Goal: Obtain resource: Download file/media

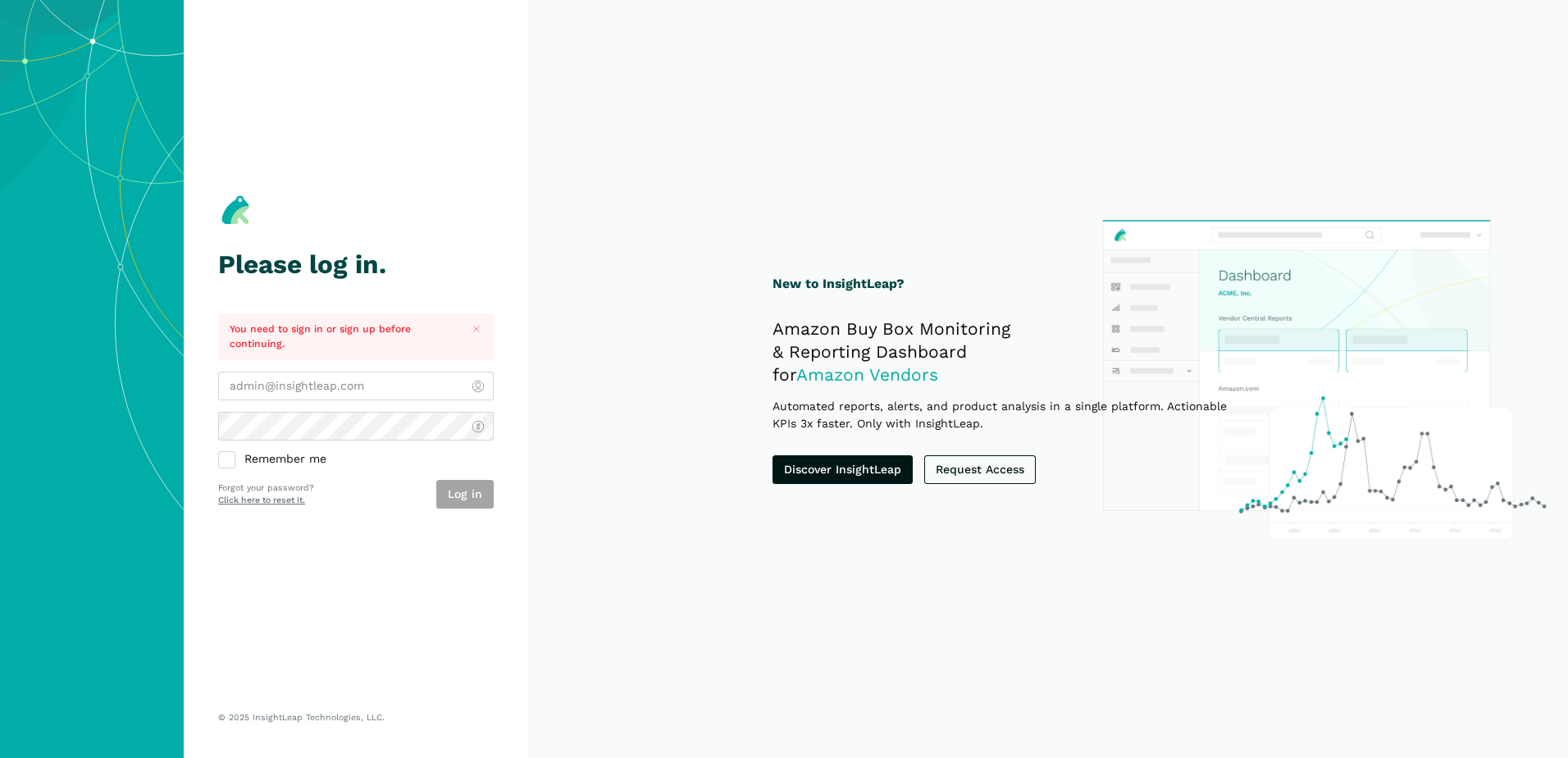
type input "[PERSON_NAME][EMAIL_ADDRESS][DOMAIN_NAME]"
click at [460, 493] on div "Log in" at bounding box center [465, 495] width 57 height 29
click at [397, 526] on div "Please log in. You need to sign in or sign up before continuing. arlene@alpenta…" at bounding box center [356, 350] width 276 height 632
click at [472, 499] on button "Log in" at bounding box center [465, 495] width 57 height 29
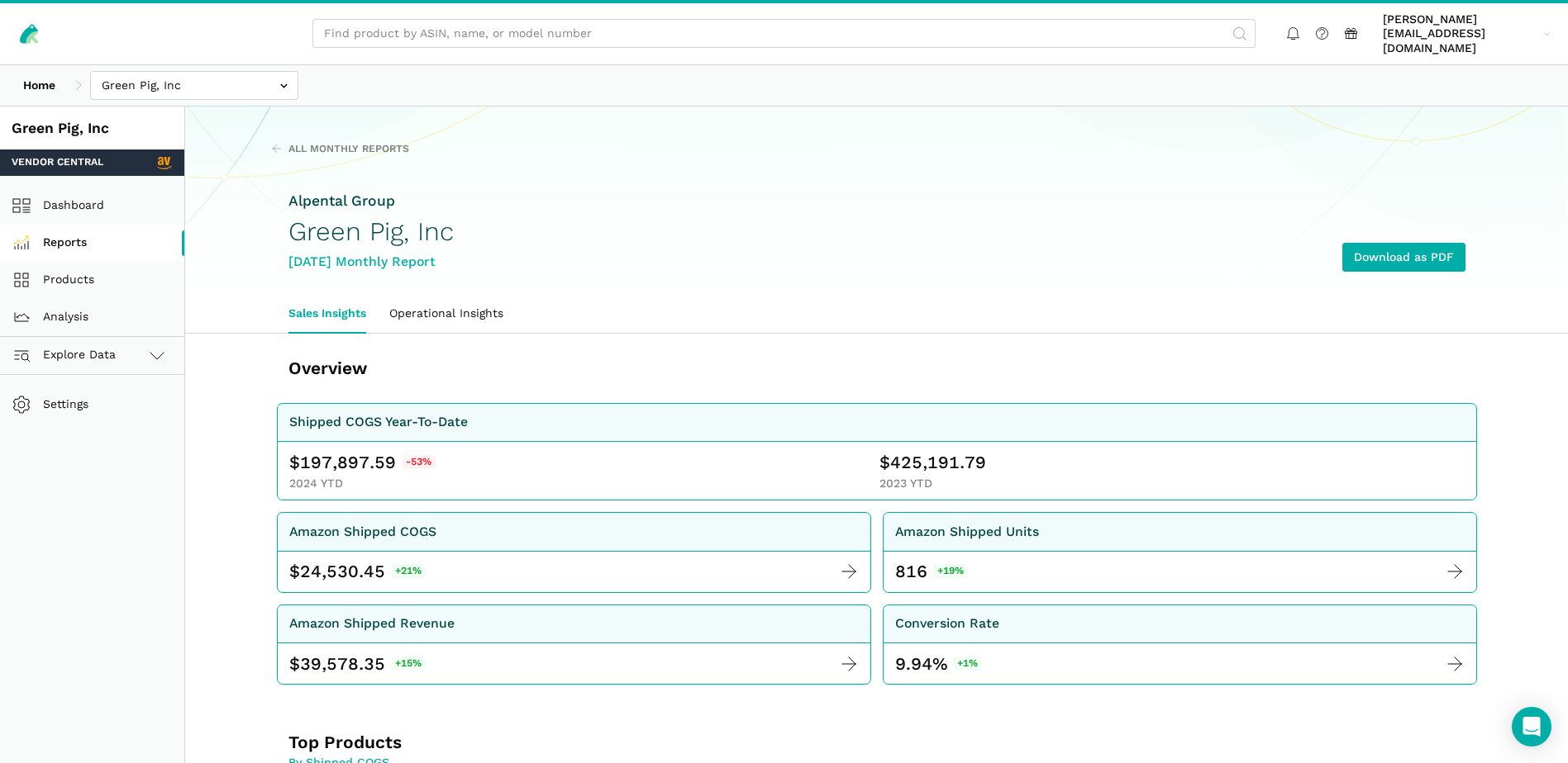
click at [82, 225] on link "Reports" at bounding box center [92, 243] width 184 height 37
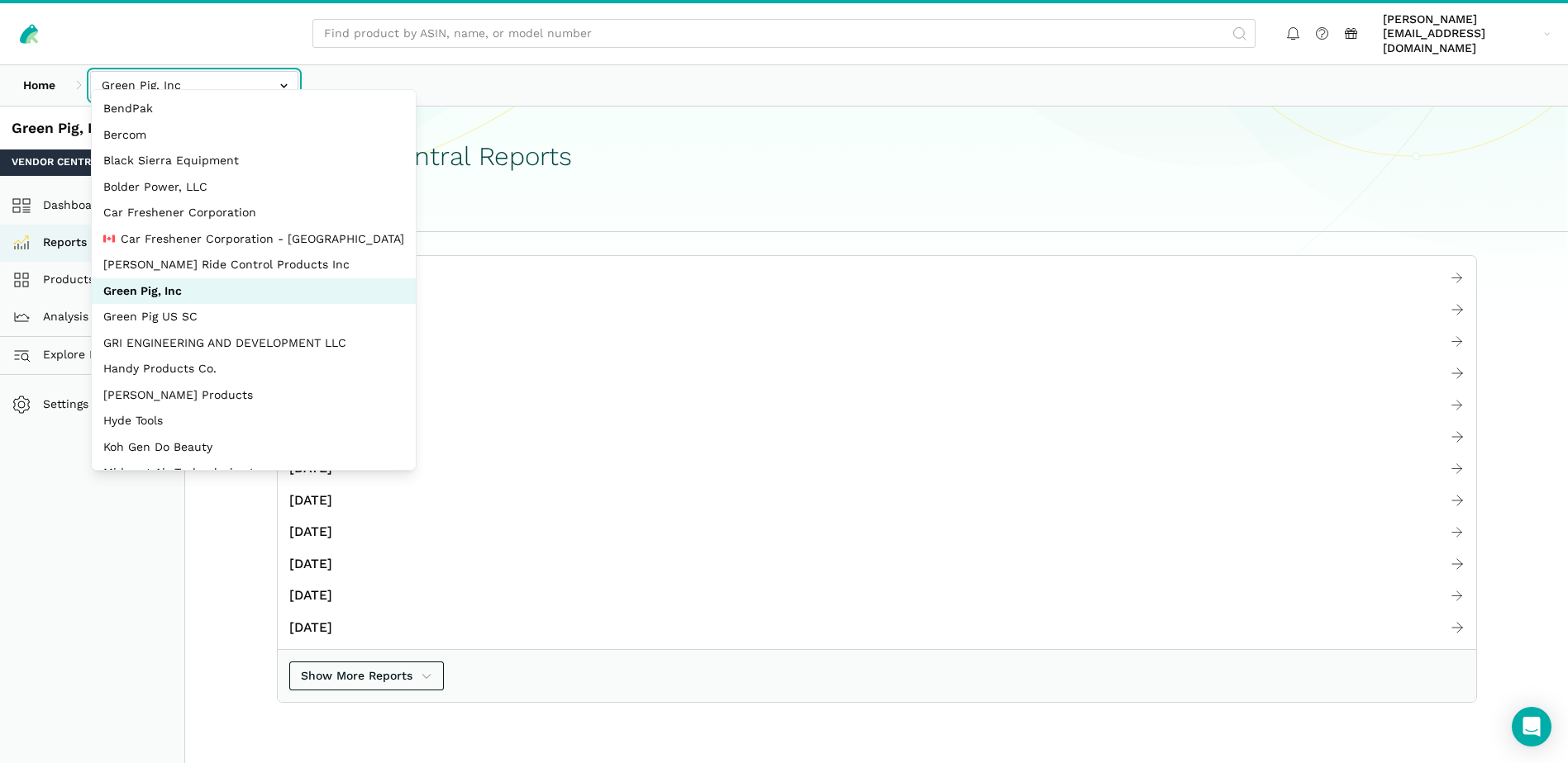
click at [276, 71] on input "text" at bounding box center [194, 85] width 208 height 29
select select "EBNioBWraXHWBq44vMSScS9n"
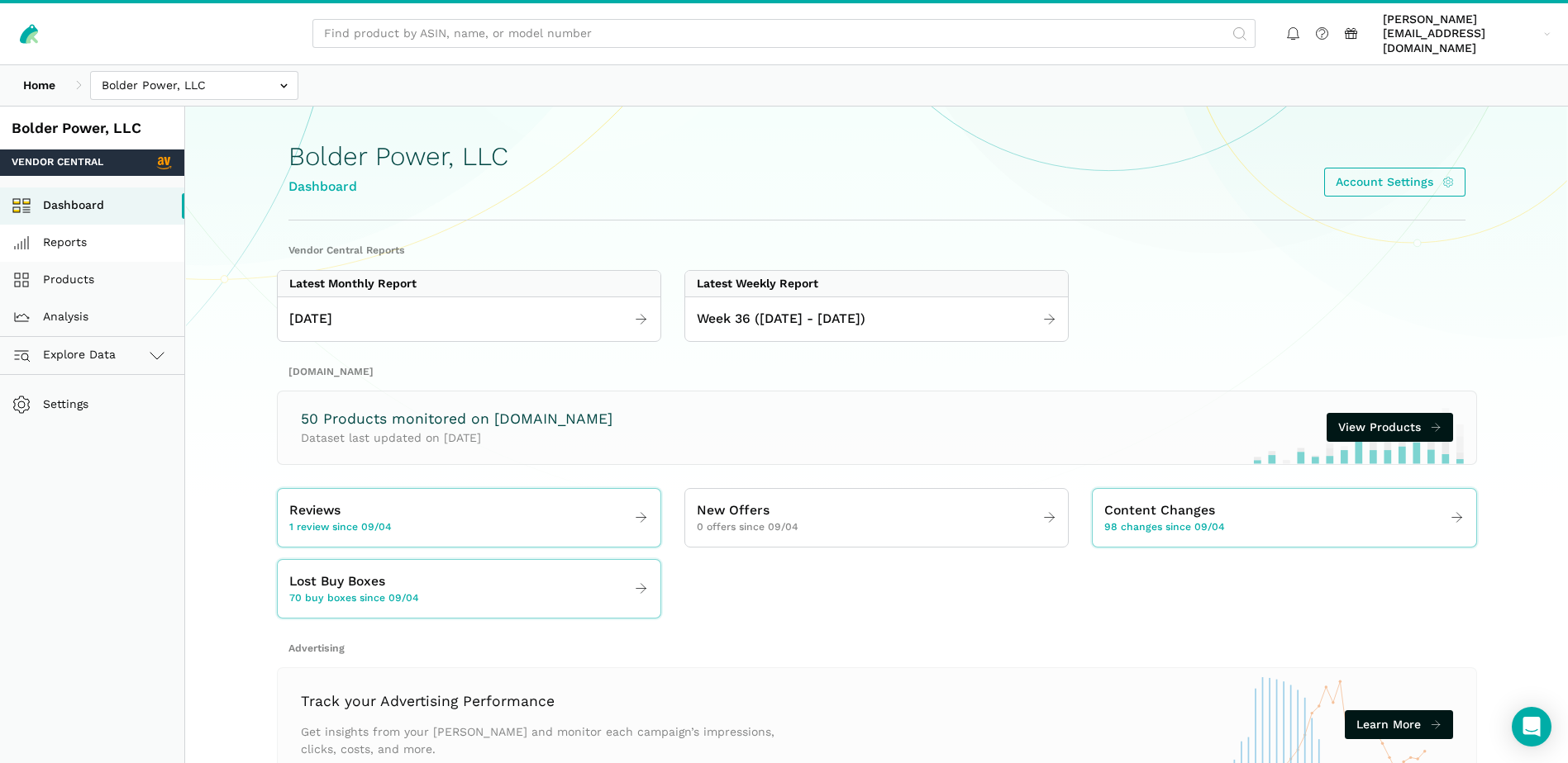
click at [87, 225] on link "Reports" at bounding box center [92, 243] width 184 height 37
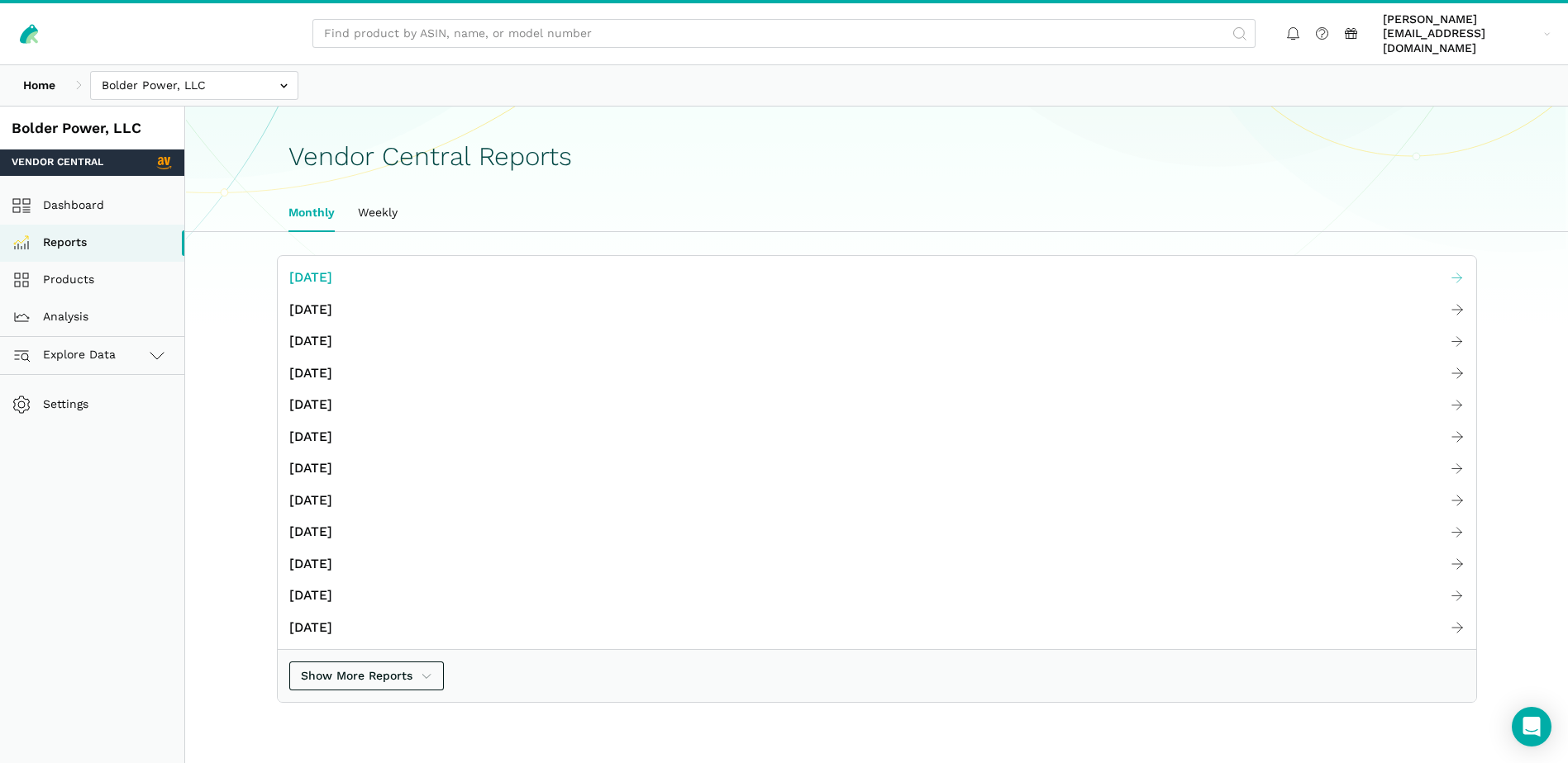
click at [332, 268] on span "[DATE]" at bounding box center [311, 278] width 43 height 21
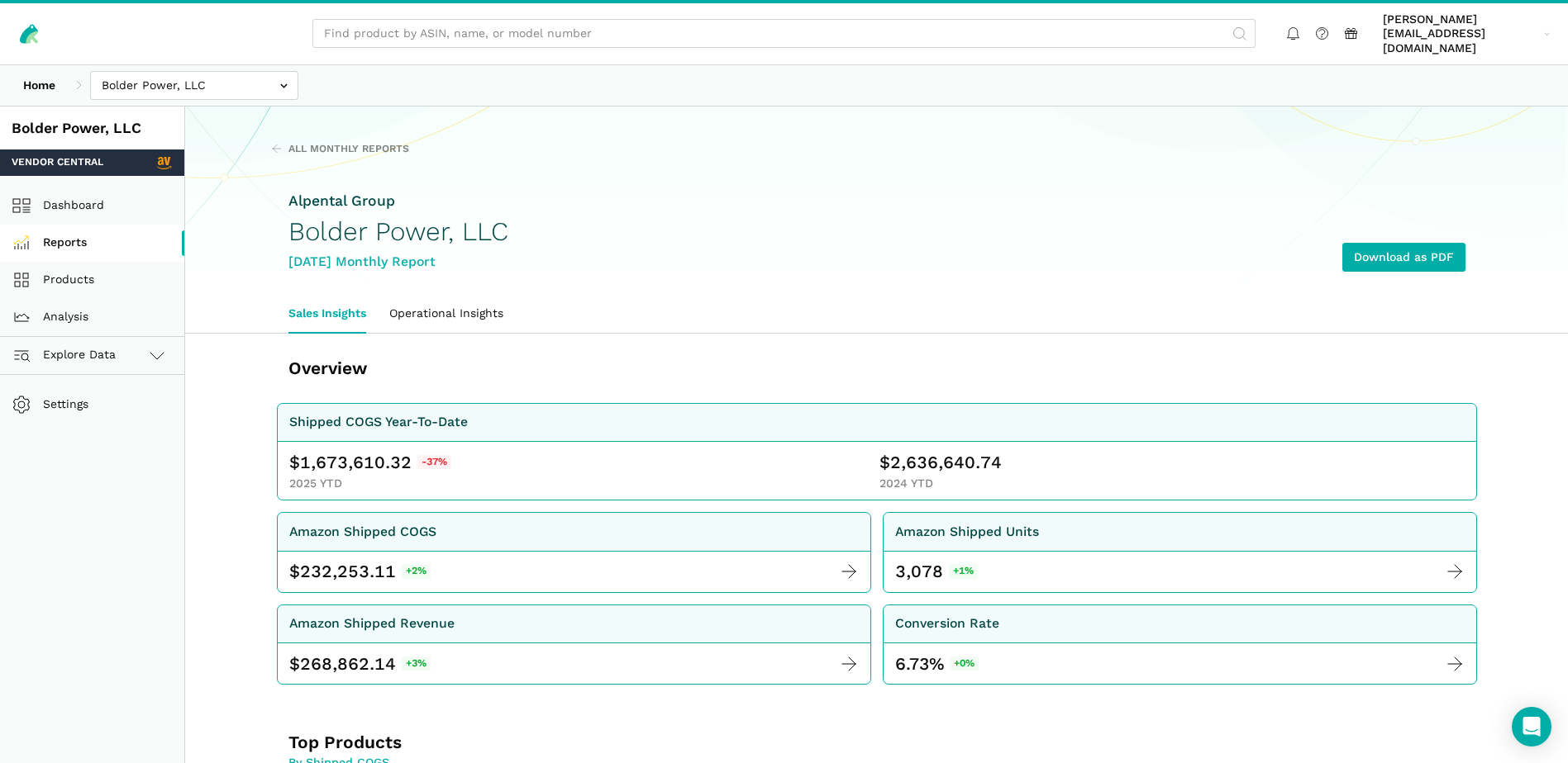
click at [90, 225] on link "Reports" at bounding box center [92, 243] width 184 height 37
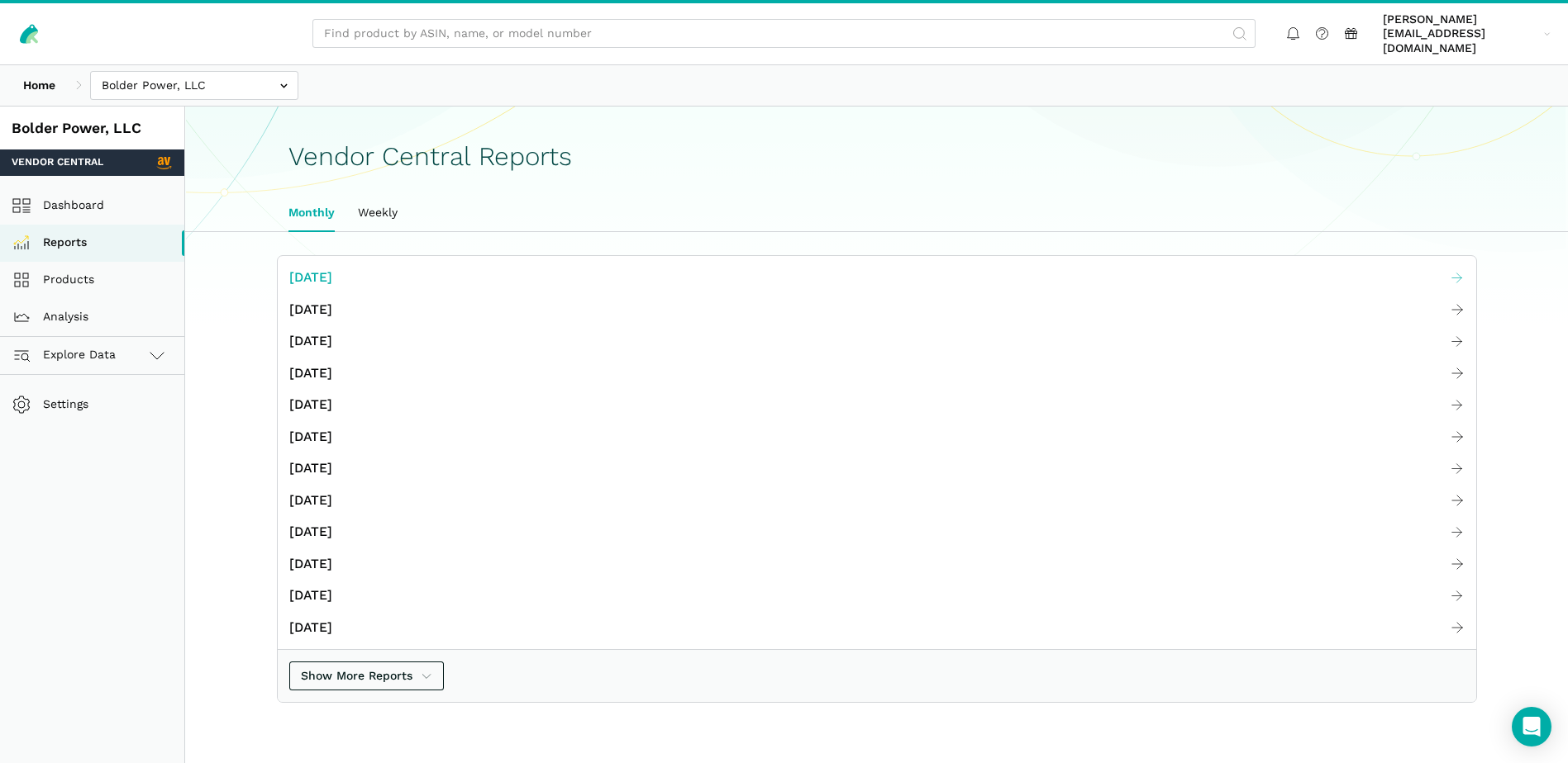
click at [301, 268] on span "[DATE]" at bounding box center [311, 278] width 43 height 21
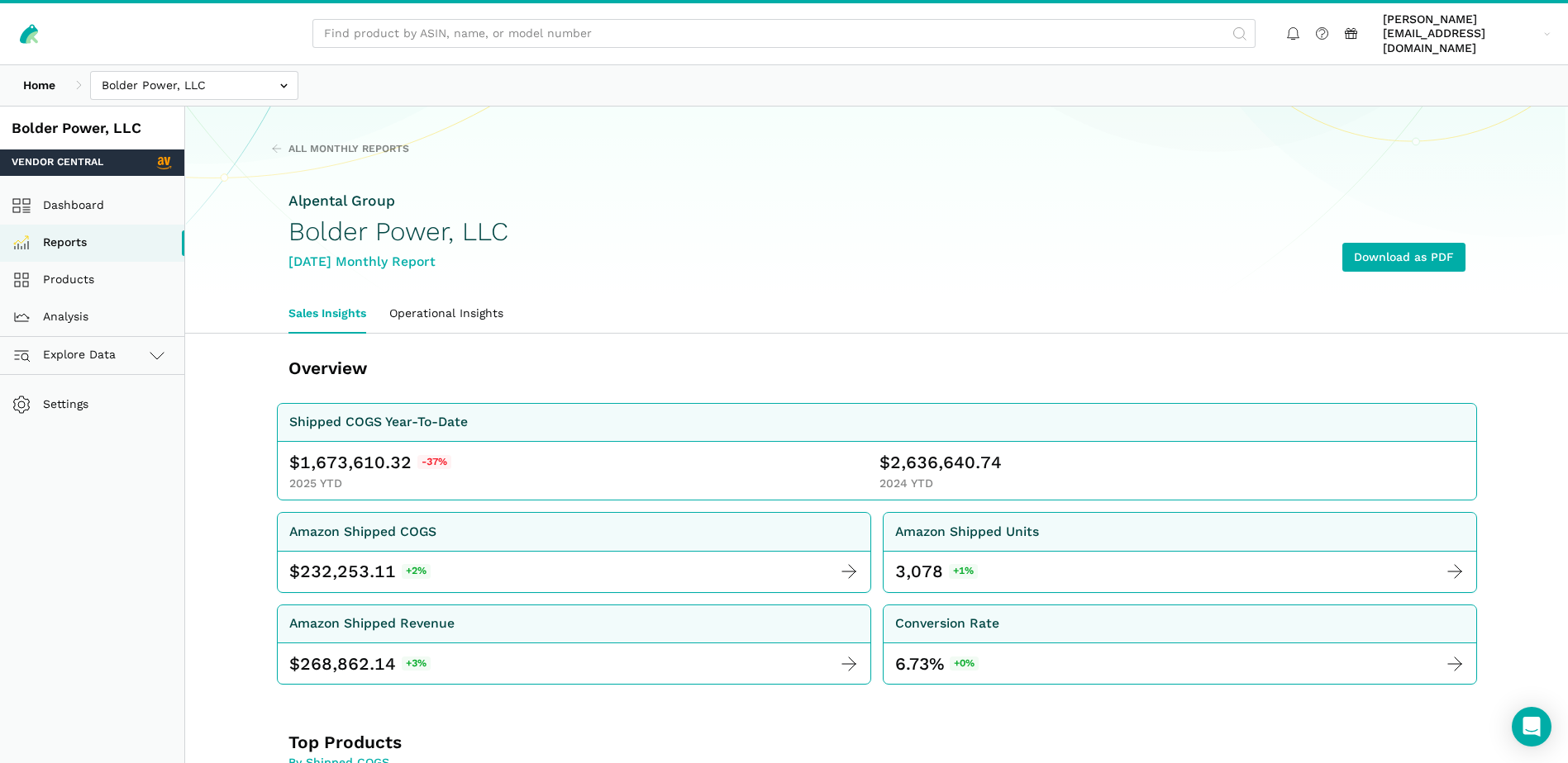
click at [342, 451] on span "1,673,610.32" at bounding box center [355, 463] width 111 height 23
copy span "1,673,610.32"
click at [902, 451] on span "2,636,640.74" at bounding box center [945, 463] width 111 height 23
click at [903, 451] on span "2,636,640.74" at bounding box center [945, 463] width 111 height 23
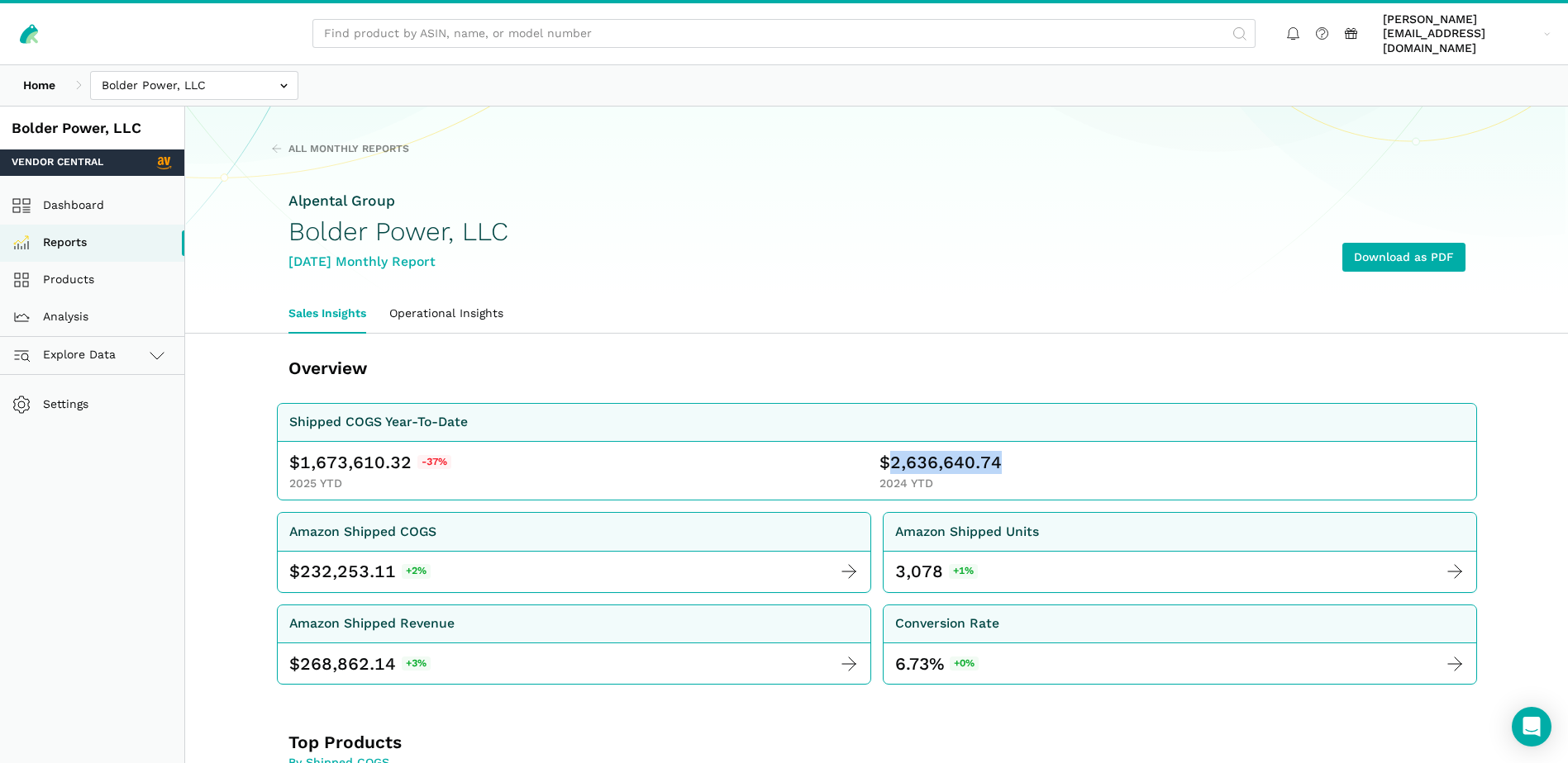
copy span "2,636,640.74"
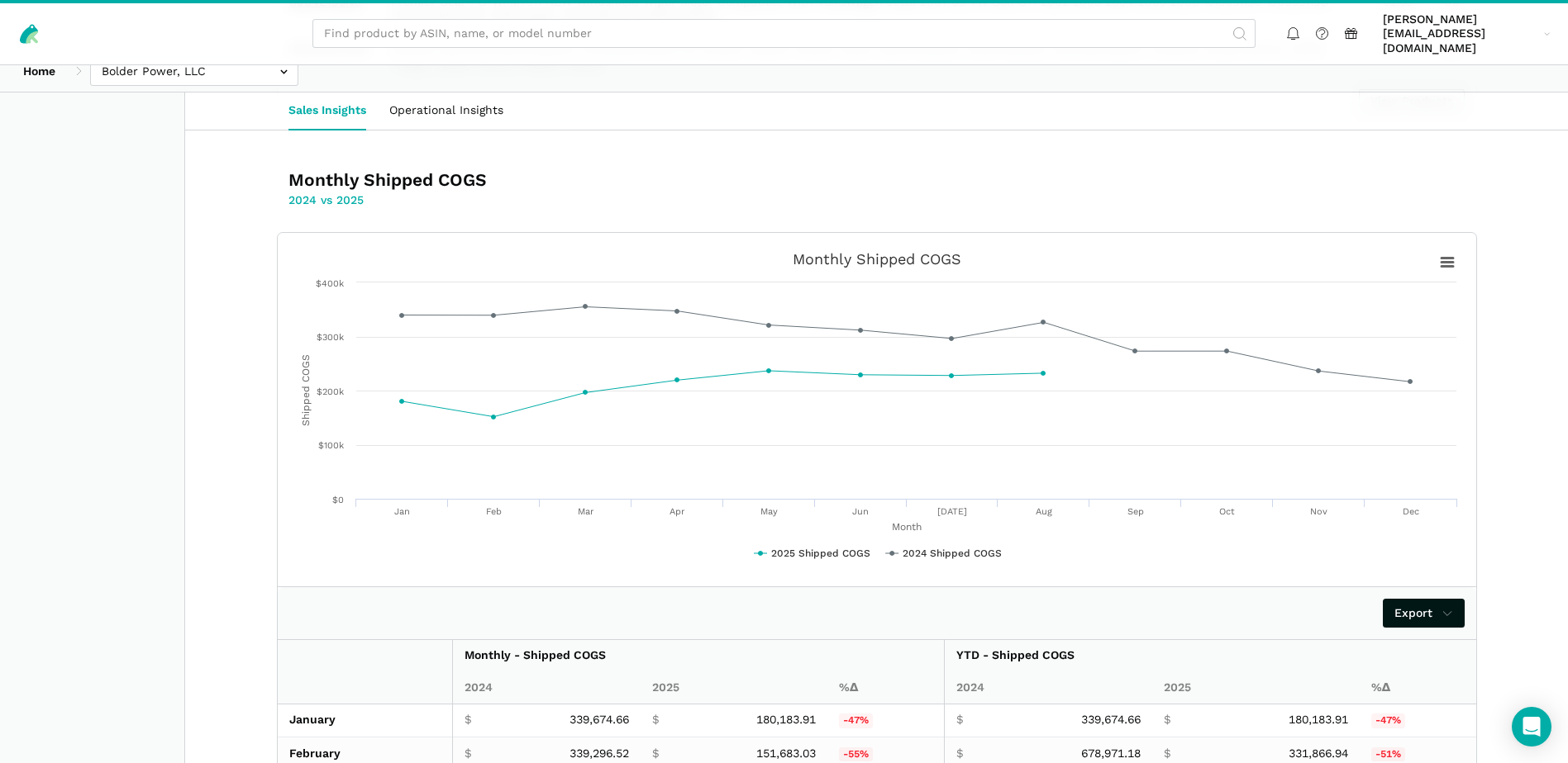
scroll to position [3001, 0]
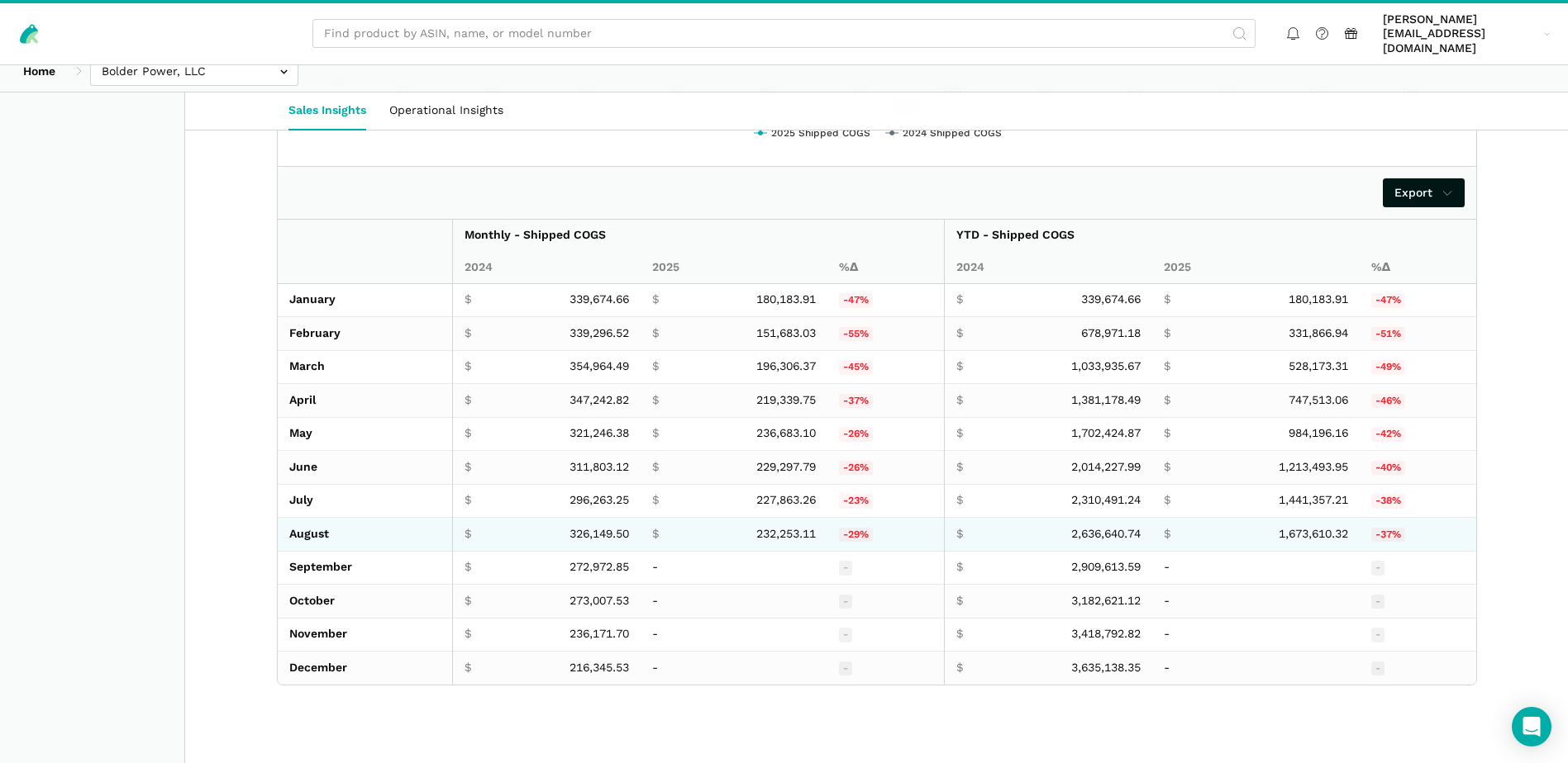
click at [763, 527] on span "232,253.11" at bounding box center [785, 535] width 59 height 15
copy span "232,253.11"
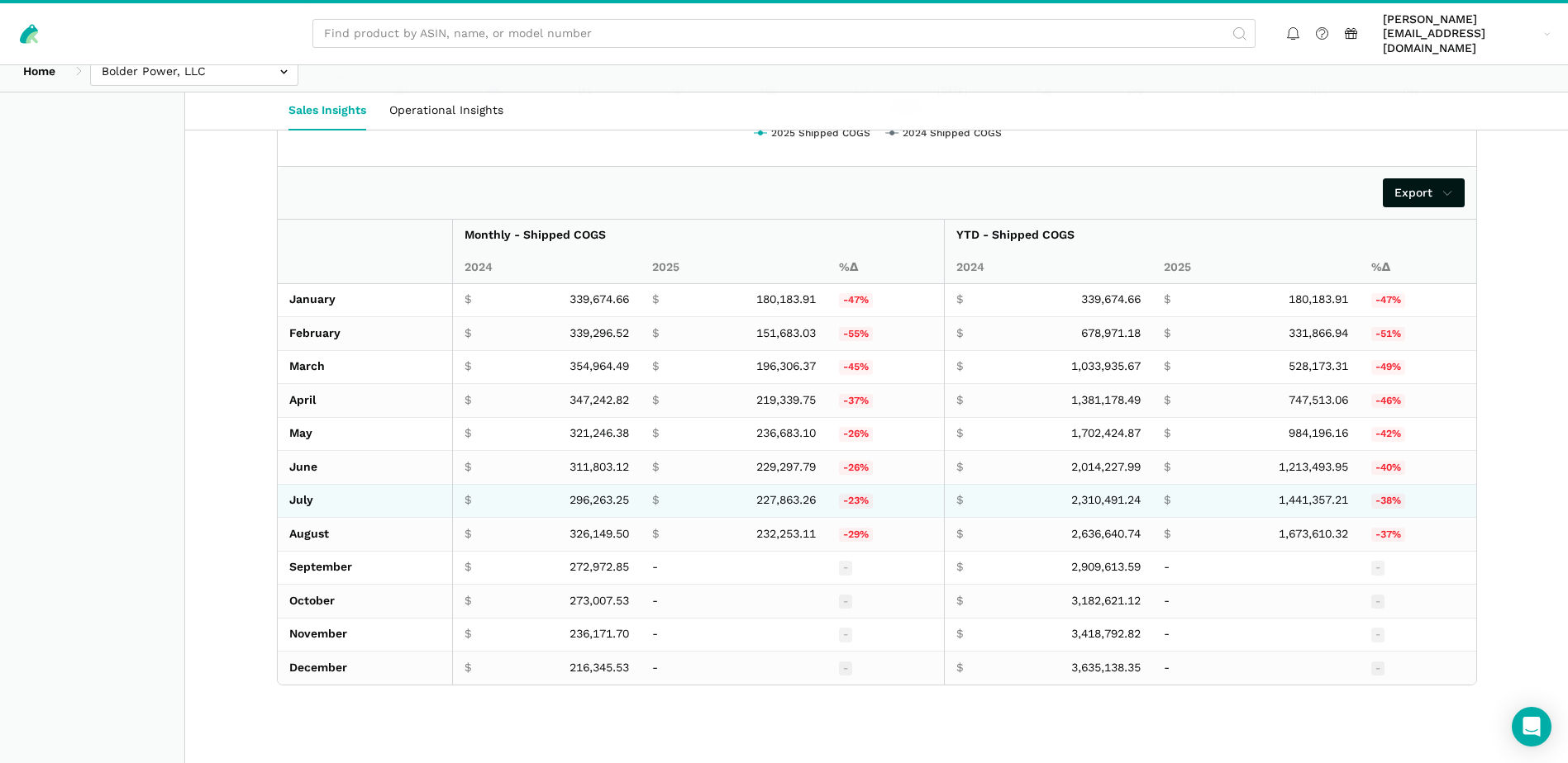
click at [774, 493] on span "227,863.26" at bounding box center [785, 500] width 59 height 15
copy span "227,863.26"
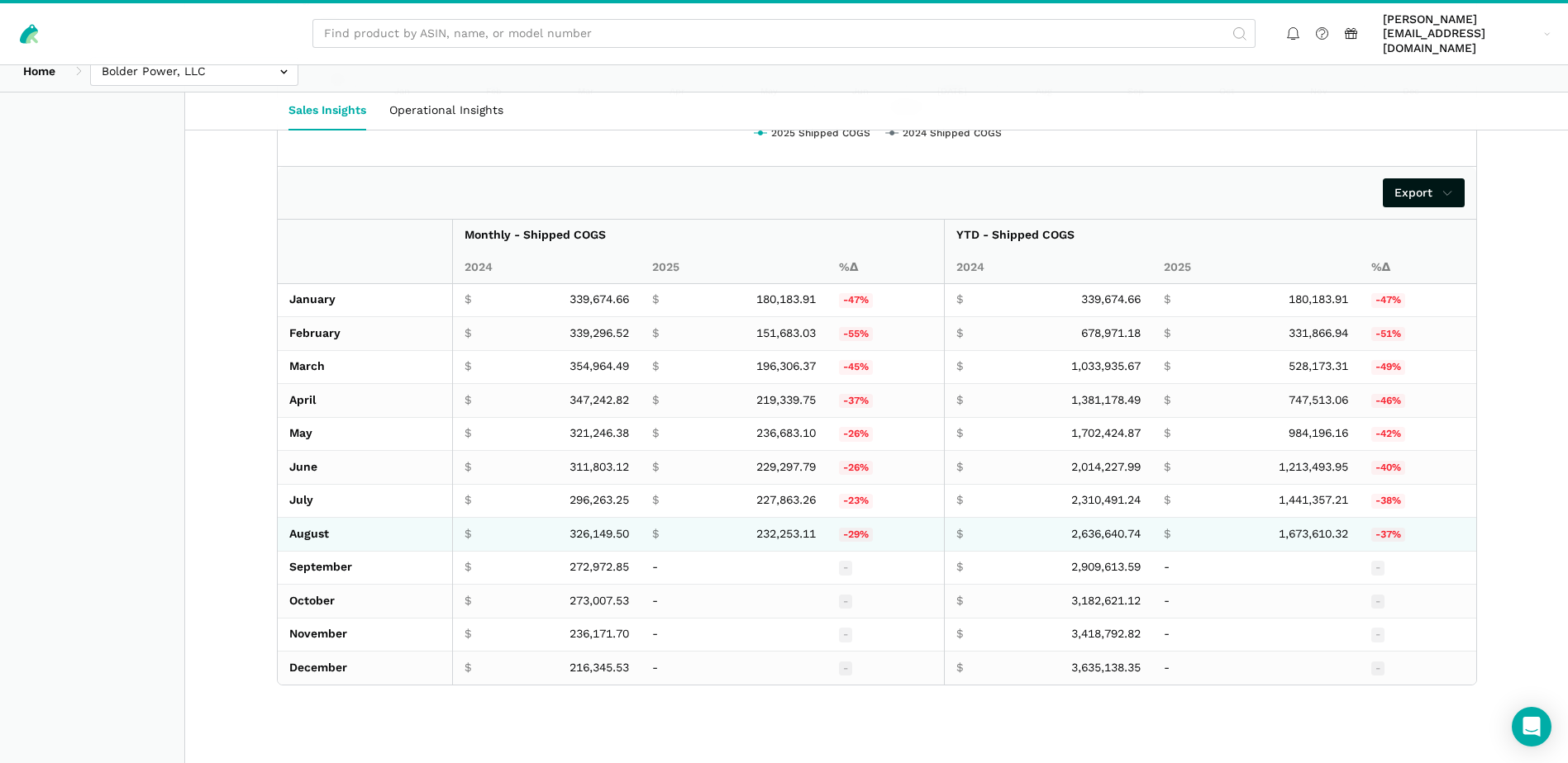
click at [600, 527] on span "326,149.50" at bounding box center [599, 535] width 59 height 15
copy span "326,149.50"
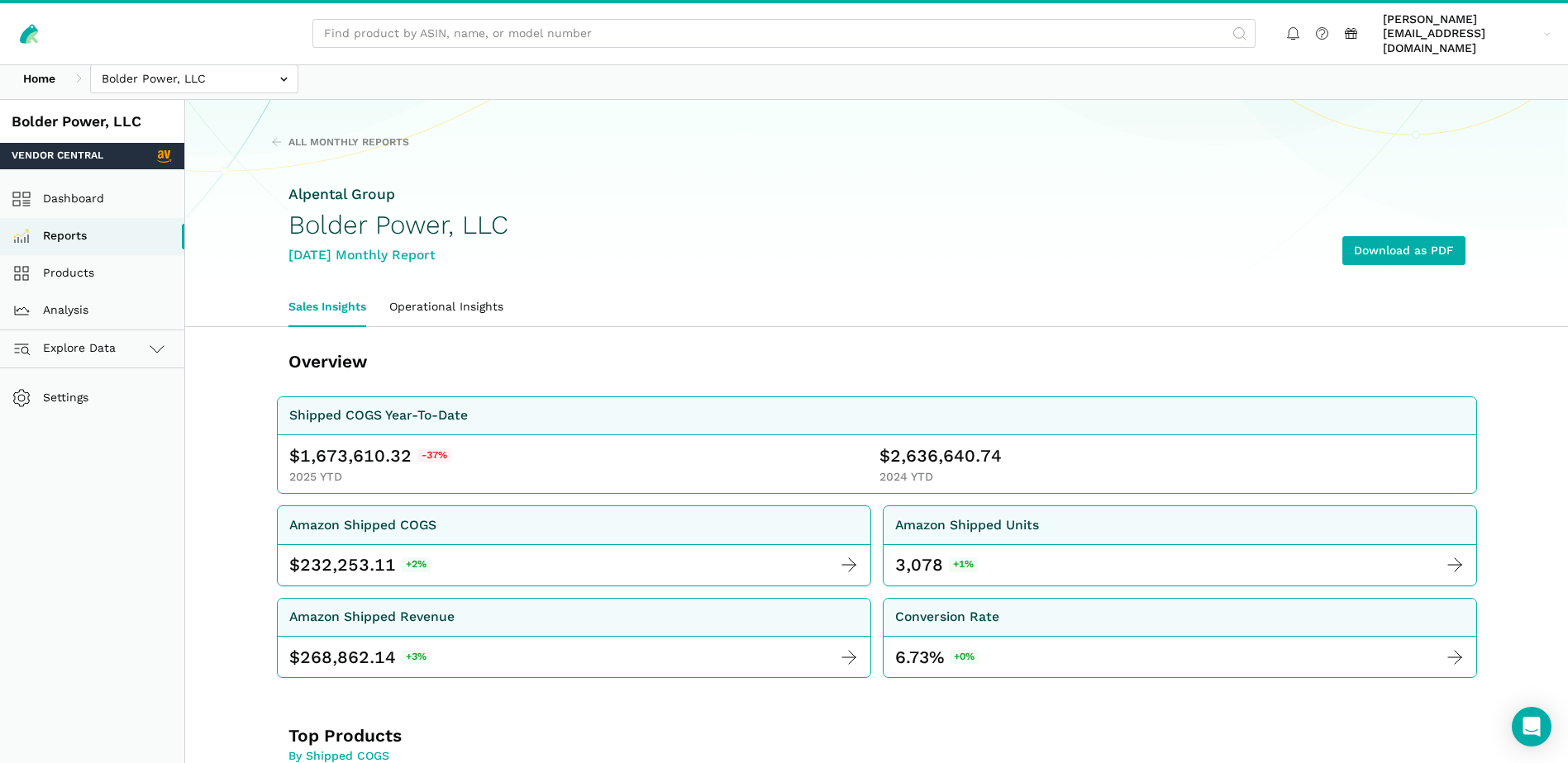
scroll to position [0, 0]
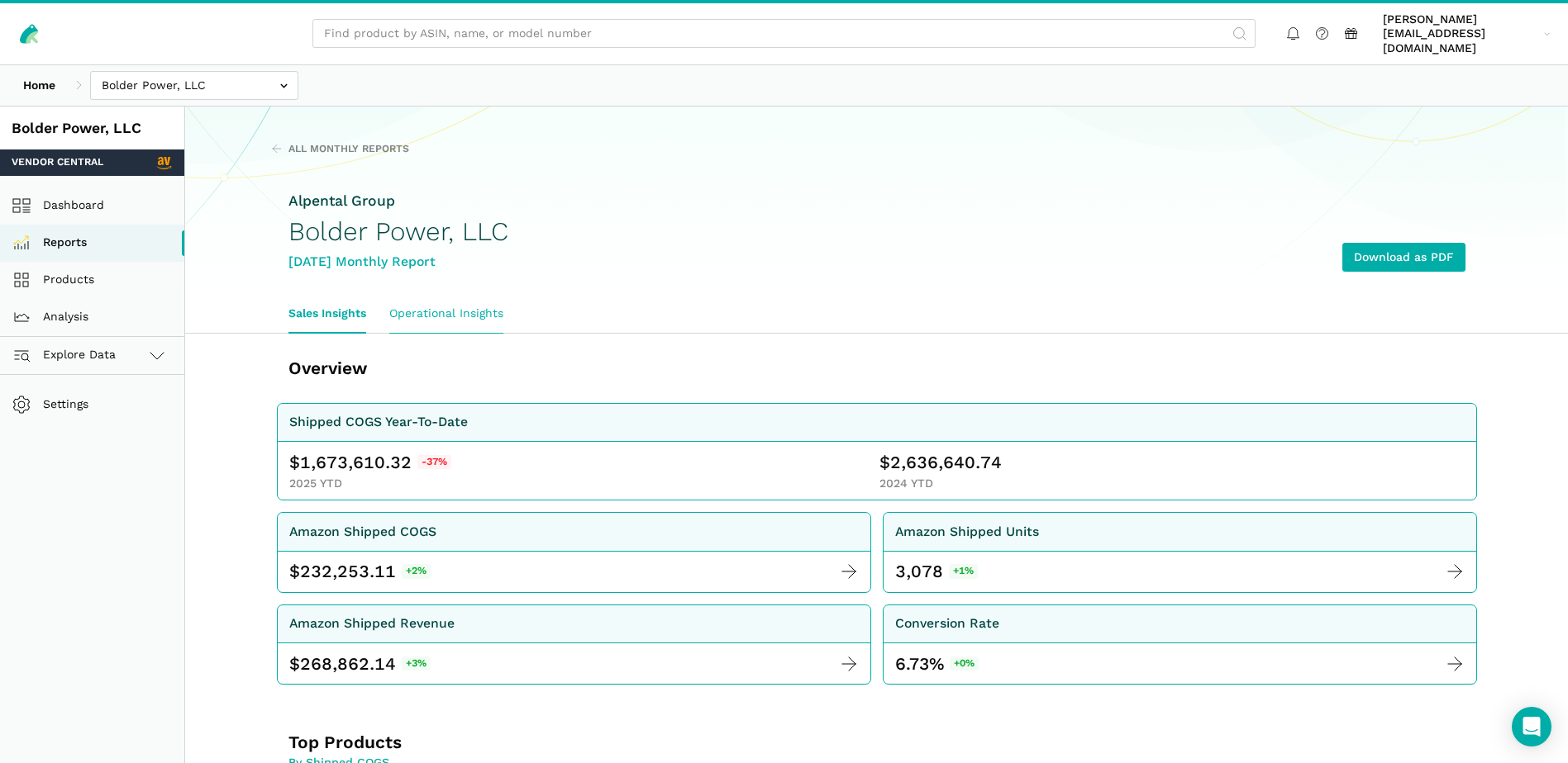
click at [476, 294] on link "Operational Insights" at bounding box center [446, 313] width 137 height 38
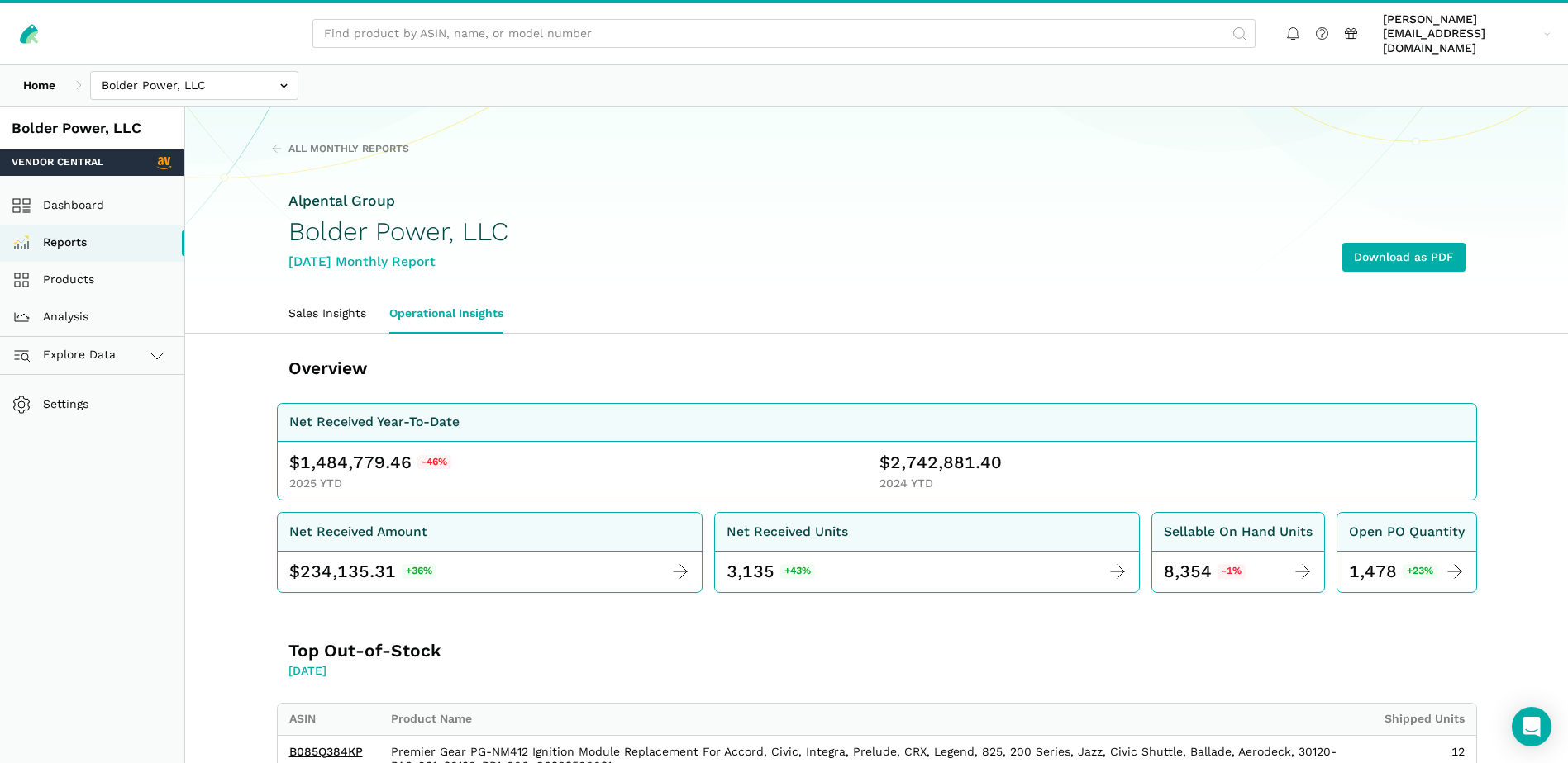
click at [368, 451] on span "1,484,779.46" at bounding box center [355, 463] width 111 height 23
copy span "1,484,779.46"
click at [945, 451] on span "2,742,881.40" at bounding box center [945, 463] width 111 height 23
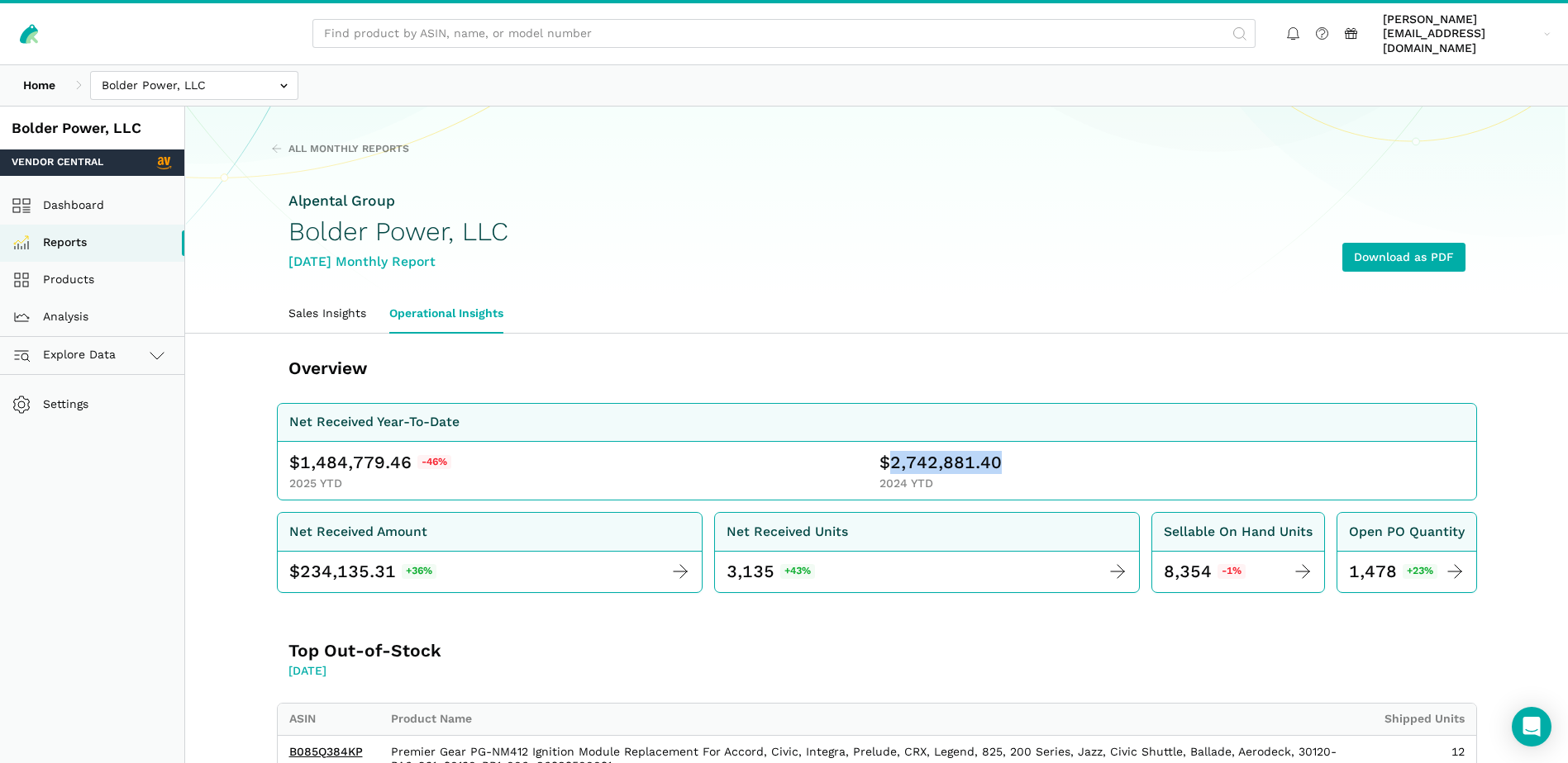
copy span "2,742,881.40"
click at [82, 228] on link "Reports" at bounding box center [92, 243] width 184 height 37
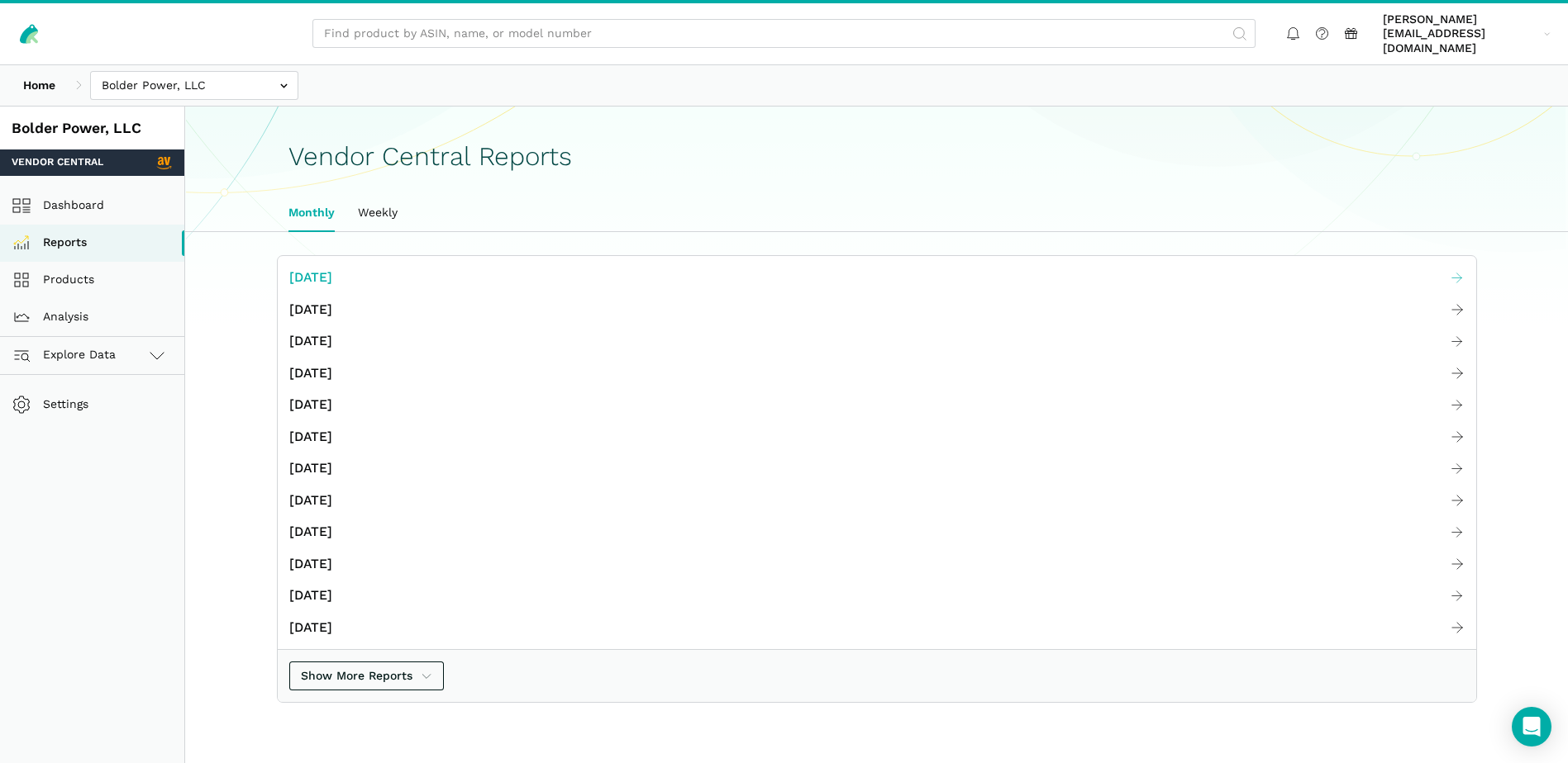
click at [332, 268] on span "[DATE]" at bounding box center [311, 278] width 43 height 21
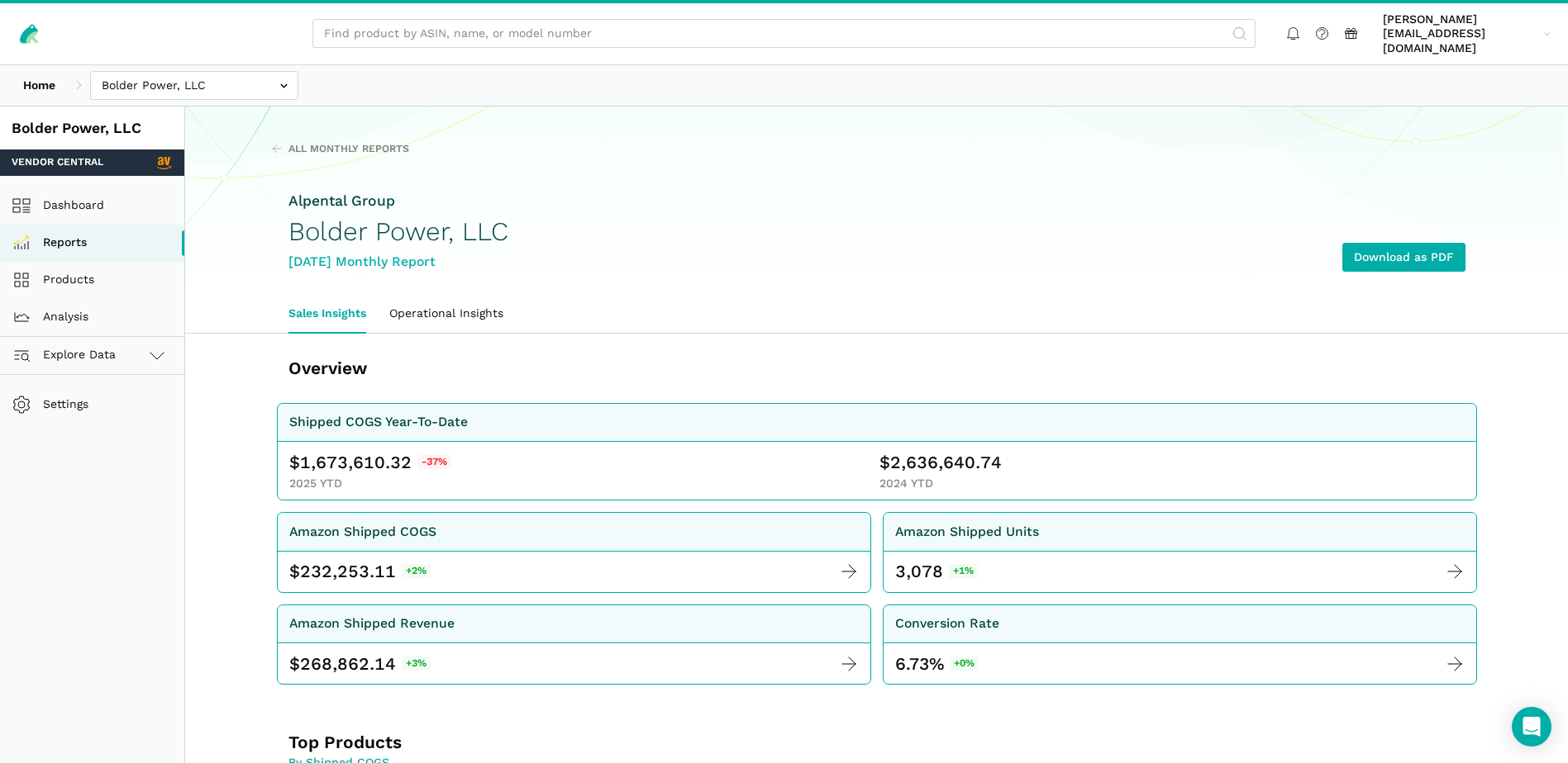
click at [323, 452] on span "1,673,610.32" at bounding box center [355, 463] width 111 height 23
copy span "1,673,610.32"
click at [931, 451] on span "2,636,640.74" at bounding box center [945, 463] width 111 height 23
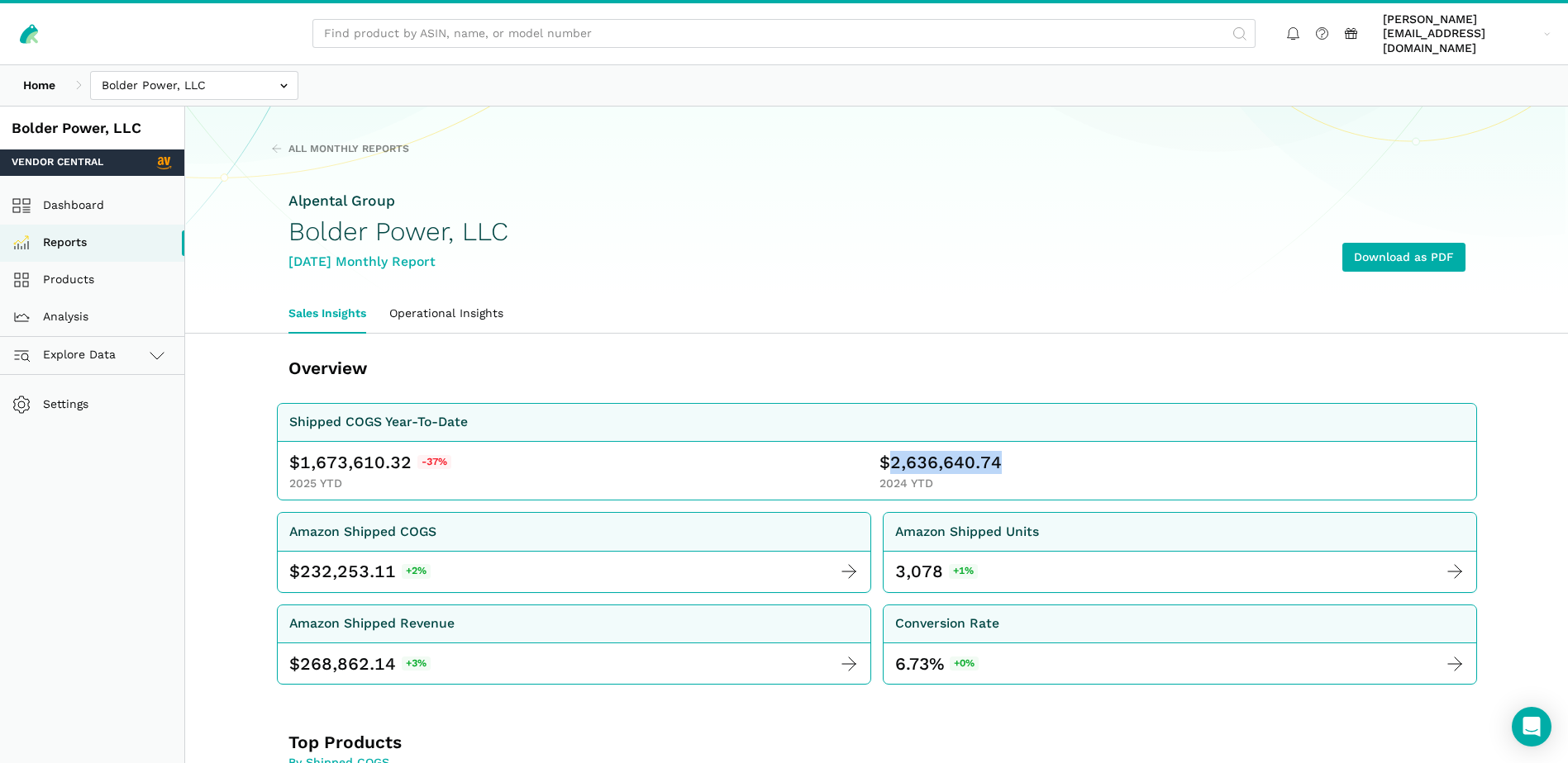
copy span "2,636,640.74"
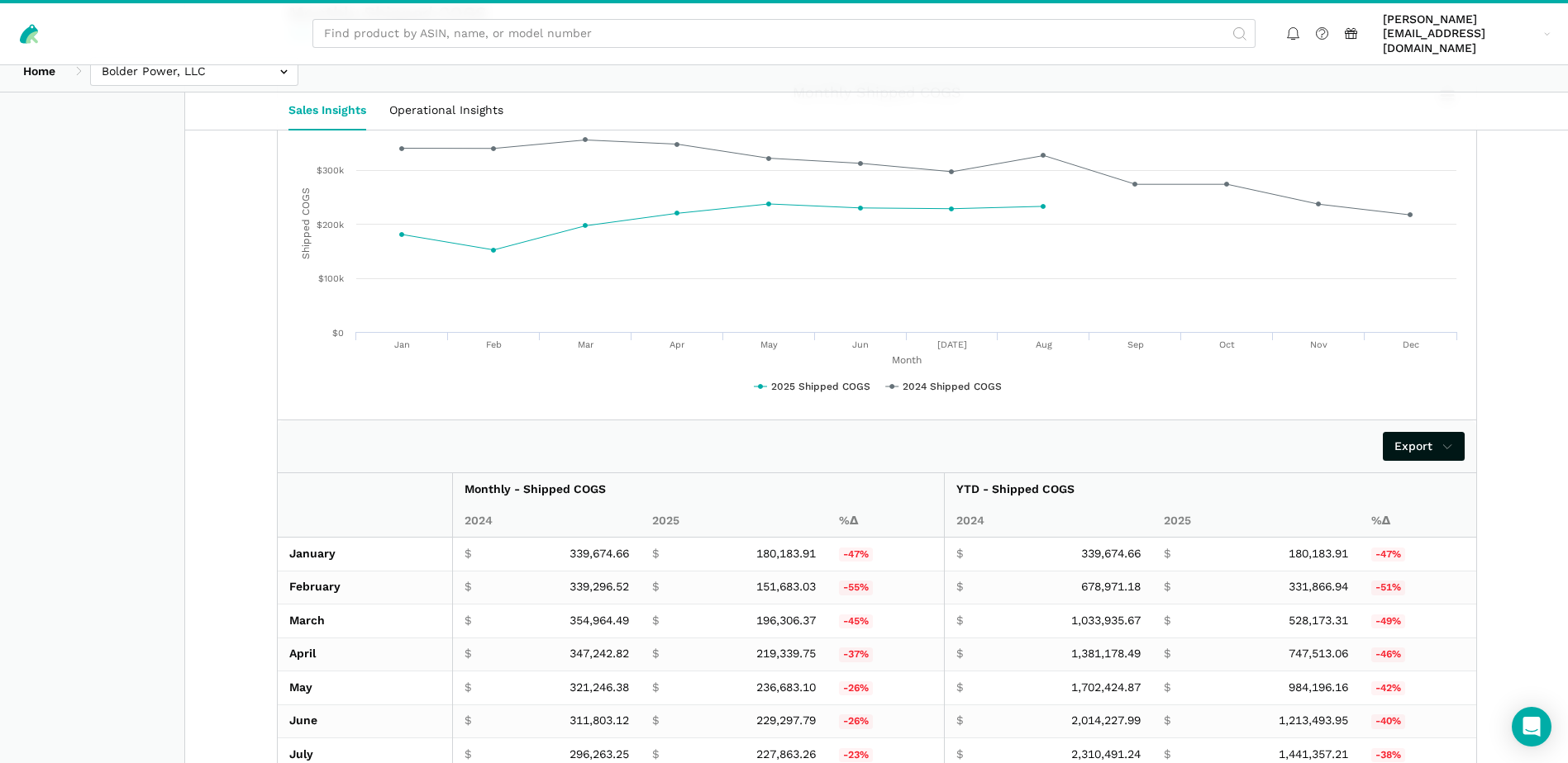
scroll to position [3015, 0]
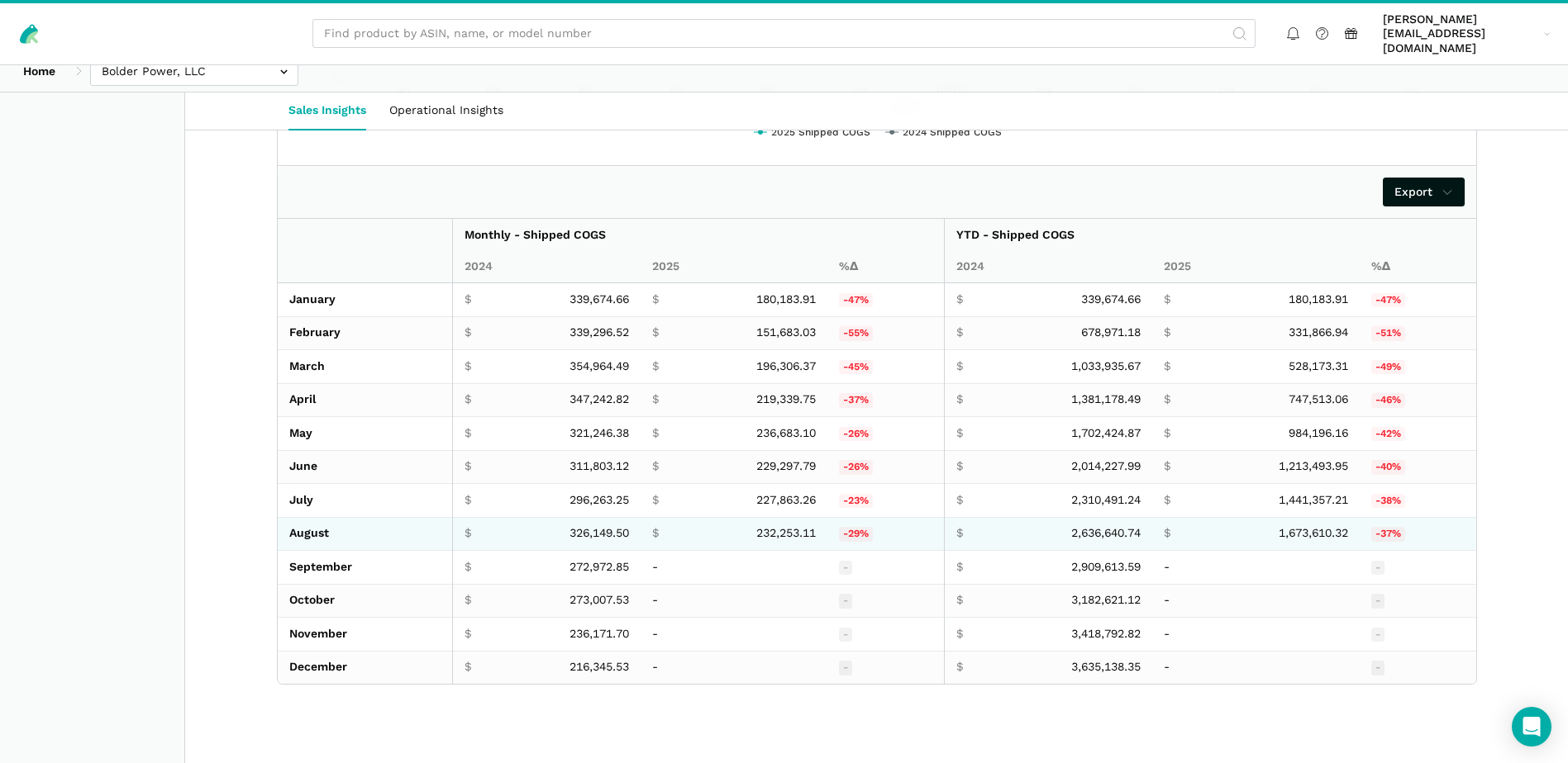
click at [769, 526] on span "232,253.11" at bounding box center [785, 534] width 59 height 15
copy span "232,253.11"
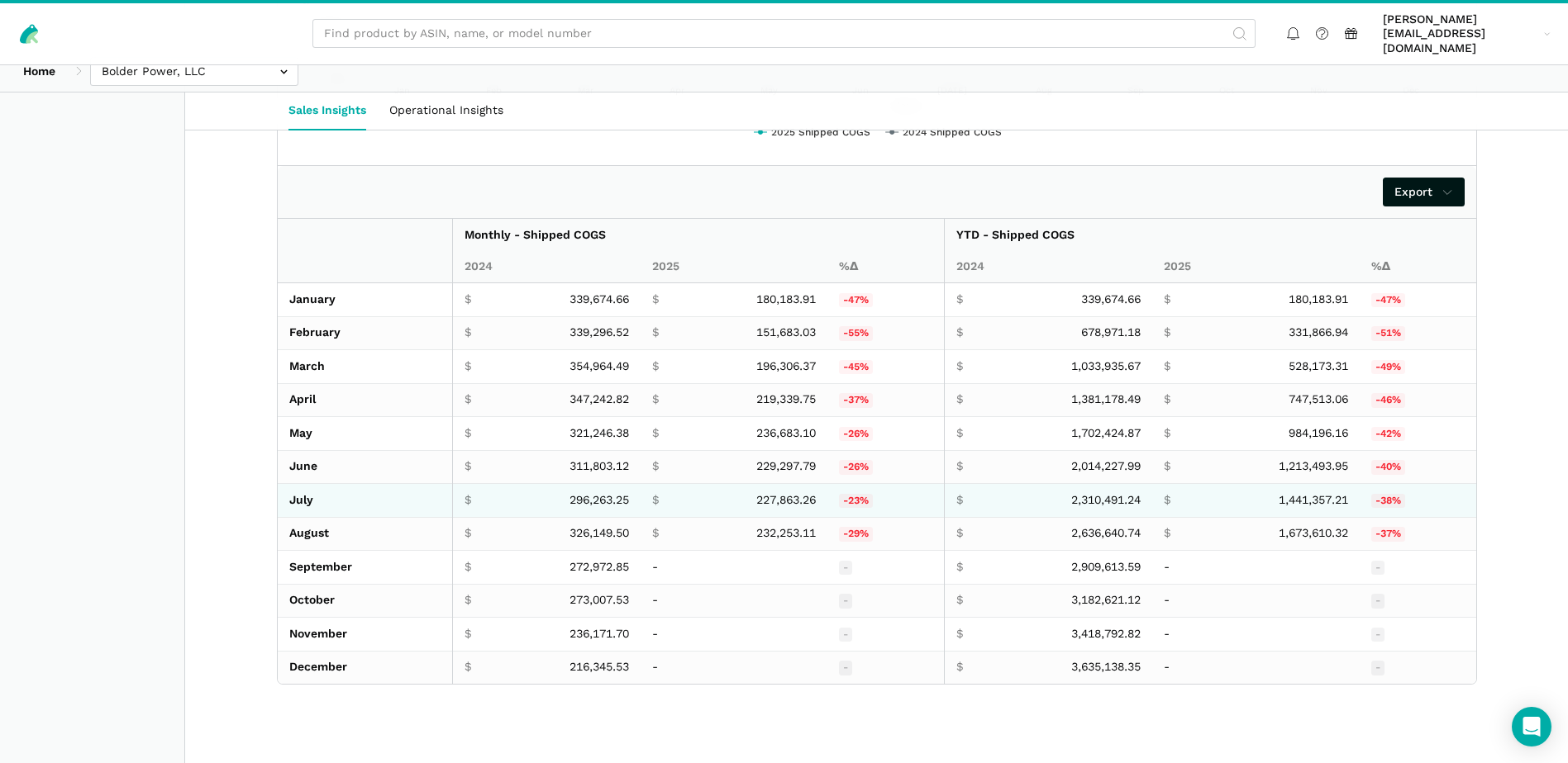
click at [774, 493] on span "227,863.26" at bounding box center [785, 500] width 59 height 15
copy span "227,863.26"
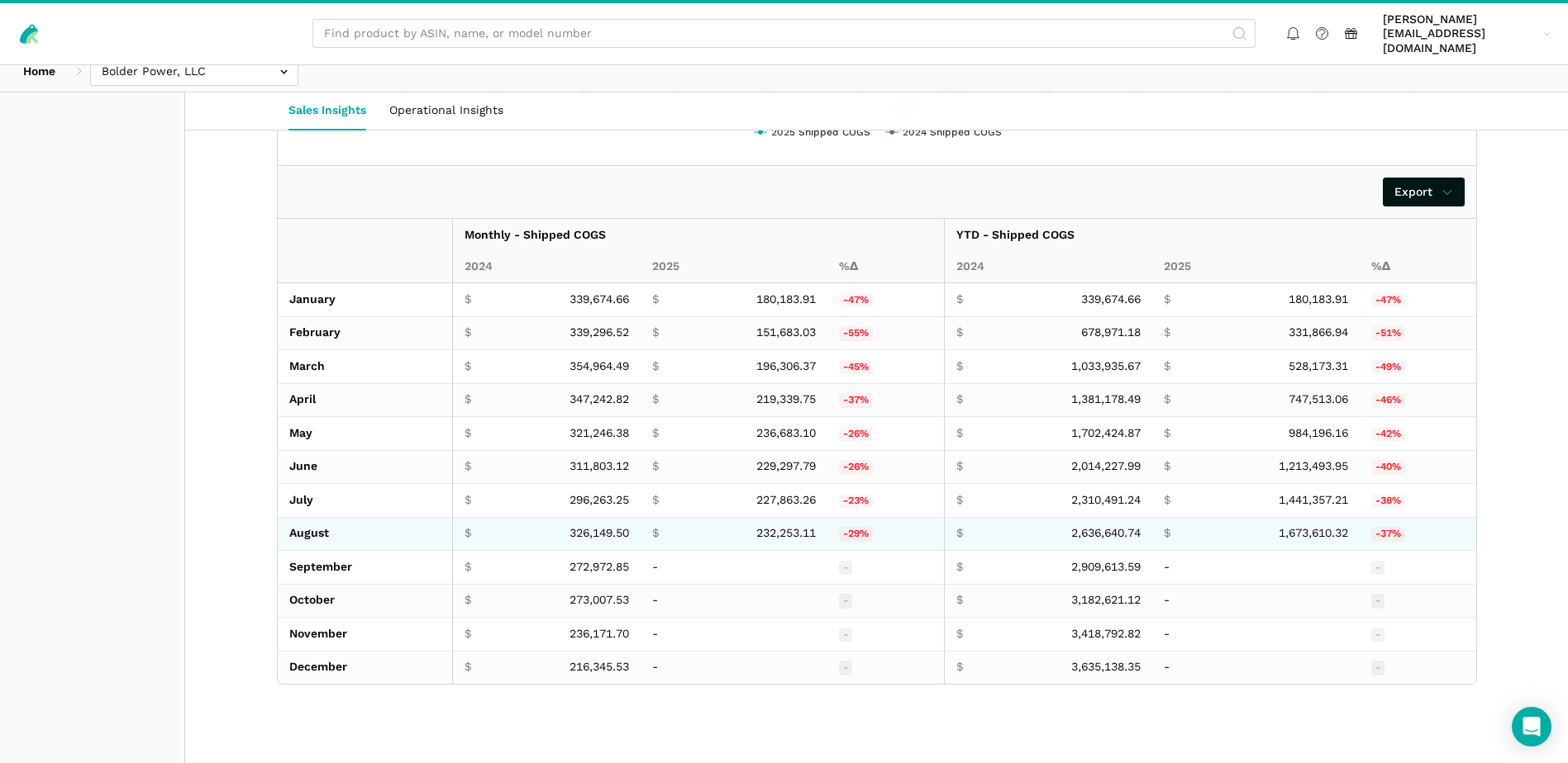
click at [590, 526] on td "$ 326,149.50" at bounding box center [546, 534] width 188 height 33
click at [590, 526] on span "326,149.50" at bounding box center [599, 534] width 59 height 15
copy span "326,149.50"
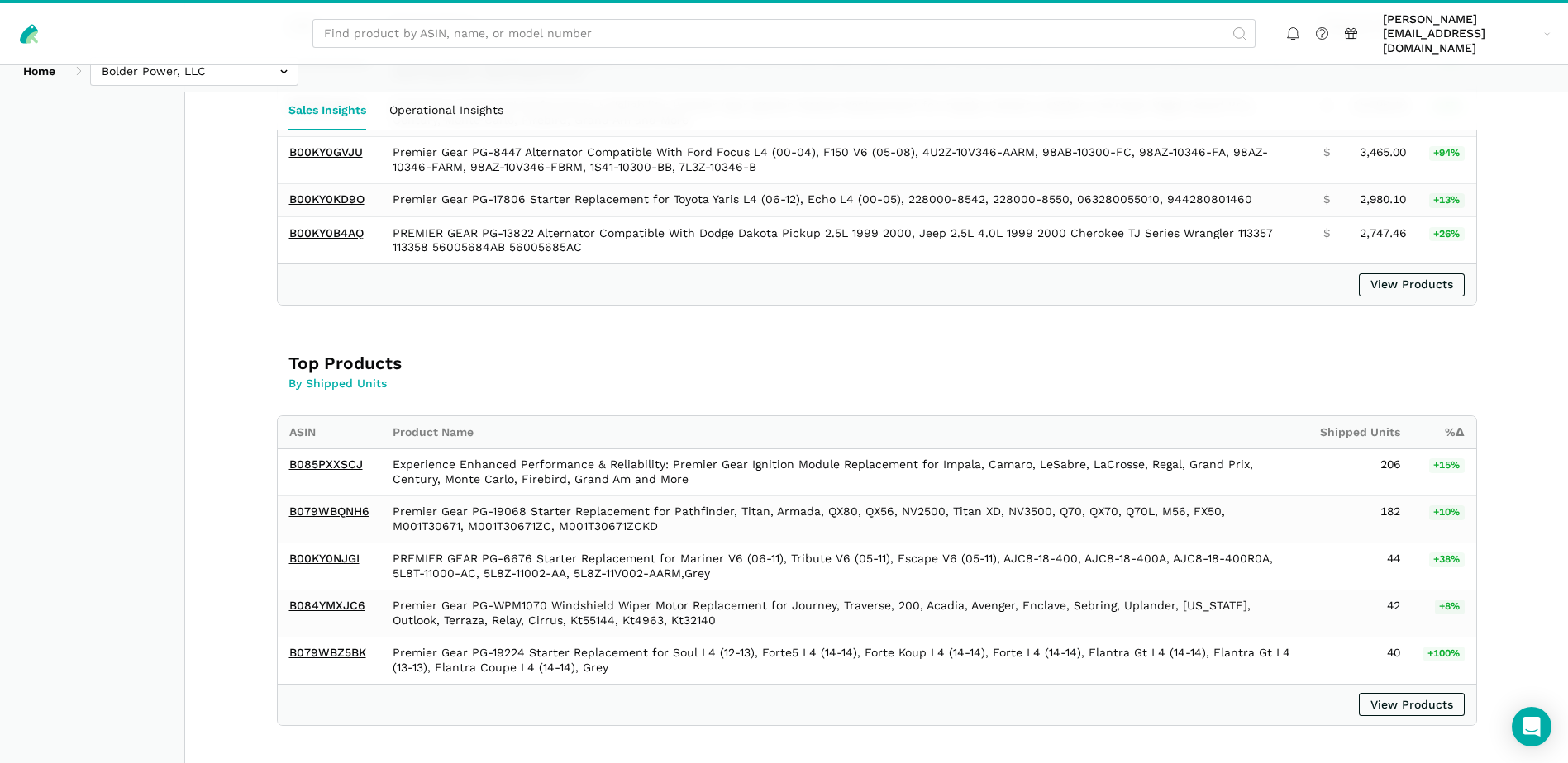
scroll to position [0, 0]
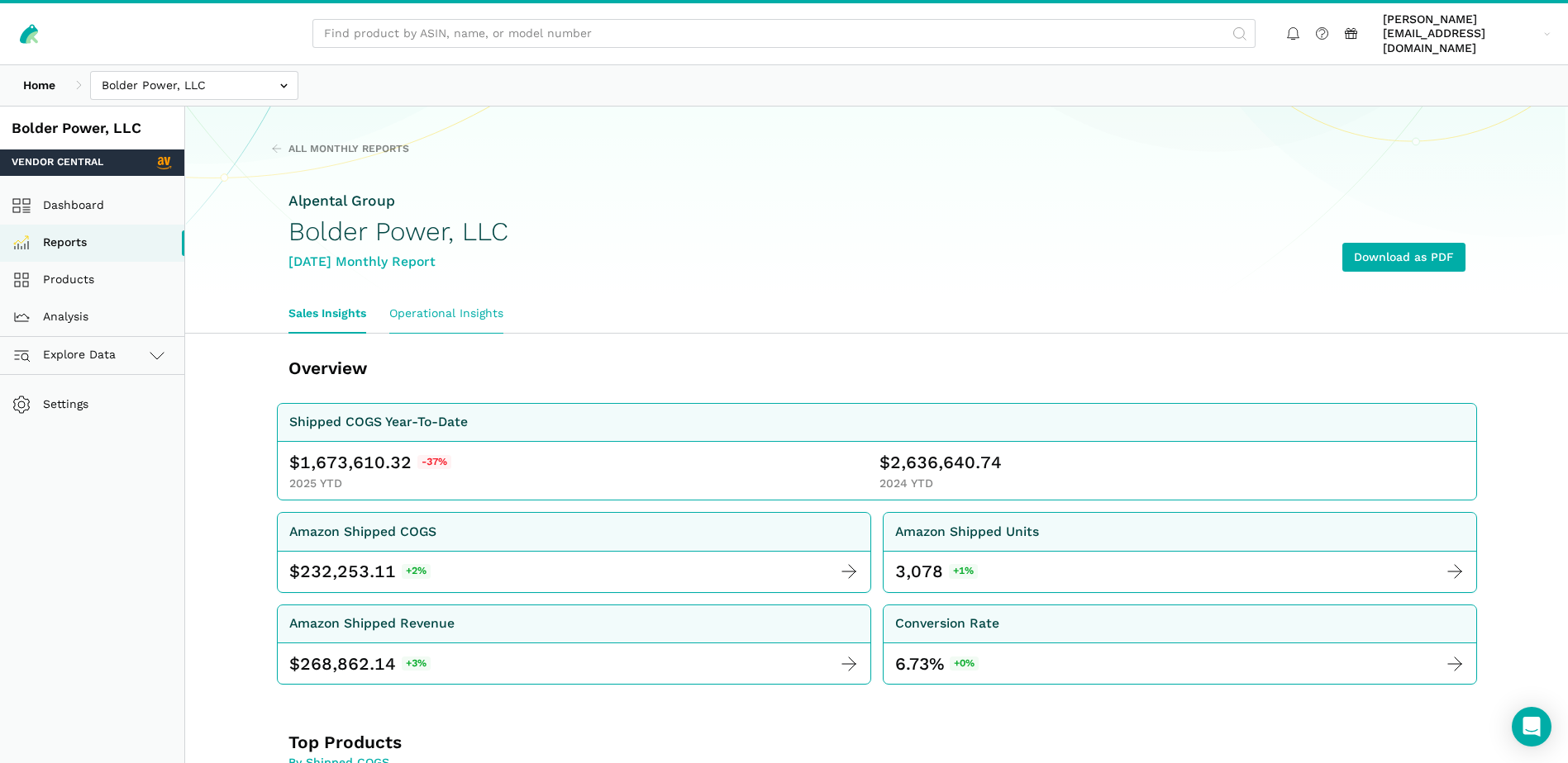
click at [461, 299] on link "Operational Insights" at bounding box center [446, 313] width 137 height 38
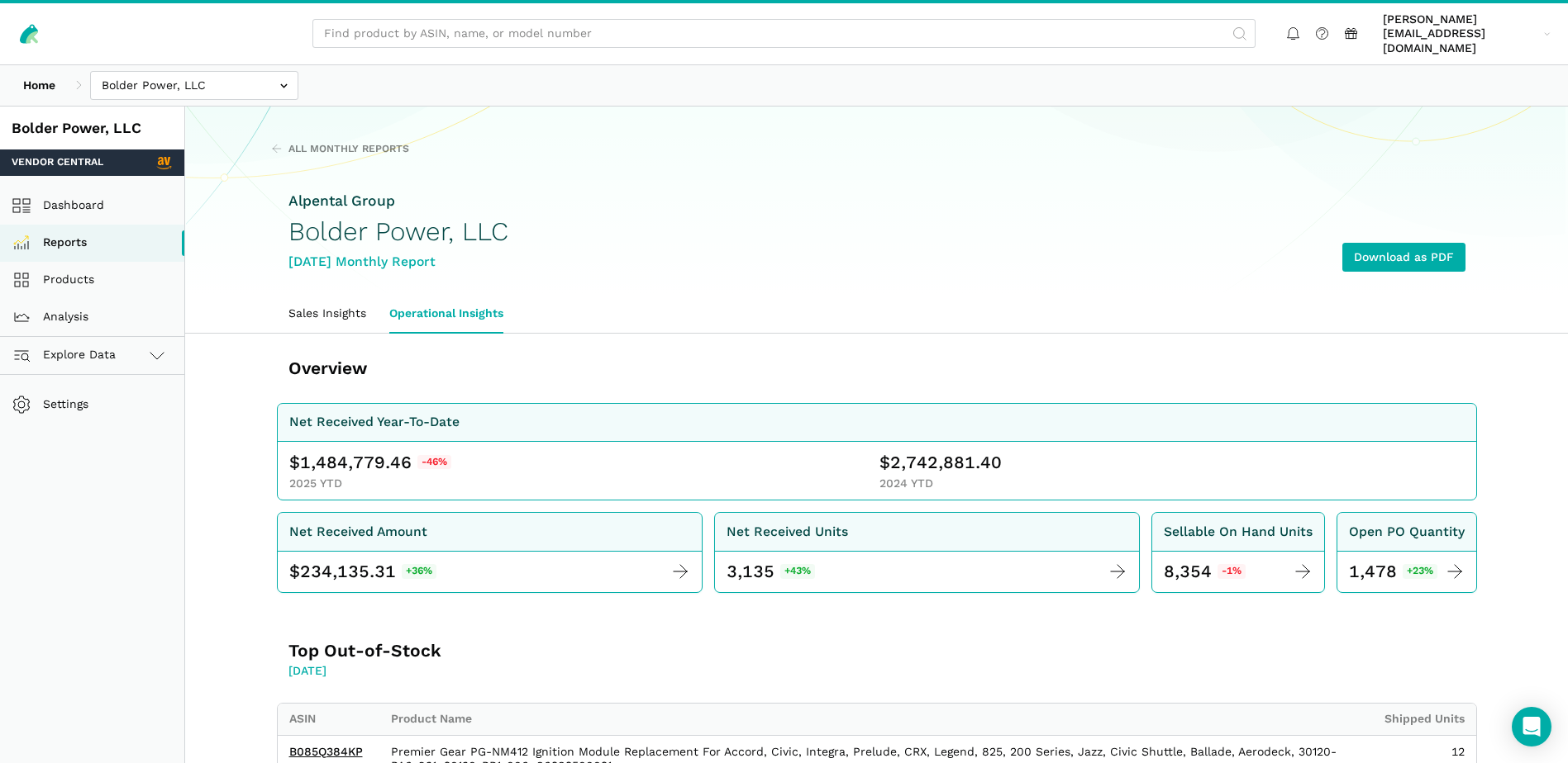
click at [355, 451] on span "1,484,779.46" at bounding box center [355, 463] width 111 height 23
copy span "1,484,779.46"
click at [947, 451] on span "2,742,881.40" at bounding box center [945, 463] width 111 height 23
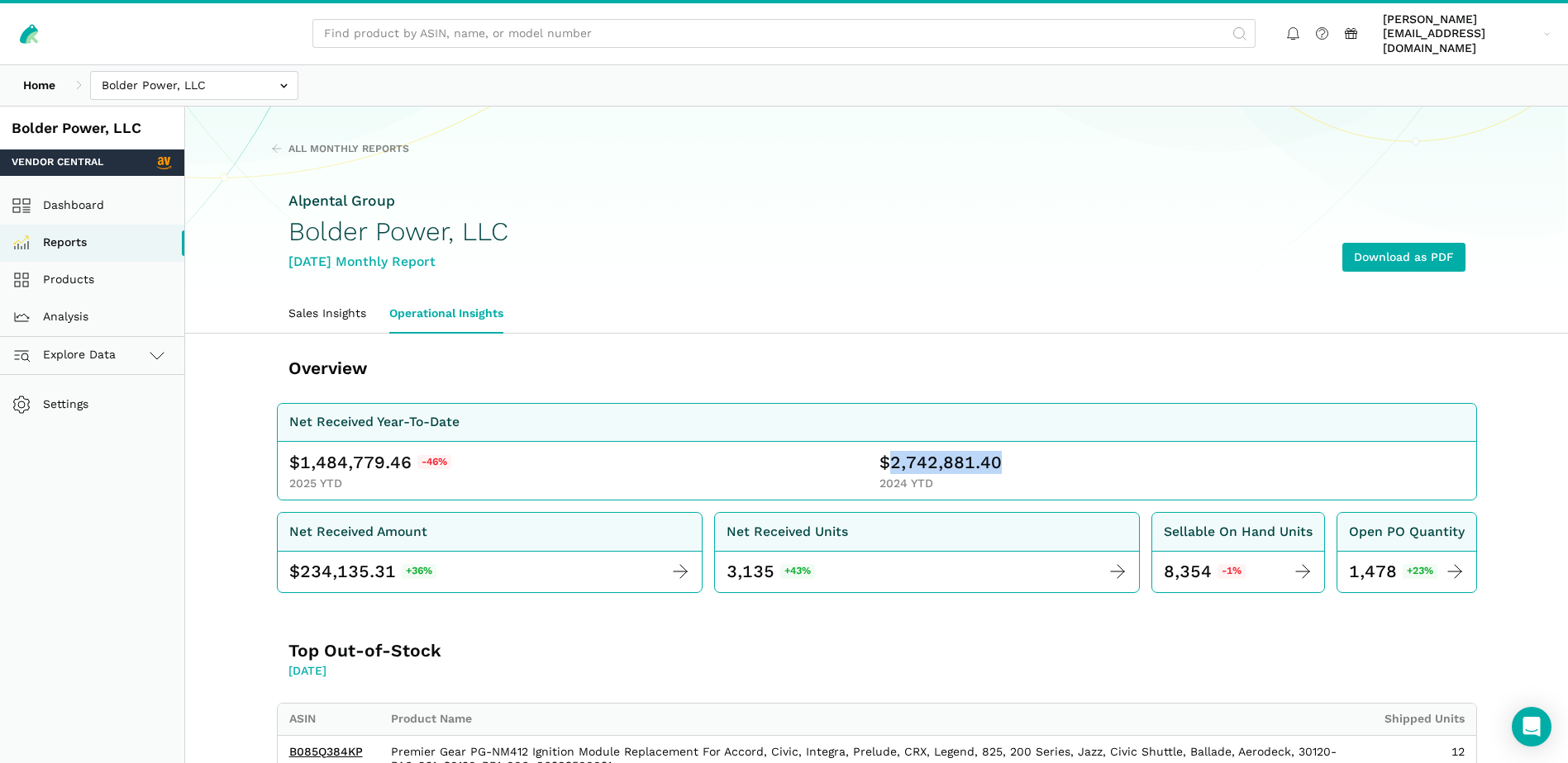
copy span "2,742,881.40"
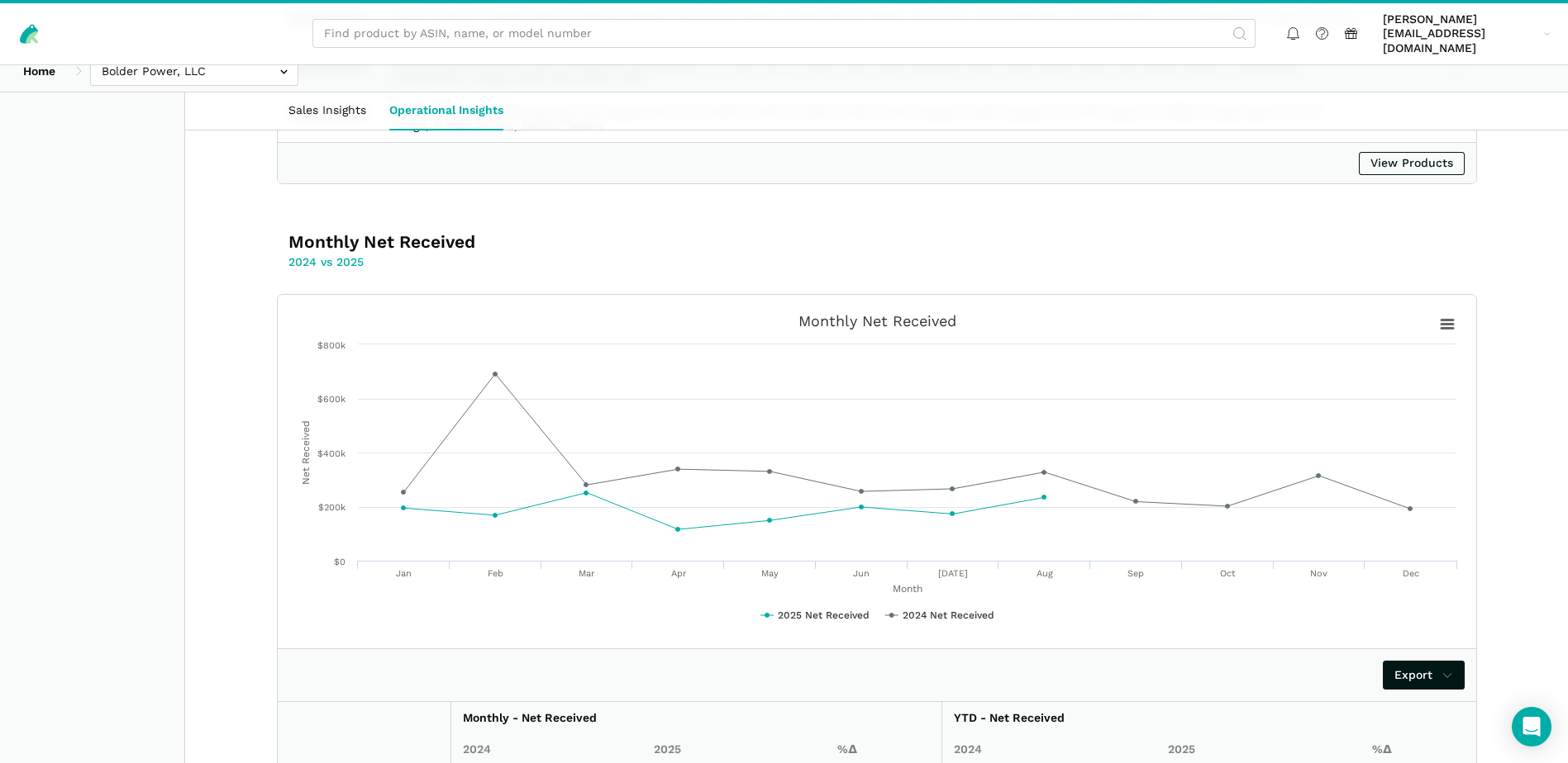
scroll to position [1312, 0]
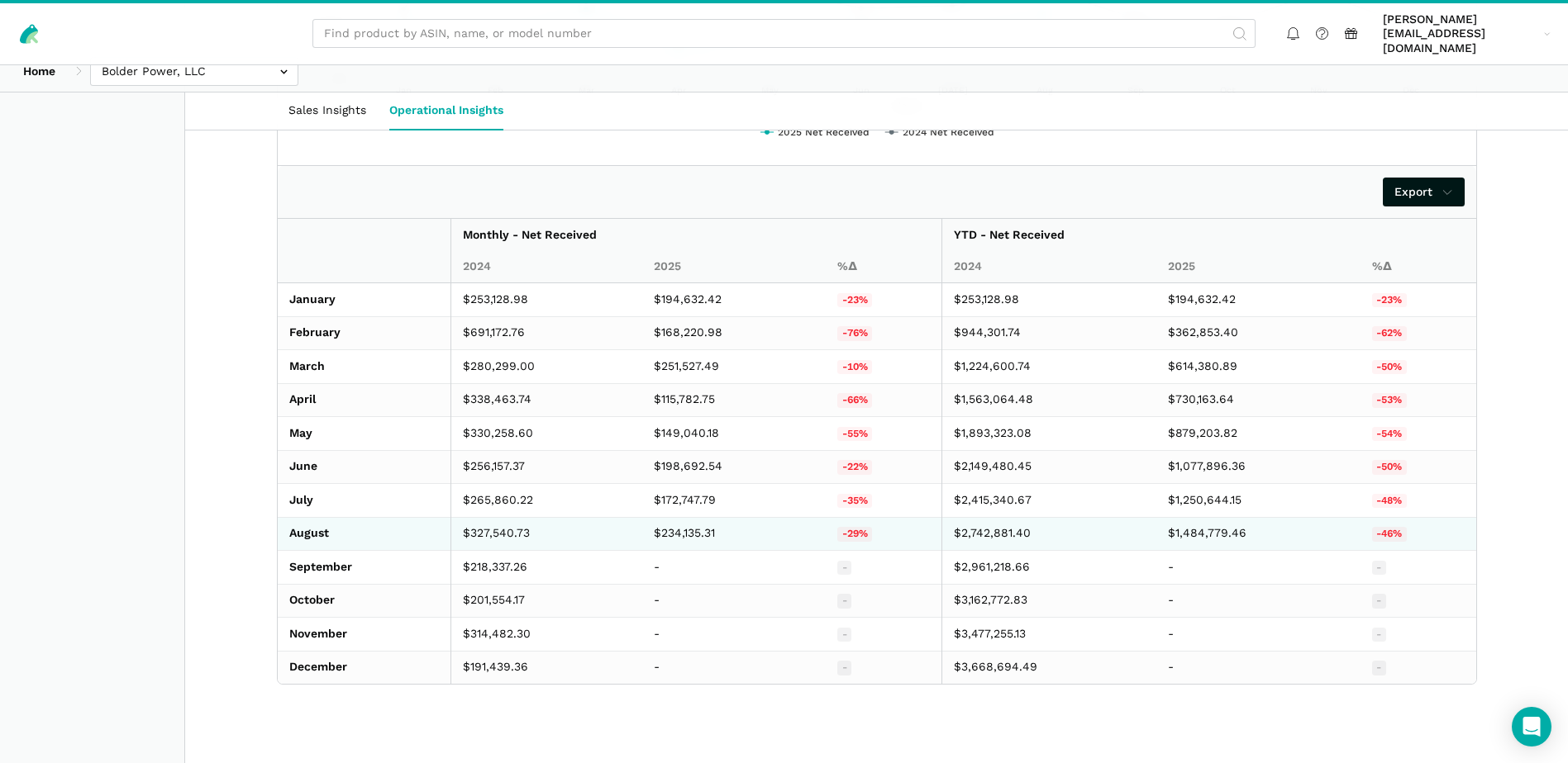
click at [677, 517] on td "$234,135.31" at bounding box center [734, 534] width 184 height 33
copy td "234,135.31"
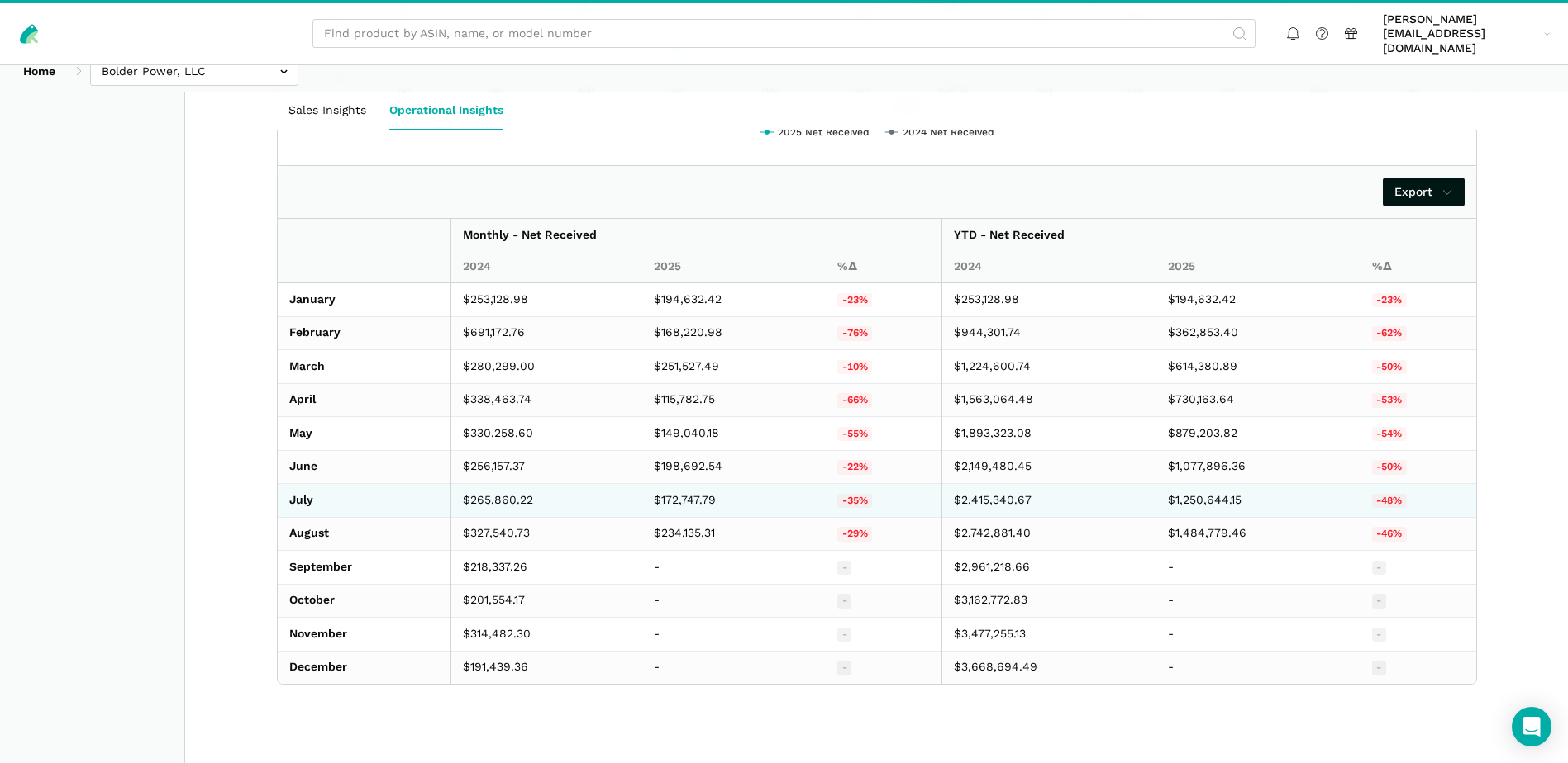
click at [677, 489] on td "$172,747.79" at bounding box center [734, 500] width 184 height 33
copy td "172,747.79"
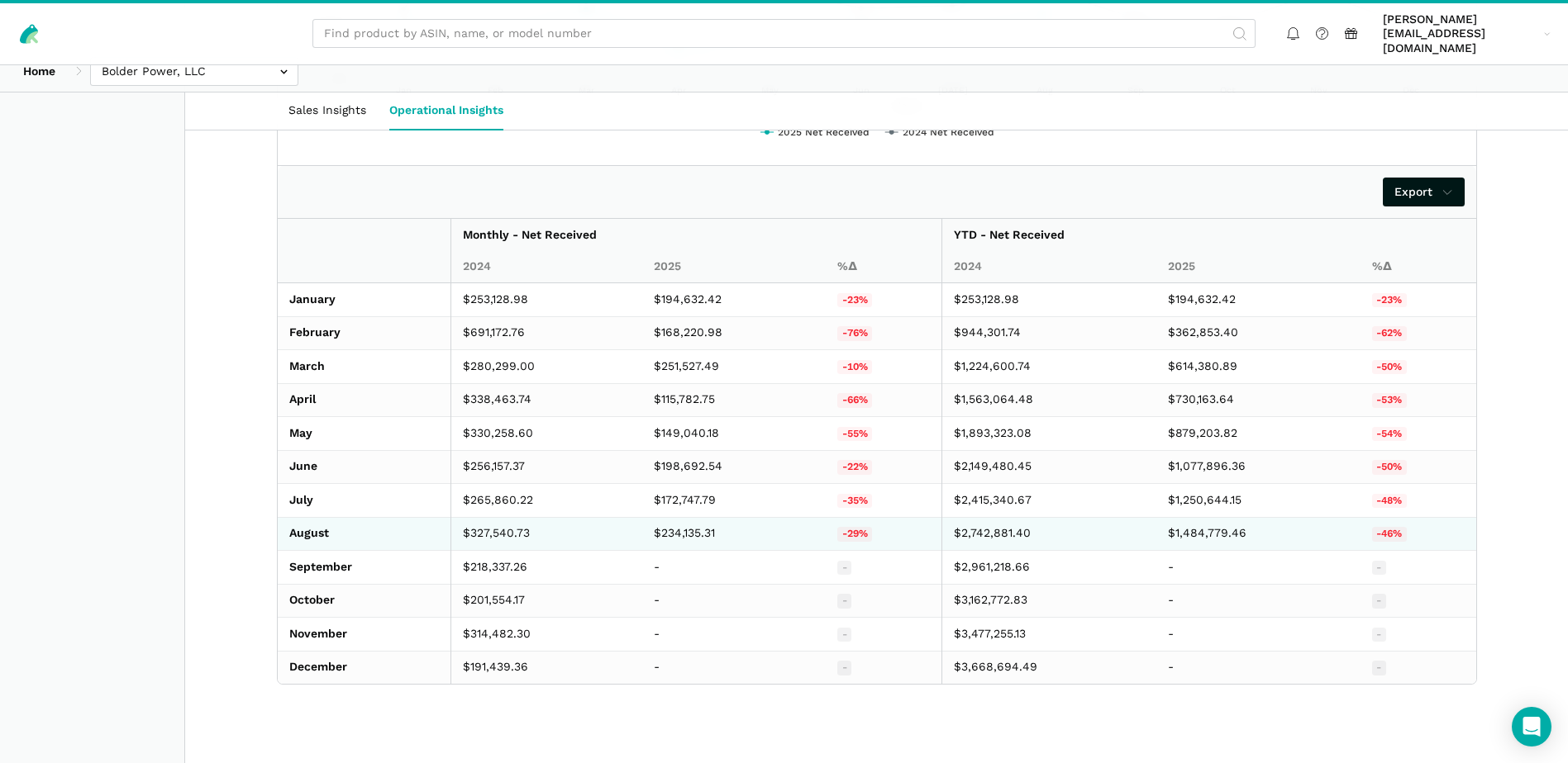
click at [509, 522] on td "$327,540.73" at bounding box center [546, 534] width 192 height 33
copy td "327,540.73"
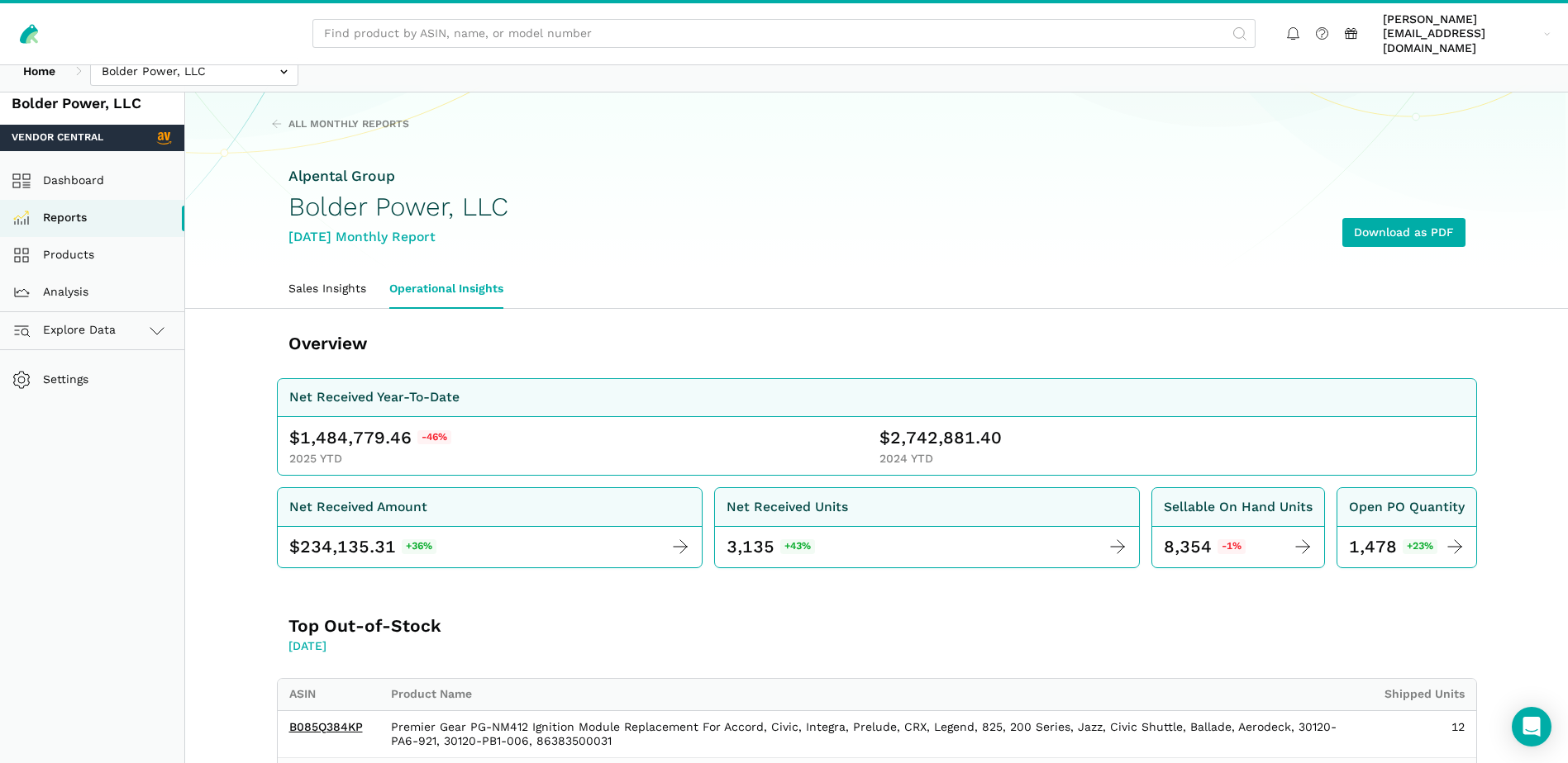
scroll to position [0, 0]
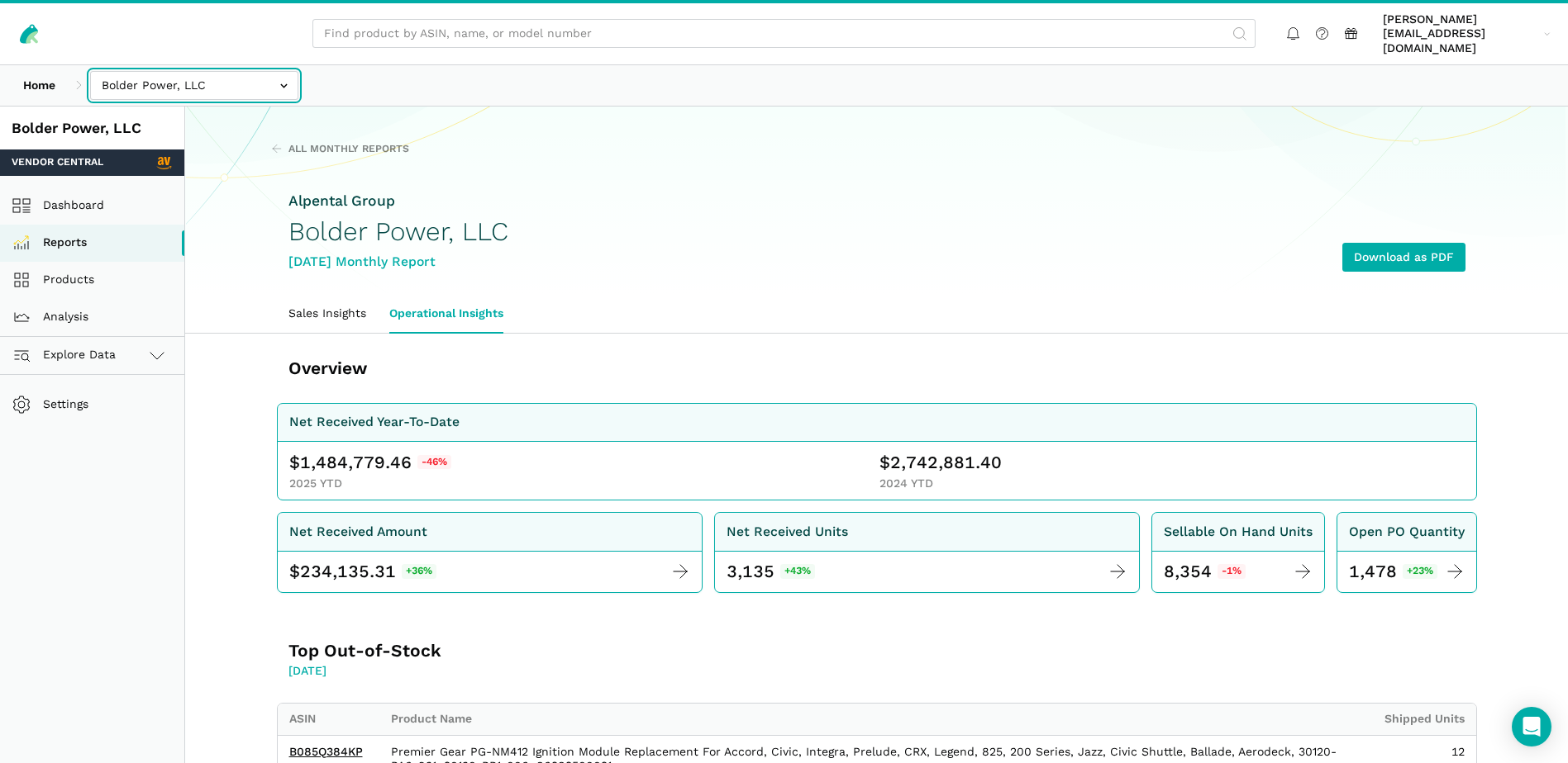
click at [285, 71] on input "text" at bounding box center [194, 85] width 208 height 29
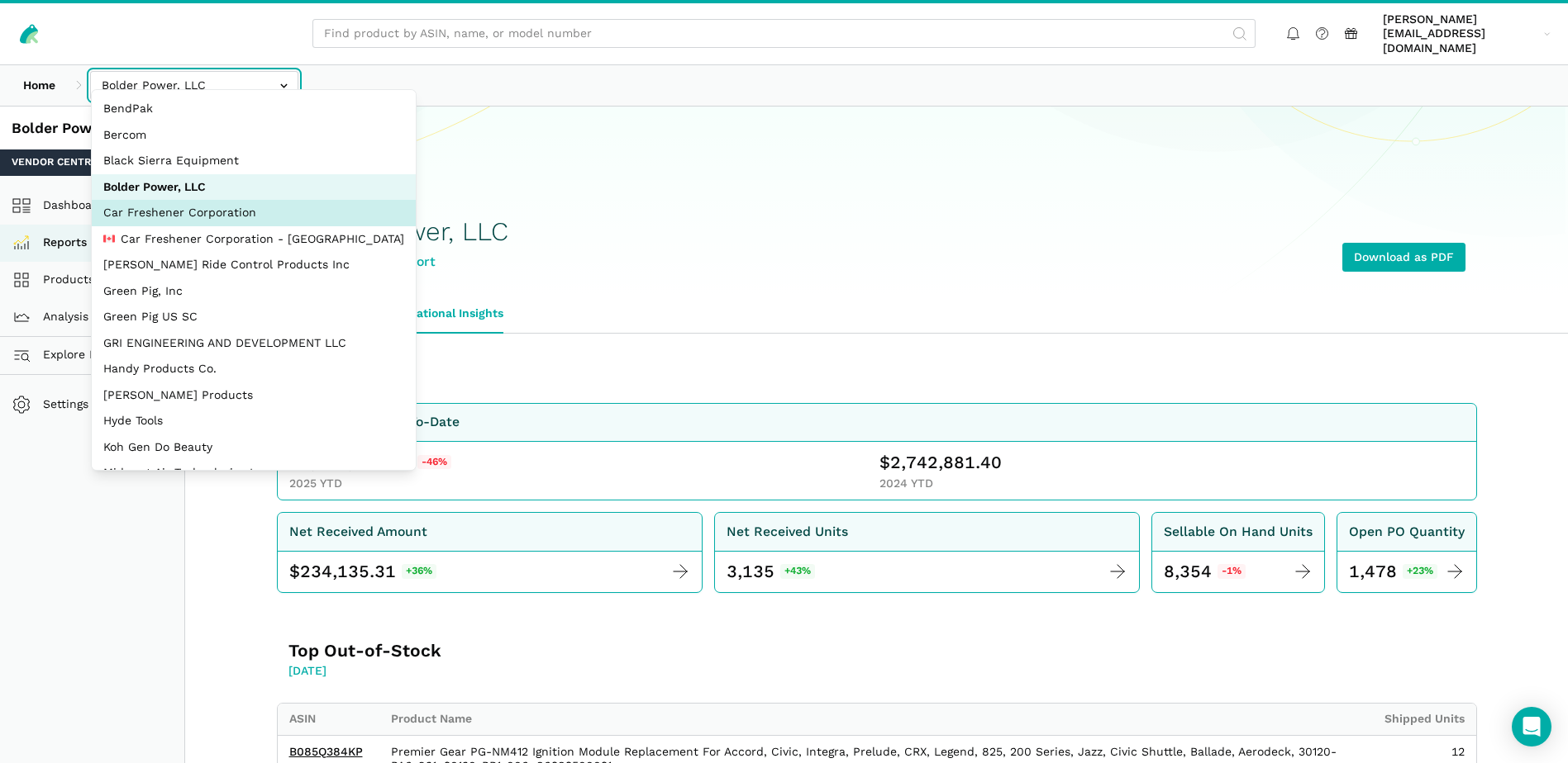
select select "JyuZ269ZTF8CRr8zaTYc2JhH"
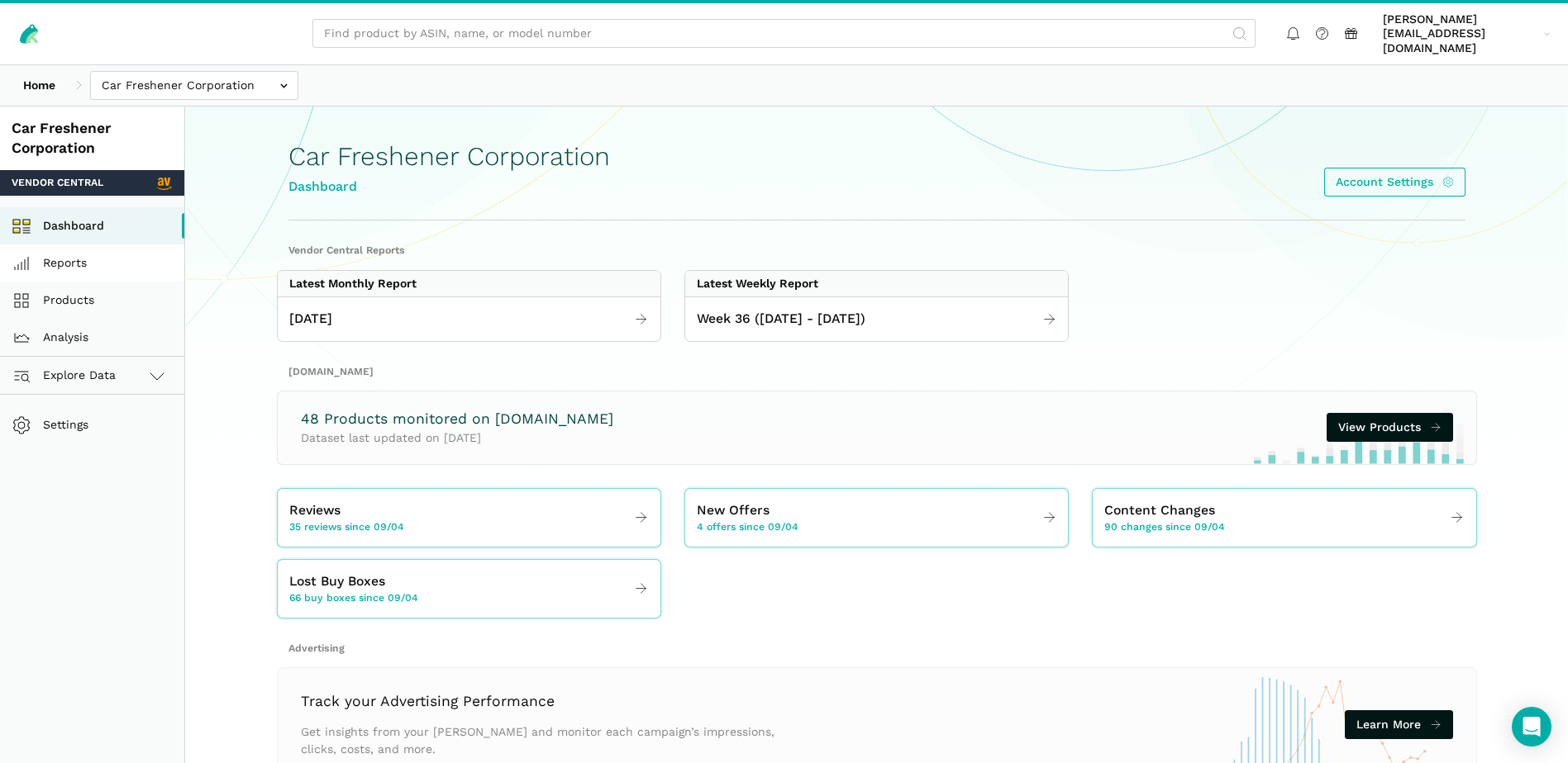
click at [87, 246] on link "Reports" at bounding box center [92, 263] width 184 height 37
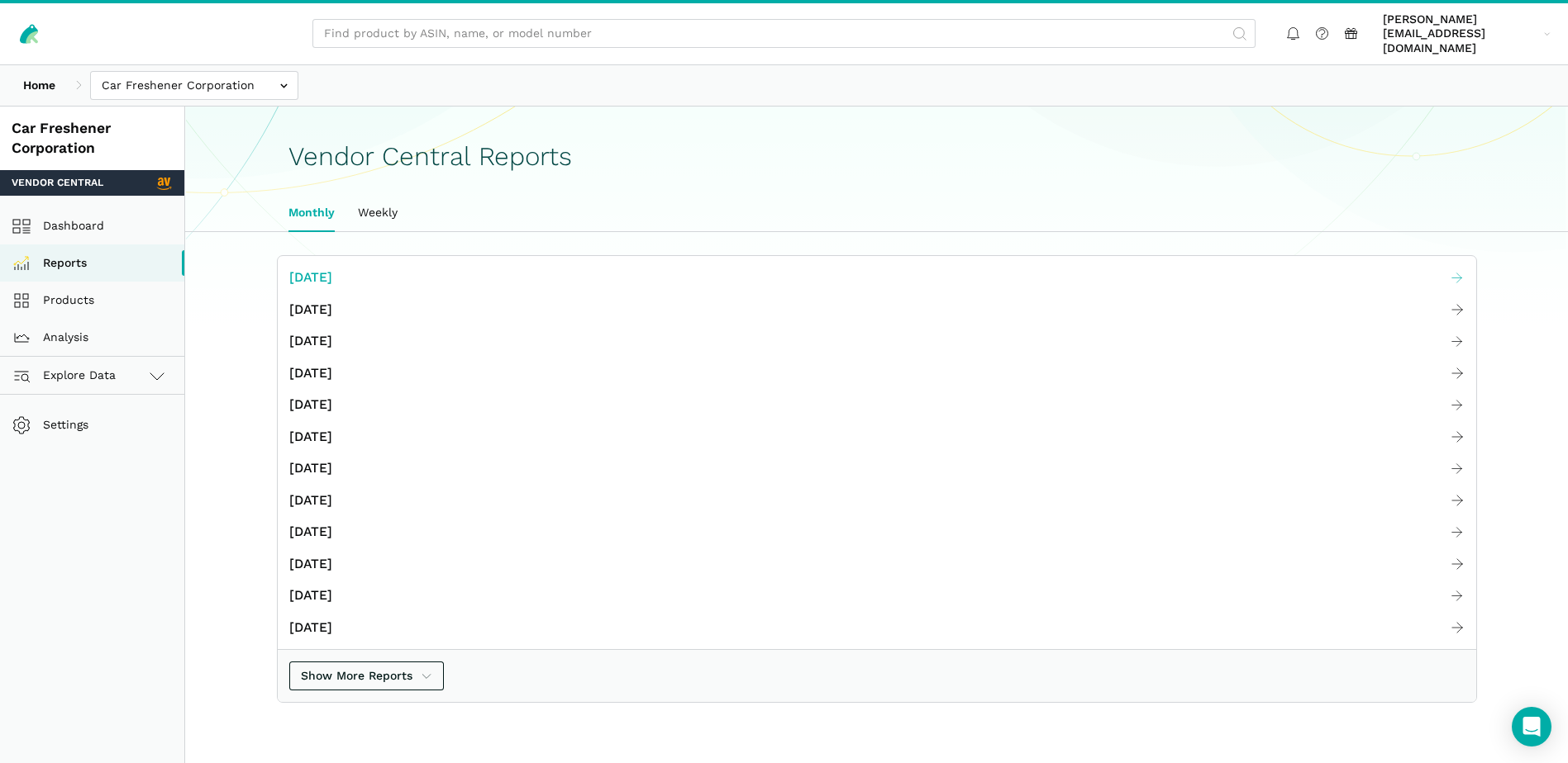
click at [332, 268] on span "[DATE]" at bounding box center [311, 278] width 43 height 21
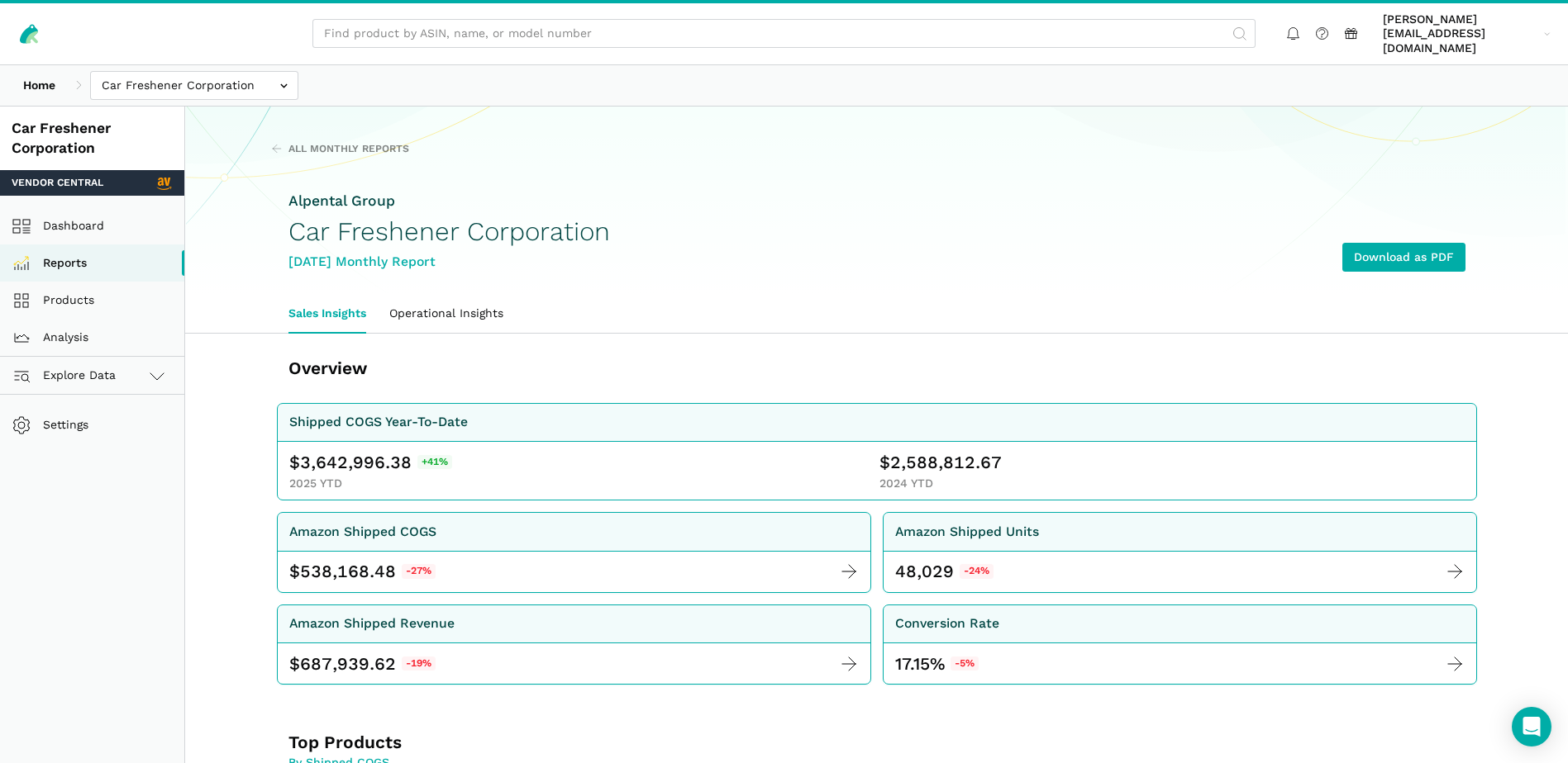
click at [333, 451] on span "3,642,996.38" at bounding box center [355, 463] width 111 height 23
copy span "3,642,996.38"
click at [939, 451] on span "2,588,812.67" at bounding box center [945, 463] width 111 height 23
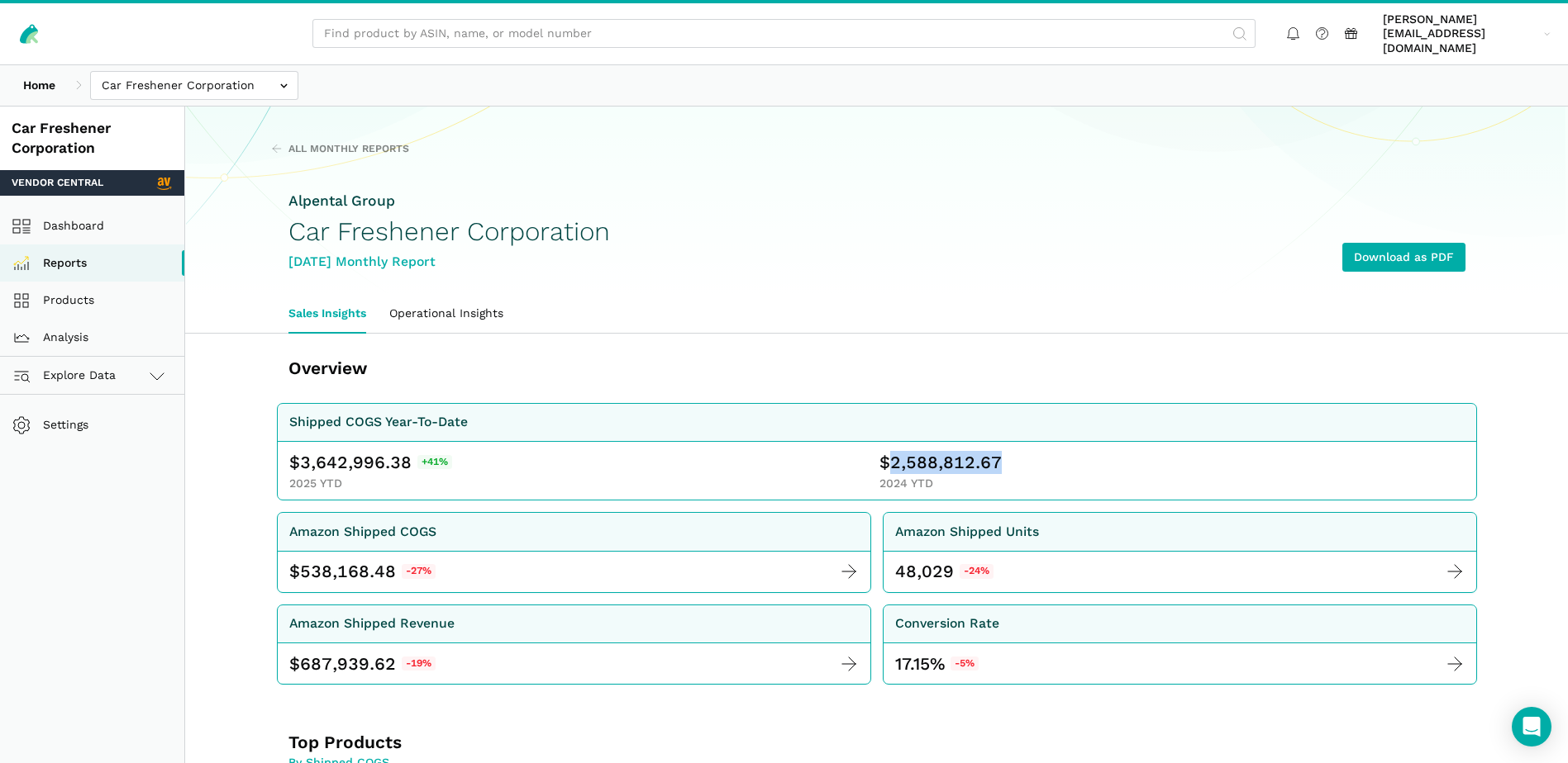
copy span "2,588,812.67"
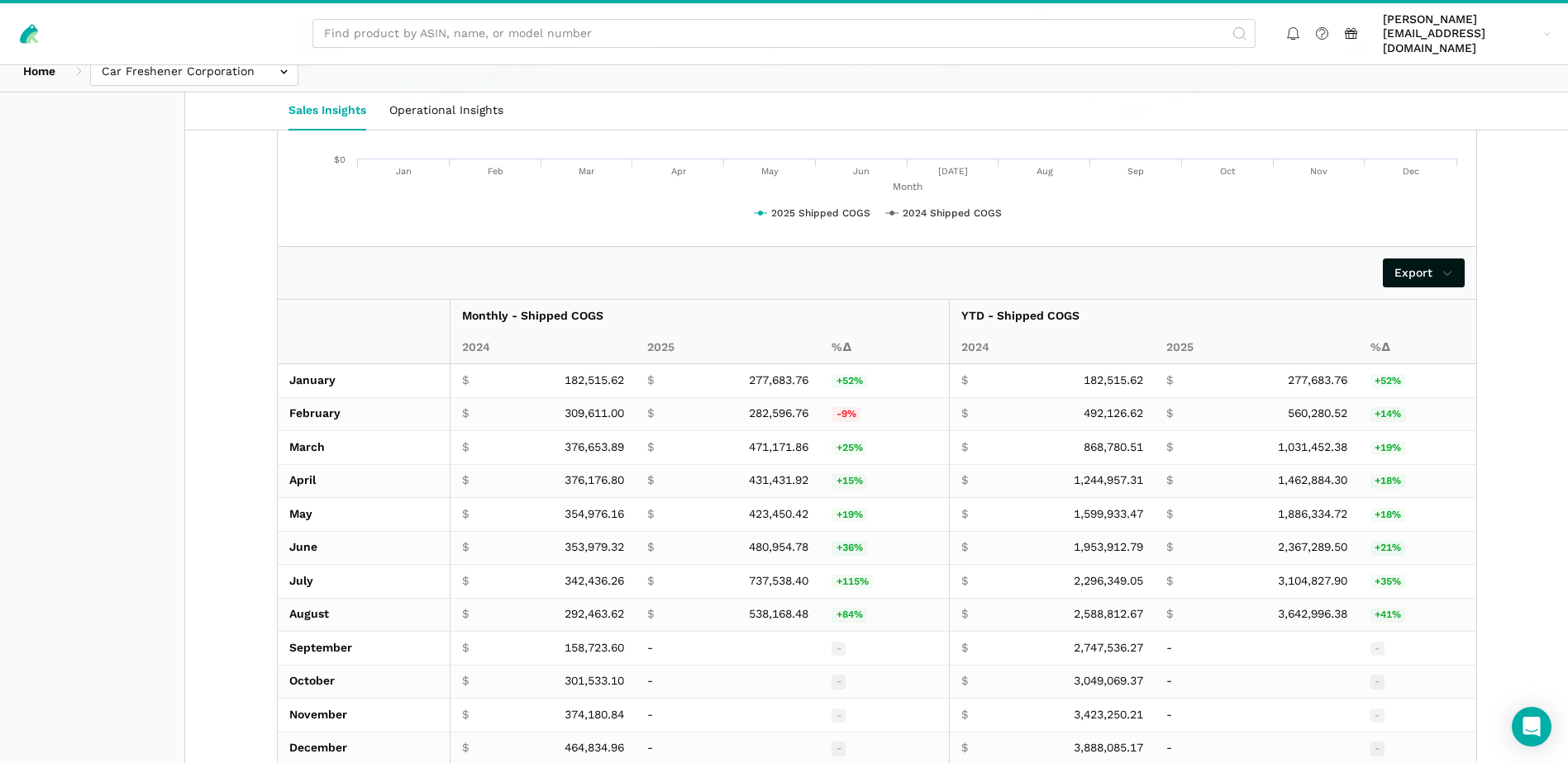
scroll to position [2742, 0]
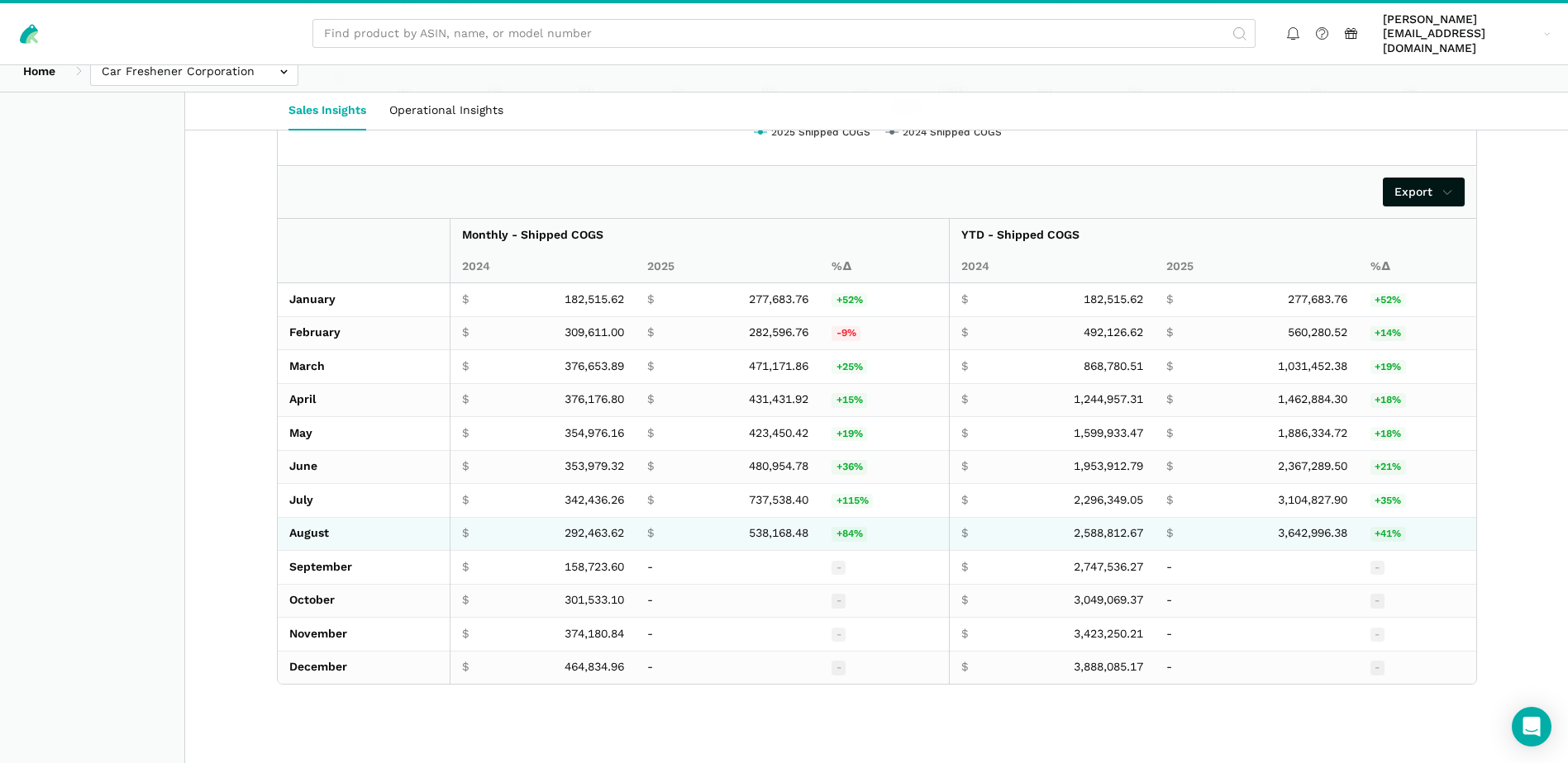
click at [743, 526] on span "$ 538,168.48" at bounding box center [727, 534] width 162 height 15
copy span "538,168.48"
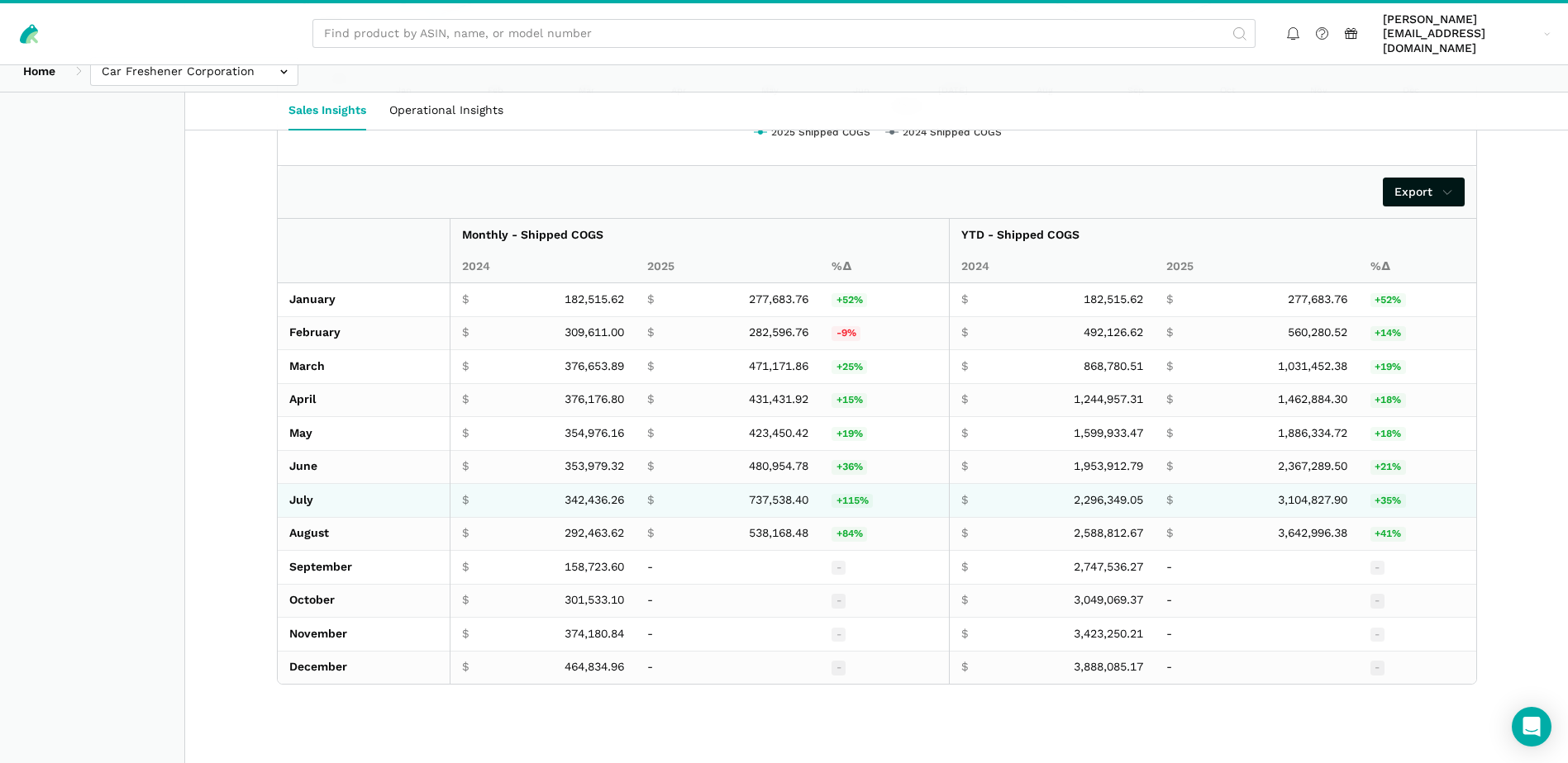
click at [753, 493] on span "737,538.40" at bounding box center [778, 500] width 59 height 15
copy span "737,538.40"
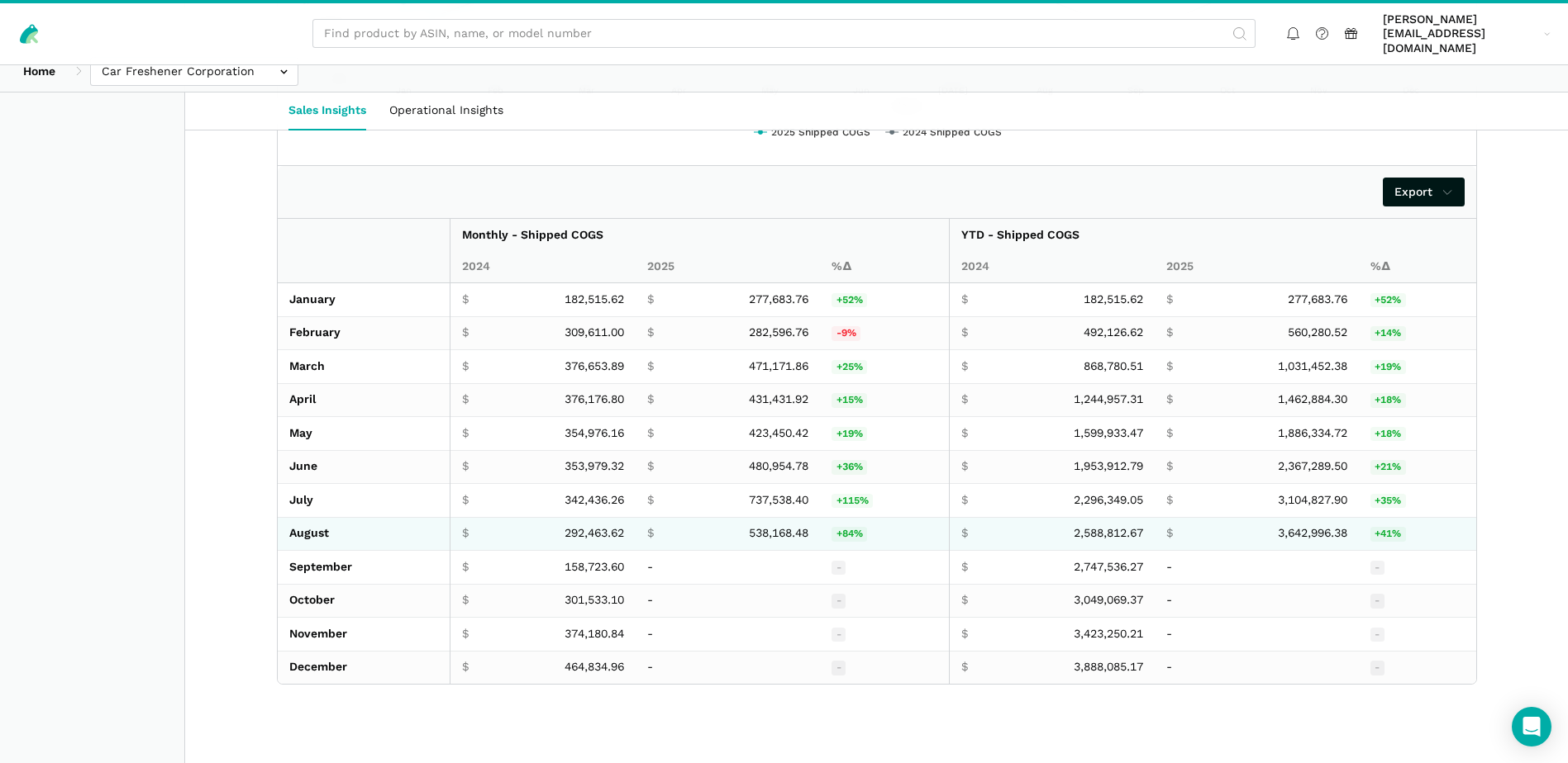
click at [566, 526] on span "292,463.62" at bounding box center [594, 534] width 59 height 15
copy span "292,463.62"
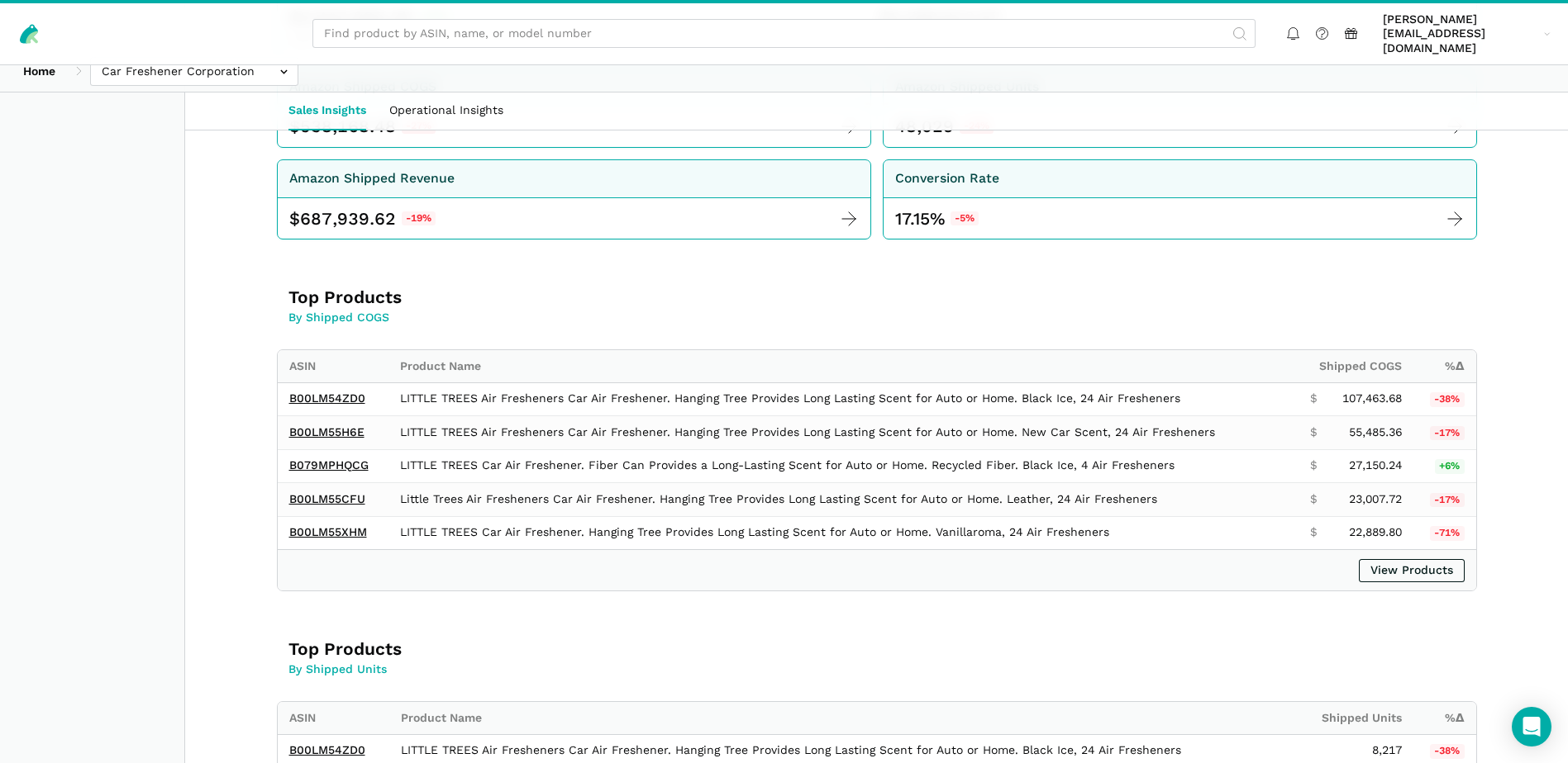
scroll to position [18, 0]
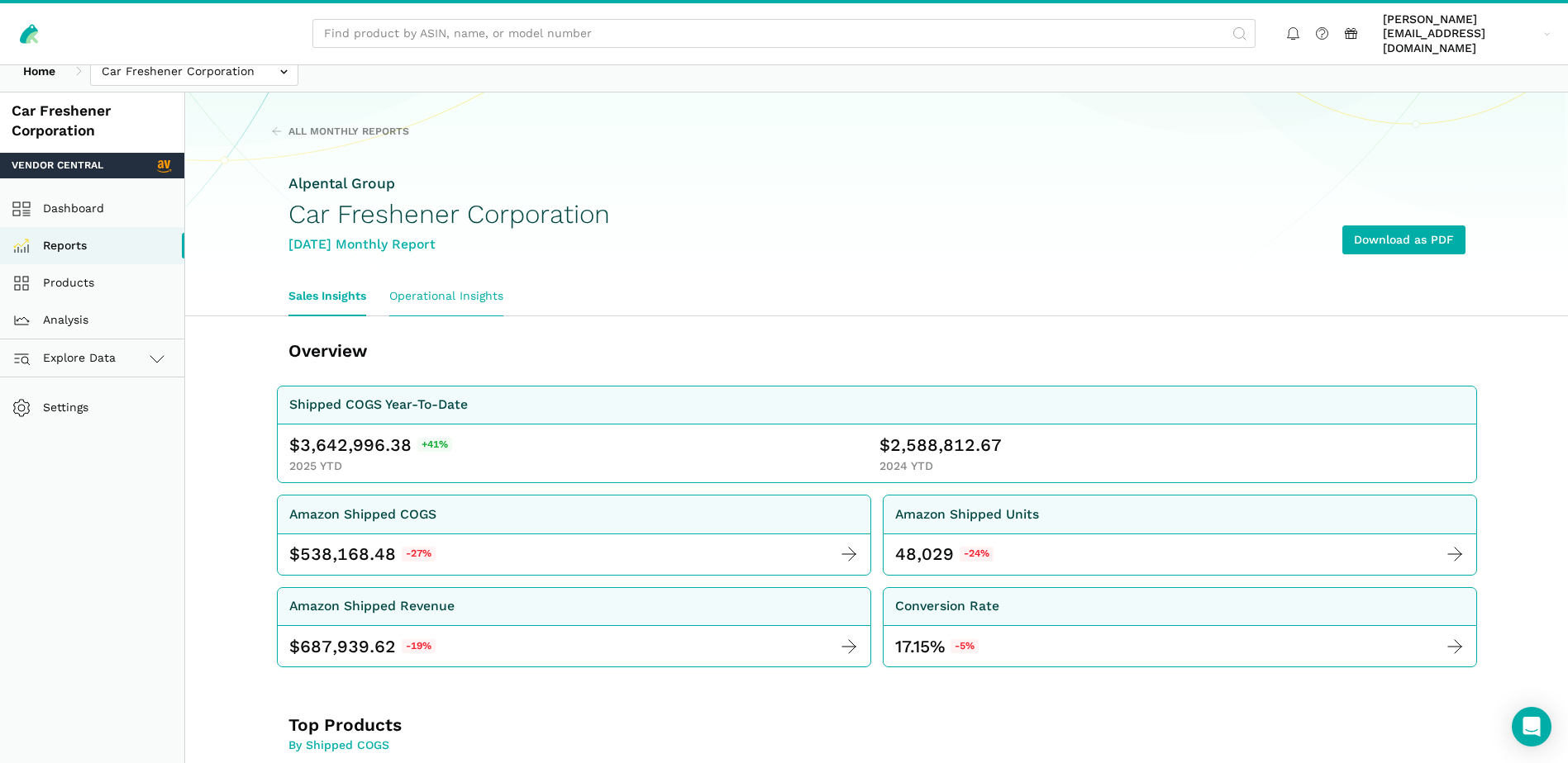
click at [477, 278] on link "Operational Insights" at bounding box center [446, 296] width 137 height 38
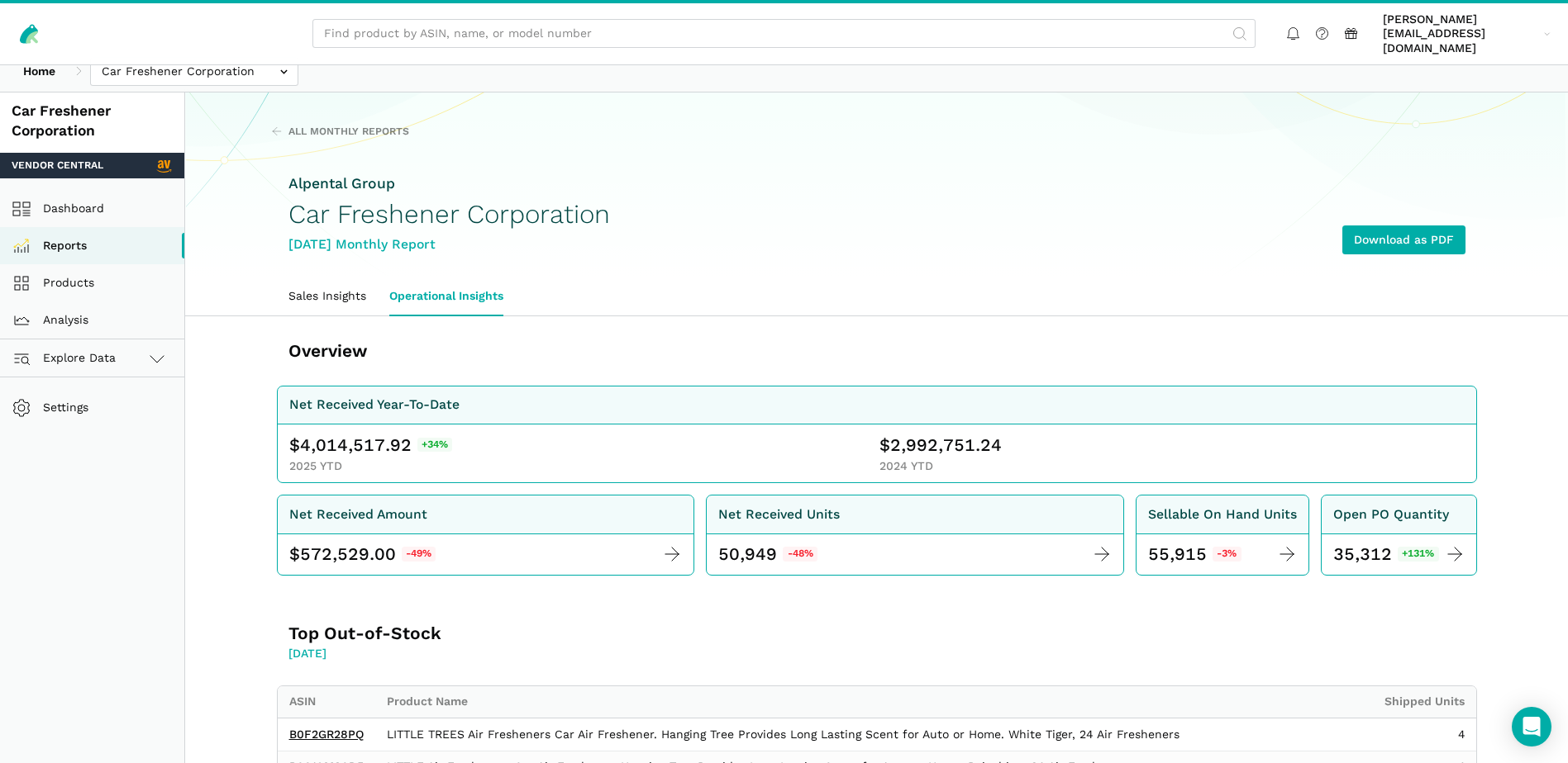
click at [476, 284] on link "Operational Insights" at bounding box center [446, 296] width 137 height 38
click at [351, 433] on span "4,014,517.92" at bounding box center [355, 445] width 111 height 23
copy span "4,014,517.92"
click at [938, 433] on span "2,992,751.24" at bounding box center [945, 445] width 111 height 23
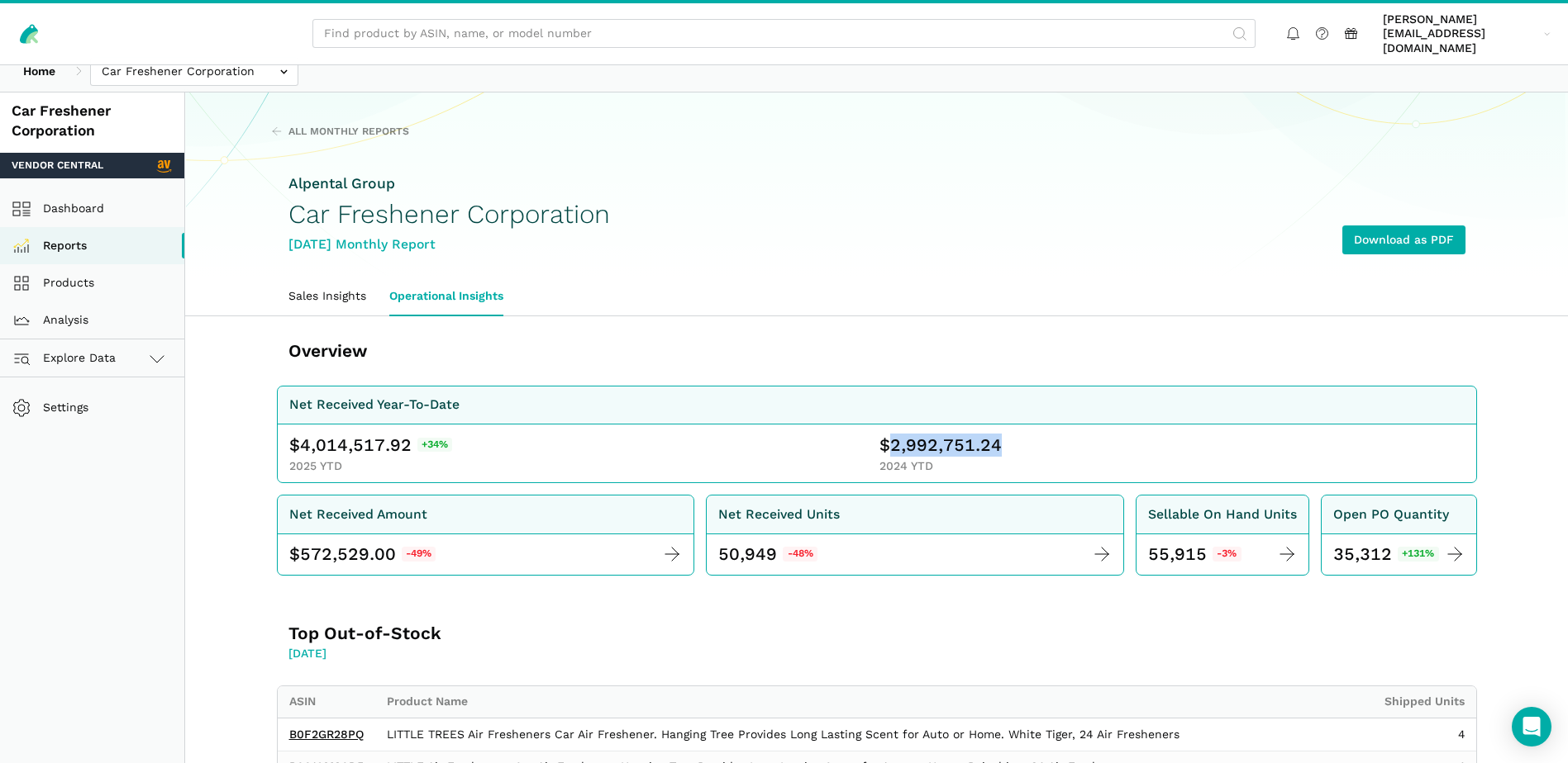
click at [938, 433] on span "2,992,751.24" at bounding box center [945, 445] width 111 height 23
copy span "2,992,751.24"
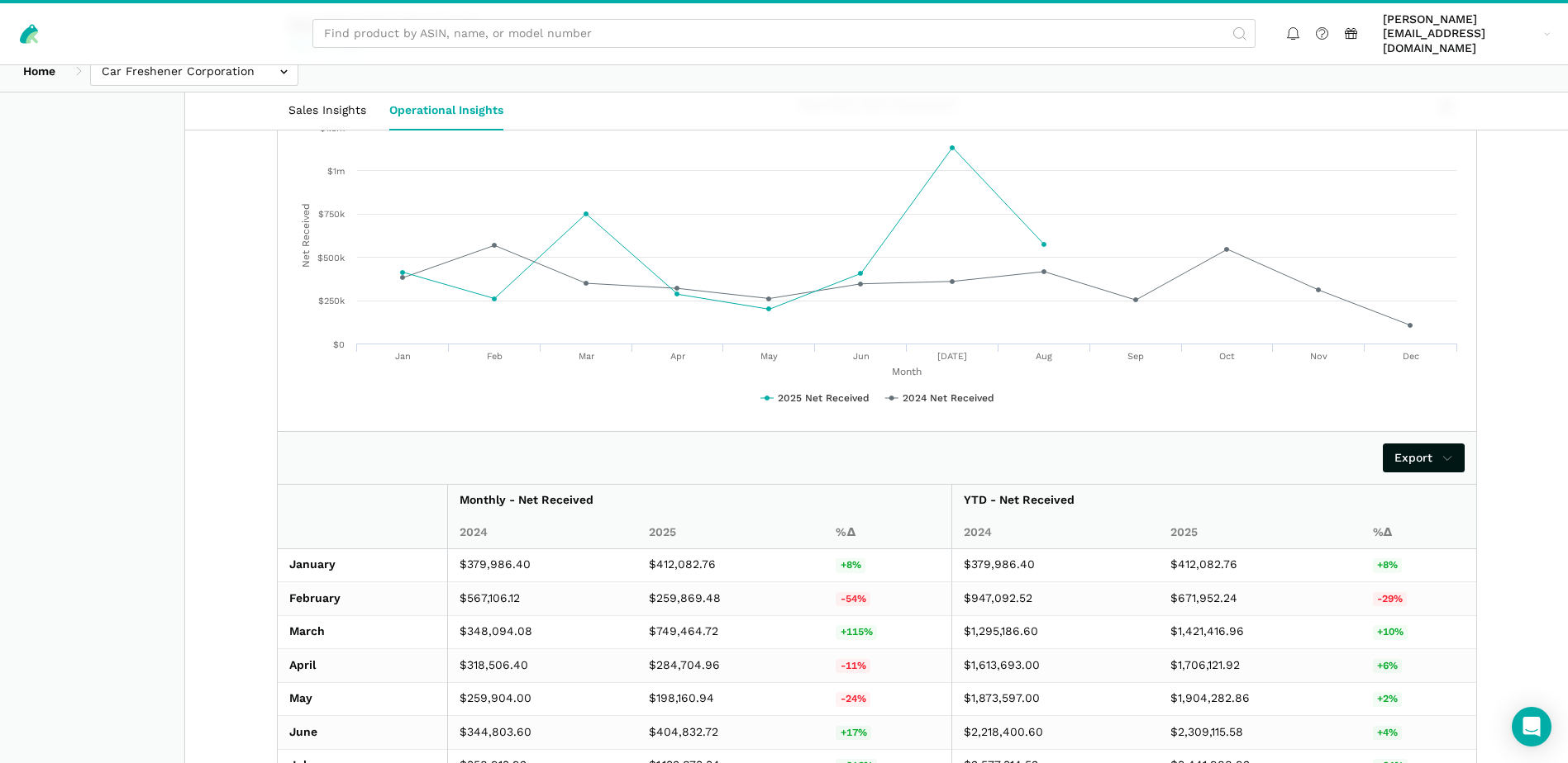
scroll to position [1174, 0]
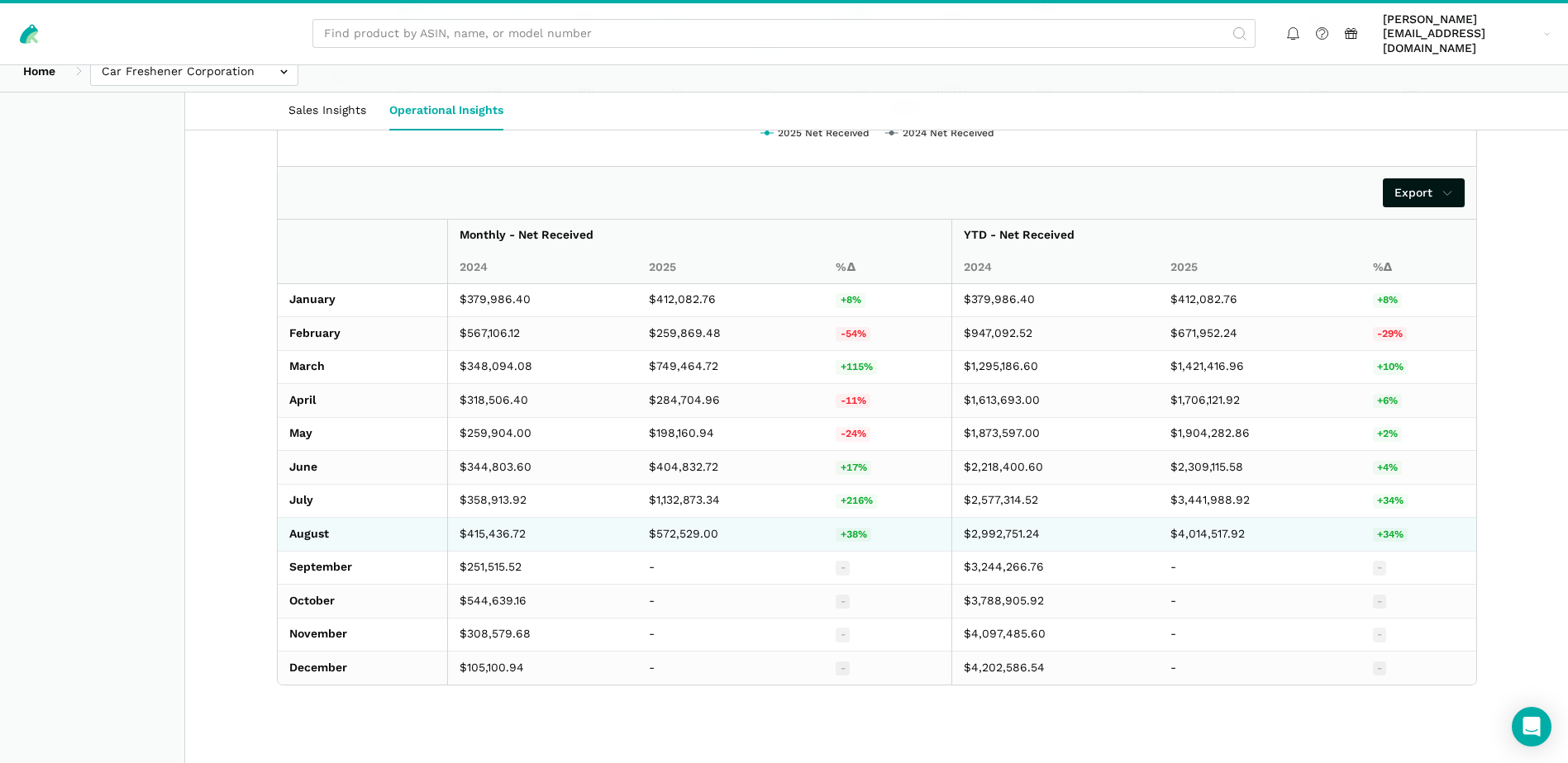
click at [666, 518] on td "$572,529.00" at bounding box center [731, 535] width 188 height 33
copy td "572,529.00"
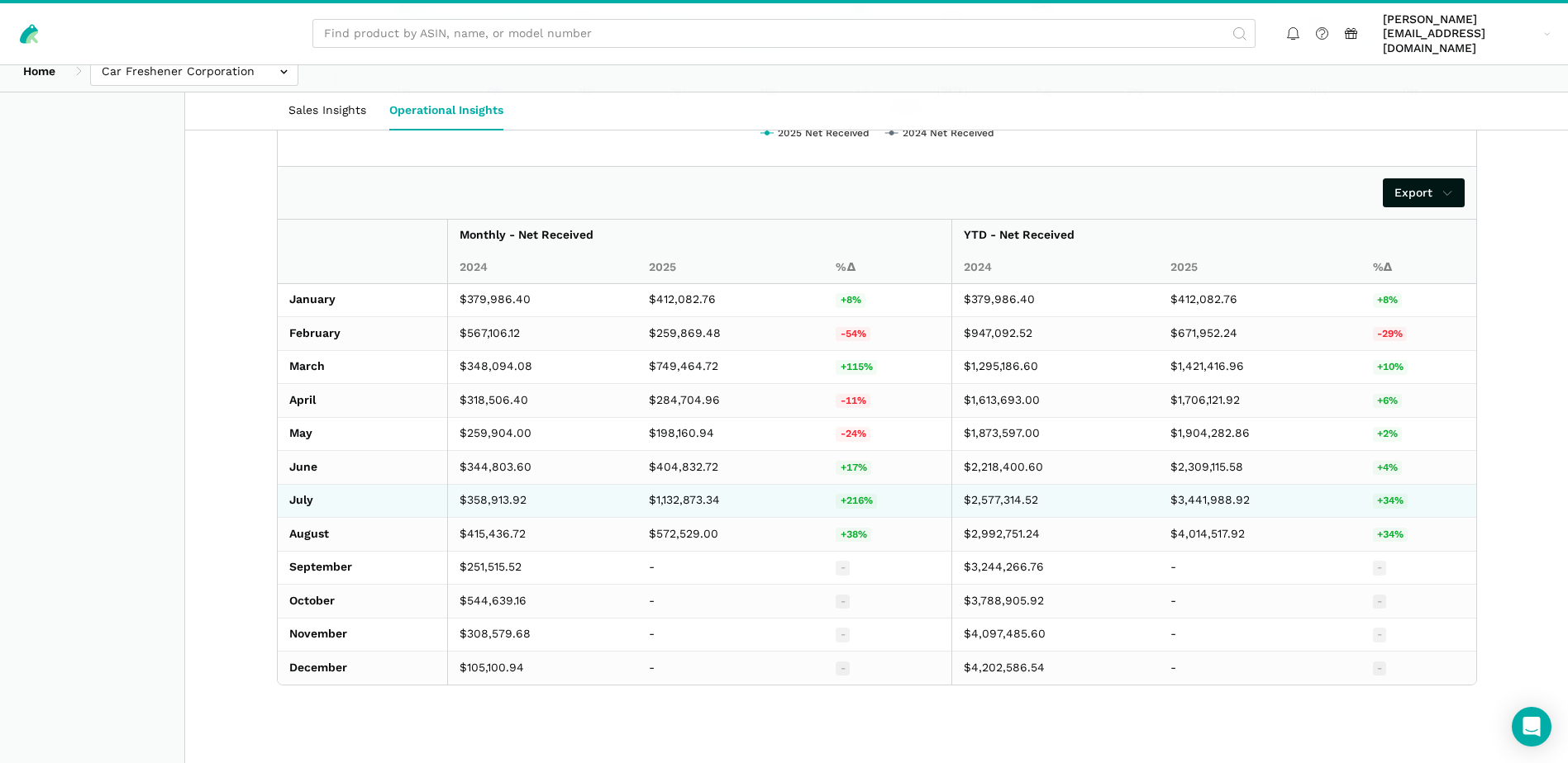
click at [676, 484] on td "$1,132,873.34" at bounding box center [731, 500] width 188 height 33
copy td "1,132,873.34"
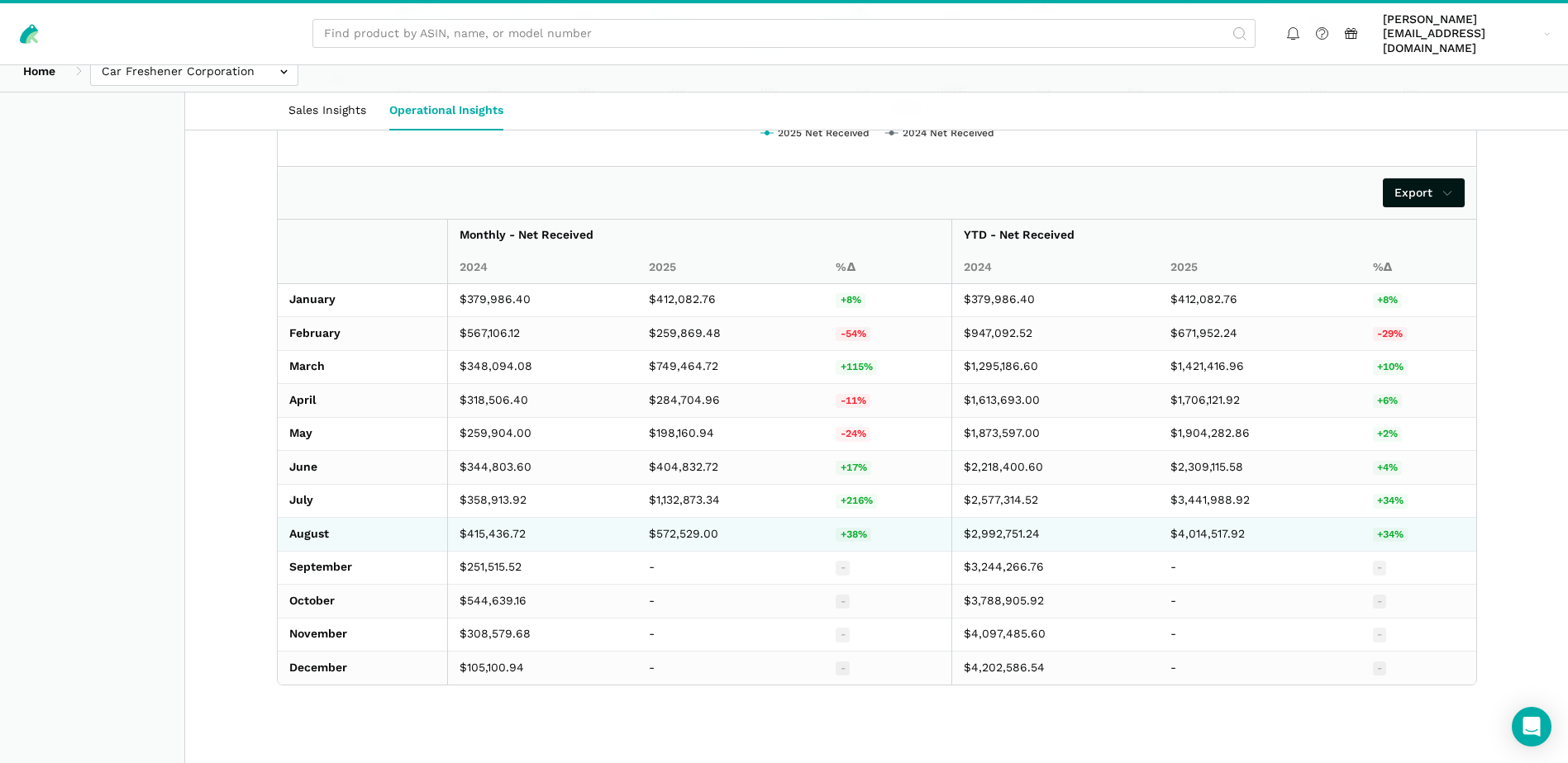
click at [493, 518] on td "$415,436.72" at bounding box center [542, 535] width 190 height 33
copy td "415,436.72"
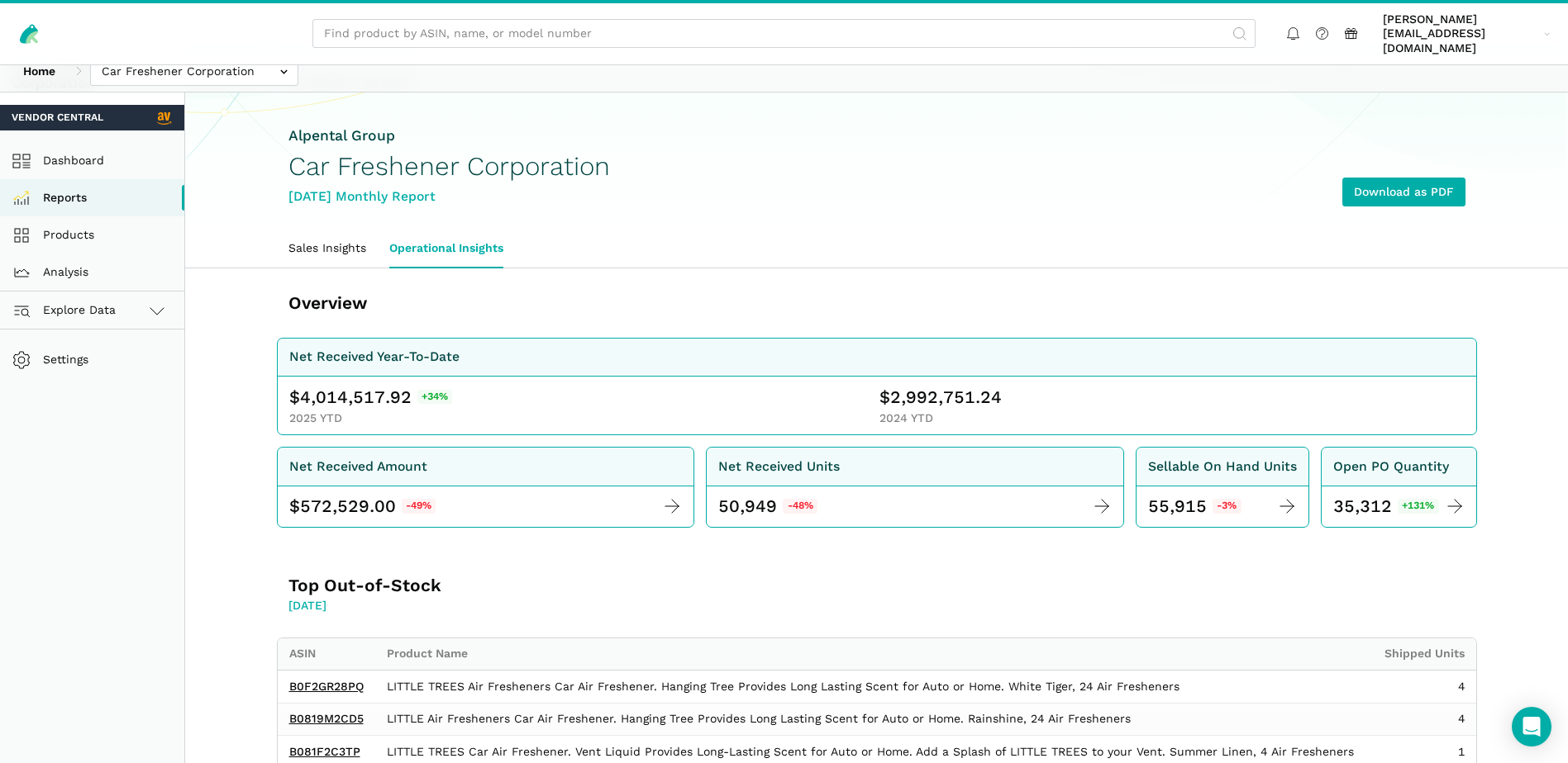
scroll to position [0, 0]
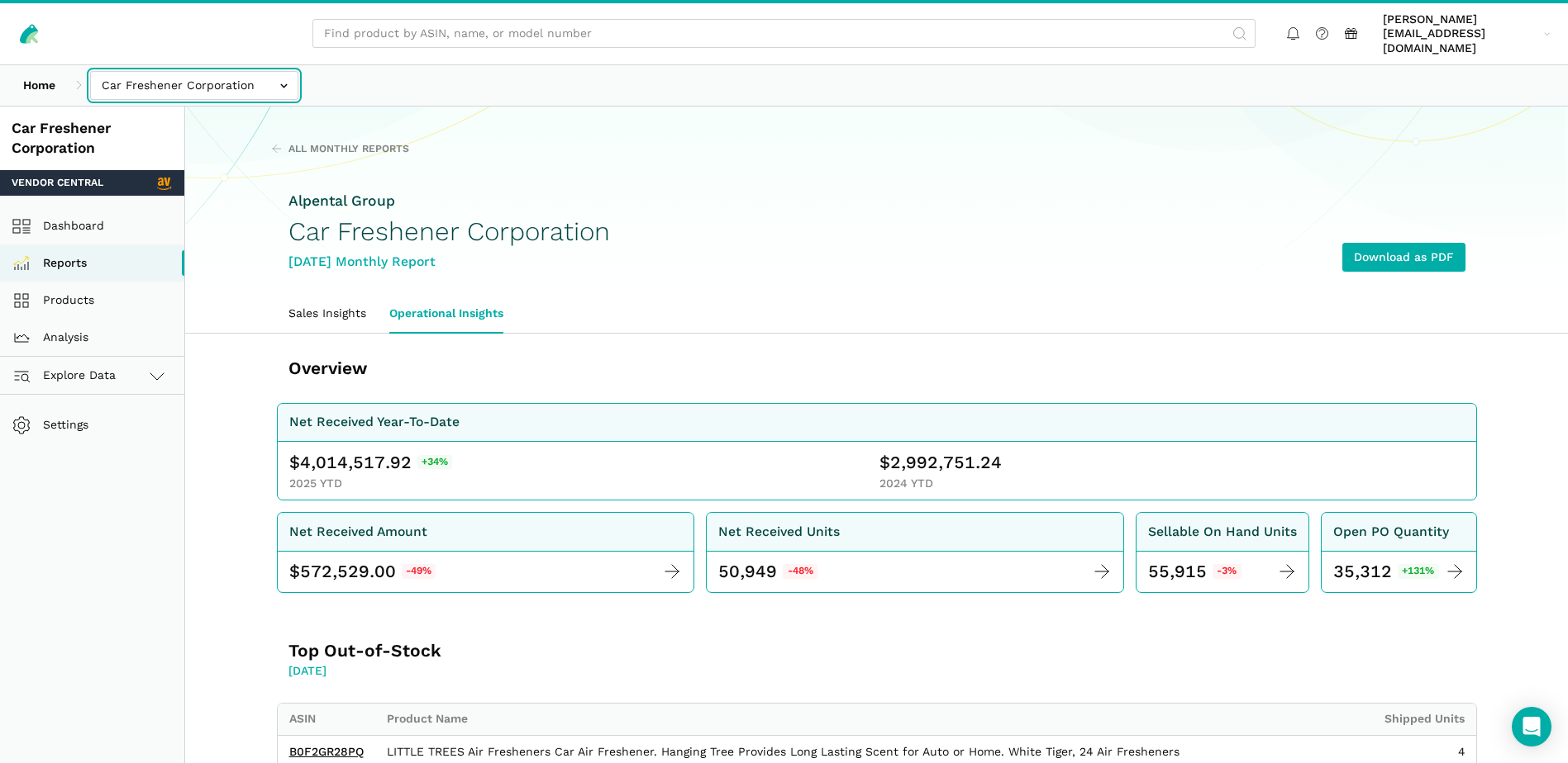
click at [272, 71] on input "text" at bounding box center [194, 85] width 208 height 29
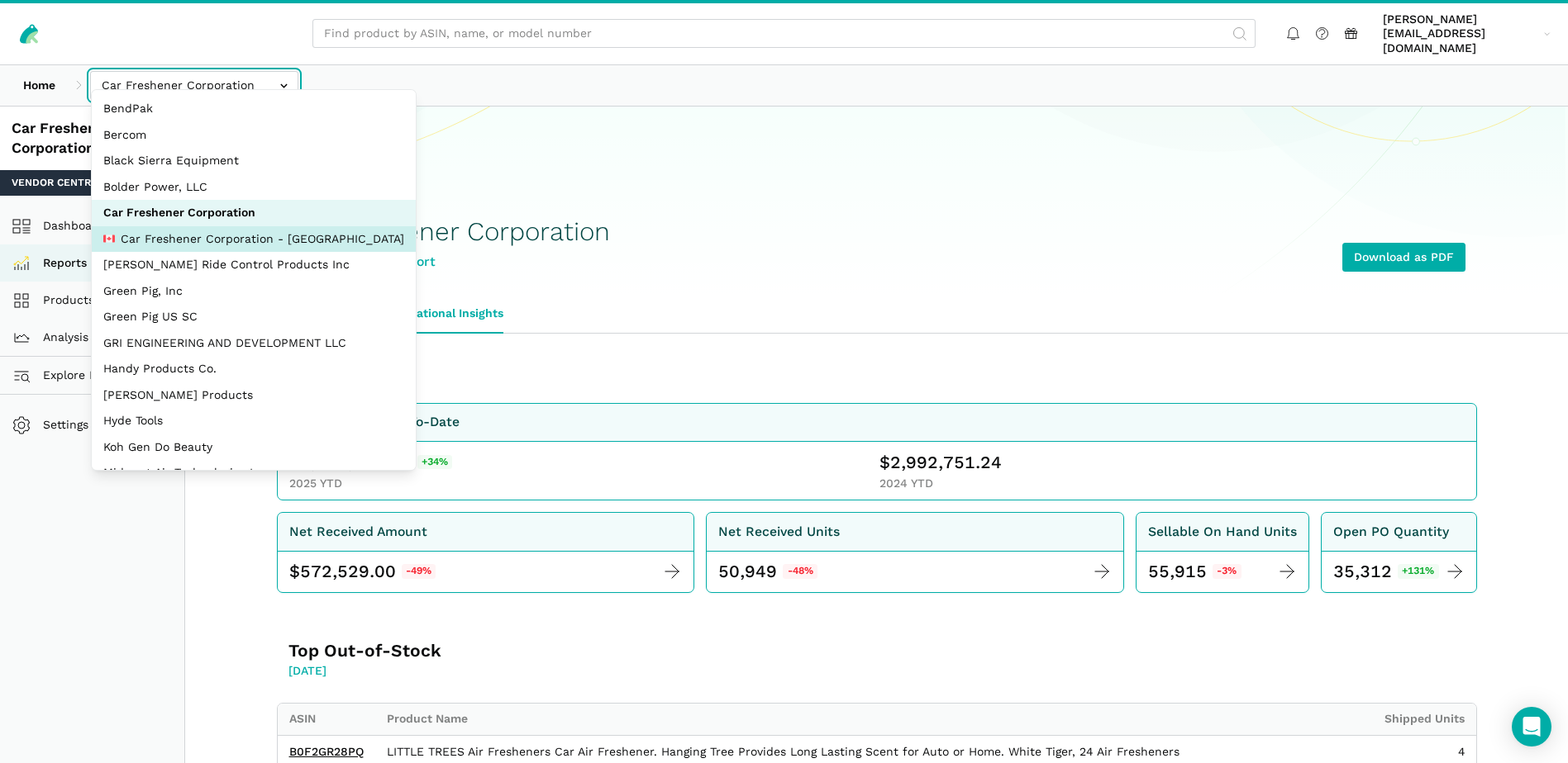
select select "MkN8EkcaB26WsjS8pF97Wcww"
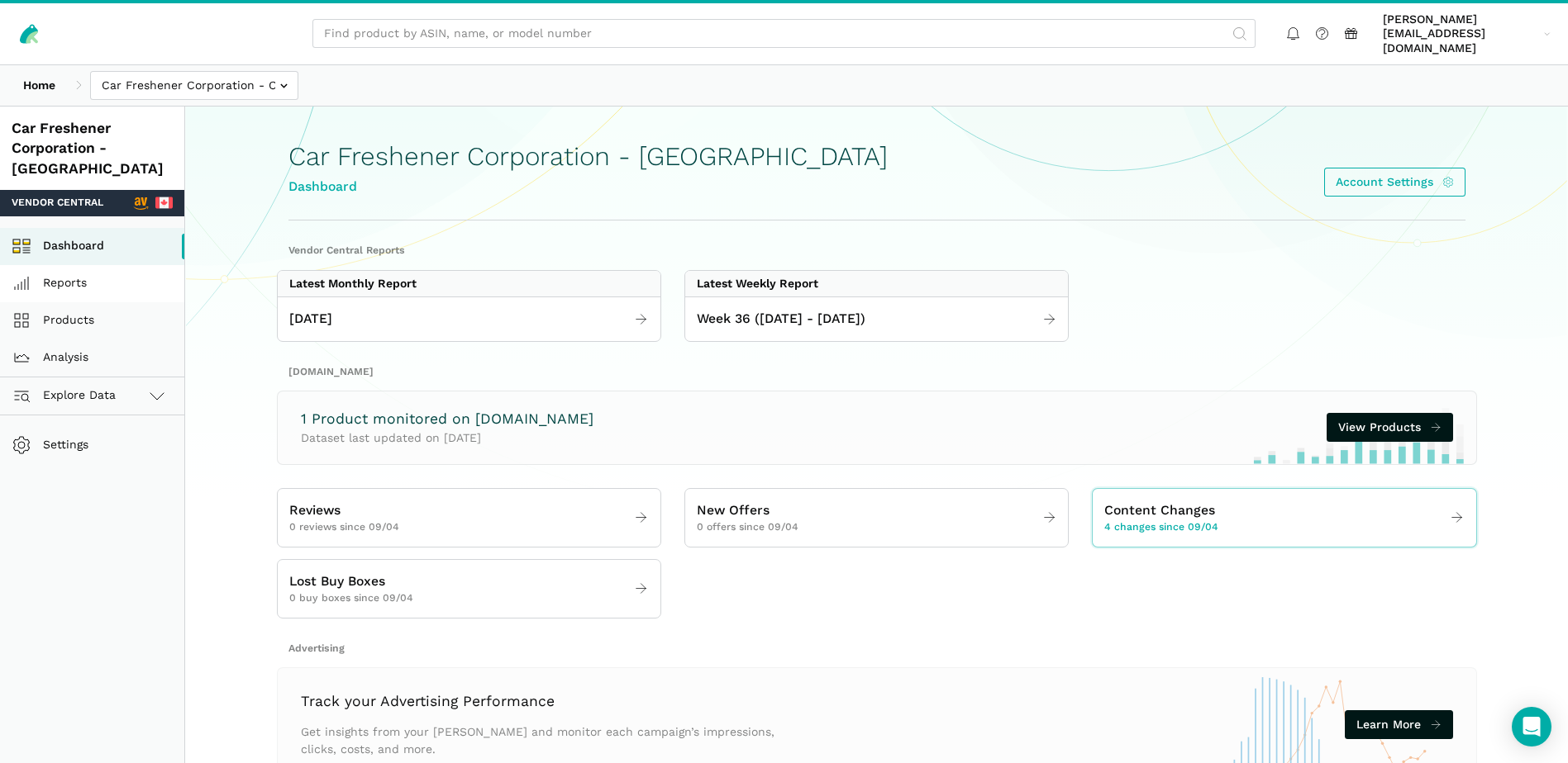
click at [62, 265] on link "Reports" at bounding box center [92, 284] width 184 height 37
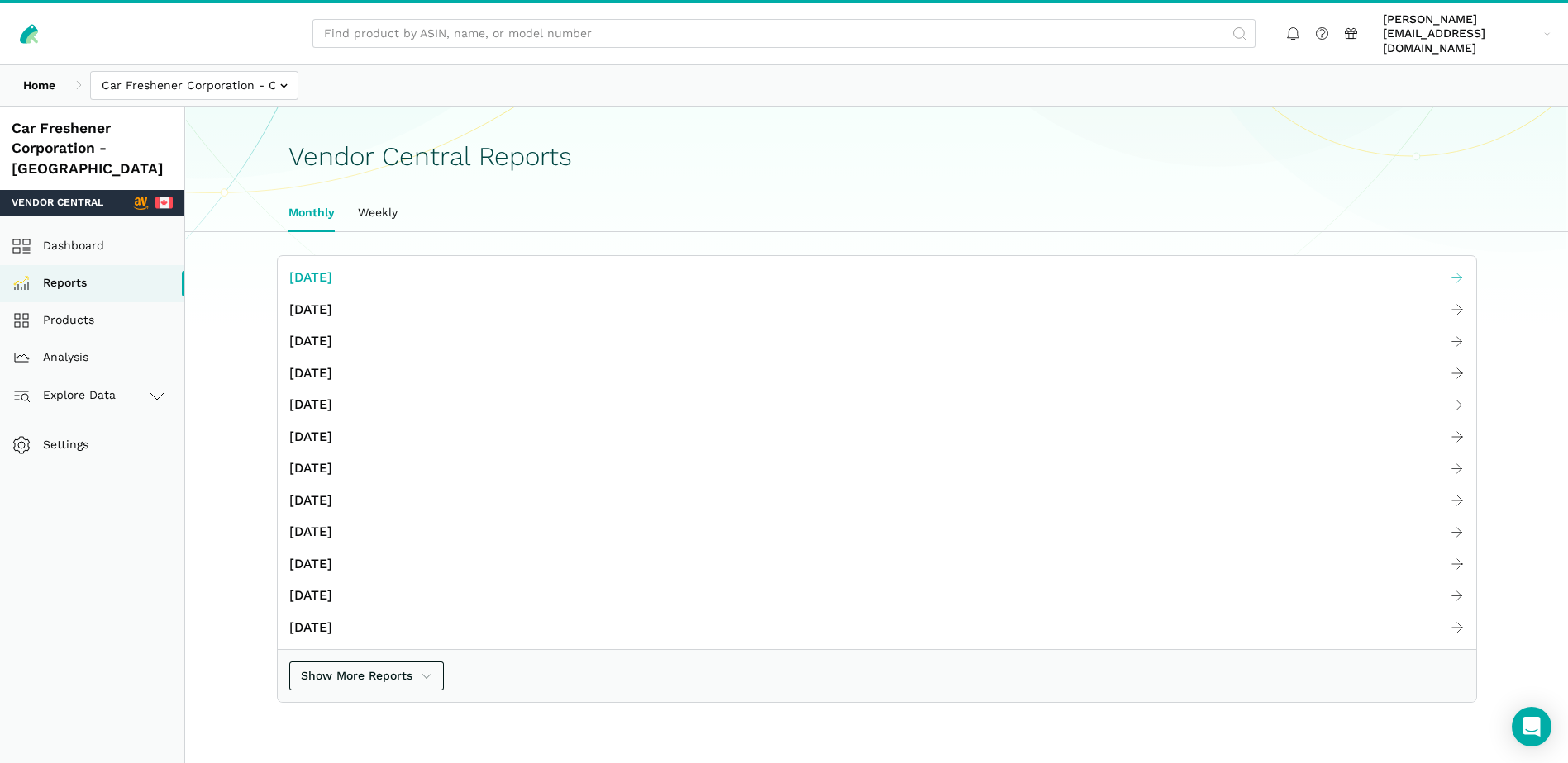
click at [332, 268] on span "[DATE]" at bounding box center [311, 278] width 43 height 21
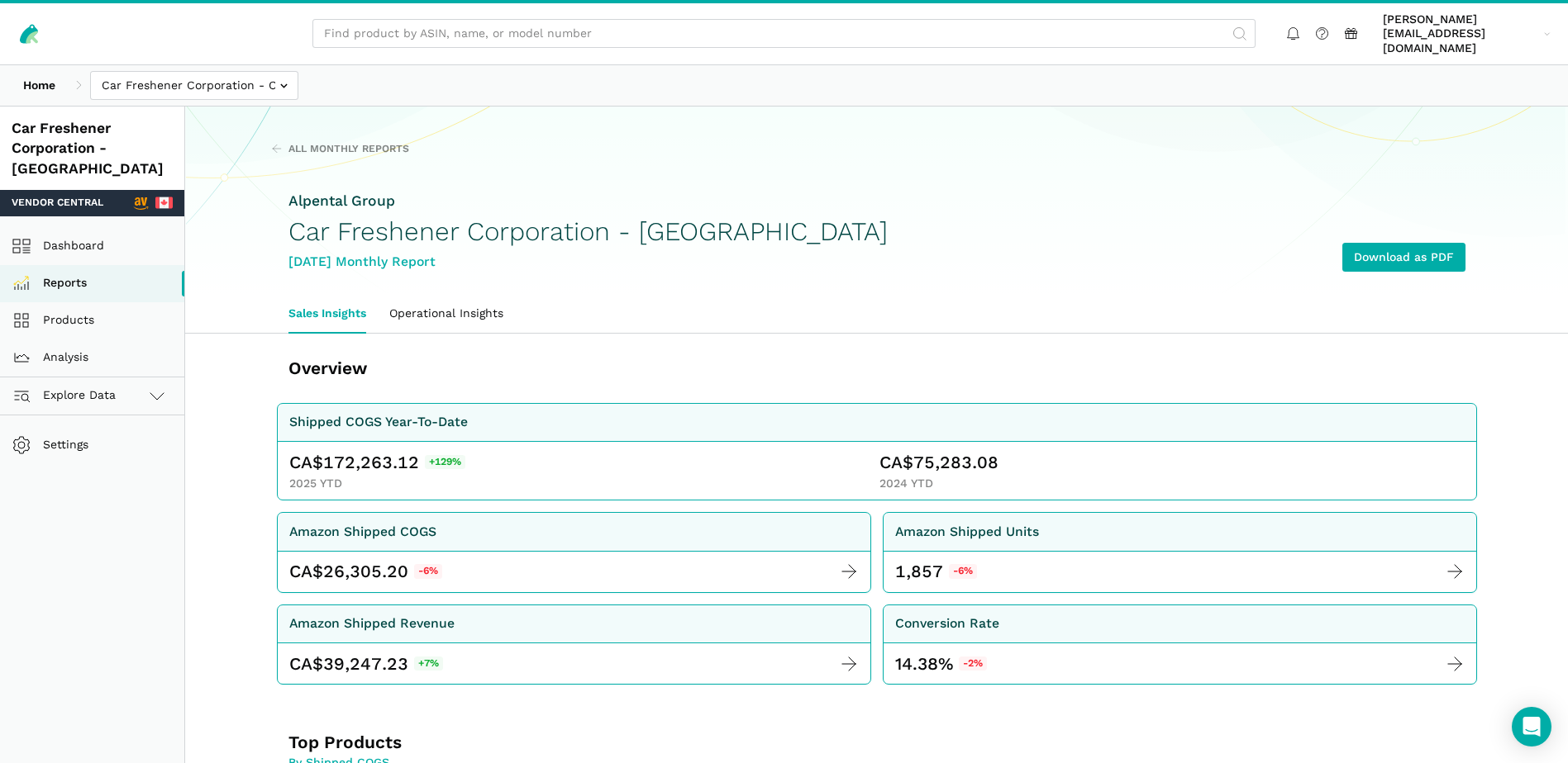
click at [356, 454] on span "172,263.12" at bounding box center [371, 463] width 96 height 23
copy span "172,263.12"
click at [929, 451] on span "75,283.08" at bounding box center [956, 463] width 85 height 23
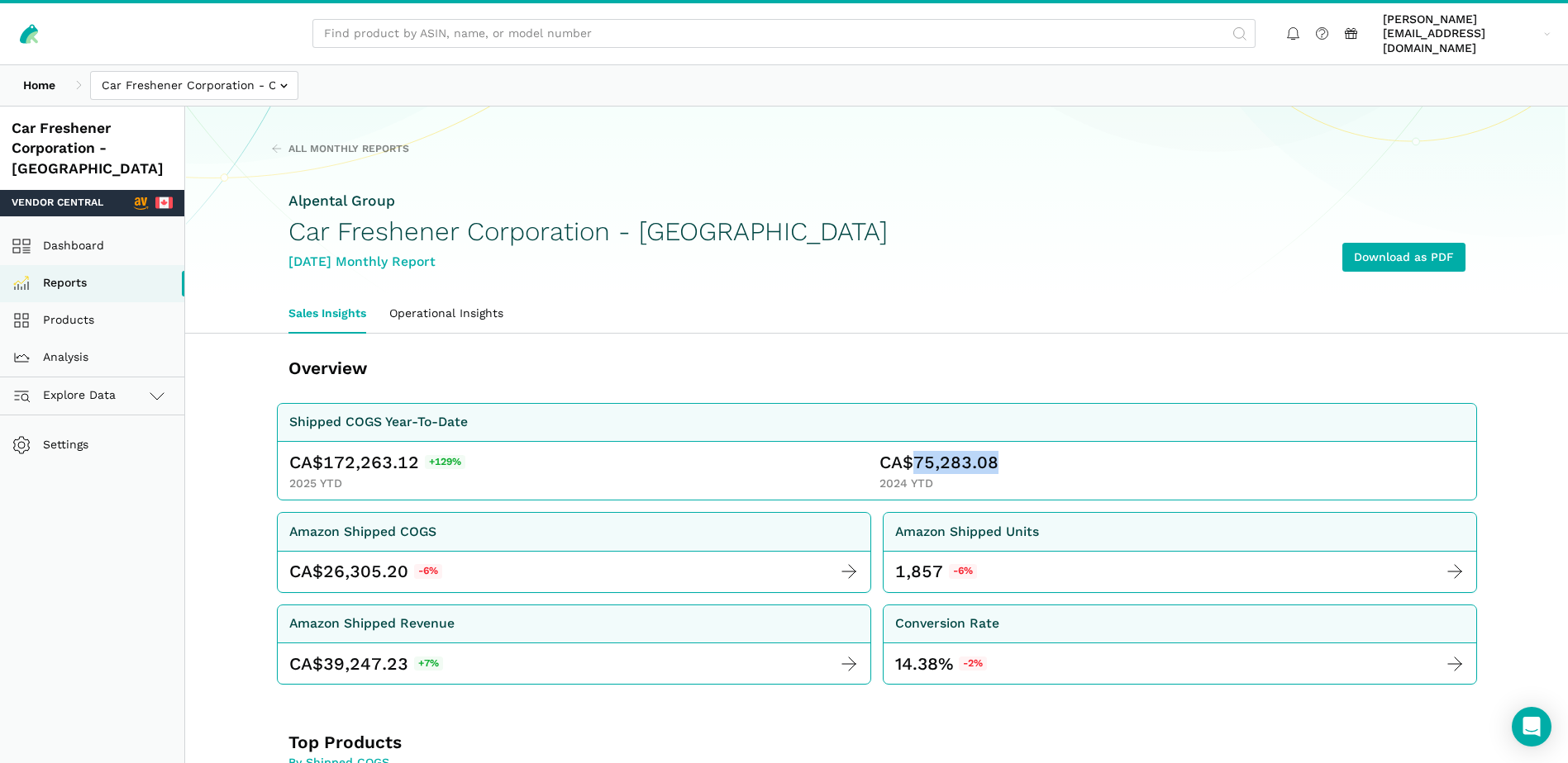
copy span "75,283.08"
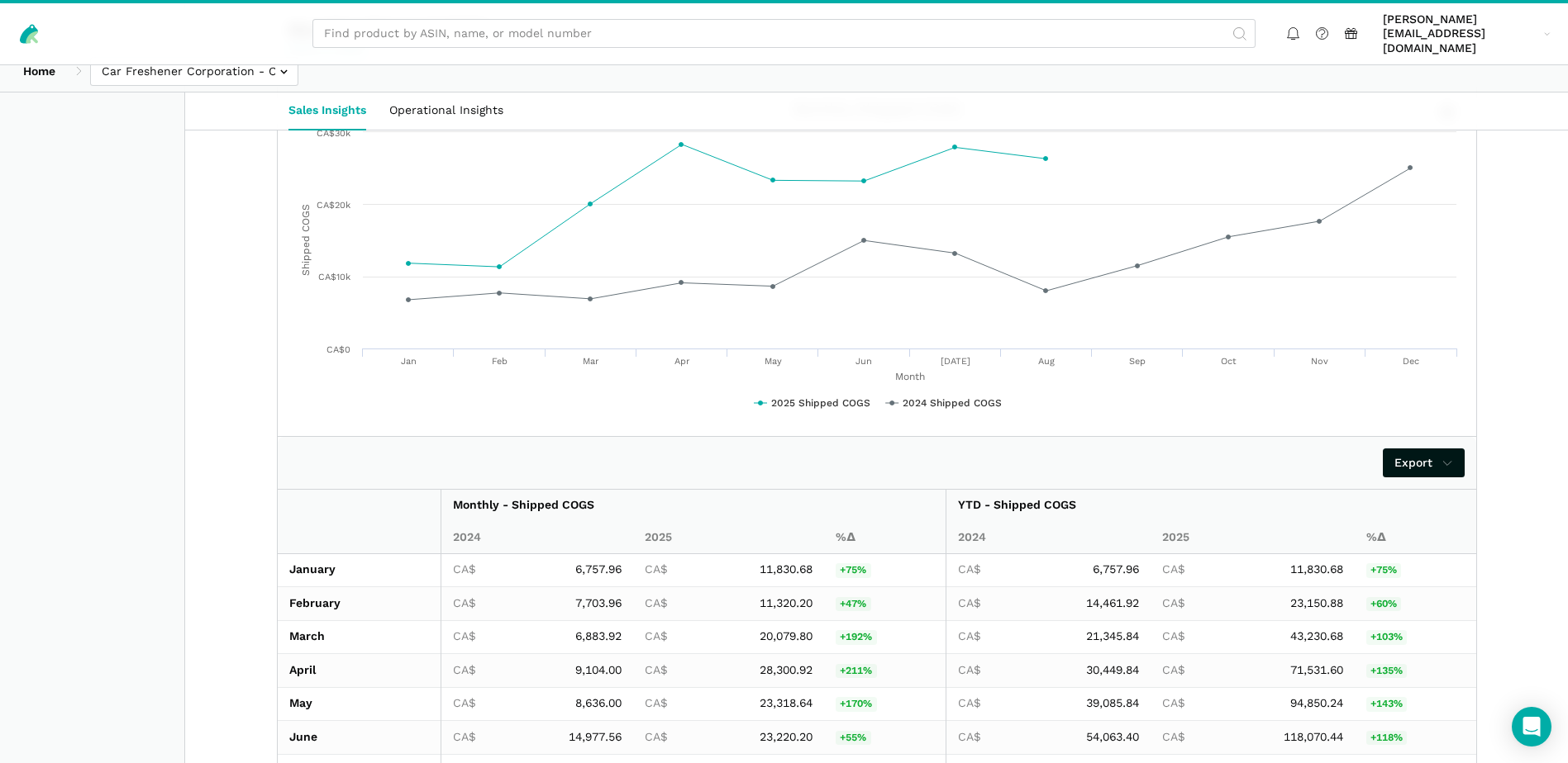
scroll to position [2756, 0]
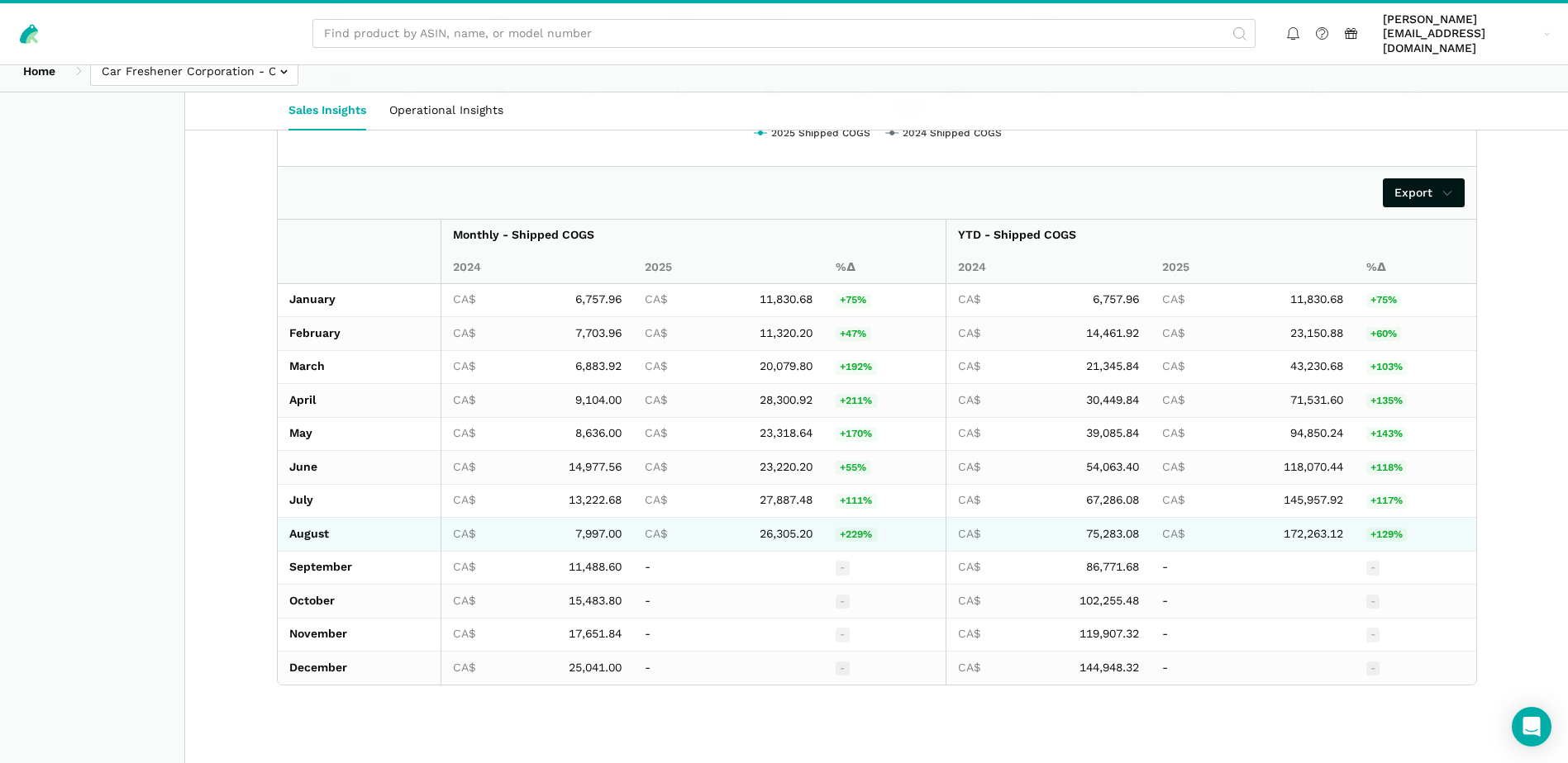
click at [776, 527] on span "26,305.20" at bounding box center [785, 535] width 53 height 15
copy span "26,305.20"
drag, startPoint x: 592, startPoint y: 520, endPoint x: 609, endPoint y: 525, distance: 17.7
click at [592, 527] on span "7,997.00" at bounding box center [598, 535] width 46 height 15
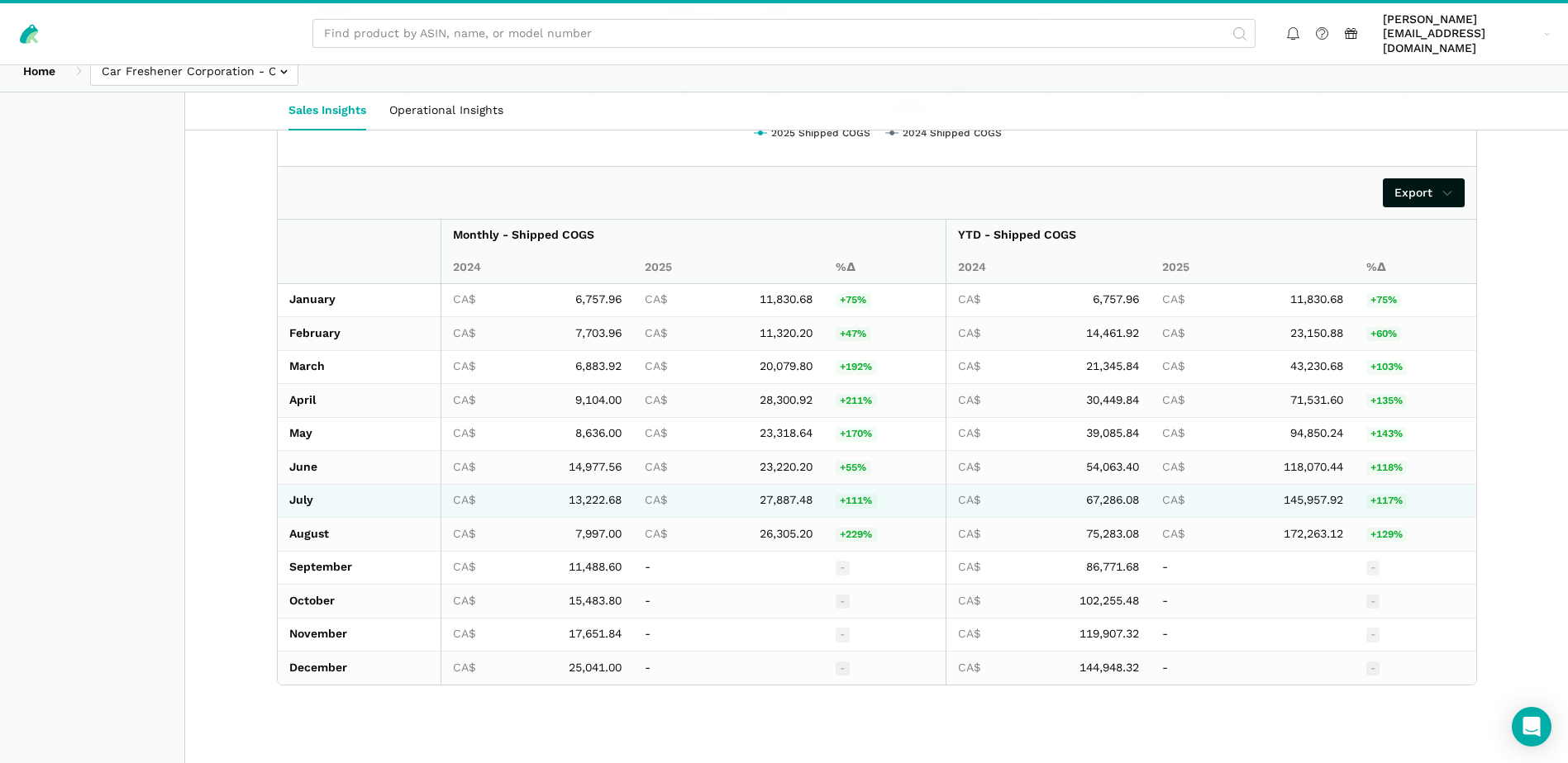
click at [782, 493] on span "27,887.48" at bounding box center [785, 500] width 53 height 15
copy span "27,887.48"
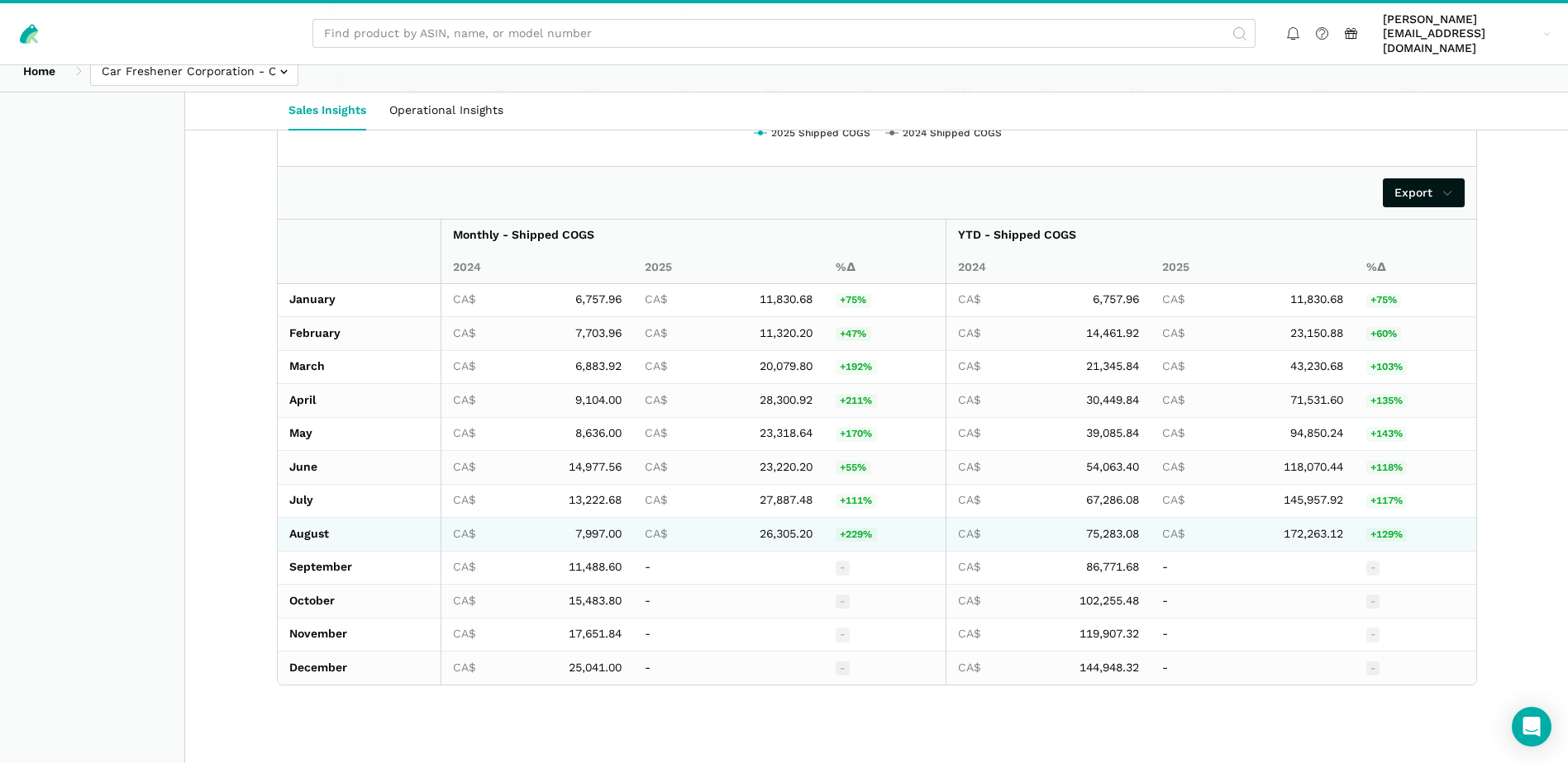
click at [591, 527] on span "7,997.00" at bounding box center [598, 535] width 46 height 15
copy span "7,997.00"
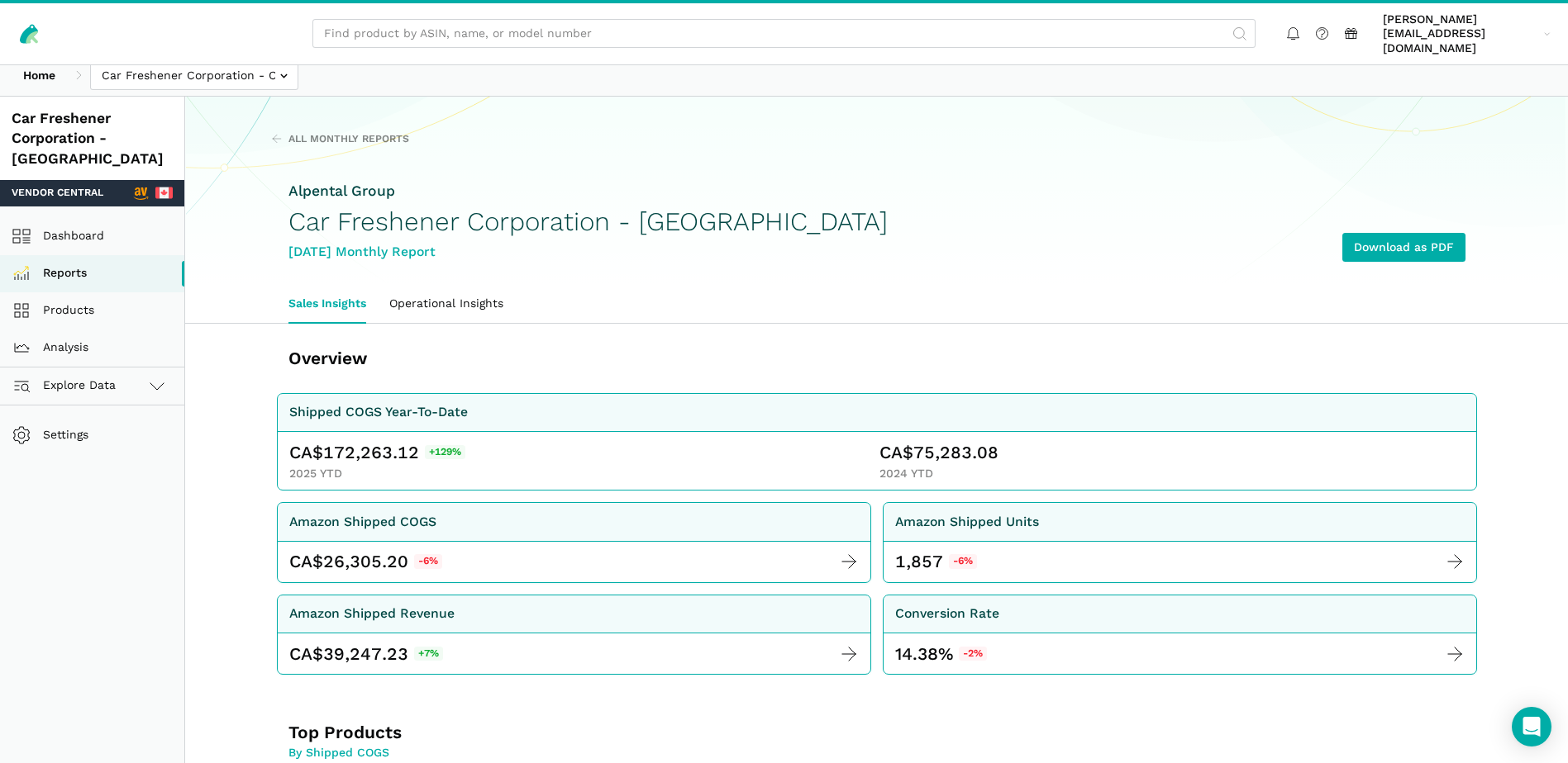
scroll to position [0, 0]
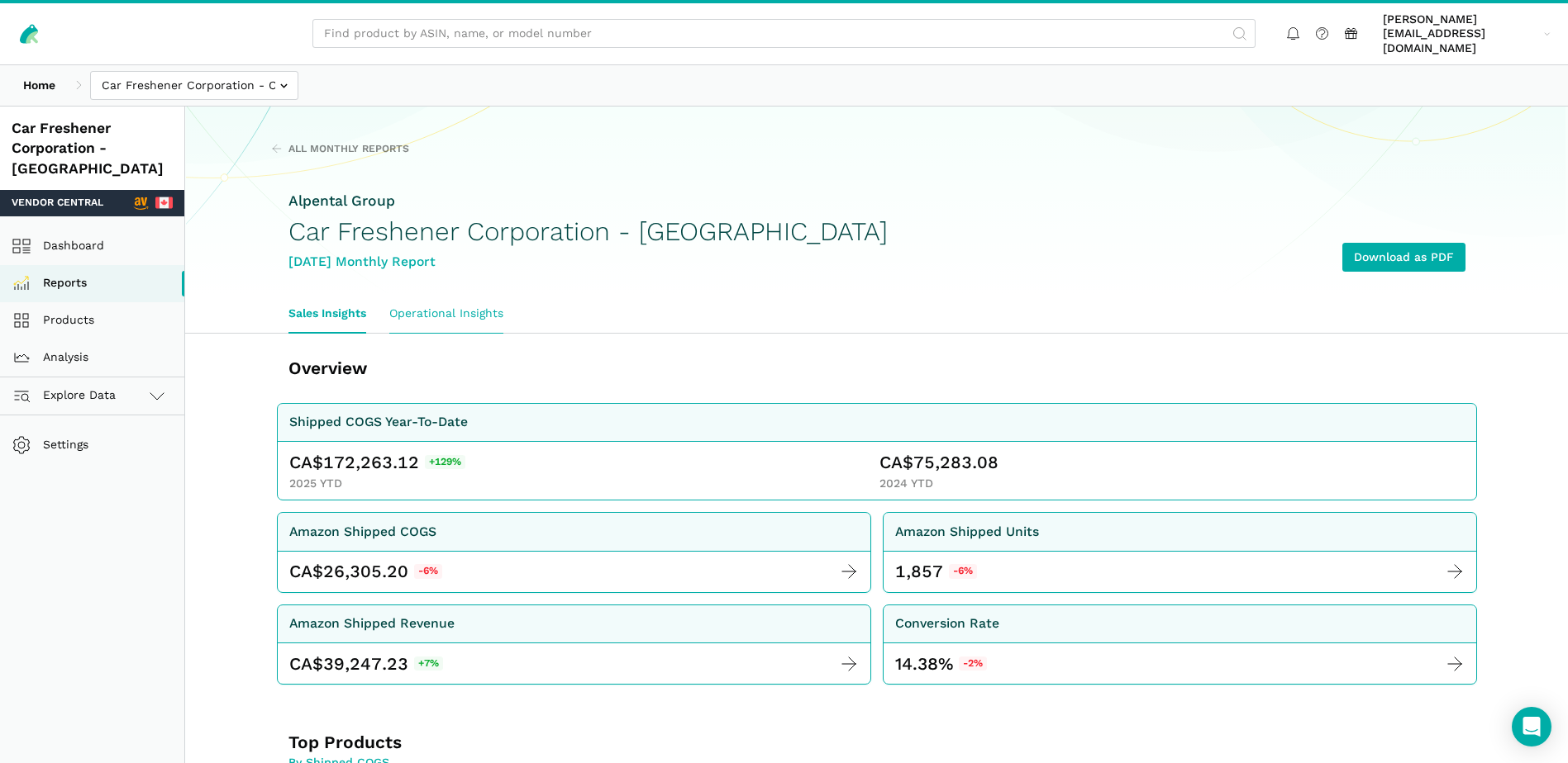
click at [474, 306] on link "Operational Insights" at bounding box center [446, 313] width 137 height 38
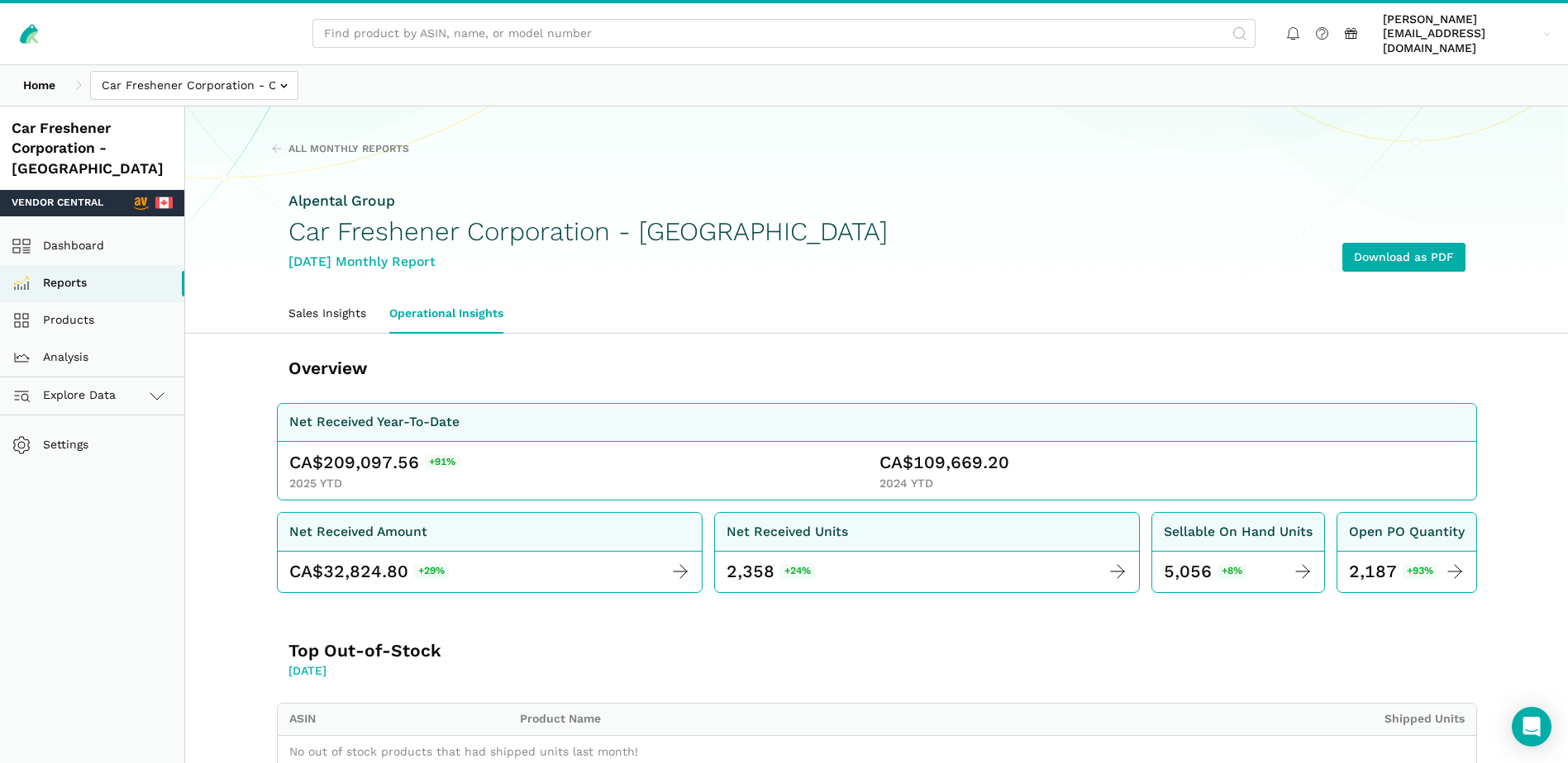
click at [368, 451] on span "209,097.56" at bounding box center [371, 463] width 96 height 23
copy span "209,097.56"
click at [973, 451] on span "109,669.20" at bounding box center [961, 463] width 96 height 23
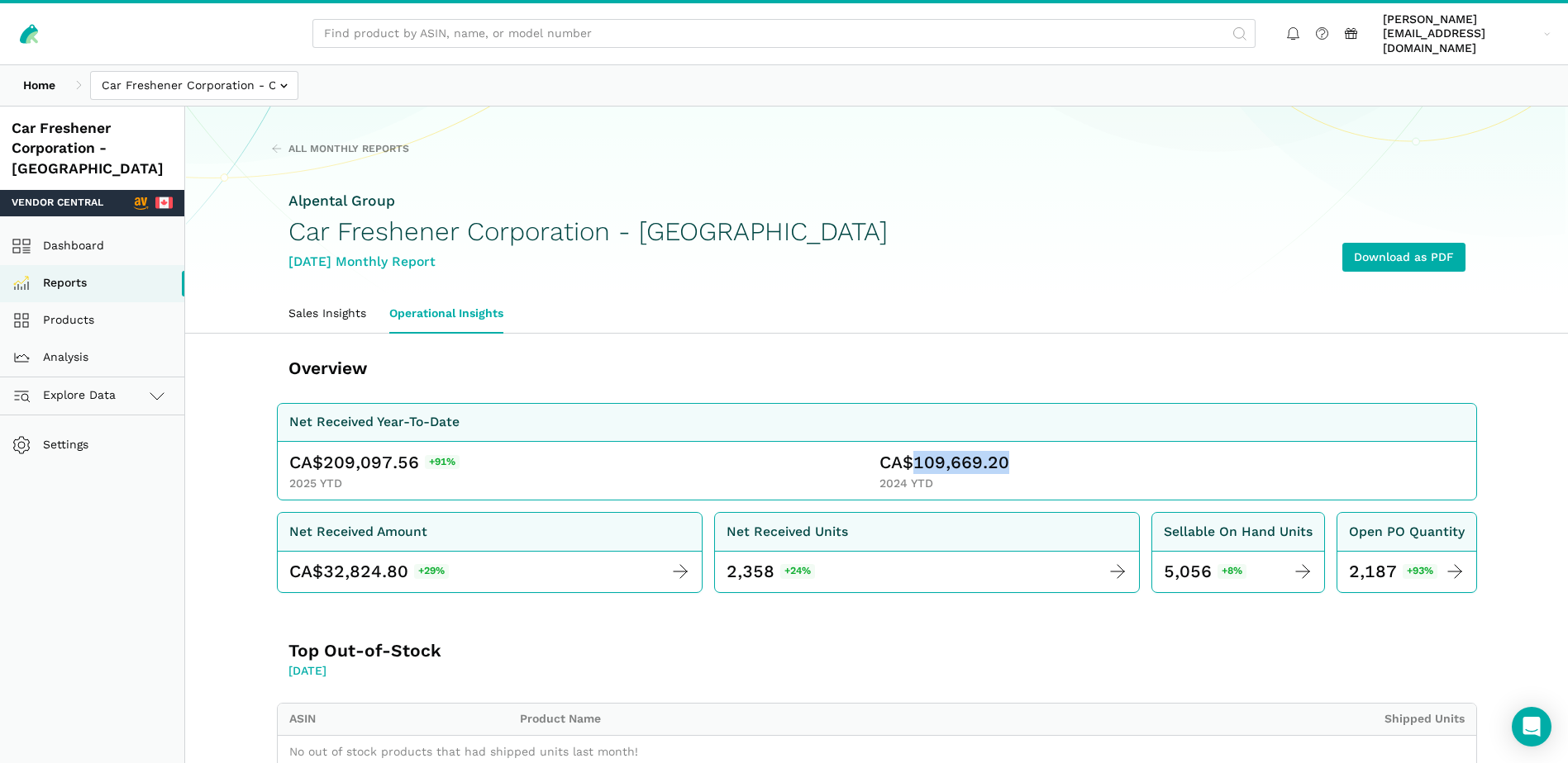
copy span "109,669.20"
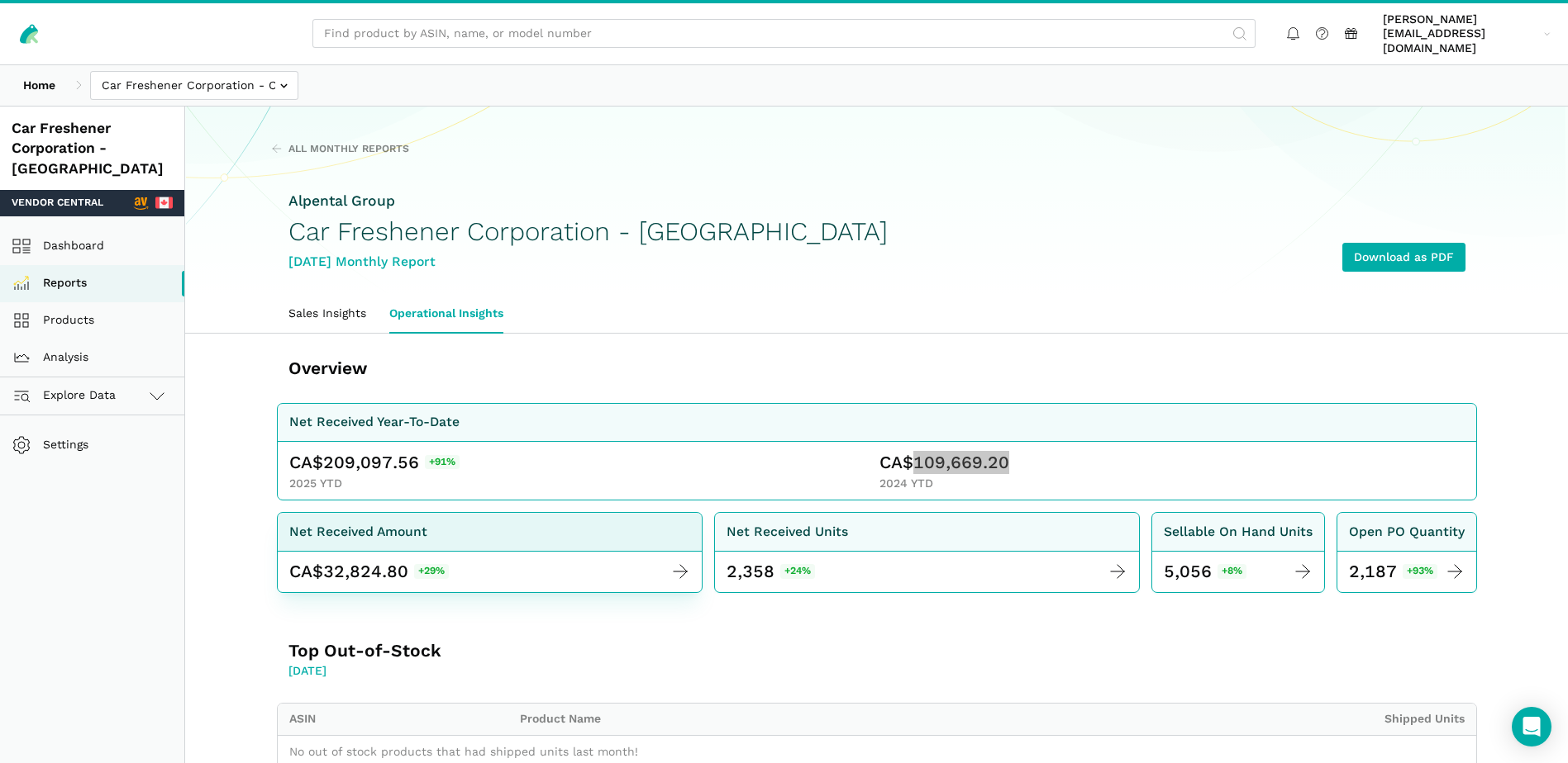
scroll to position [1109, 0]
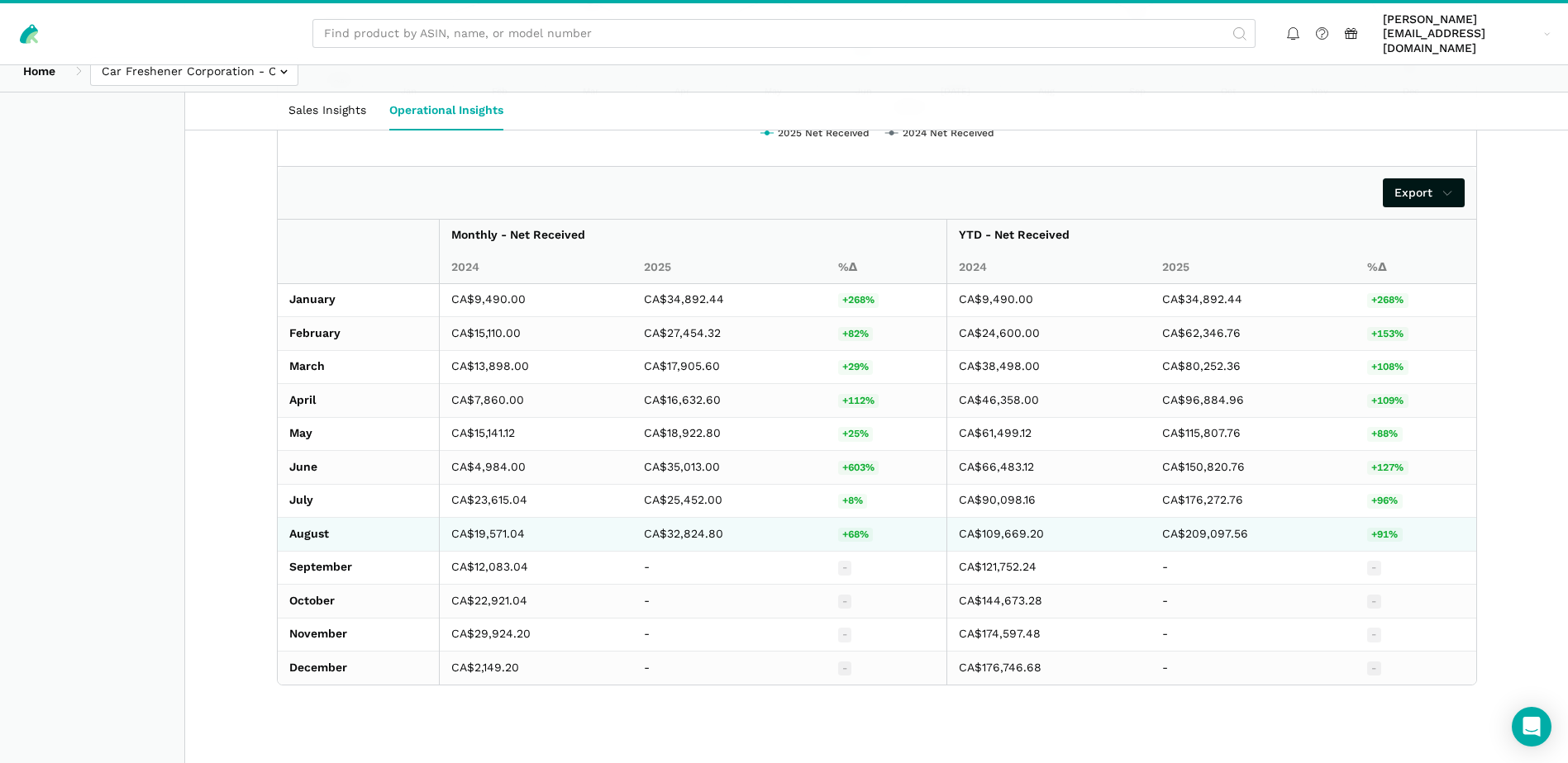
click at [686, 518] on td "CA$32,824.80" at bounding box center [728, 535] width 193 height 33
copy td "32,824.80"
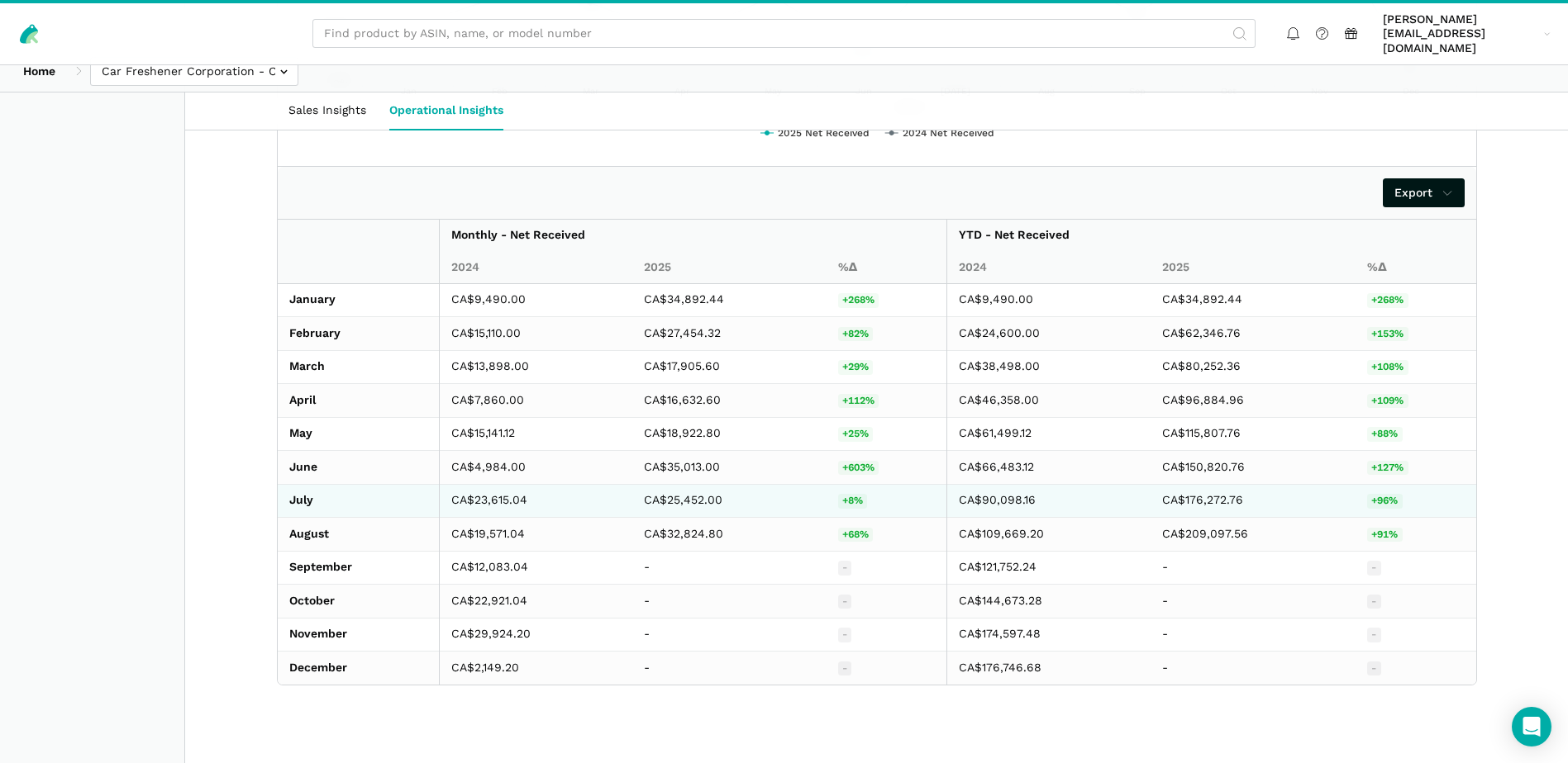
click at [689, 484] on td "CA$25,452.00" at bounding box center [728, 500] width 193 height 33
copy td "25,452.00"
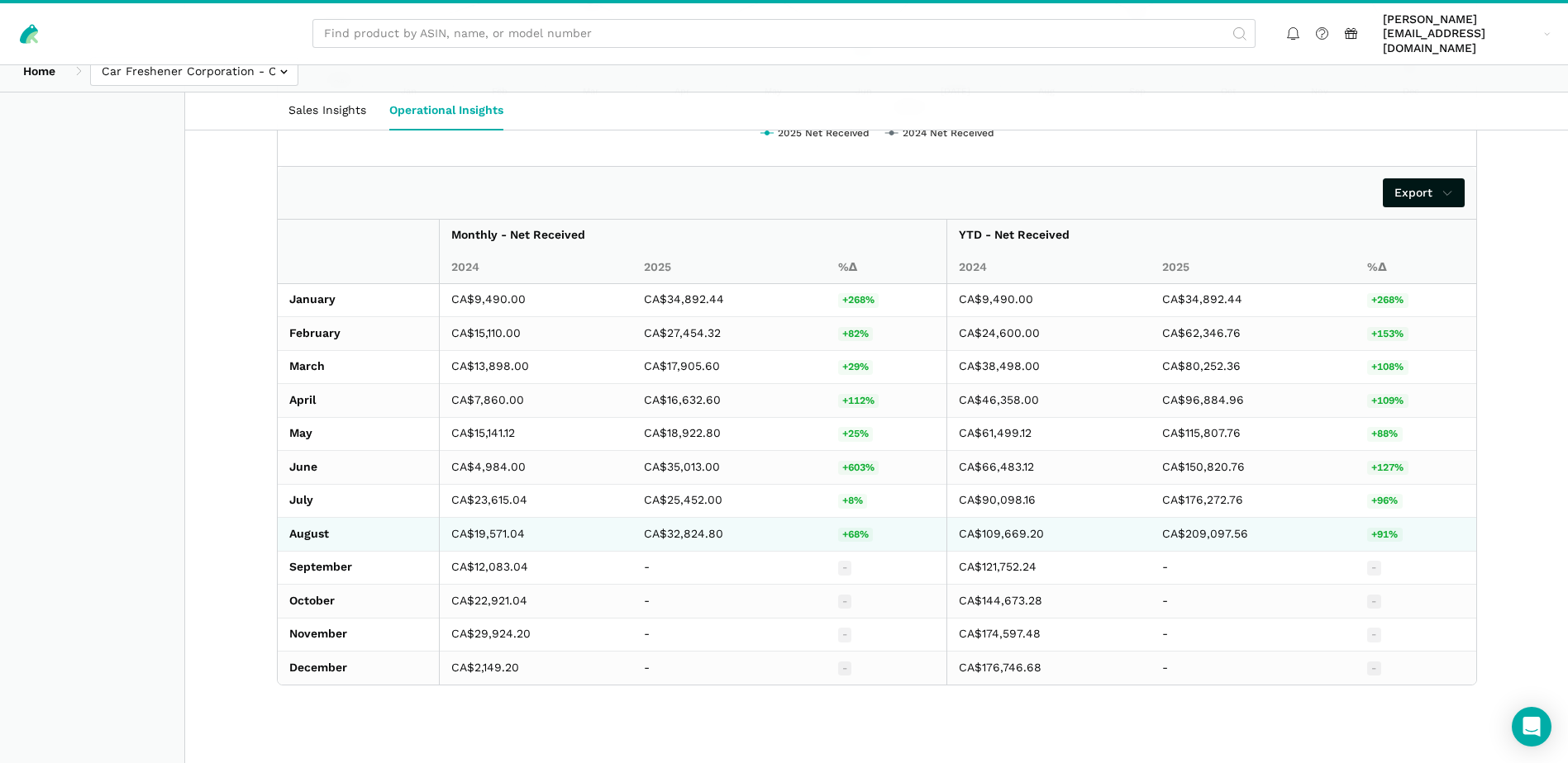
click at [487, 518] on td "CA$19,571.04" at bounding box center [536, 535] width 193 height 33
copy td "19,571.04"
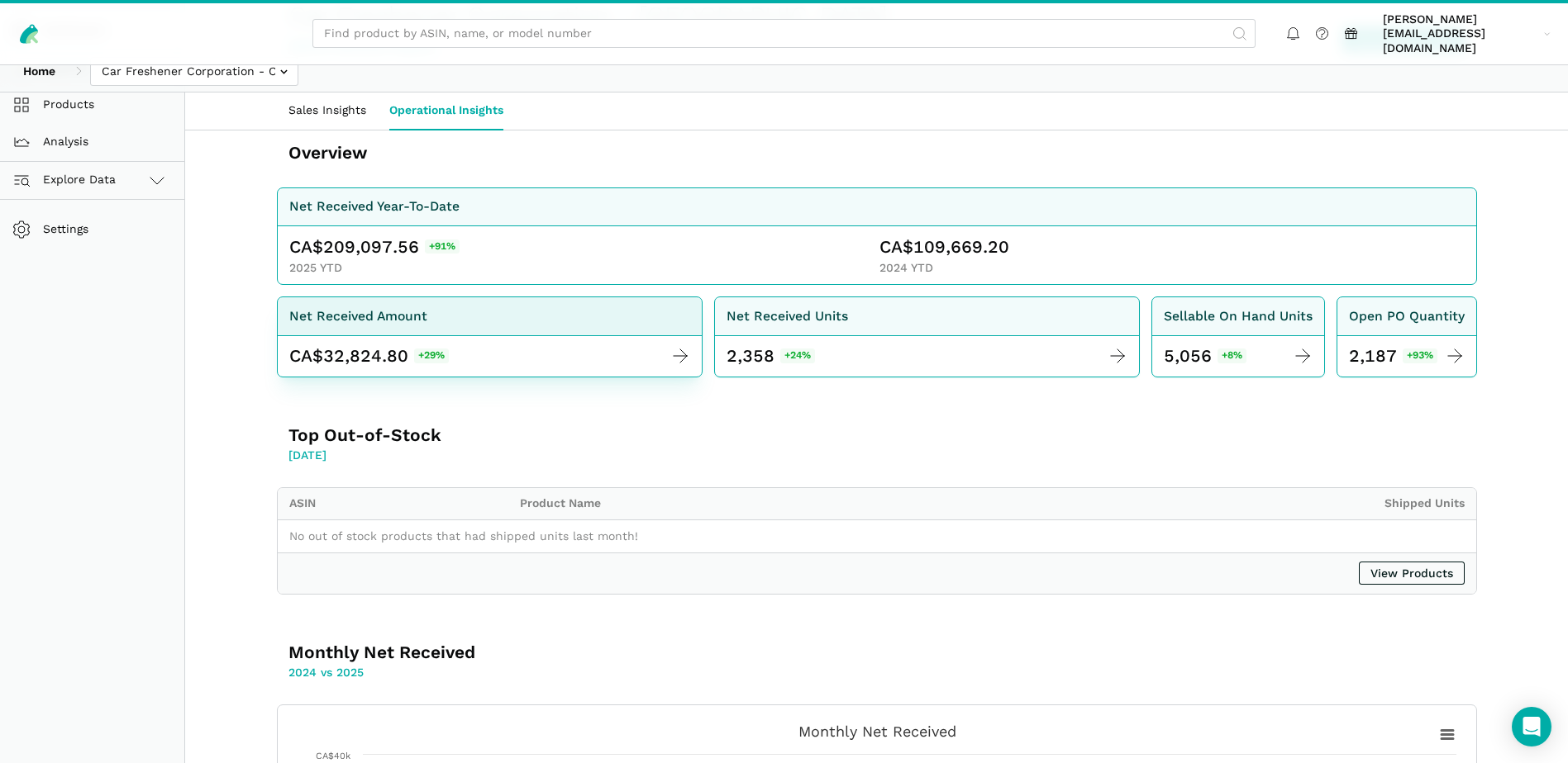
scroll to position [0, 0]
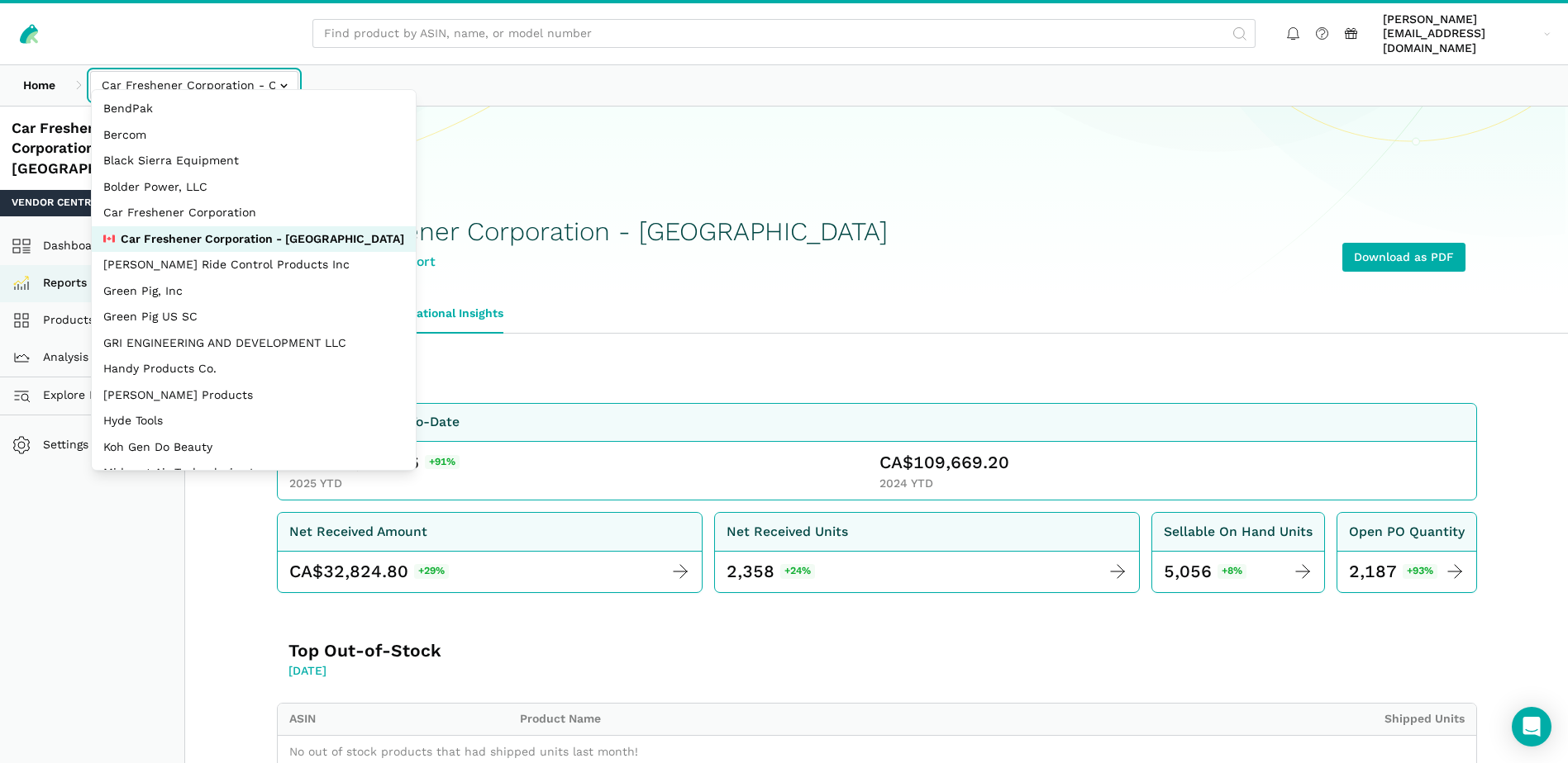
click at [273, 76] on input "text" at bounding box center [194, 85] width 208 height 29
select select "Ko8rakMGZtY1QjyruUJxwLwP"
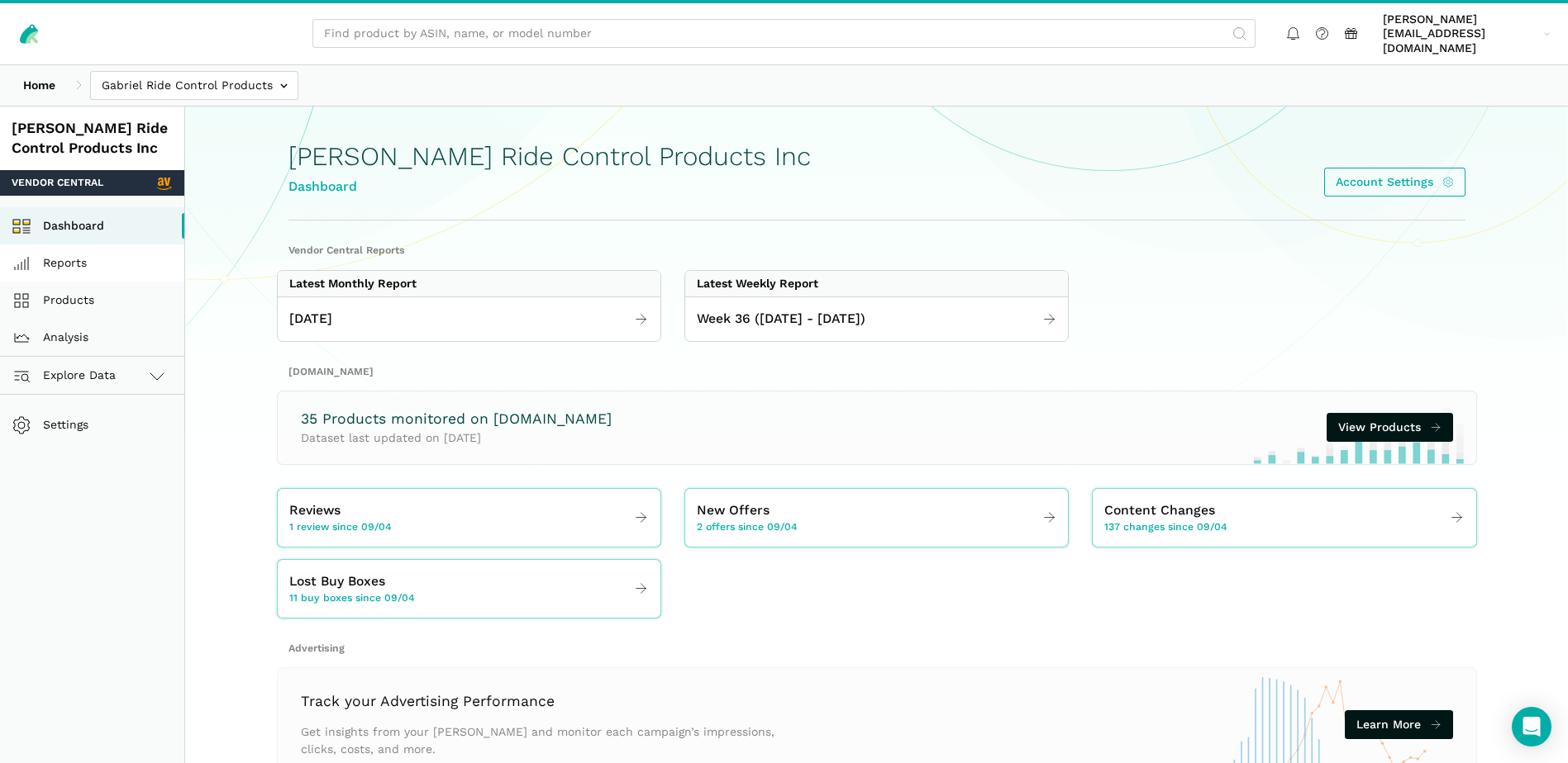
click at [69, 255] on link "Reports" at bounding box center [92, 263] width 184 height 37
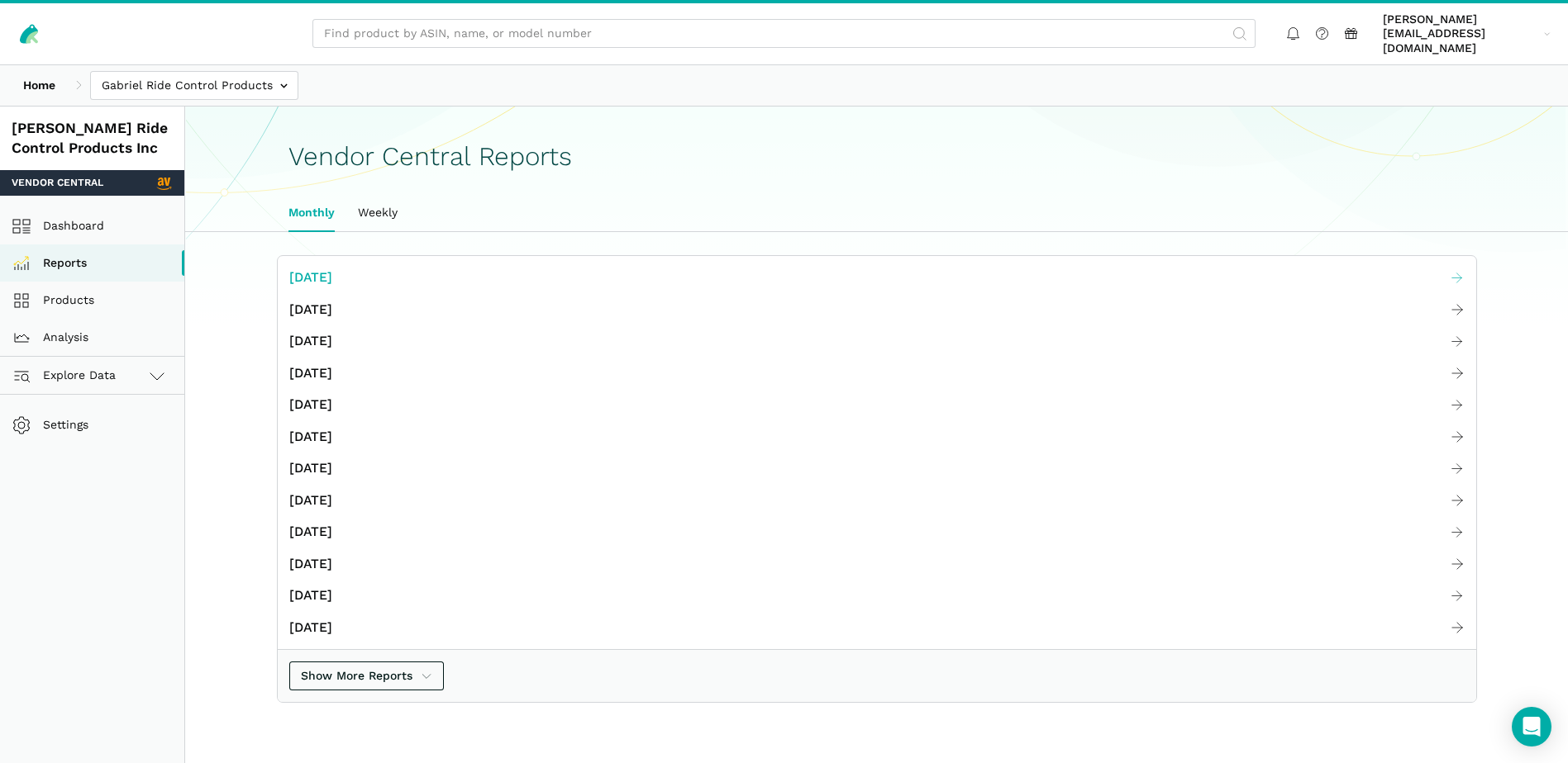
click at [332, 268] on span "[DATE]" at bounding box center [311, 278] width 43 height 21
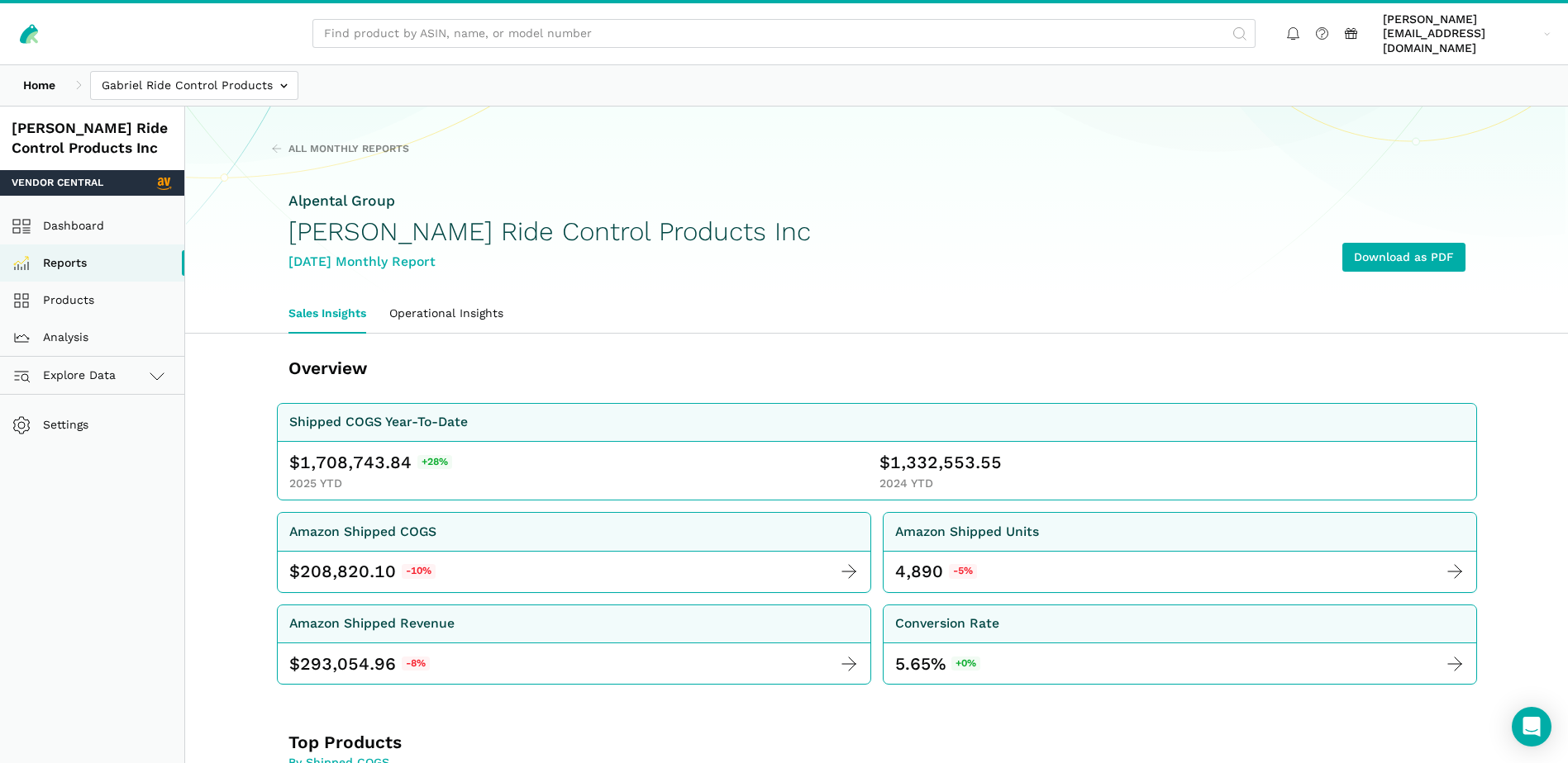
click at [344, 451] on span "1,708,743.84" at bounding box center [355, 463] width 111 height 23
copy span "1,708,743.84"
click at [937, 461] on div "$ 1,332,553.55 2024 YTD" at bounding box center [1171, 471] width 585 height 40
click at [953, 451] on span "1,332,553.55" at bounding box center [945, 463] width 111 height 23
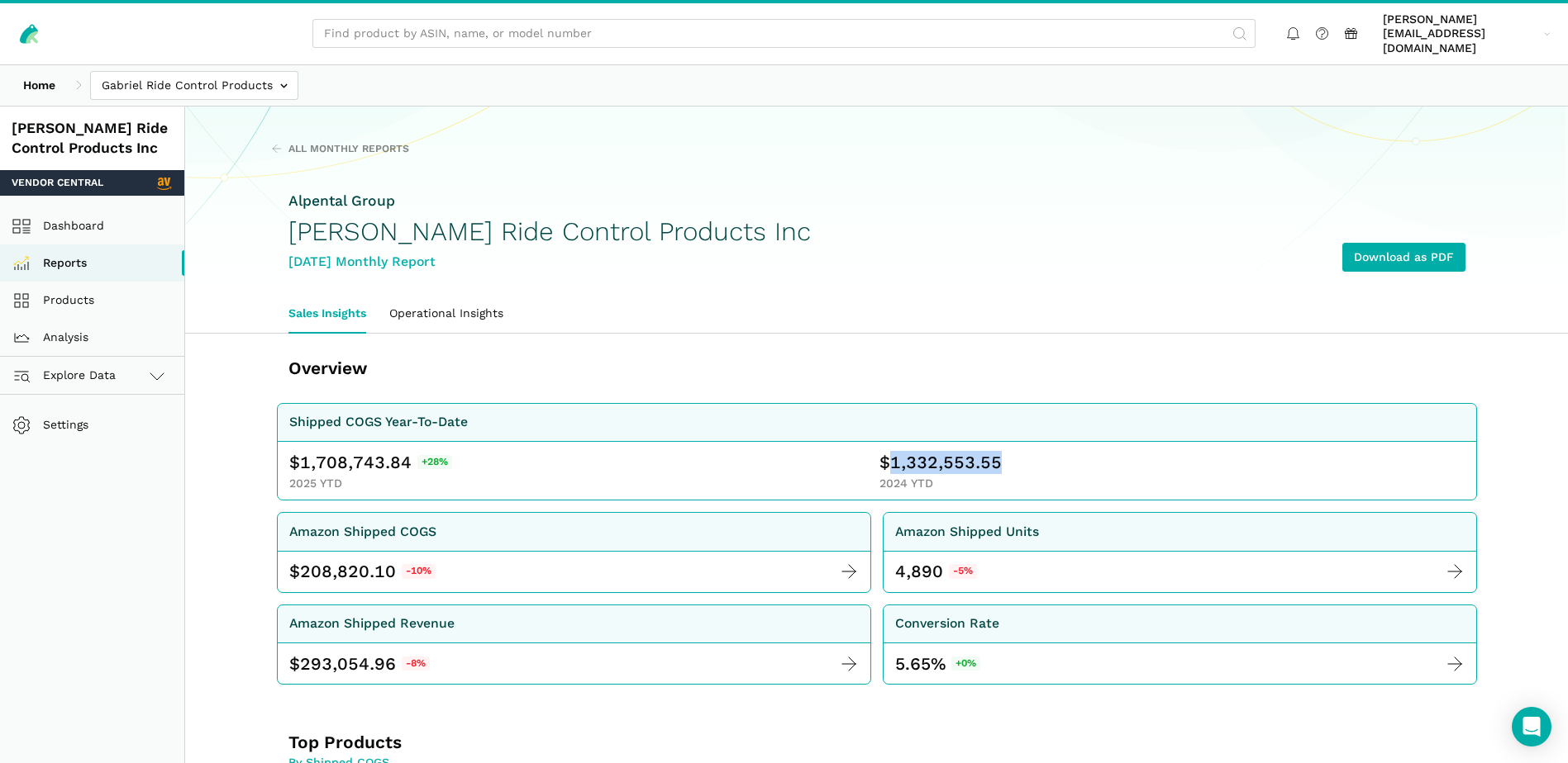
click at [952, 451] on span "1,332,553.55" at bounding box center [945, 463] width 111 height 23
copy span "1,332,553.55"
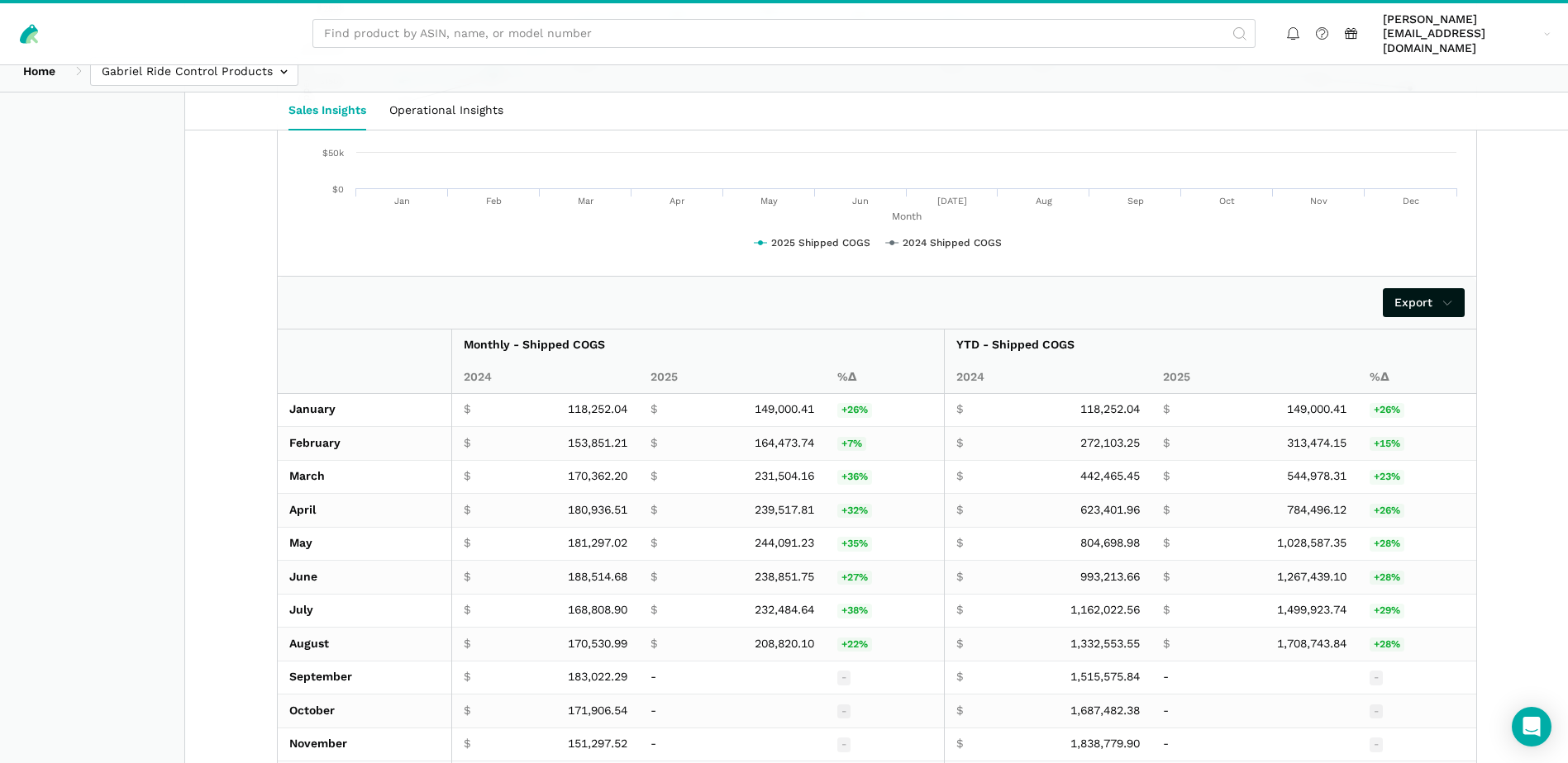
scroll to position [2961, 0]
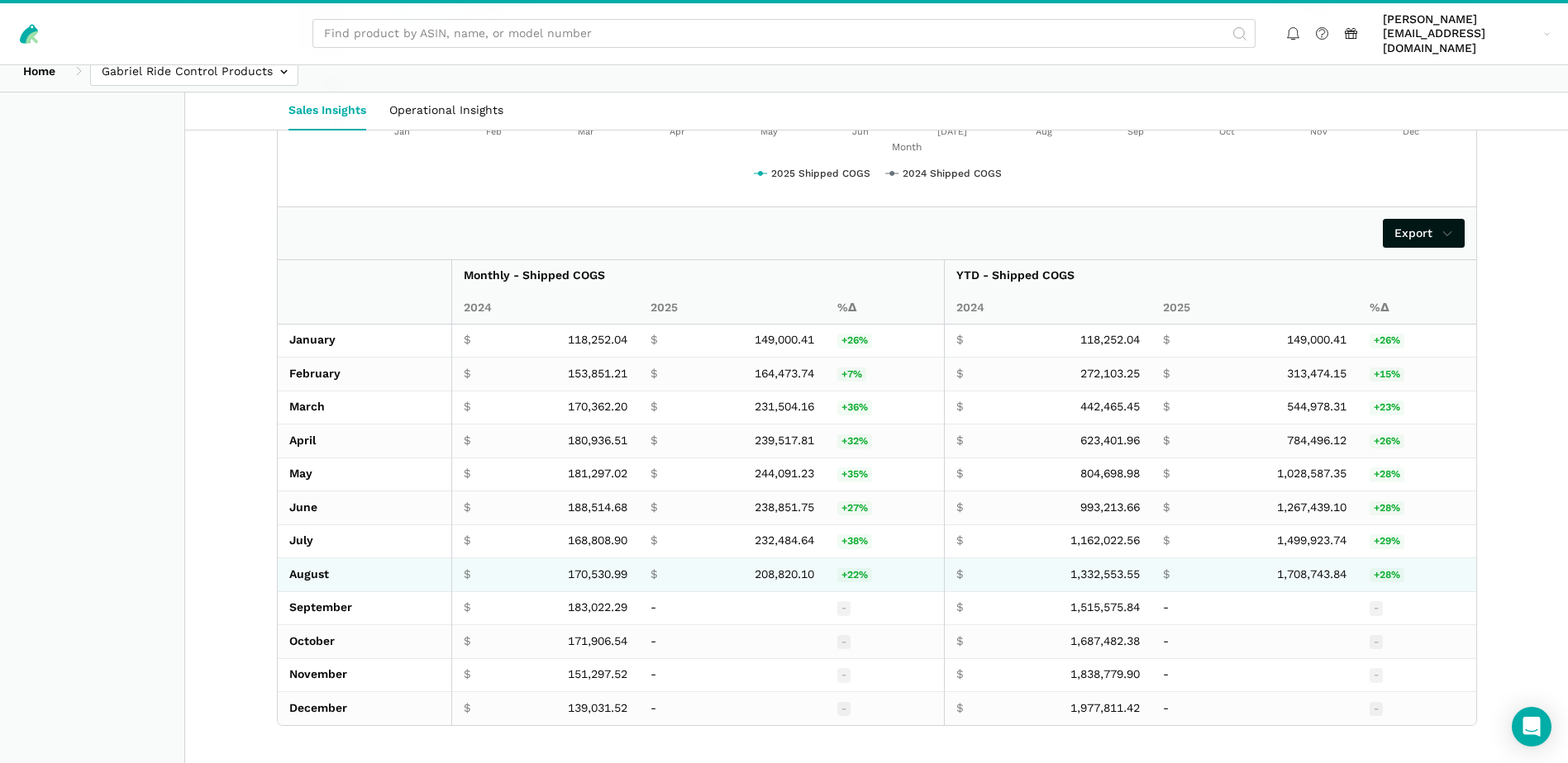
click at [781, 567] on span "208,820.10" at bounding box center [784, 575] width 59 height 15
copy span "208,820.10"
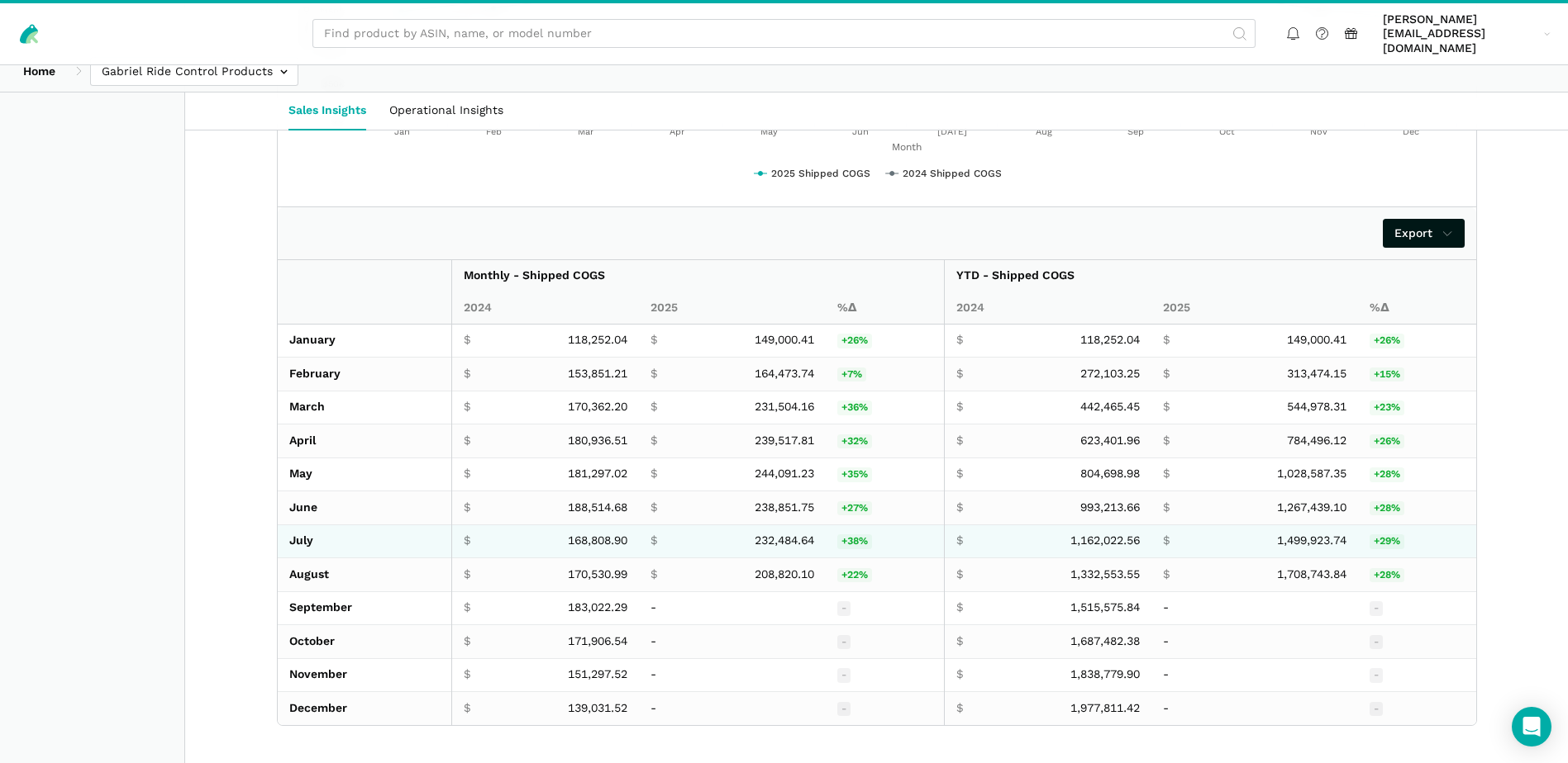
click at [765, 534] on span "232,484.64" at bounding box center [784, 541] width 59 height 15
copy span "232,484.64"
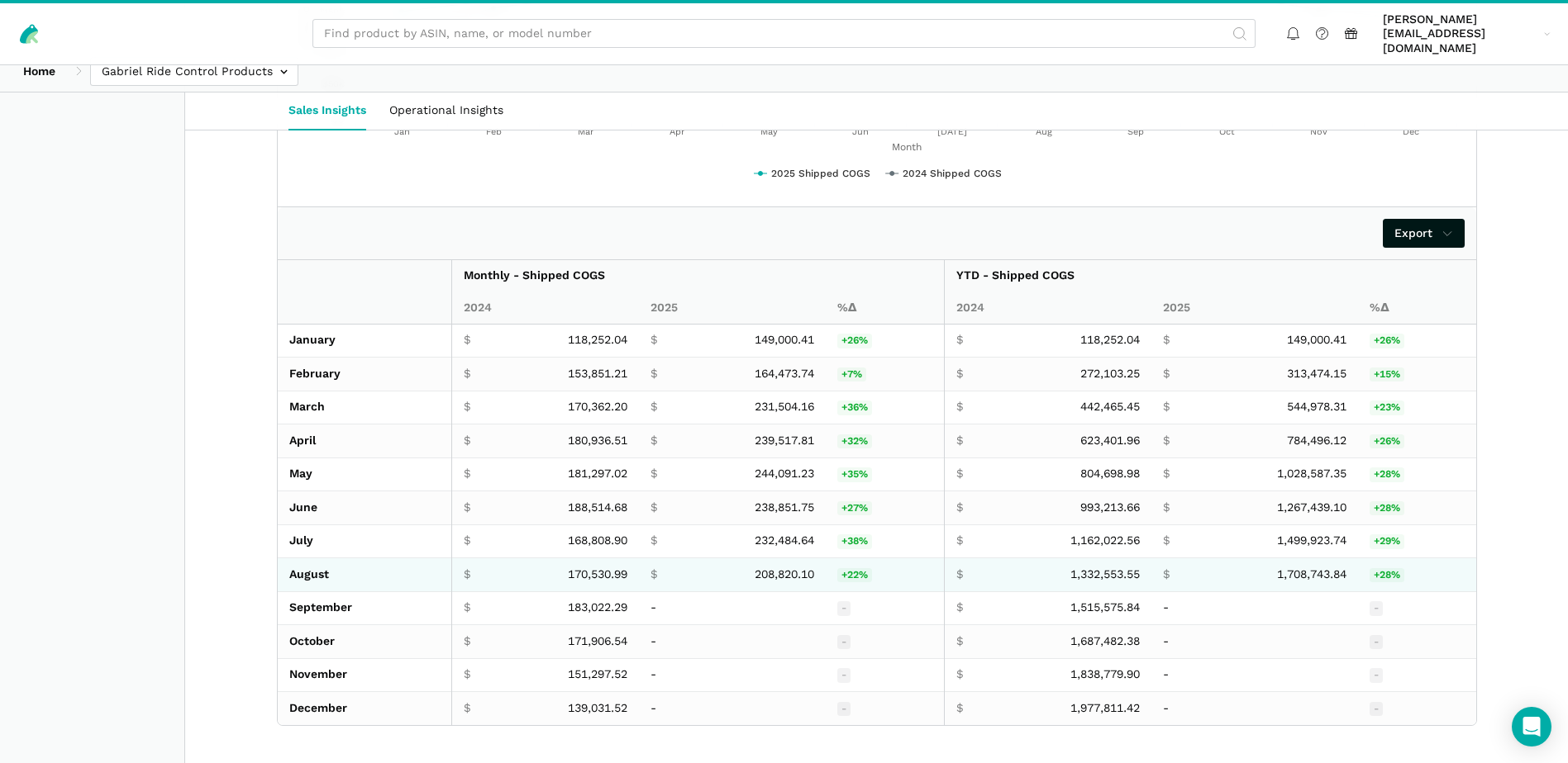
click at [593, 567] on span "170,530.99" at bounding box center [597, 575] width 59 height 15
copy span "170,530.99"
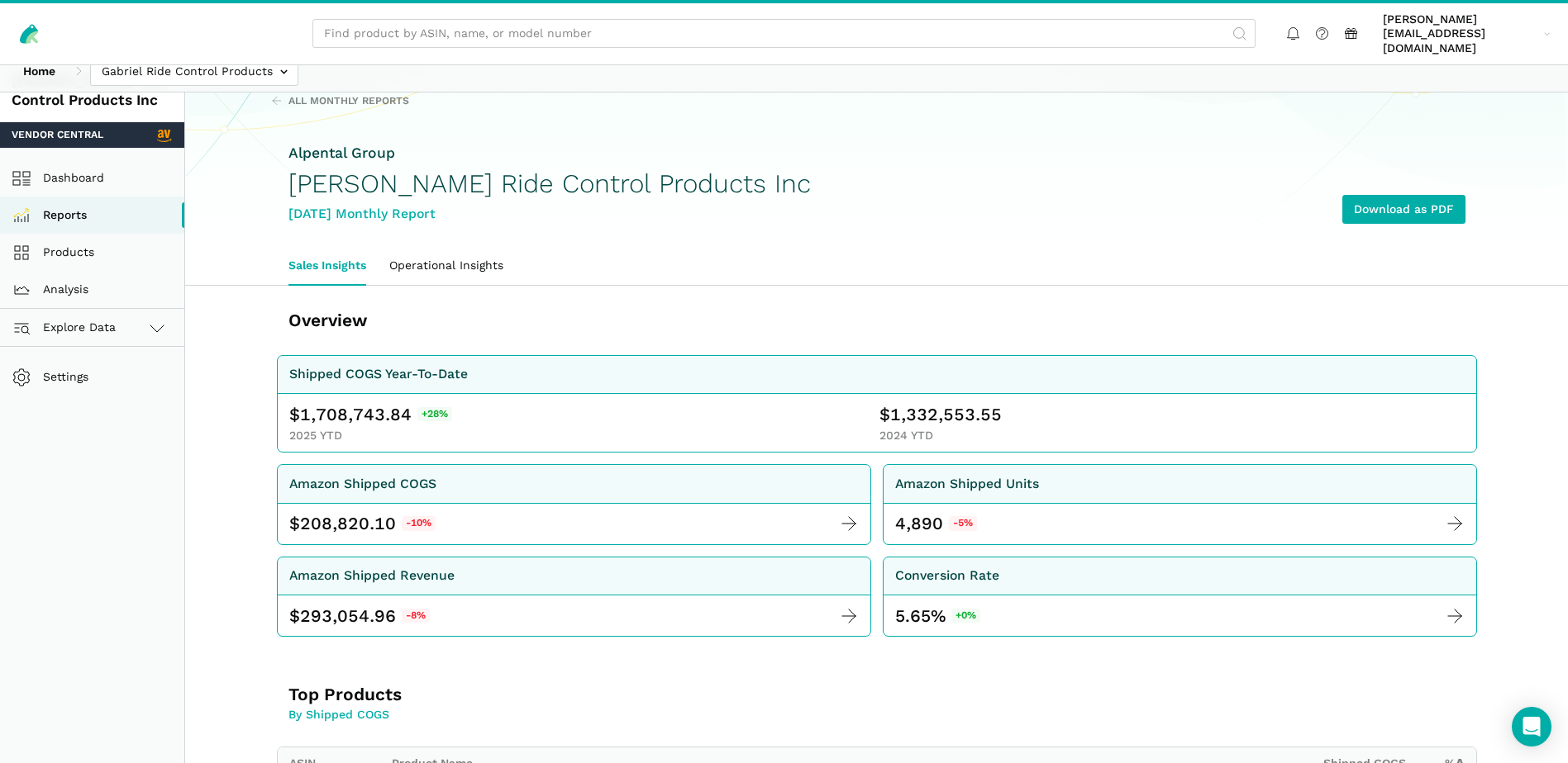
scroll to position [0, 0]
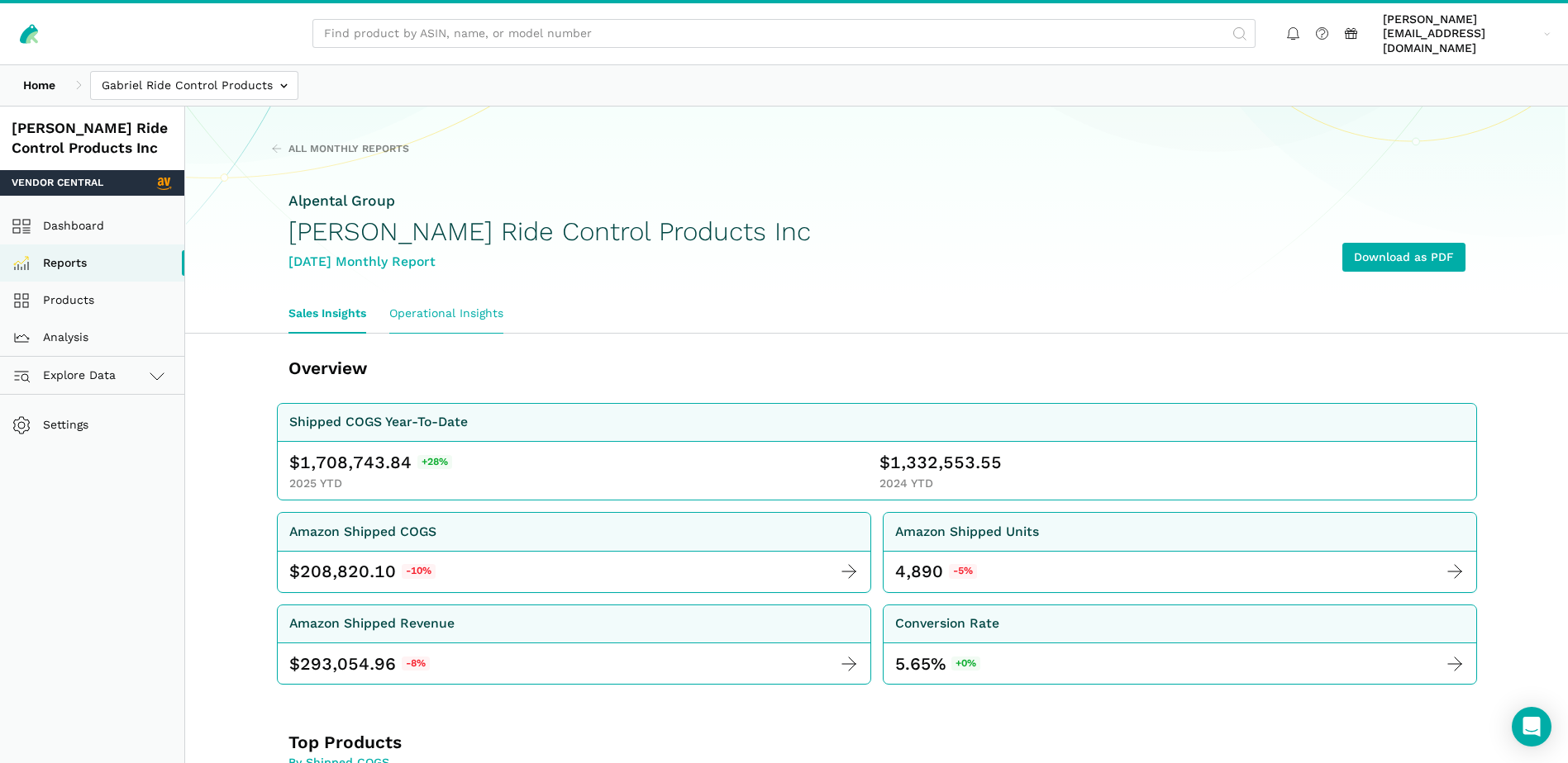
click at [438, 300] on link "Operational Insights" at bounding box center [446, 313] width 137 height 38
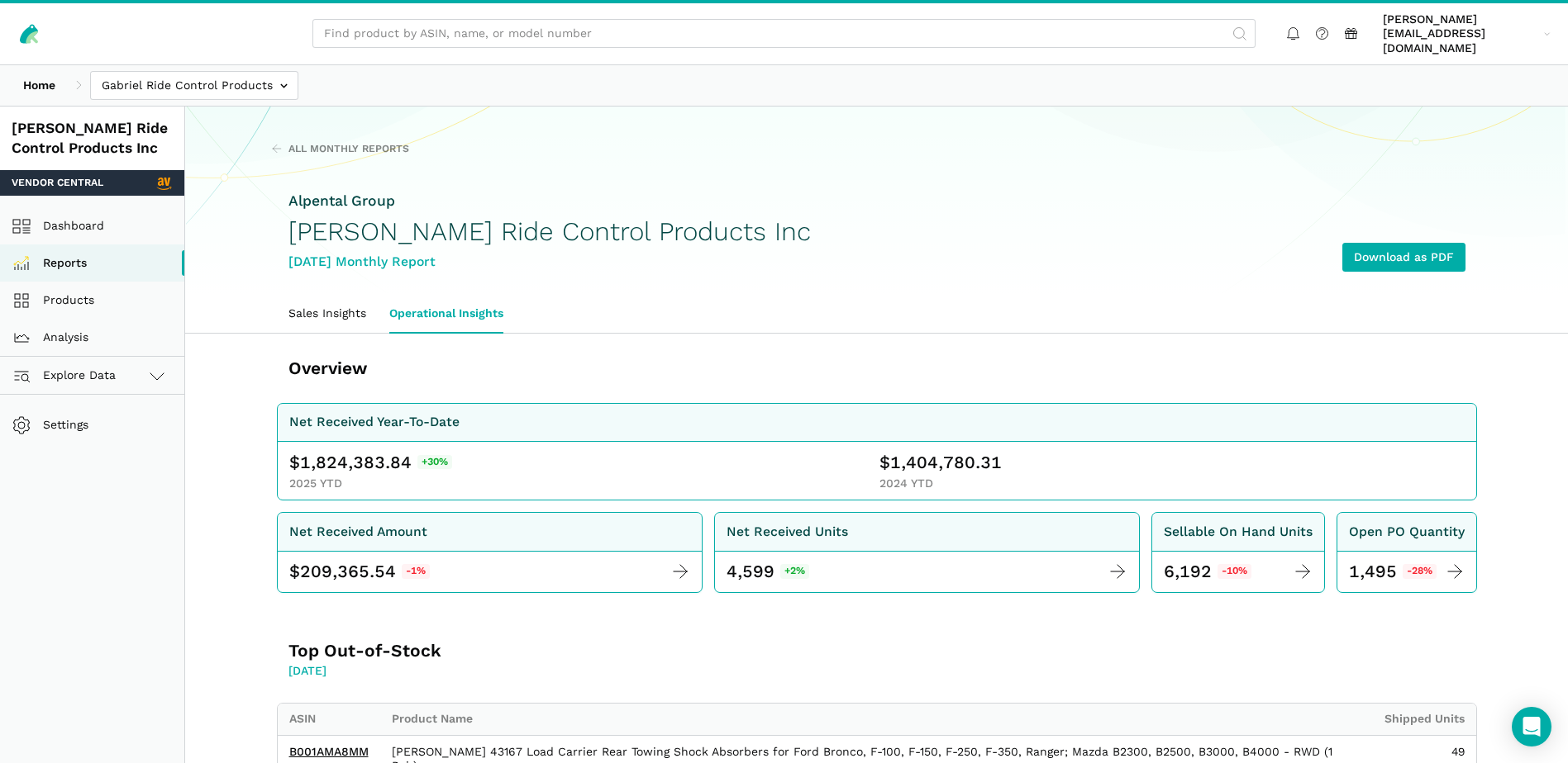
click at [335, 451] on span "1,824,383.84" at bounding box center [355, 463] width 111 height 23
copy span "1,824,383.84"
click at [965, 451] on span "1,404,780.31" at bounding box center [945, 463] width 111 height 23
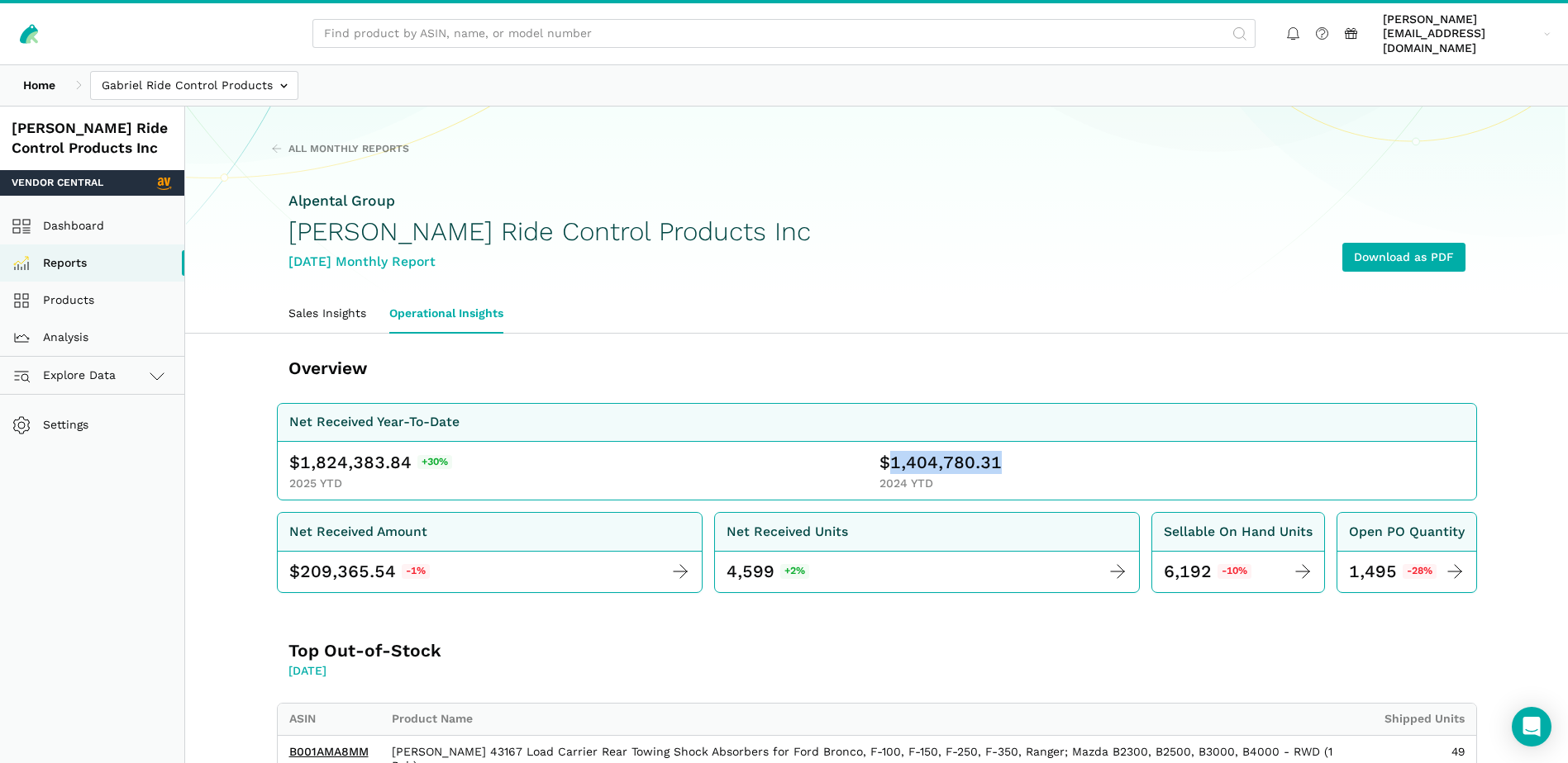
copy span "1,404,780.31"
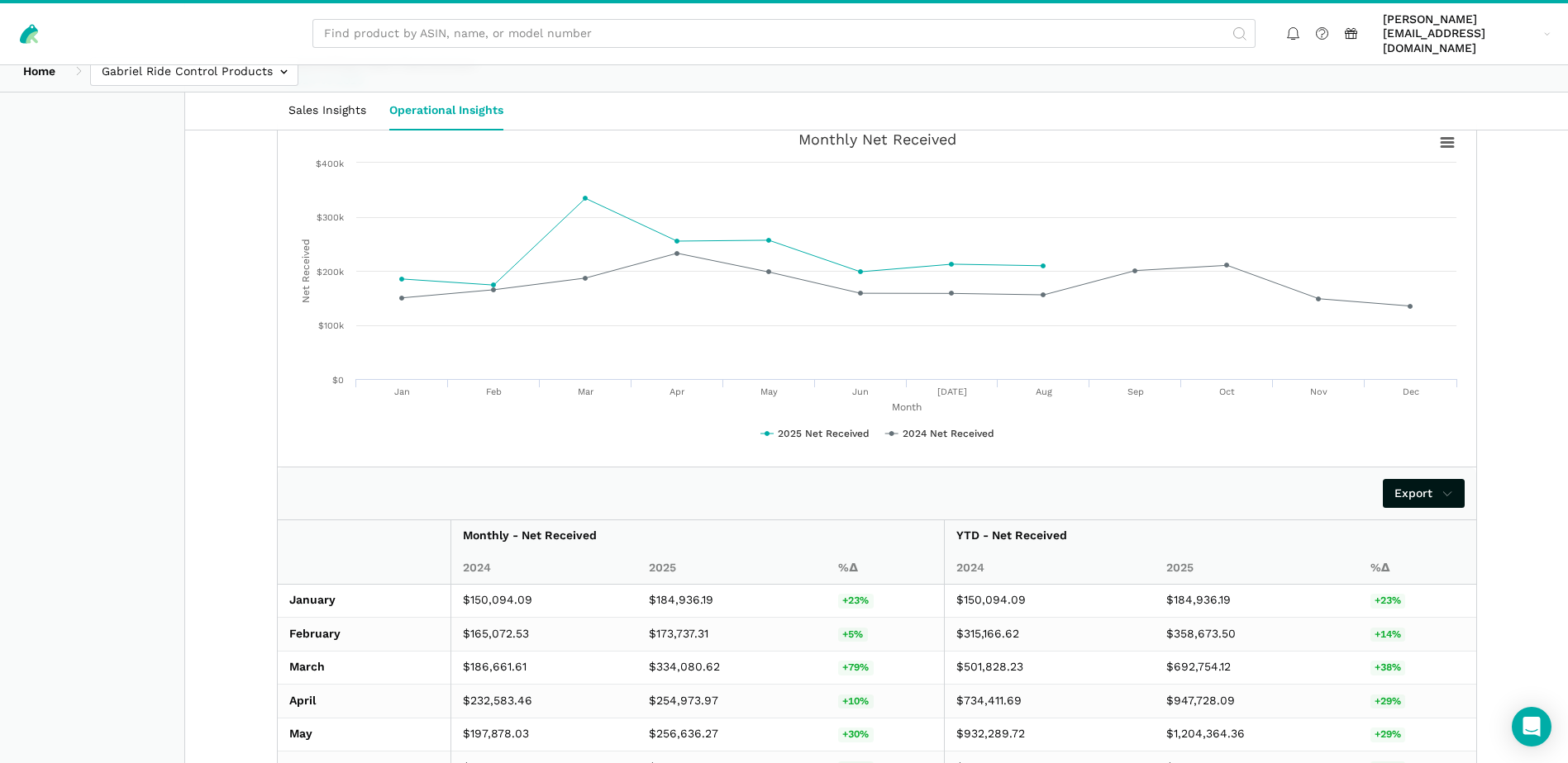
scroll to position [1267, 0]
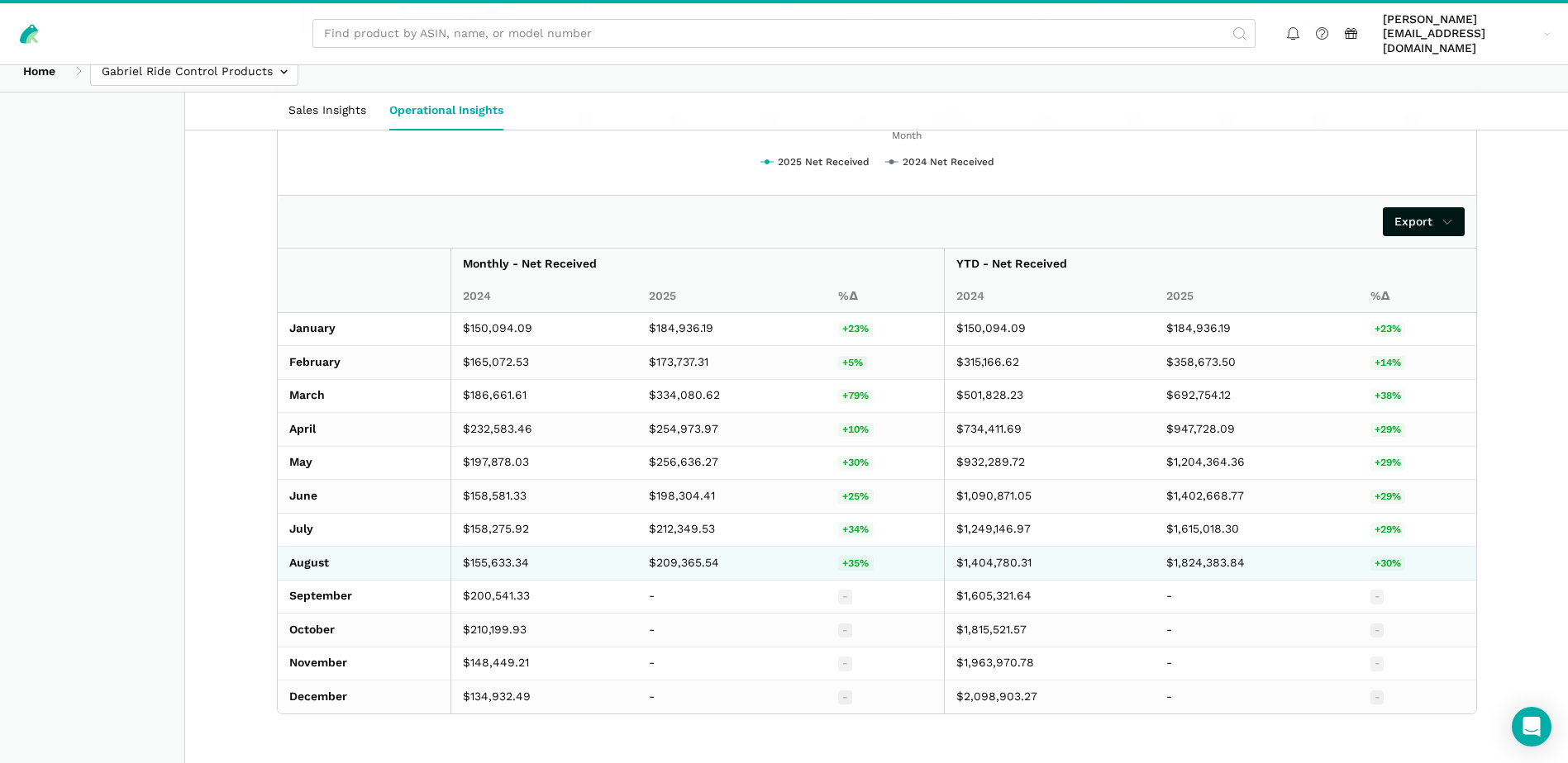
click at [683, 547] on td "$209,365.54" at bounding box center [732, 564] width 189 height 33
copy td "209,365.54"
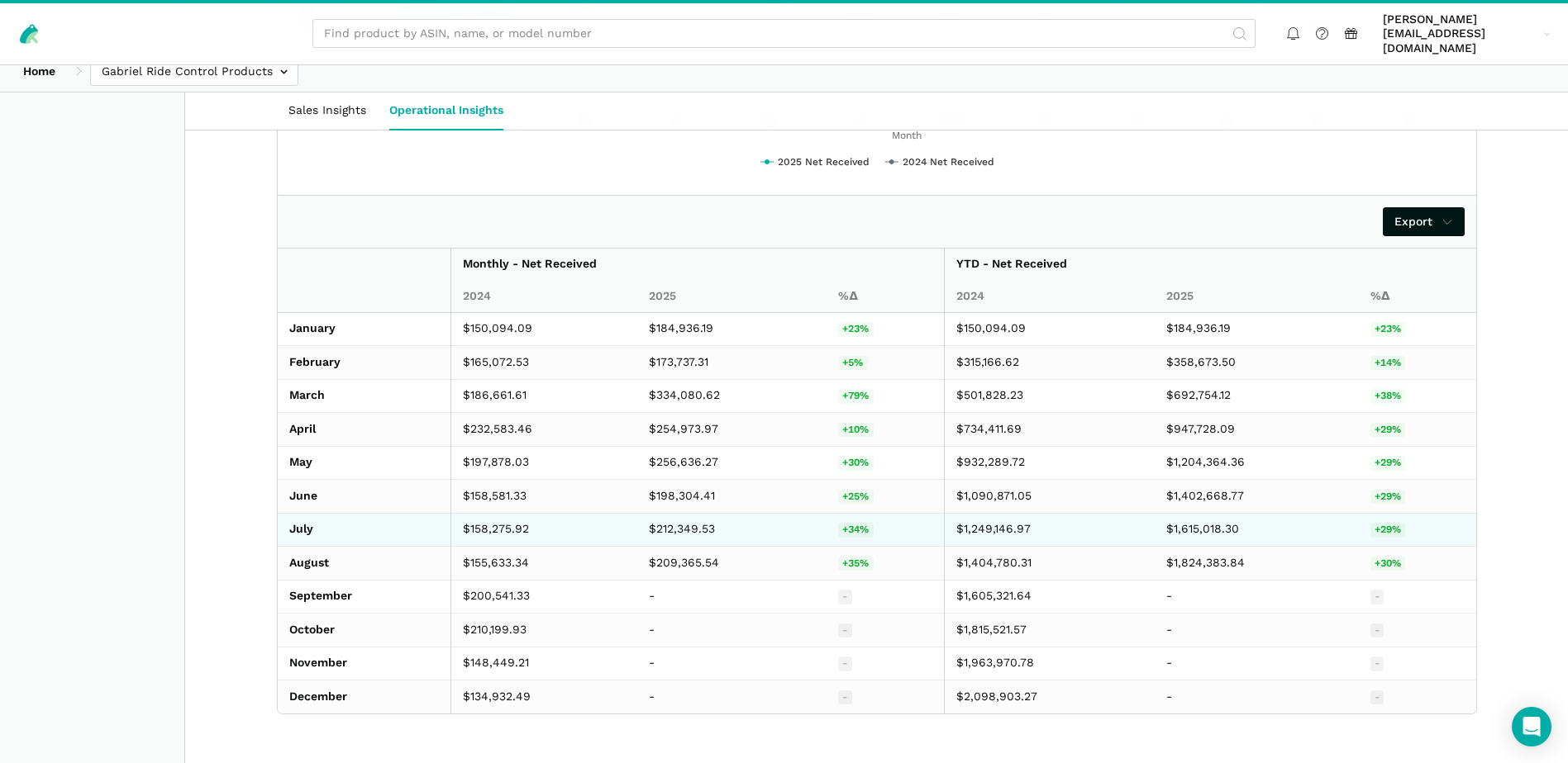
click at [681, 513] on td "$212,349.53" at bounding box center [732, 530] width 189 height 33
copy td "212,349.53"
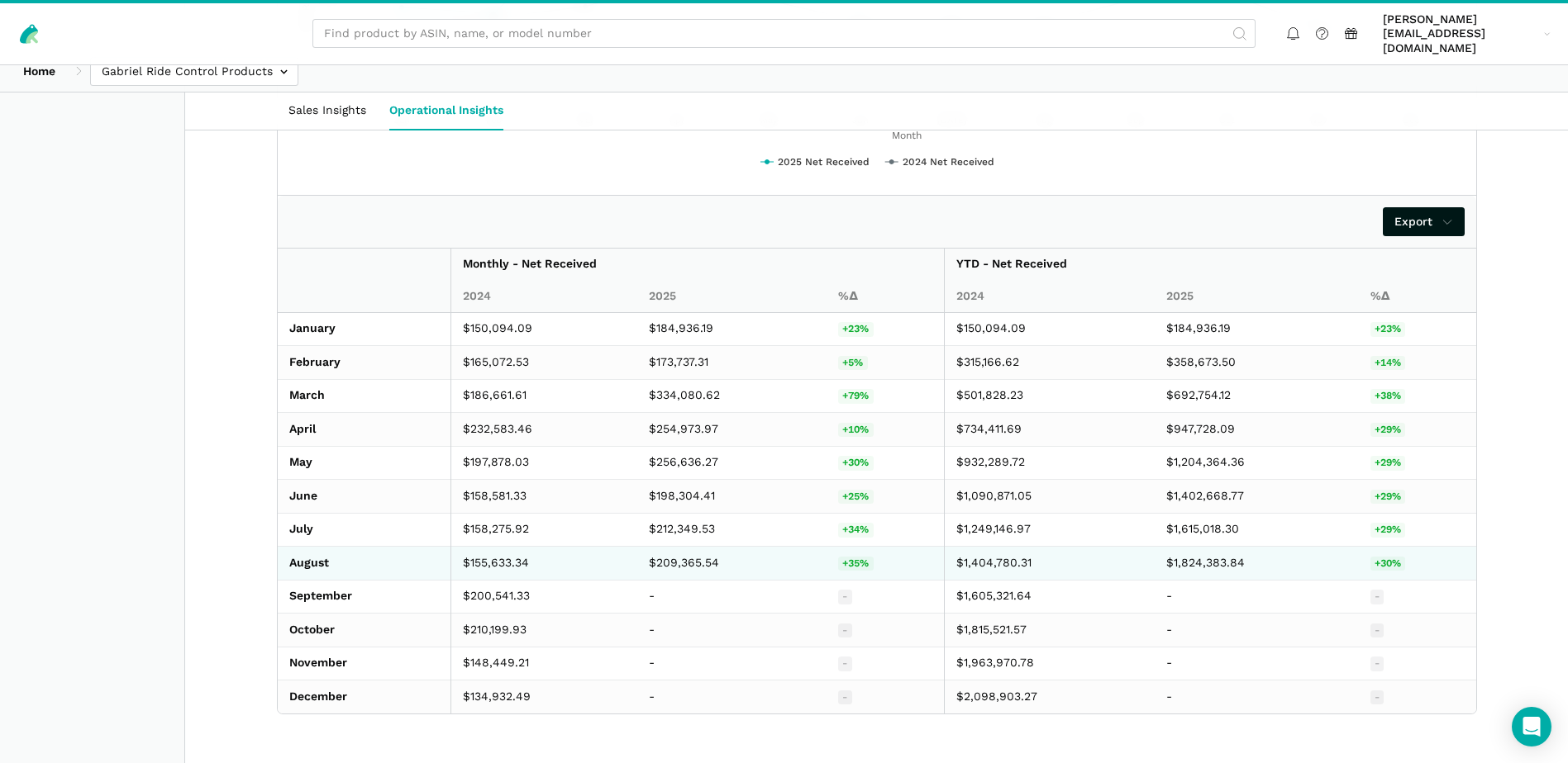
click at [504, 547] on td "$155,633.34" at bounding box center [543, 564] width 187 height 33
copy td "155,633.34"
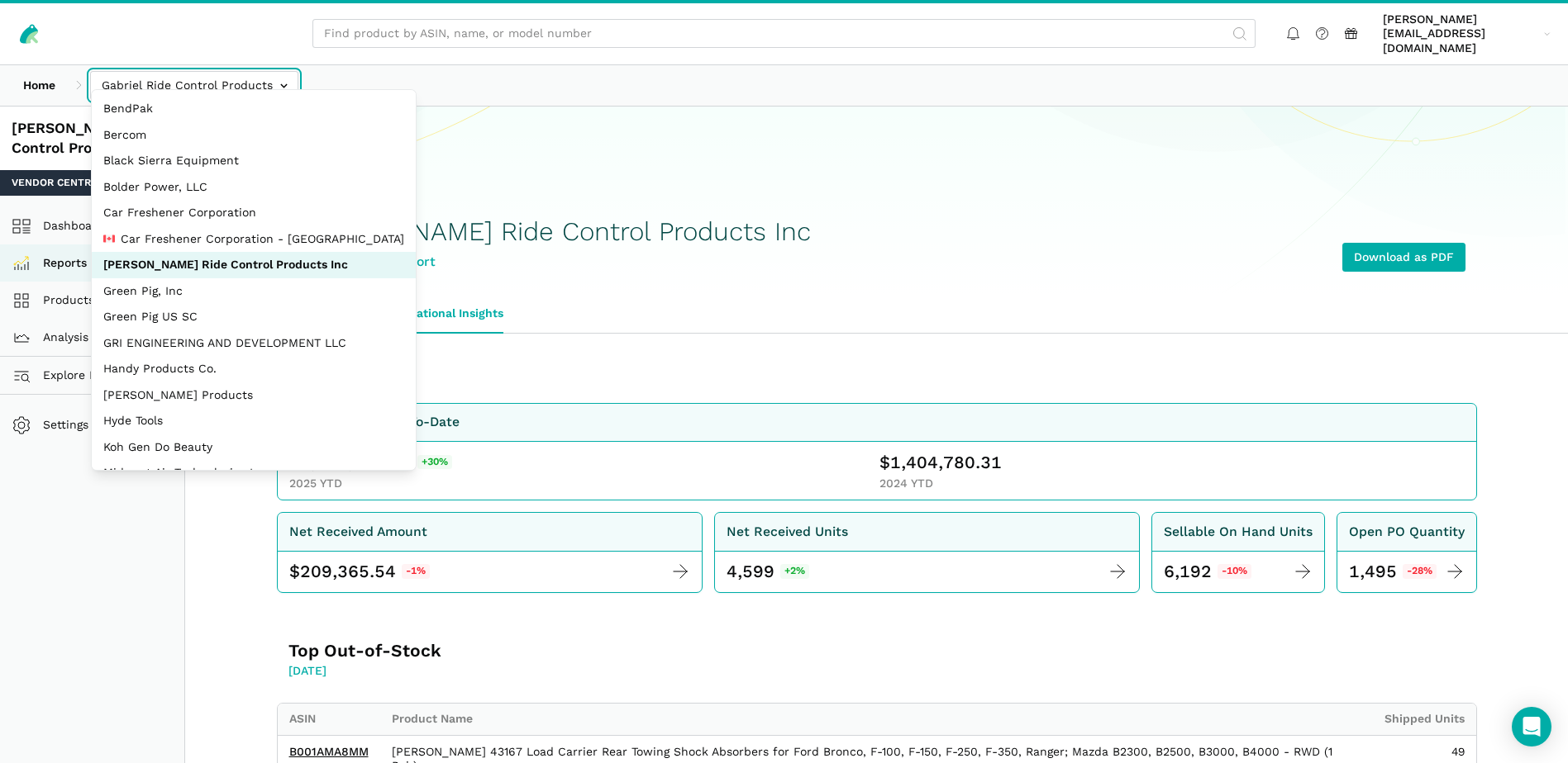
click at [288, 71] on input "text" at bounding box center [194, 85] width 208 height 29
select select "Hei8wDUEZnK8pJhs1ysxCZLc"
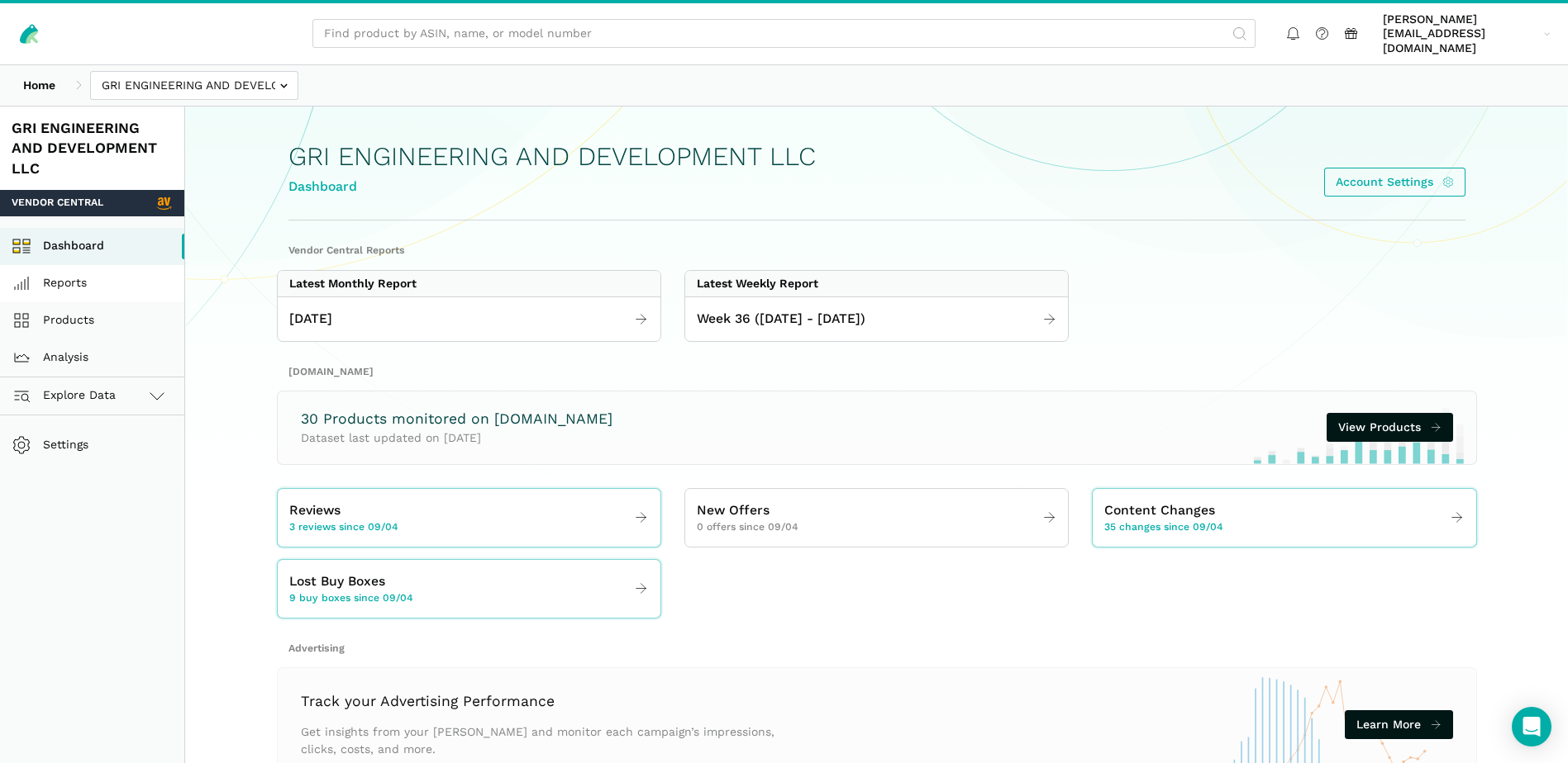
click at [71, 273] on link "Reports" at bounding box center [92, 284] width 184 height 37
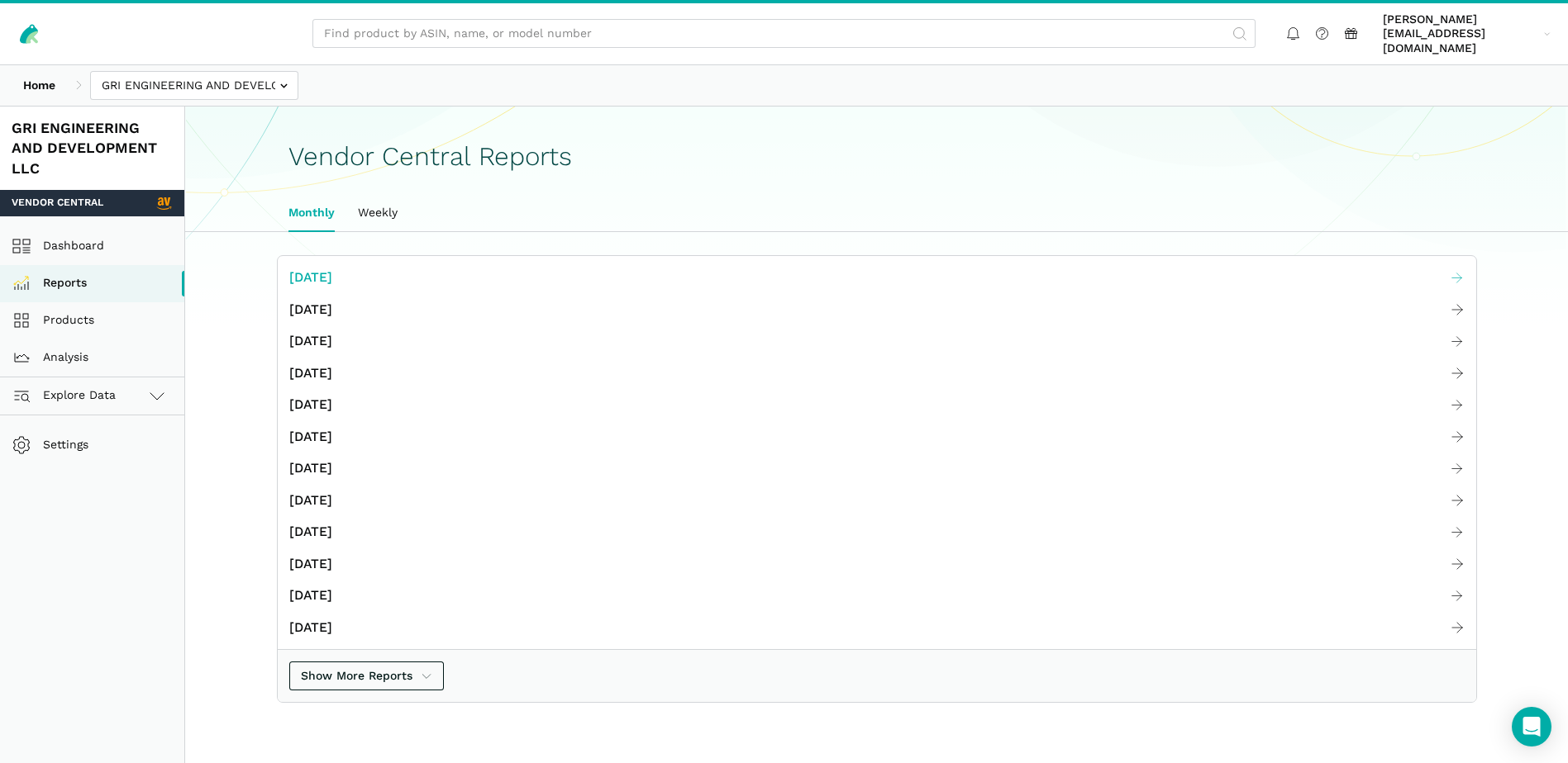
click at [332, 268] on span "[DATE]" at bounding box center [311, 278] width 43 height 21
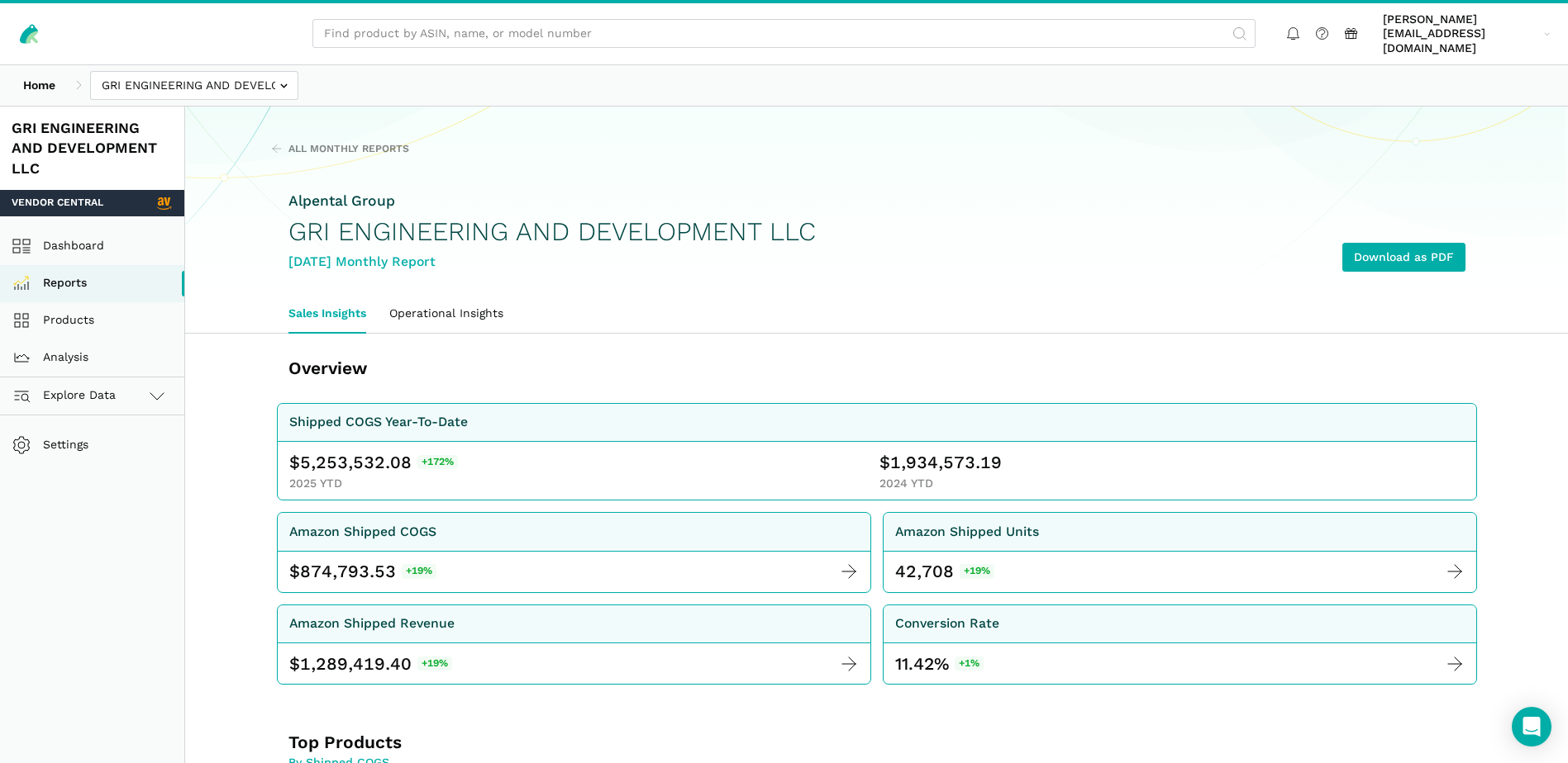
click at [336, 451] on span "5,253,532.08" at bounding box center [355, 463] width 111 height 23
copy span "5,253,532.08"
click at [937, 451] on span "1,934,573.19" at bounding box center [945, 463] width 111 height 23
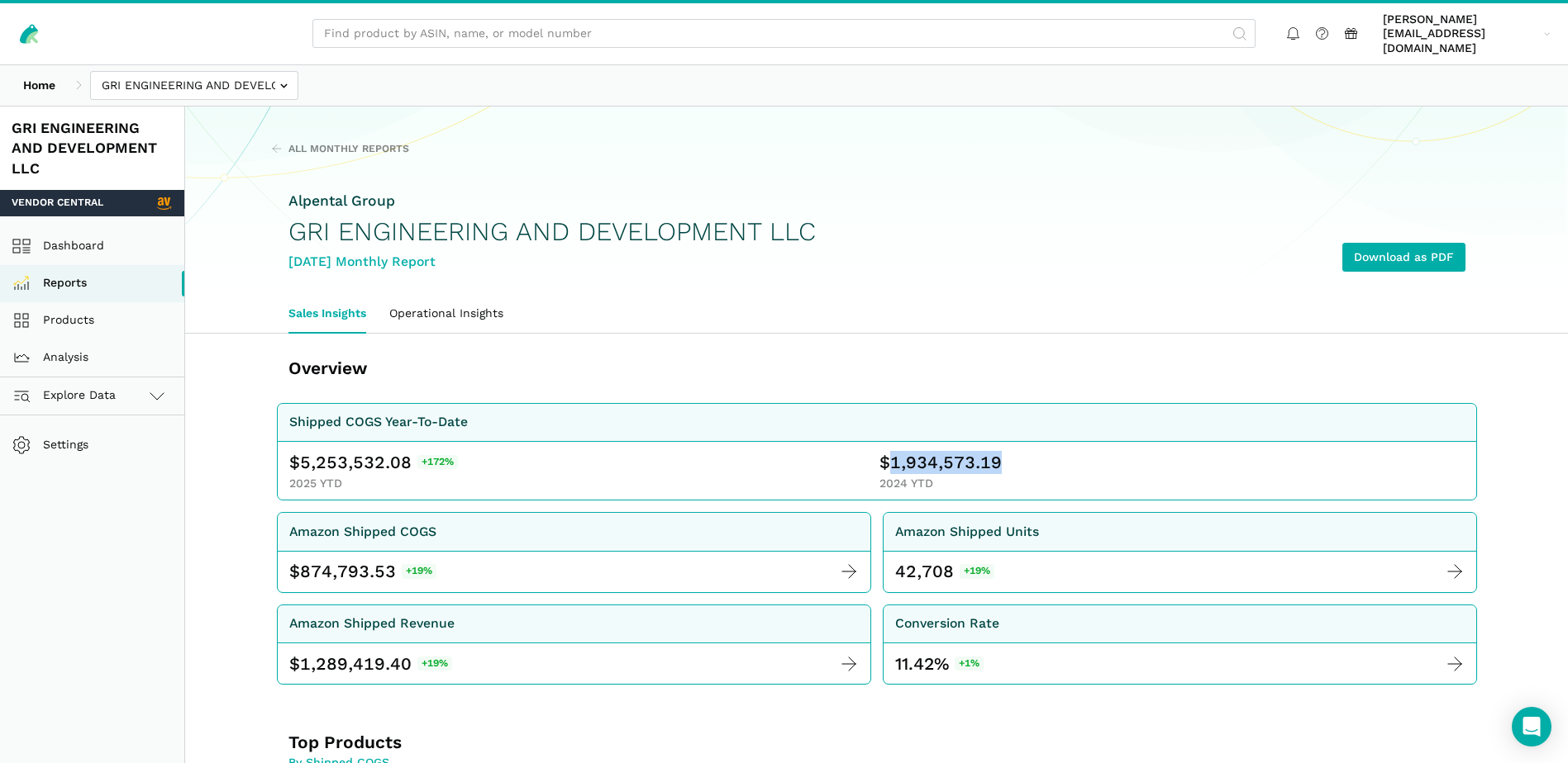
copy span "1,934,573.19"
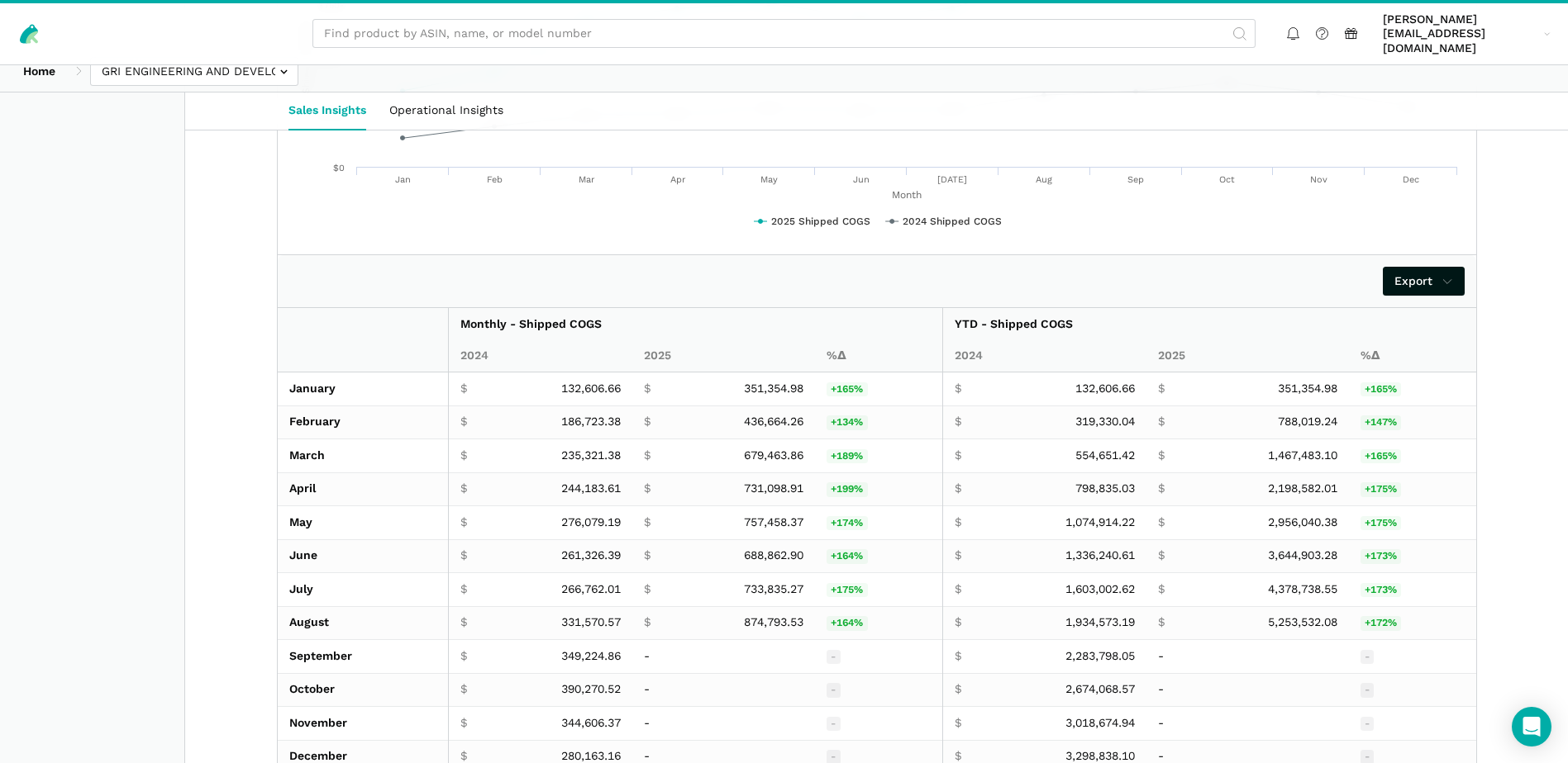
scroll to position [2920, 0]
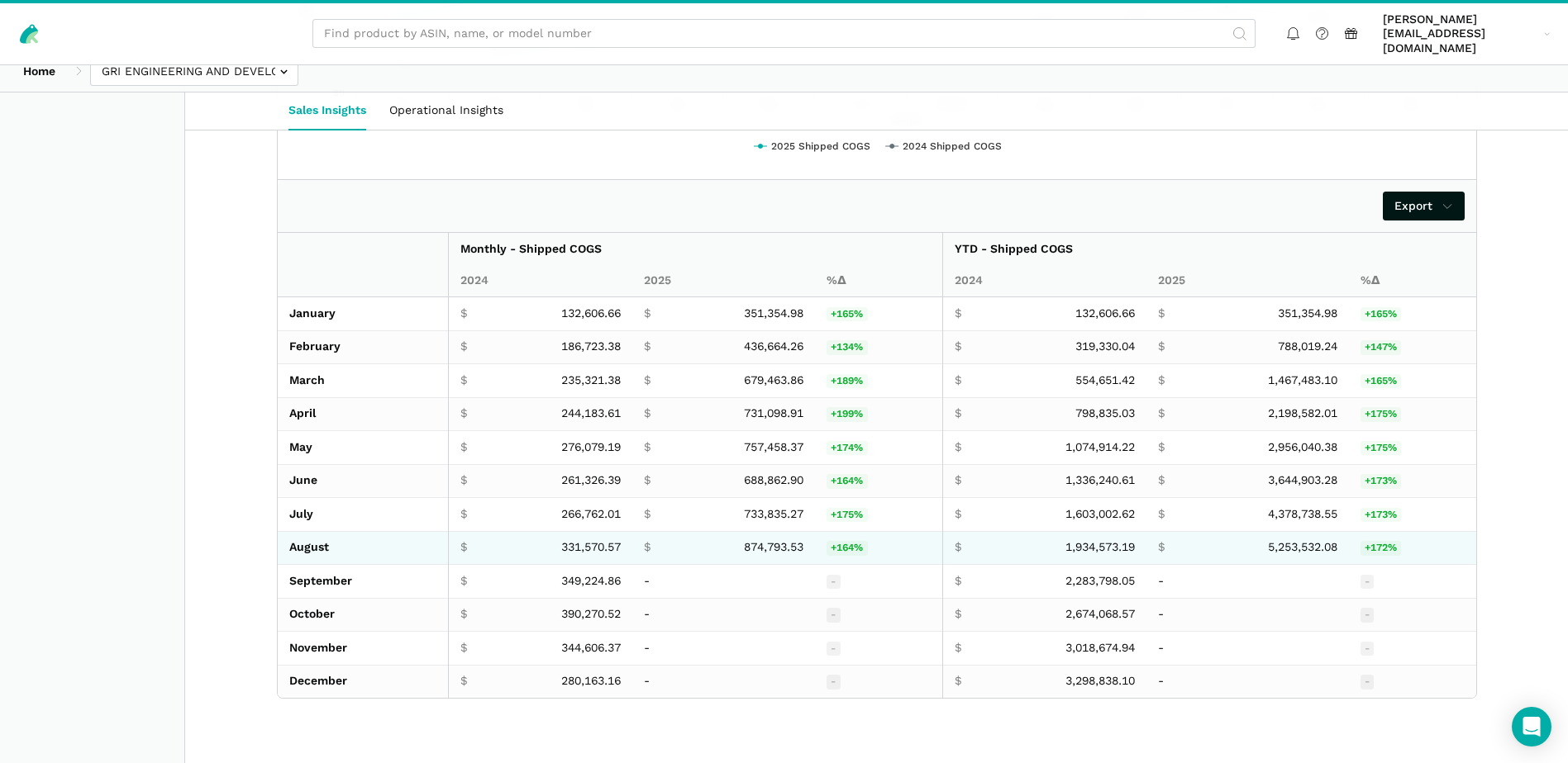
click at [753, 540] on span "874,793.53" at bounding box center [773, 548] width 59 height 15
copy span "874,793.53"
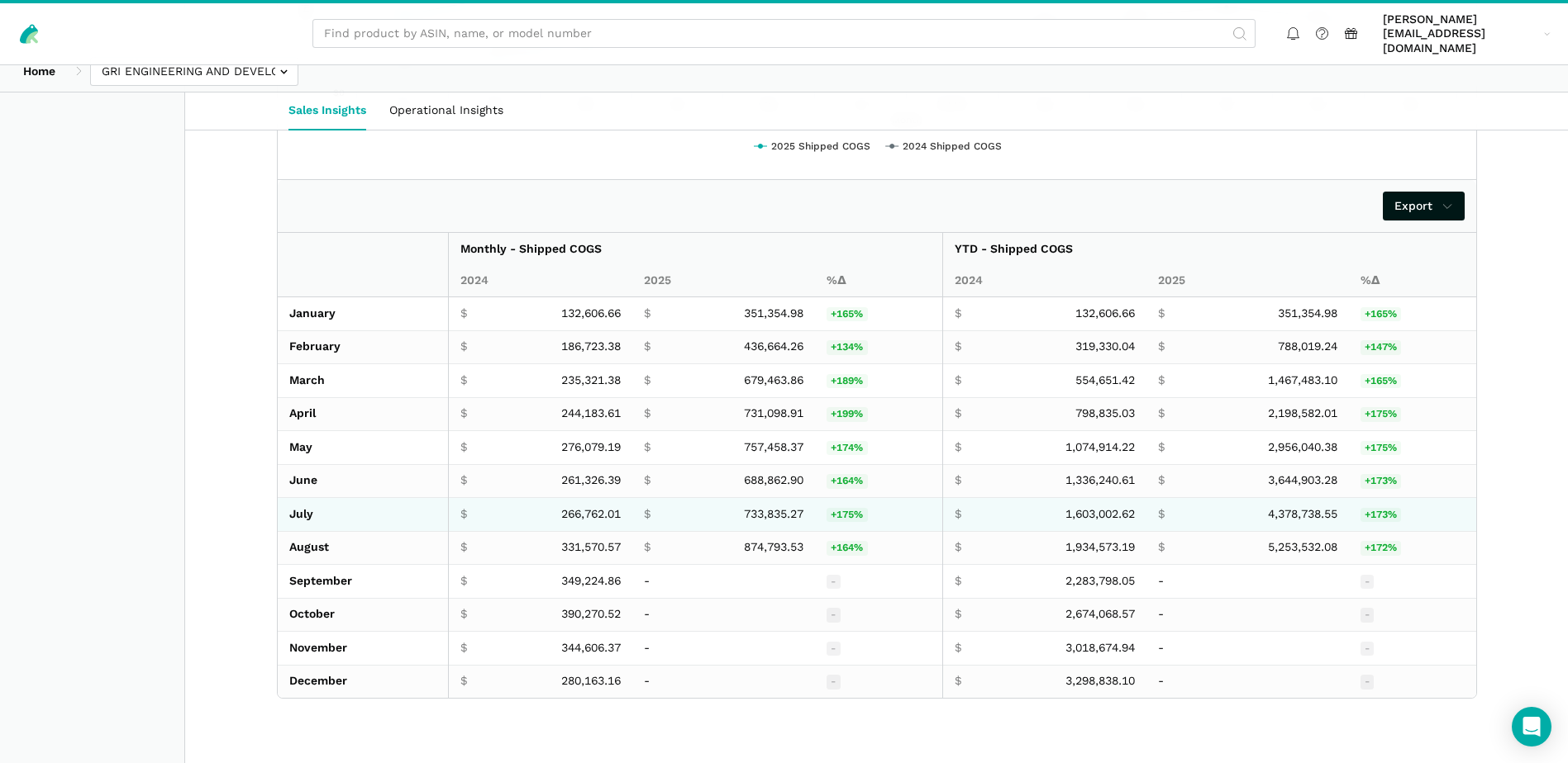
click at [748, 507] on span "733,835.27" at bounding box center [773, 515] width 59 height 15
copy span "733,835.27"
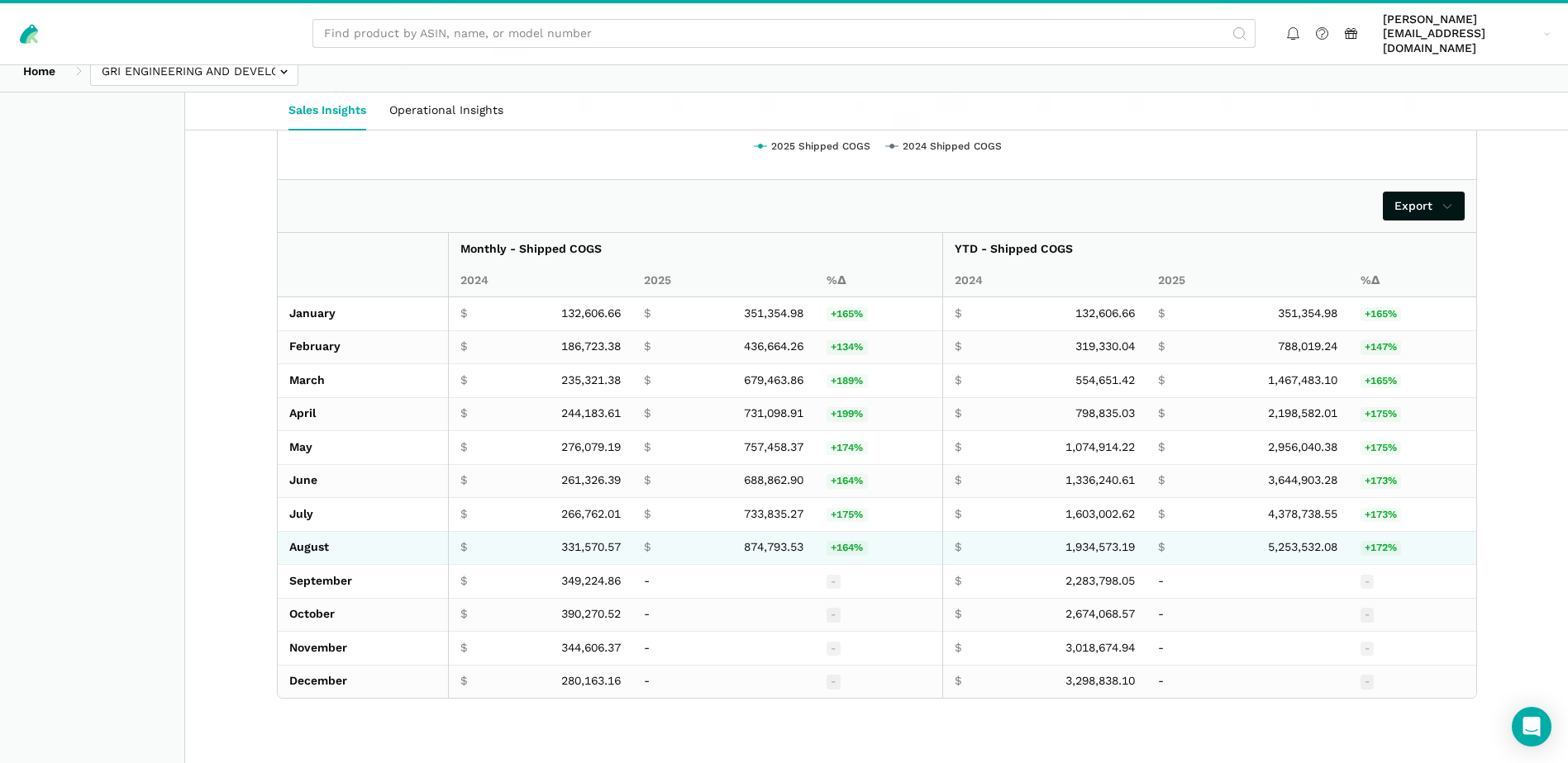
click at [566, 540] on span "331,570.57" at bounding box center [590, 548] width 59 height 15
copy span "331,570.57"
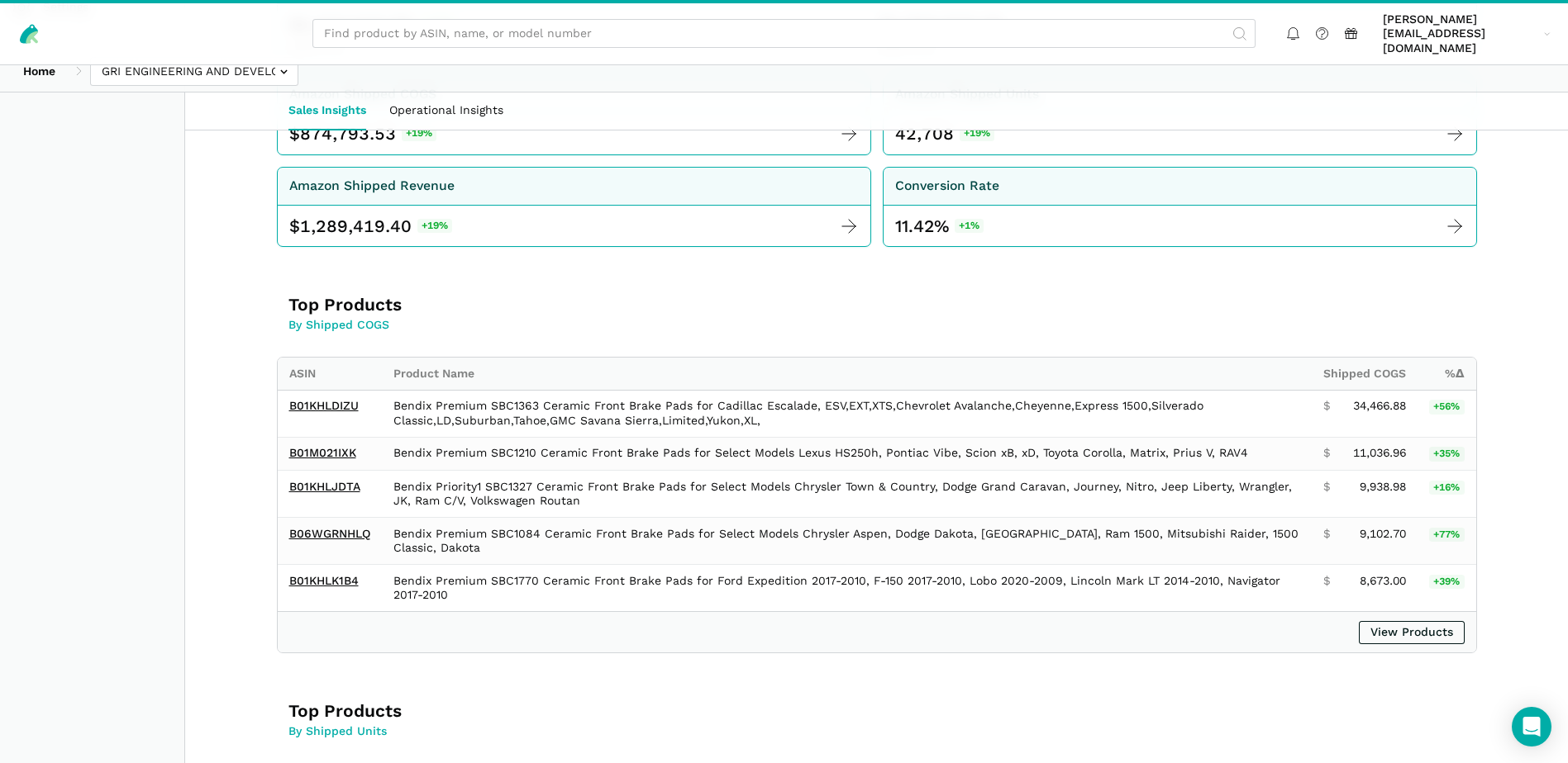
scroll to position [0, 0]
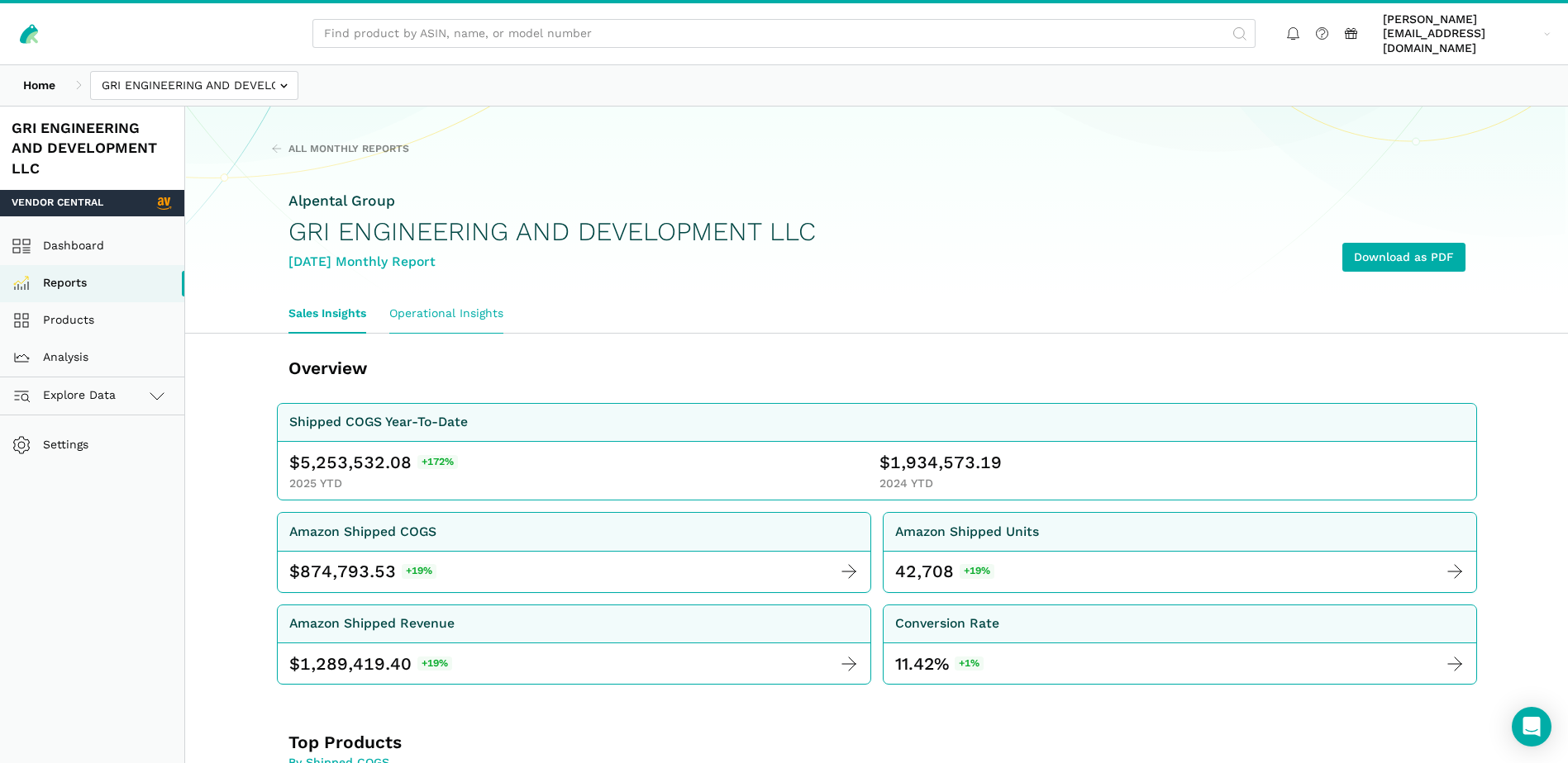
click at [416, 294] on link "Operational Insights" at bounding box center [446, 313] width 137 height 38
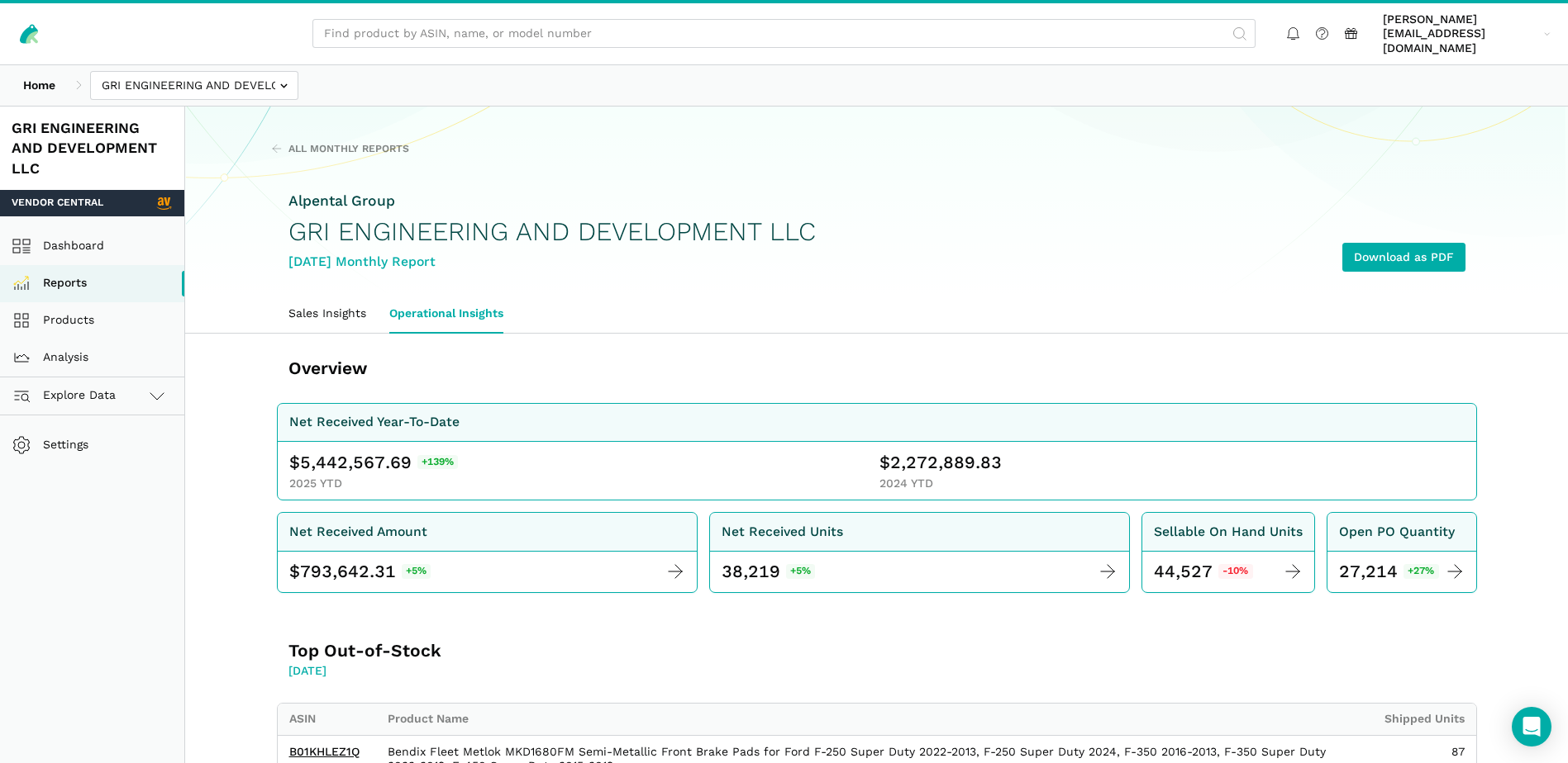
click at [351, 451] on span "5,442,567.69" at bounding box center [355, 463] width 111 height 23
copy span "5,442,567.69"
click at [933, 451] on span "2,272,889.83" at bounding box center [945, 463] width 111 height 23
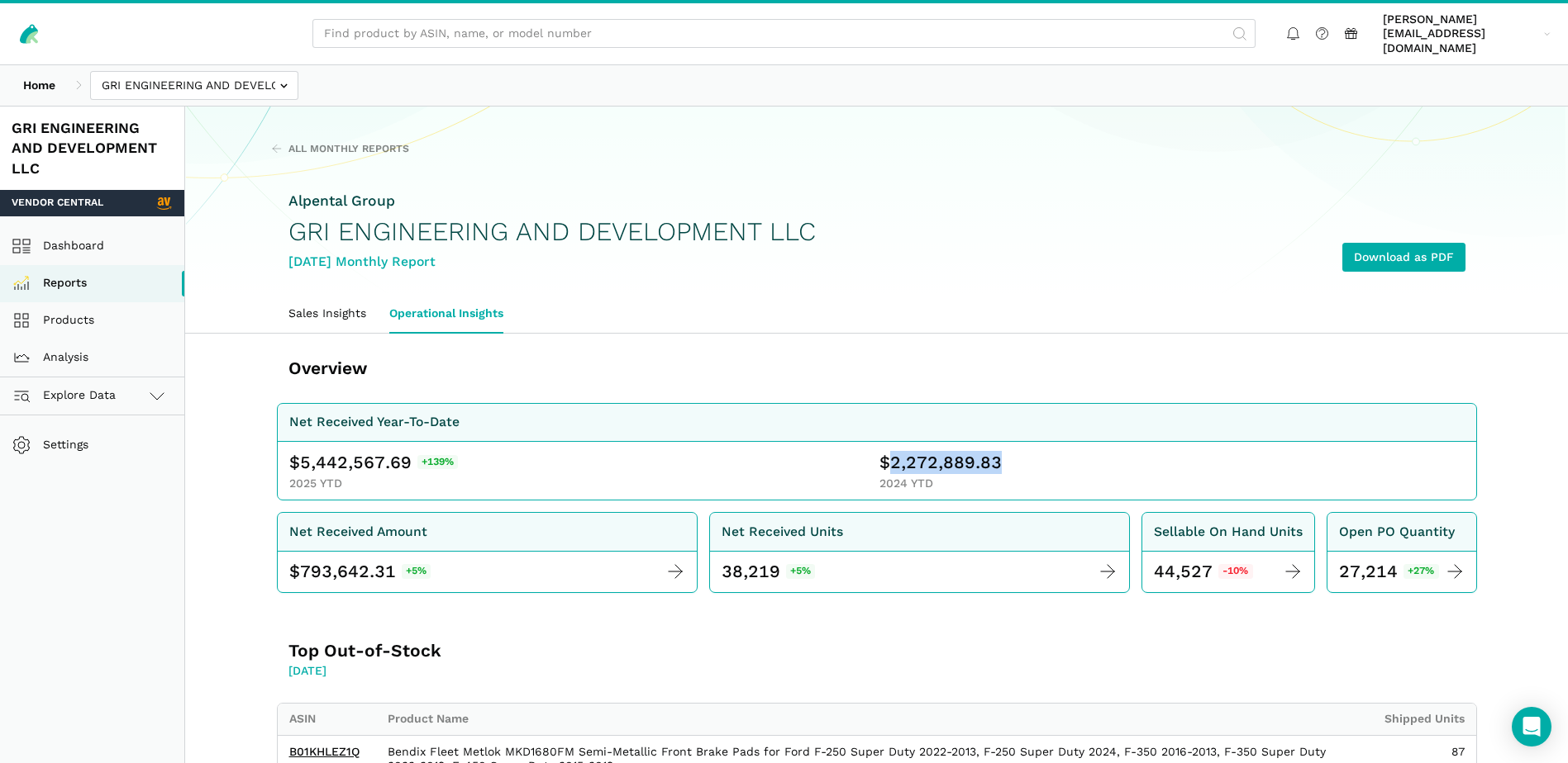
copy span "2,272,889.83"
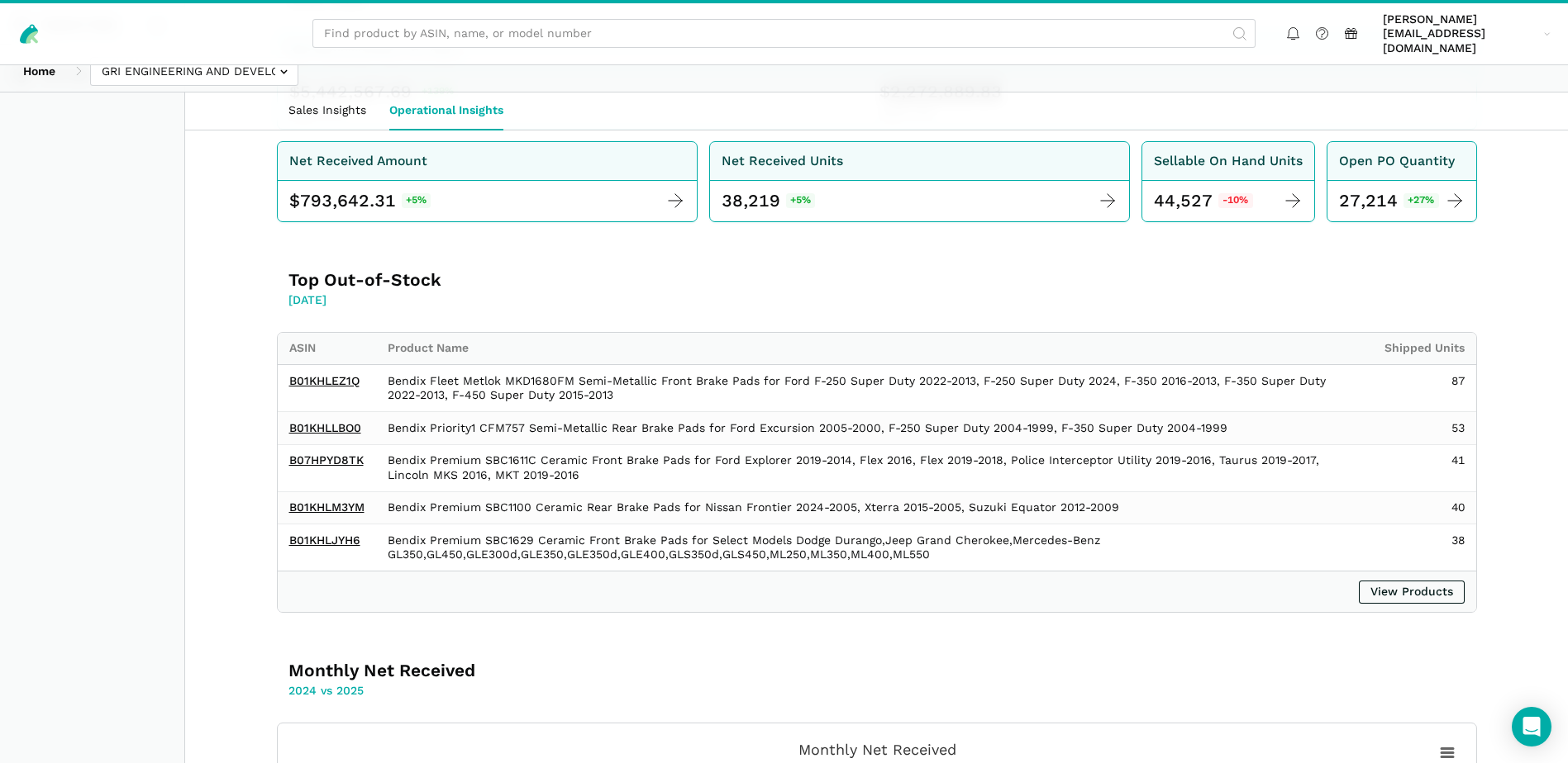
scroll to position [1283, 0]
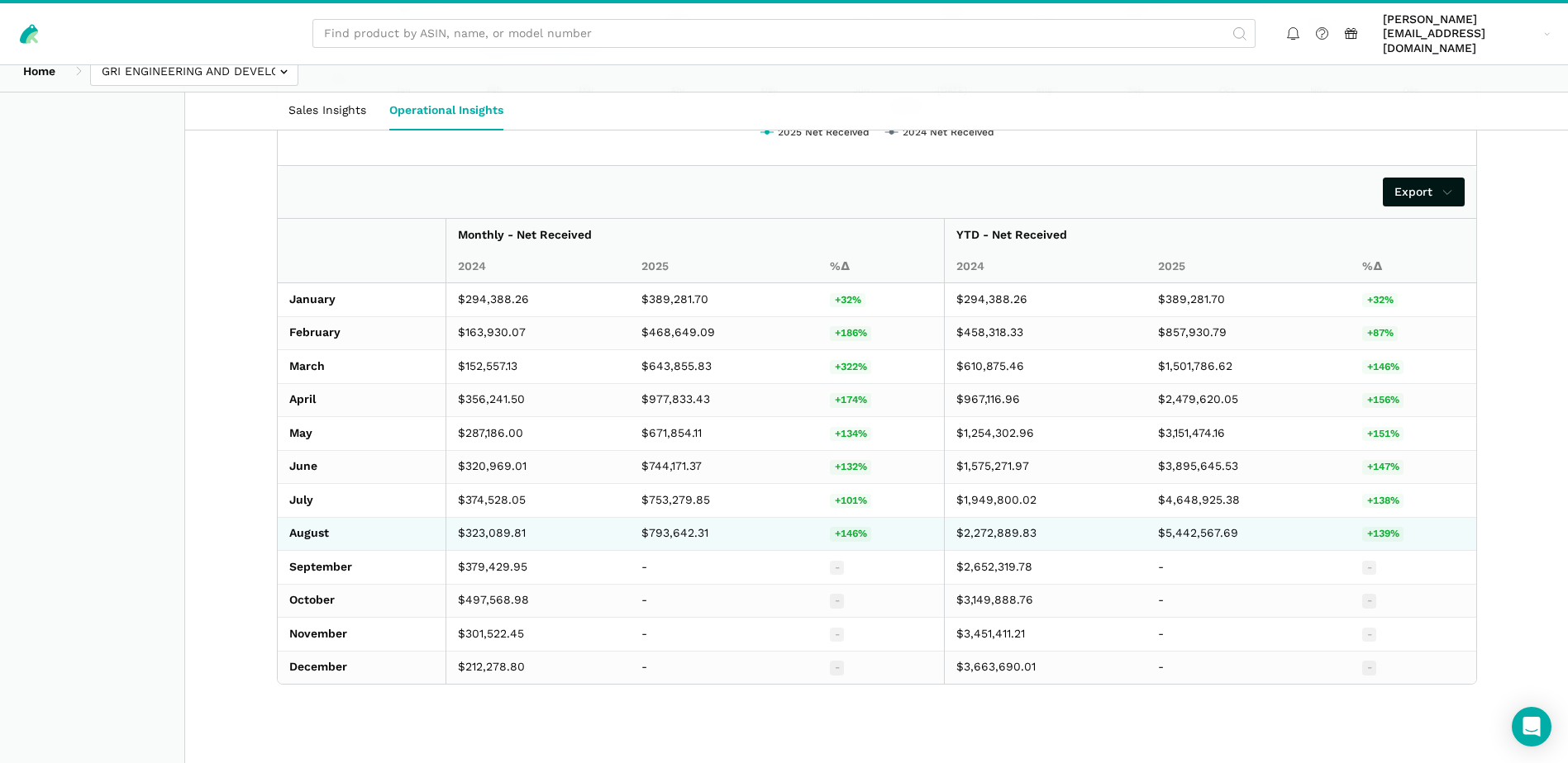
click at [669, 525] on td "$793,642.31" at bounding box center [723, 534] width 188 height 33
click at [669, 525] on td "$793,642.31" at bounding box center [723, 534] width 188 height 33
copy td "793,642.31"
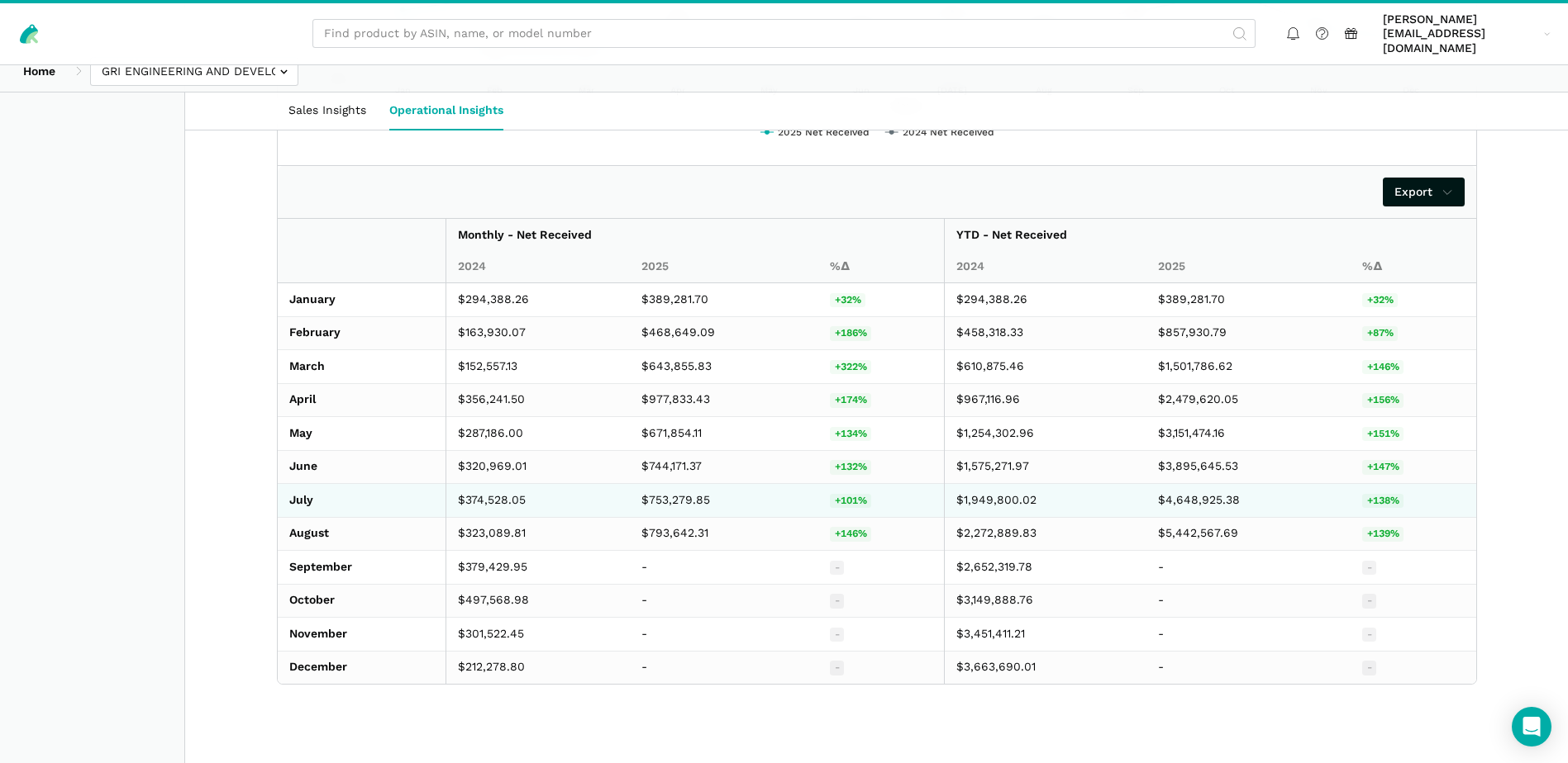
click at [662, 484] on td "$753,279.85" at bounding box center [723, 500] width 188 height 33
copy td "753,279.85"
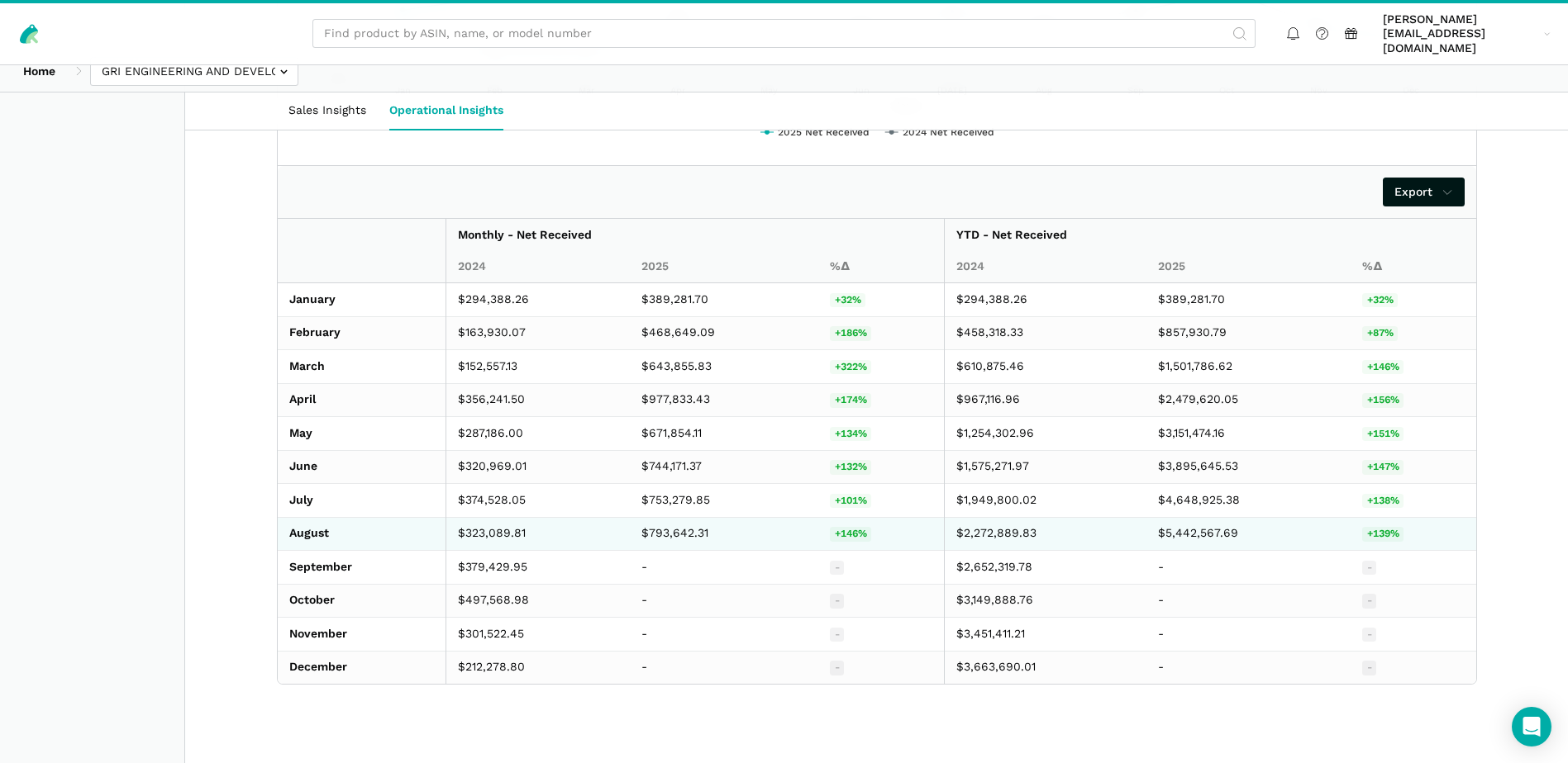
click at [501, 525] on td "$323,089.81" at bounding box center [537, 534] width 184 height 33
copy td "323,089.81"
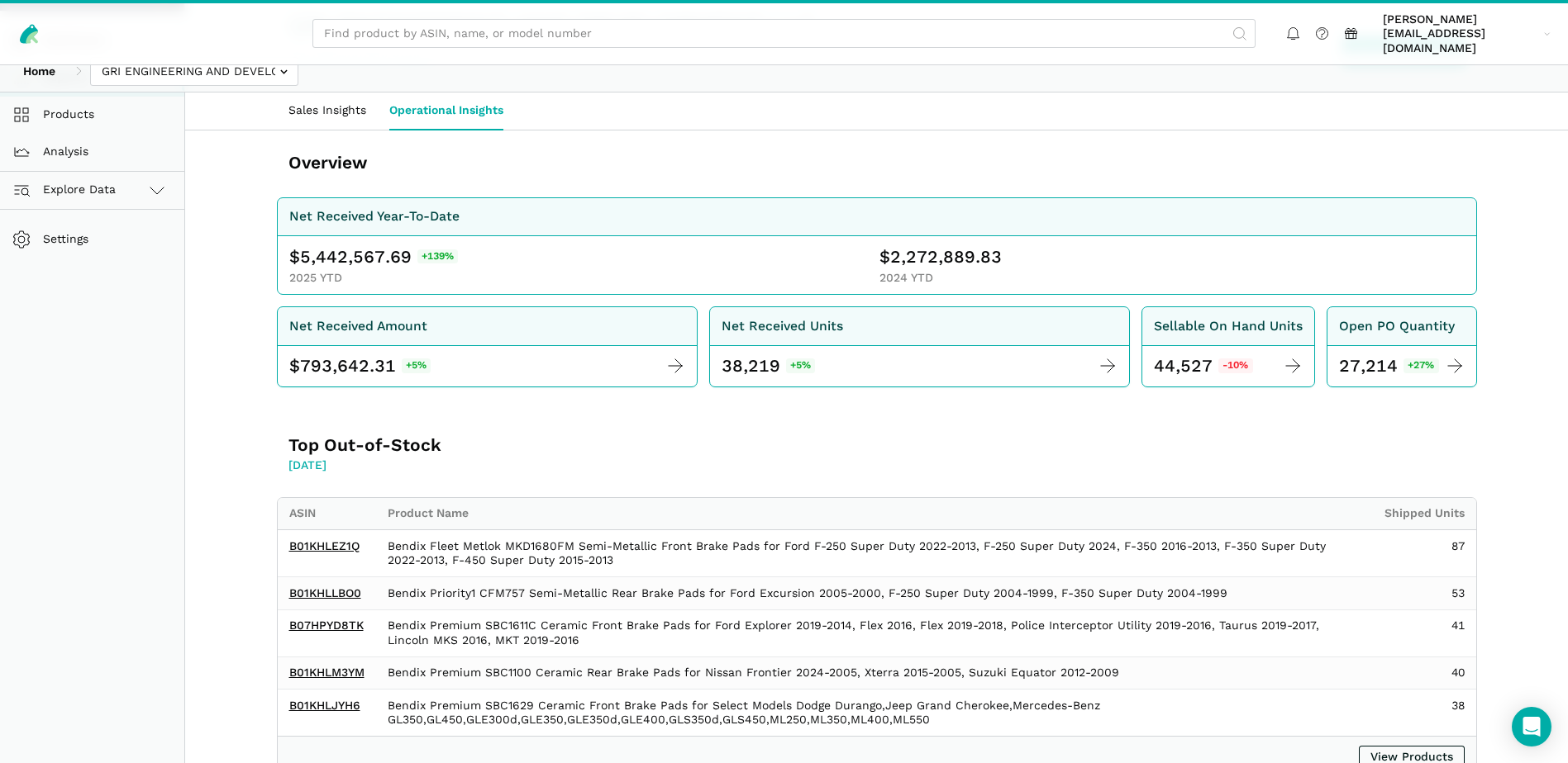
scroll to position [0, 0]
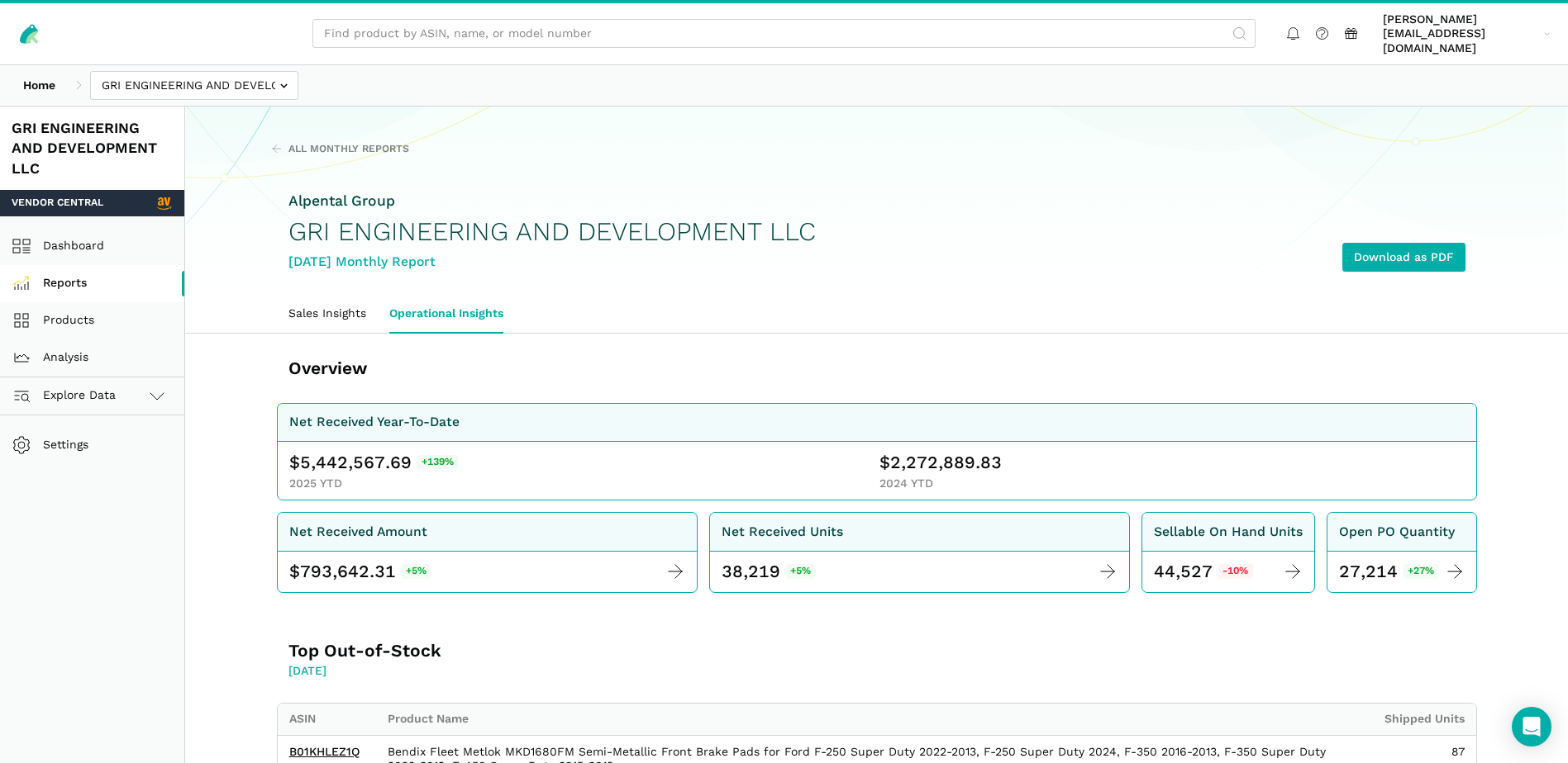
click at [81, 265] on link "Reports" at bounding box center [92, 284] width 184 height 37
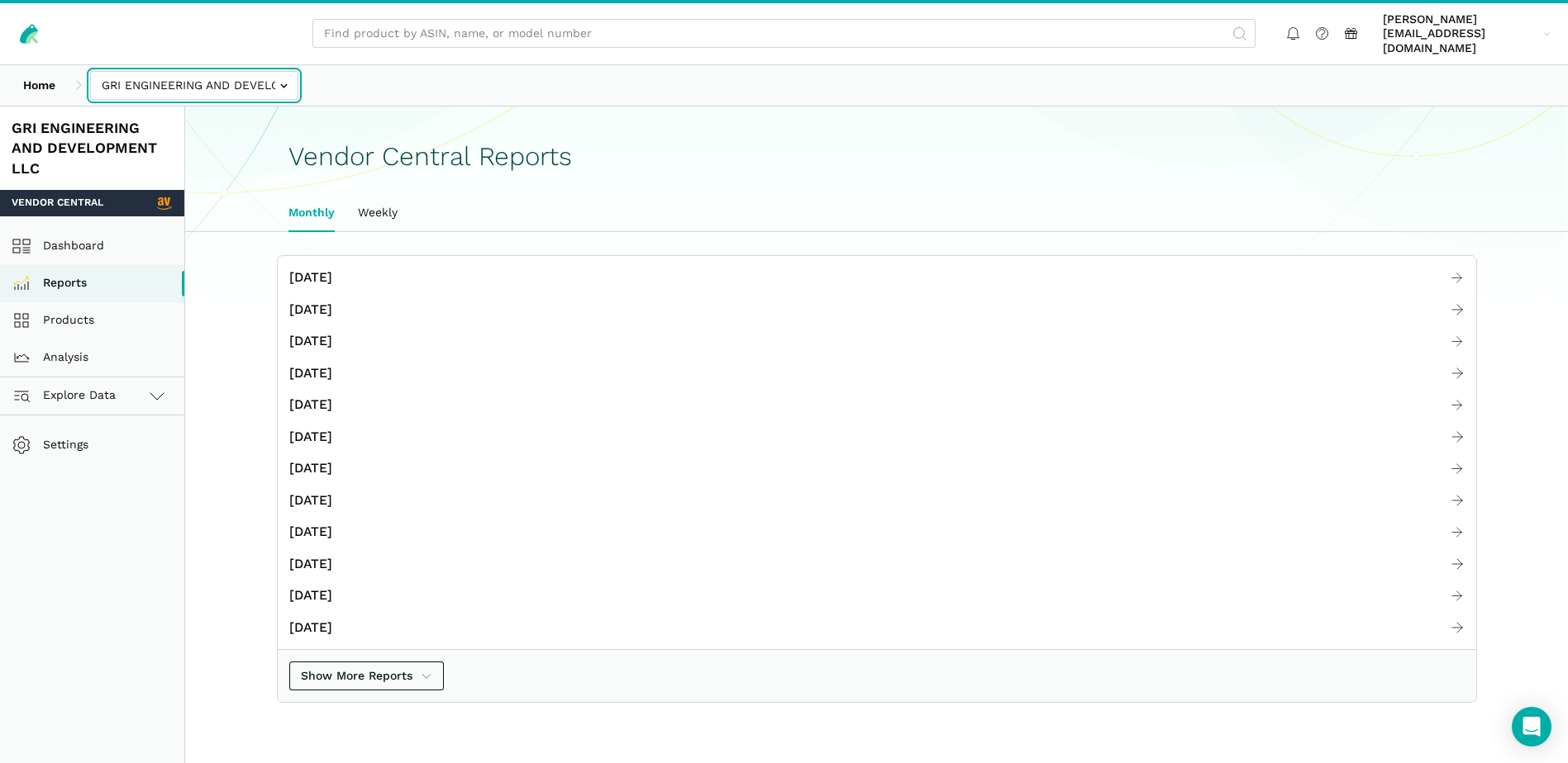
click at [288, 73] on input "text" at bounding box center [194, 85] width 208 height 29
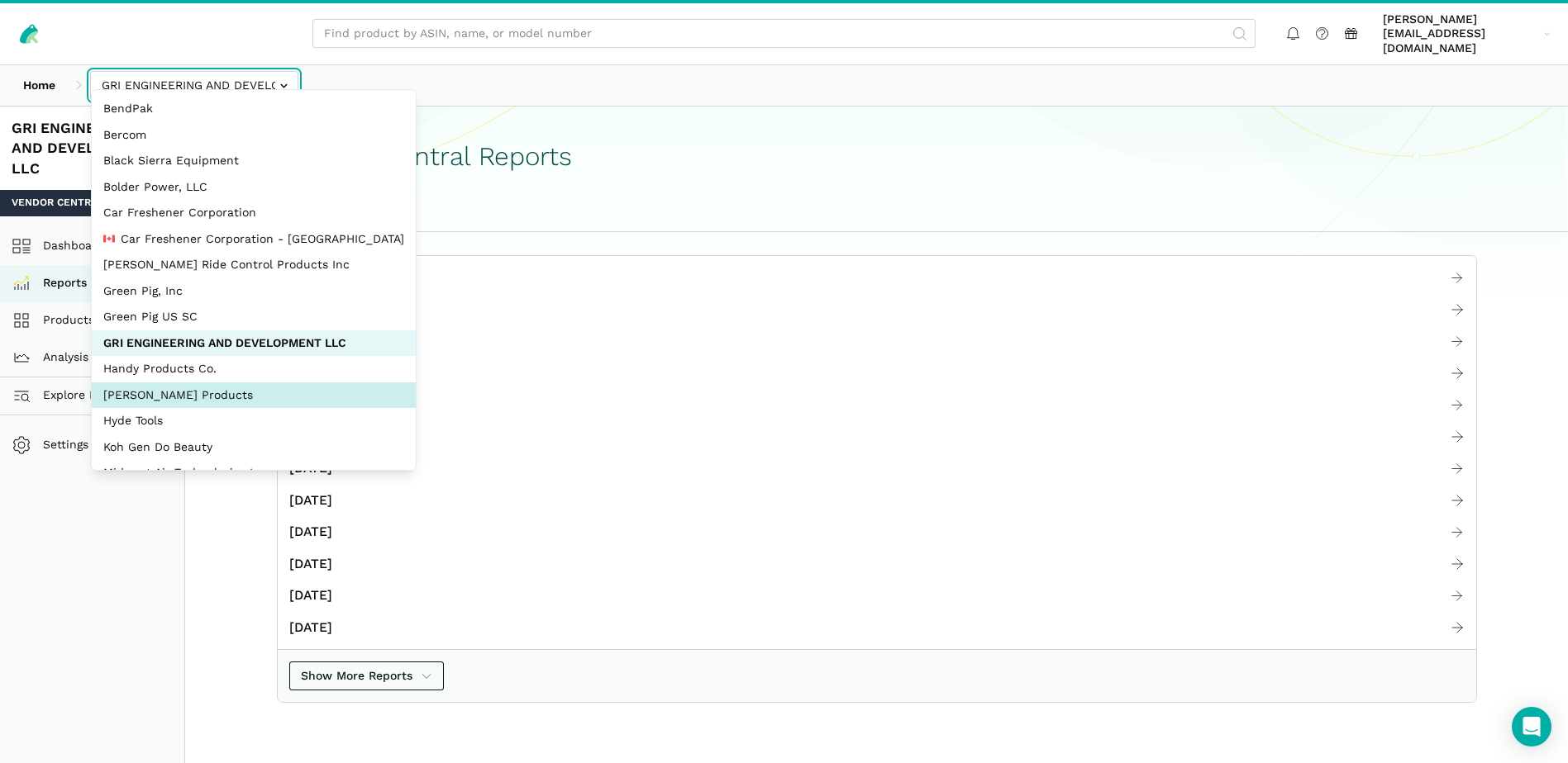
select select "bYbTYo3HXWRCsidytvYJ1e2X"
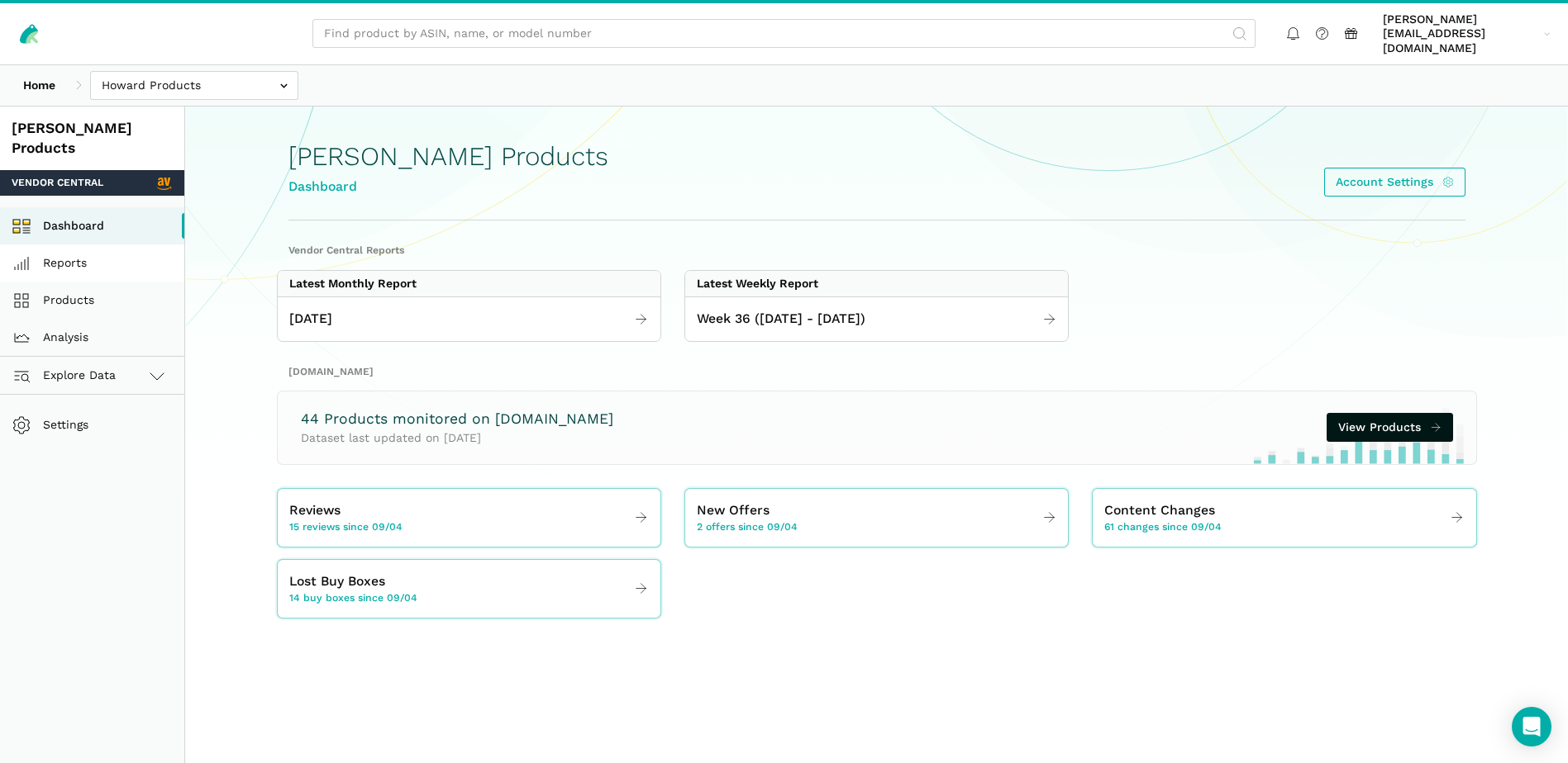
click at [80, 244] on link "Reports" at bounding box center [92, 263] width 184 height 37
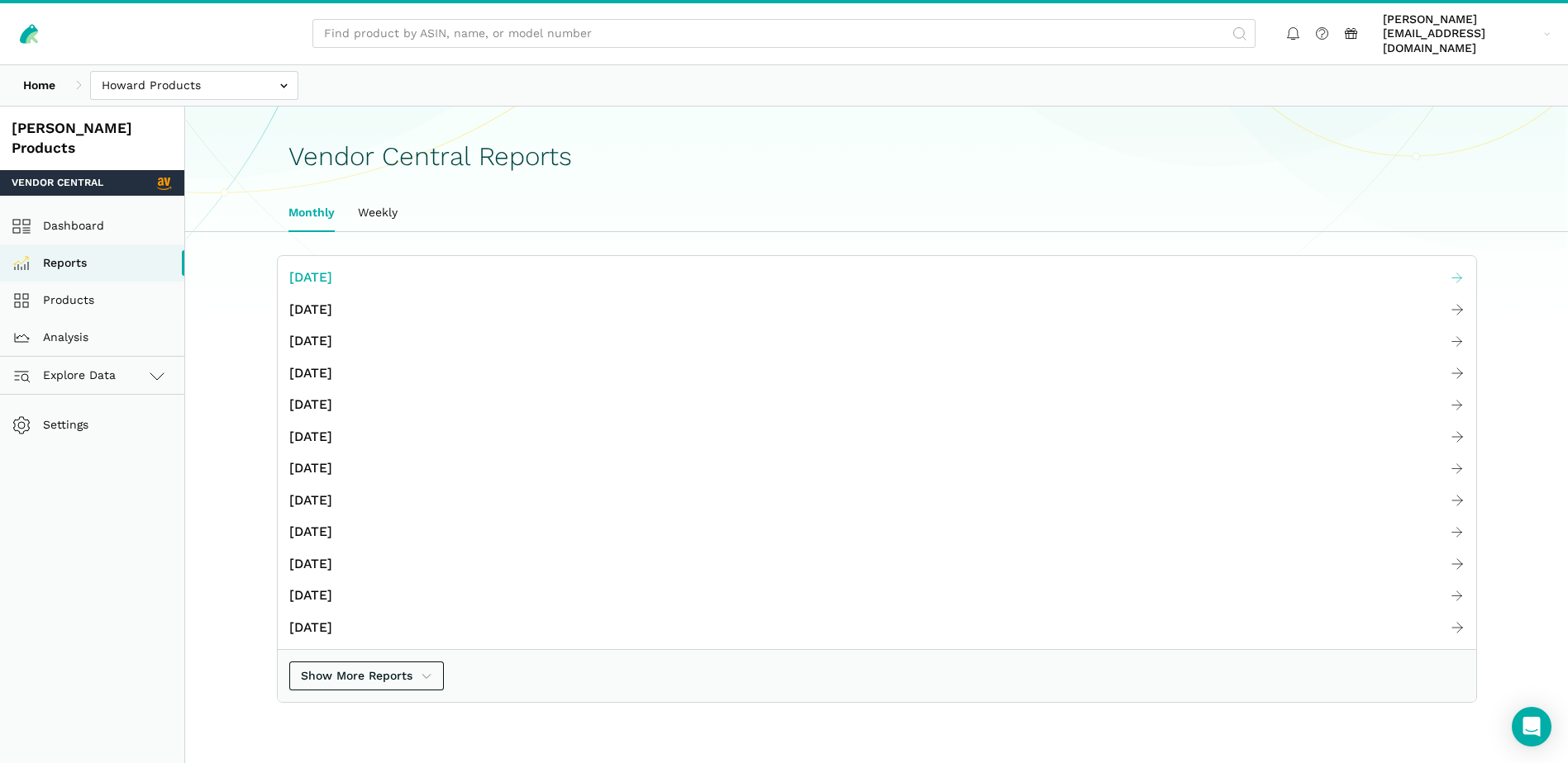
click at [303, 268] on span "[DATE]" at bounding box center [311, 278] width 43 height 21
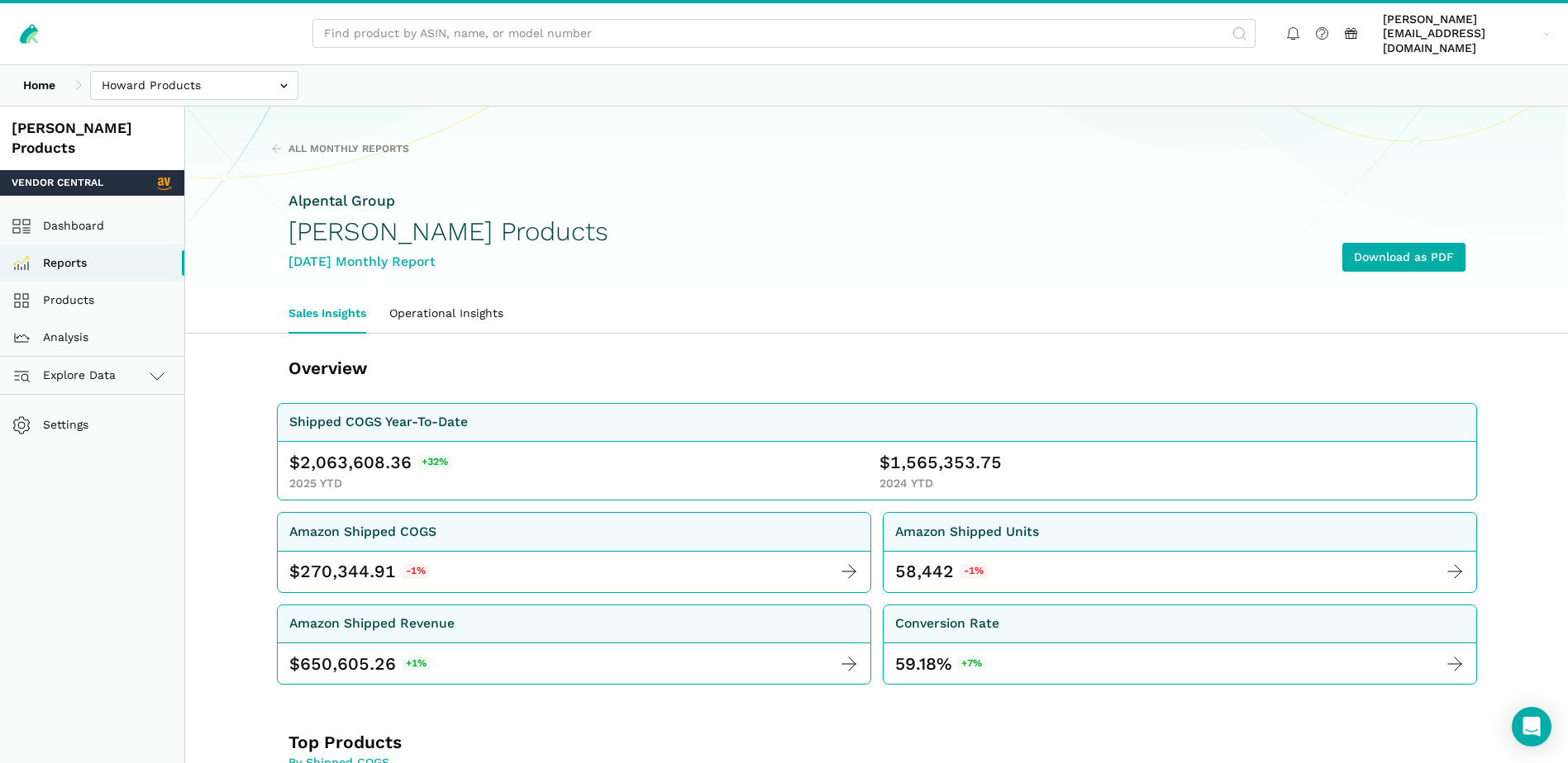
click at [347, 451] on span "2,063,608.36" at bounding box center [355, 463] width 111 height 23
copy span "2,063,608.36"
click at [902, 451] on span "1,565,353.75" at bounding box center [945, 463] width 111 height 23
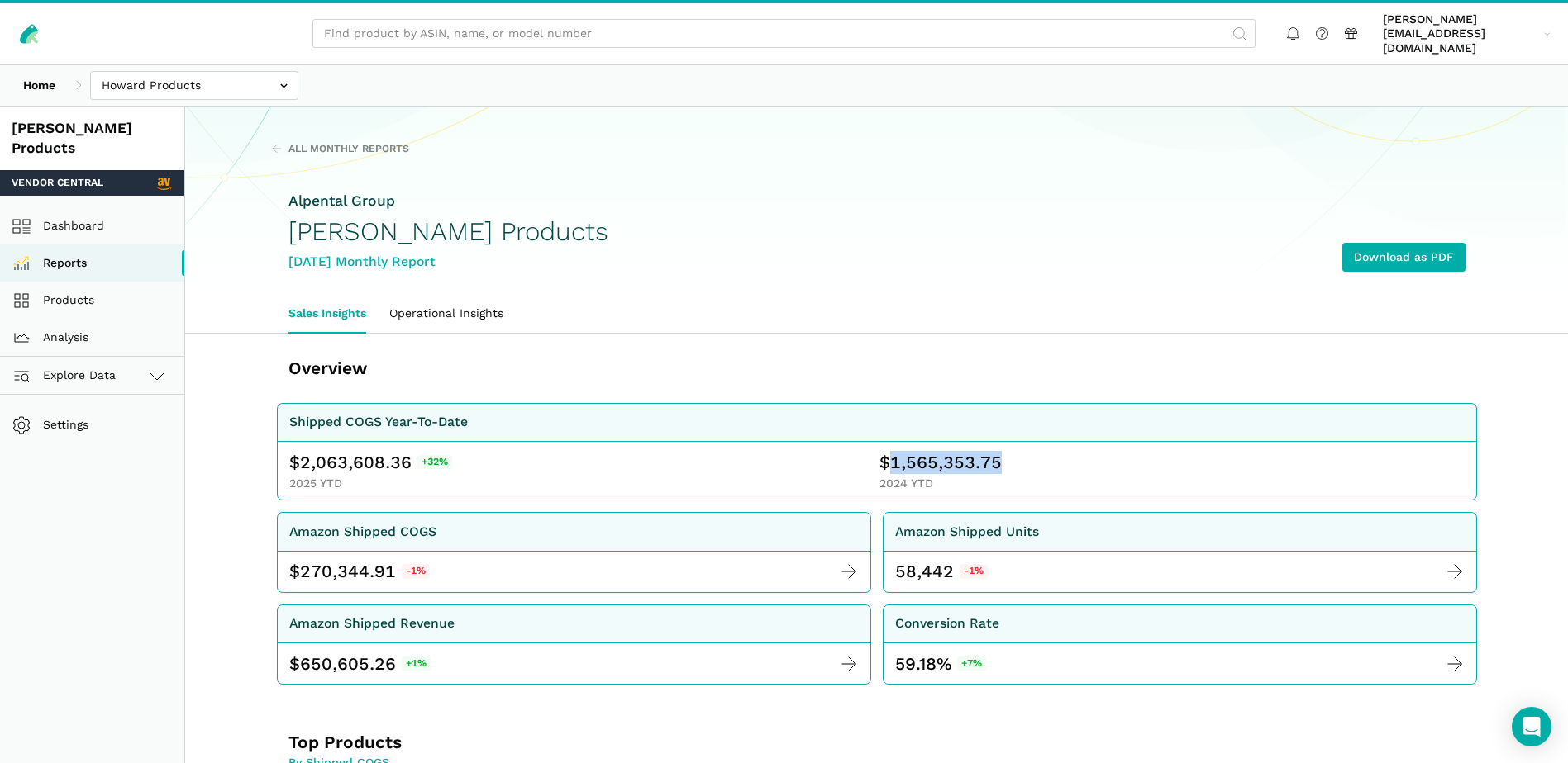
copy span "1,565,353.75"
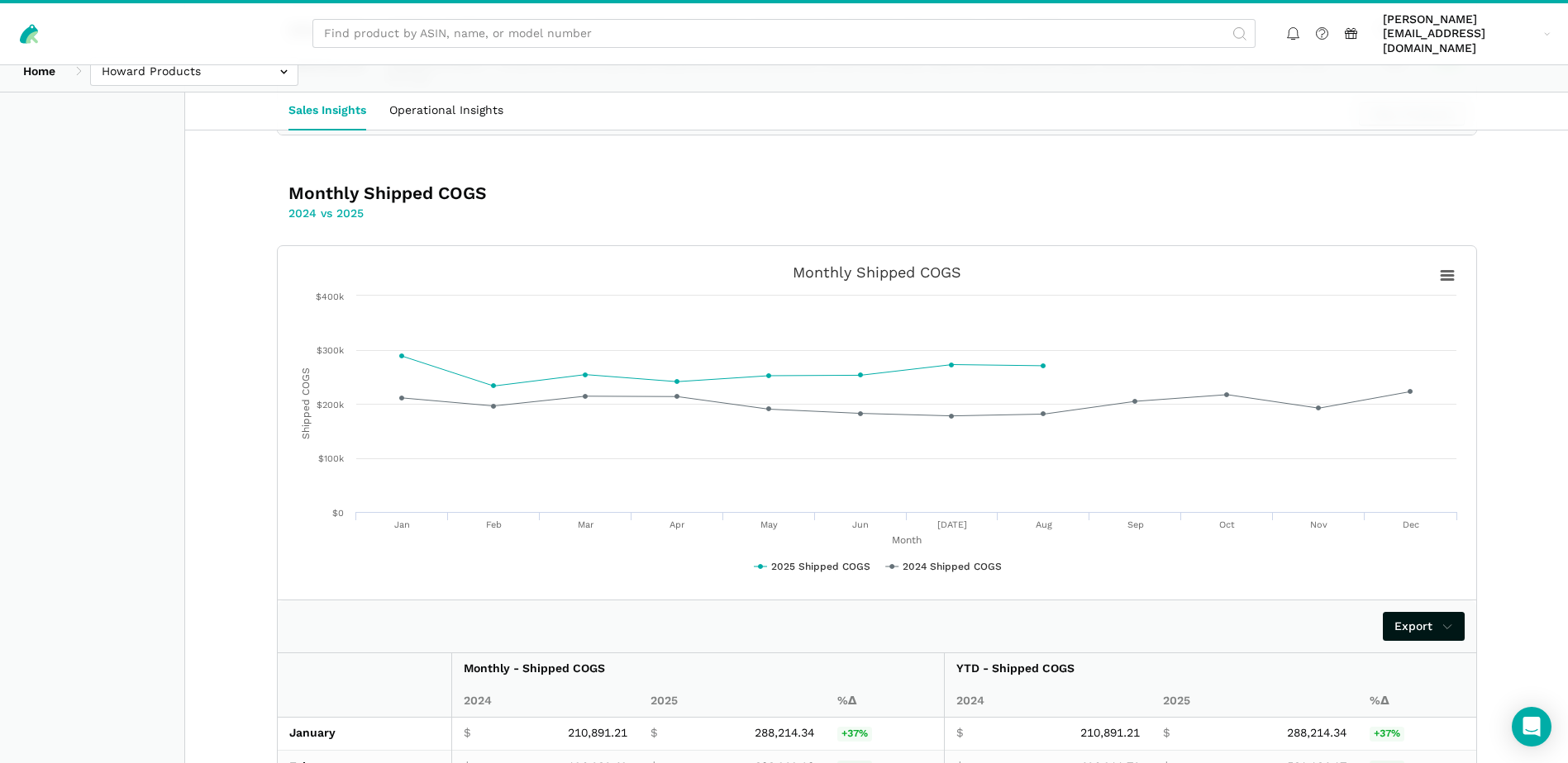
scroll to position [2770, 0]
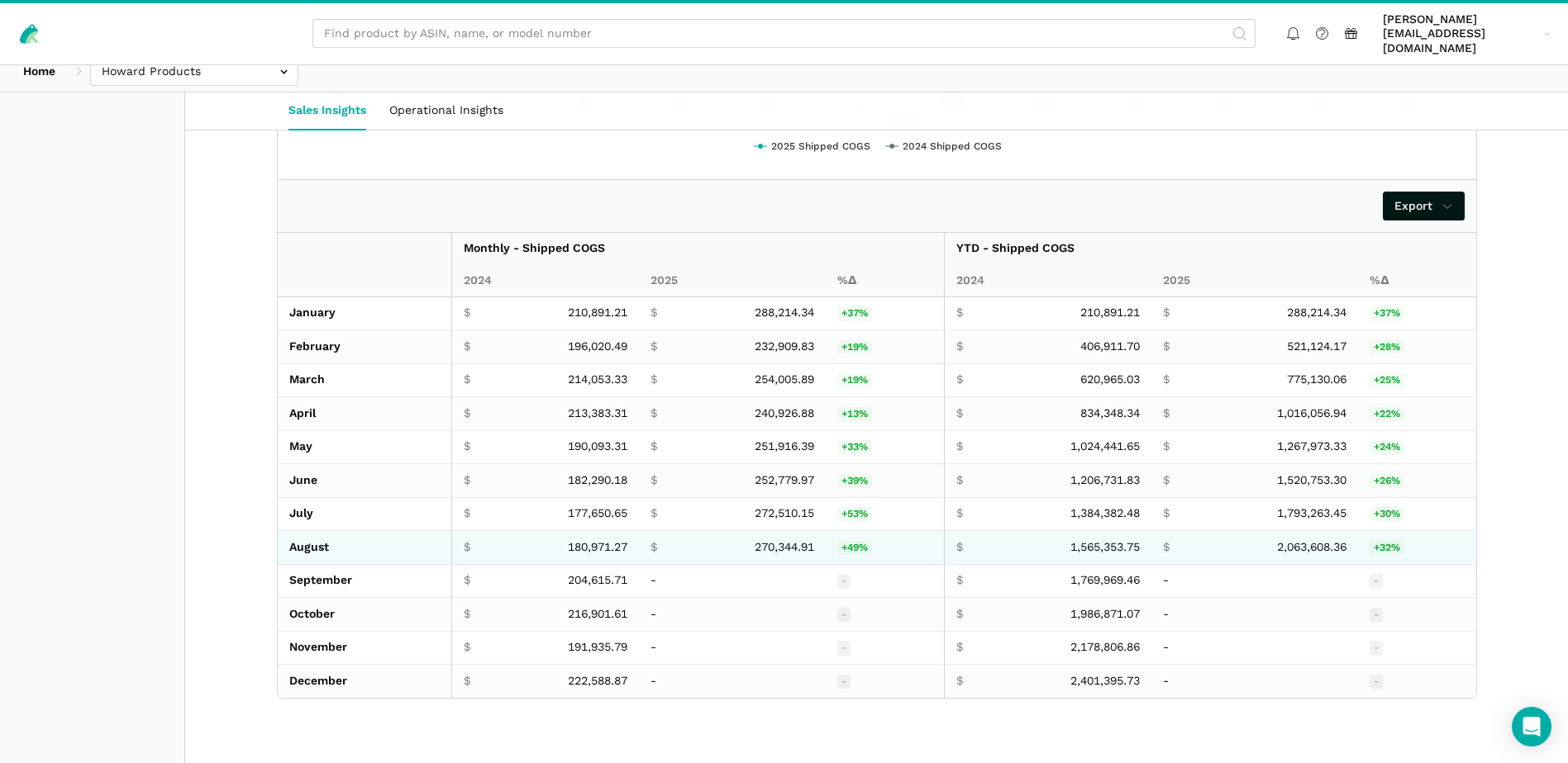
click at [779, 531] on td "$ 270,344.91" at bounding box center [732, 548] width 186 height 33
copy span "270,344.91"
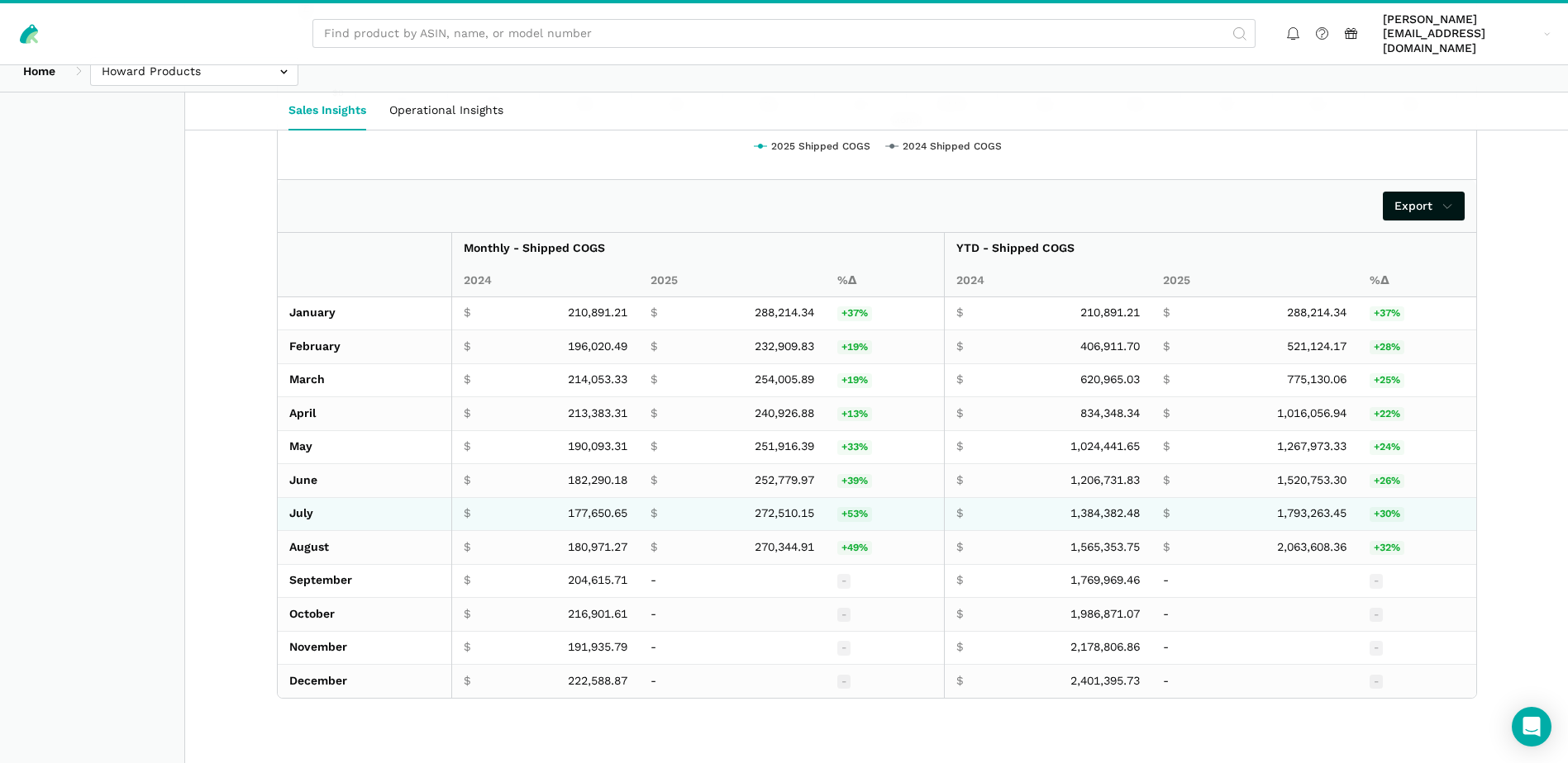
click at [782, 506] on span "272,510.15" at bounding box center [784, 514] width 59 height 15
copy span "272,510.15"
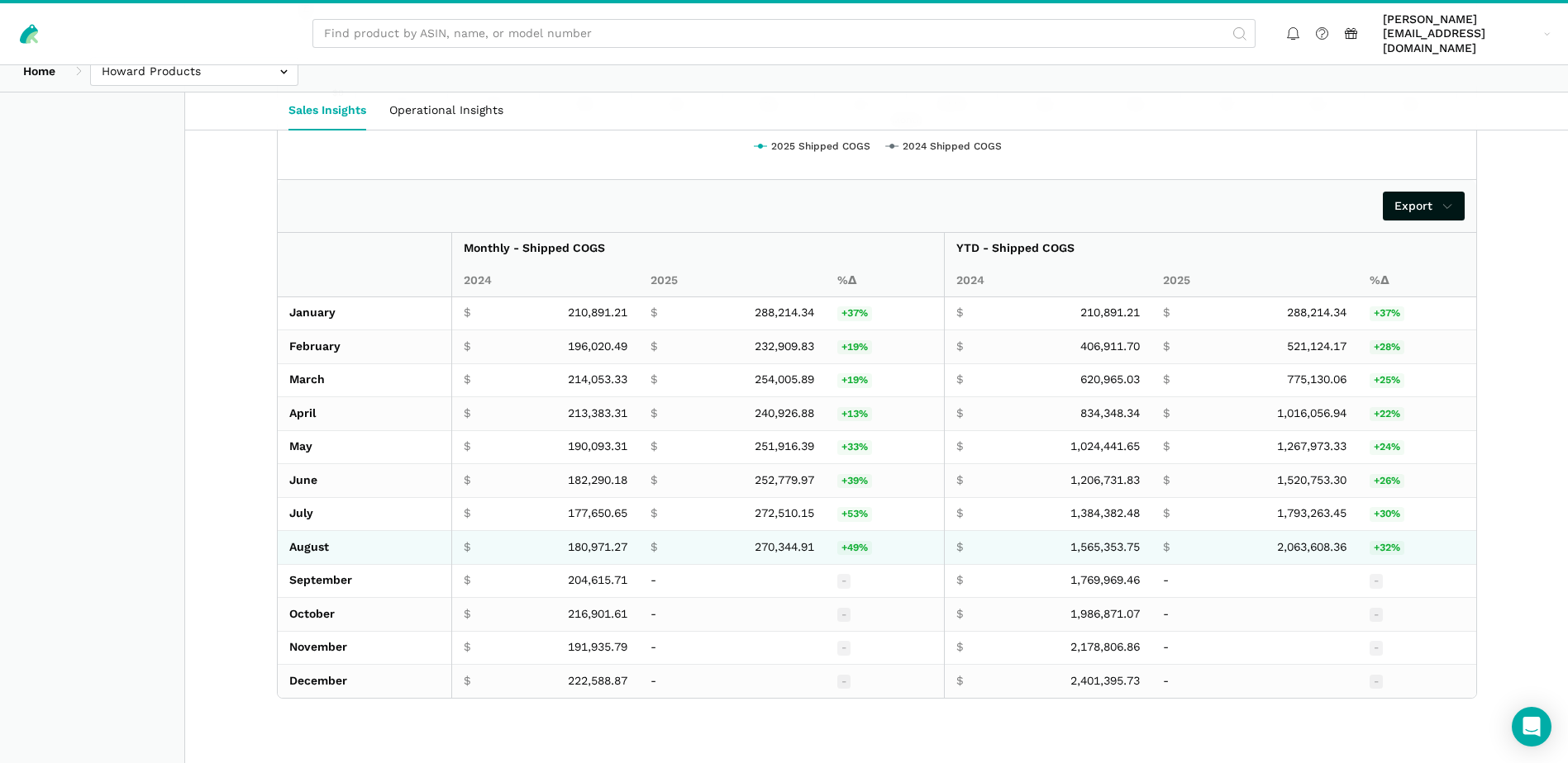
click at [588, 540] on span "180,971.27" at bounding box center [597, 548] width 59 height 15
copy span "180,971.27"
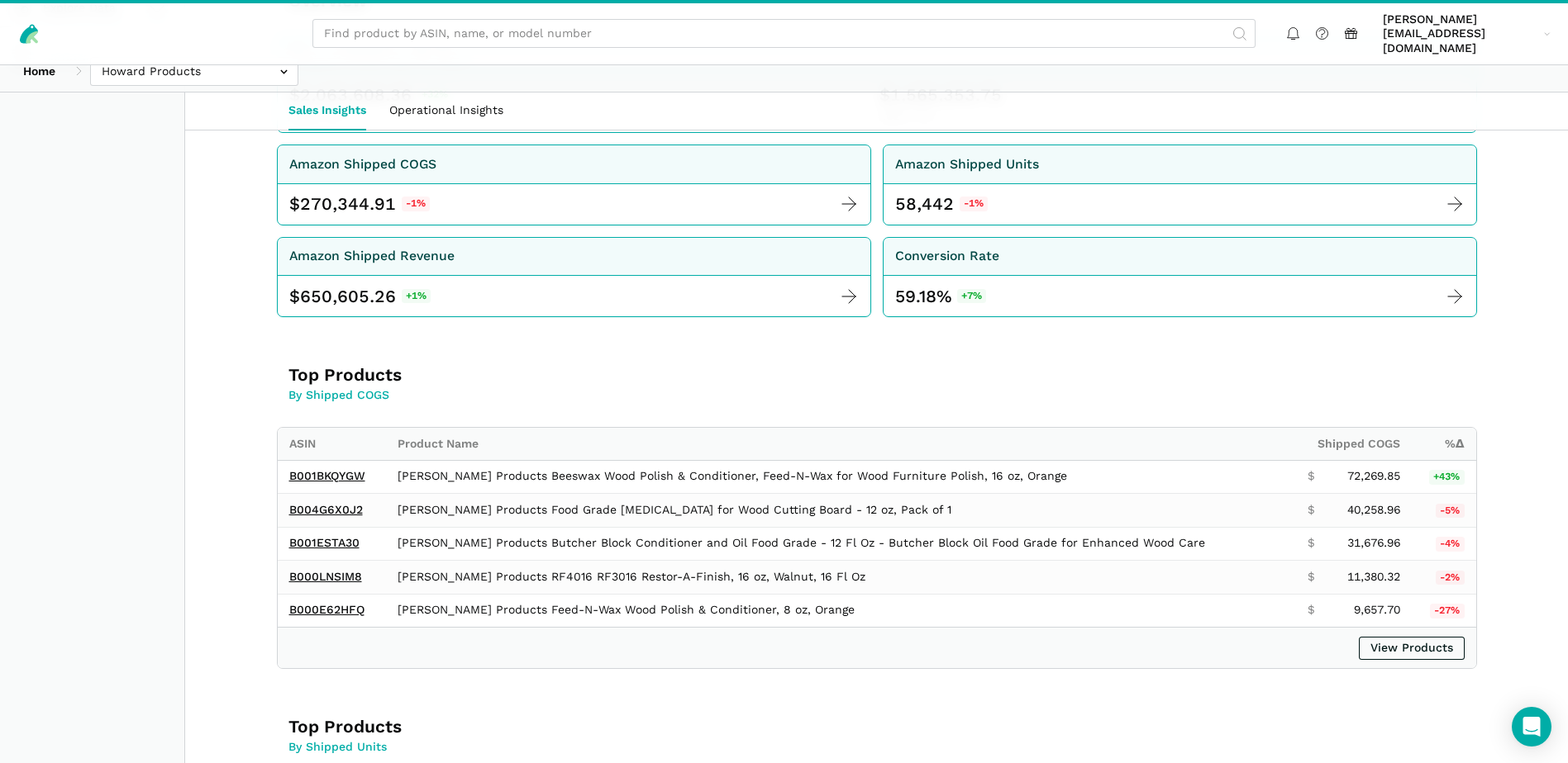
scroll to position [0, 0]
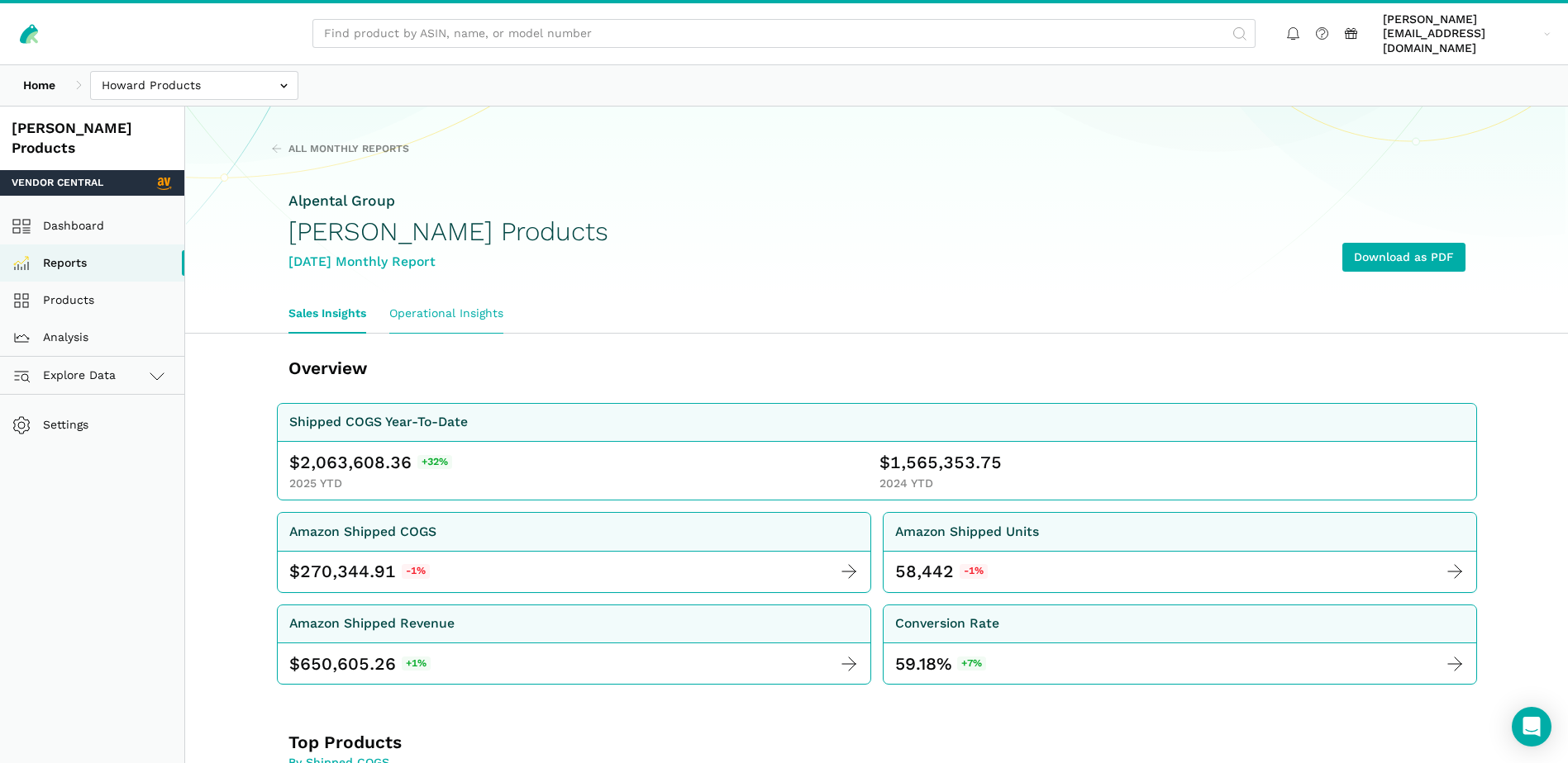
click at [478, 294] on link "Operational Insights" at bounding box center [446, 313] width 137 height 38
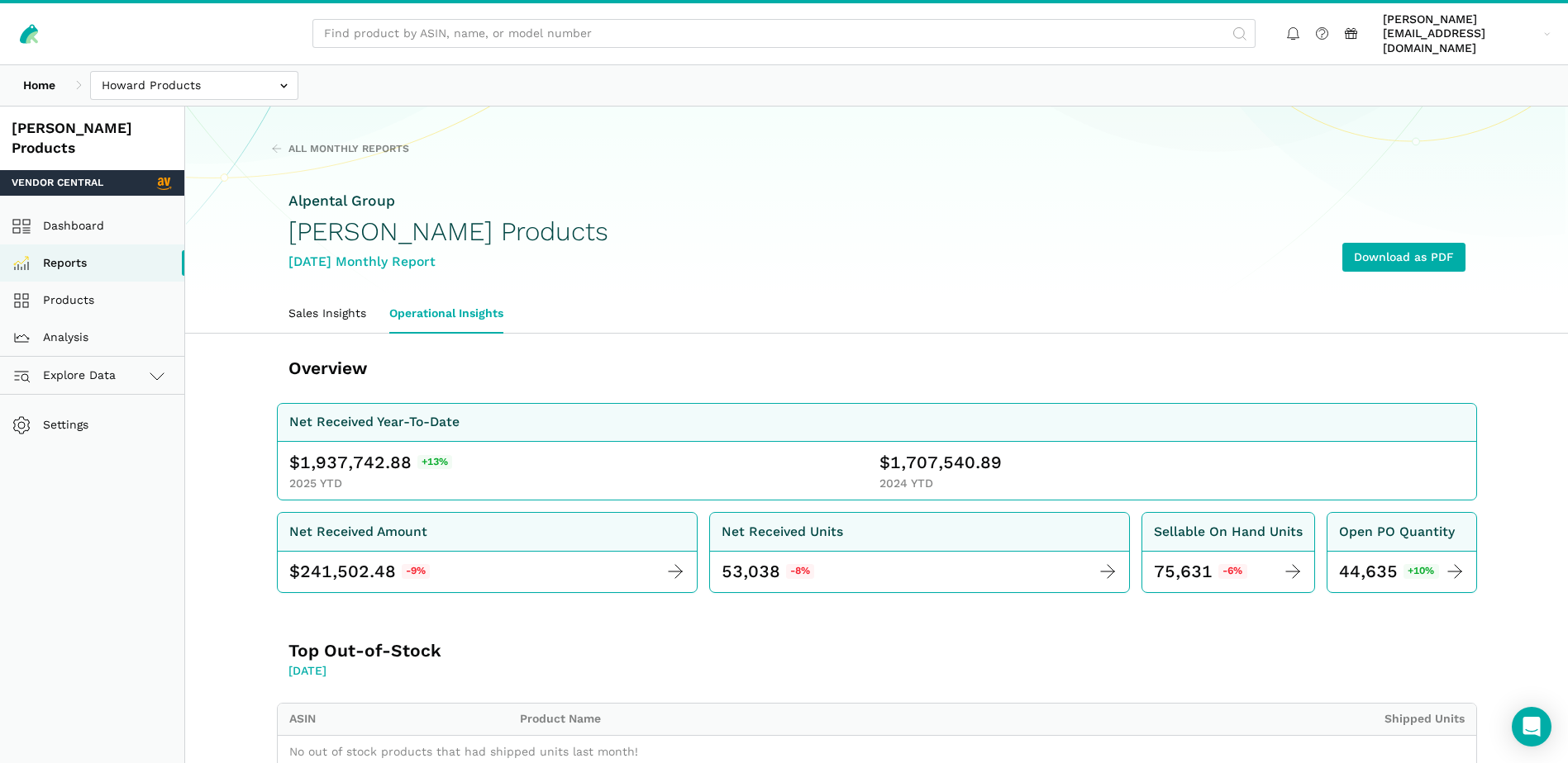
click at [321, 453] on span "1,937,742.88" at bounding box center [355, 463] width 111 height 23
copy span "1,937,742.88"
click at [942, 453] on span "1,707,540.89" at bounding box center [945, 463] width 111 height 23
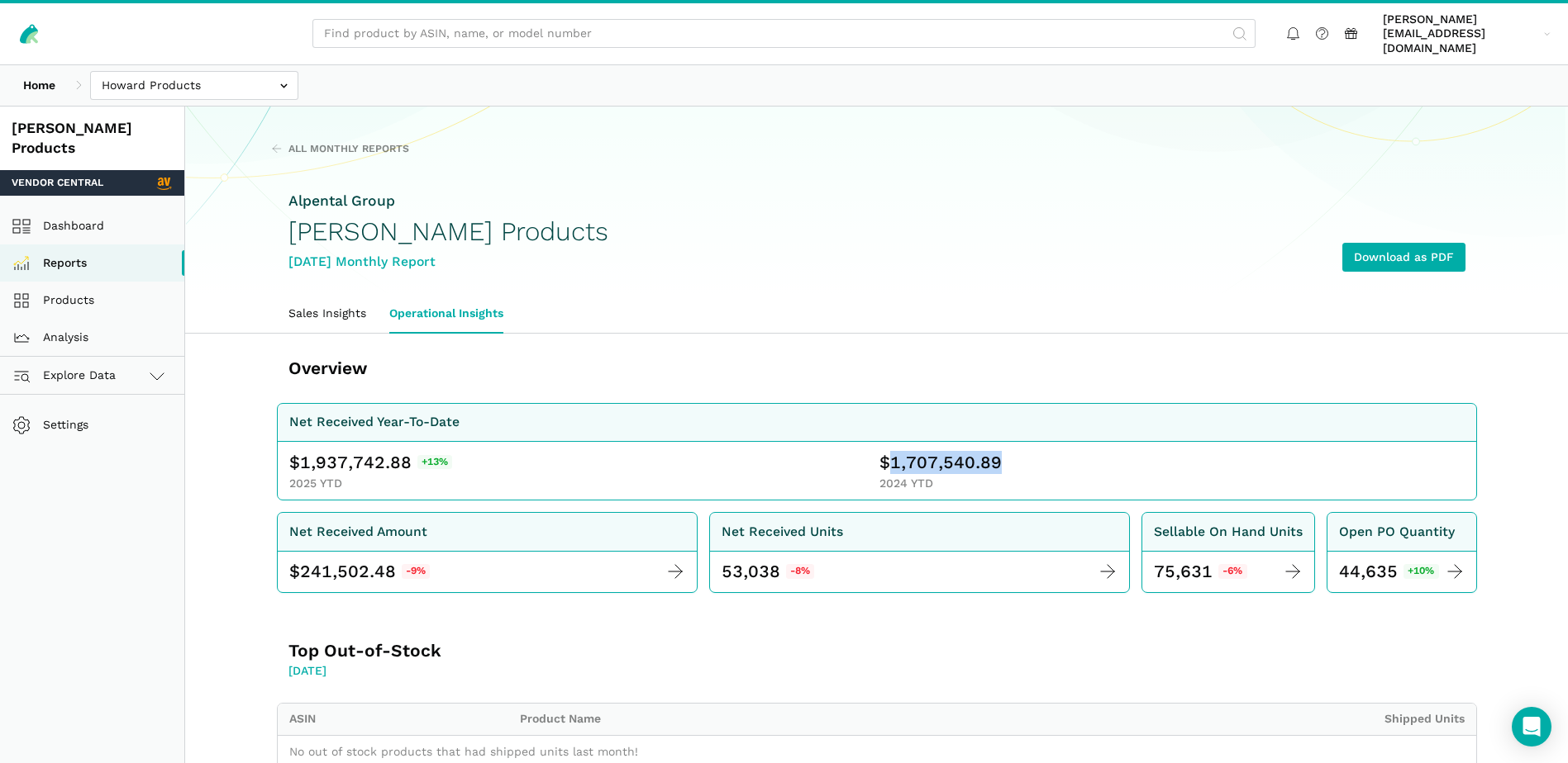
copy span "1,707,540.89"
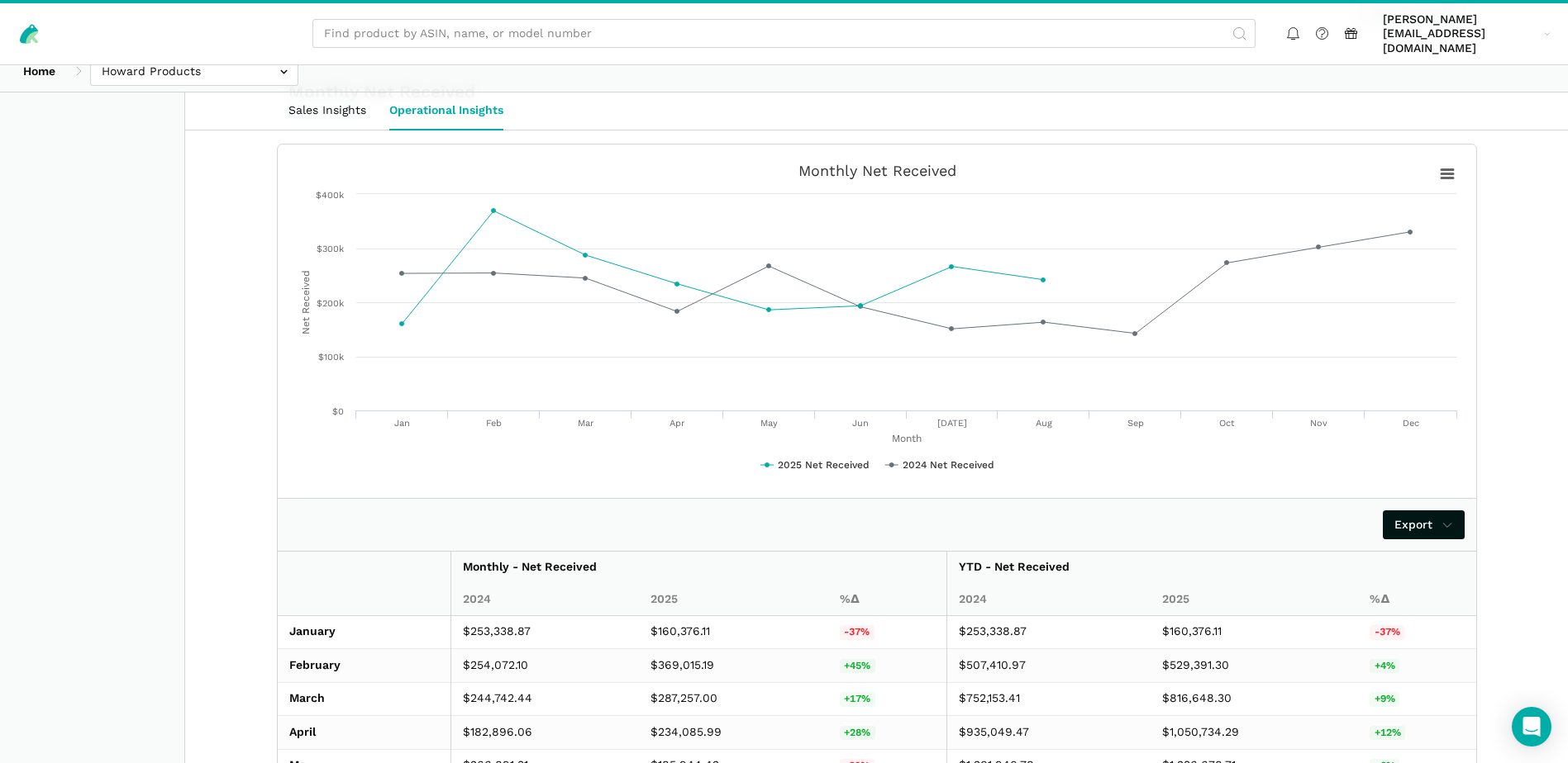
scroll to position [1109, 0]
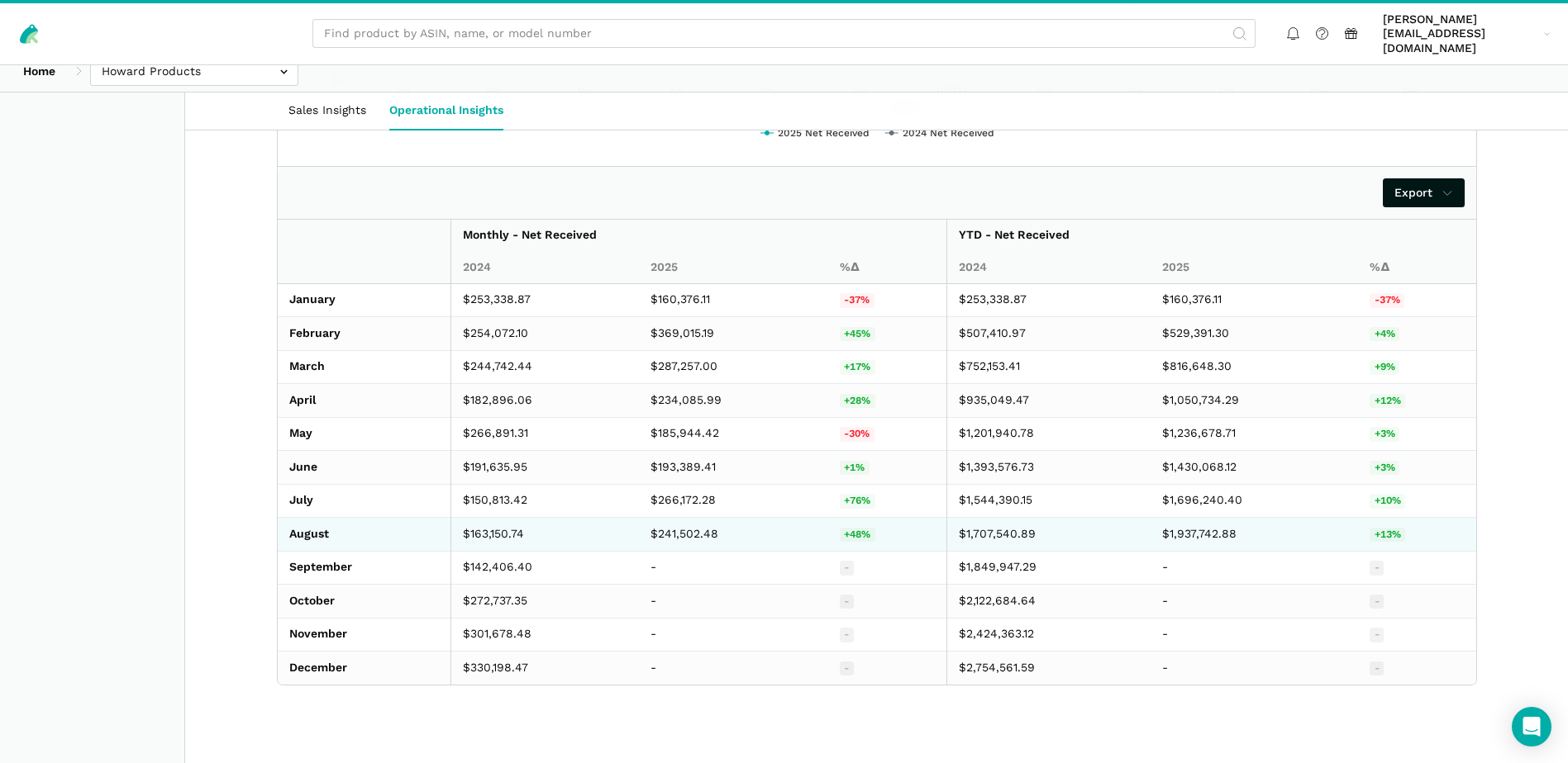
click at [702, 518] on td "$241,502.48" at bounding box center [733, 535] width 190 height 33
copy td "241,502.48"
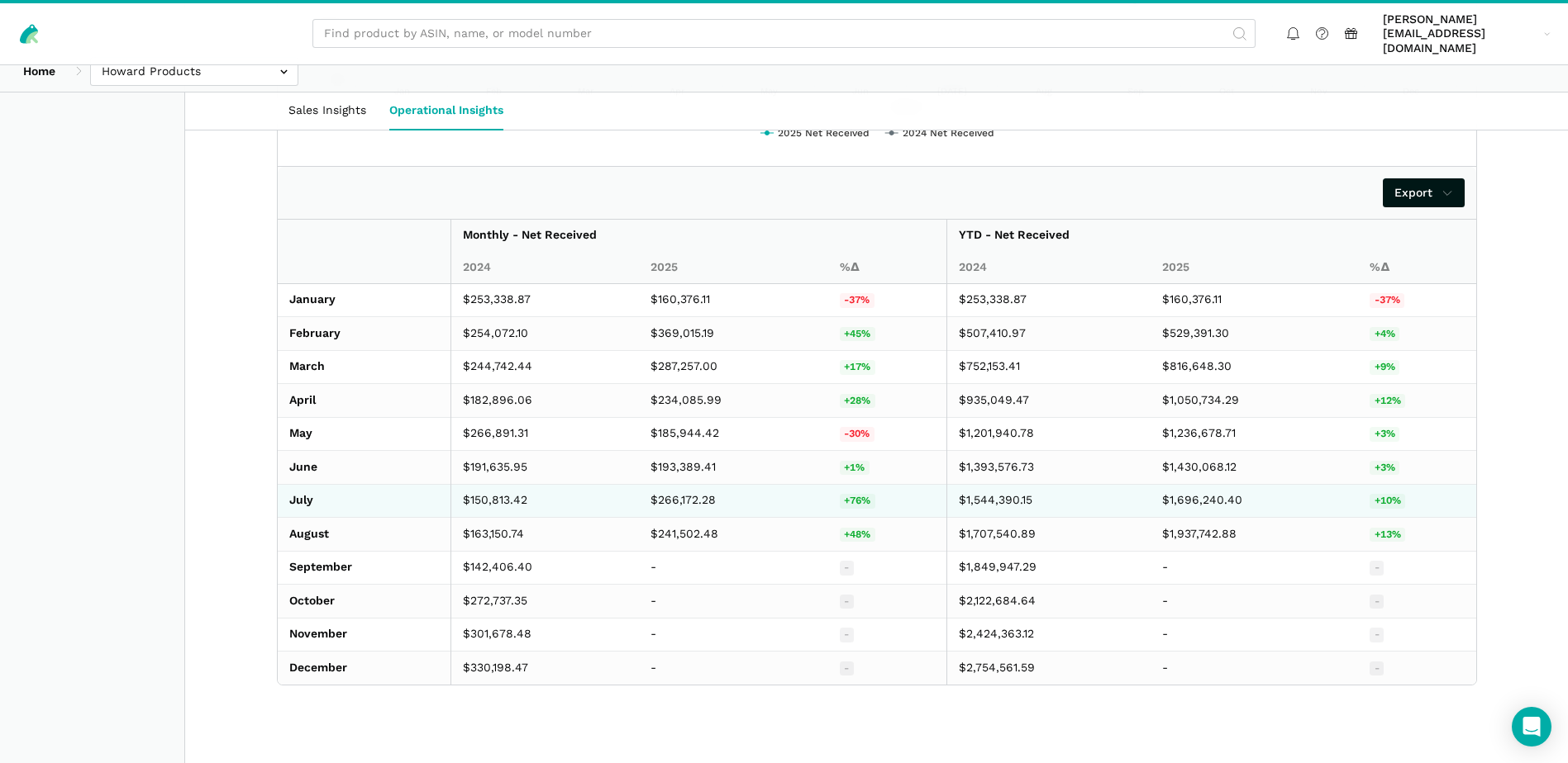
click at [685, 490] on td "$266,172.28" at bounding box center [733, 500] width 190 height 33
copy td "266,172.28"
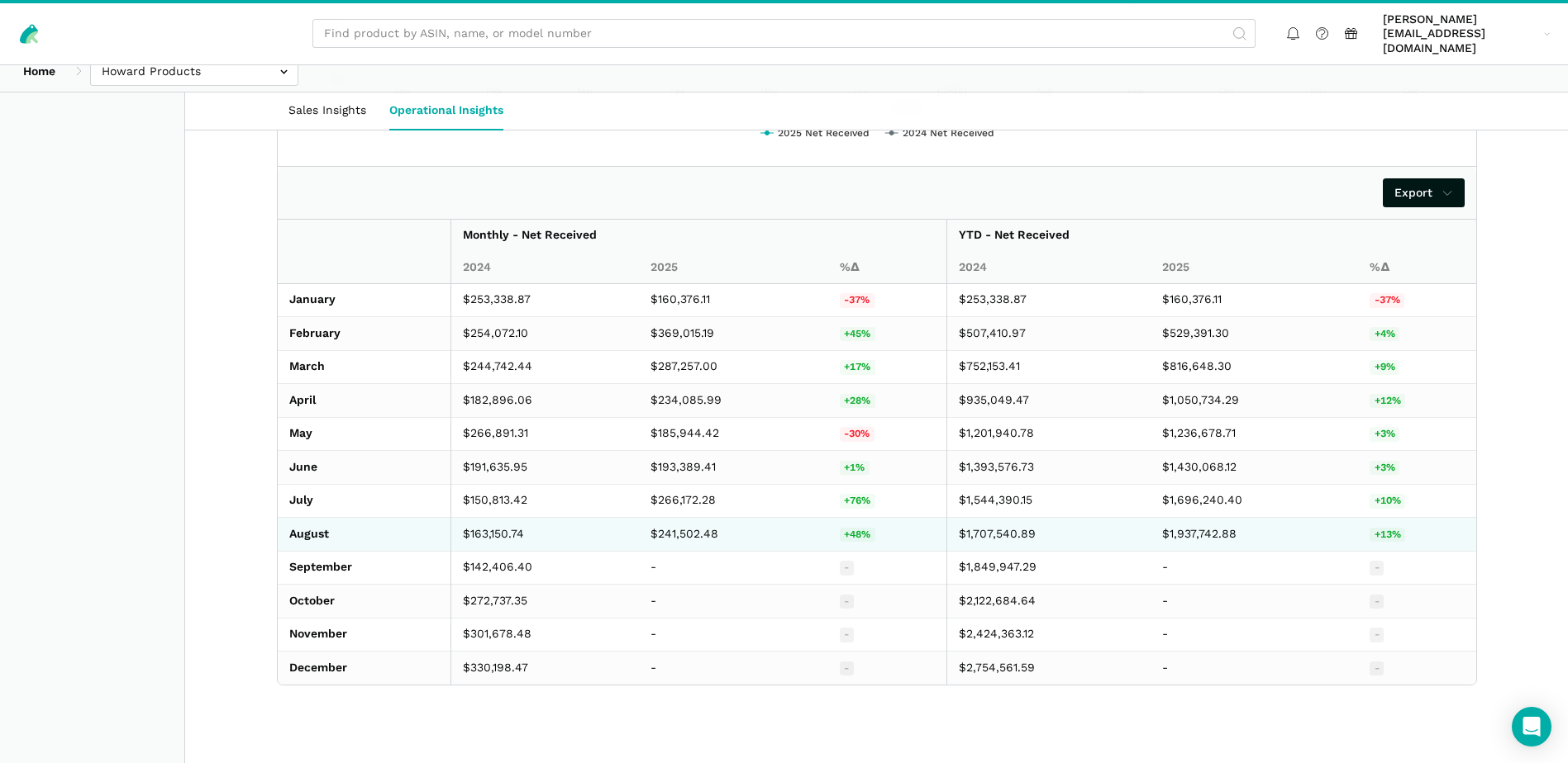
click at [496, 518] on td "$163,150.74" at bounding box center [545, 535] width 188 height 33
copy td "163,150.74"
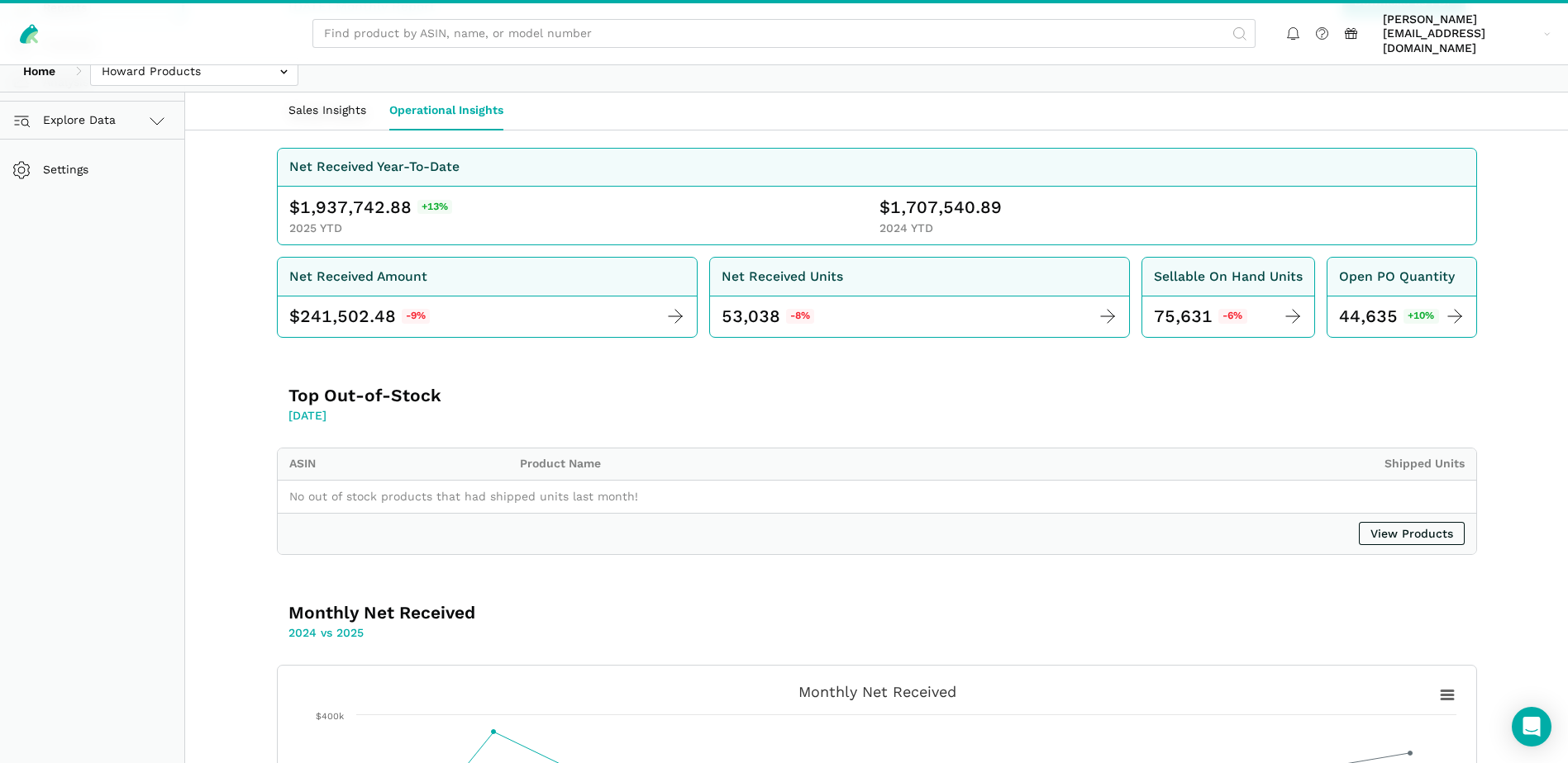
scroll to position [0, 0]
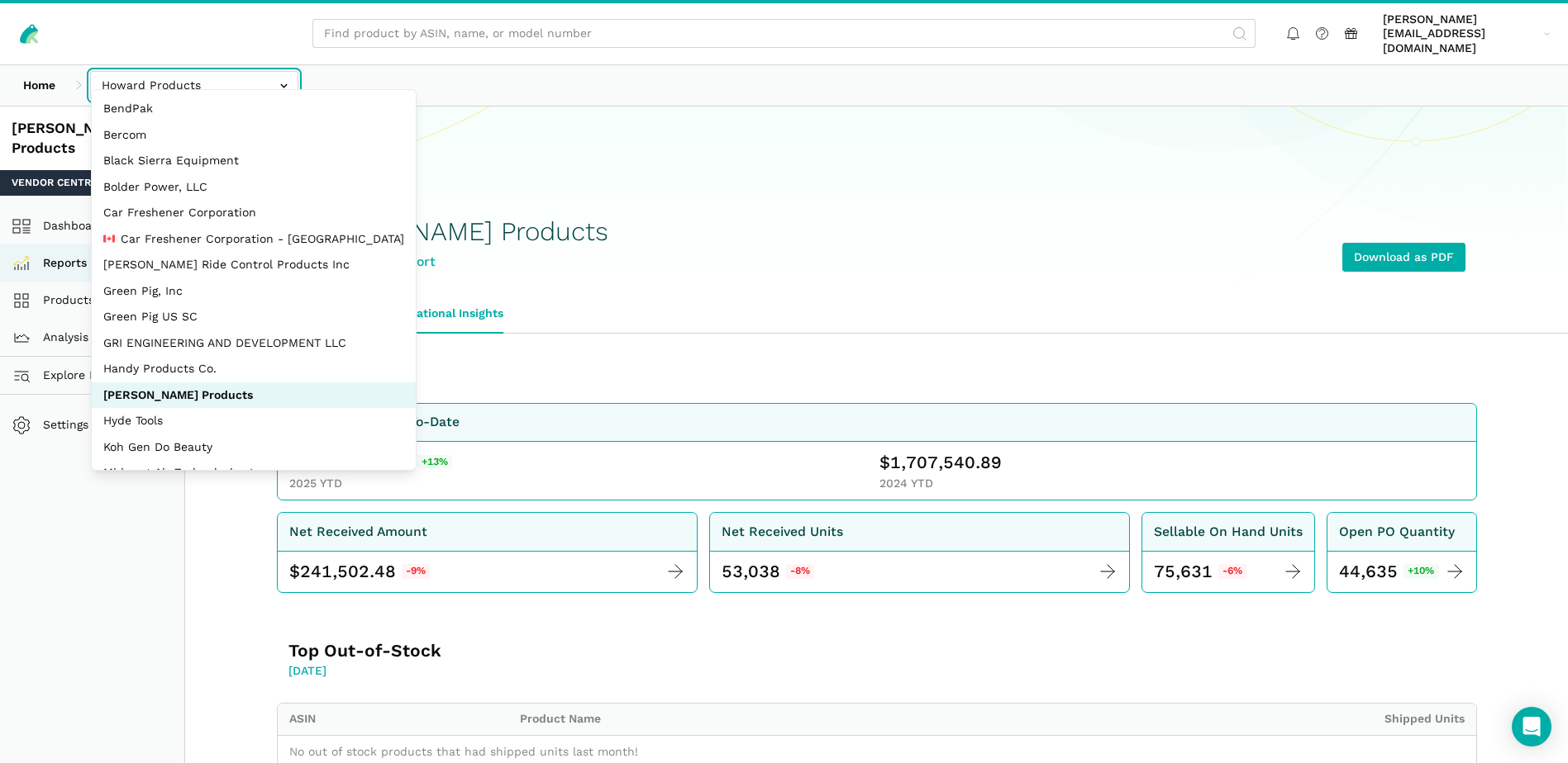
click at [234, 71] on input "text" at bounding box center [194, 85] width 208 height 29
select select "QgUcRZ8TGAhVVPYC2ZoWPij6"
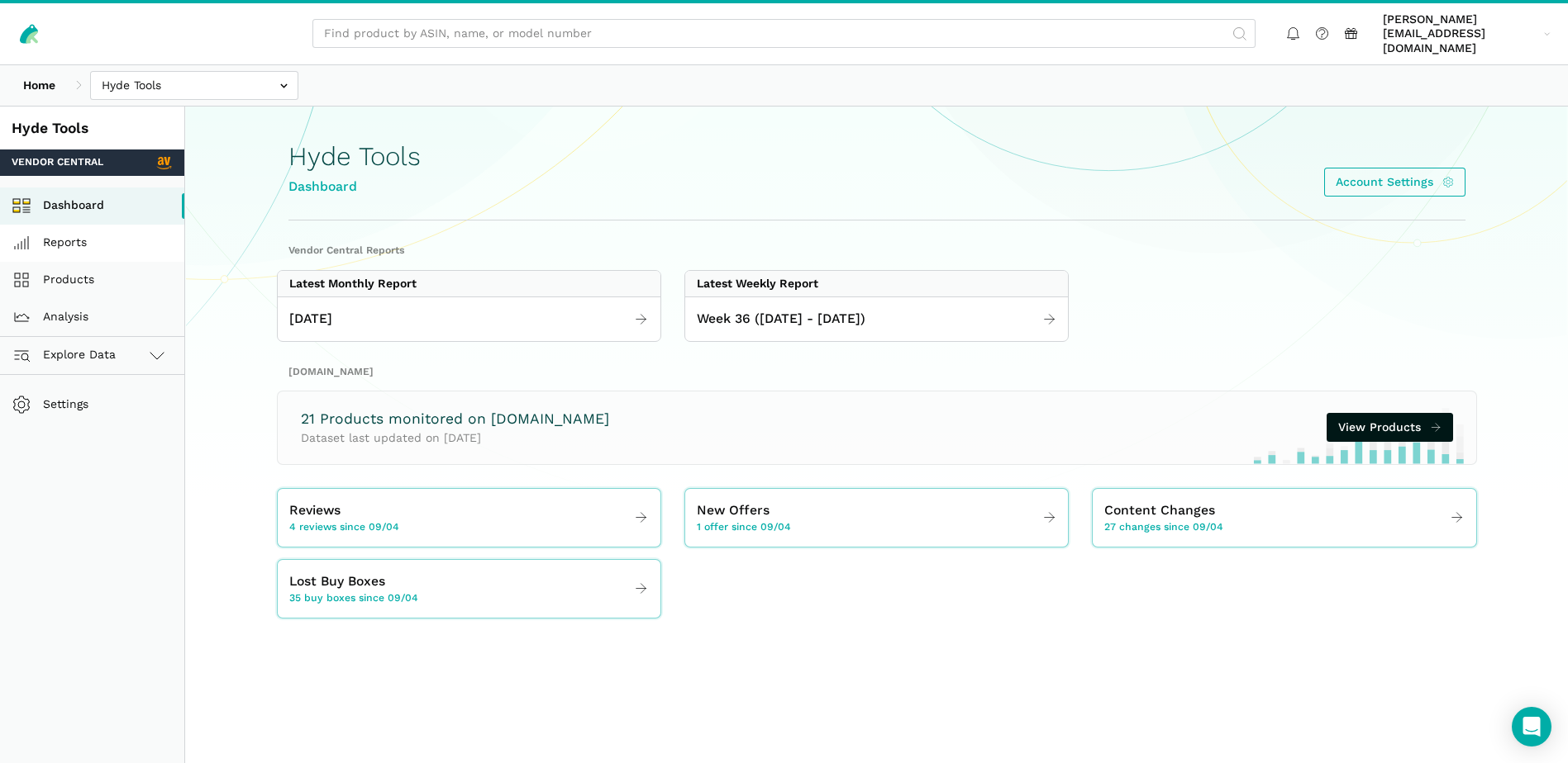
click at [77, 225] on link "Reports" at bounding box center [92, 243] width 184 height 37
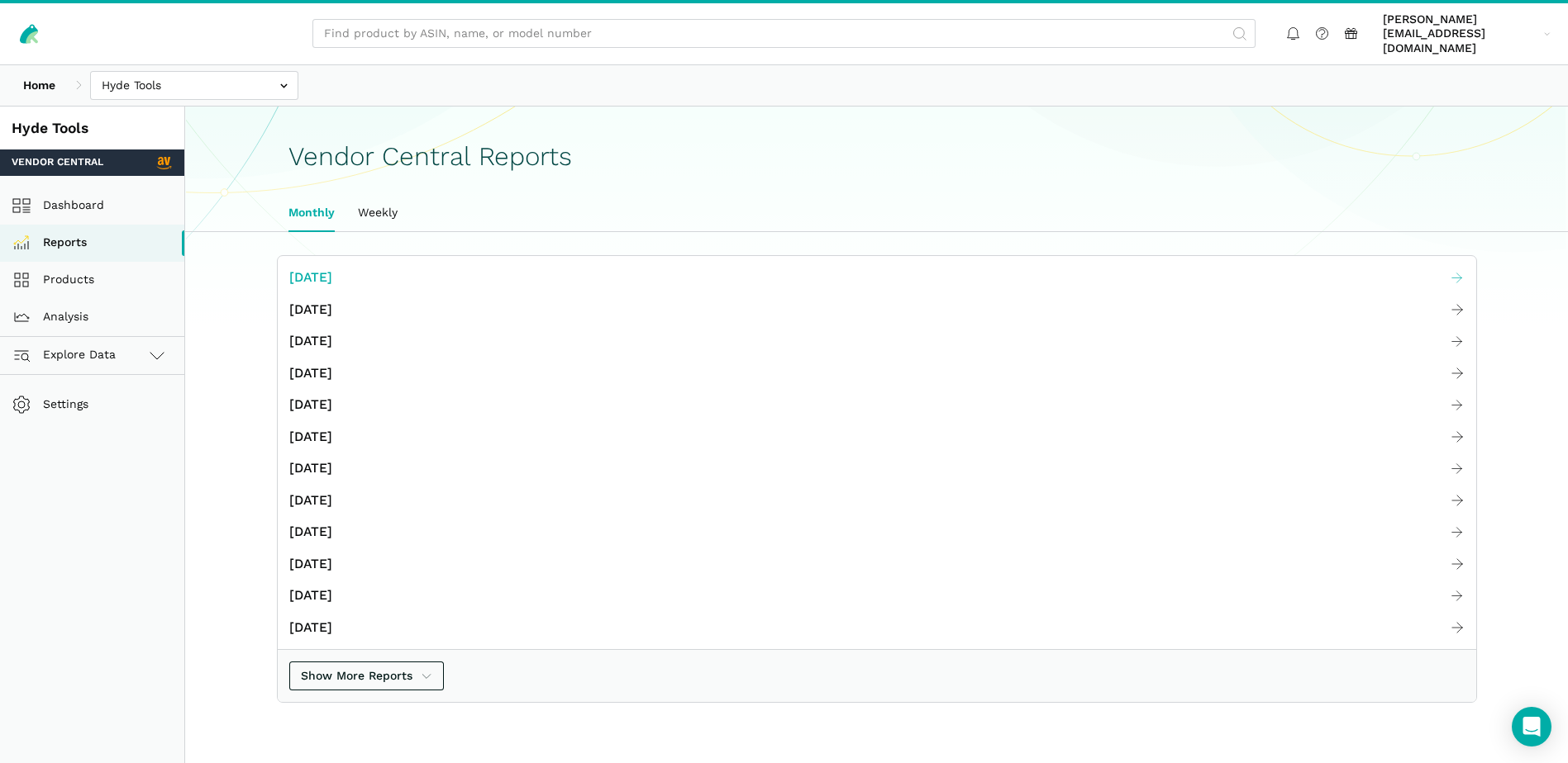
click at [329, 268] on span "[DATE]" at bounding box center [311, 278] width 43 height 21
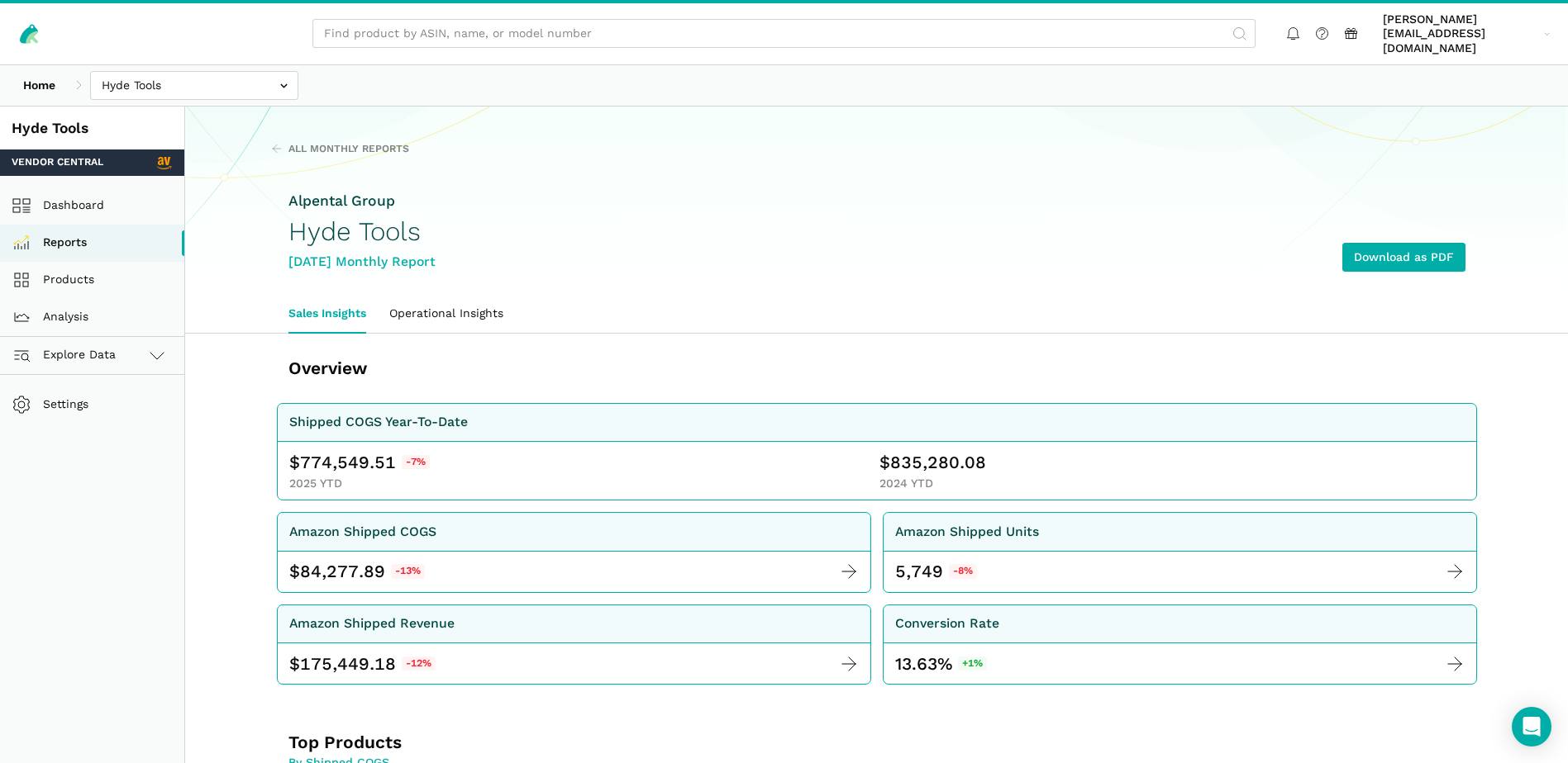
click at [342, 451] on span "774,549.51" at bounding box center [347, 463] width 96 height 23
copy span "774,549.51"
click at [944, 451] on span "835,280.08" at bounding box center [938, 463] width 96 height 23
click at [945, 451] on span "835,280.08" at bounding box center [938, 463] width 96 height 23
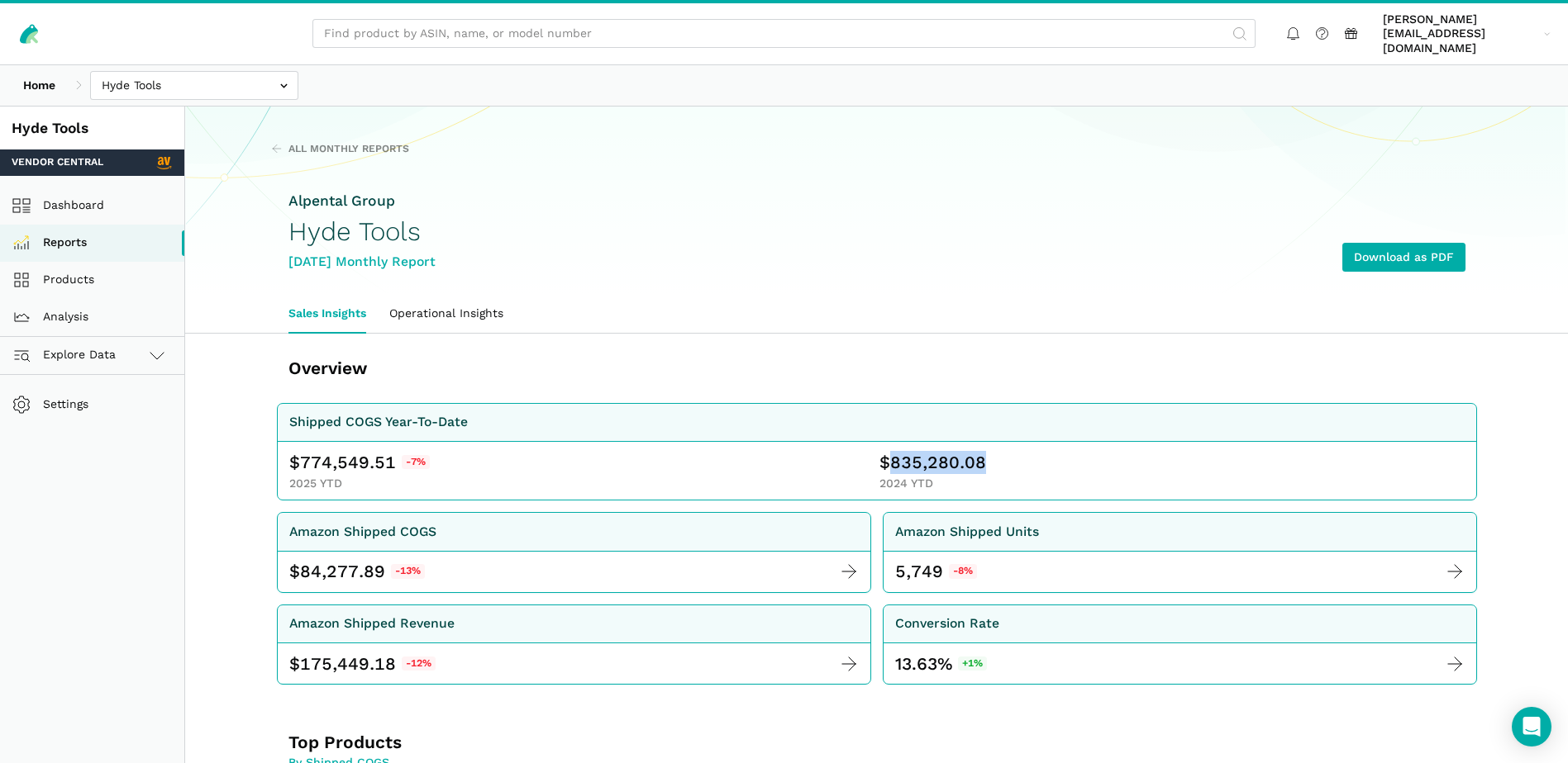
copy span "835,280.08"
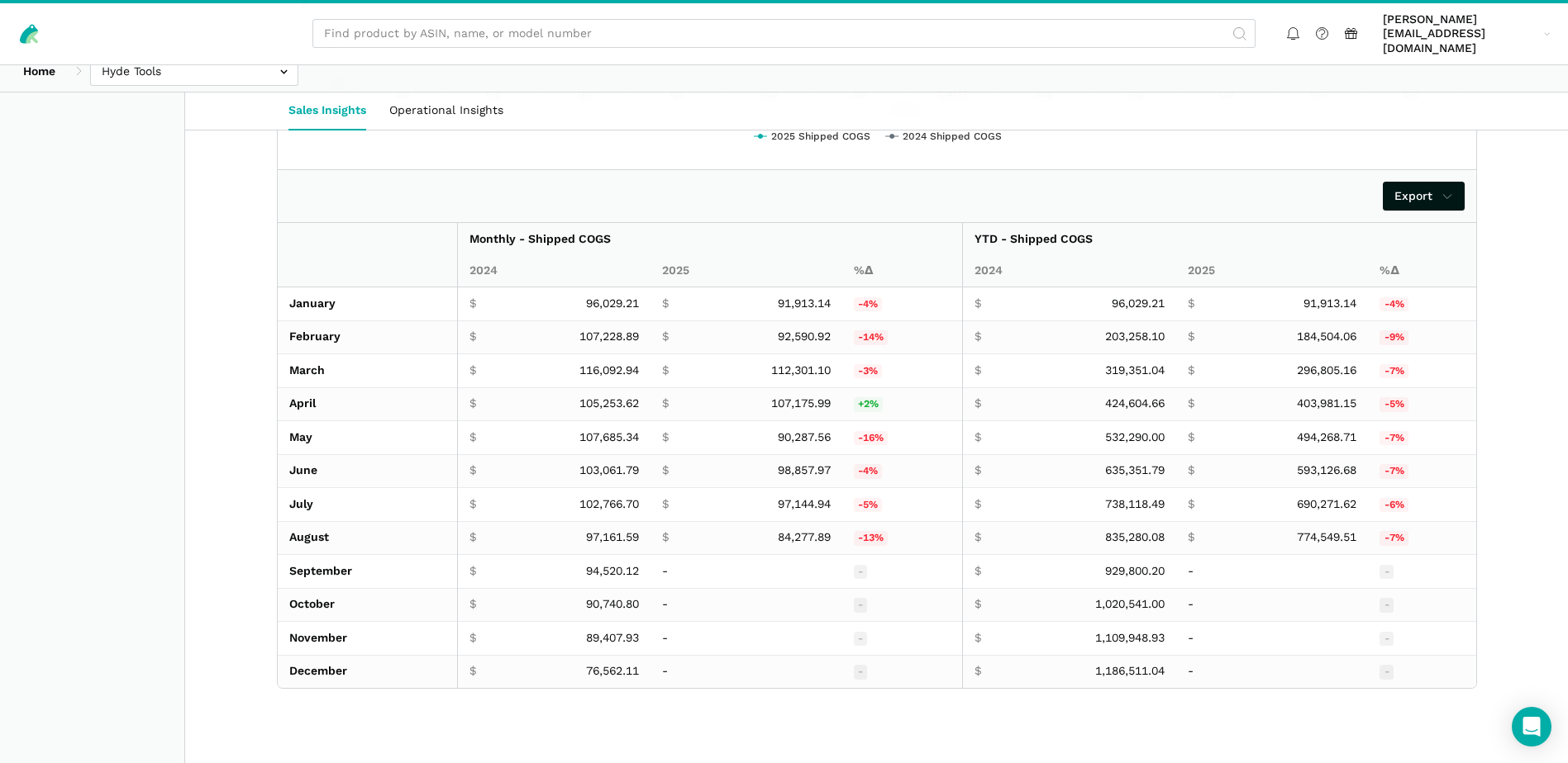
scroll to position [2742, 0]
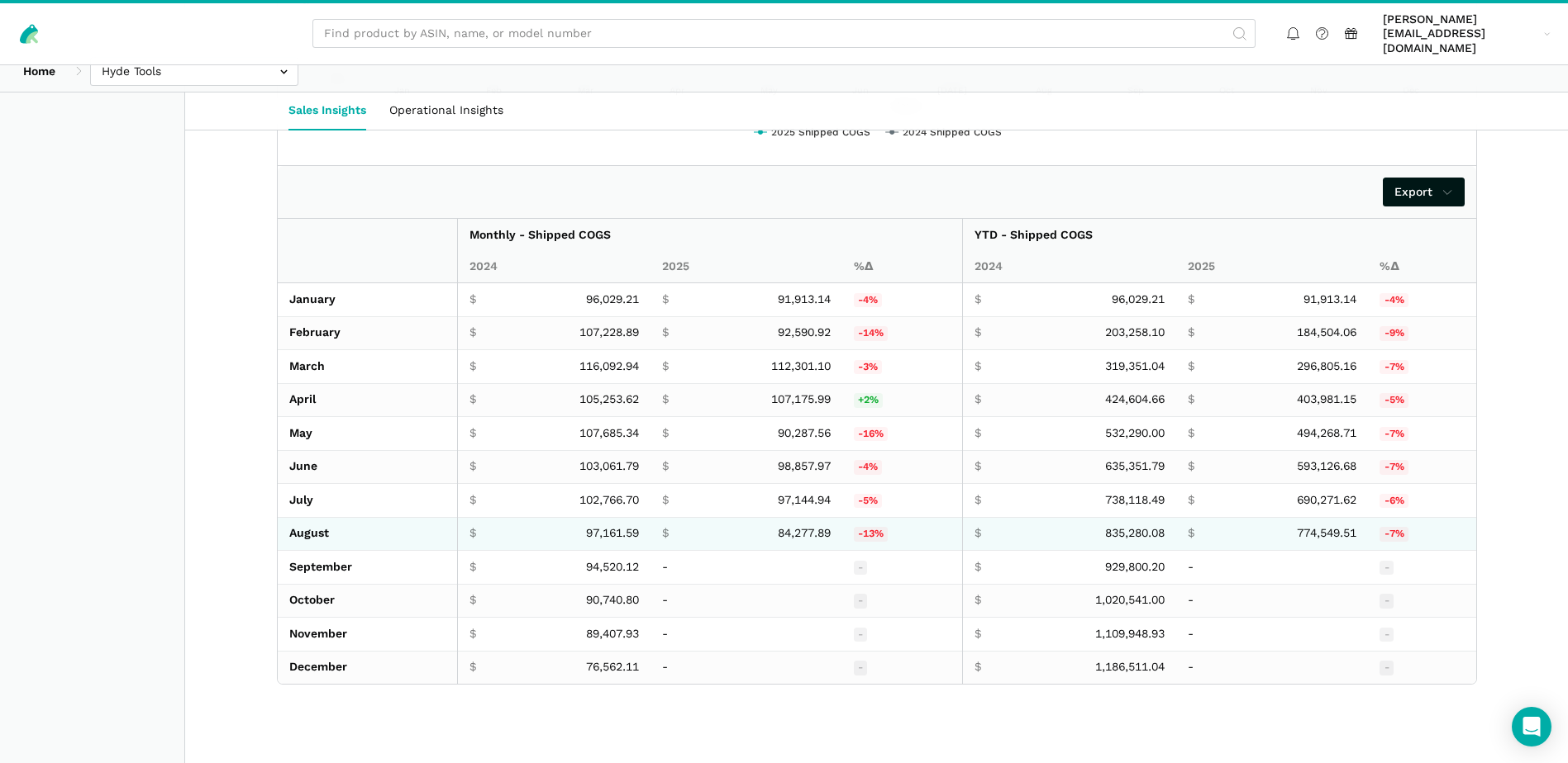
click at [787, 526] on span "84,277.89" at bounding box center [804, 534] width 53 height 15
copy span "84,277.89"
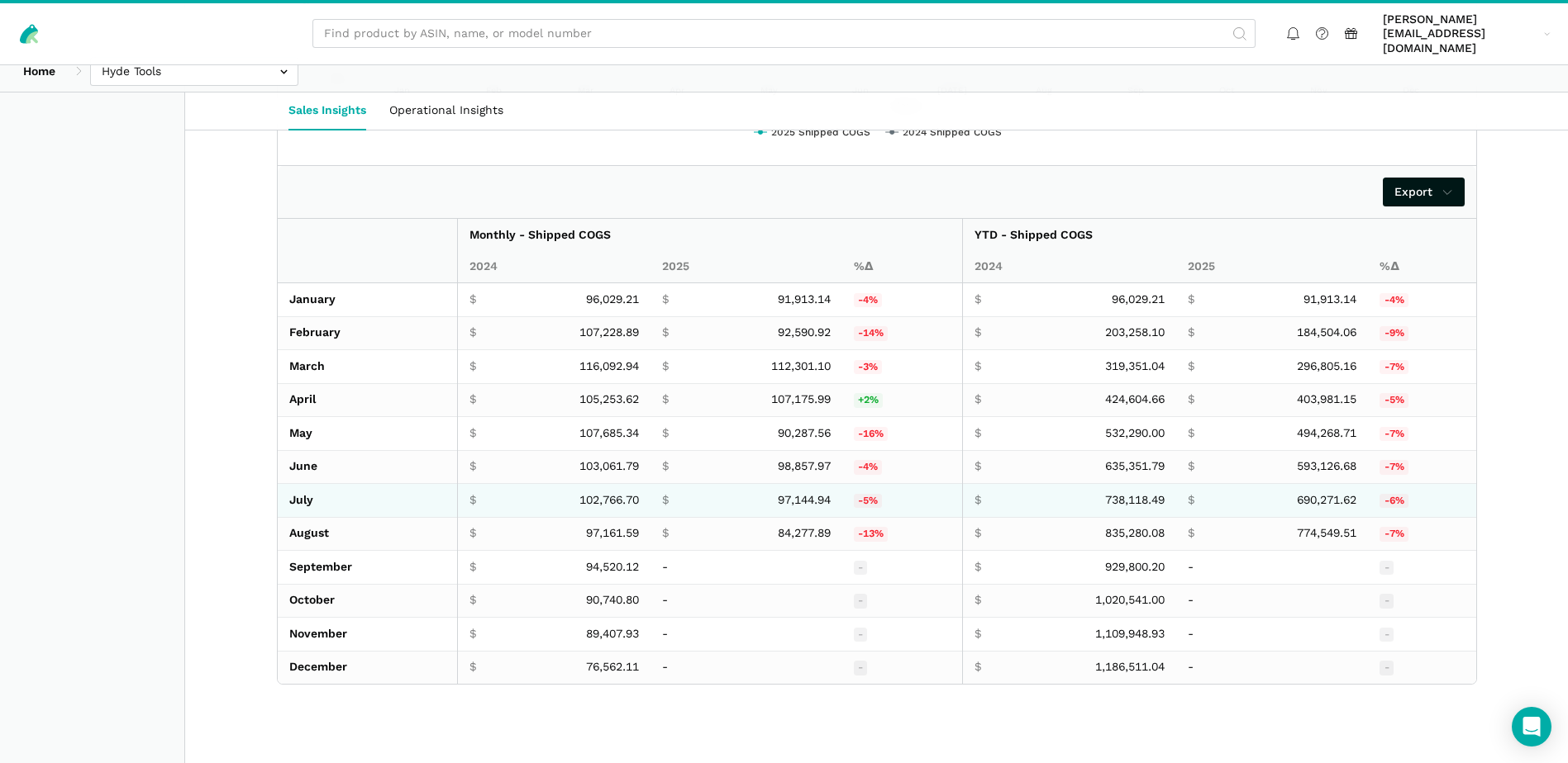
click at [786, 493] on span "97,144.94" at bounding box center [804, 500] width 53 height 15
copy span "97,144.94"
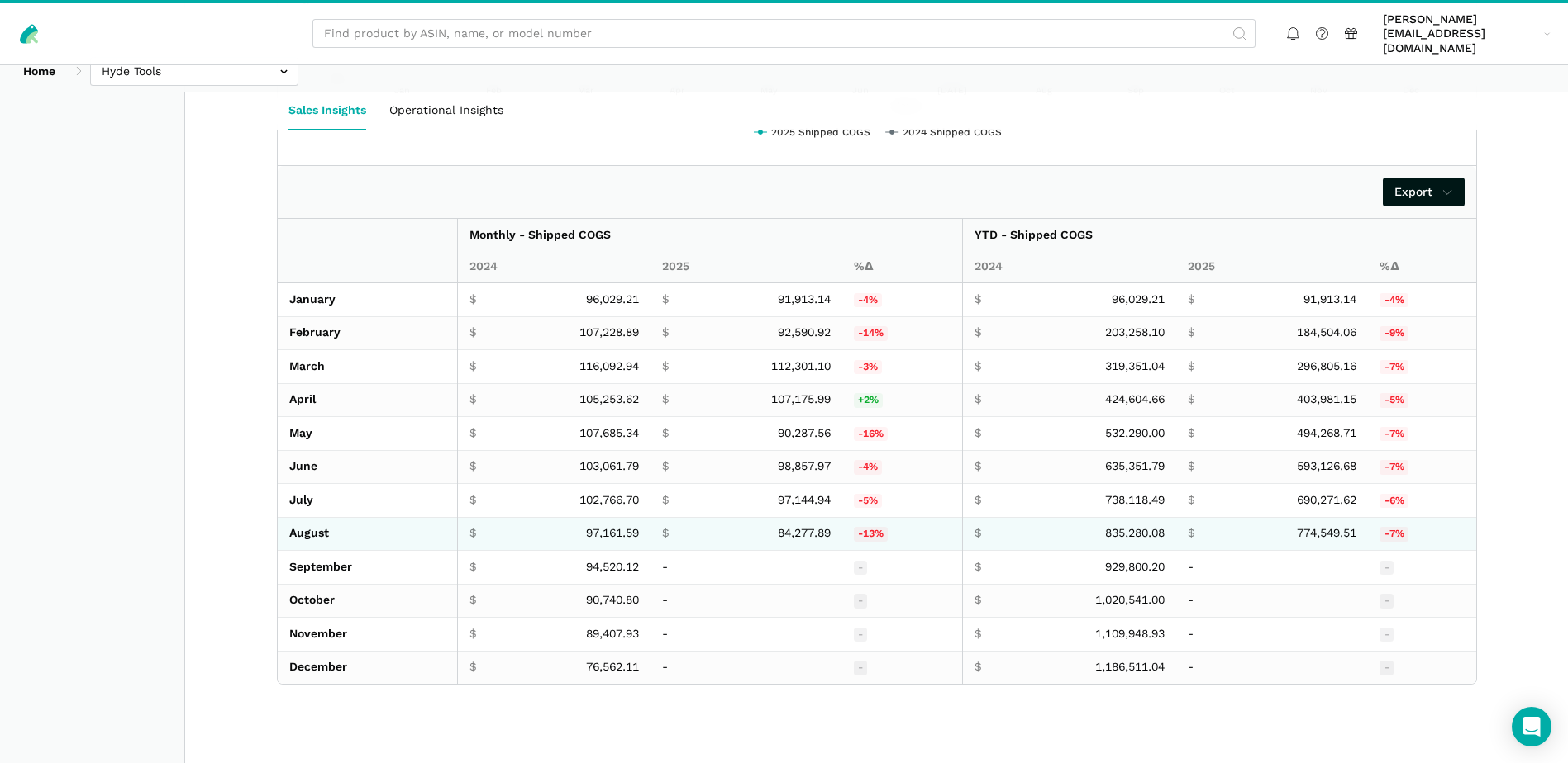
click at [598, 526] on span "97,161.59" at bounding box center [612, 534] width 53 height 15
copy span "97,161.59"
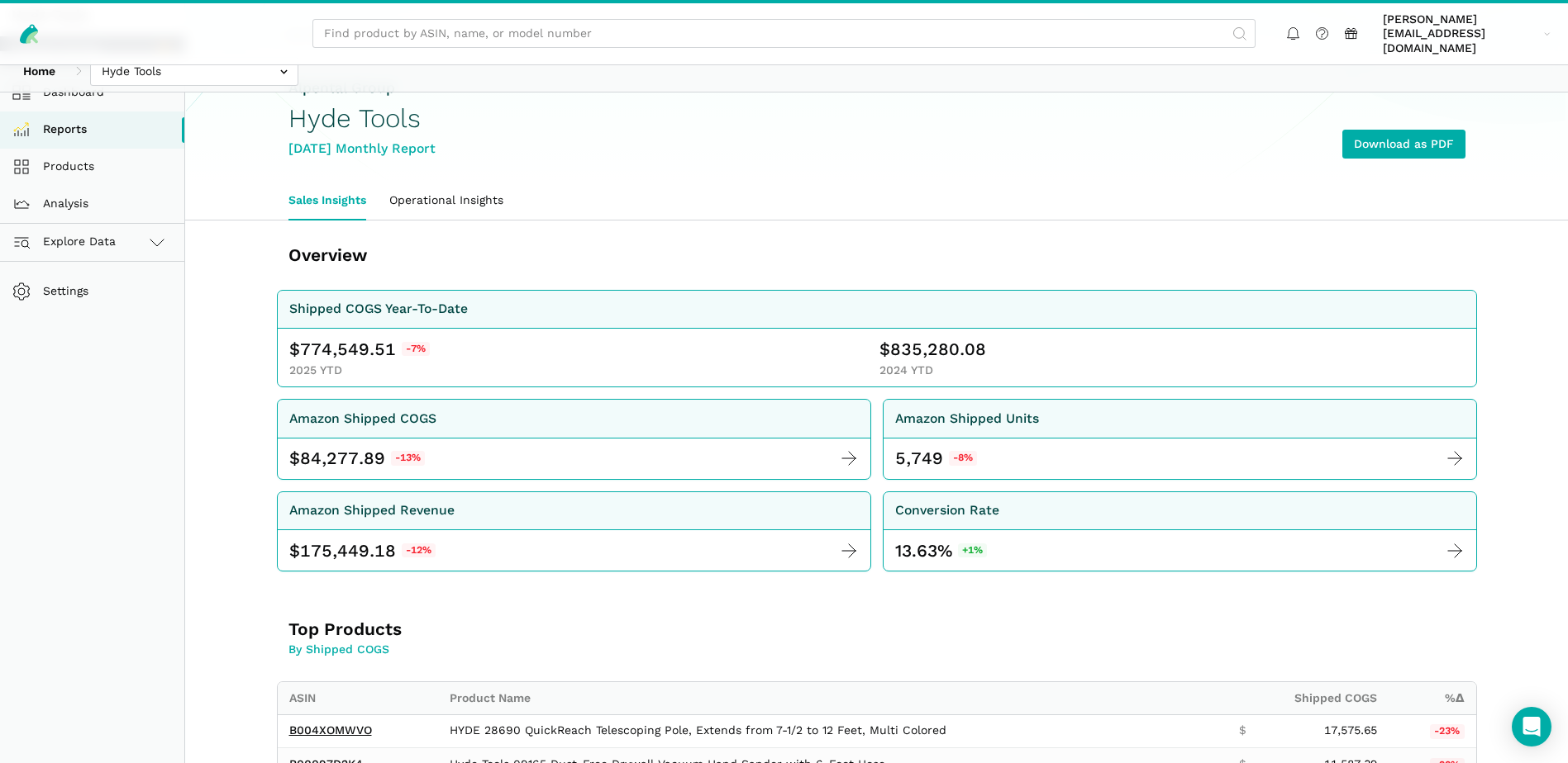
scroll to position [0, 0]
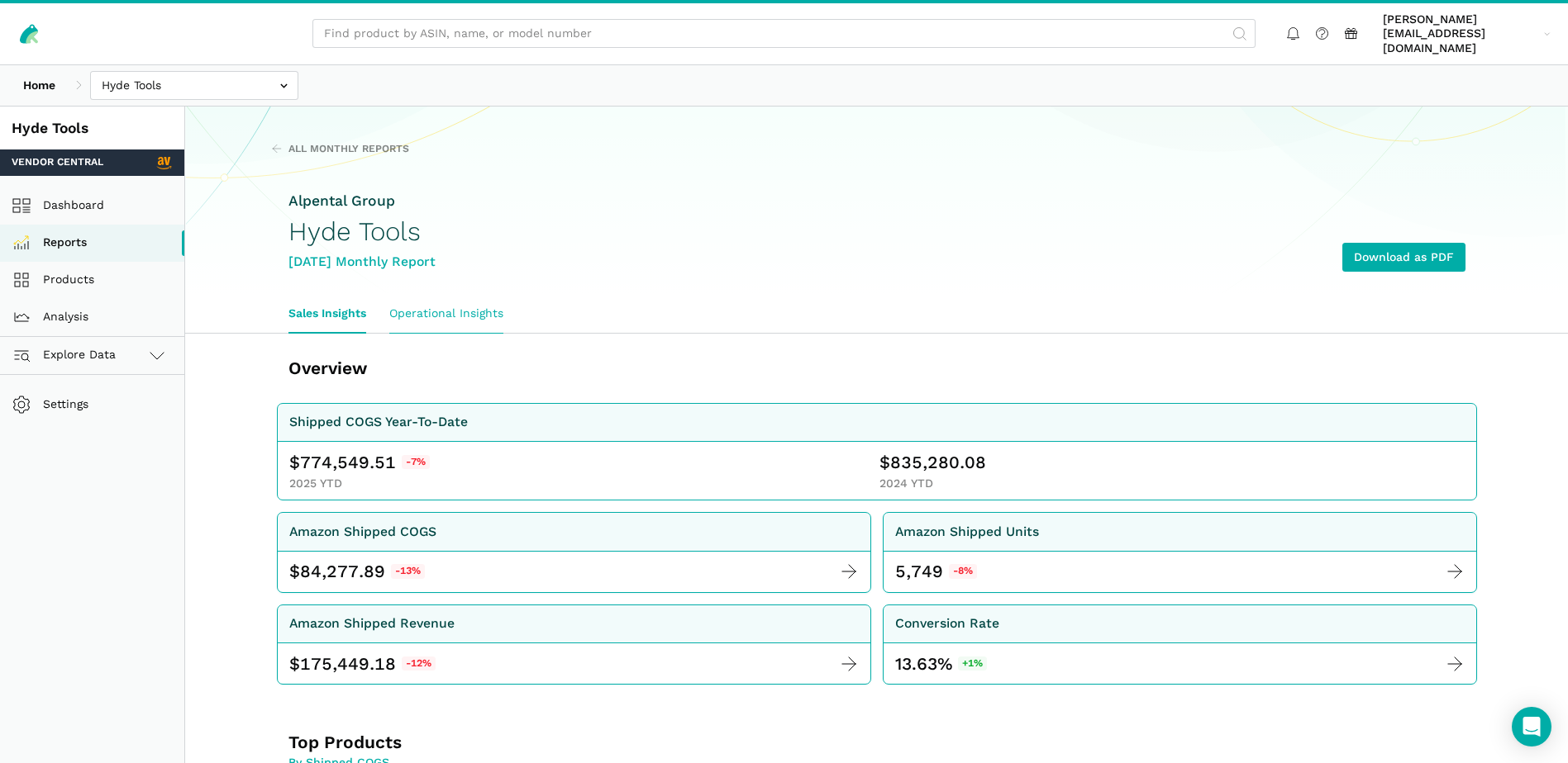
click at [475, 294] on link "Operational Insights" at bounding box center [446, 313] width 137 height 38
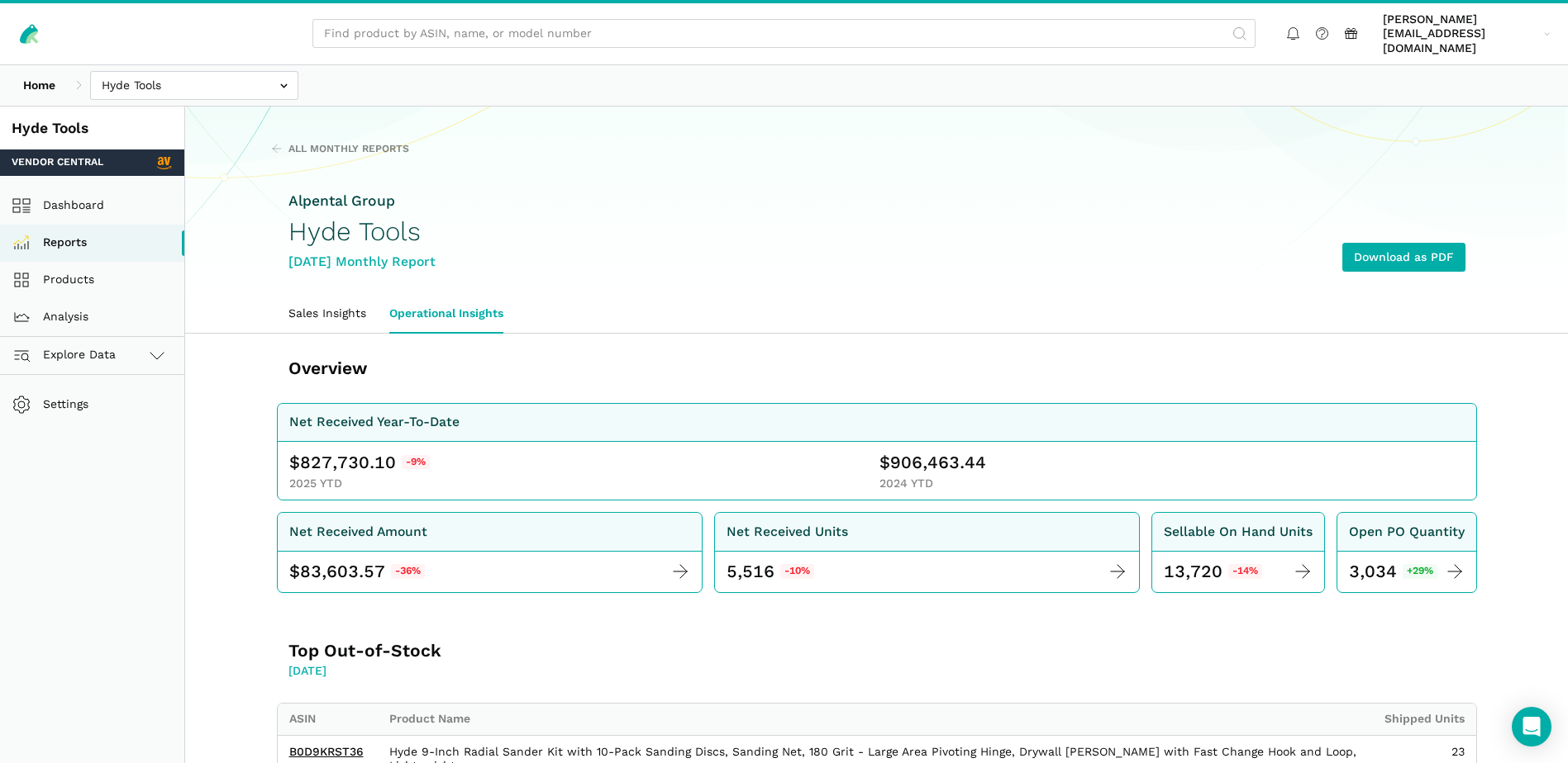
click at [310, 451] on span "827,730.10" at bounding box center [347, 463] width 96 height 23
copy span "827,730.10"
click at [940, 452] on span "906,463.44" at bounding box center [938, 463] width 96 height 23
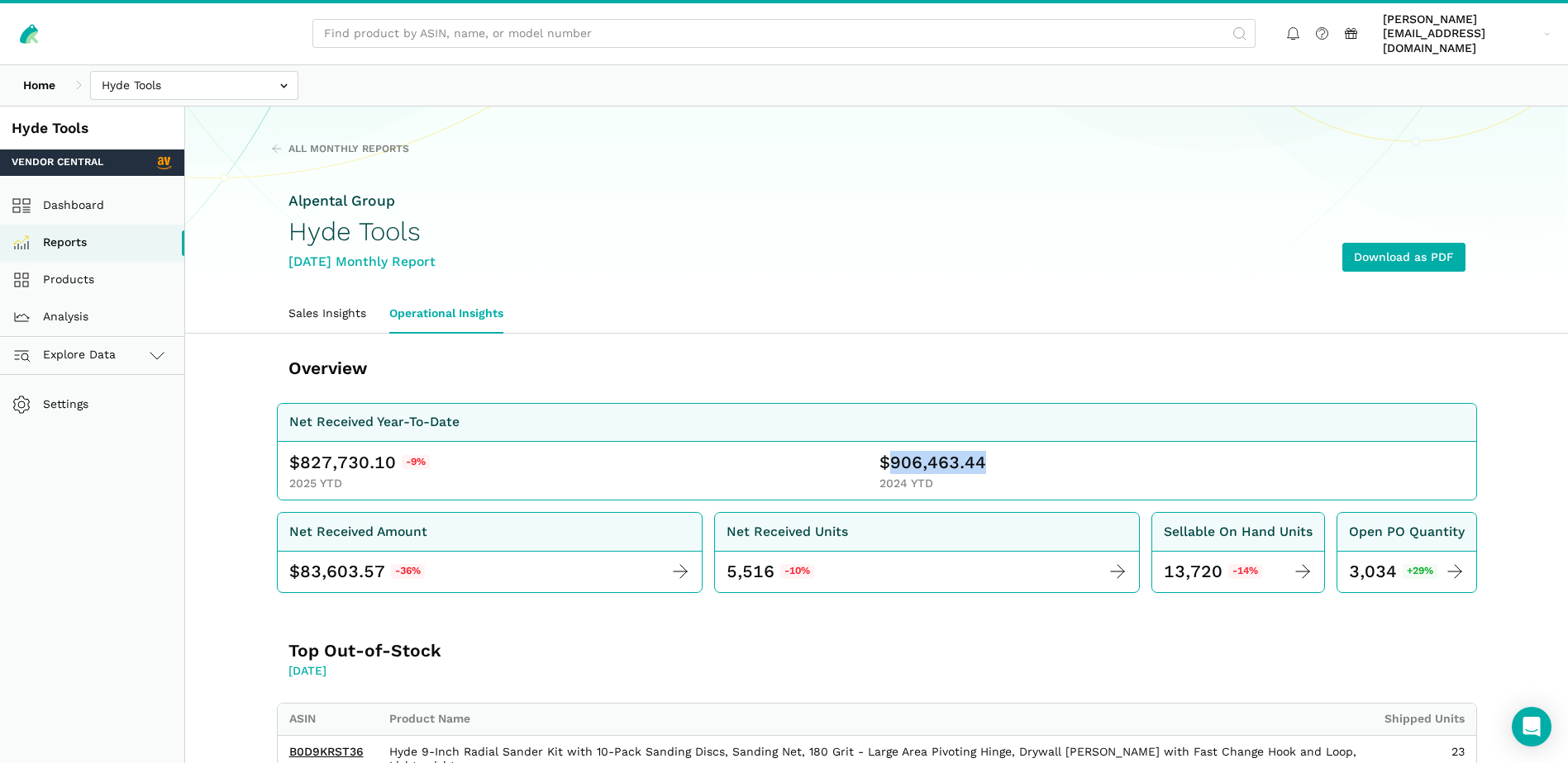
copy span "906,463.44"
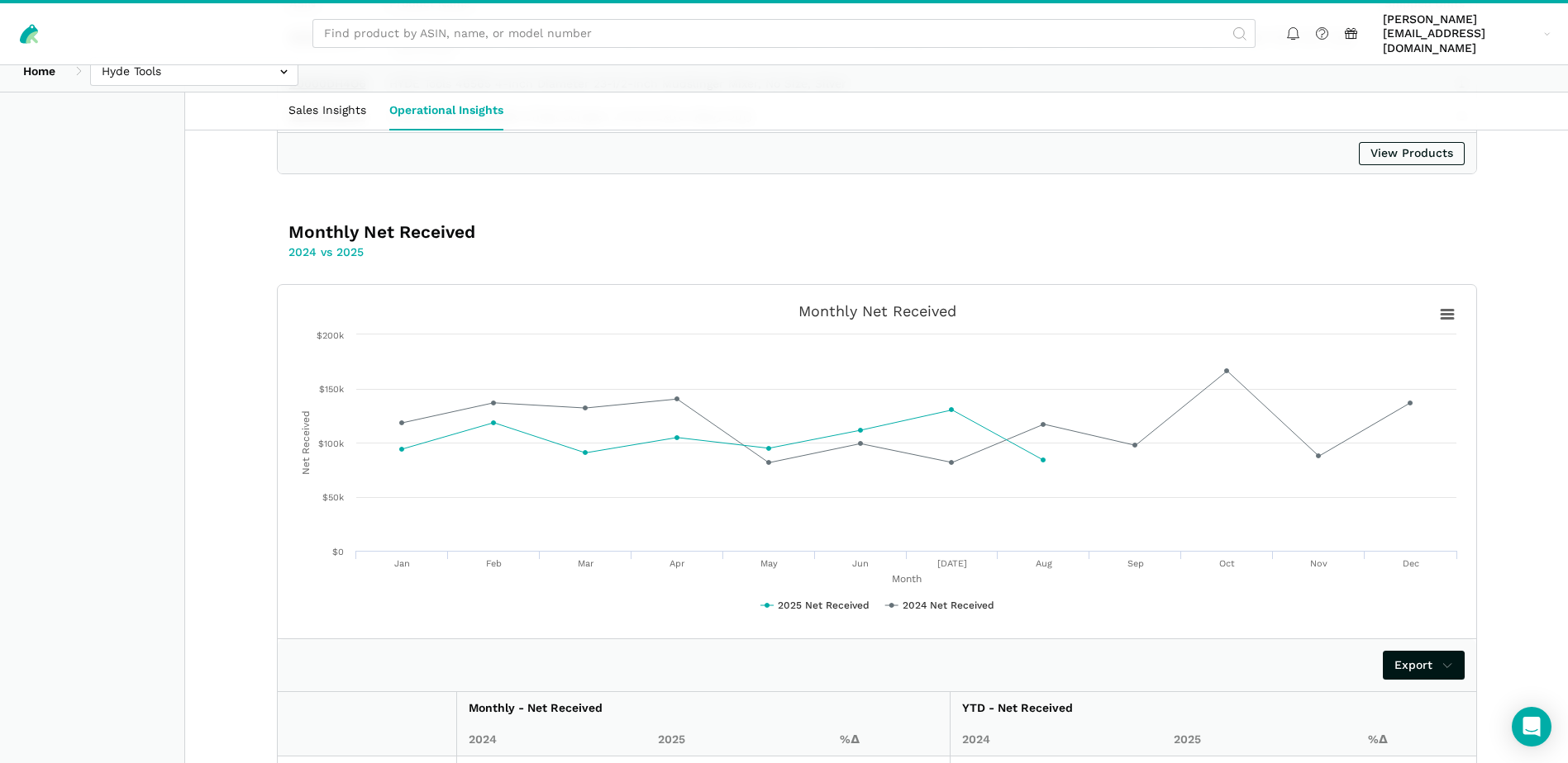
scroll to position [1189, 0]
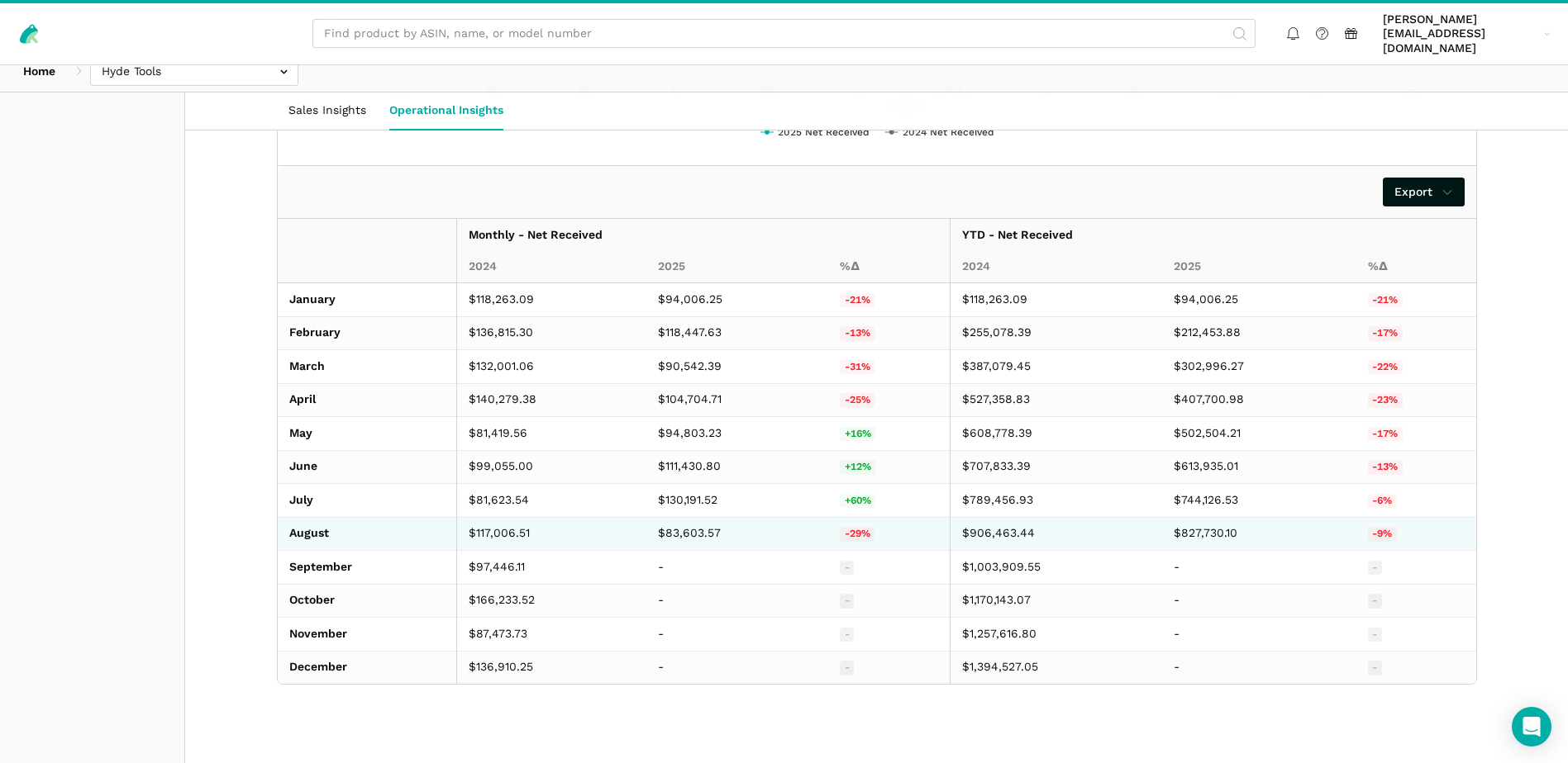
click at [662, 519] on td "$83,603.57" at bounding box center [737, 534] width 182 height 33
copy td "83,603.57"
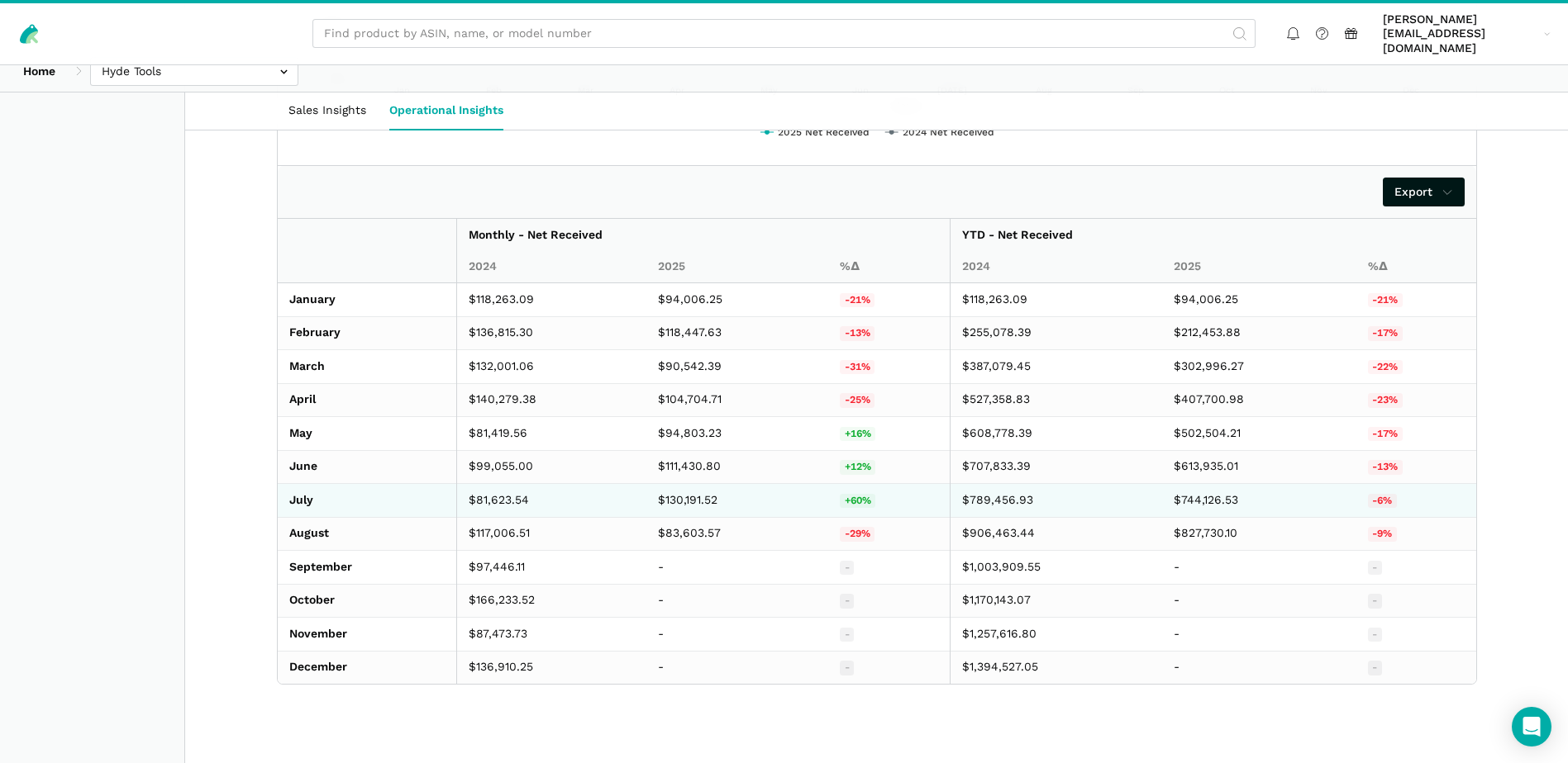
click at [700, 484] on td "$130,191.52" at bounding box center [737, 500] width 182 height 33
copy td "130,191.52"
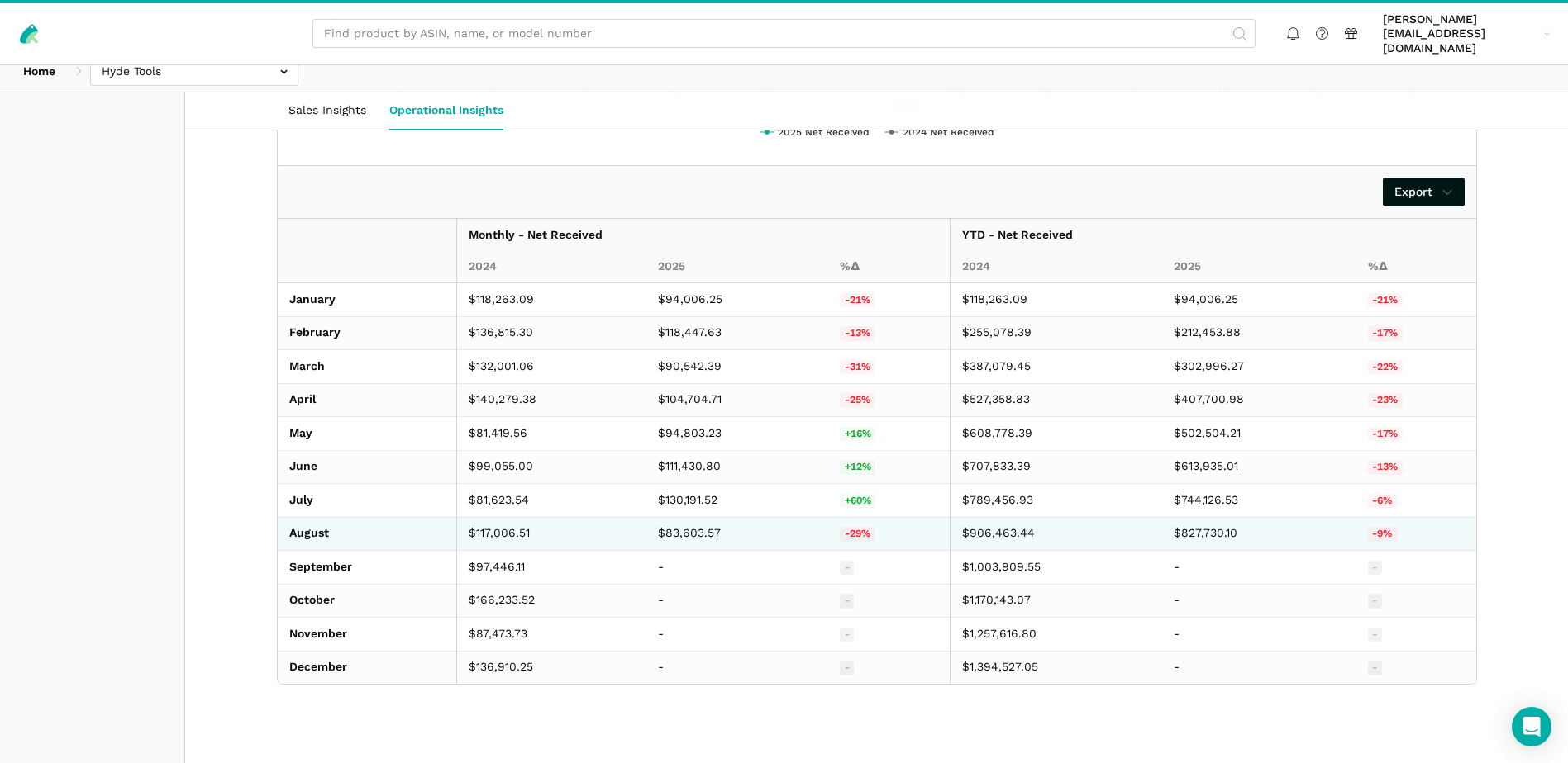
click at [489, 524] on td "$117,006.51" at bounding box center [552, 534] width 190 height 33
copy td "117,006.51"
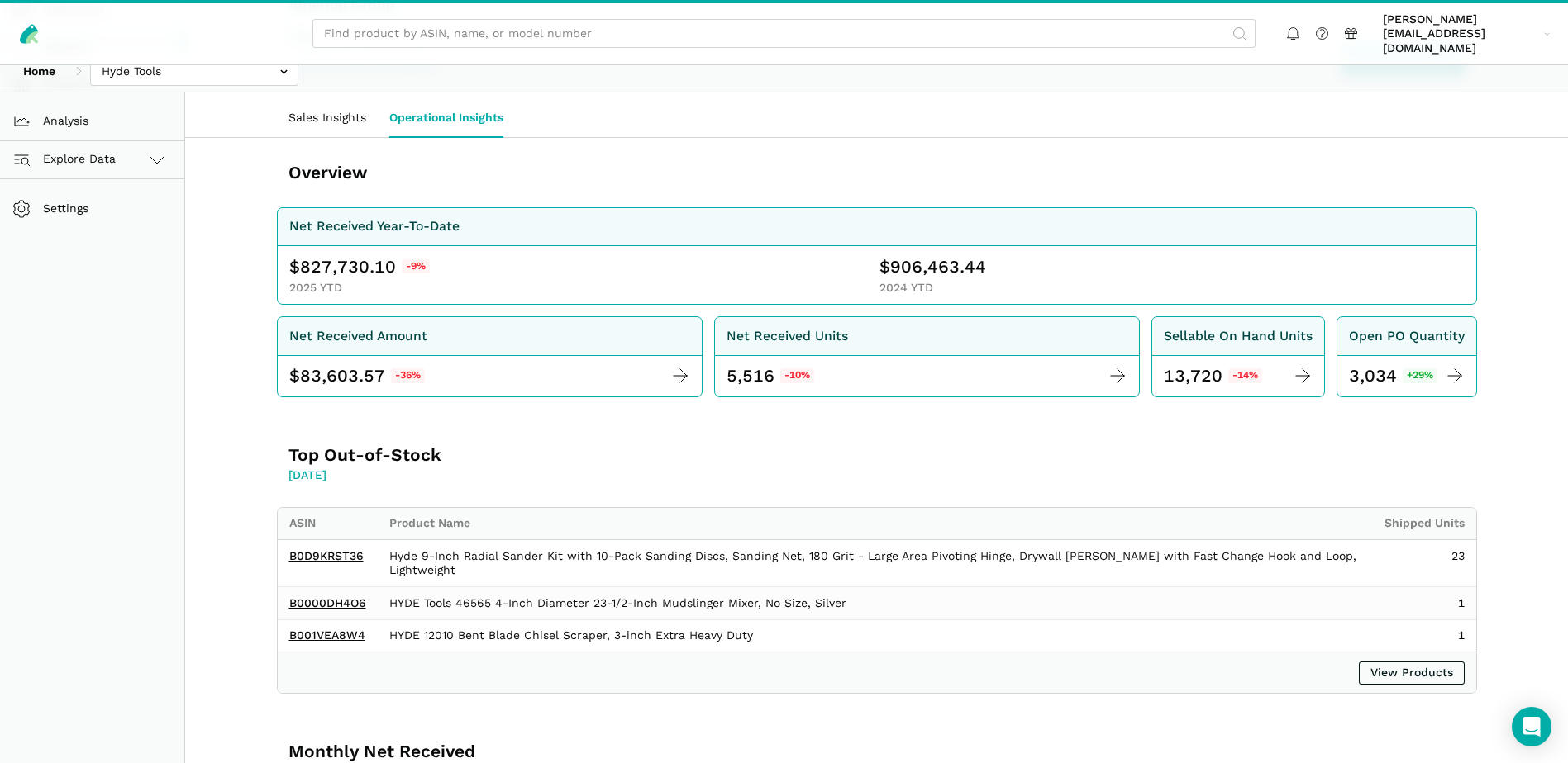
scroll to position [0, 0]
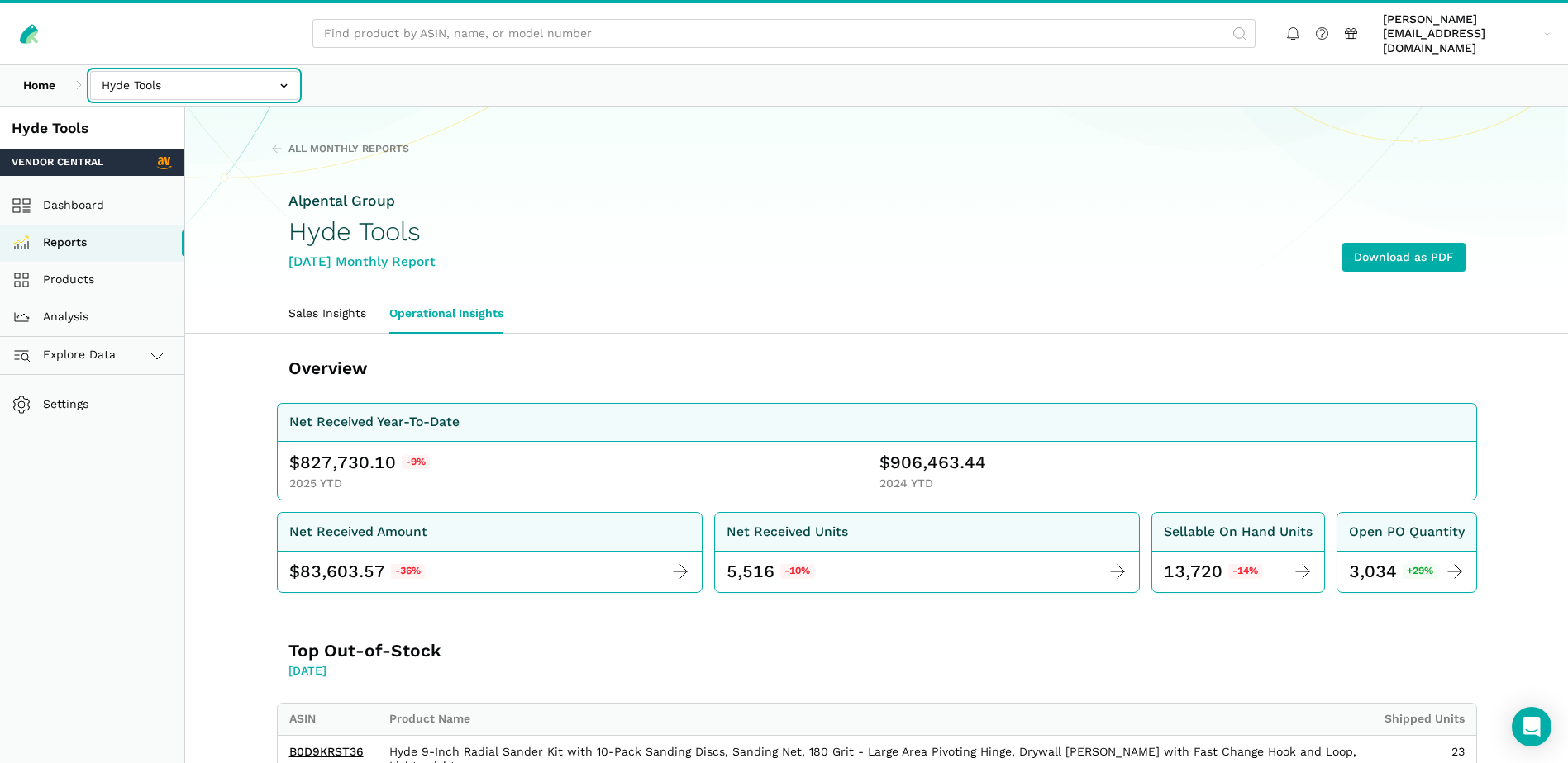
click at [277, 71] on input "text" at bounding box center [194, 85] width 208 height 29
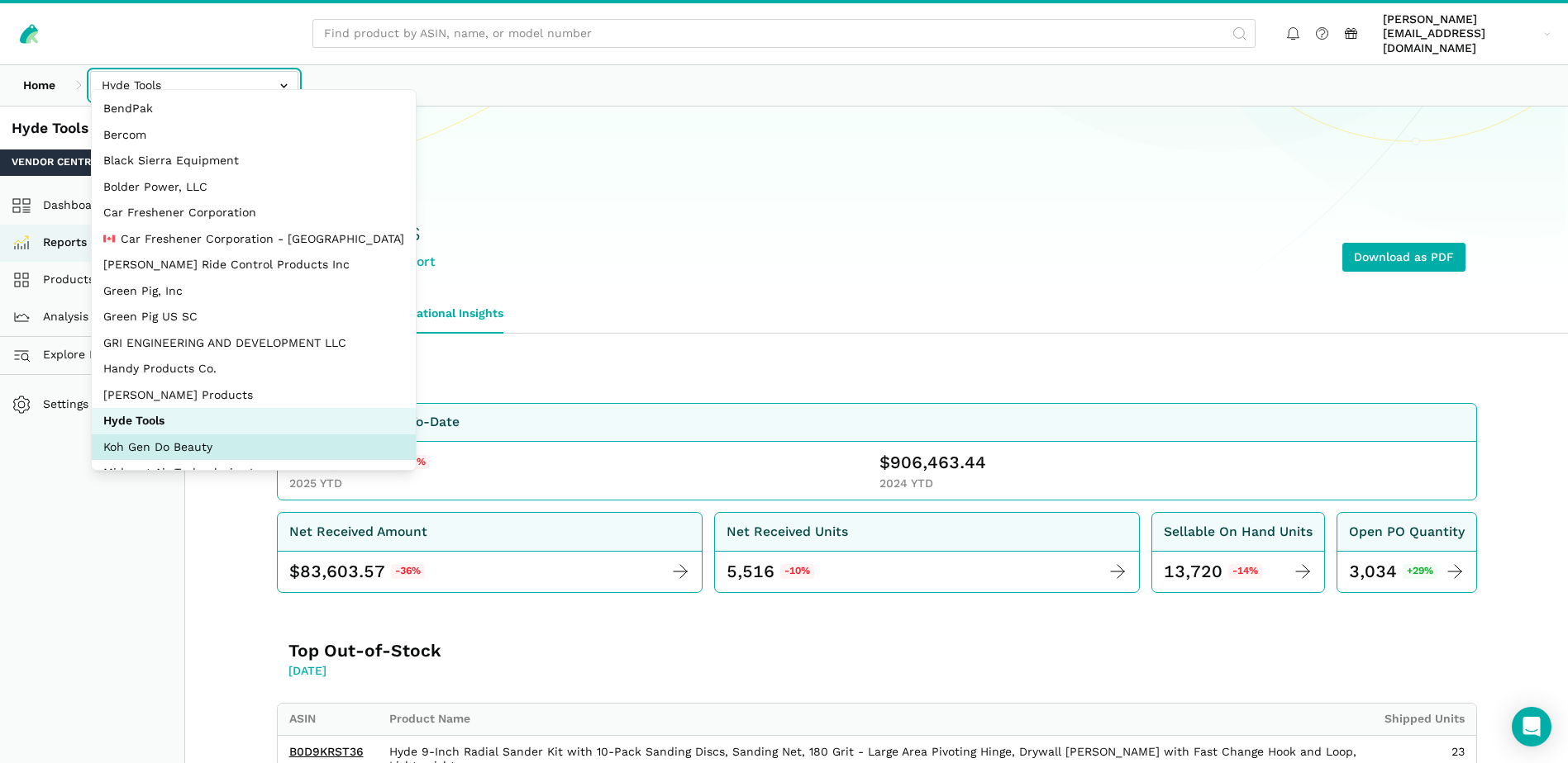
select select "BjByxUF6sGQPKFD7ntvJPVkd"
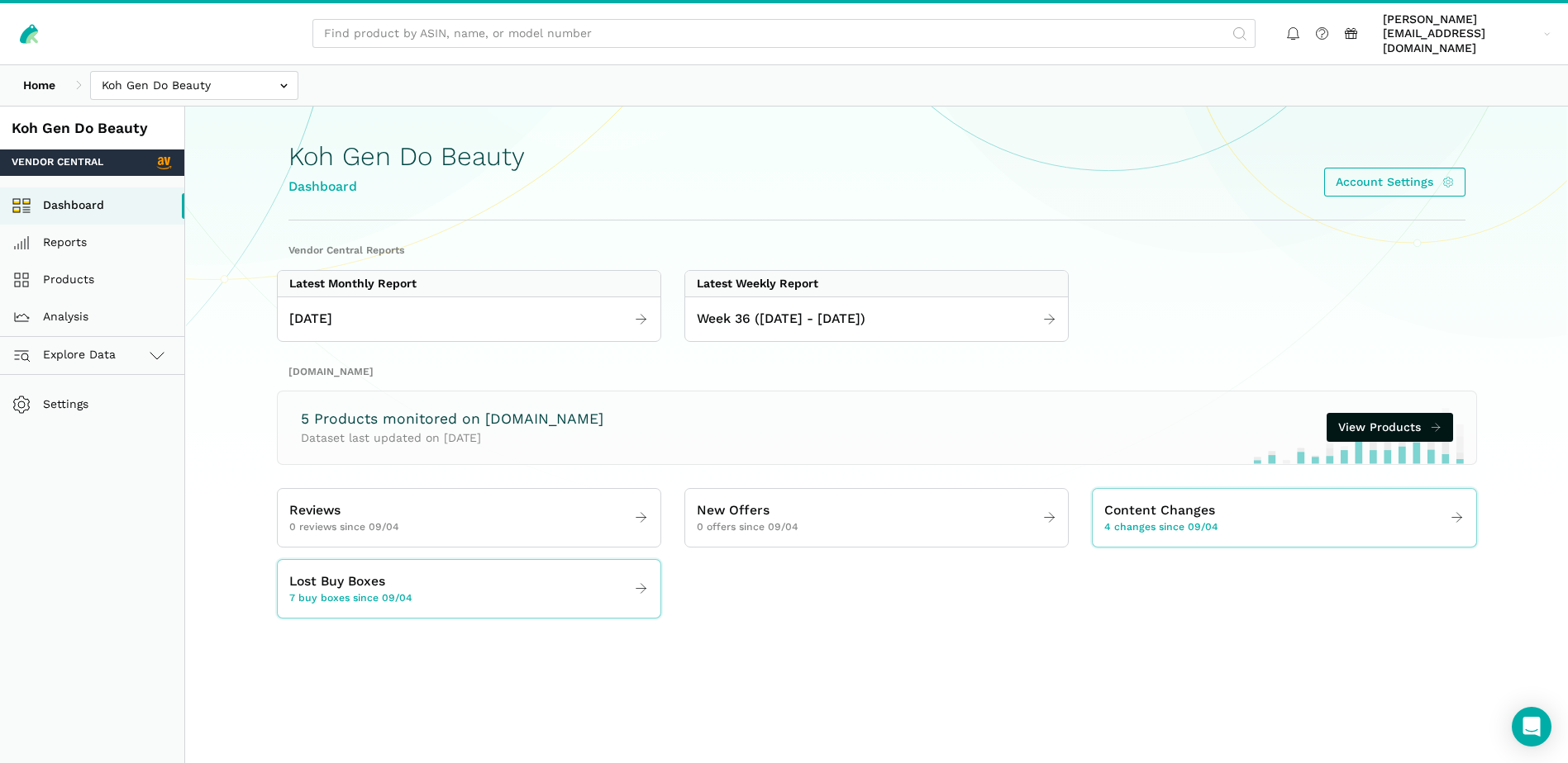
click at [82, 230] on link "Reports" at bounding box center [92, 243] width 184 height 37
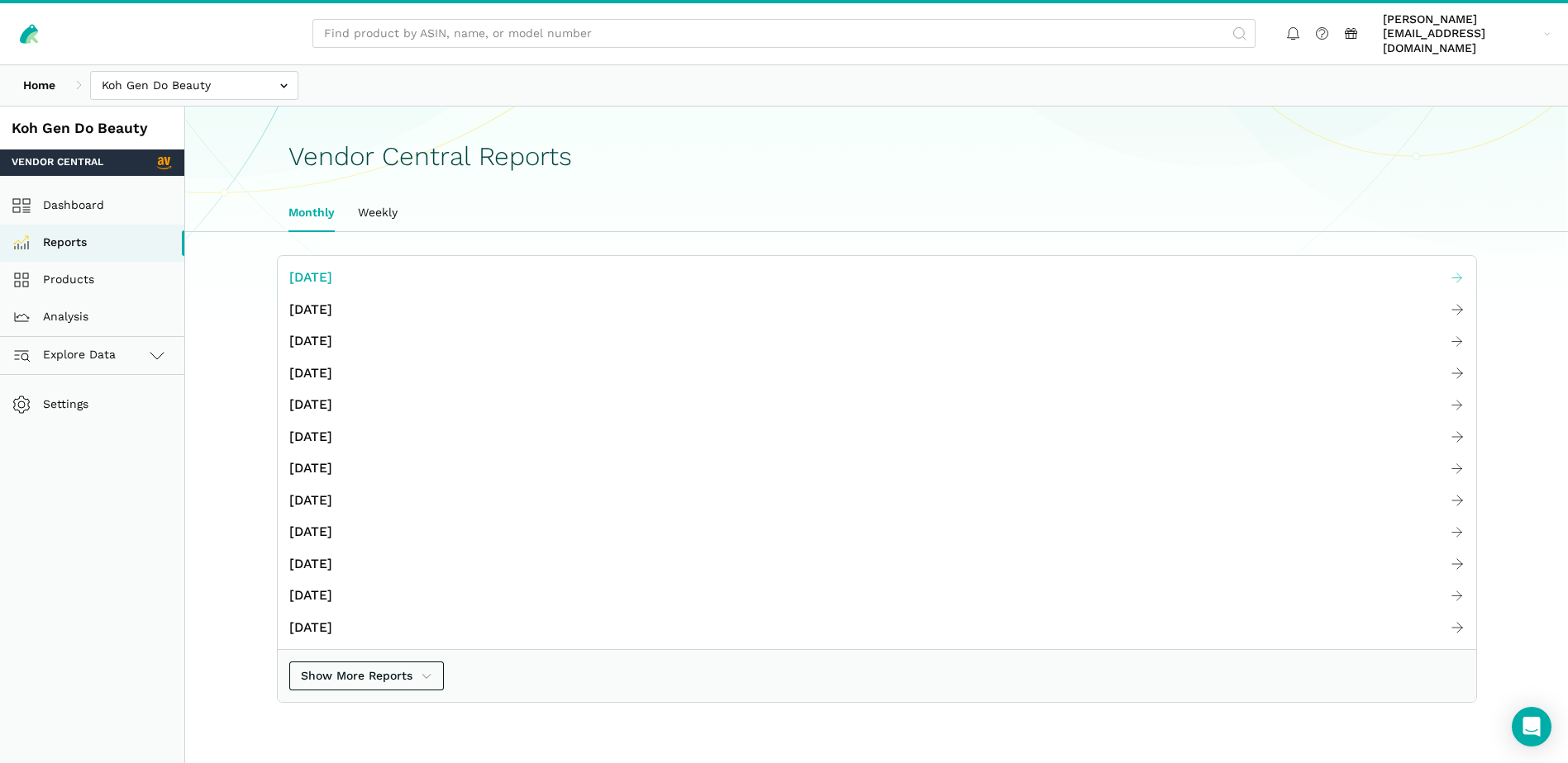
click at [329, 268] on span "[DATE]" at bounding box center [311, 278] width 43 height 21
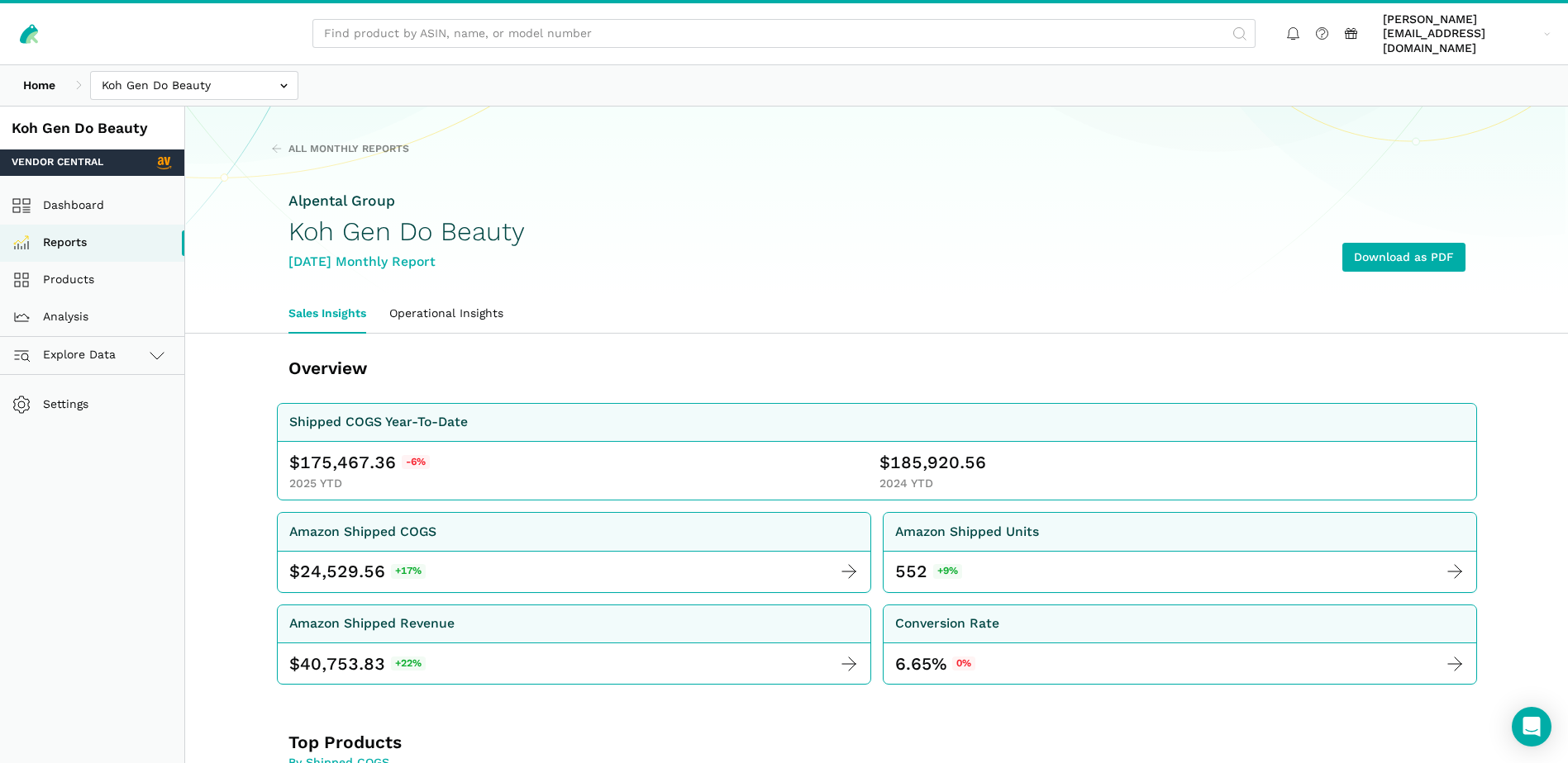
click at [328, 451] on span "175,467.36" at bounding box center [347, 463] width 96 height 23
copy span "175,467.36"
click at [901, 451] on span "185,920.56" at bounding box center [938, 463] width 96 height 23
click at [902, 451] on span "185,920.56" at bounding box center [938, 463] width 96 height 23
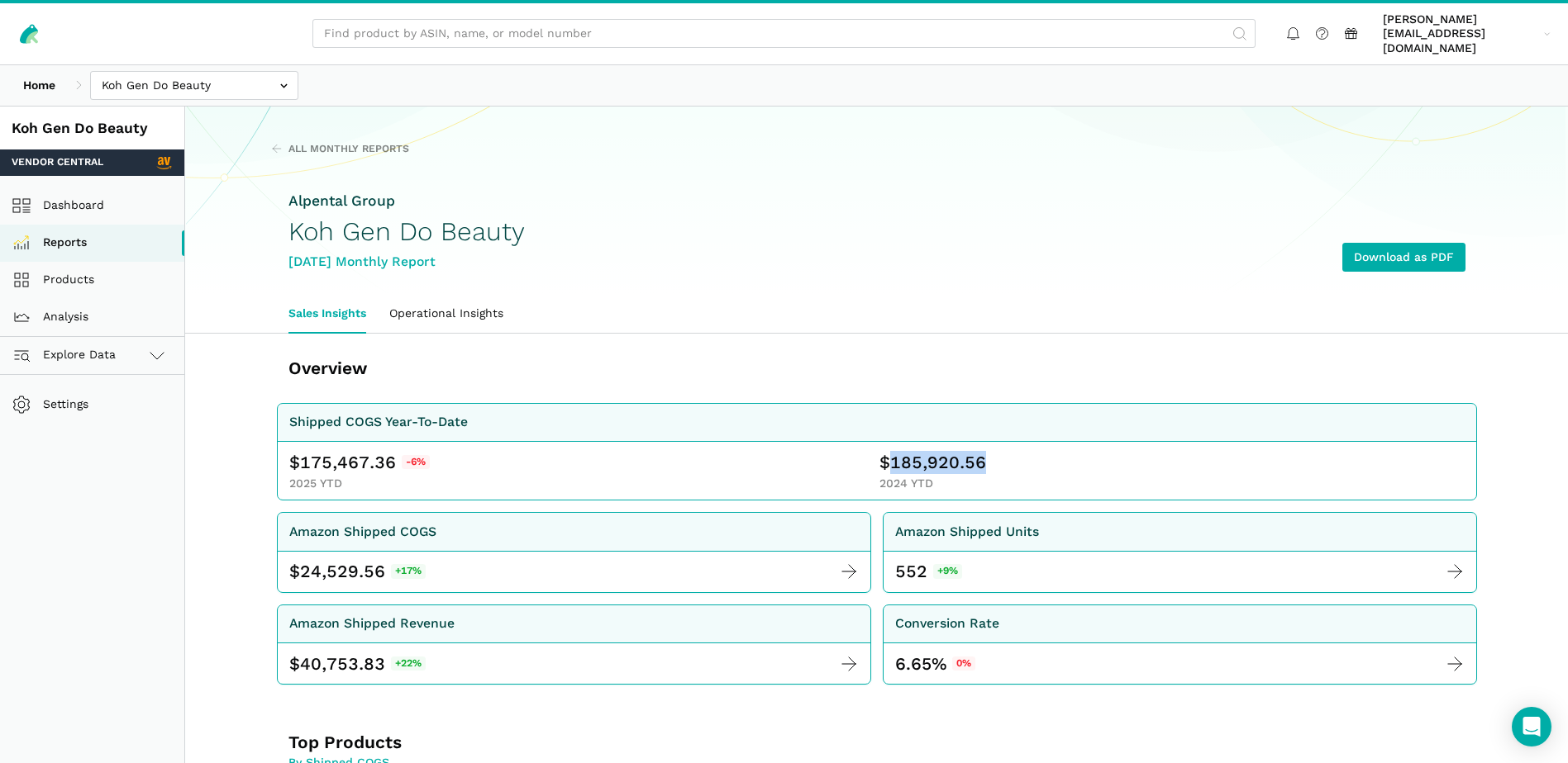
copy span "185,920.56"
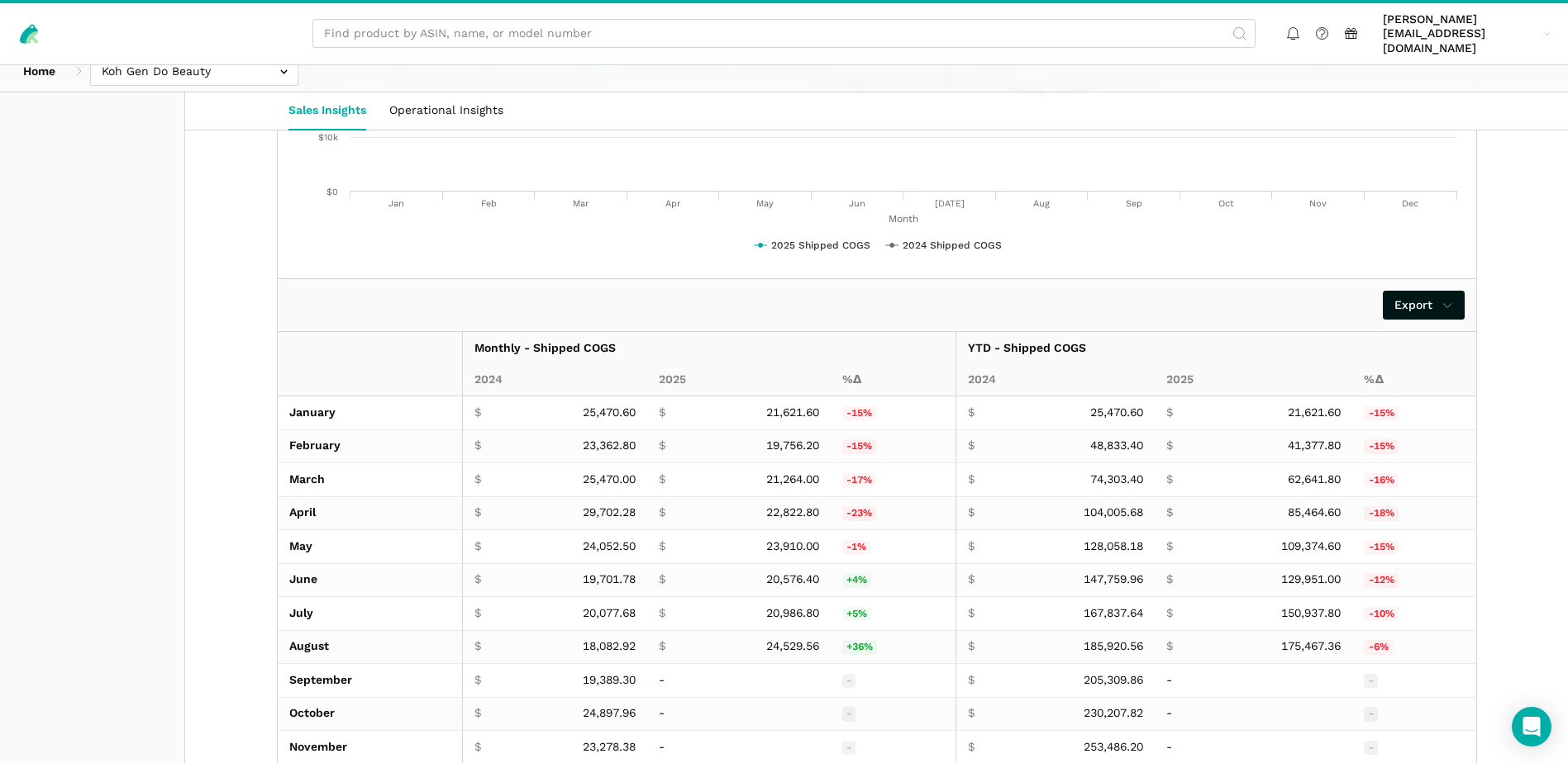
scroll to position [2742, 0]
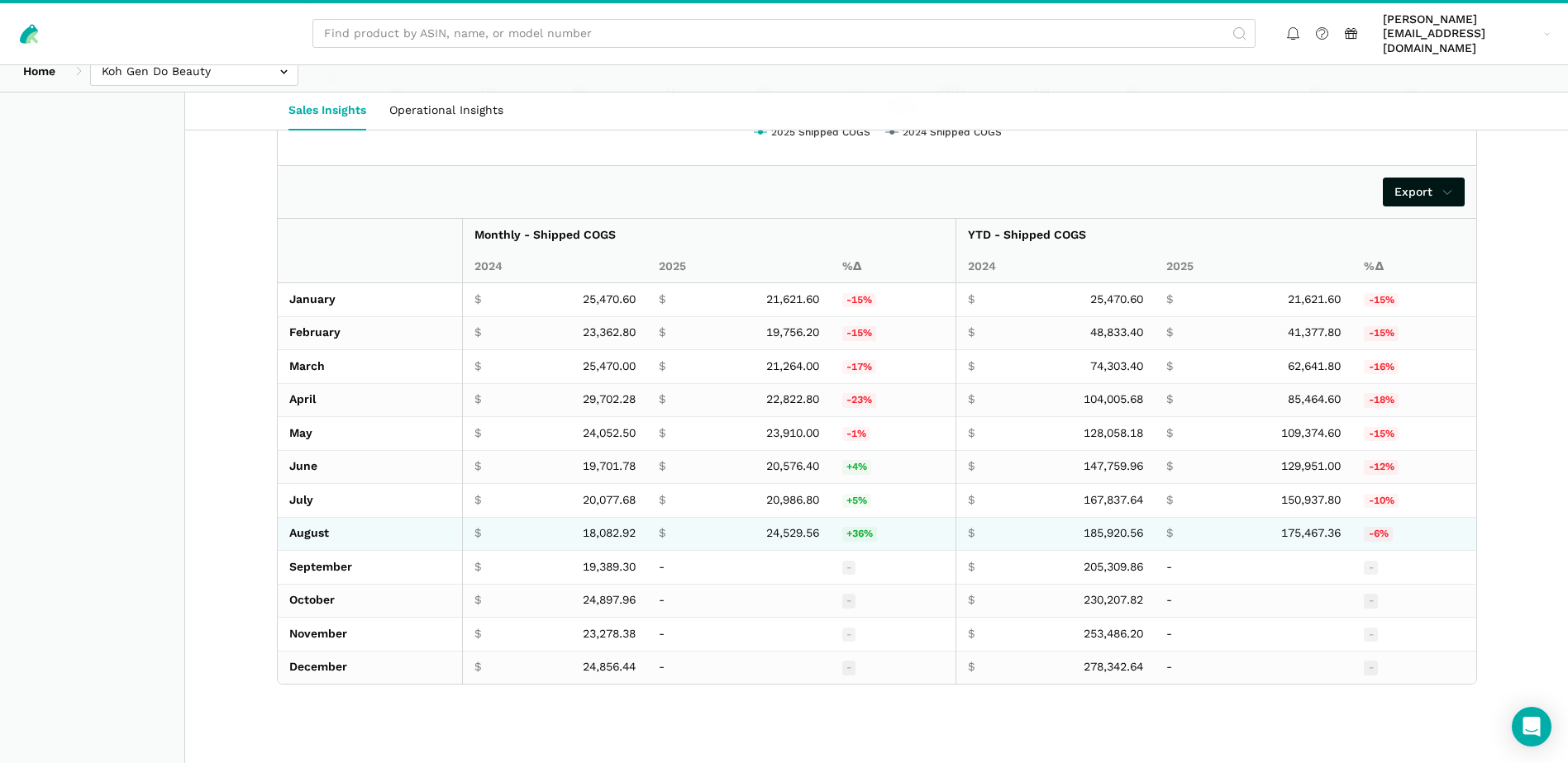
click at [774, 526] on span "24,529.56" at bounding box center [792, 534] width 53 height 15
copy span "24,529.56"
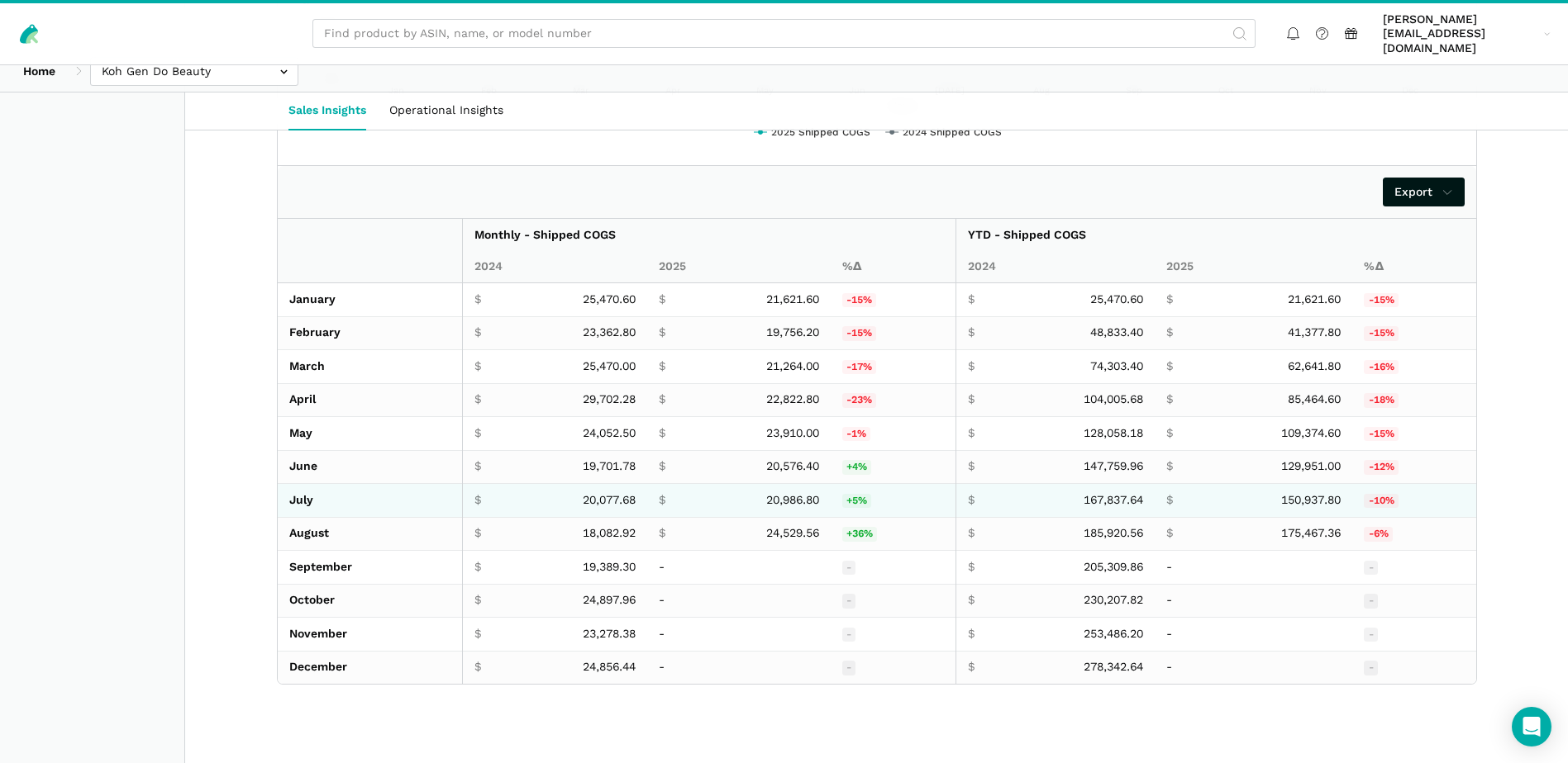
click at [795, 493] on span "20,986.80" at bounding box center [792, 500] width 53 height 15
copy span "20,986.80"
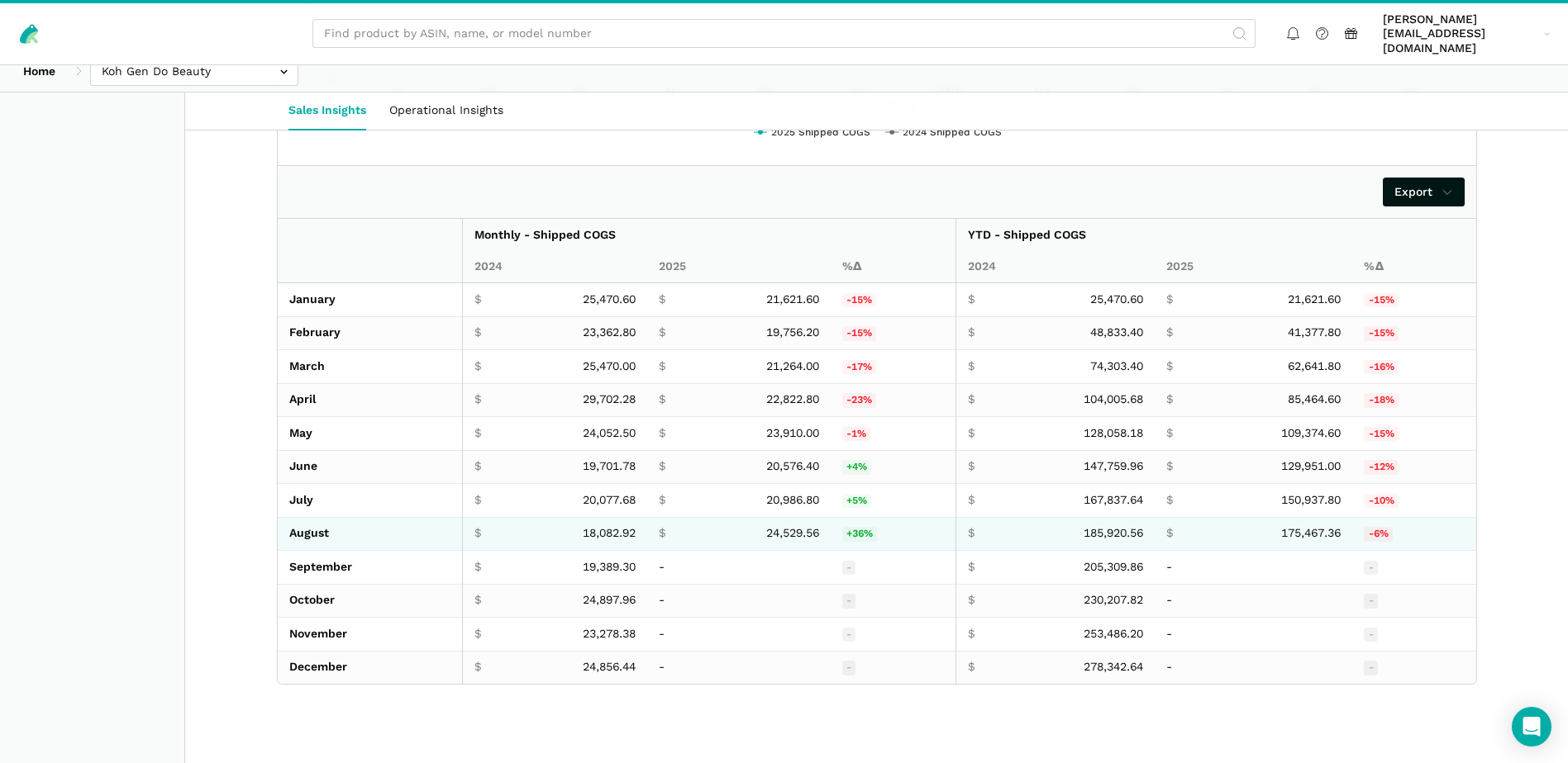
click at [607, 526] on span "18,082.92" at bounding box center [609, 534] width 53 height 15
click at [608, 526] on span "18,082.92" at bounding box center [609, 534] width 53 height 15
copy span "18,082.92"
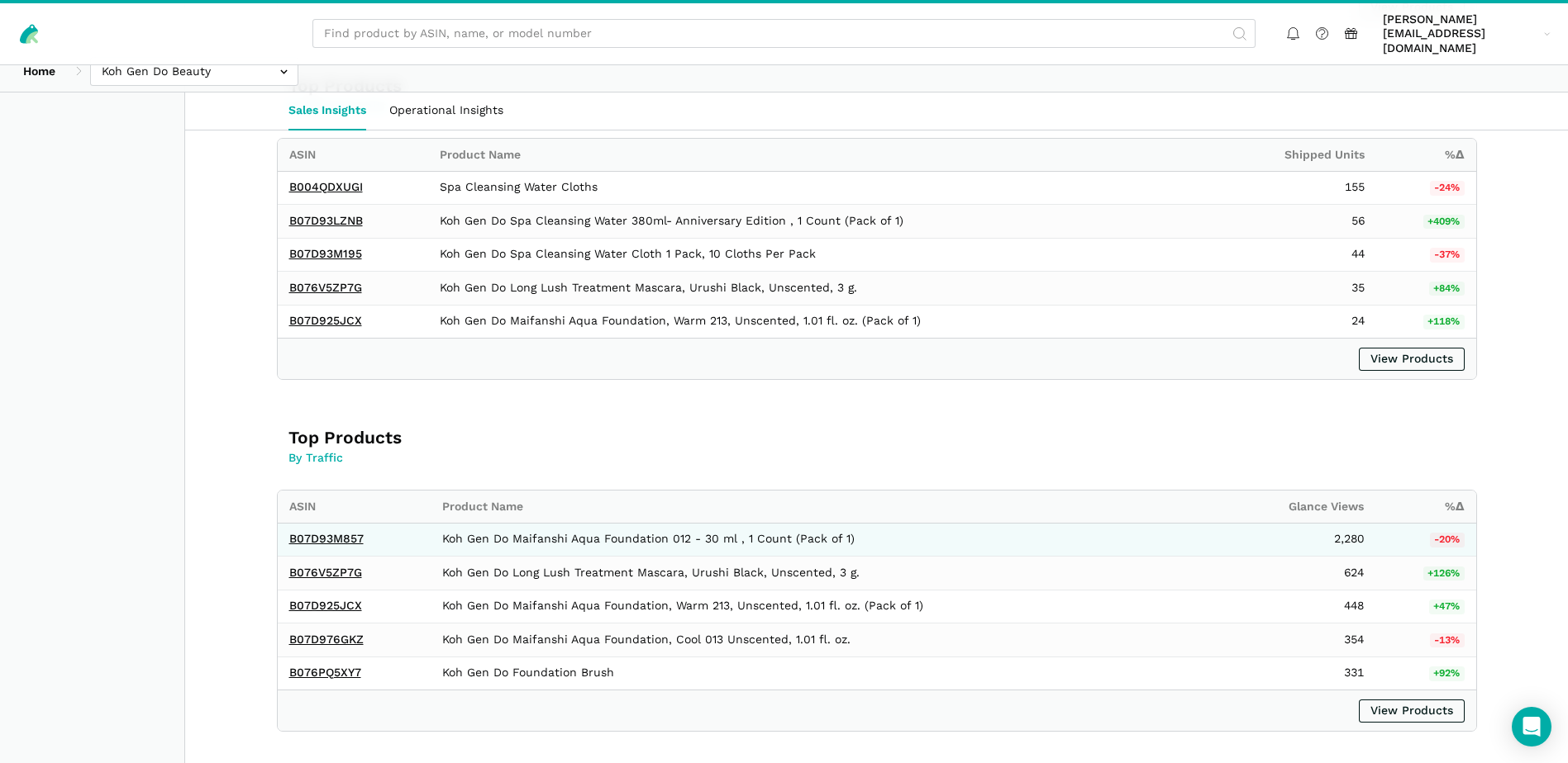
scroll to position [0, 0]
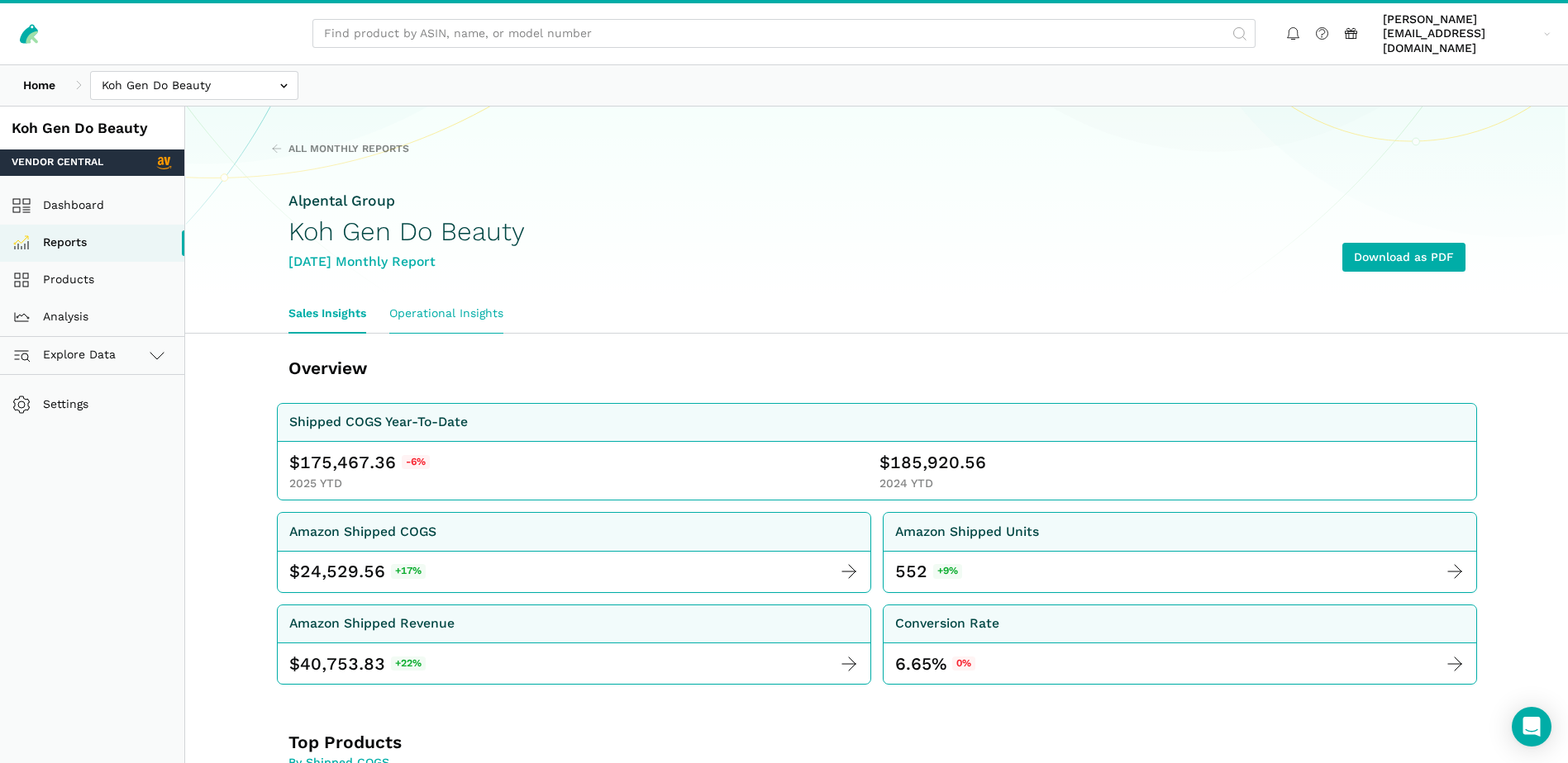
click at [462, 301] on link "Operational Insights" at bounding box center [446, 313] width 137 height 38
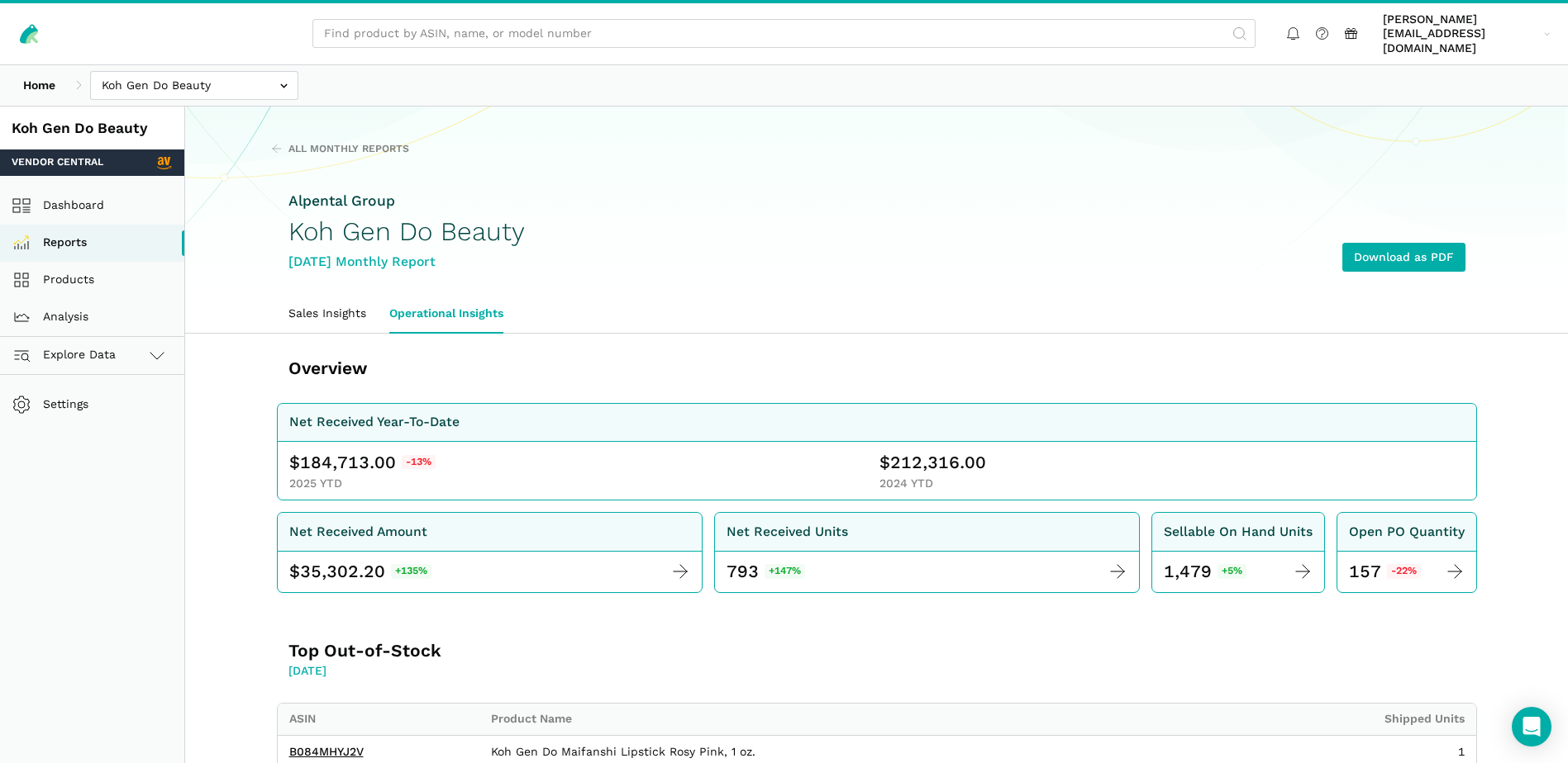
click at [332, 451] on span "184,713.00" at bounding box center [347, 463] width 96 height 23
copy span "184,713.00"
click at [940, 451] on span "212,316.00" at bounding box center [938, 463] width 96 height 23
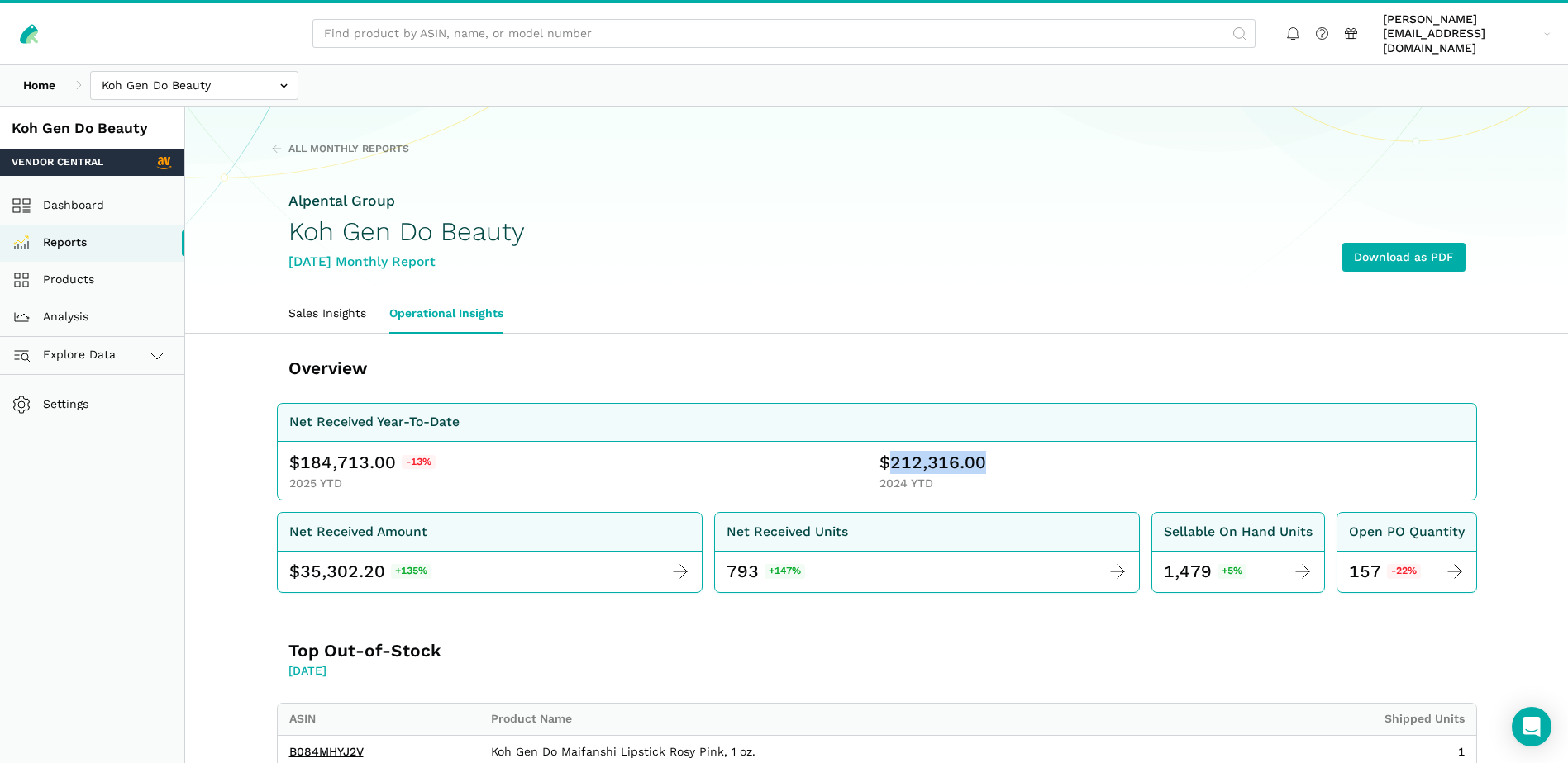
copy span "212,316.00"
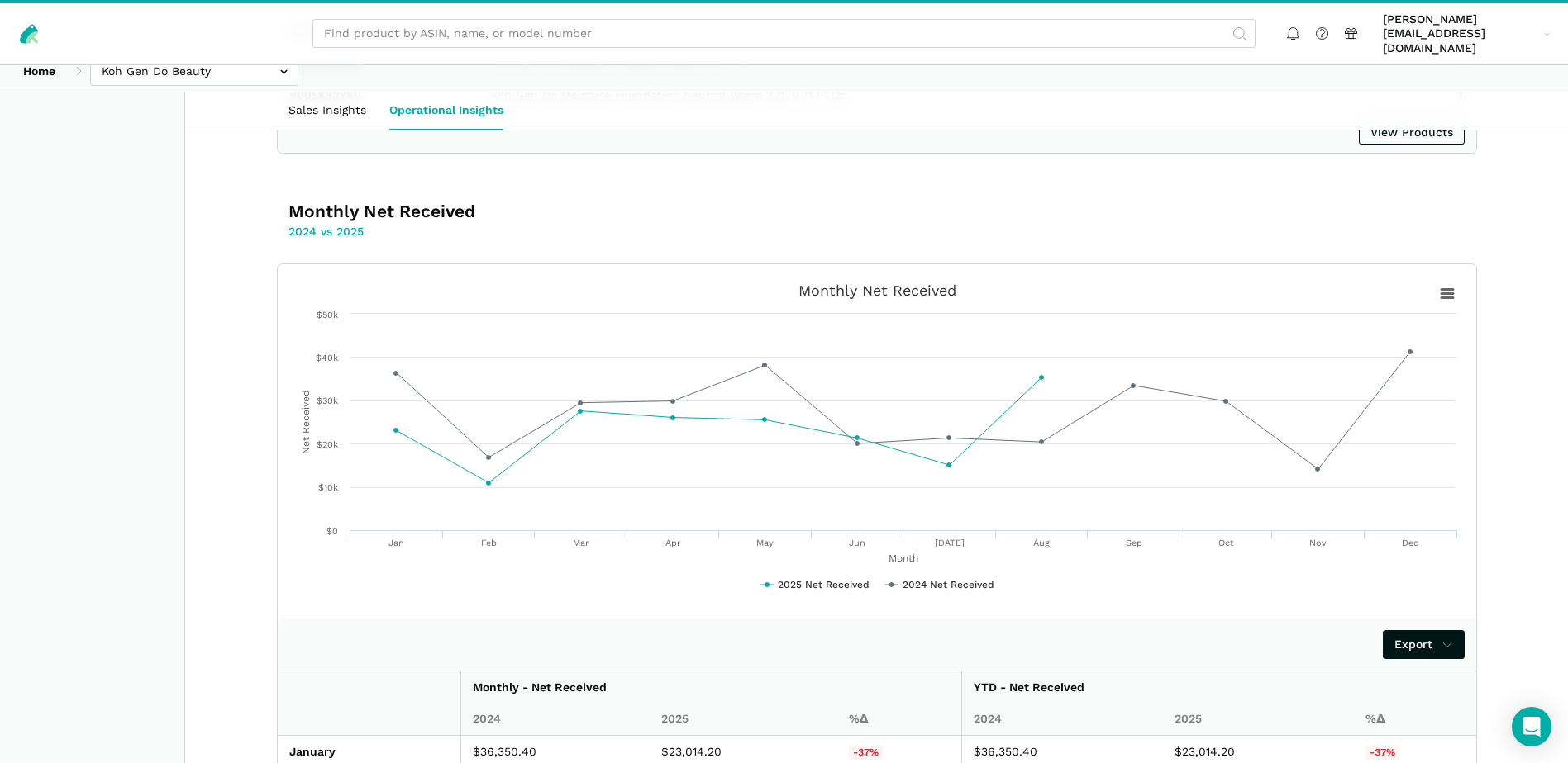
scroll to position [1141, 0]
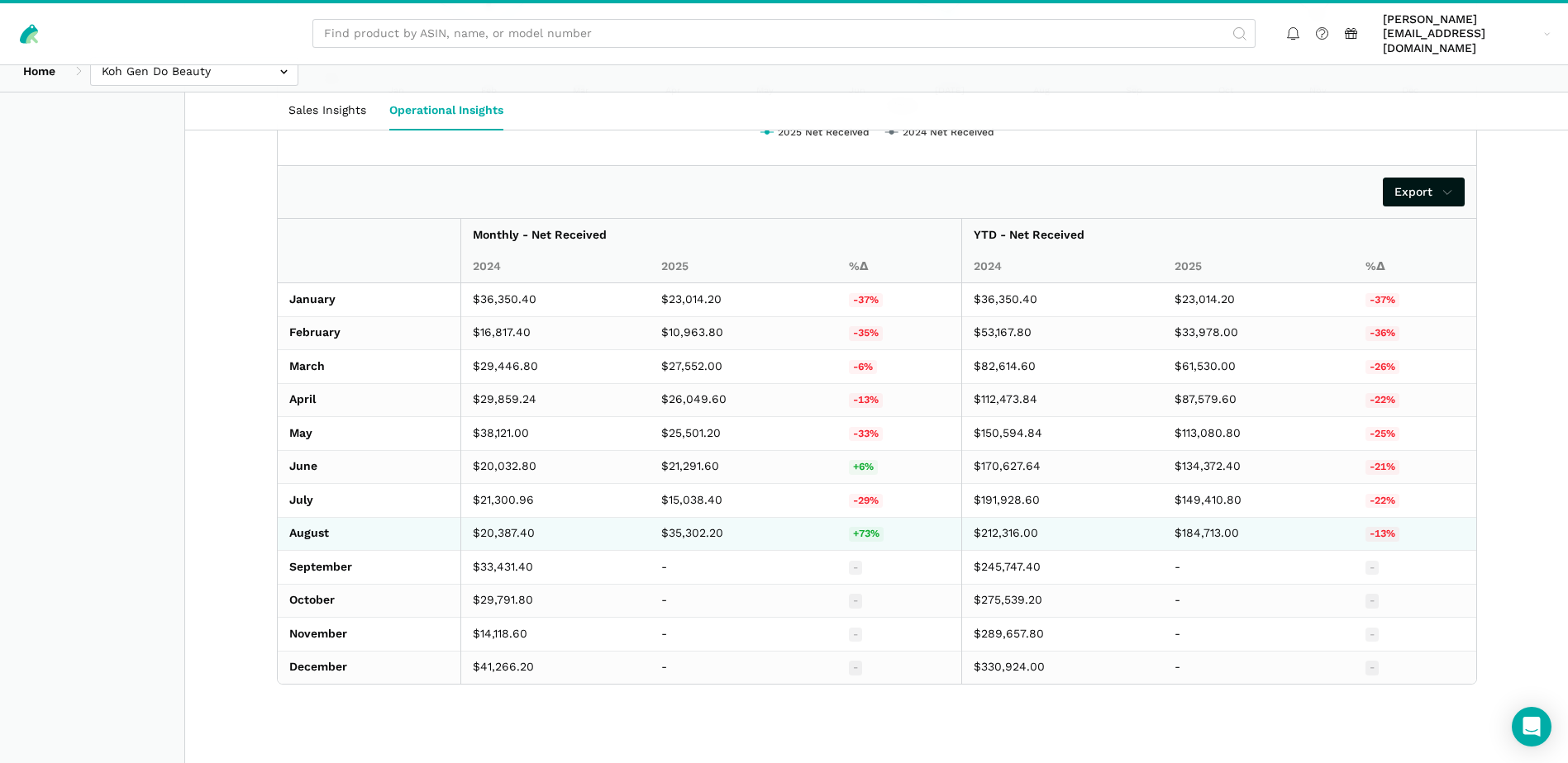
click at [702, 517] on td "$35,302.20" at bounding box center [743, 534] width 188 height 33
copy td "35,302.20"
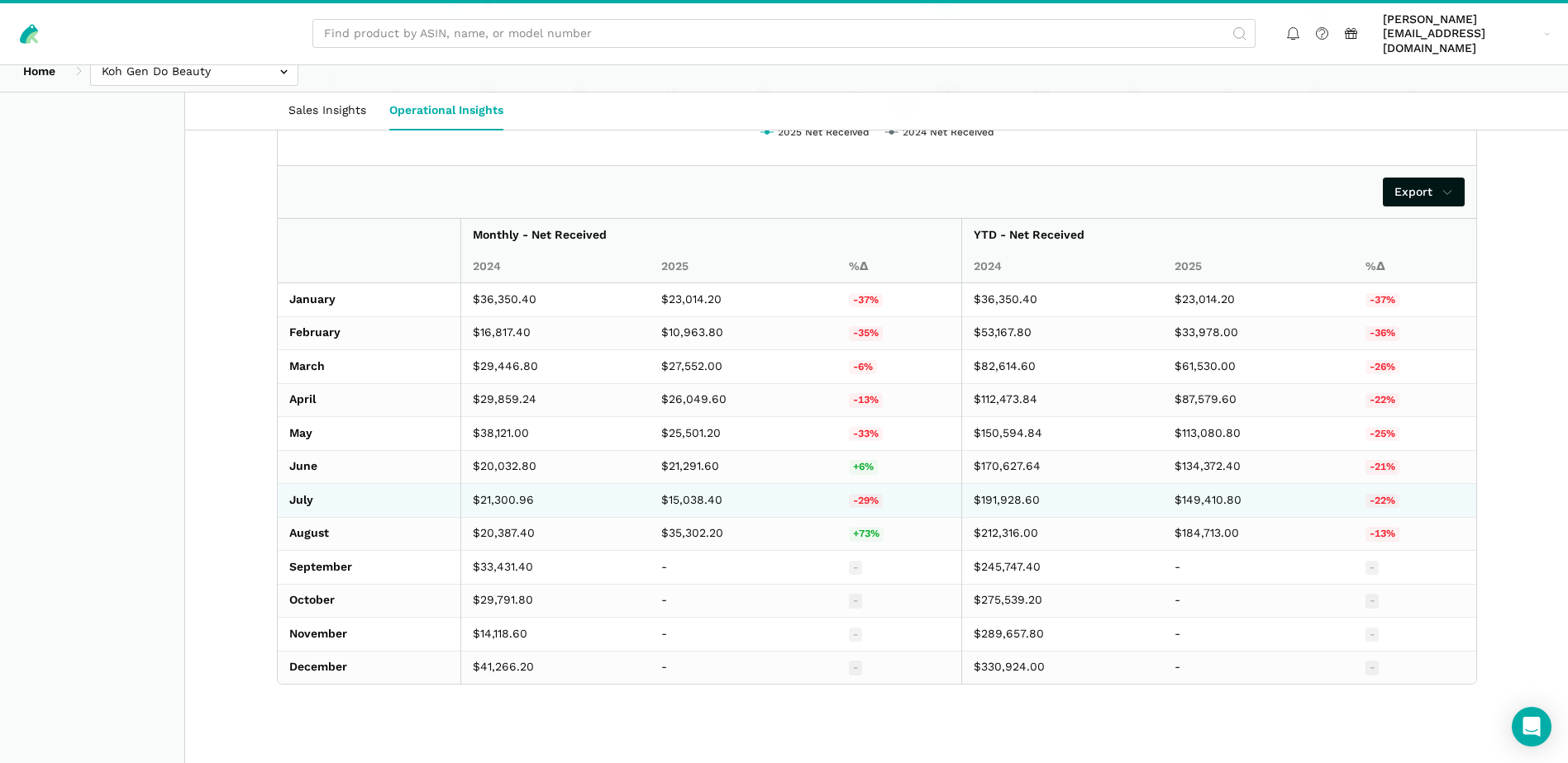
click at [675, 488] on td "$15,038.40" at bounding box center [743, 500] width 188 height 33
copy td "15,038.40"
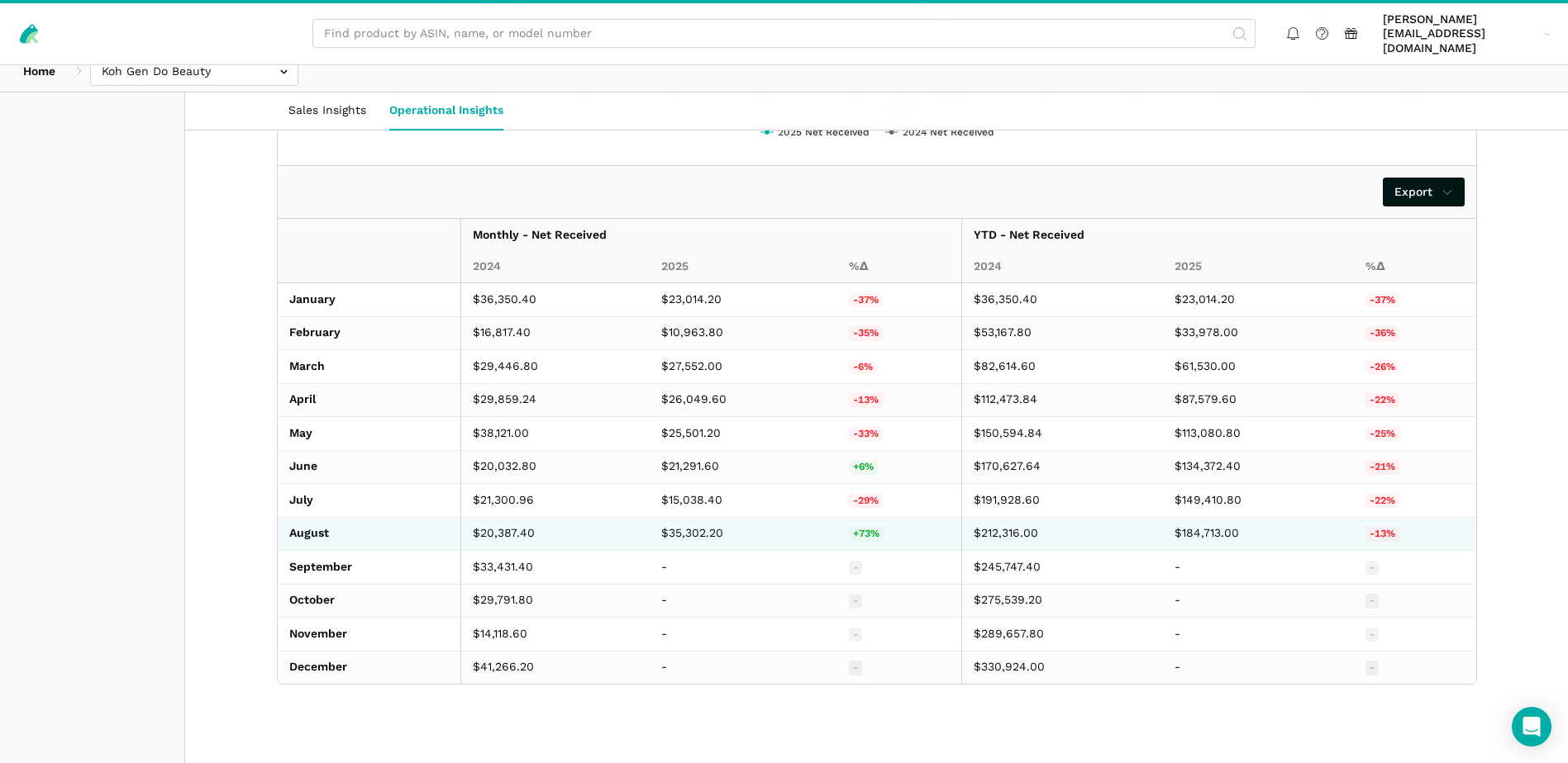
click at [501, 517] on td "$20,387.40" at bounding box center [554, 534] width 188 height 33
copy td "20,387.40"
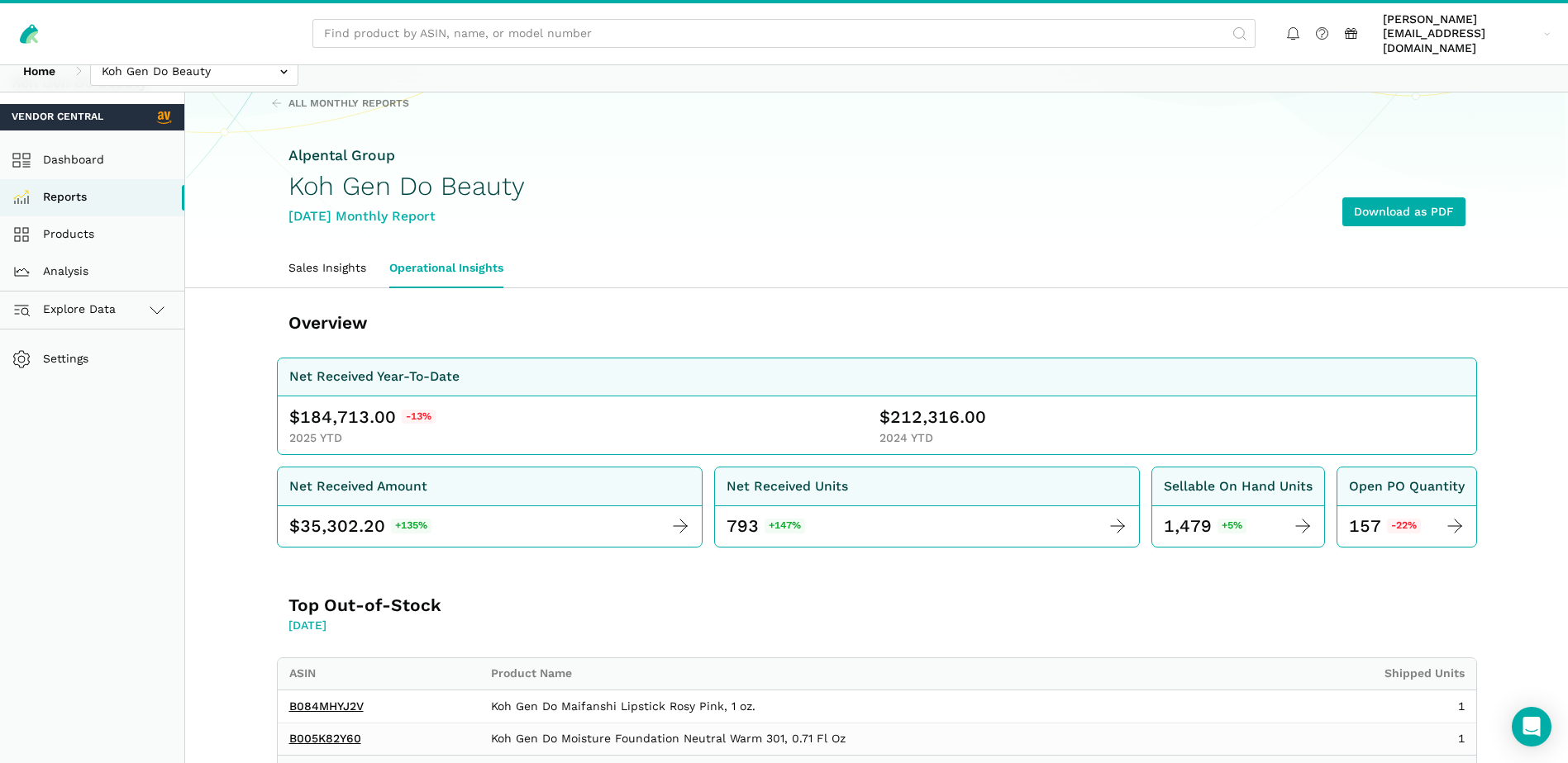
scroll to position [0, 0]
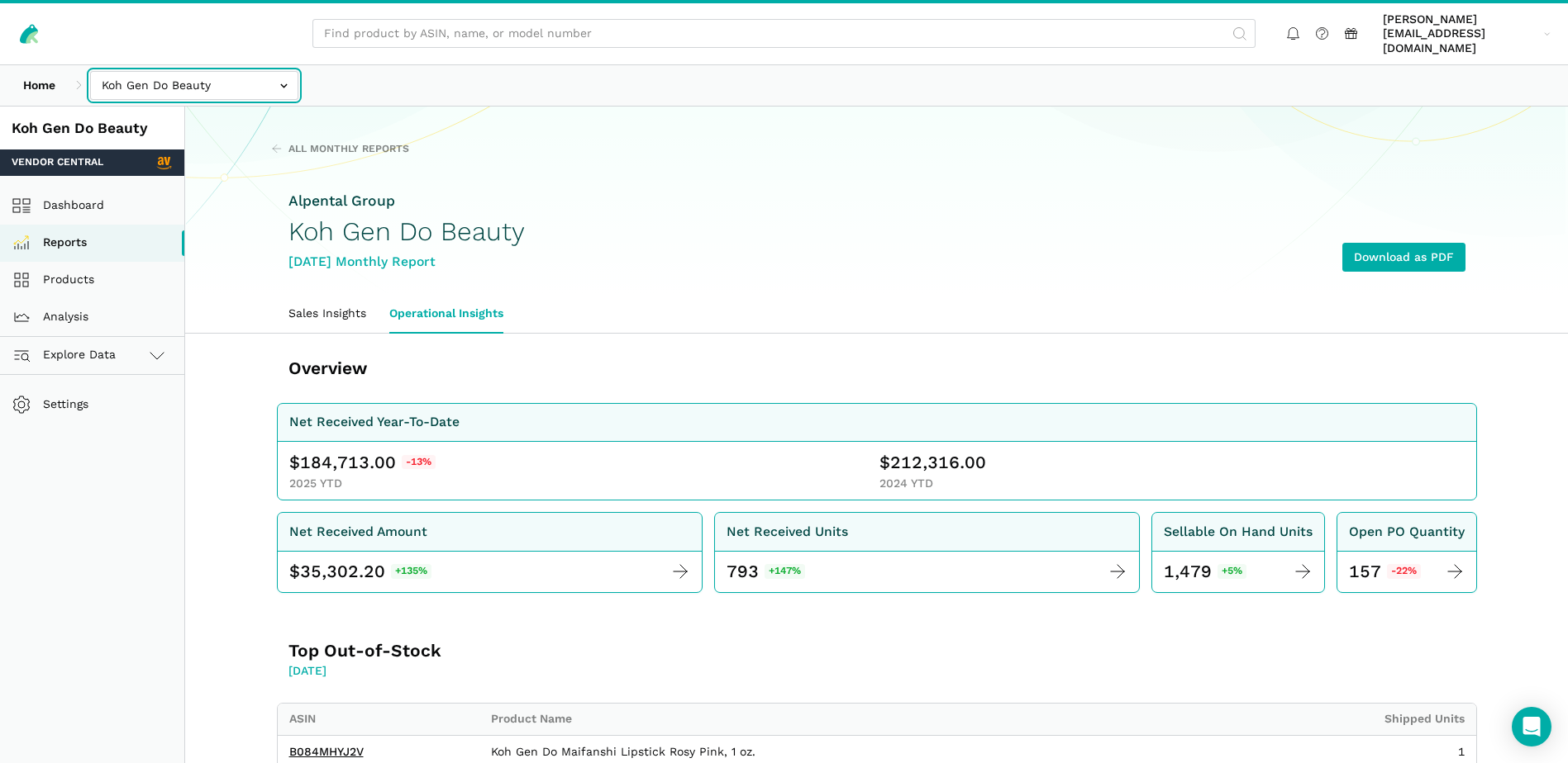
click at [274, 80] on input "text" at bounding box center [194, 85] width 208 height 29
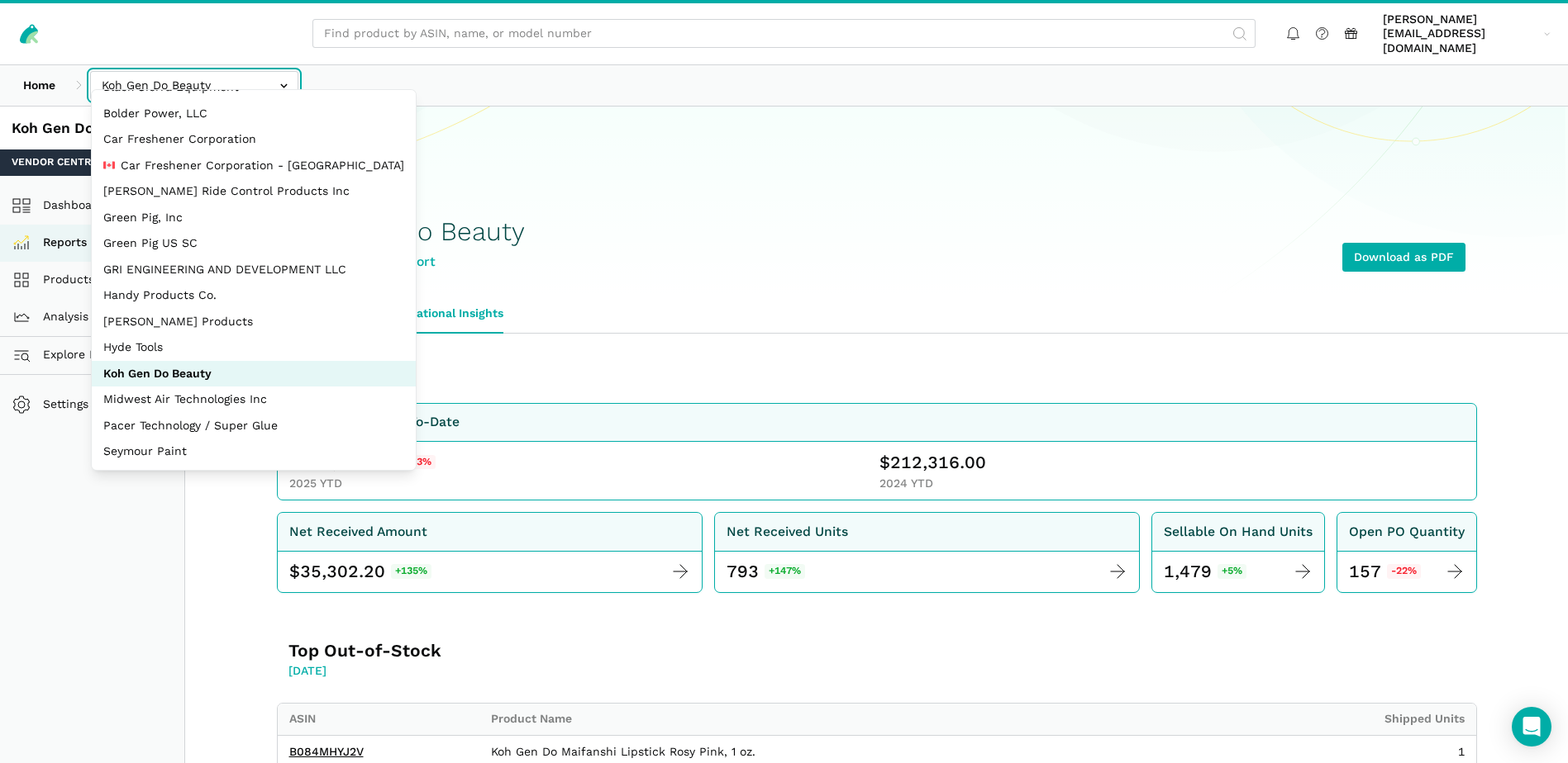
scroll to position [74, 0]
select select "zGneCySXZsNzLpqGA1m5dT8R"
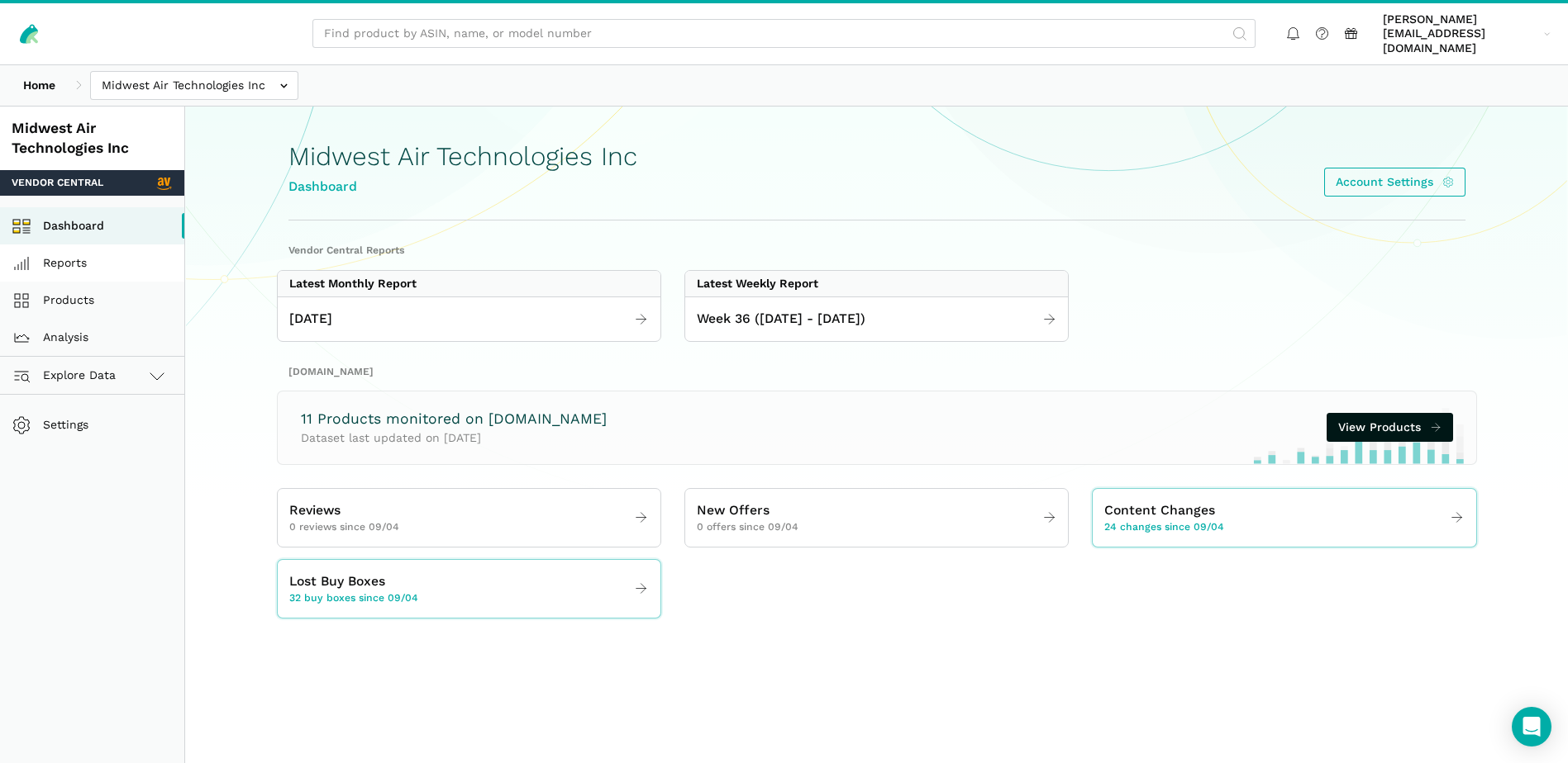
click at [71, 251] on link "Reports" at bounding box center [92, 263] width 184 height 37
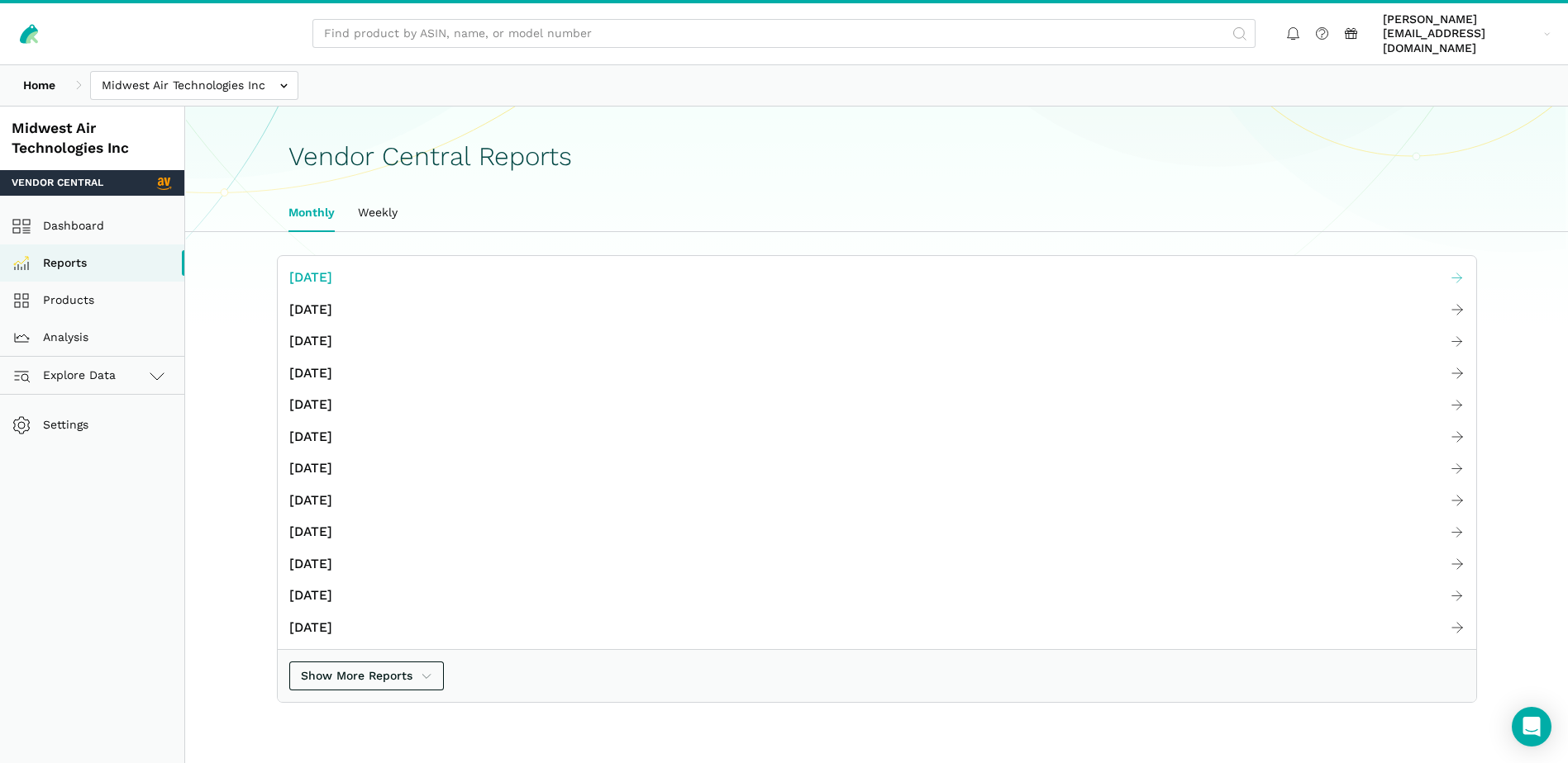
click at [332, 269] on span "[DATE]" at bounding box center [311, 278] width 43 height 21
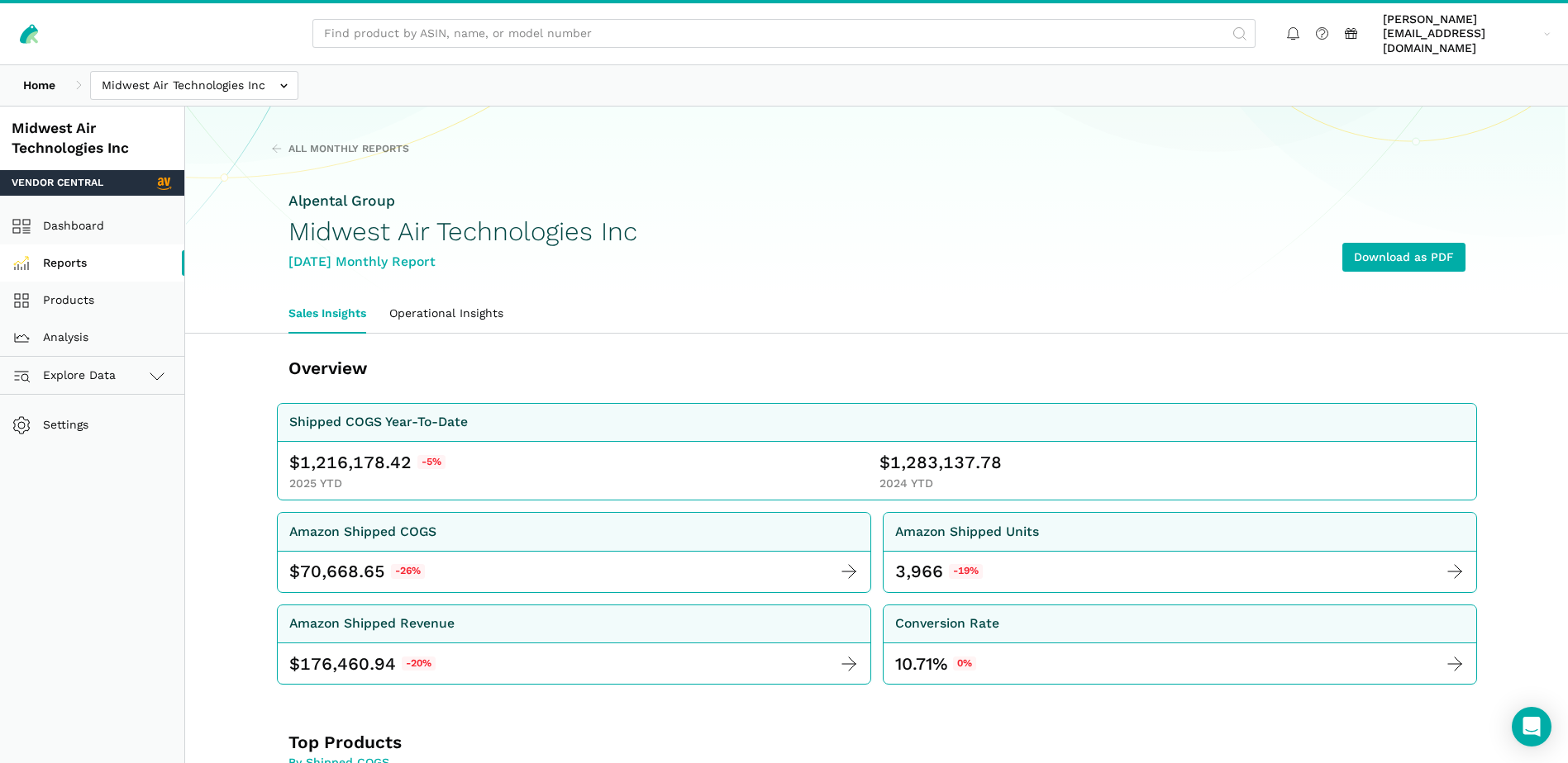
click at [97, 249] on link "Reports" at bounding box center [92, 263] width 184 height 37
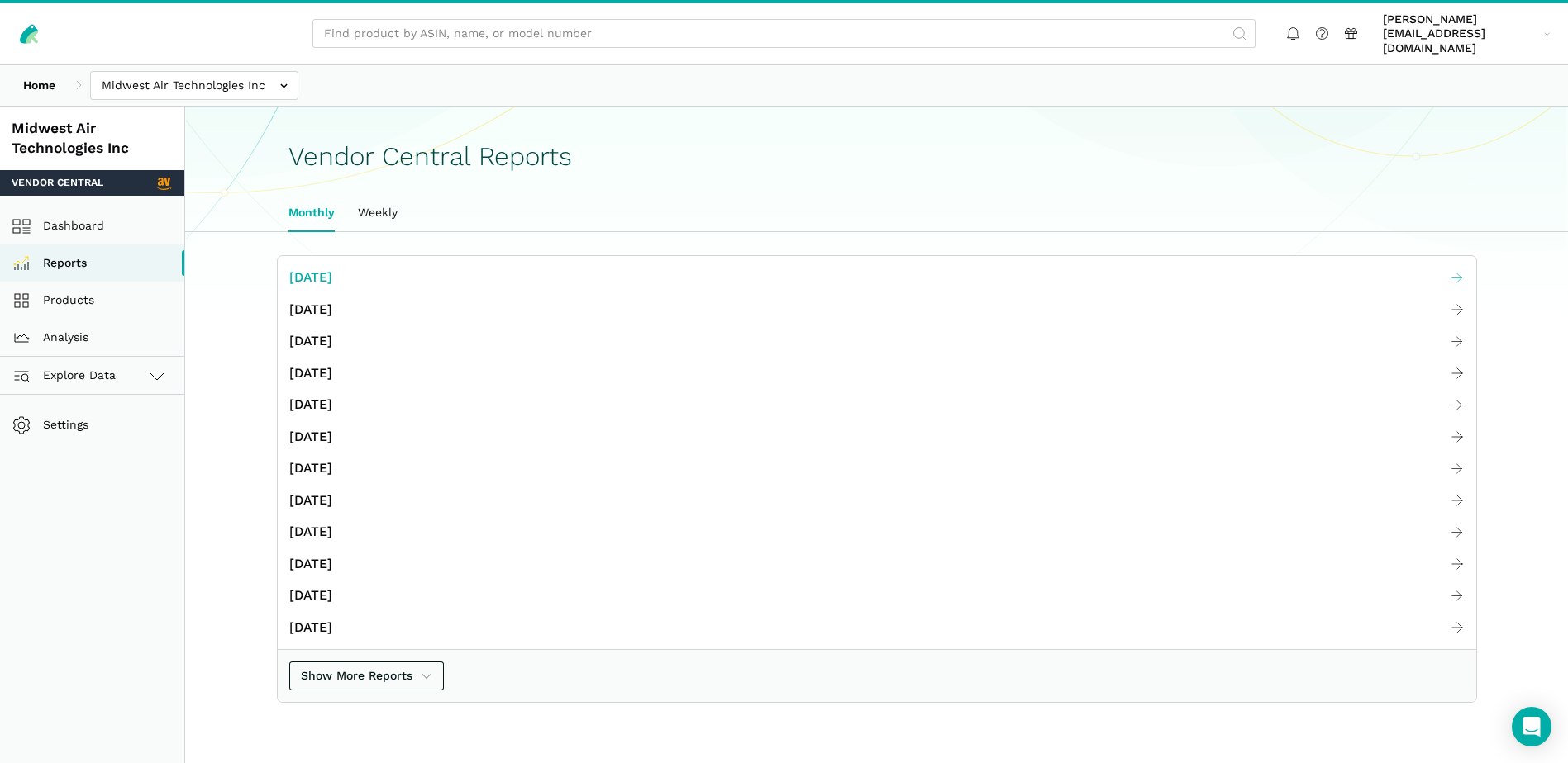
click at [332, 268] on span "[DATE]" at bounding box center [311, 278] width 43 height 21
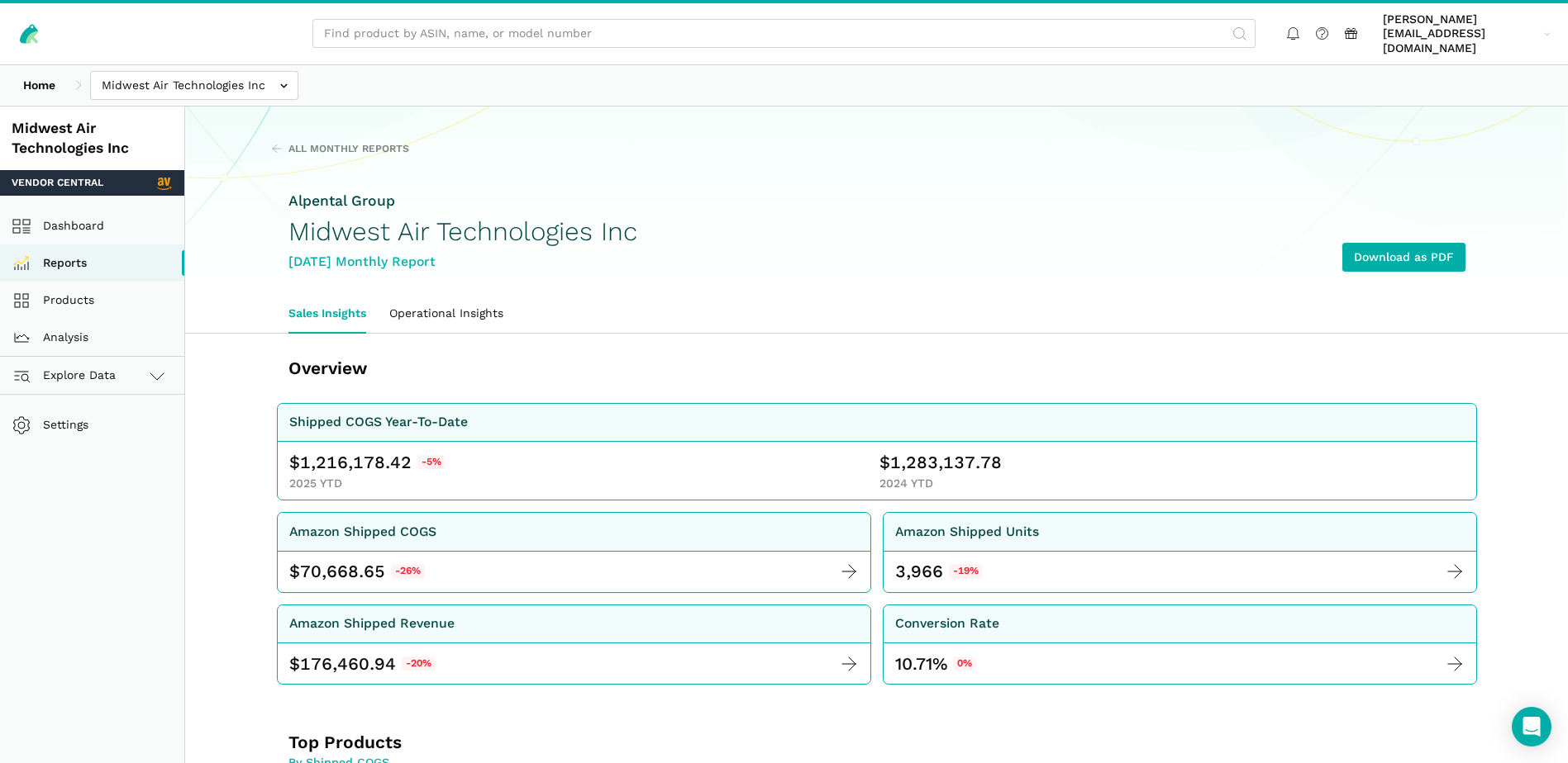
click at [360, 451] on span "1,216,178.42" at bounding box center [355, 463] width 111 height 23
copy span "1,216,178.42"
click at [913, 451] on span "1,283,137.78" at bounding box center [945, 463] width 111 height 23
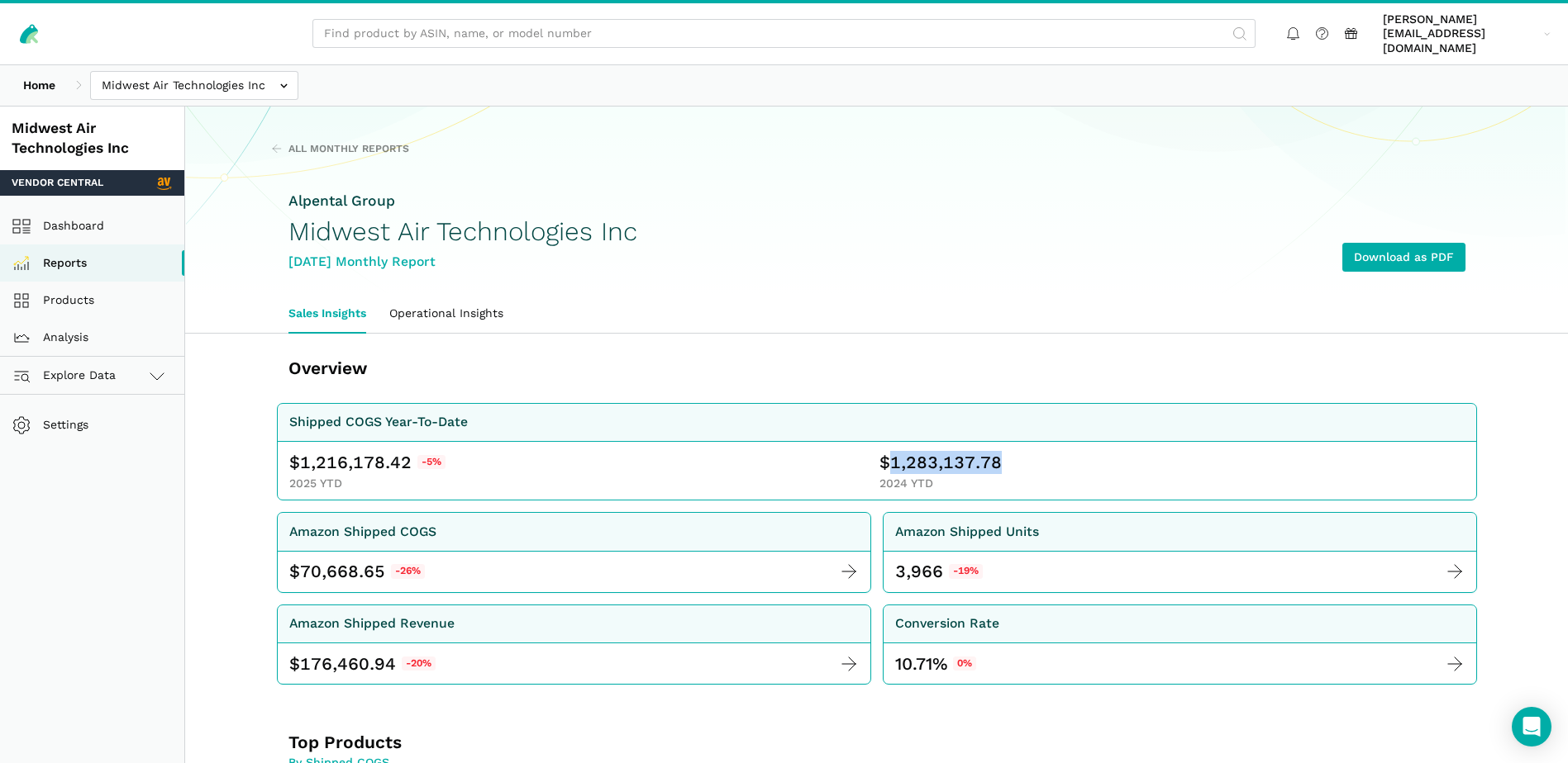
copy span "1,283,137.78"
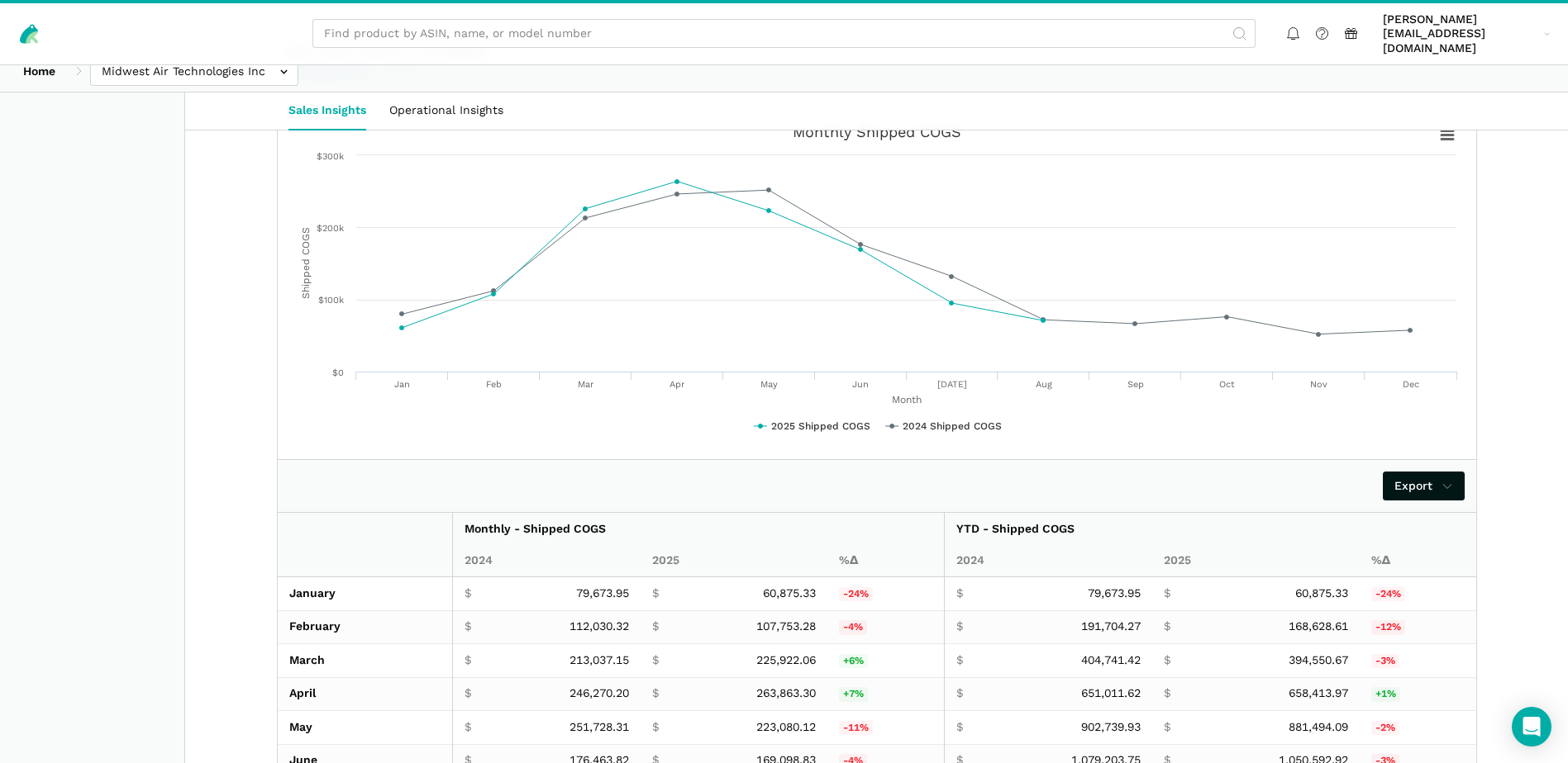
scroll to position [3001, 0]
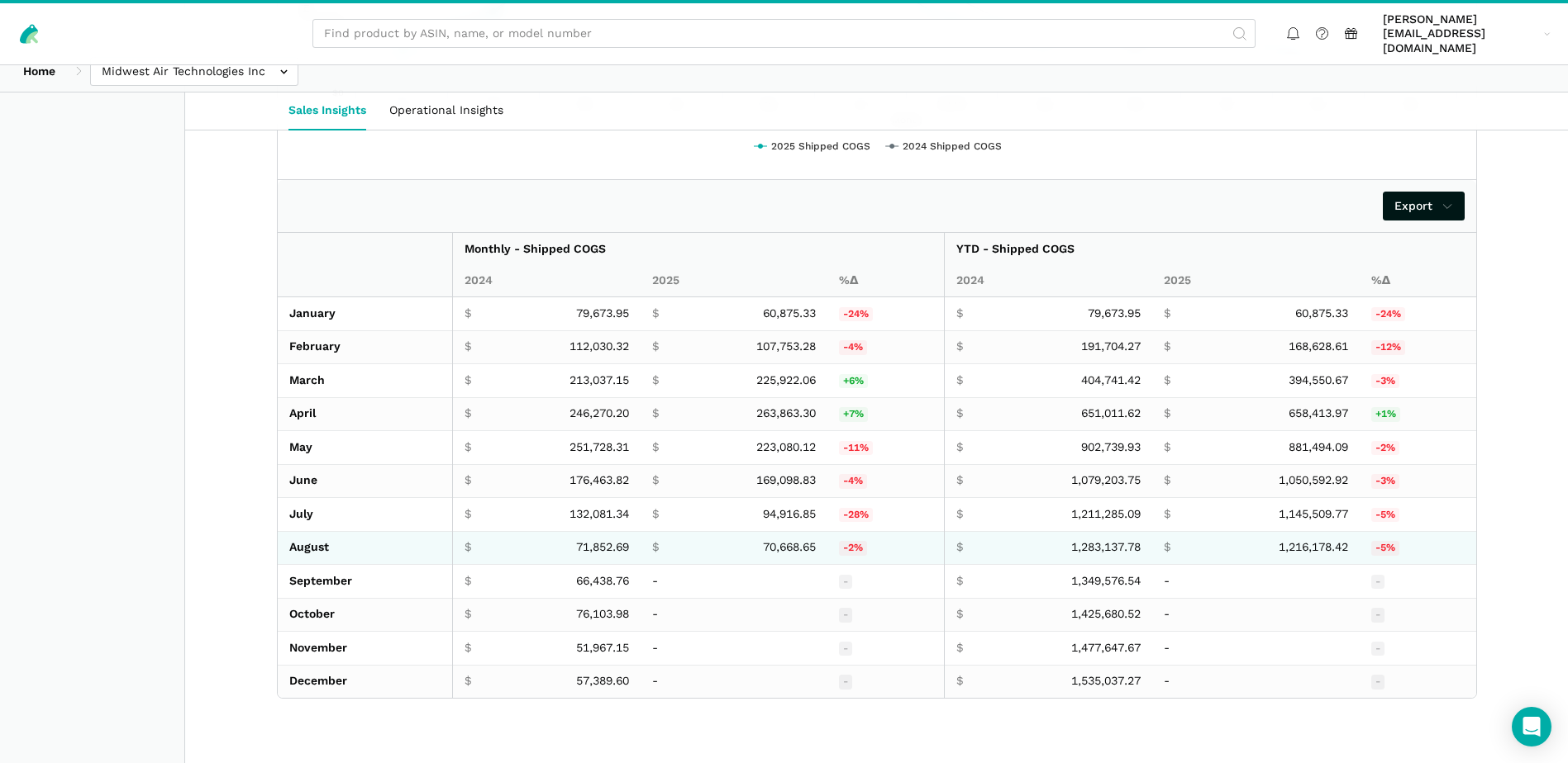
click at [786, 540] on span "70,668.65" at bounding box center [789, 548] width 53 height 15
click at [606, 540] on span "71,852.69" at bounding box center [602, 548] width 53 height 15
click at [778, 540] on span "70,668.65" at bounding box center [789, 548] width 53 height 15
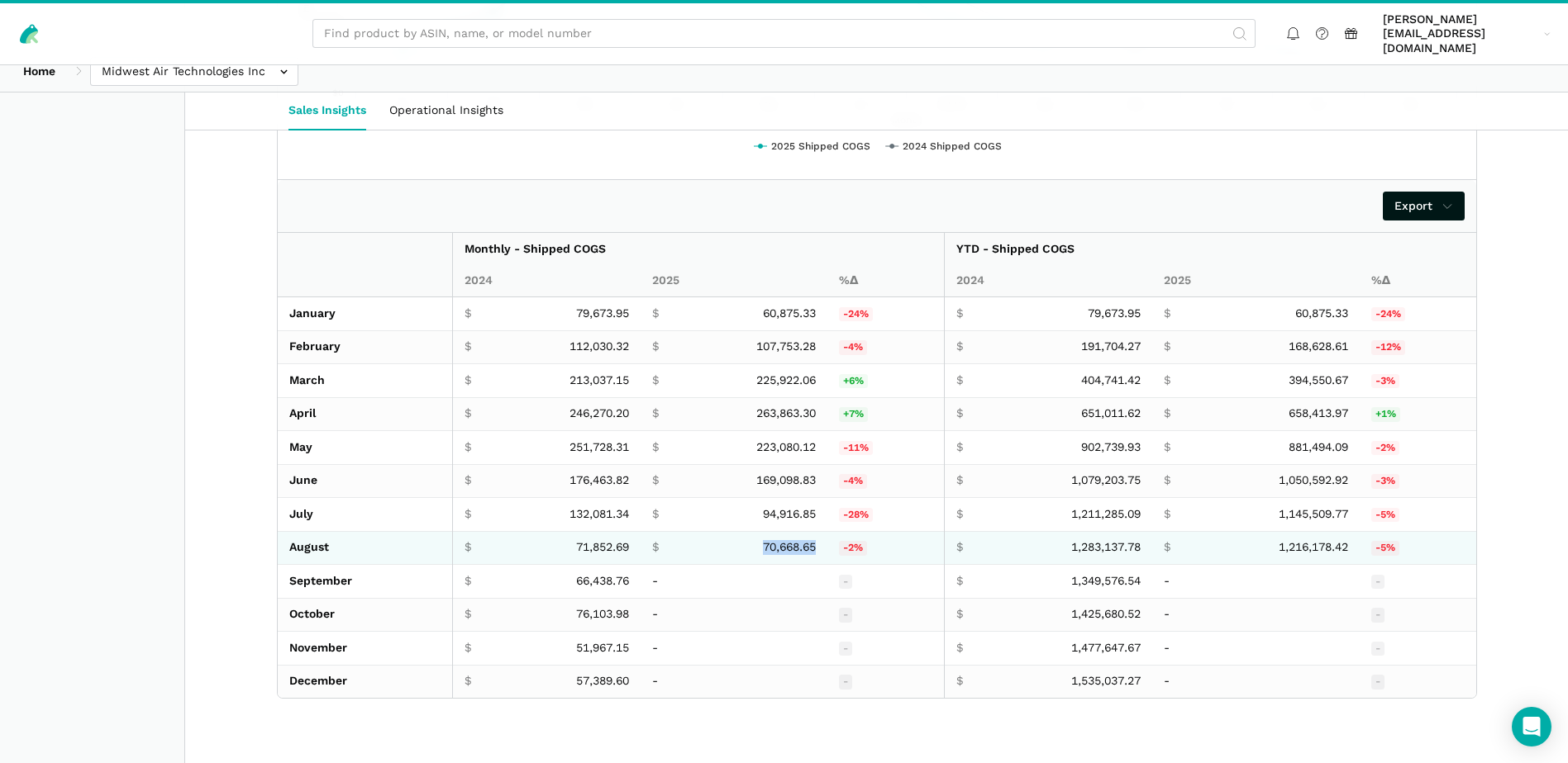
copy span "70,668.65"
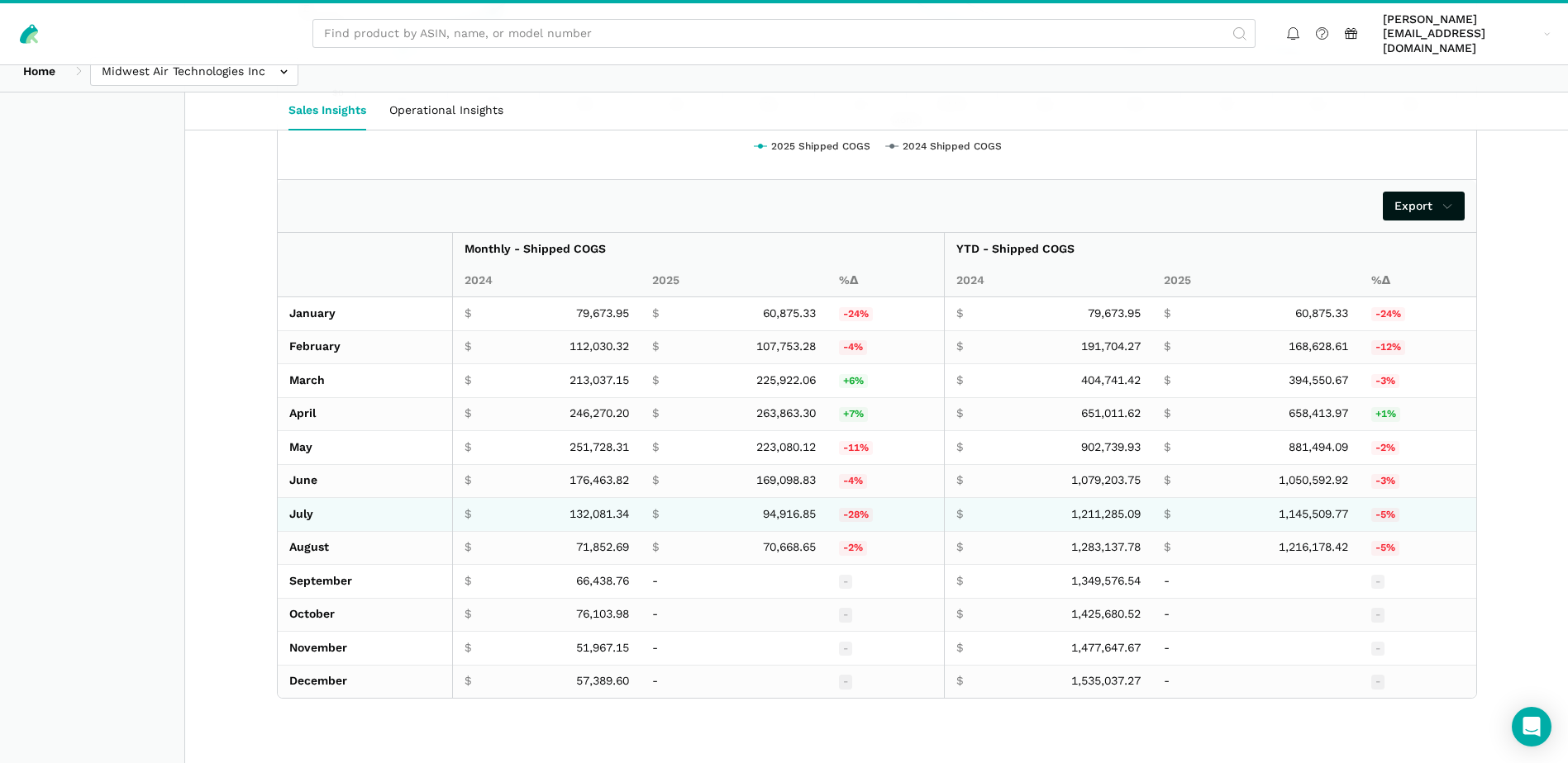
click at [776, 507] on span "94,916.85" at bounding box center [789, 515] width 53 height 15
copy span "94,916.85"
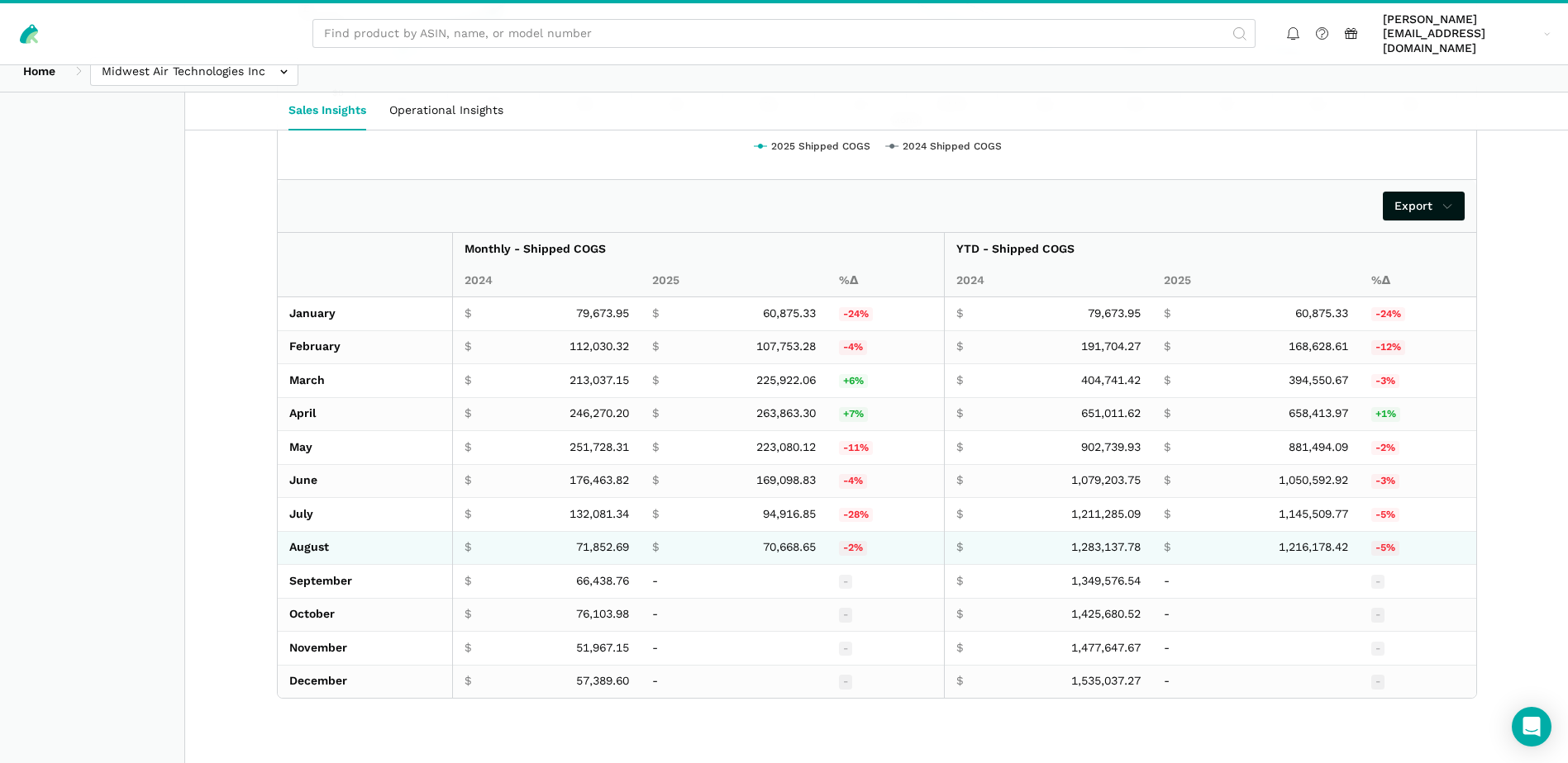
click at [584, 540] on span "71,852.69" at bounding box center [602, 548] width 53 height 15
copy span "71,852.69"
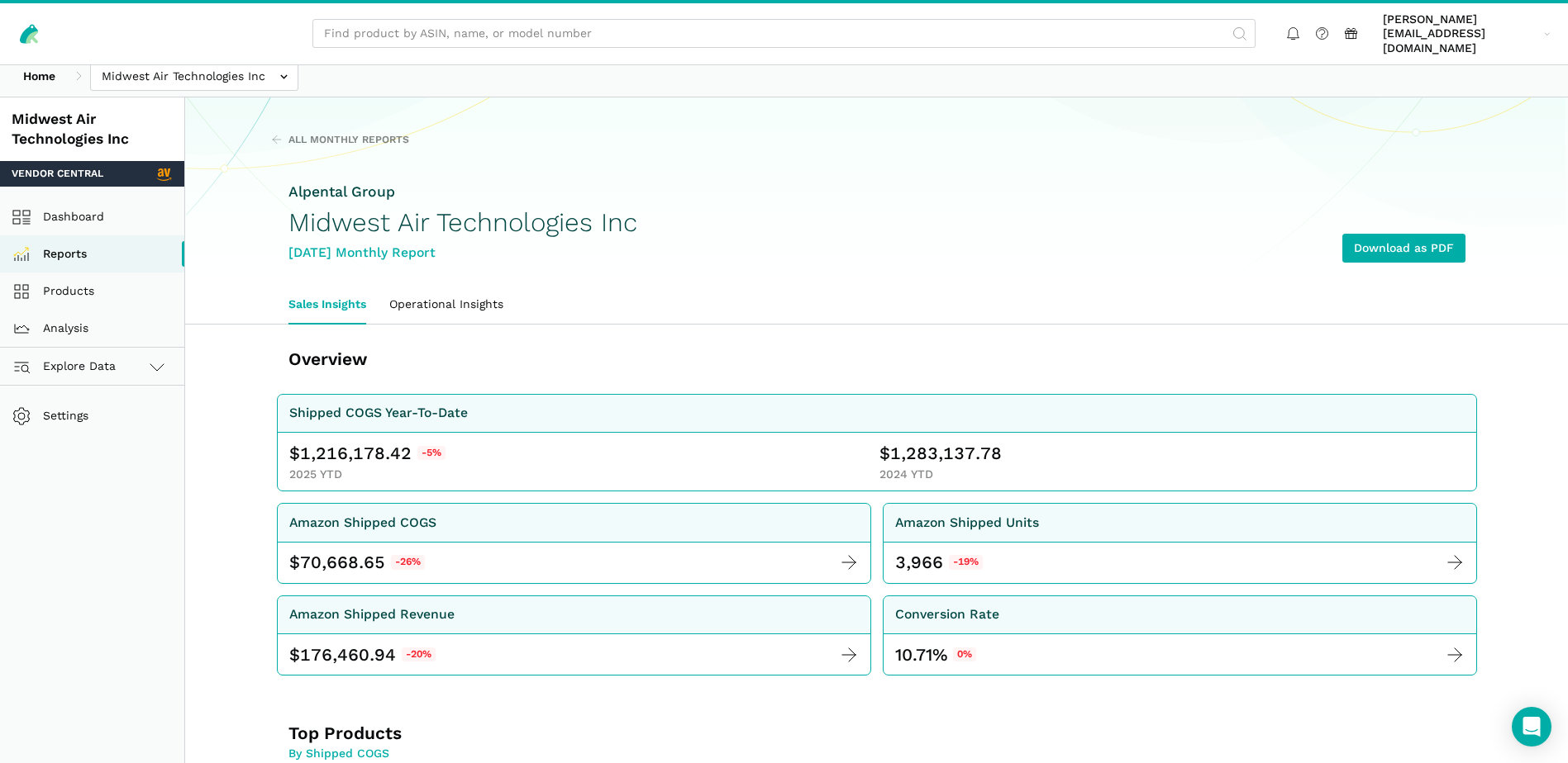
scroll to position [0, 0]
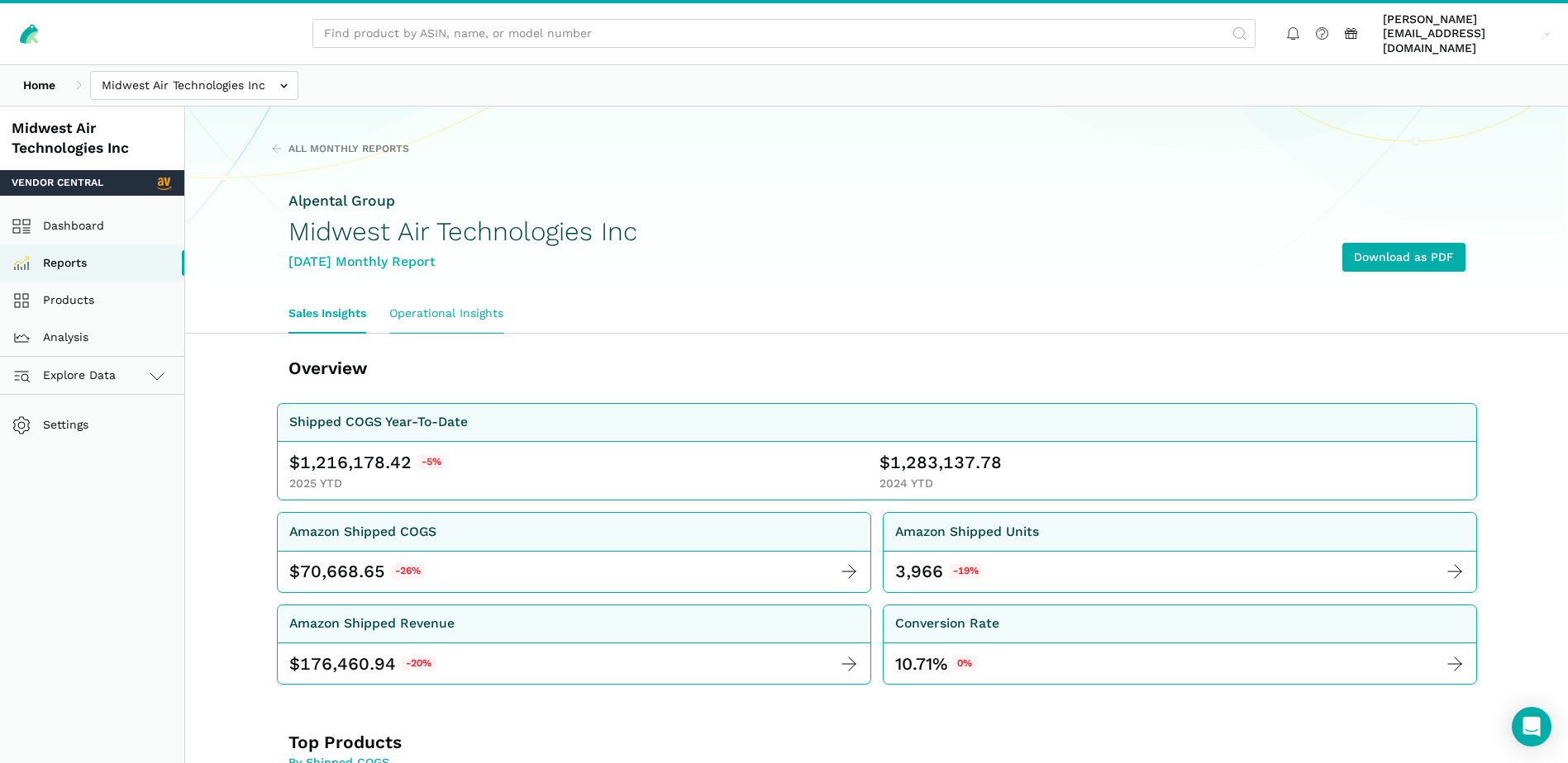
click at [461, 294] on link "Operational Insights" at bounding box center [446, 313] width 137 height 38
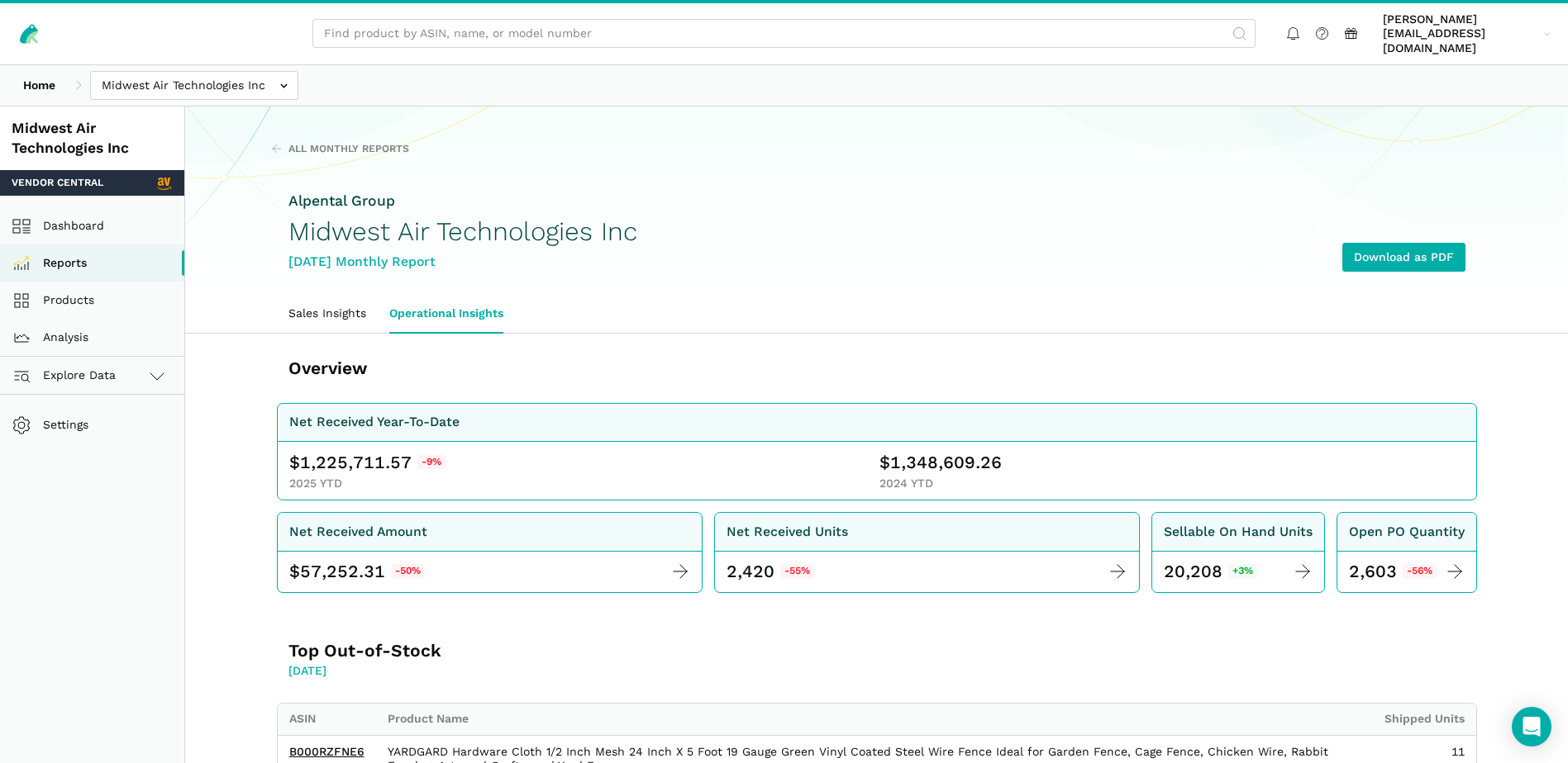
click at [351, 456] on span "1,225,711.57" at bounding box center [355, 463] width 111 height 23
copy span "1,225,711.57"
click at [921, 451] on span "1,348,609.26" at bounding box center [945, 463] width 111 height 23
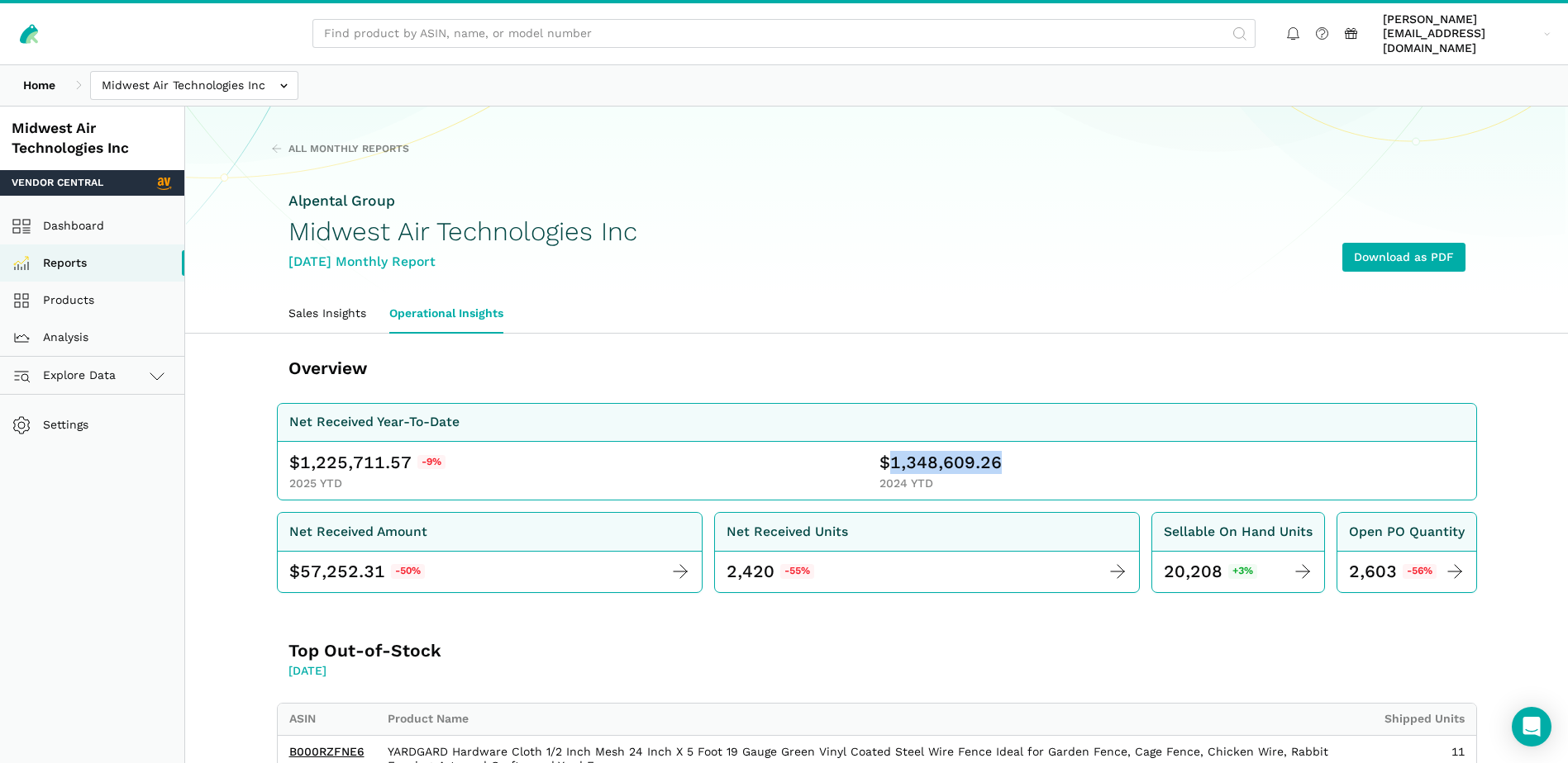
copy span "1,348,609.26"
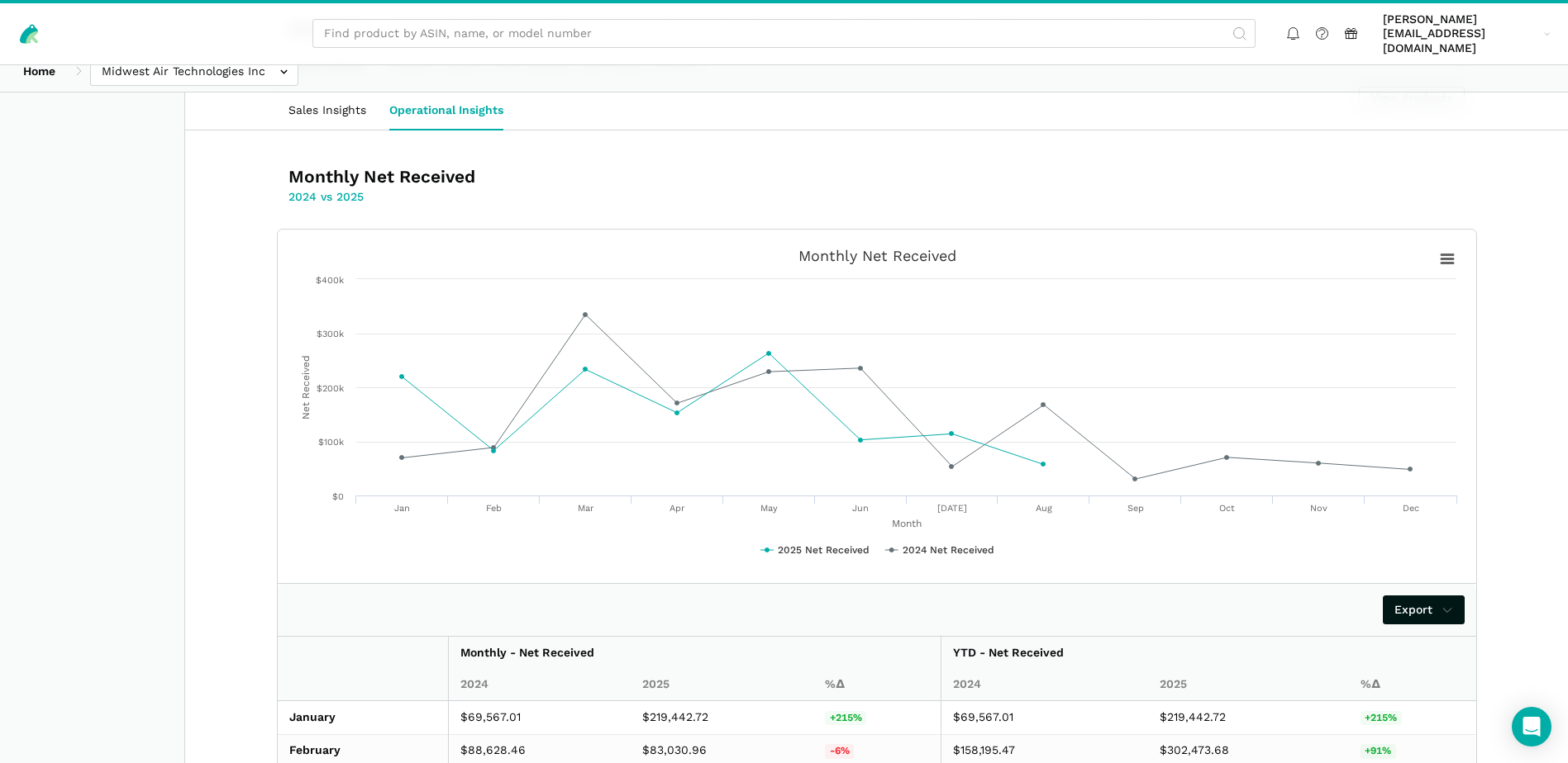
scroll to position [1189, 0]
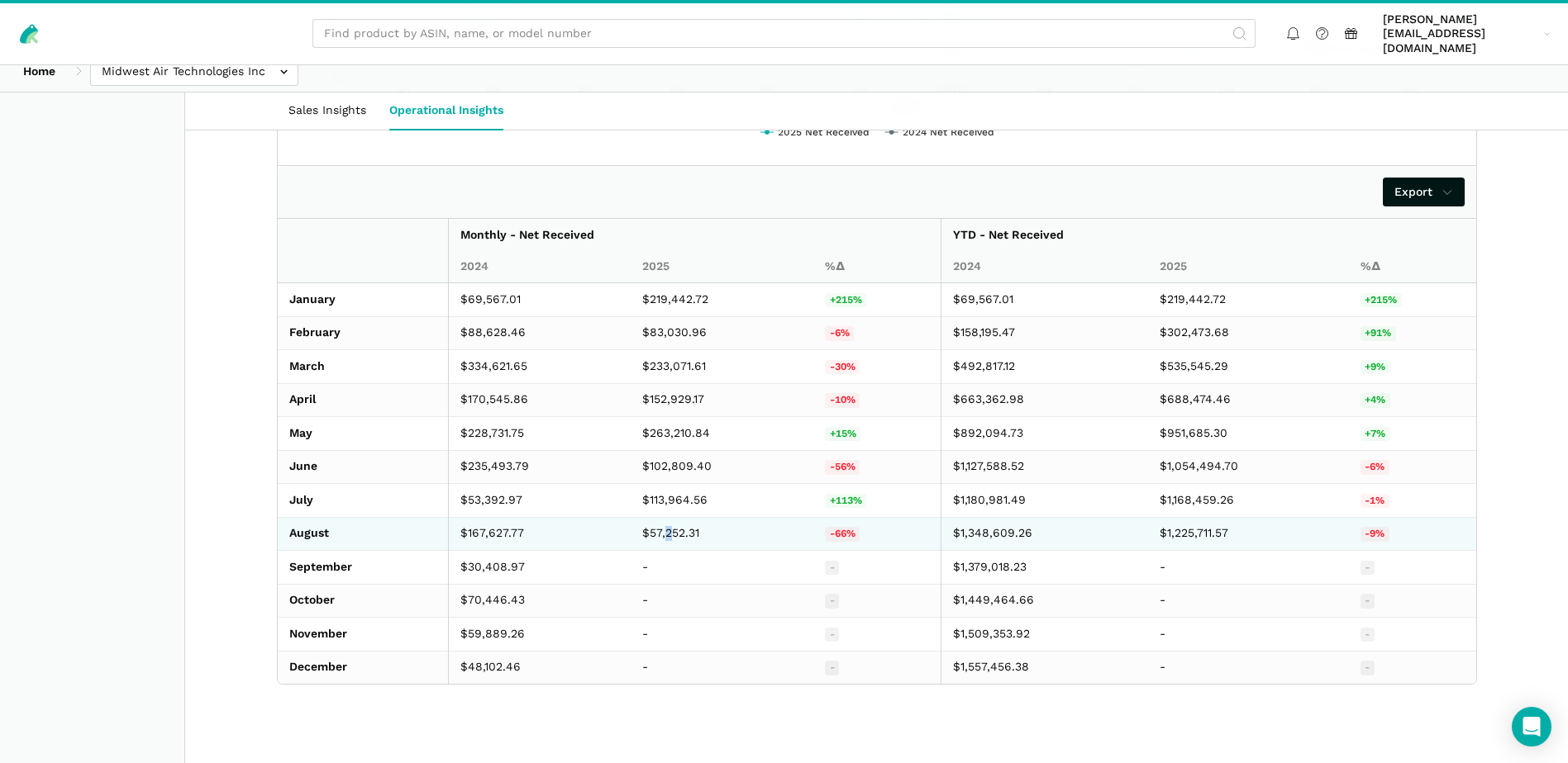
click at [669, 518] on td "$57,252.31" at bounding box center [722, 534] width 183 height 33
click at [661, 518] on td "$57,252.31" at bounding box center [722, 534] width 183 height 33
copy td "57,252.31"
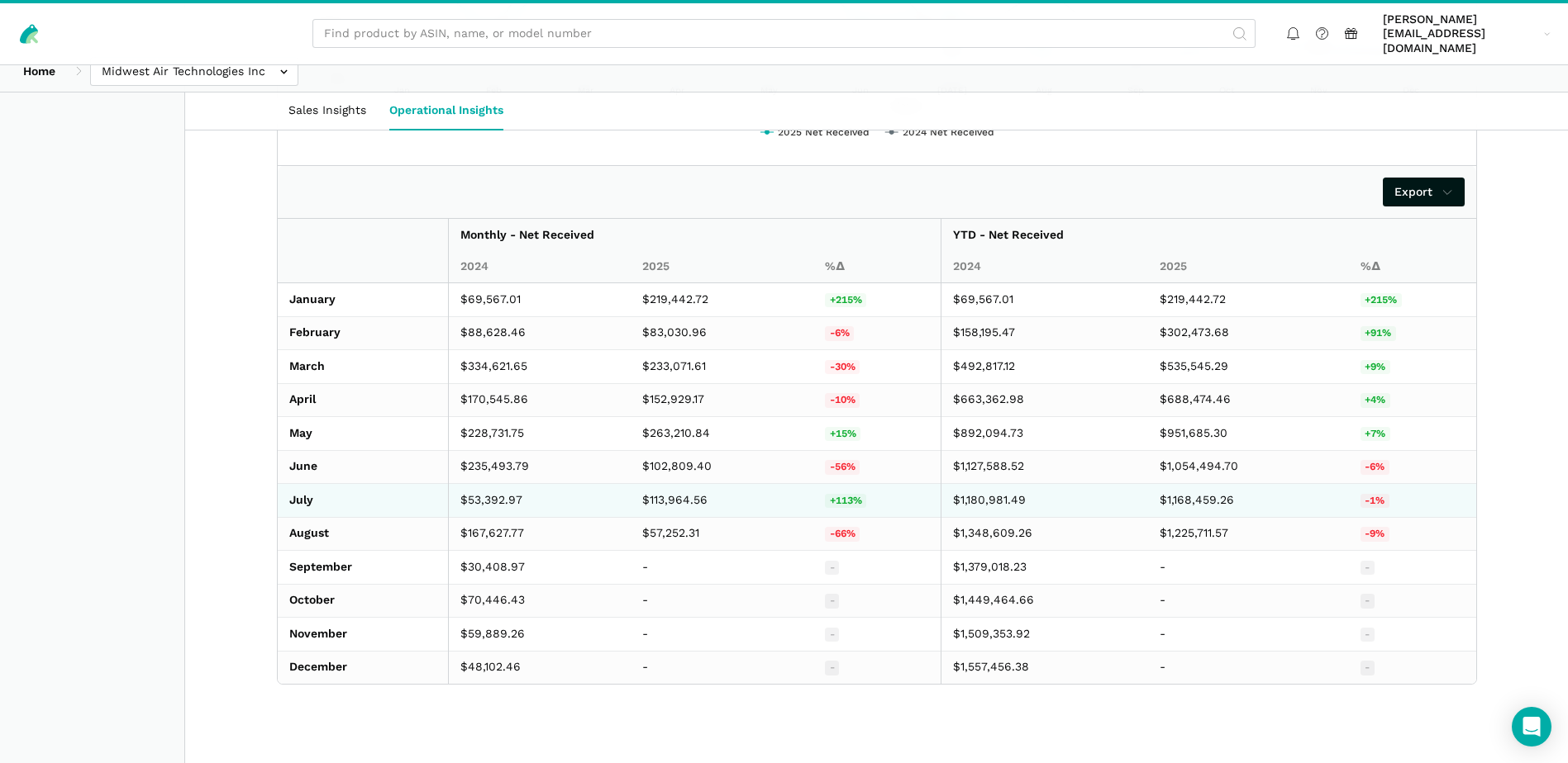
click at [656, 484] on td "$113,964.56" at bounding box center [722, 500] width 183 height 33
copy td "113,964.56"
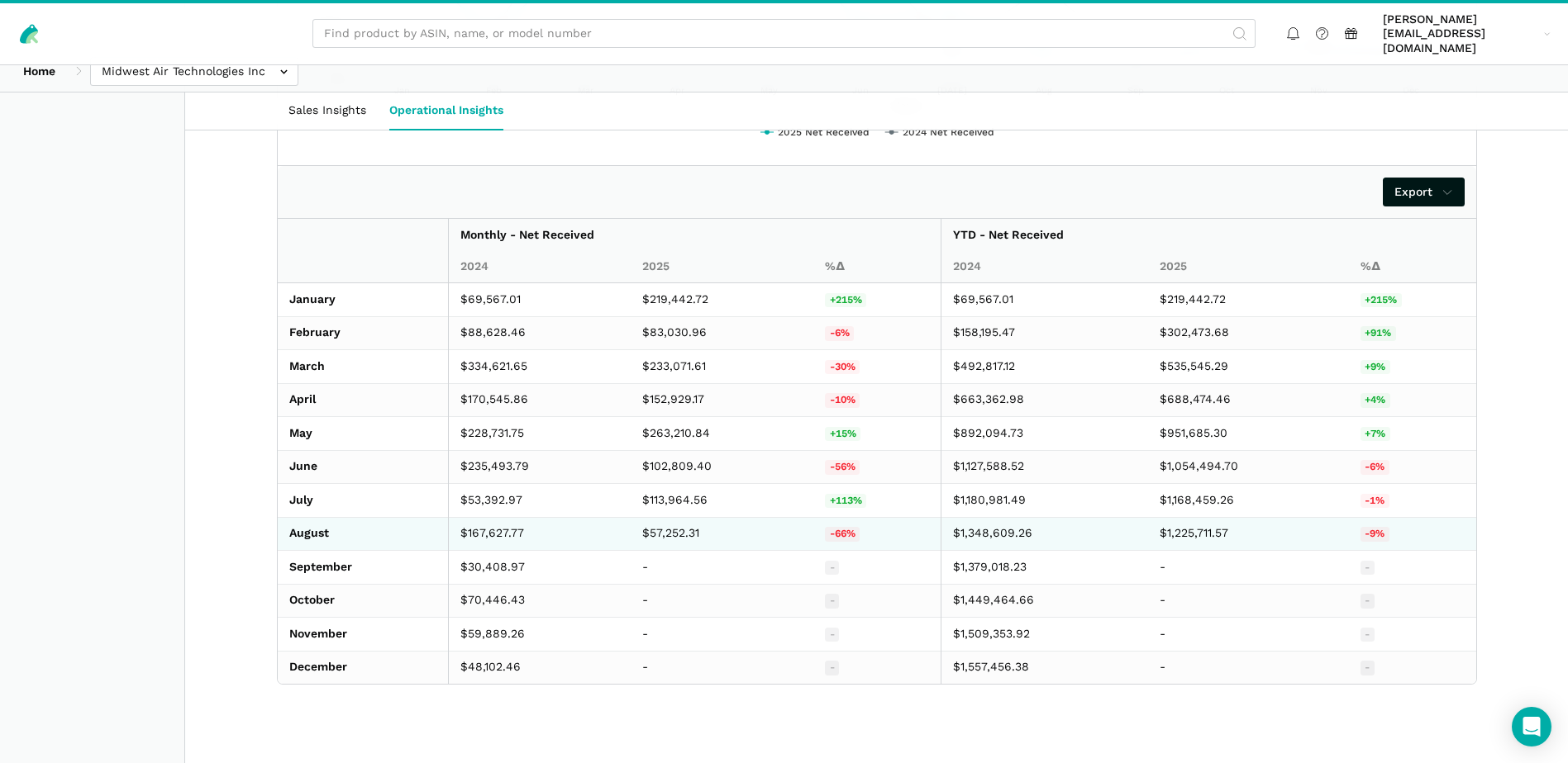
click at [492, 517] on td "$167,627.77" at bounding box center [539, 534] width 183 height 33
copy td "167,627.77"
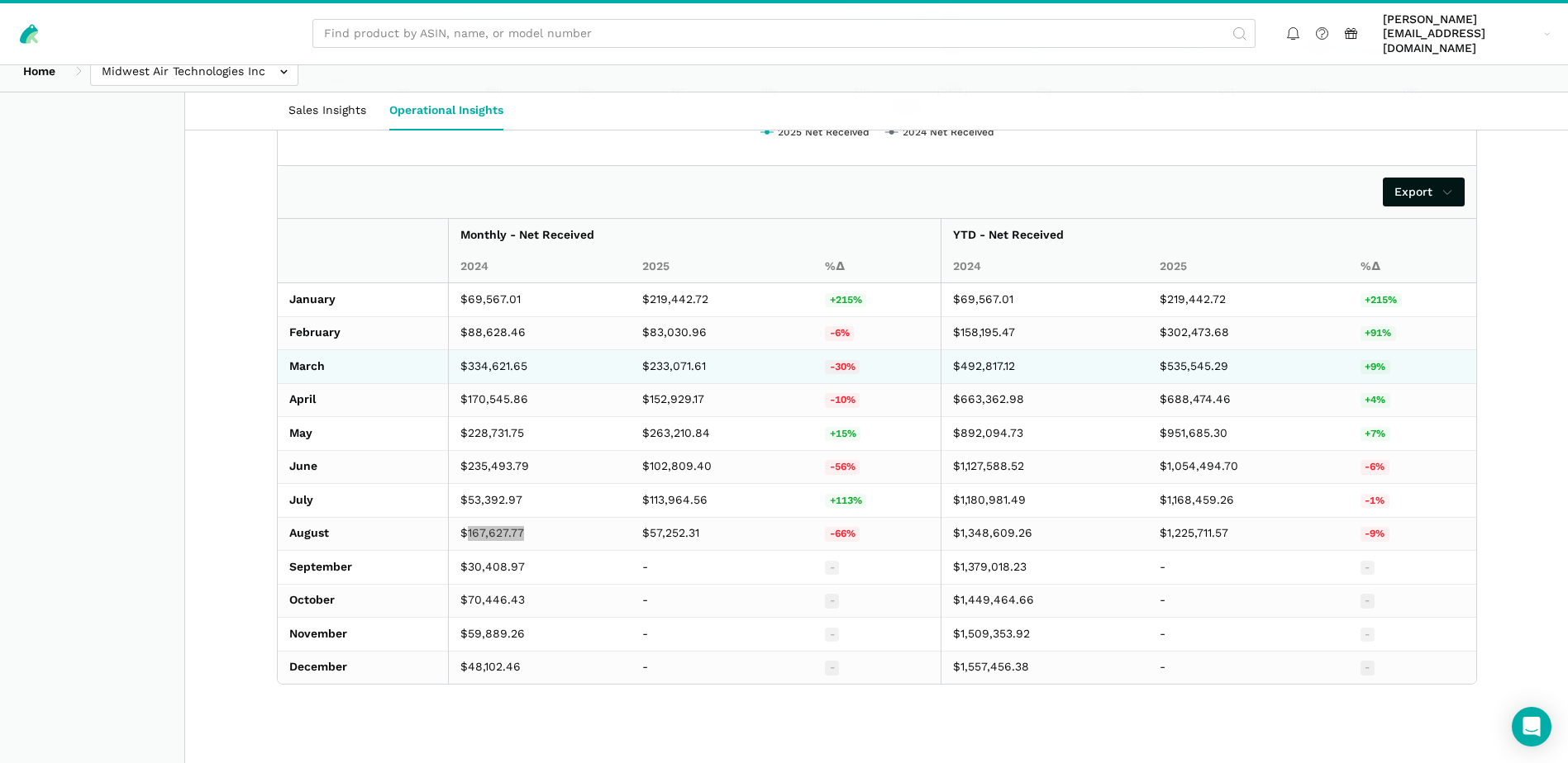
scroll to position [0, 0]
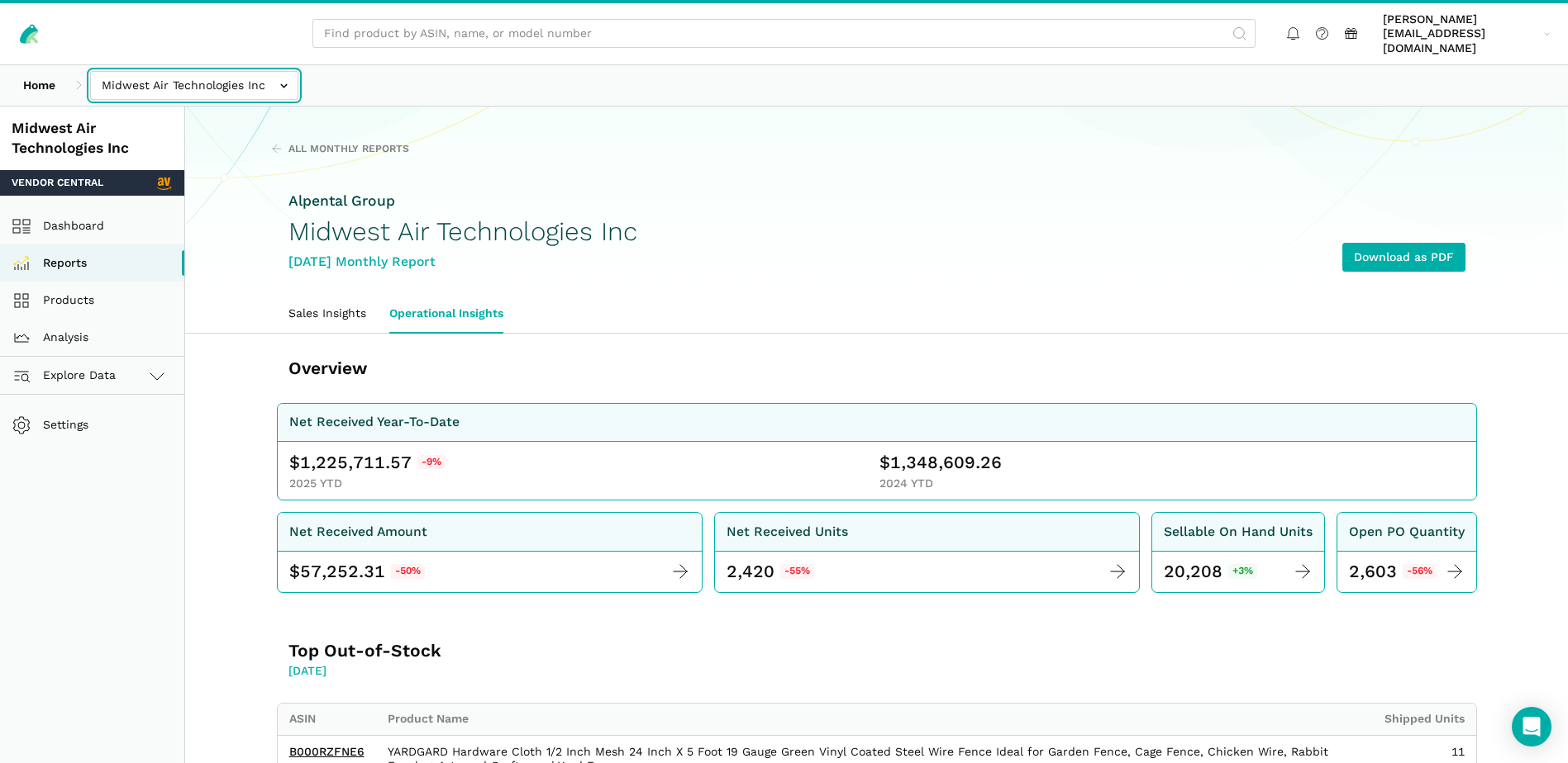
click at [275, 74] on input "text" at bounding box center [194, 85] width 208 height 29
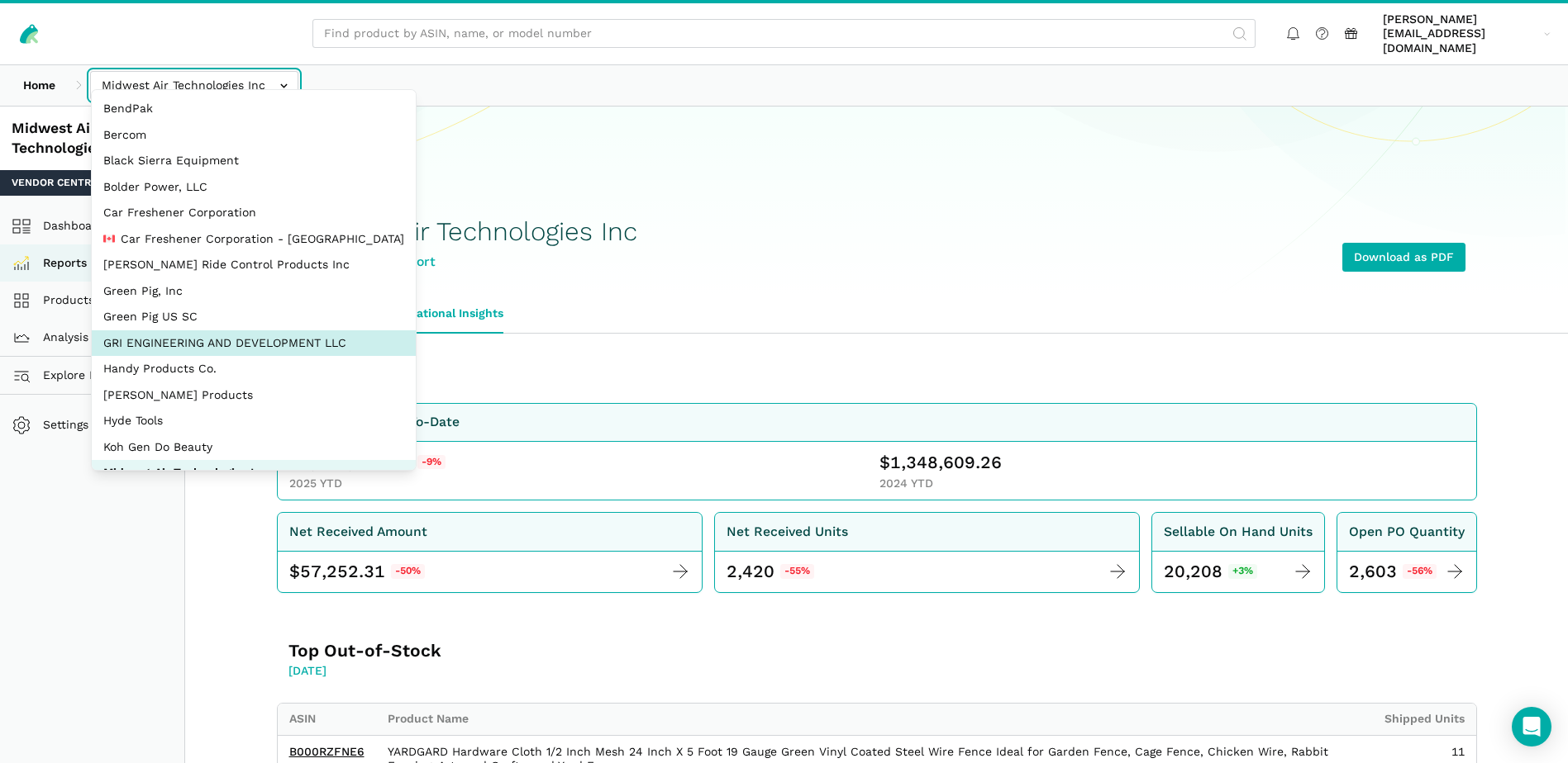
scroll to position [74, 0]
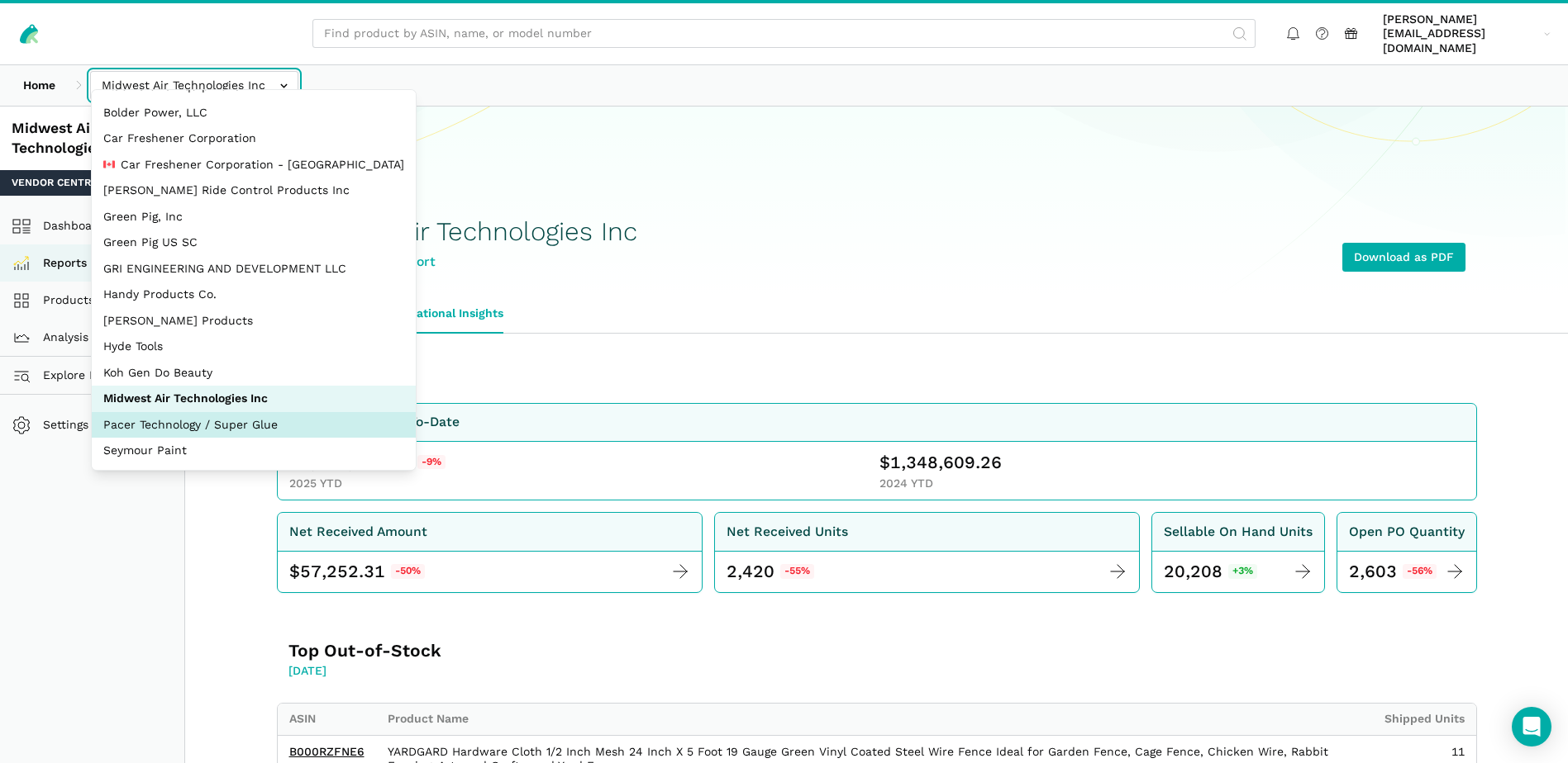
select select "fkxqHxM23aXfX8SirVafsdf2"
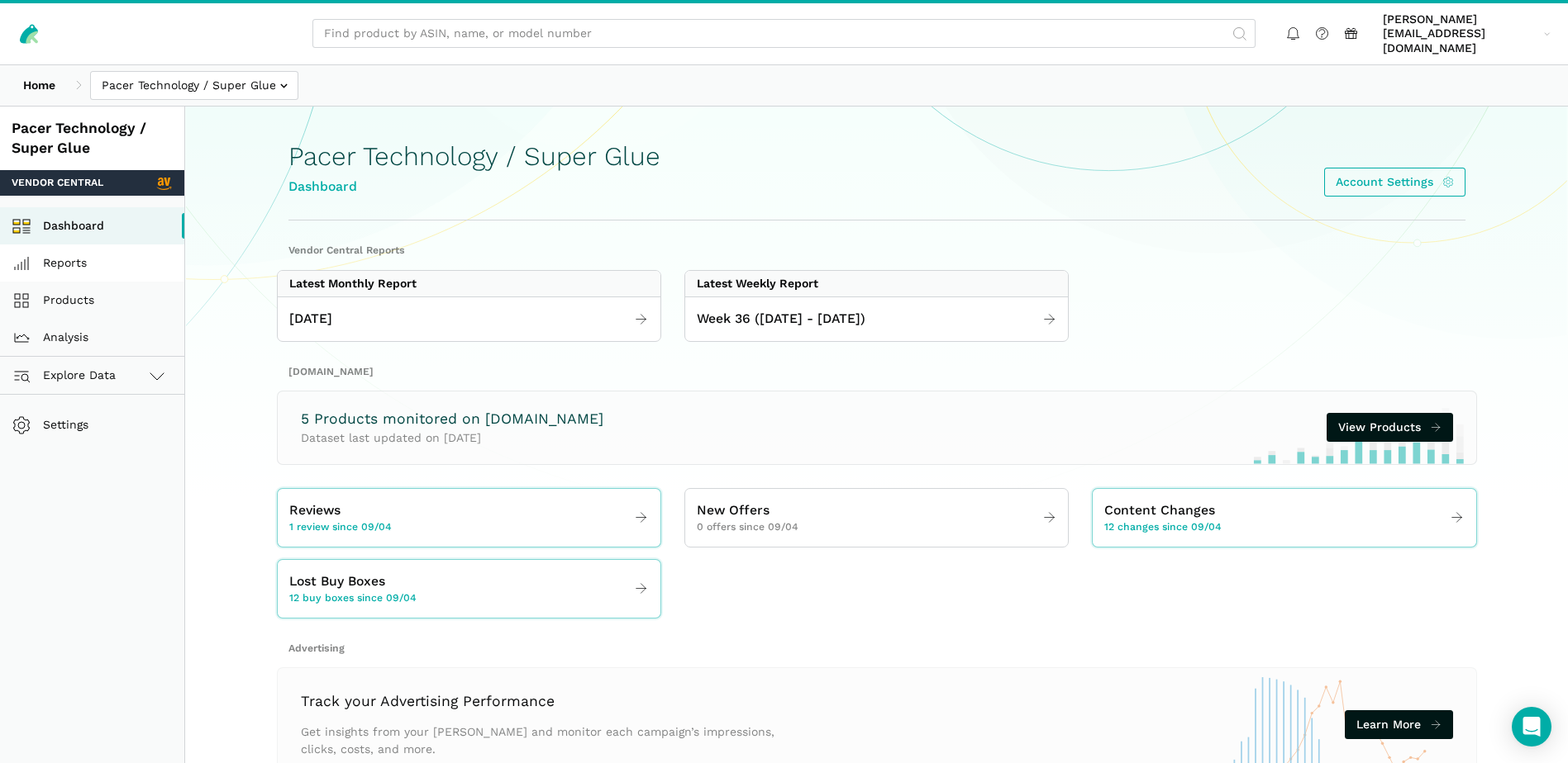
click at [77, 253] on link "Reports" at bounding box center [92, 263] width 184 height 37
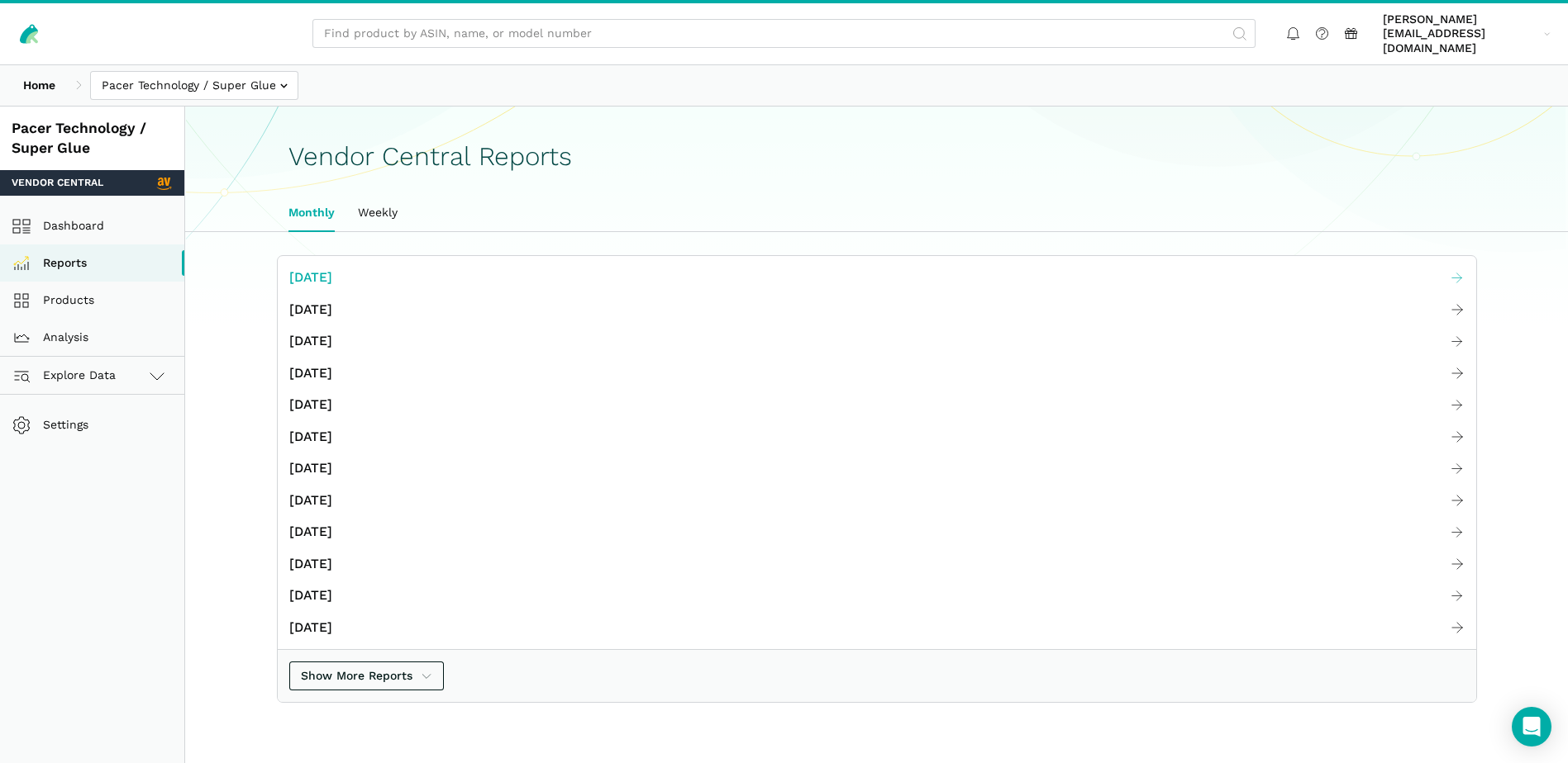
click at [326, 268] on span "[DATE]" at bounding box center [311, 278] width 43 height 21
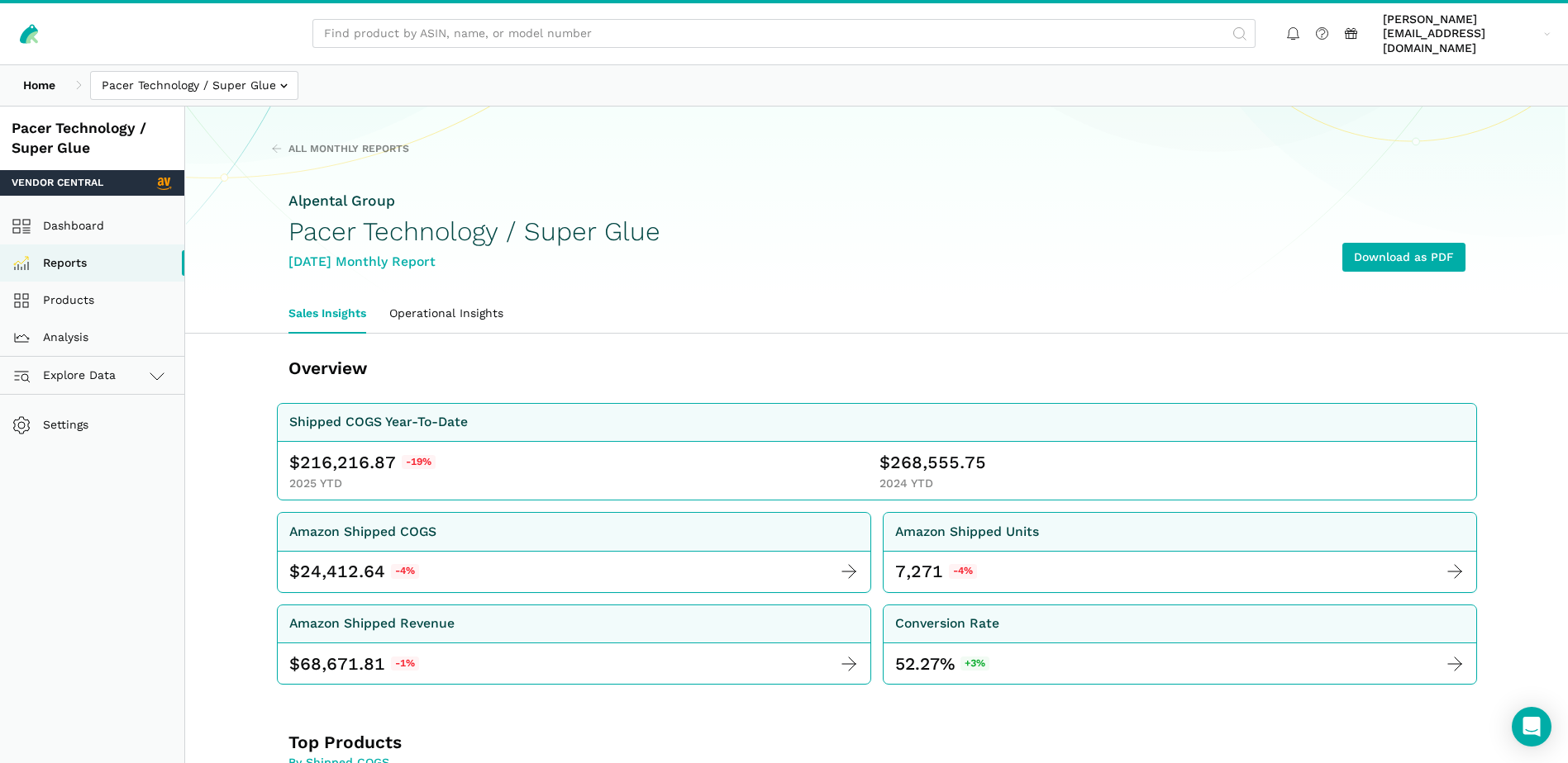
click at [347, 451] on span "216,216.87" at bounding box center [347, 463] width 96 height 23
copy span "216,216.87"
click at [919, 451] on span "268,555.75" at bounding box center [938, 463] width 96 height 23
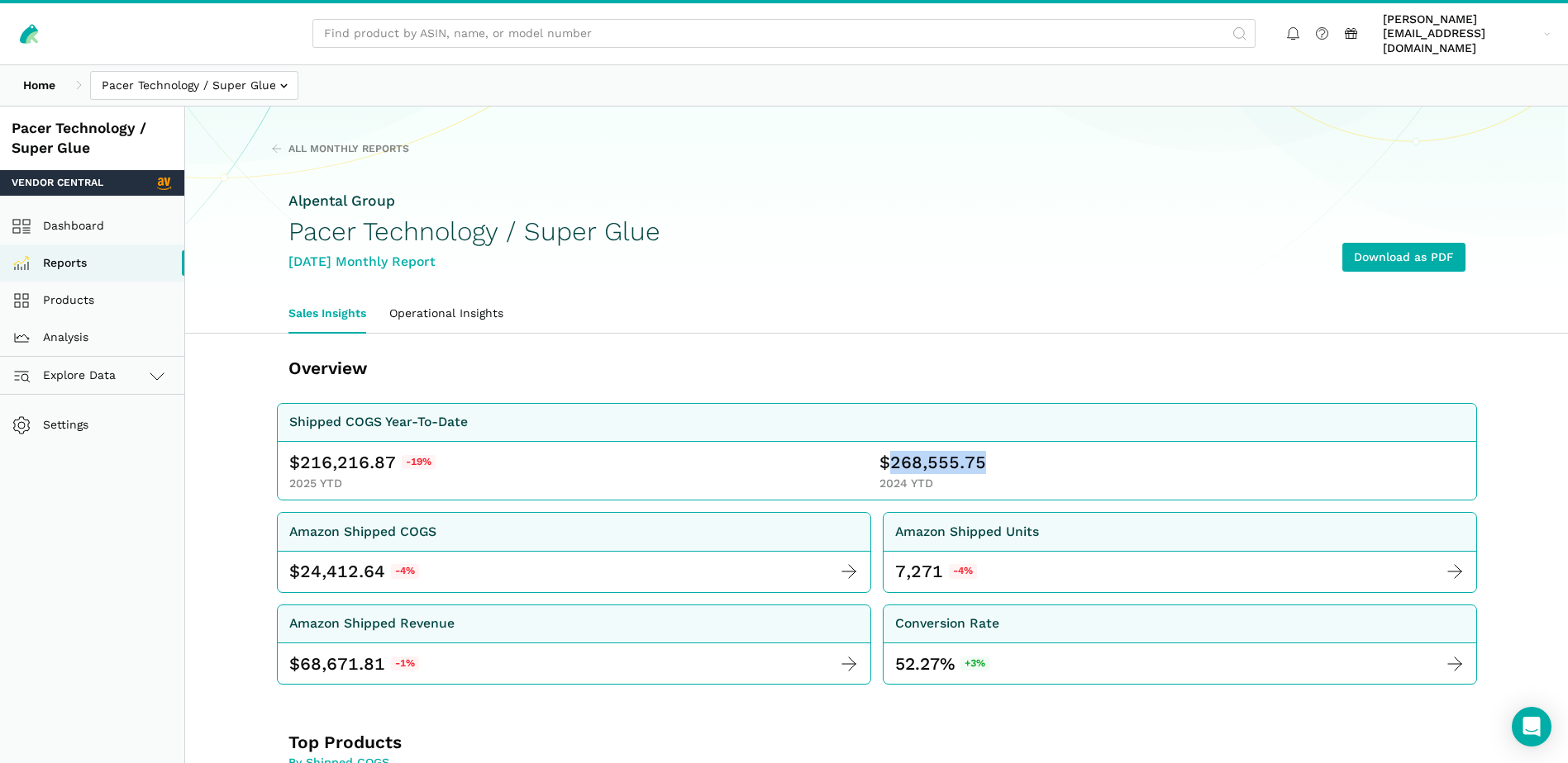
copy span "268,555.75"
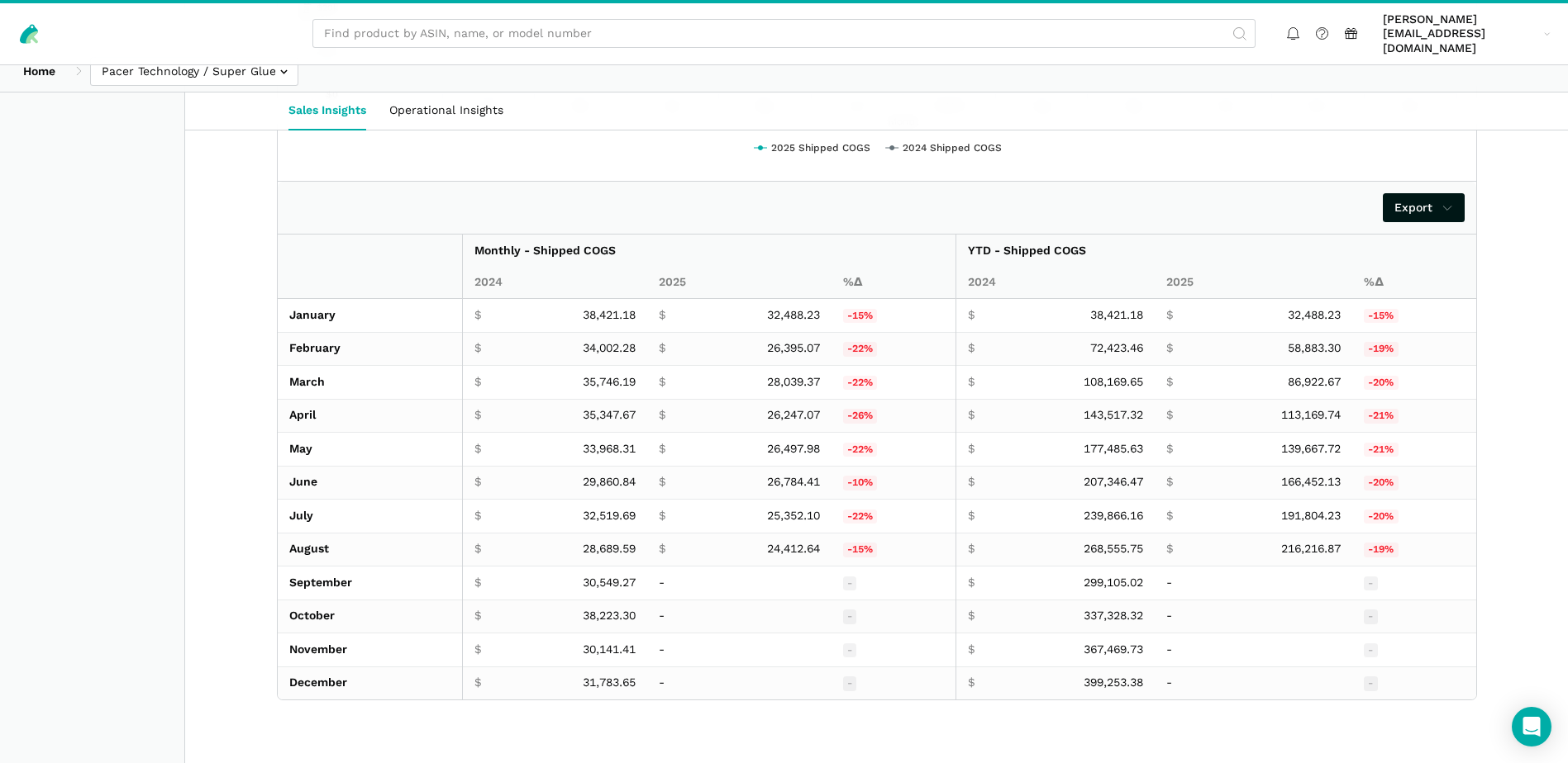
scroll to position [2742, 0]
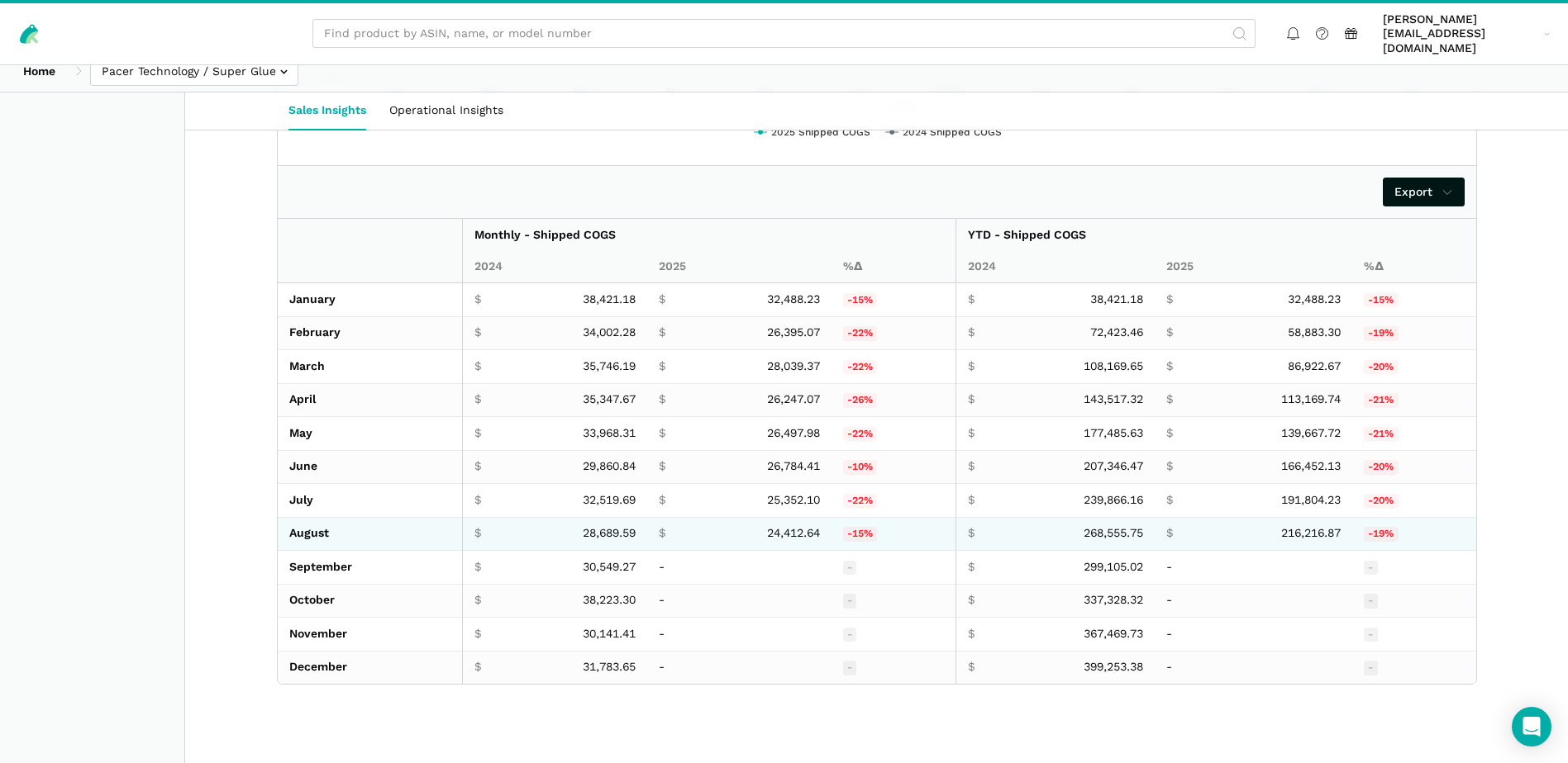
click at [772, 526] on span "24,412.64" at bounding box center [793, 534] width 53 height 15
copy span "24,412.64"
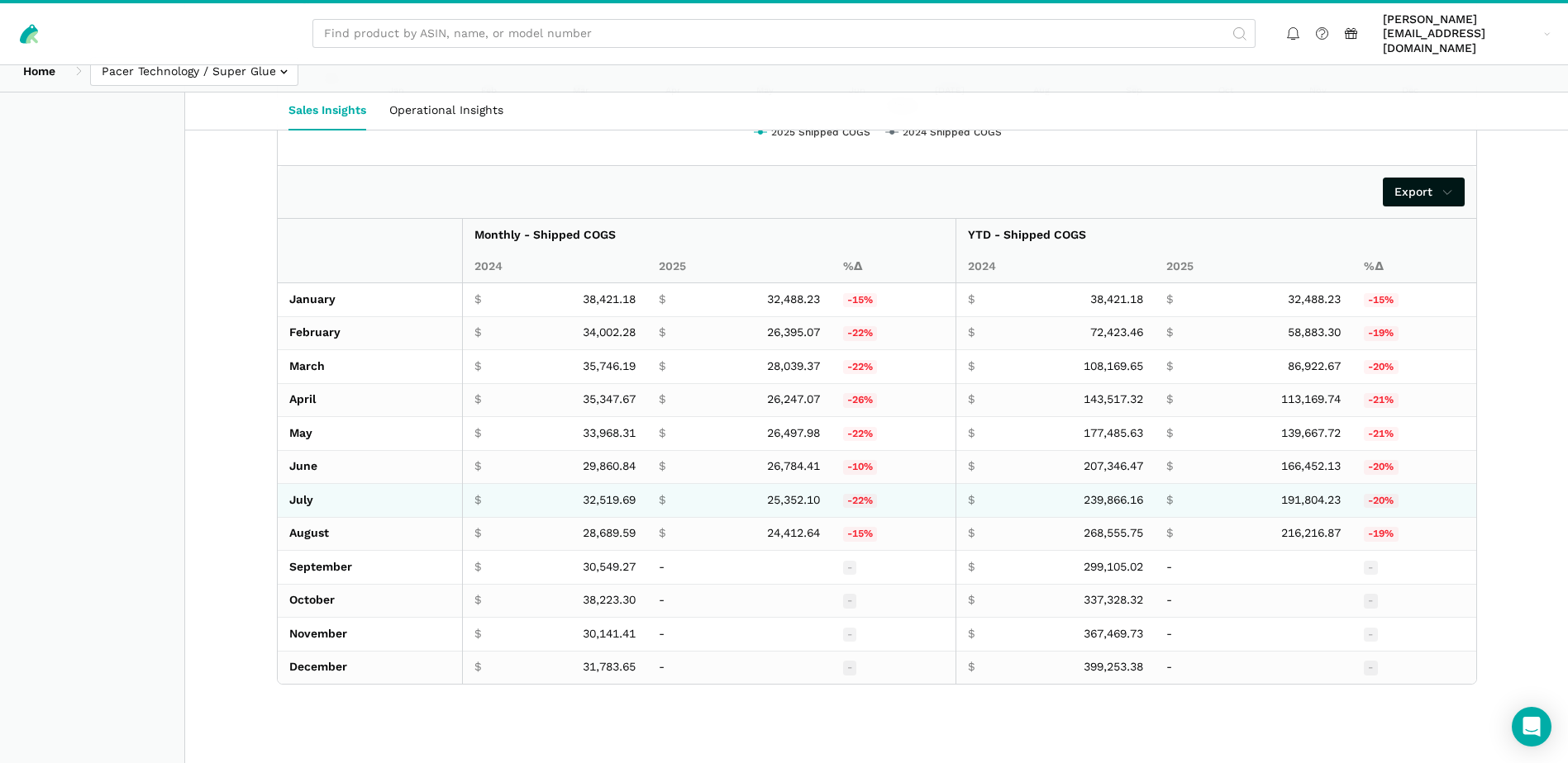
click at [788, 493] on span "25,352.10" at bounding box center [793, 500] width 53 height 15
copy span "25,352.10"
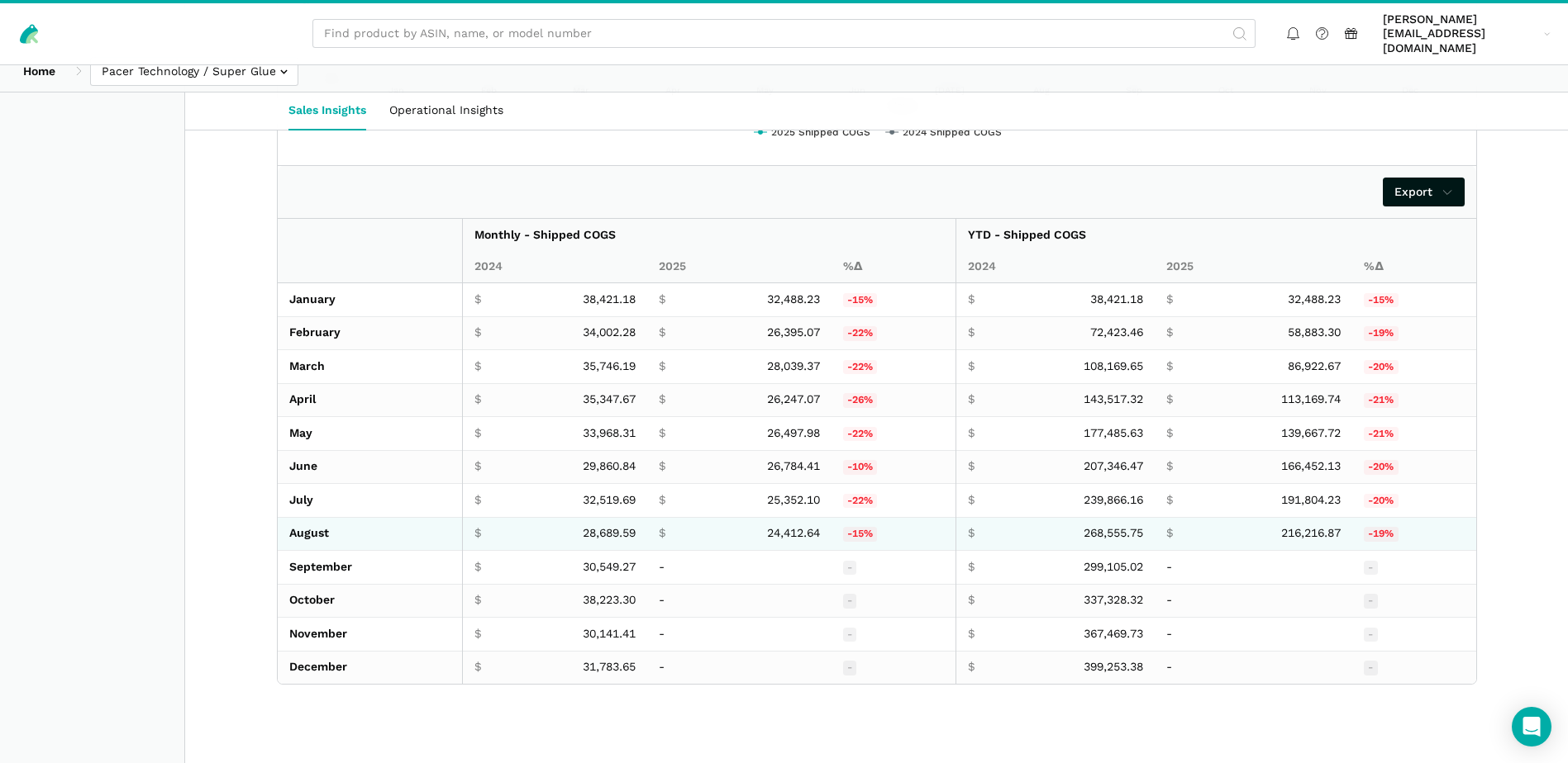
click at [599, 526] on span "28,689.59" at bounding box center [609, 534] width 53 height 15
copy span "28,689.59"
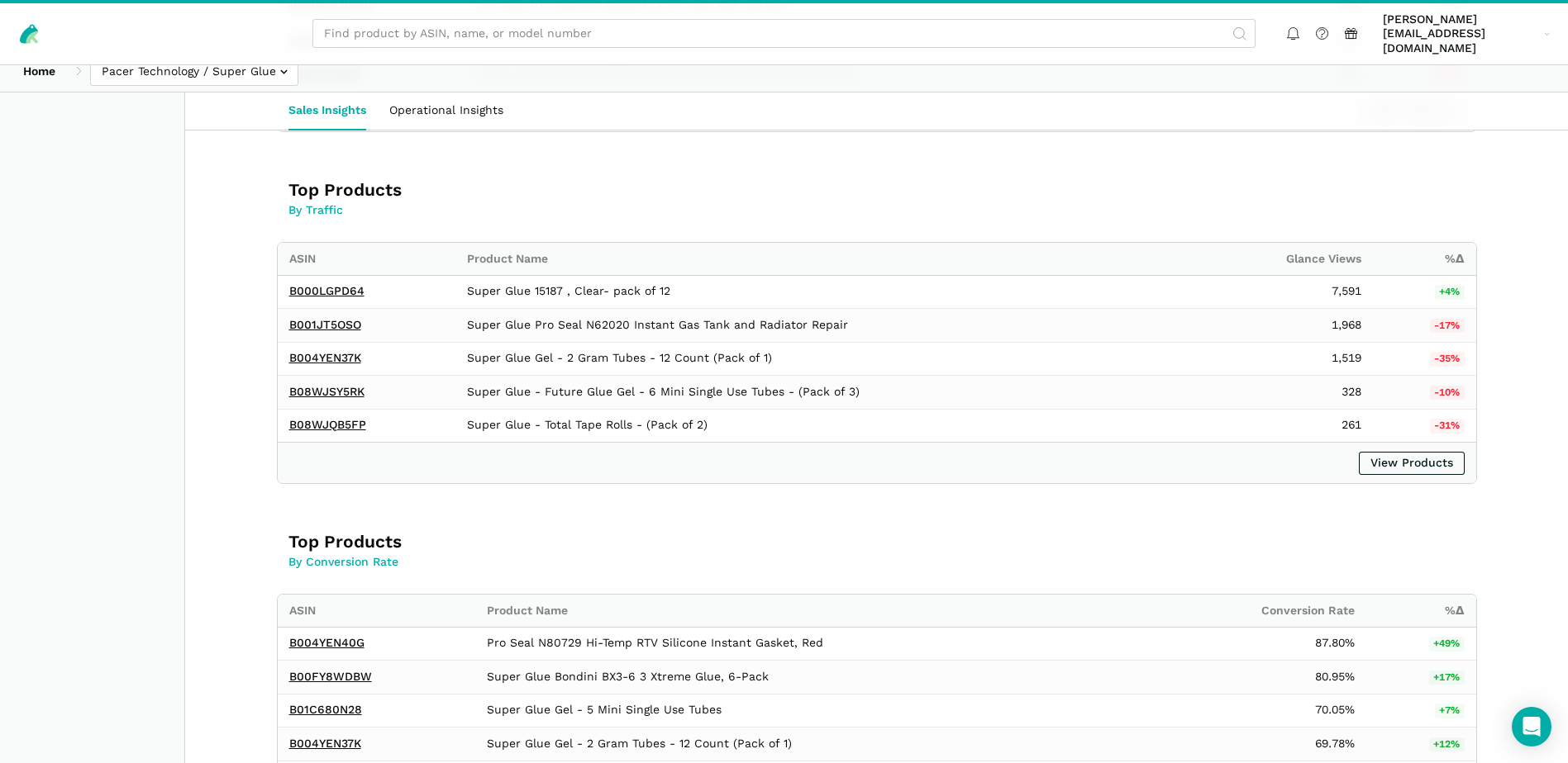
scroll to position [18, 0]
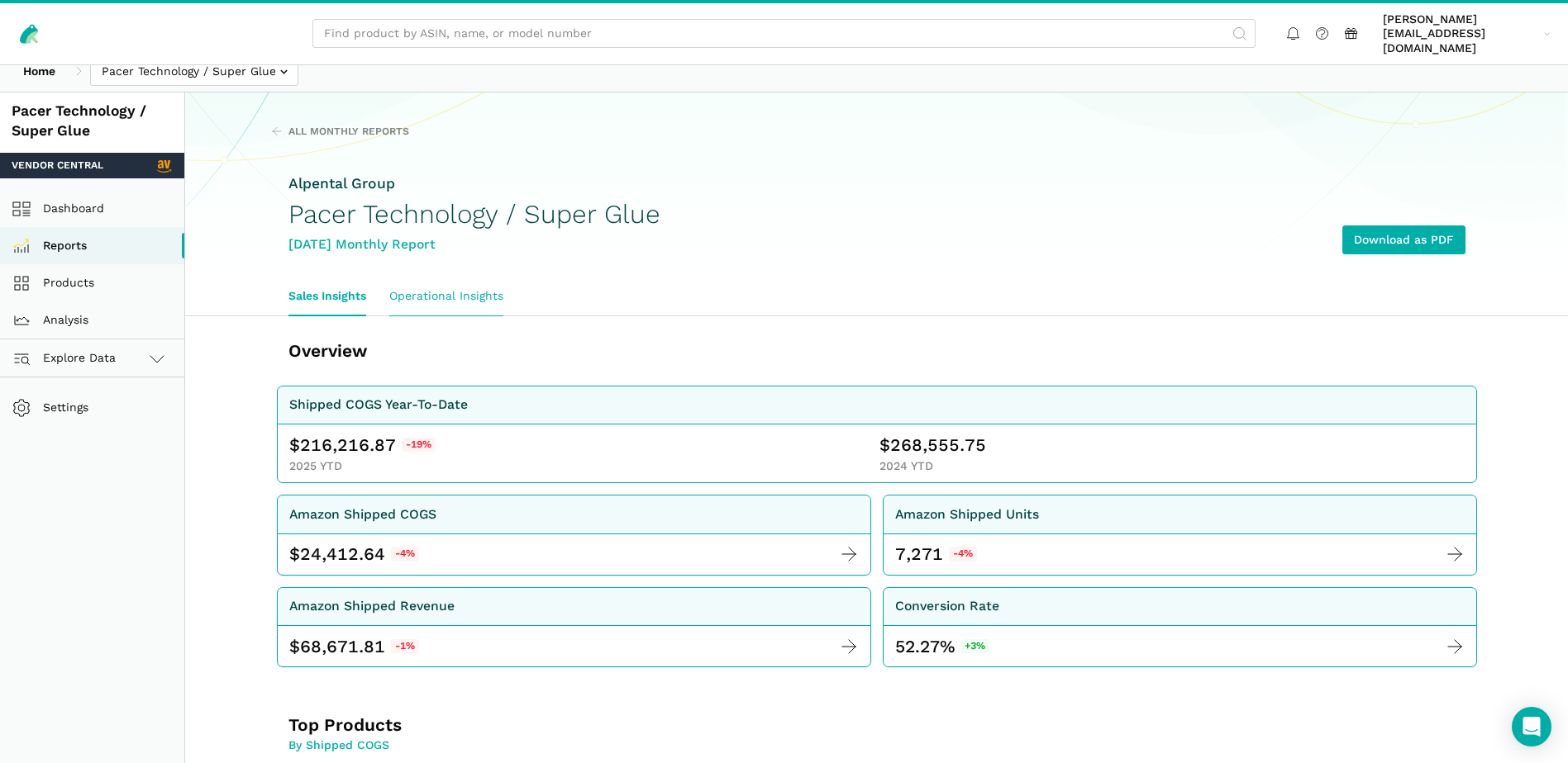
click at [453, 288] on link "Operational Insights" at bounding box center [446, 296] width 137 height 38
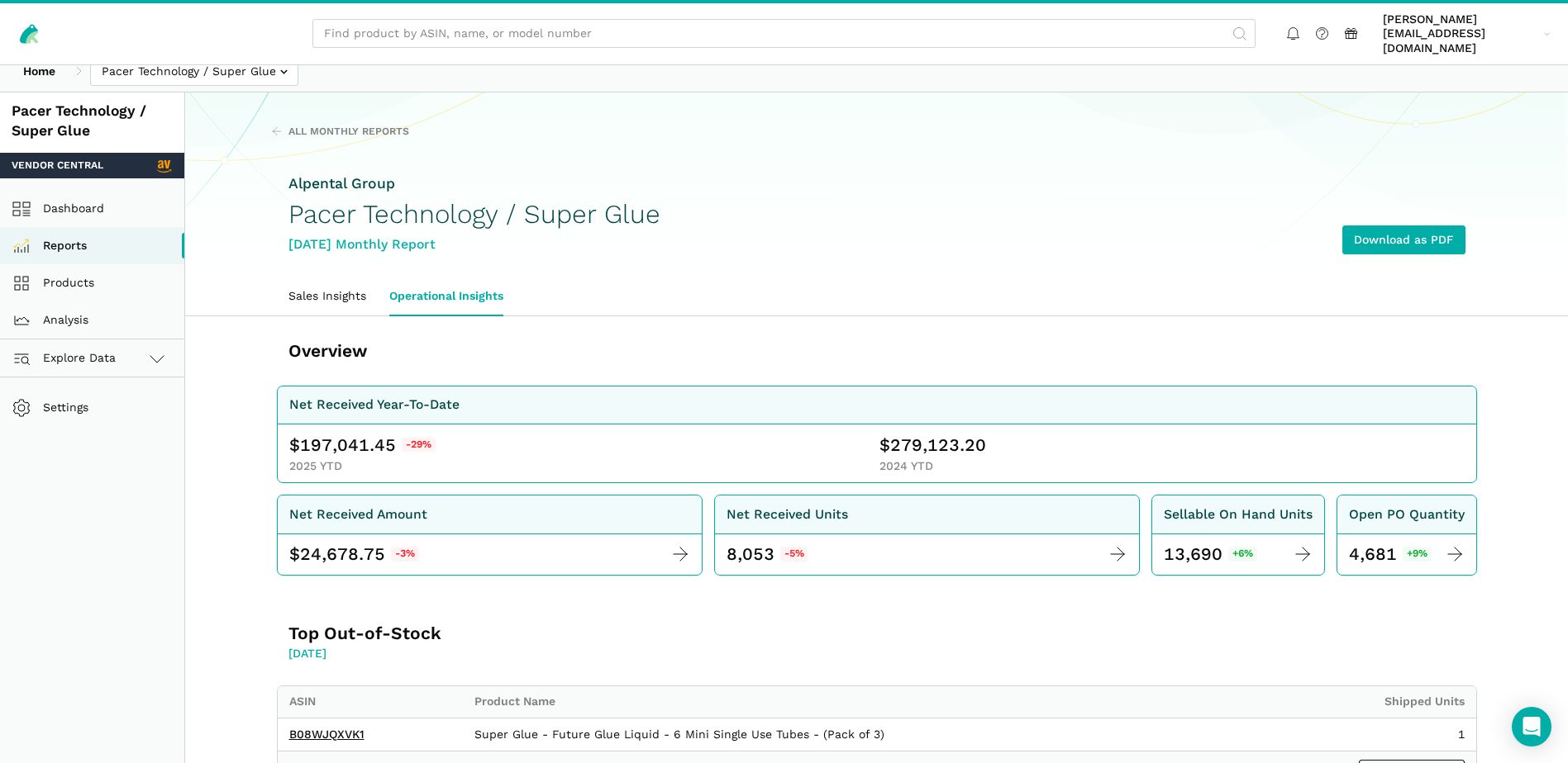
click at [337, 433] on span "197,041.45" at bounding box center [347, 445] width 96 height 23
copy span "197,041.45"
click at [903, 433] on span "279,123.20" at bounding box center [938, 445] width 96 height 23
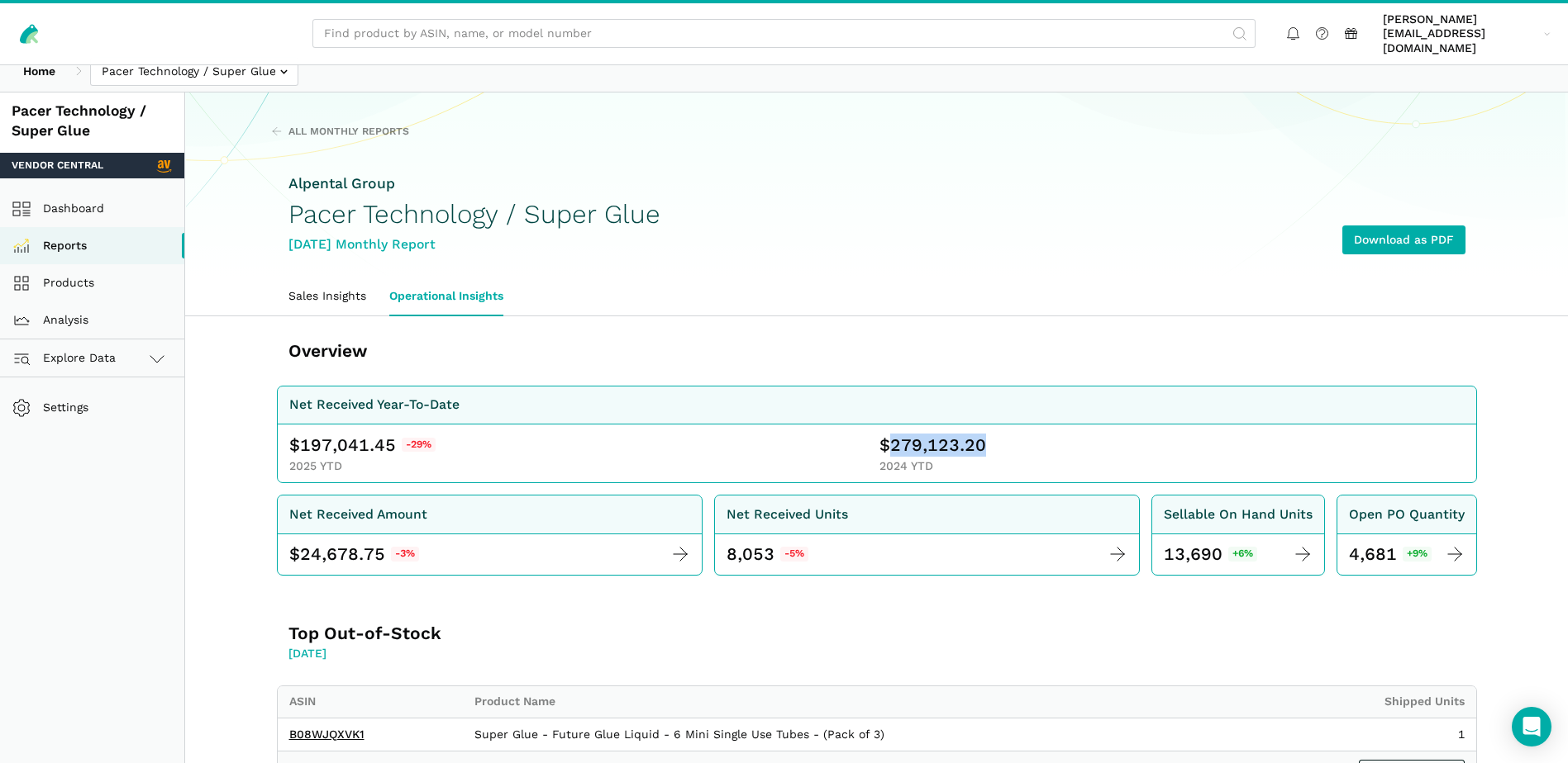
copy span "279,123.20"
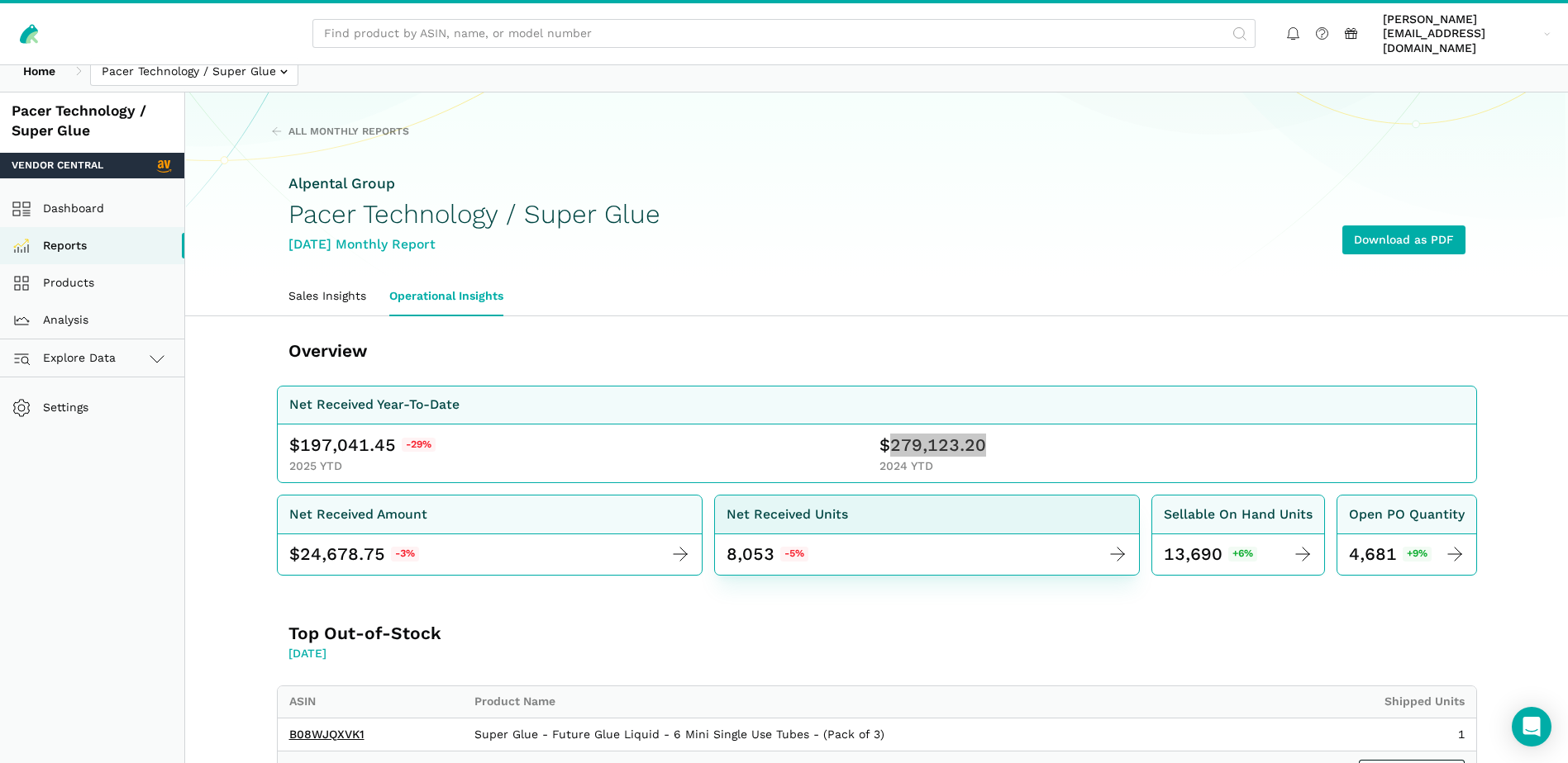
scroll to position [1109, 0]
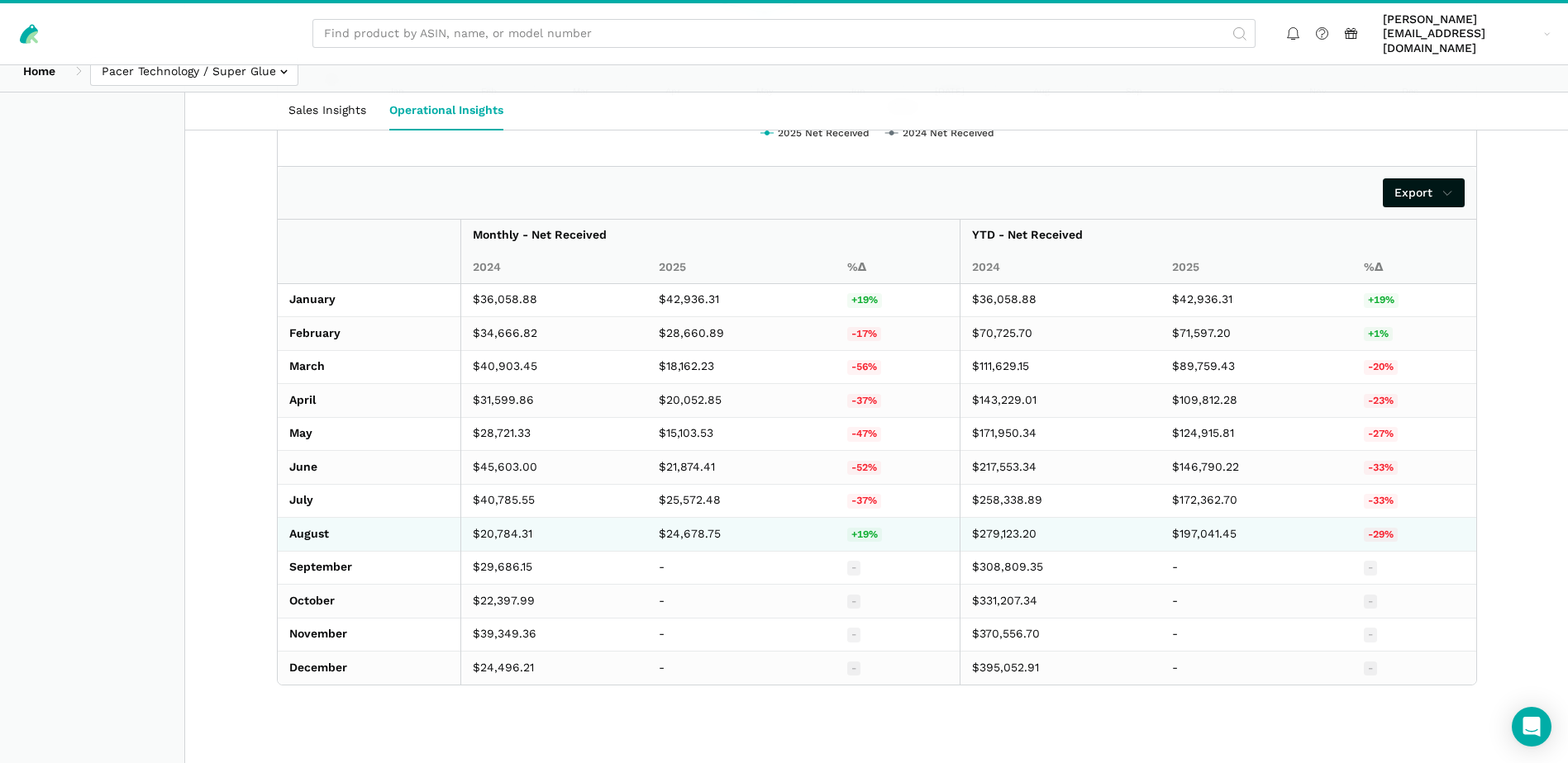
click at [679, 520] on td "$24,678.75" at bounding box center [741, 535] width 188 height 33
click at [681, 520] on td "$24,678.75" at bounding box center [741, 535] width 188 height 33
copy td "24,678.75"
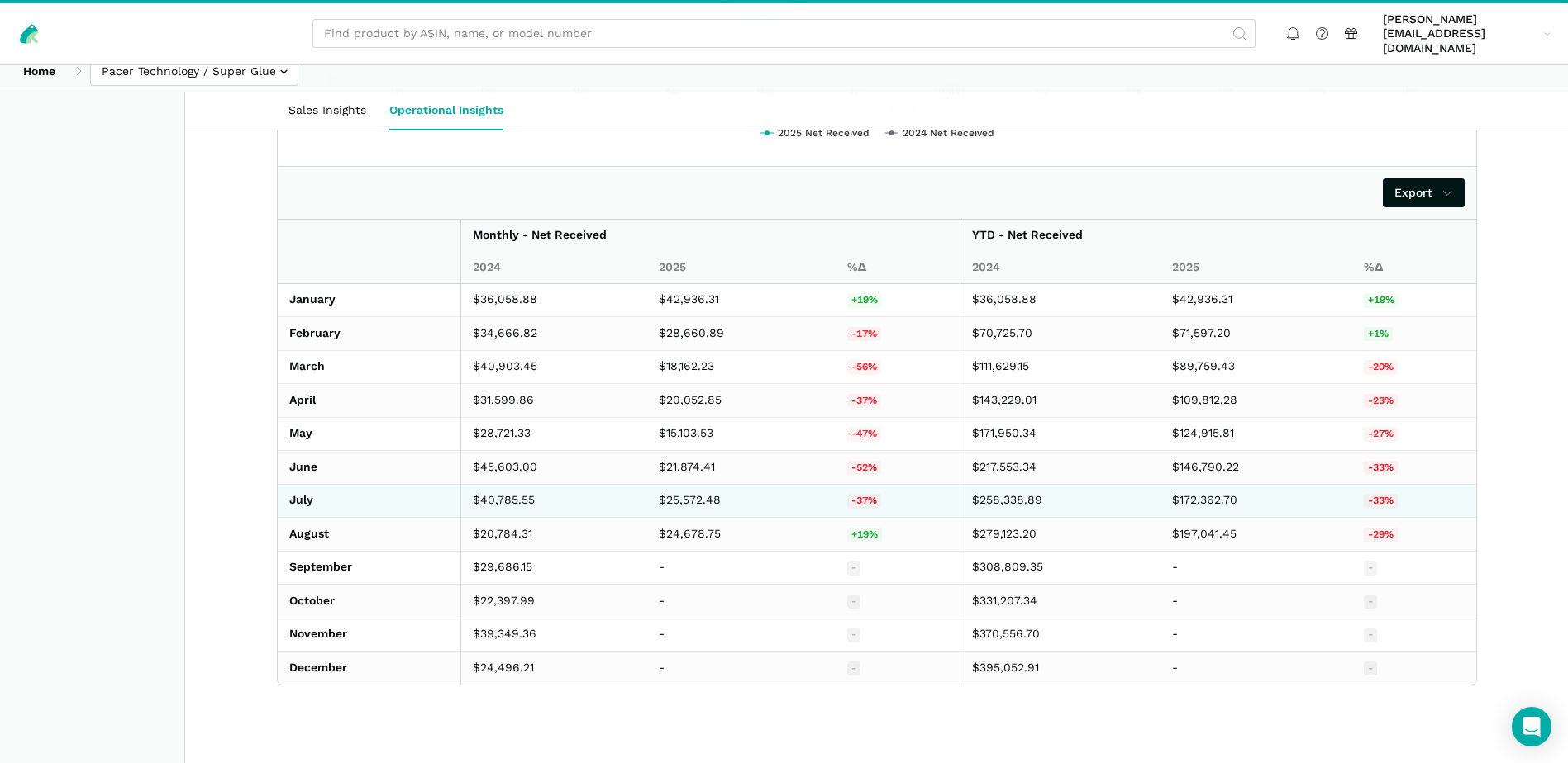
click at [691, 484] on td "$25,572.48" at bounding box center [741, 500] width 188 height 33
copy td "25,572.48"
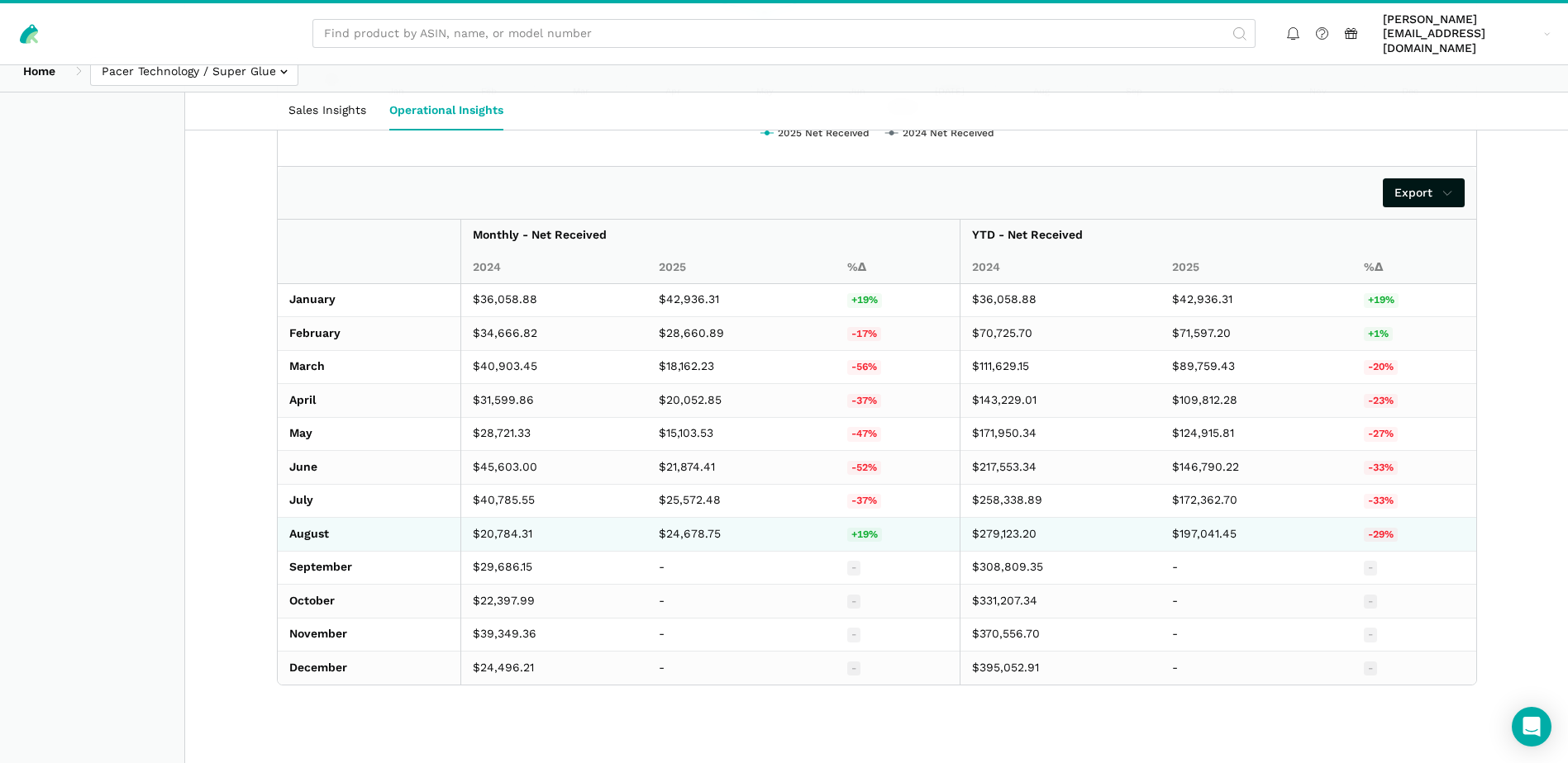
click at [493, 518] on td "$20,784.31" at bounding box center [553, 535] width 187 height 33
copy td "20,784.31"
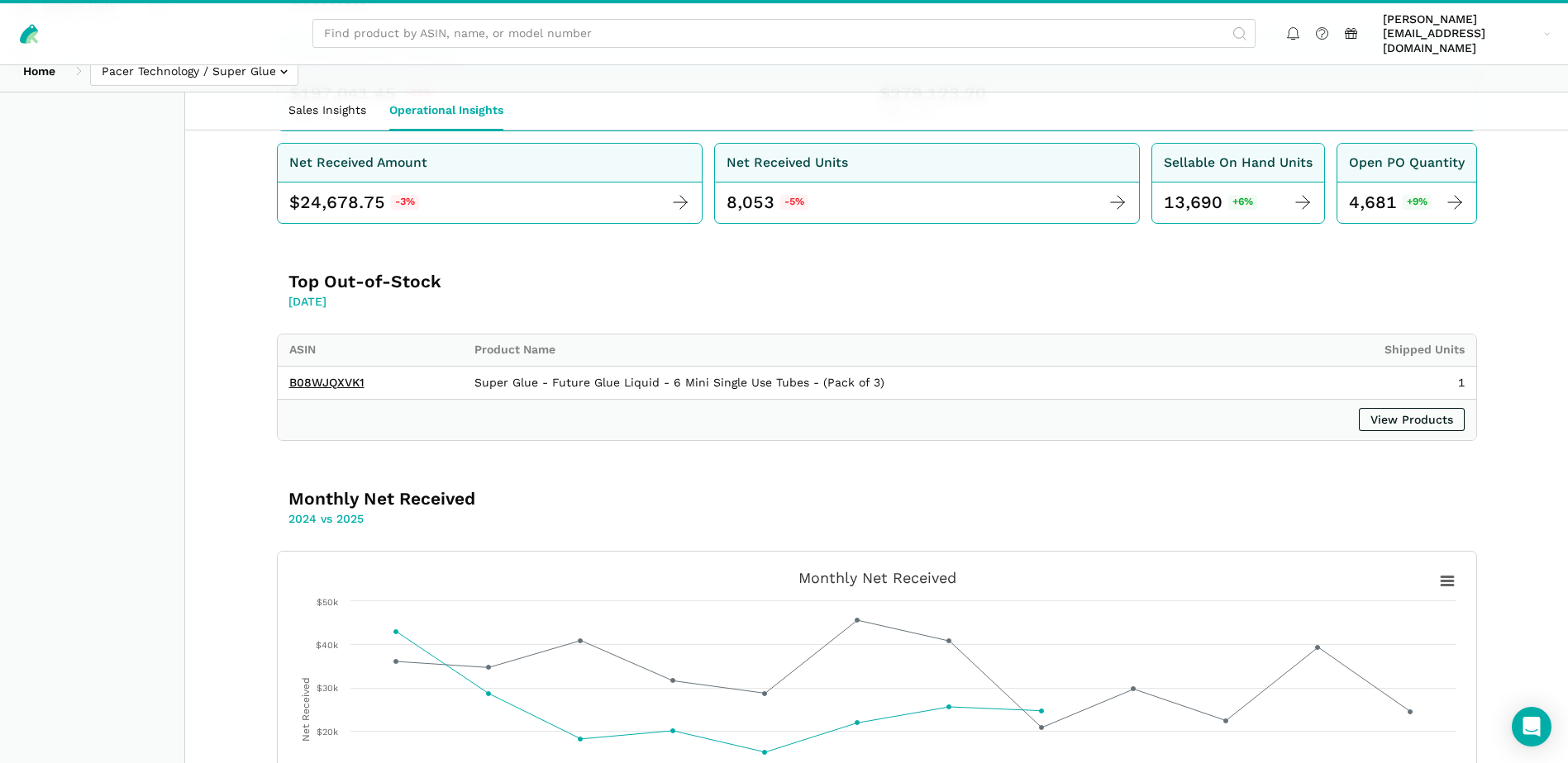
scroll to position [0, 0]
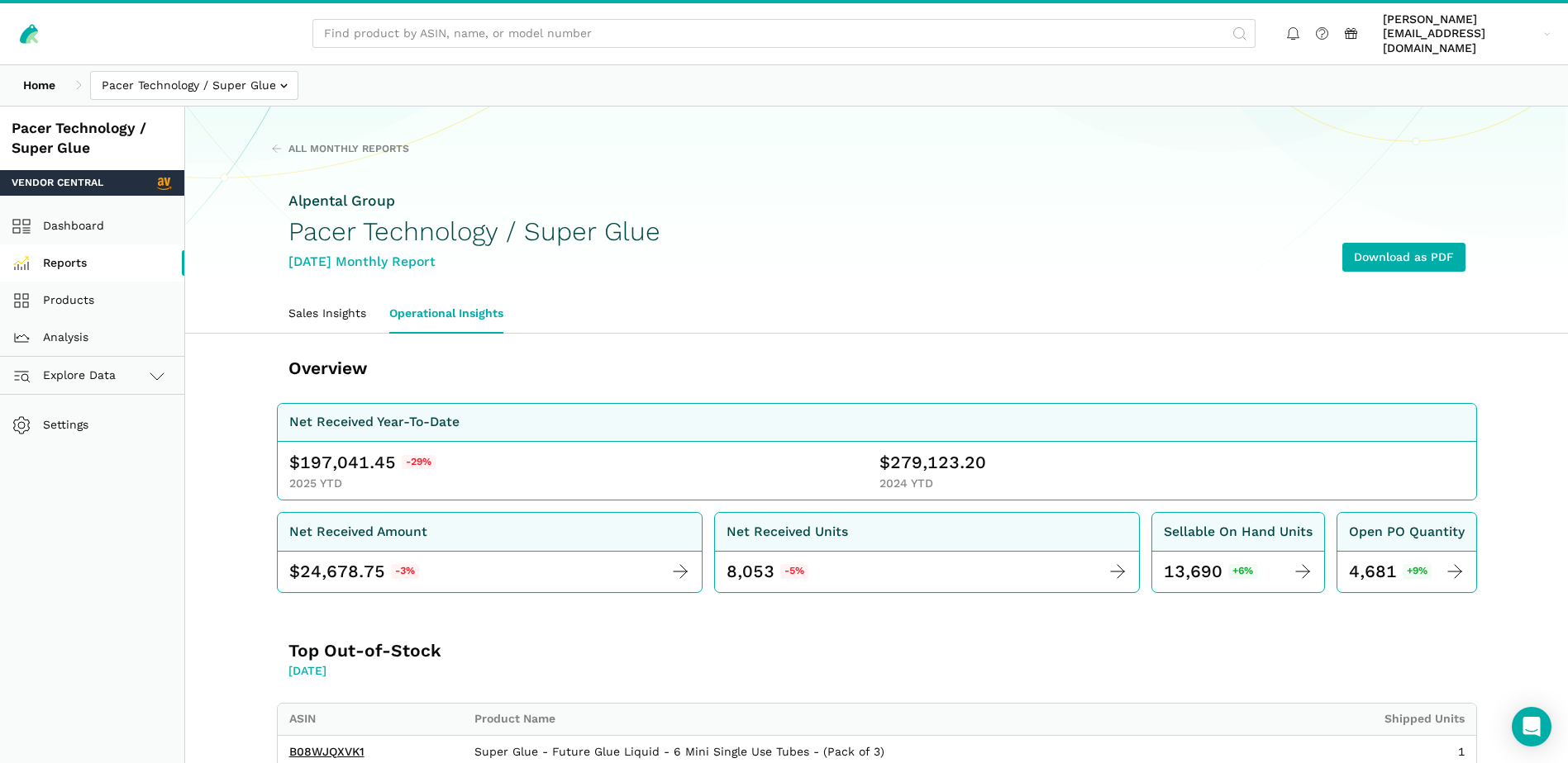
click at [80, 244] on link "Reports" at bounding box center [92, 263] width 184 height 37
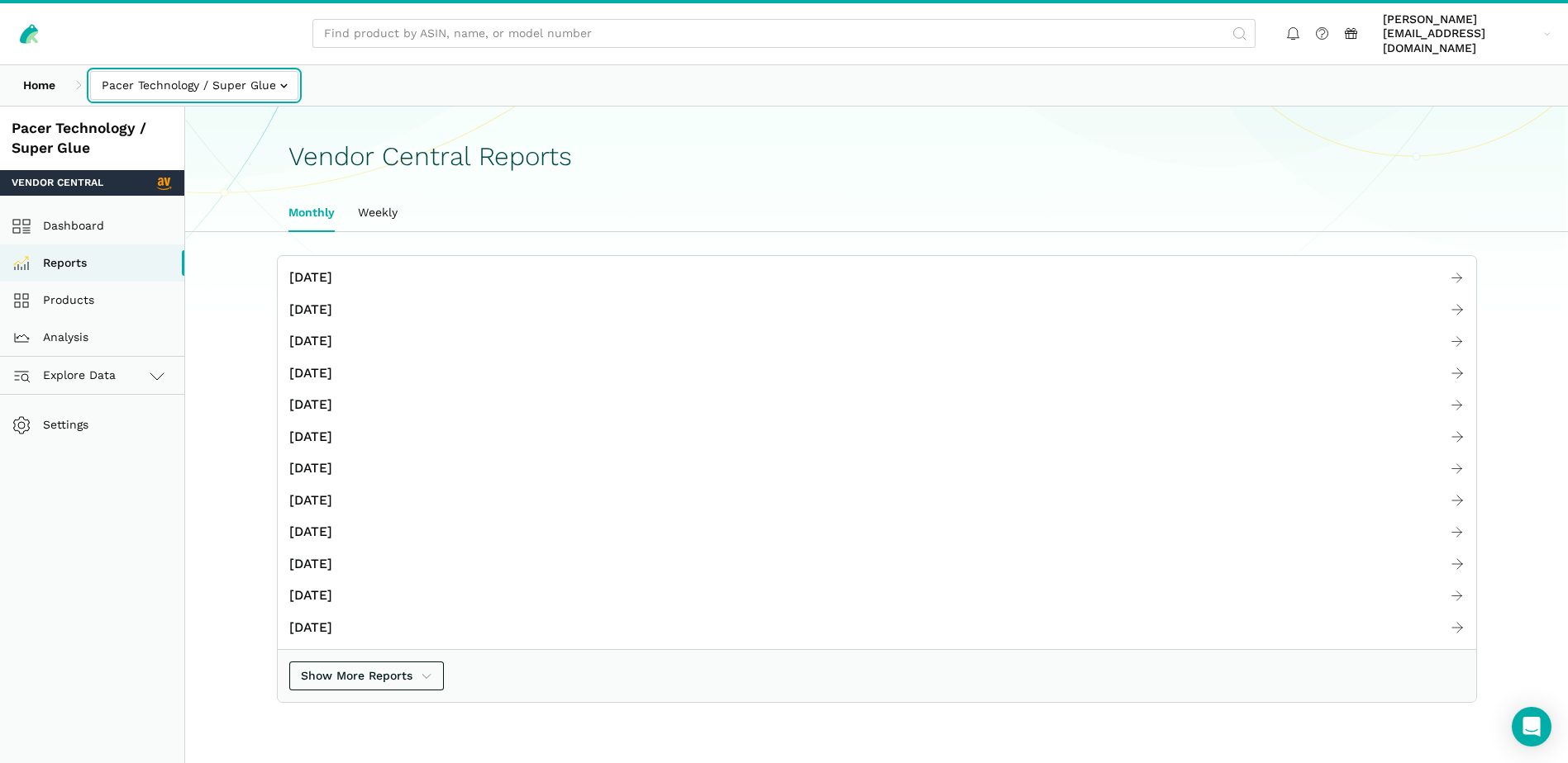
click at [291, 71] on input "text" at bounding box center [194, 85] width 208 height 29
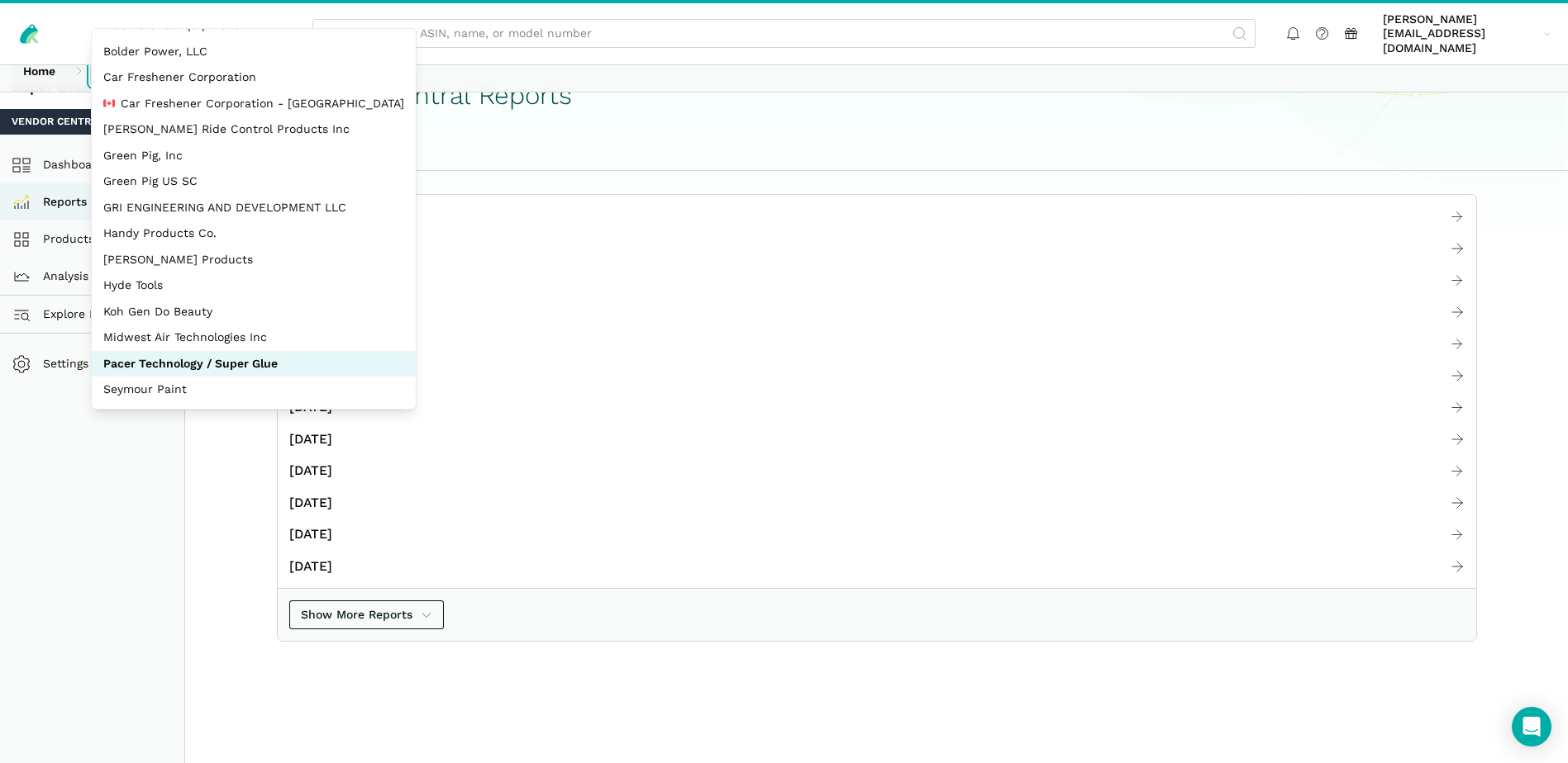
scroll to position [92, 0]
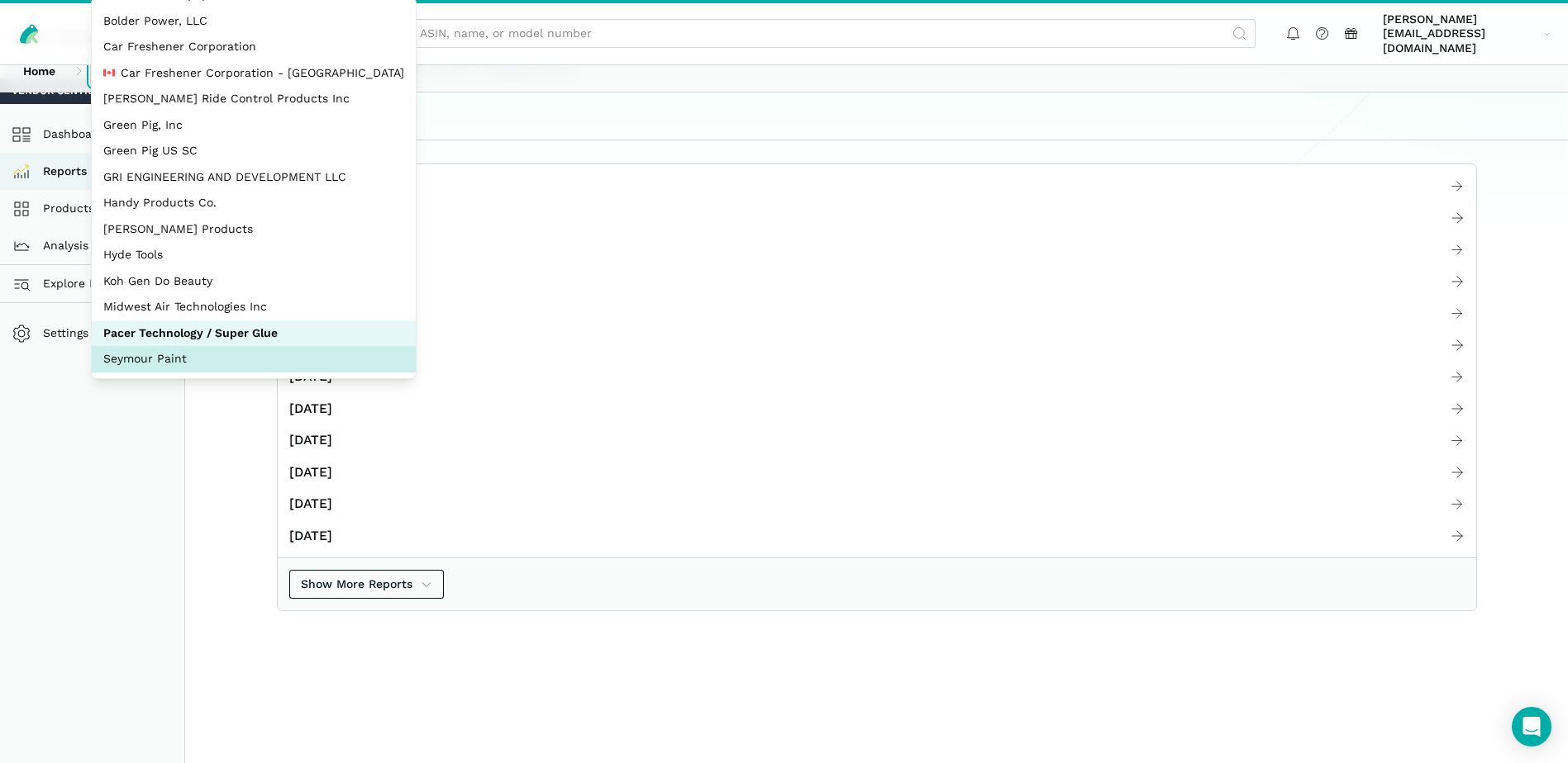
select select "JWGB2SoxgRv566CvbGME62sc"
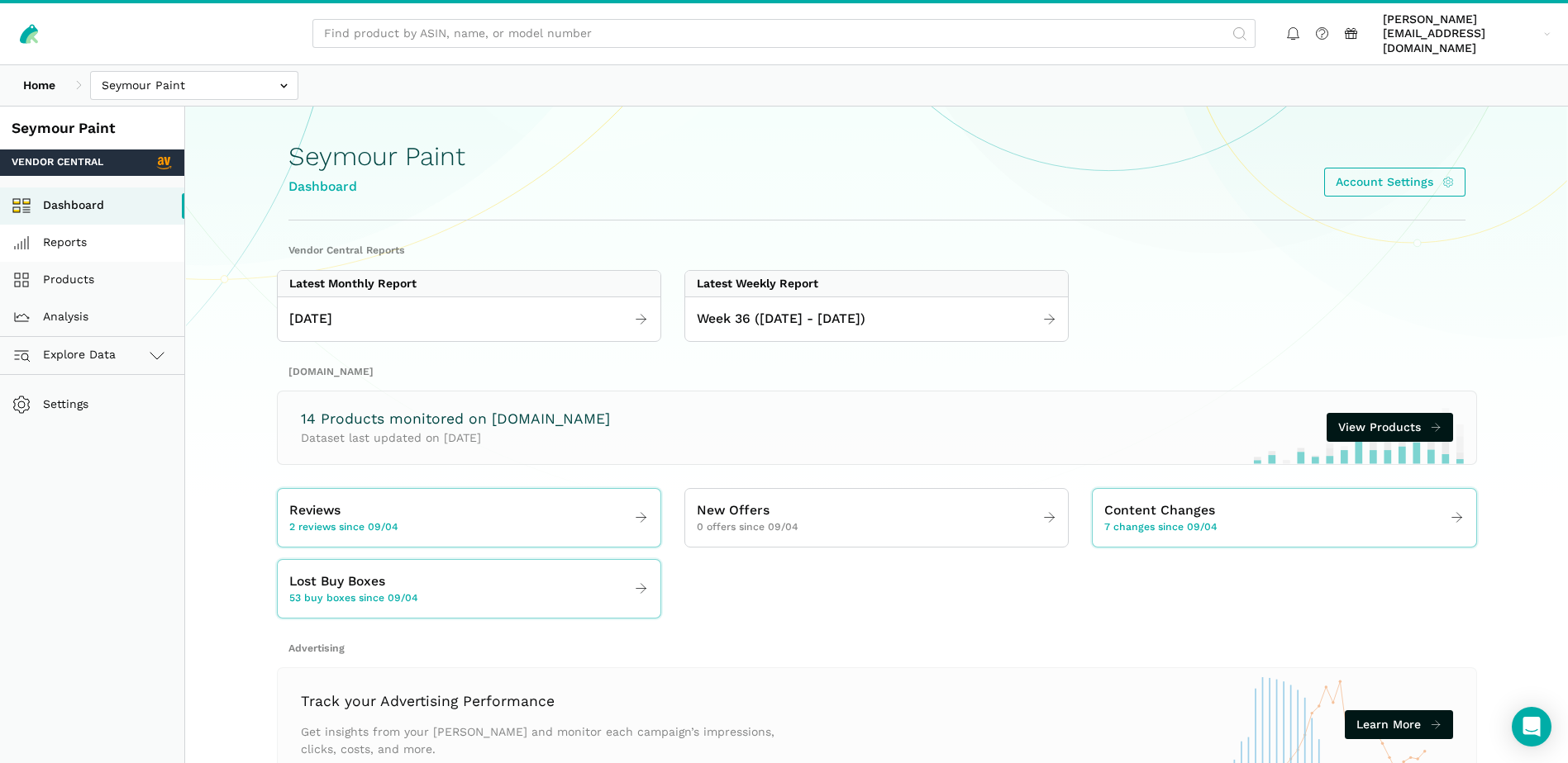
click at [75, 231] on link "Reports" at bounding box center [92, 243] width 184 height 37
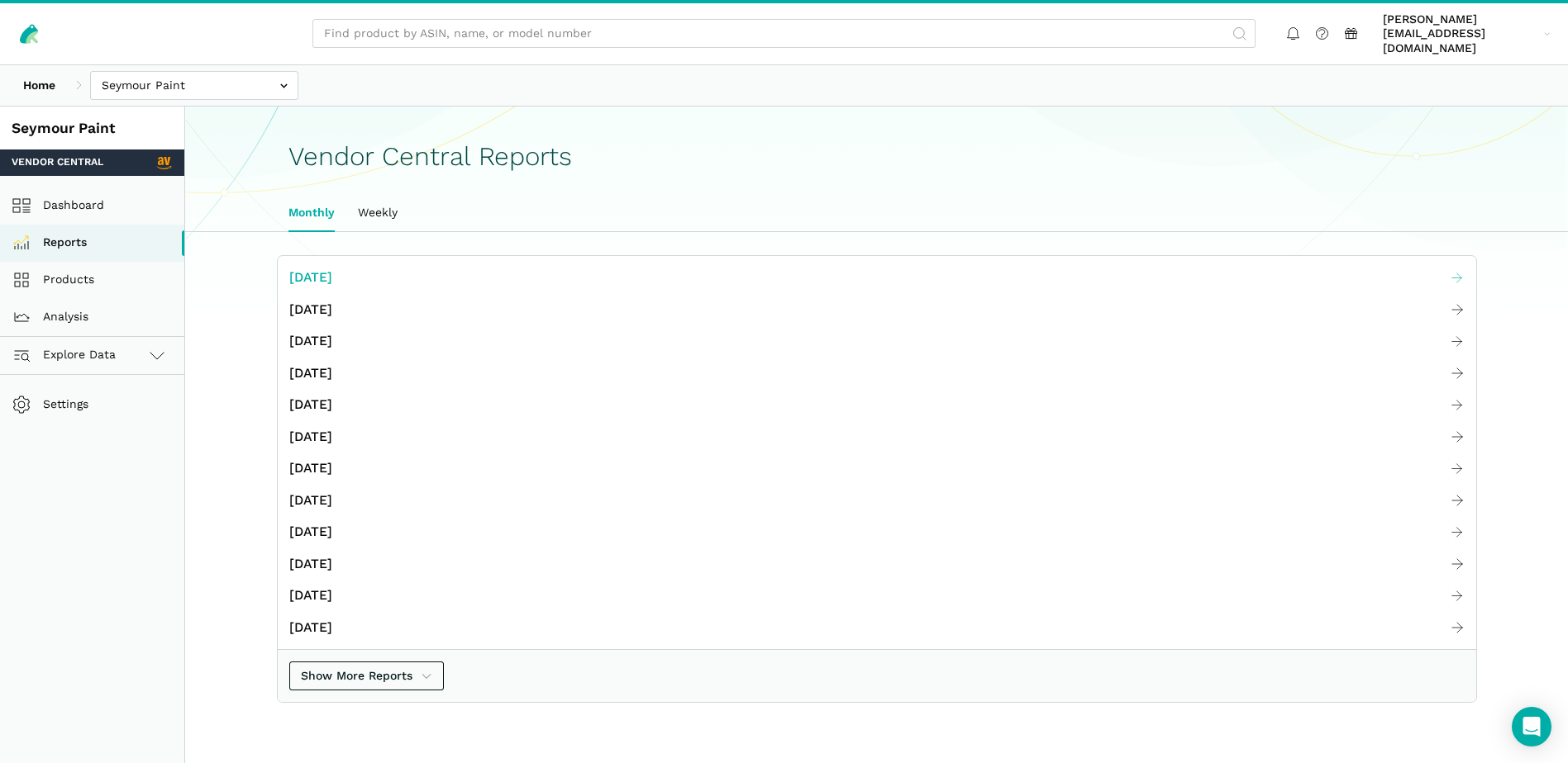
click at [332, 268] on span "[DATE]" at bounding box center [311, 278] width 43 height 21
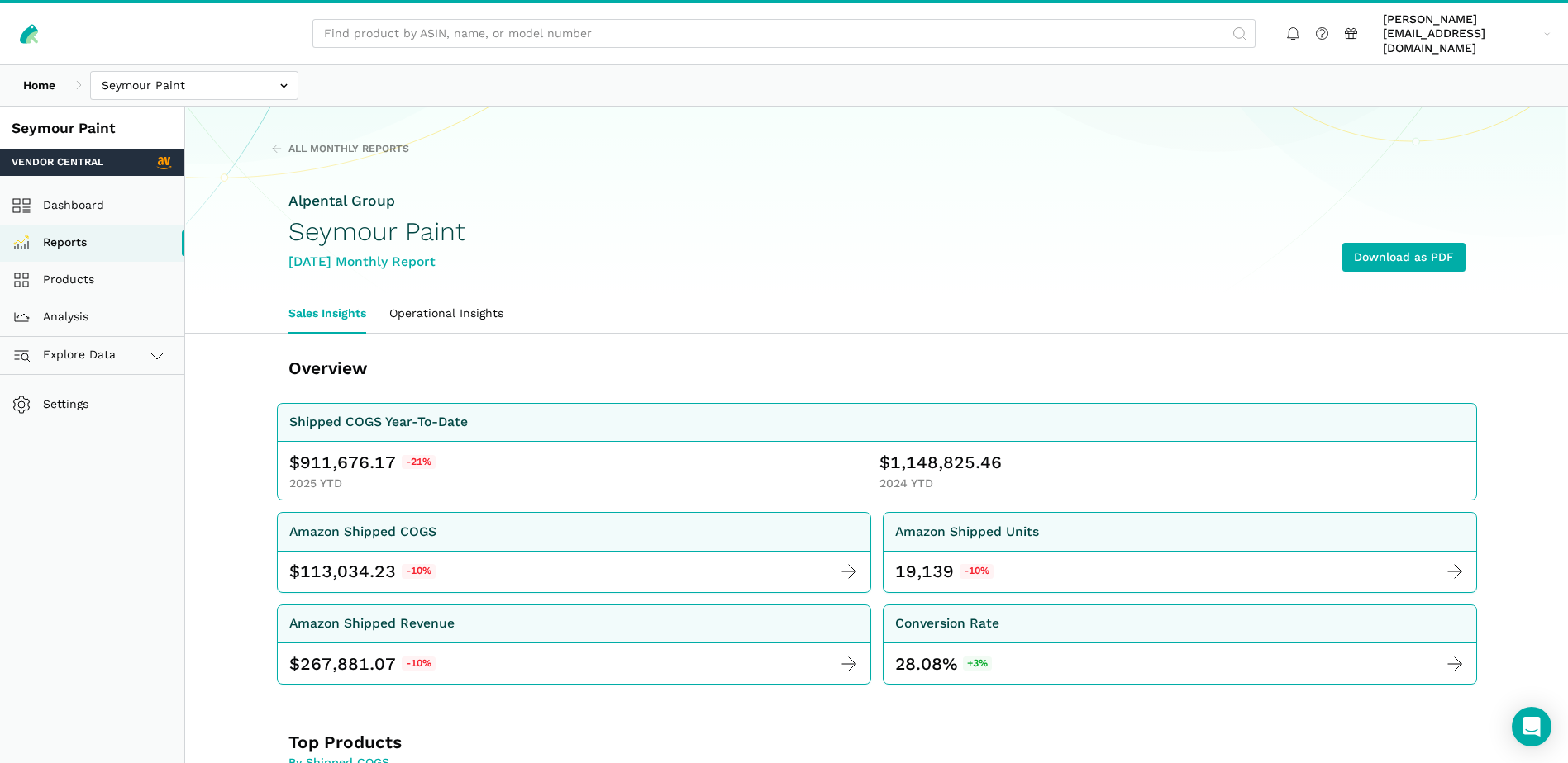
click at [322, 451] on span "911,676.17" at bounding box center [347, 463] width 96 height 23
copy span "911,676.17"
click at [930, 451] on span "1,148,825.46" at bounding box center [945, 463] width 111 height 23
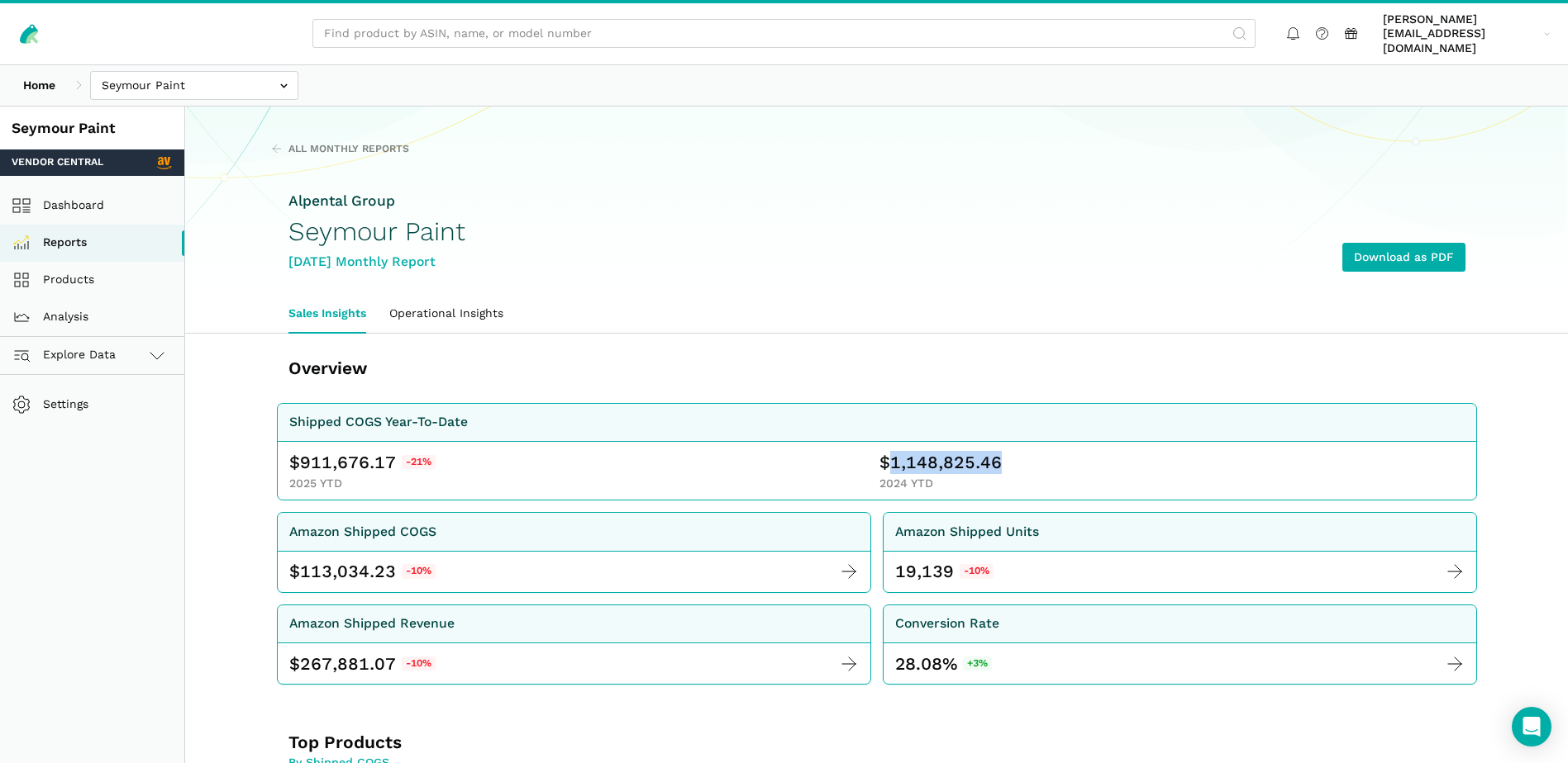
copy span "1,148,825.46"
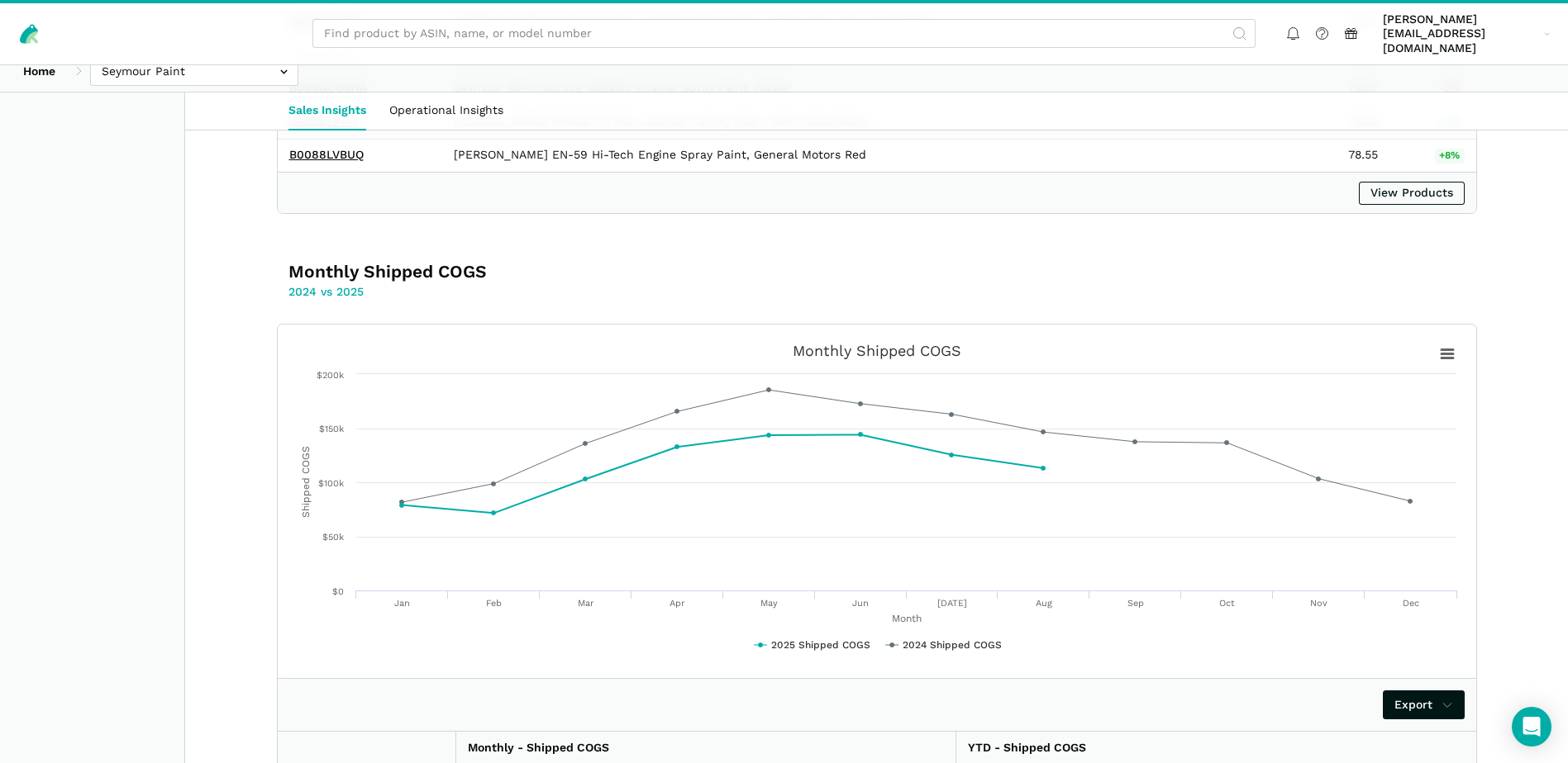
scroll to position [2742, 0]
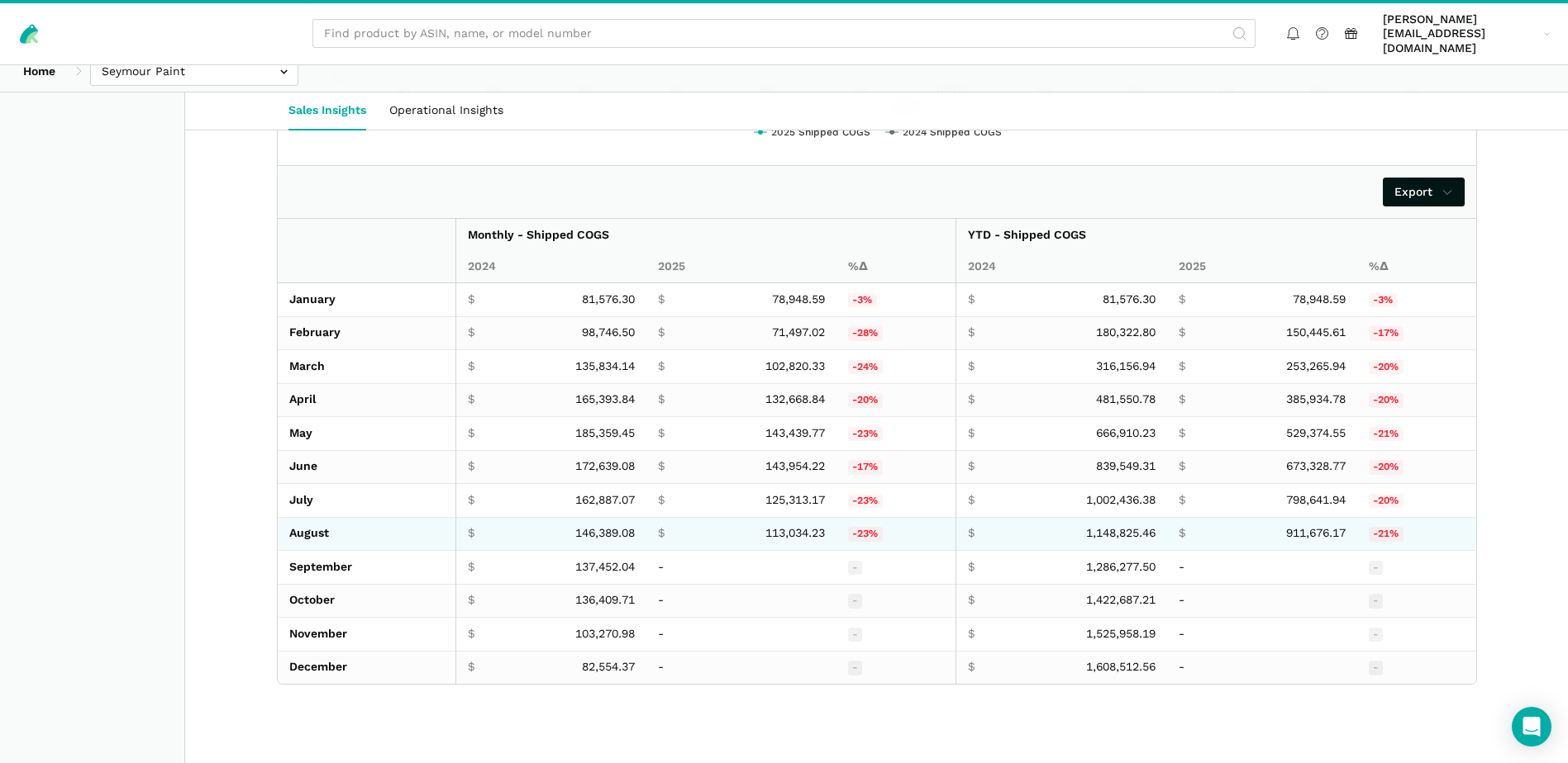
click at [779, 526] on span "113,034.23" at bounding box center [794, 534] width 59 height 15
copy span "113,034.23"
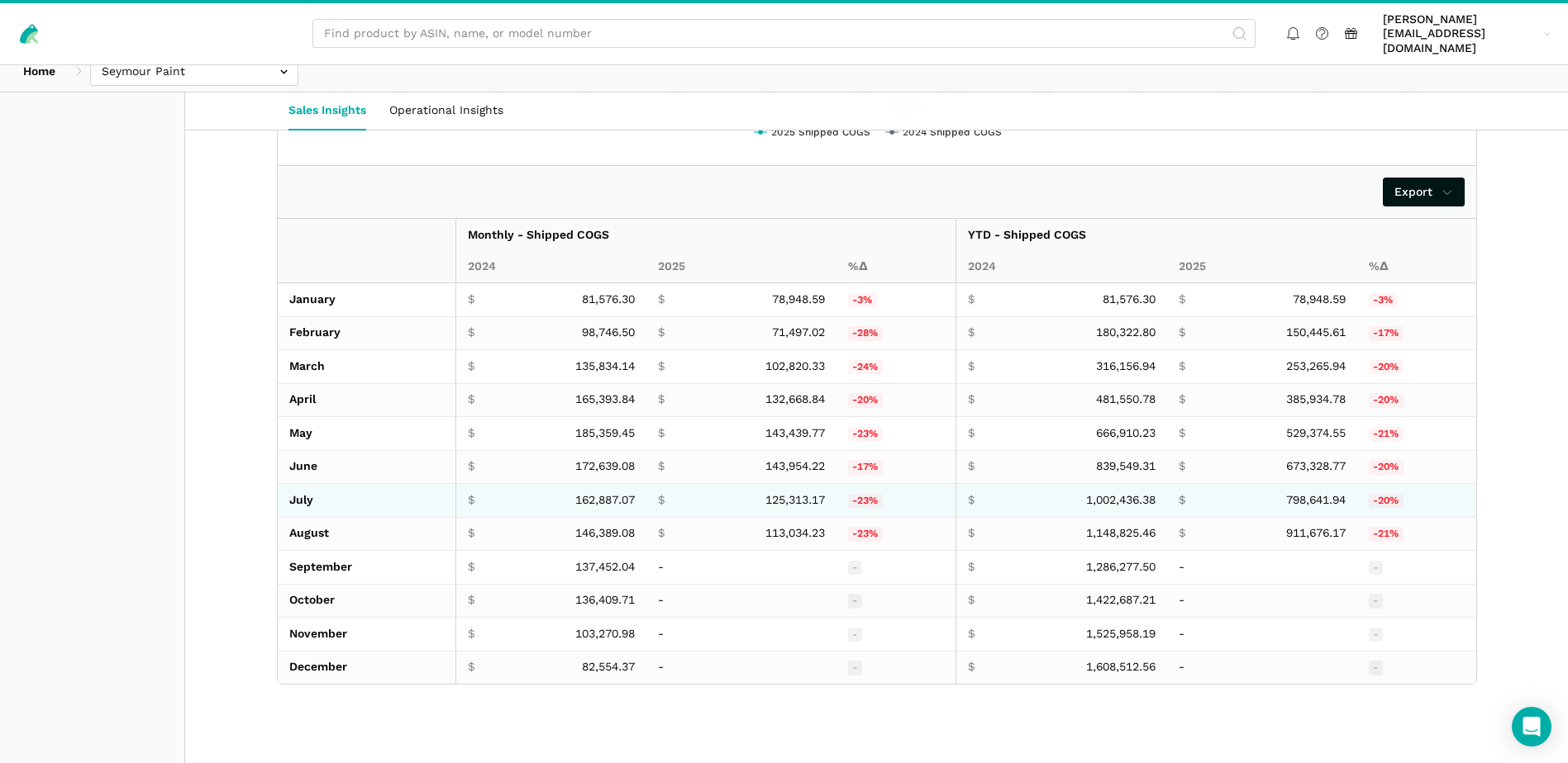
click at [777, 493] on span "125,313.17" at bounding box center [794, 500] width 59 height 15
click at [776, 493] on span "125,313.17" at bounding box center [794, 500] width 59 height 15
copy span "125,313.17"
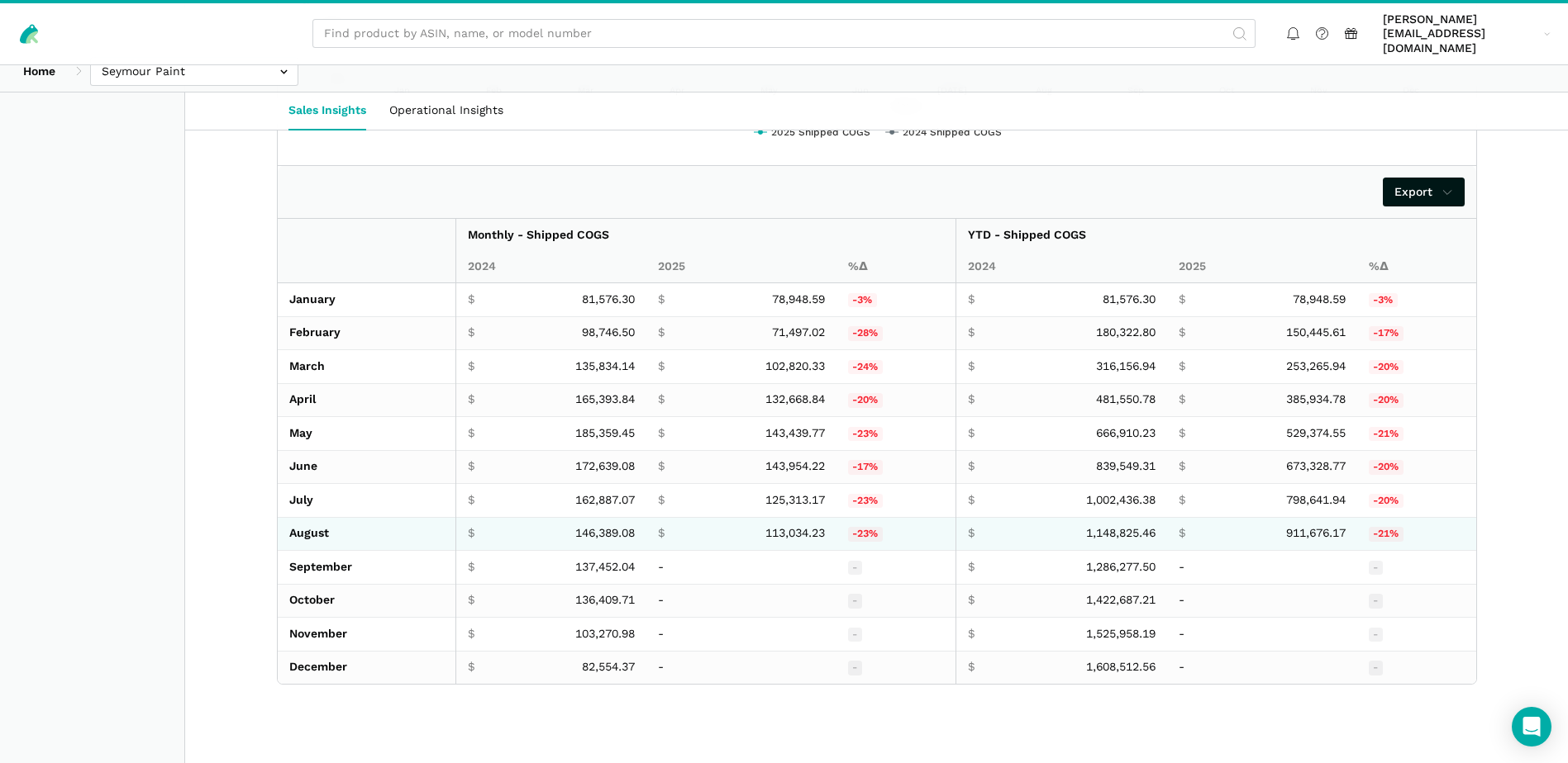
click at [601, 526] on span "146,389.08" at bounding box center [604, 534] width 59 height 15
copy span "146,389.08"
click at [597, 526] on span "146,389.08" at bounding box center [604, 534] width 59 height 15
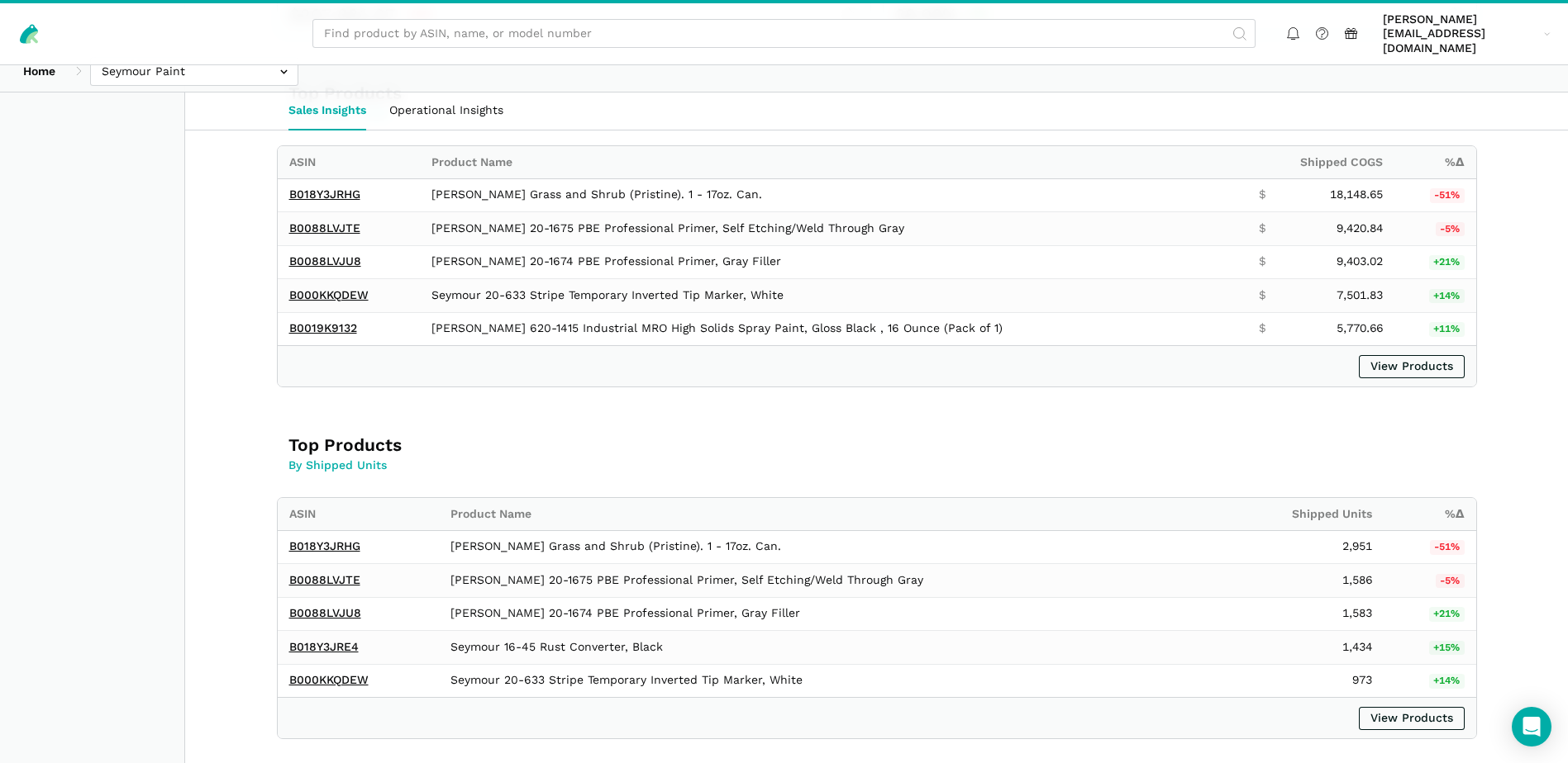
scroll to position [0, 0]
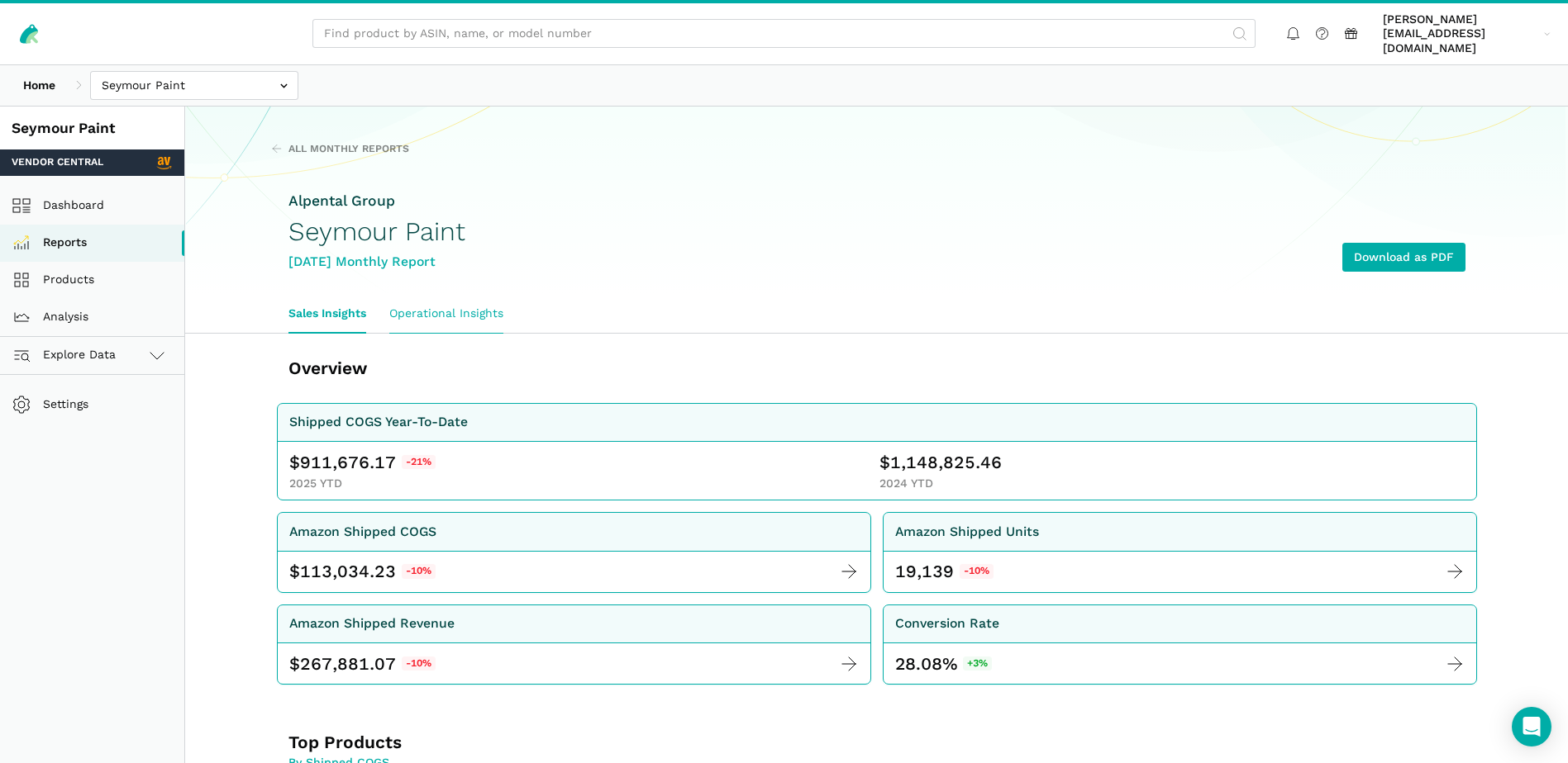
click at [473, 294] on link "Operational Insights" at bounding box center [446, 313] width 137 height 38
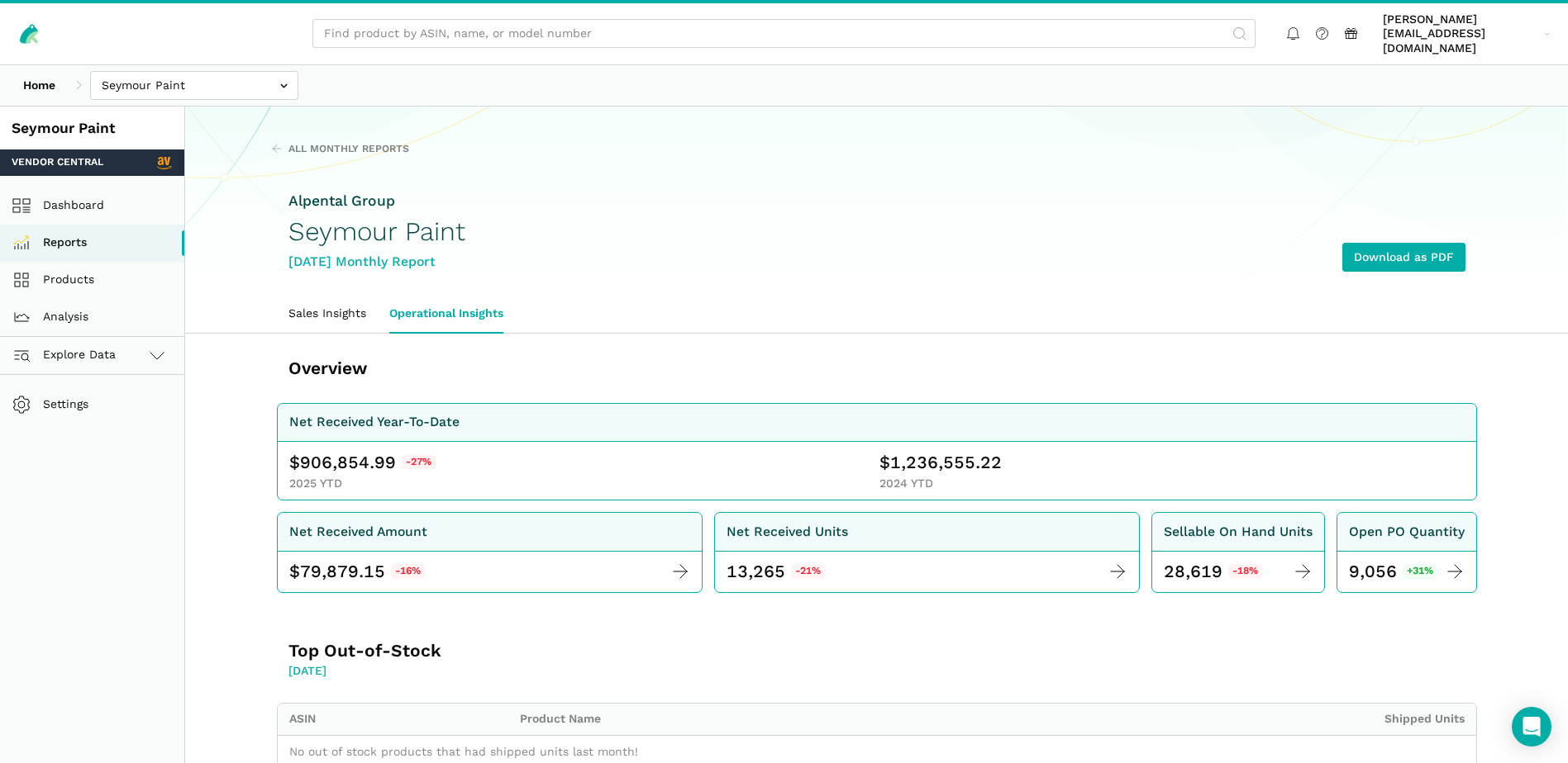
click at [321, 451] on span "906,854.99" at bounding box center [347, 463] width 96 height 23
copy span "906,854.99"
click at [959, 453] on span "1,236,555.22" at bounding box center [945, 463] width 111 height 23
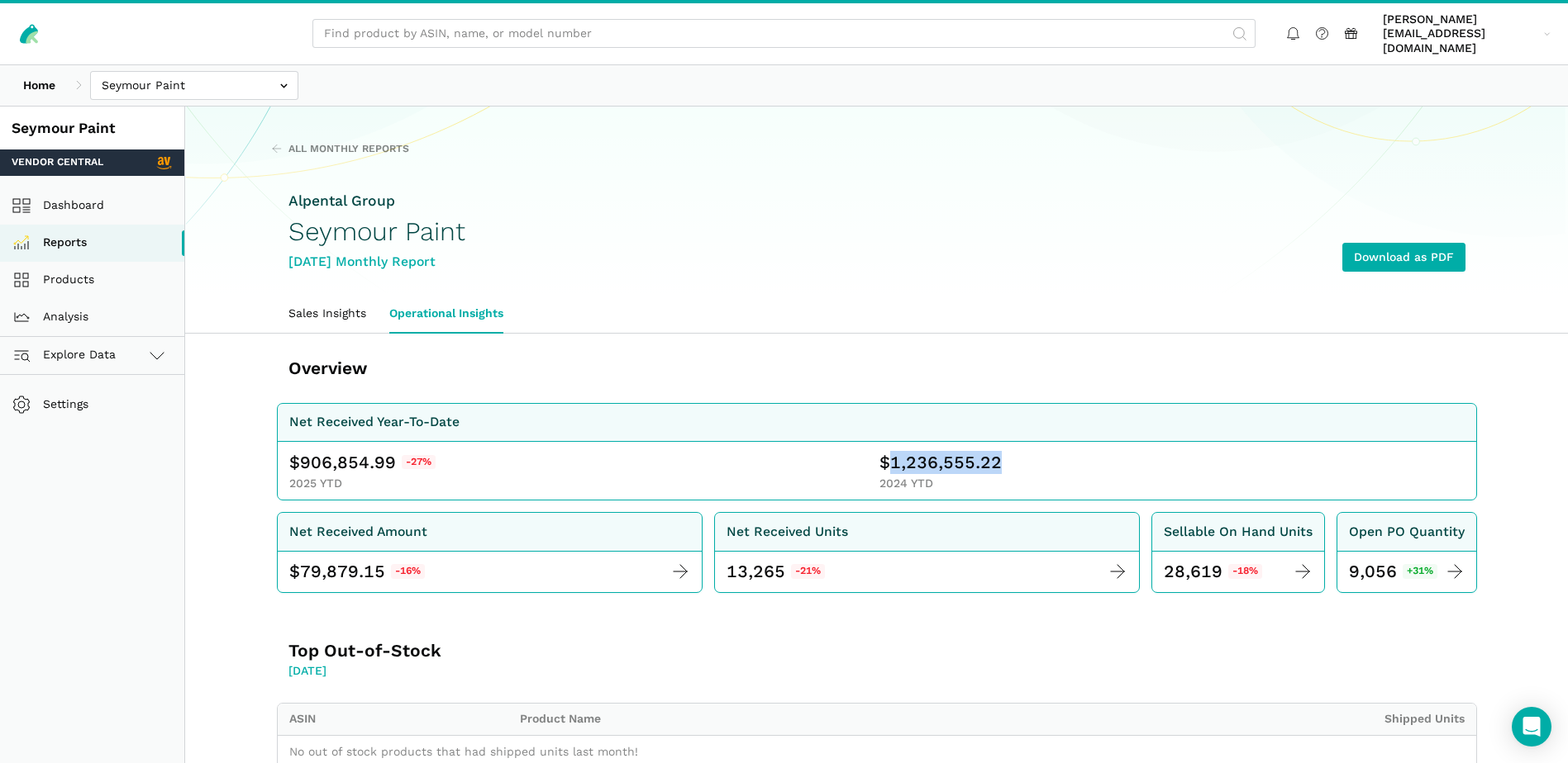
copy span "1,236,555.22"
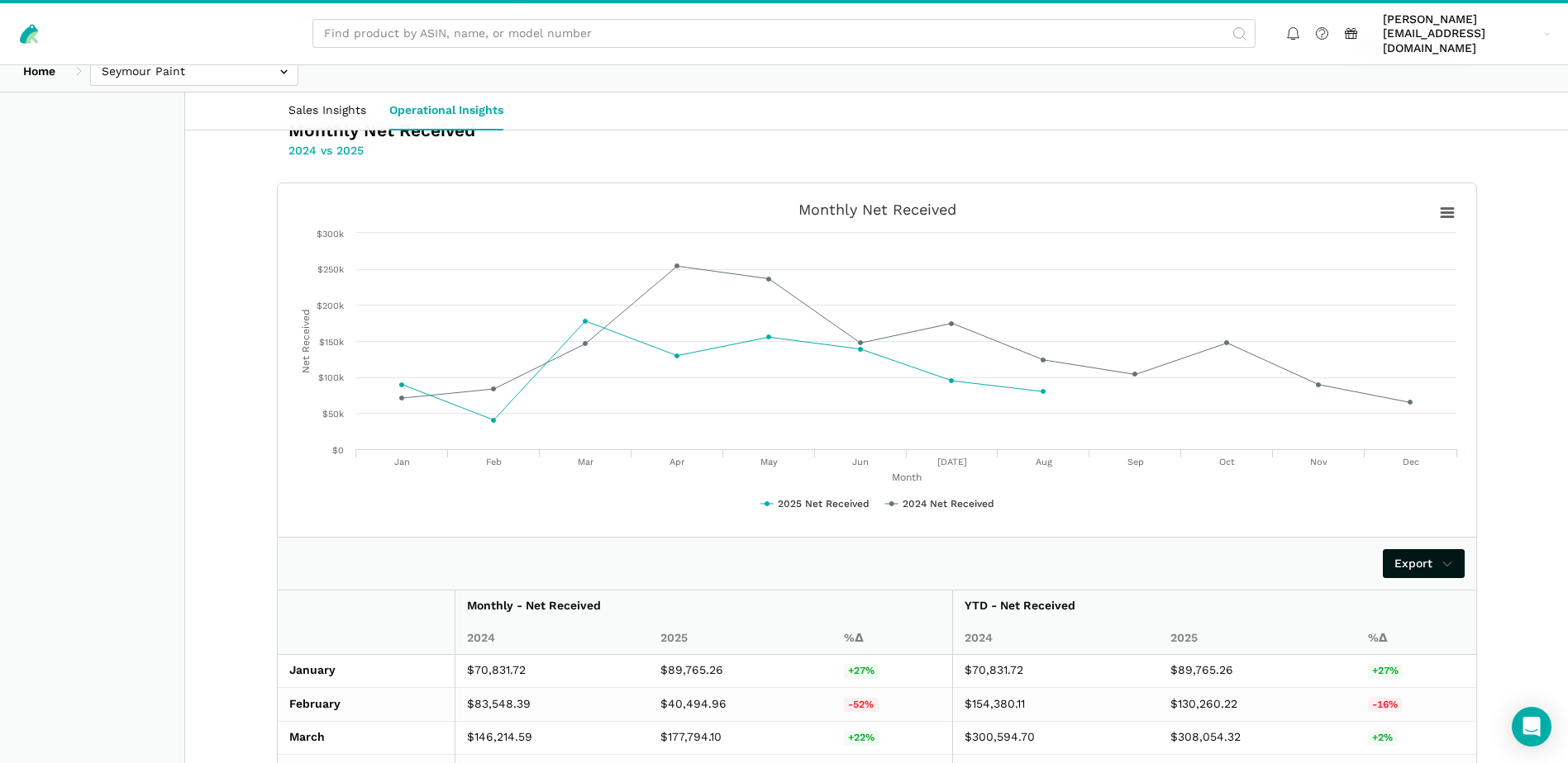
scroll to position [1109, 0]
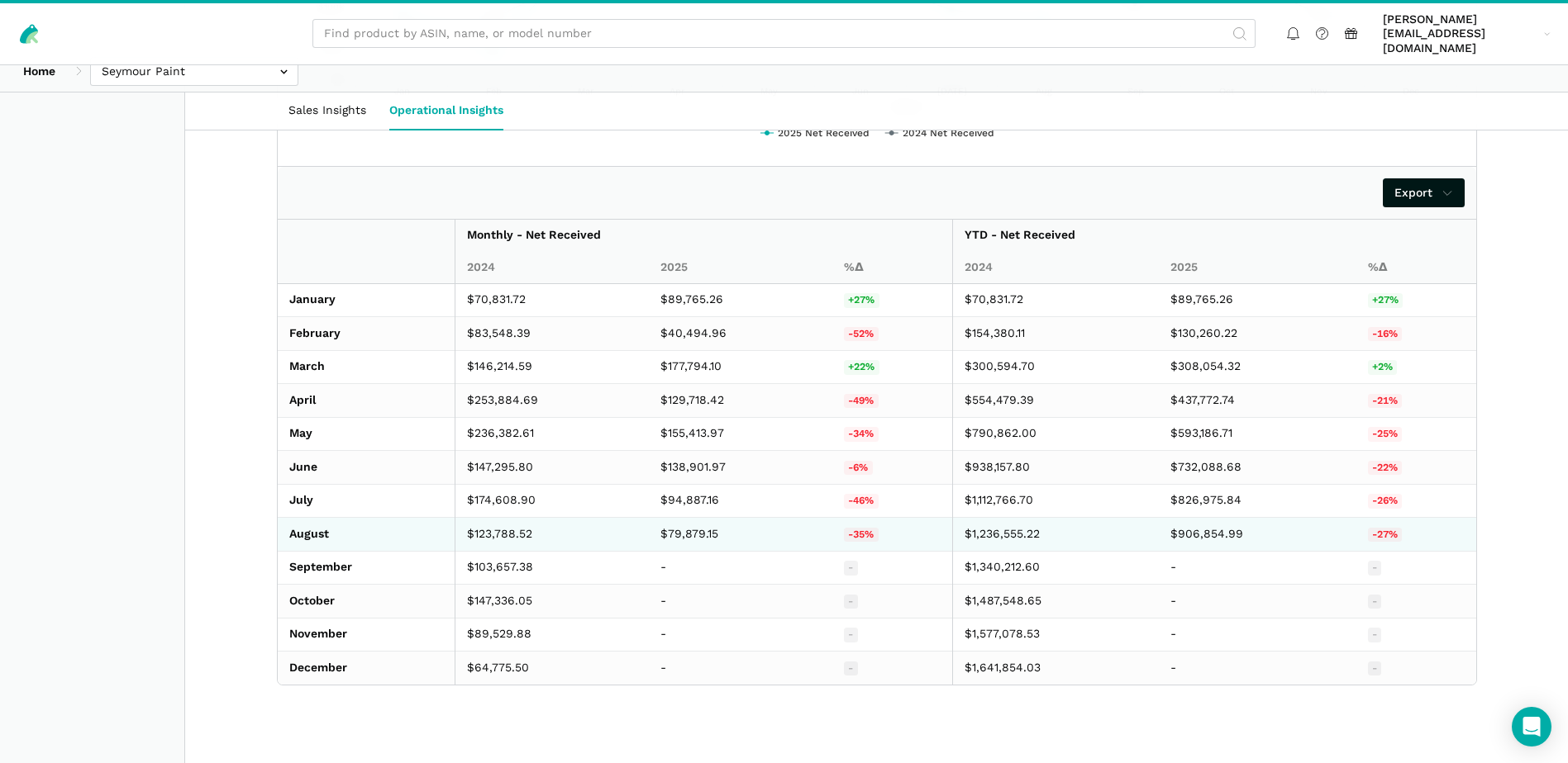
click at [684, 518] on td "$79,879.15" at bounding box center [740, 535] width 183 height 33
copy td "79,879.15"
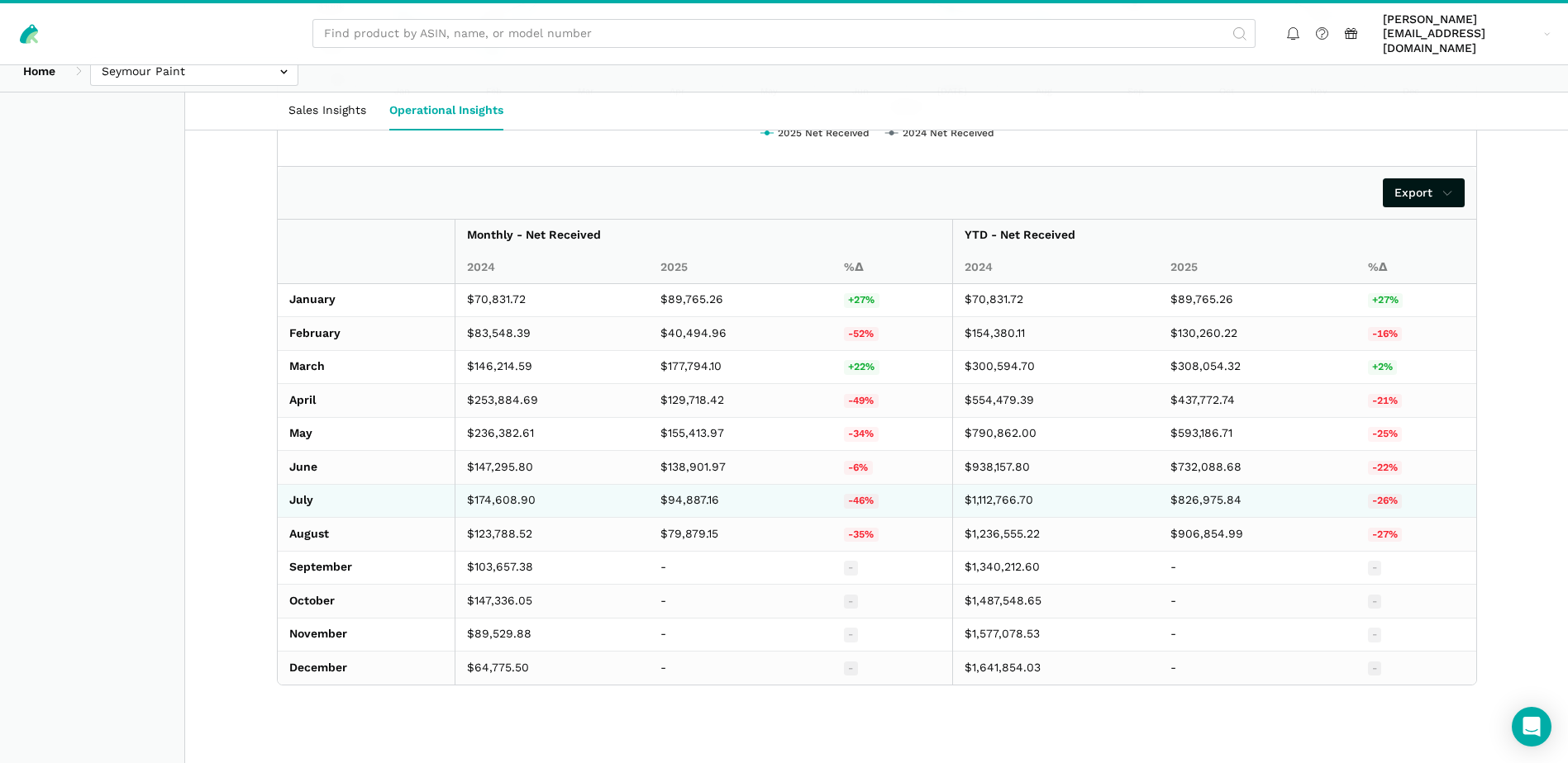
click at [677, 484] on td "$94,887.16" at bounding box center [740, 500] width 183 height 33
copy td "94,887.16"
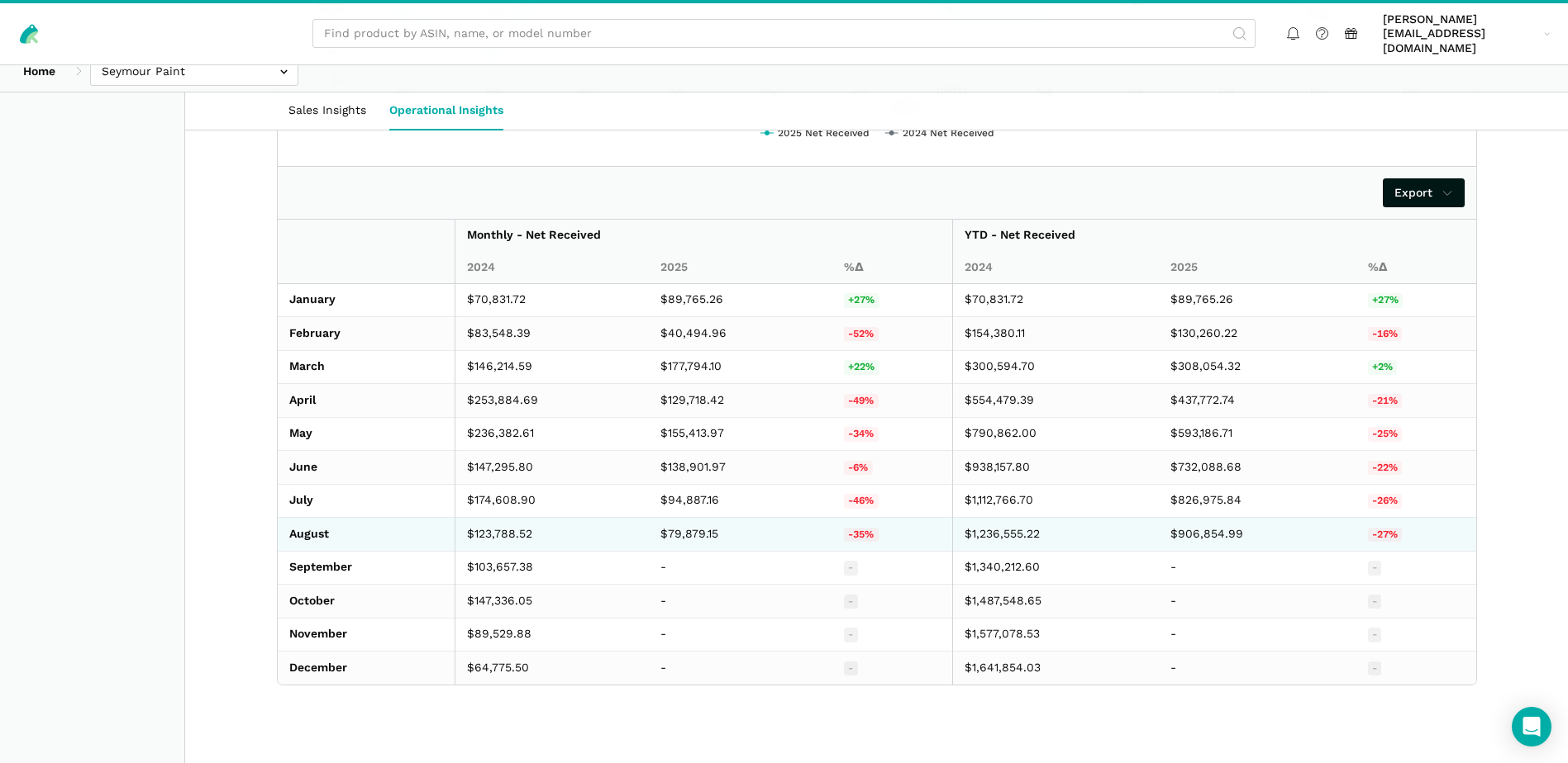
click at [486, 518] on td "$123,788.52" at bounding box center [552, 535] width 194 height 33
copy td "123,788.52"
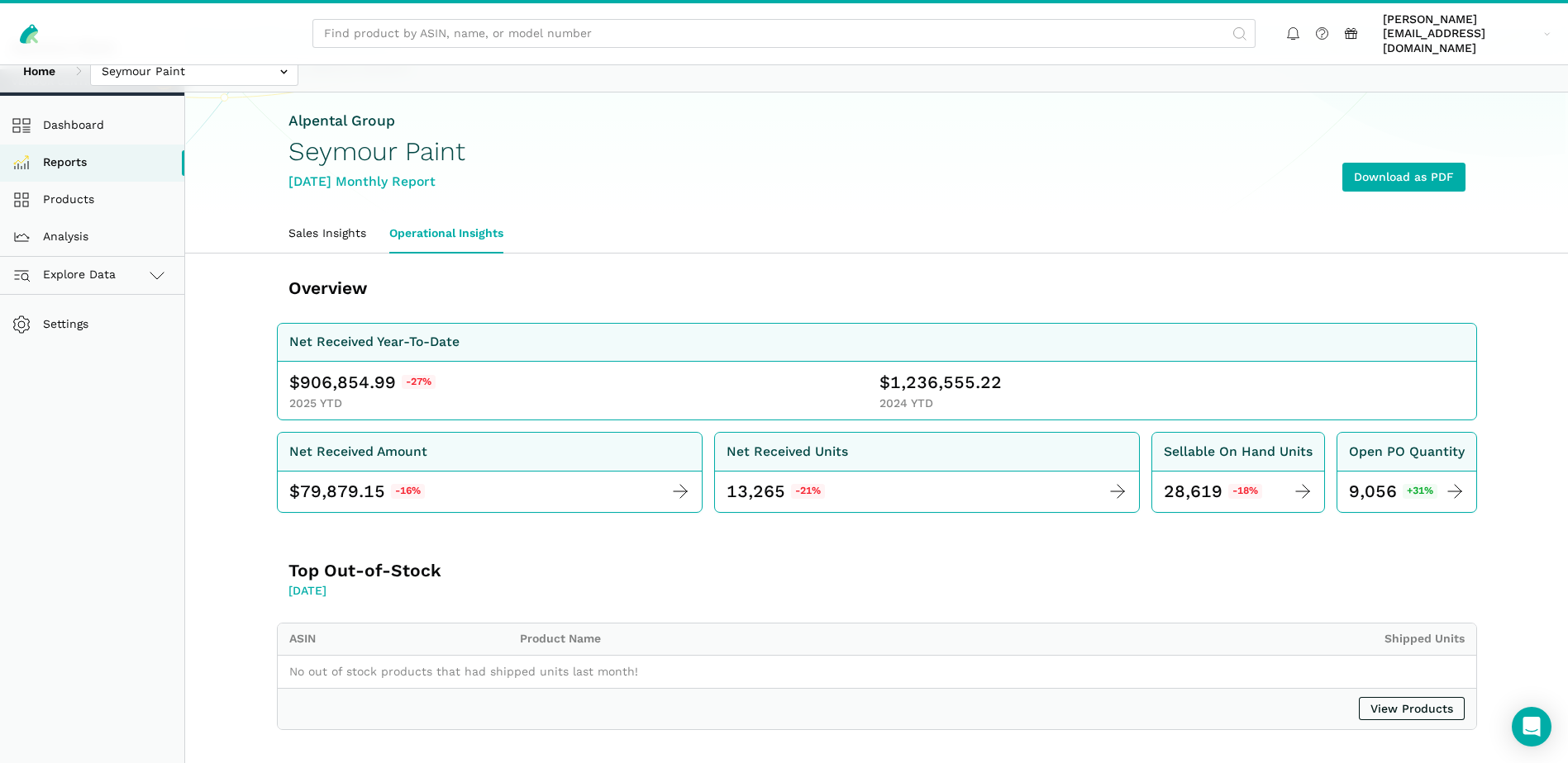
scroll to position [0, 0]
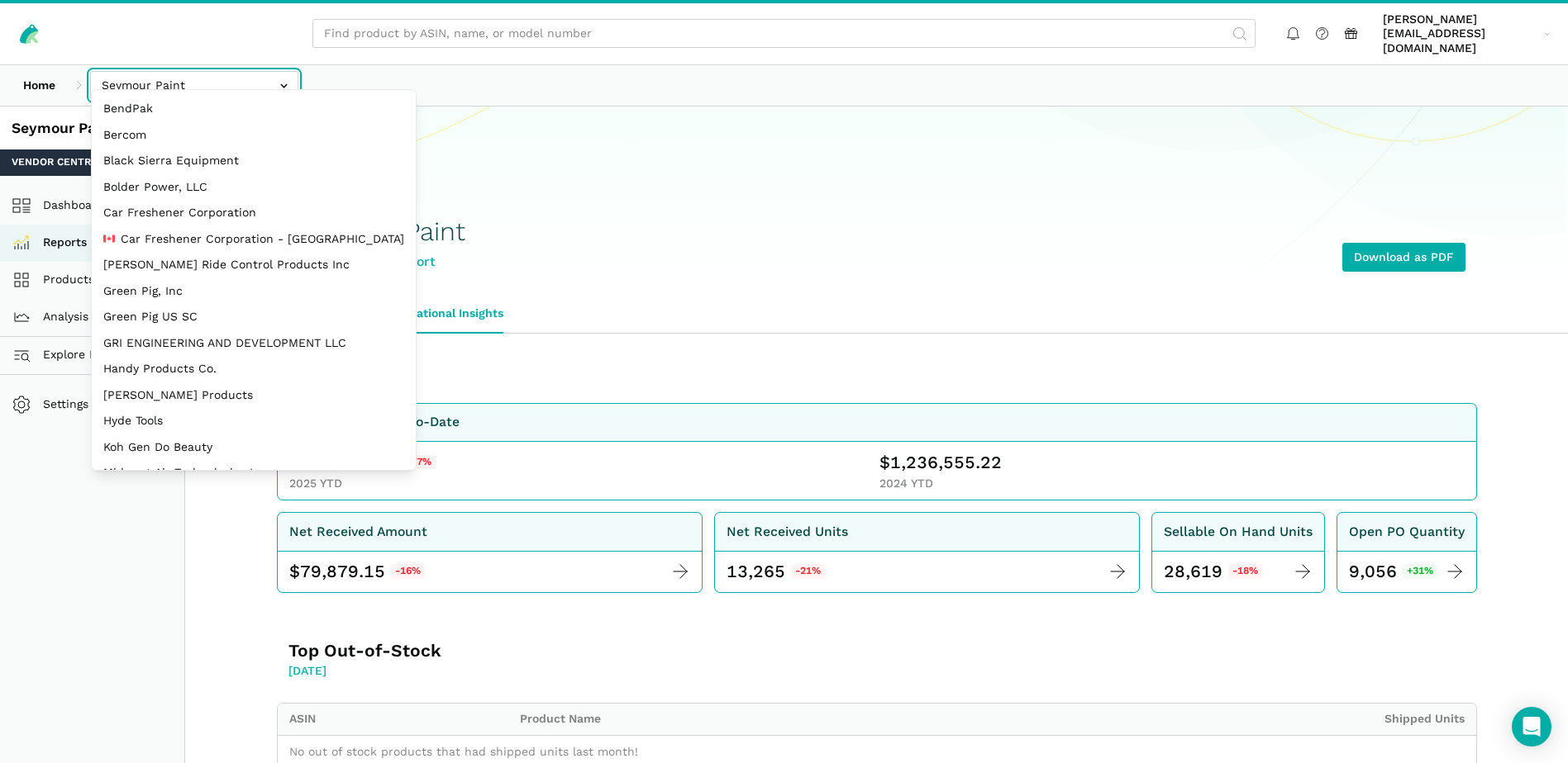
click at [281, 71] on input "text" at bounding box center [194, 85] width 208 height 29
select select "EBNioBWraXHWBq44vMSScS9n"
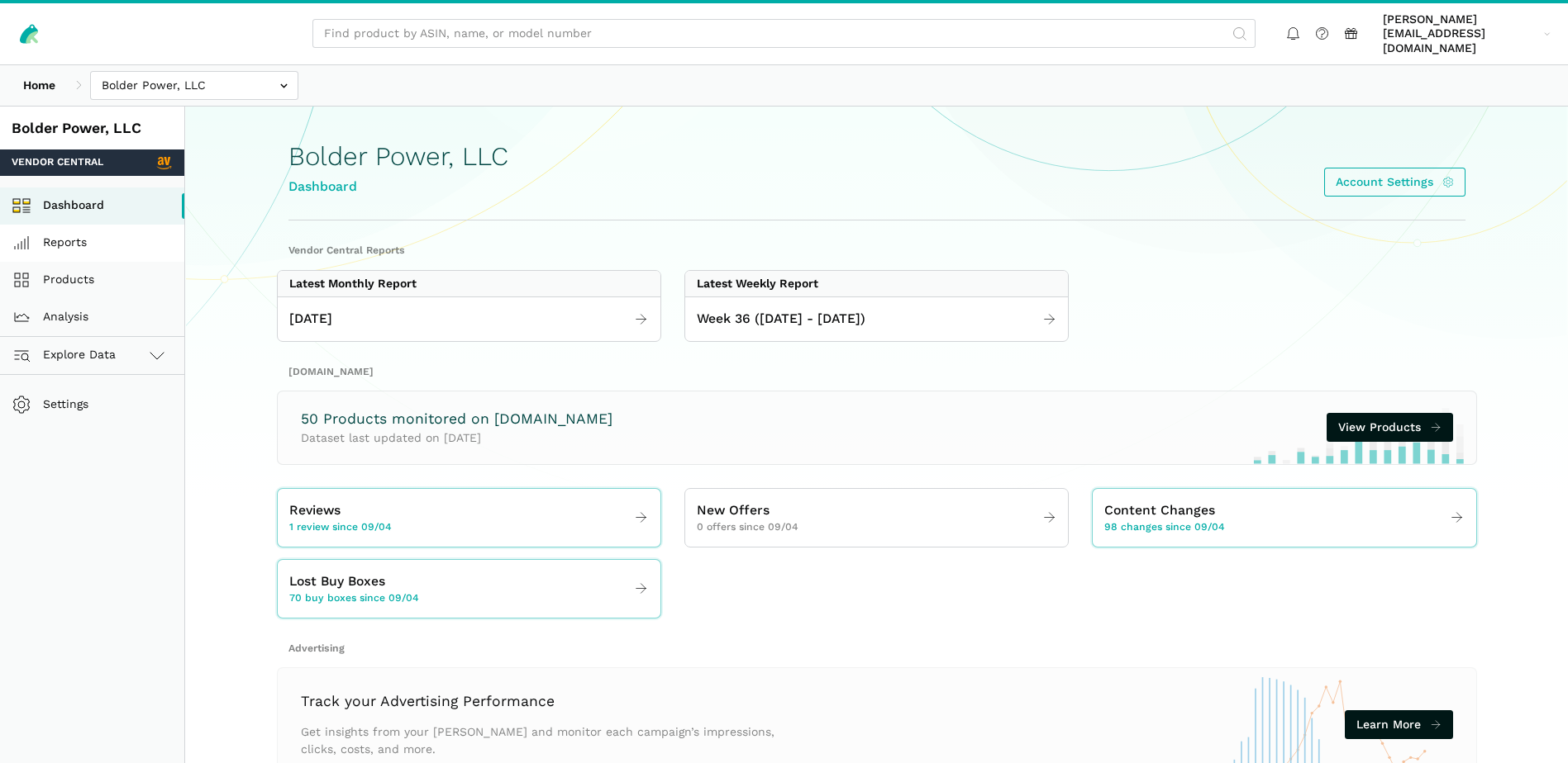
click at [87, 226] on link "Reports" at bounding box center [92, 243] width 184 height 37
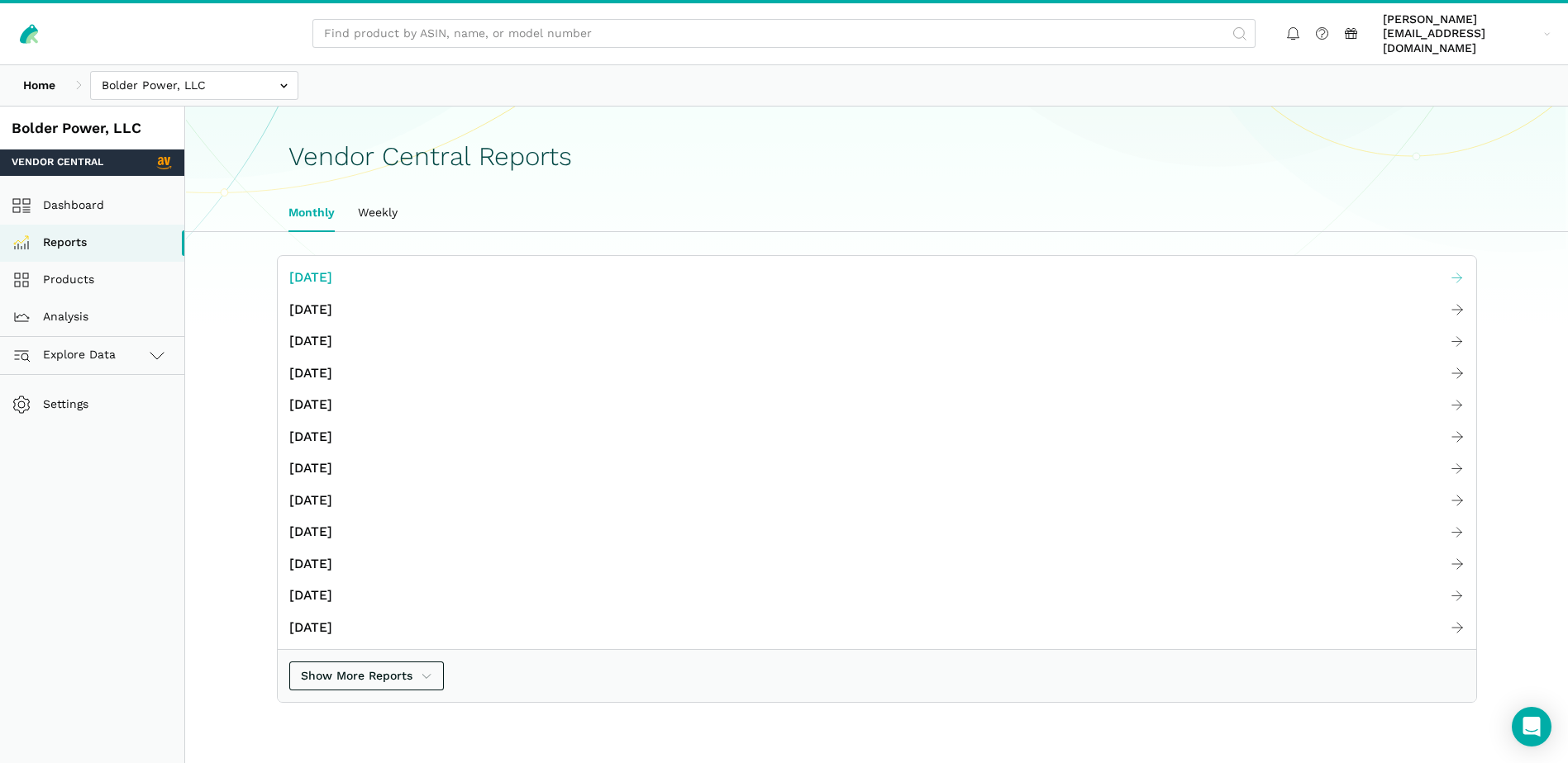
click at [320, 268] on span "[DATE]" at bounding box center [311, 278] width 43 height 21
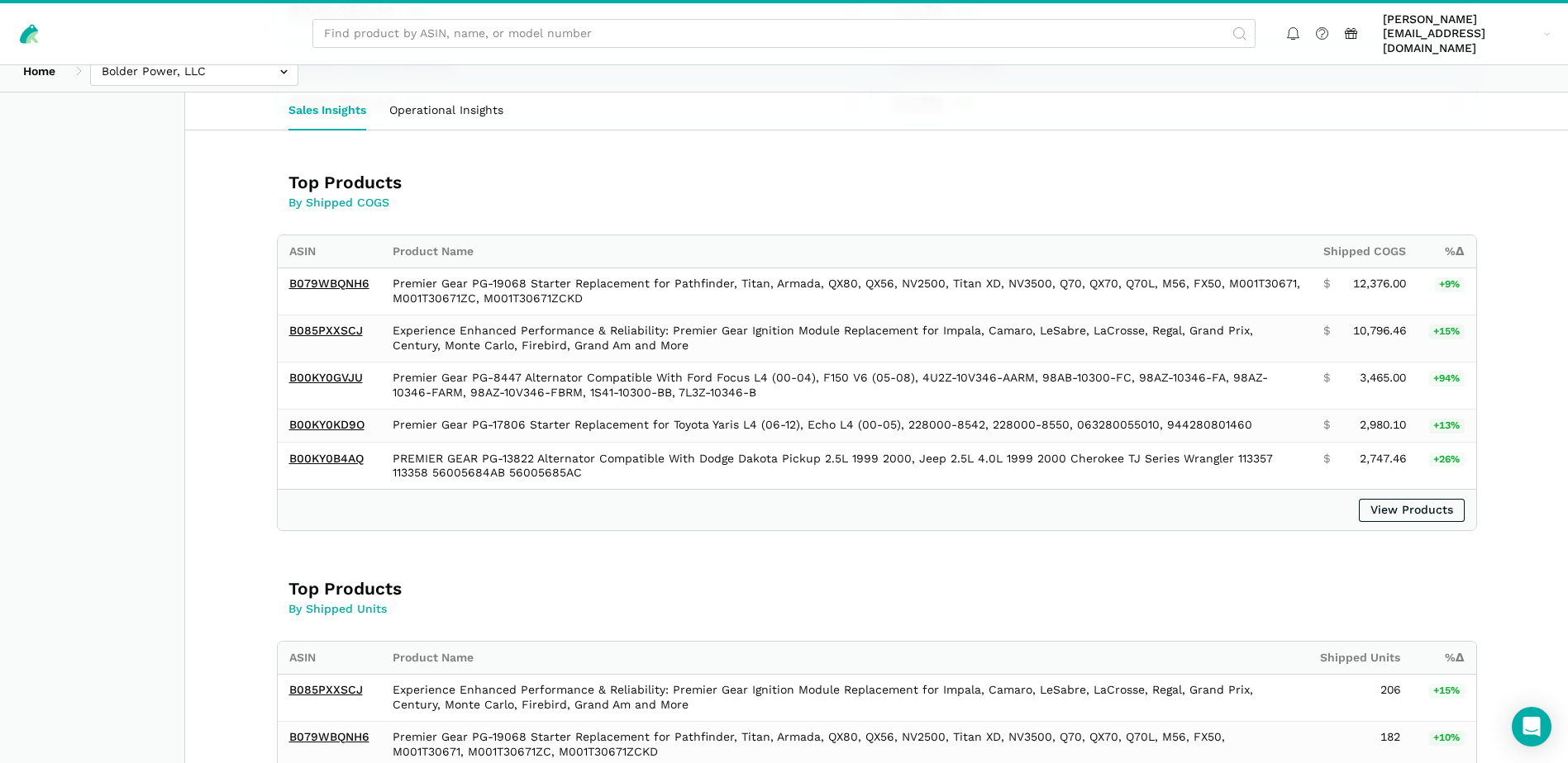
scroll to position [42, 0]
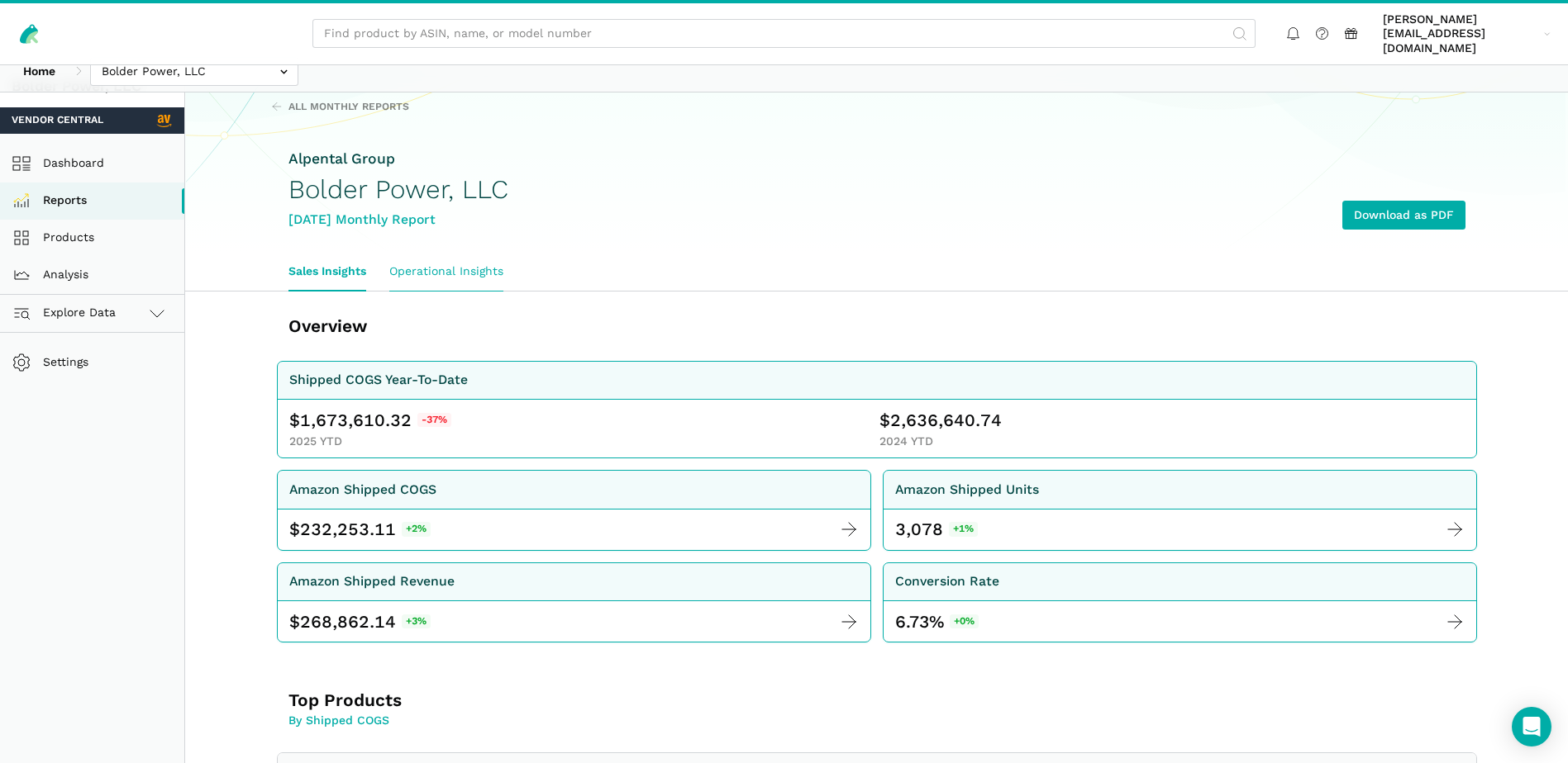
click at [459, 253] on link "Operational Insights" at bounding box center [446, 271] width 137 height 38
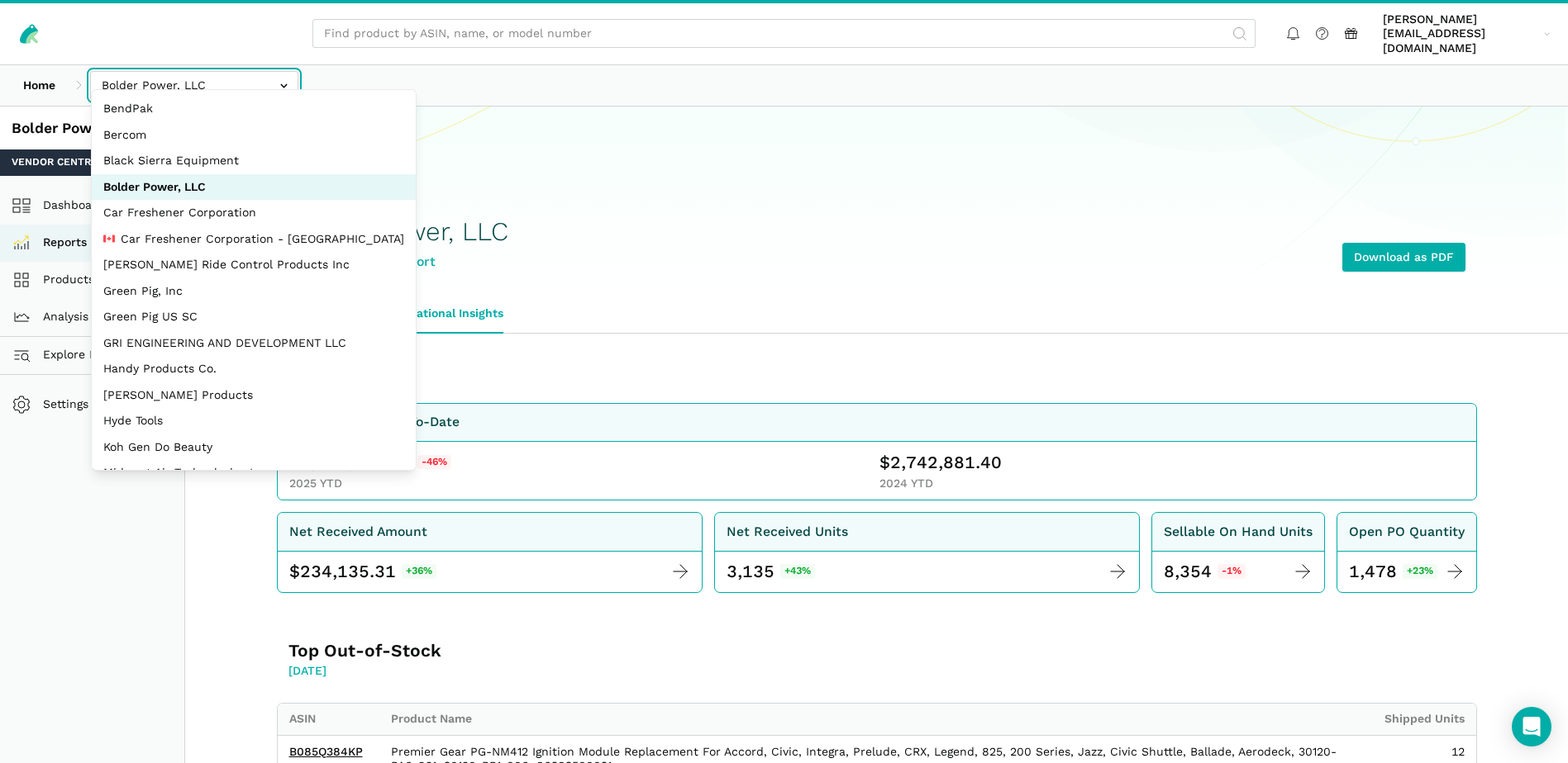
click at [285, 71] on input "text" at bounding box center [194, 85] width 208 height 29
select select "JyuZ269ZTF8CRr8zaTYc2JhH"
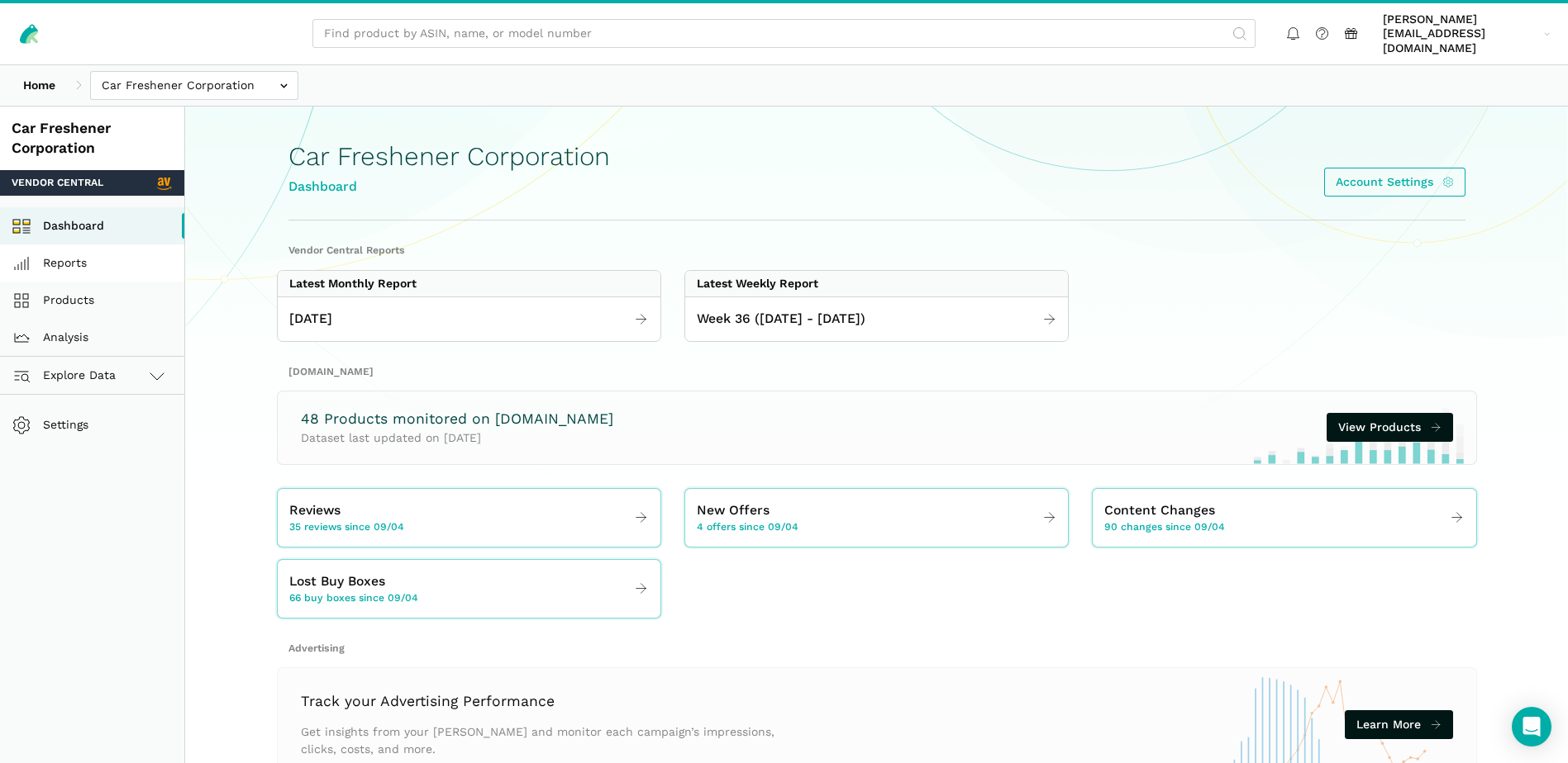
click at [90, 244] on link "Reports" at bounding box center [92, 263] width 184 height 37
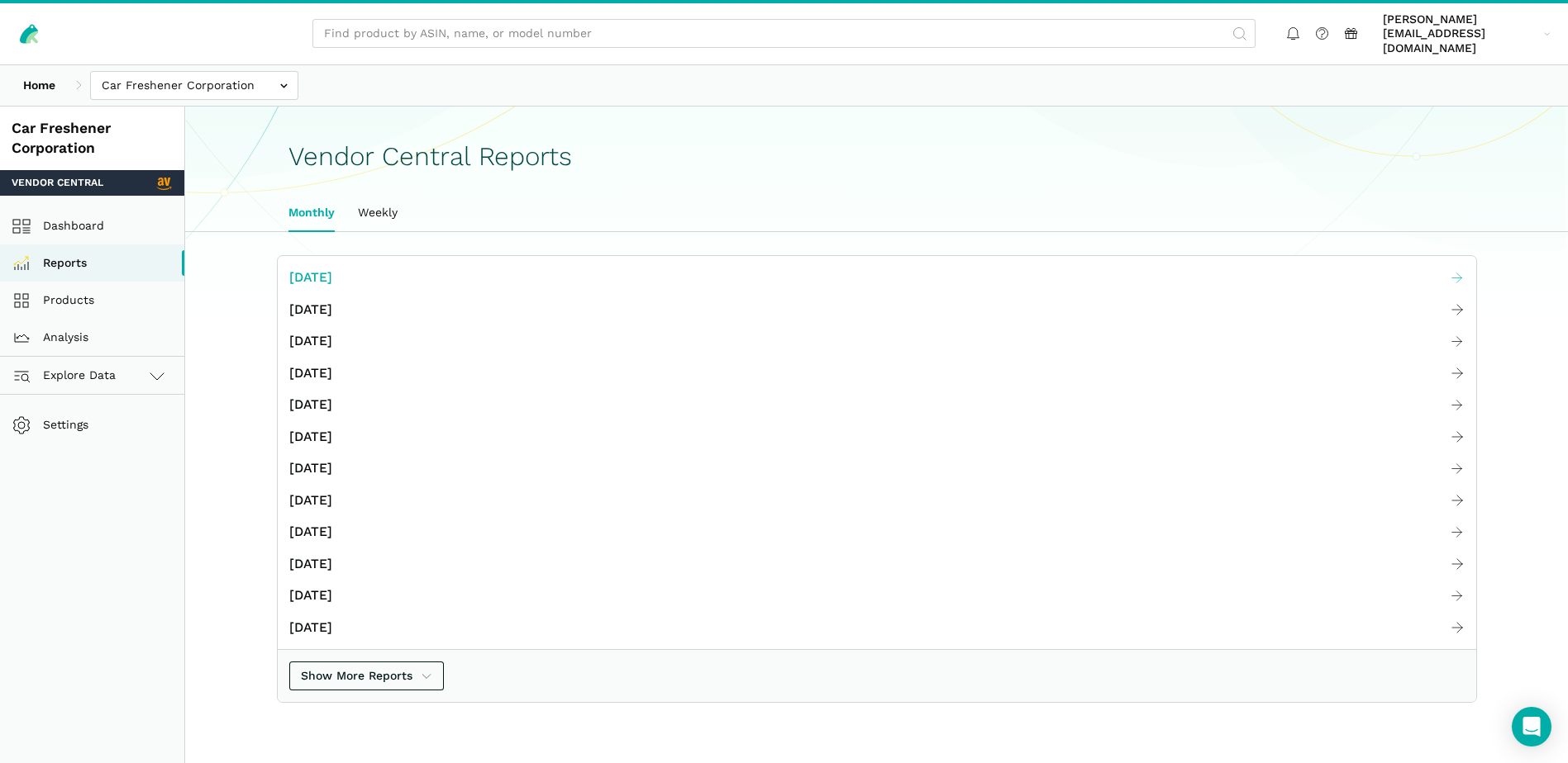
click at [332, 268] on span "[DATE]" at bounding box center [311, 278] width 43 height 21
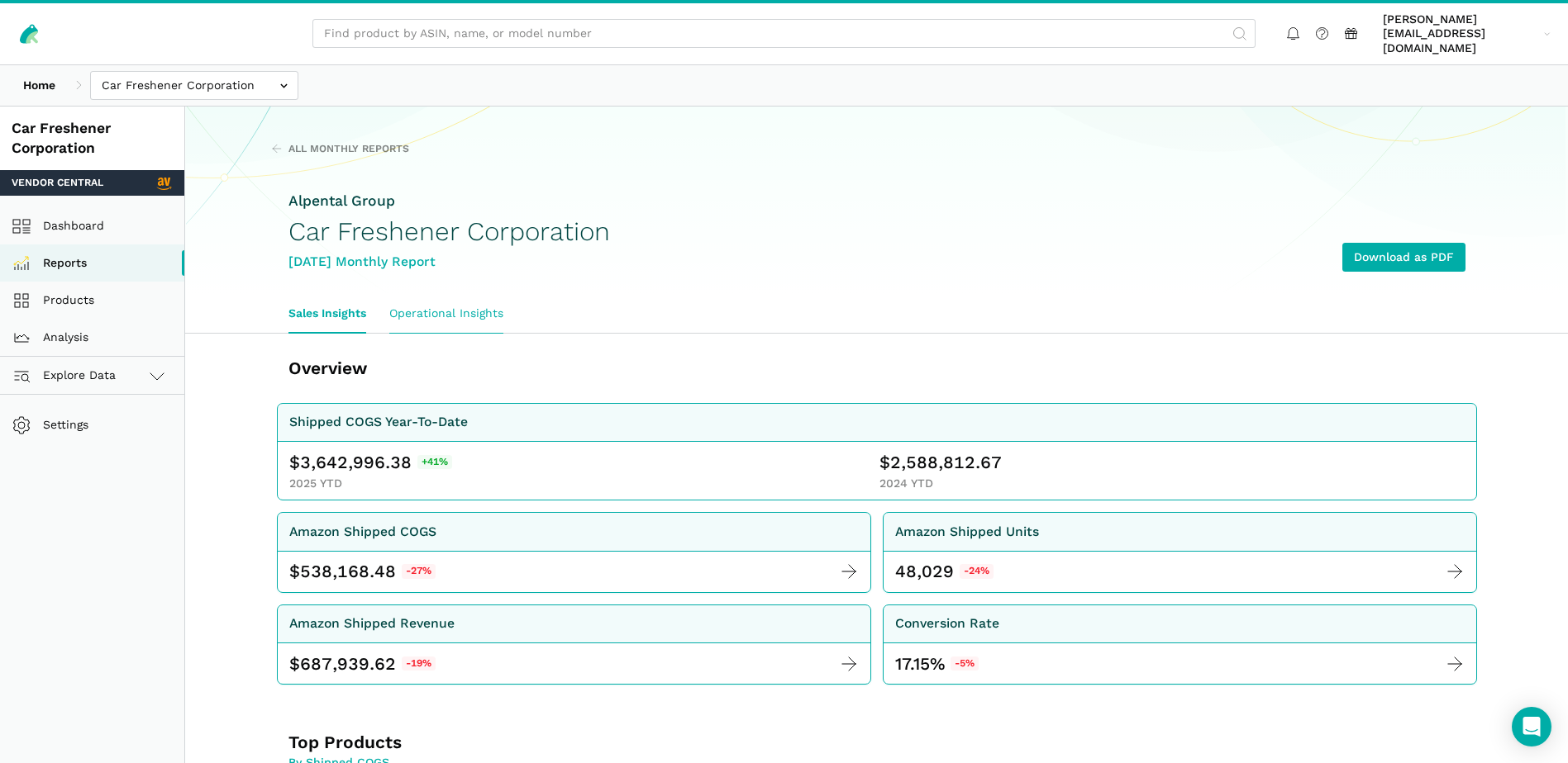
click at [488, 294] on link "Operational Insights" at bounding box center [446, 313] width 137 height 38
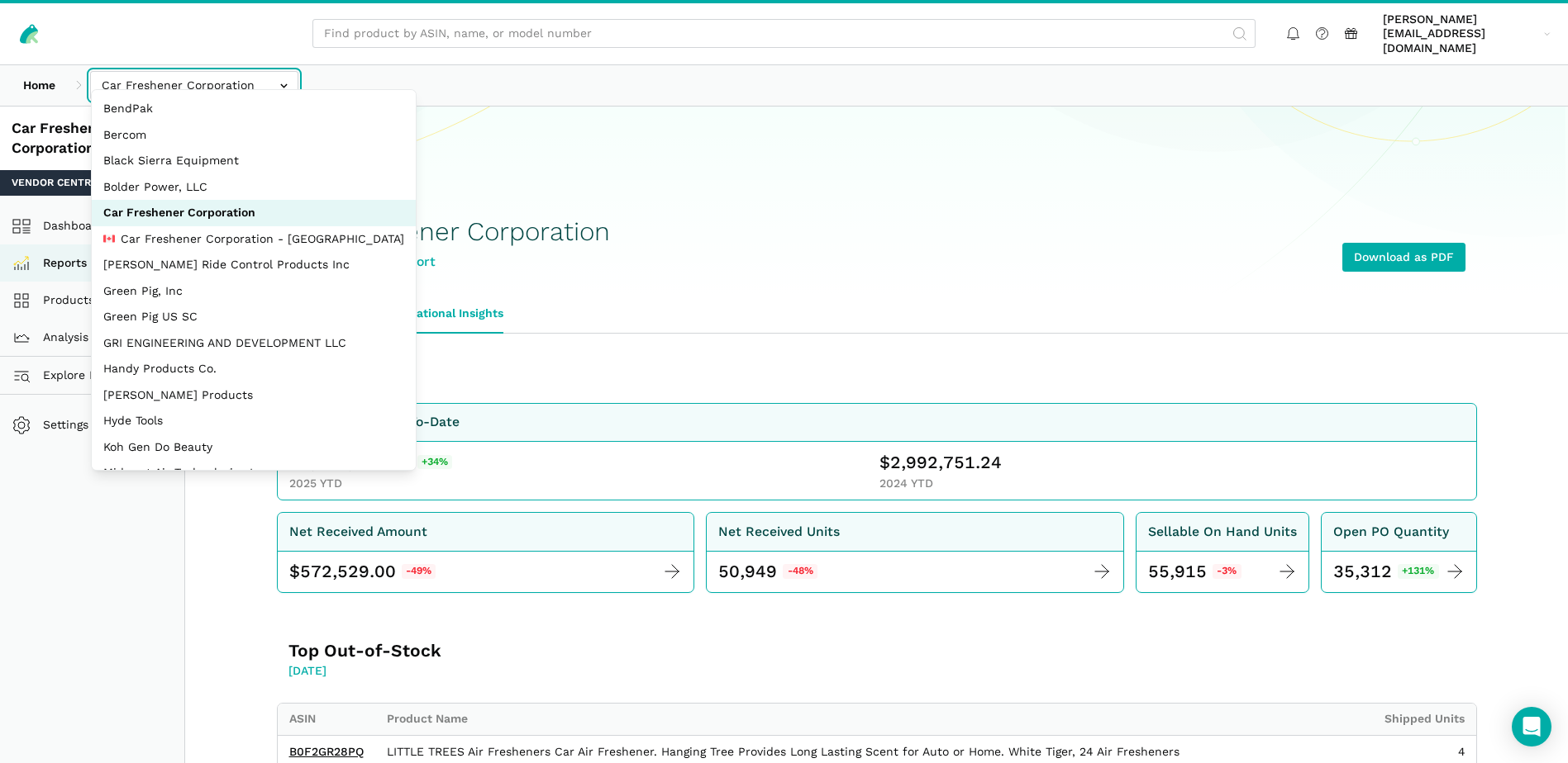
click at [262, 79] on input "text" at bounding box center [194, 85] width 208 height 29
select select "MkN8EkcaB26WsjS8pF97Wcww"
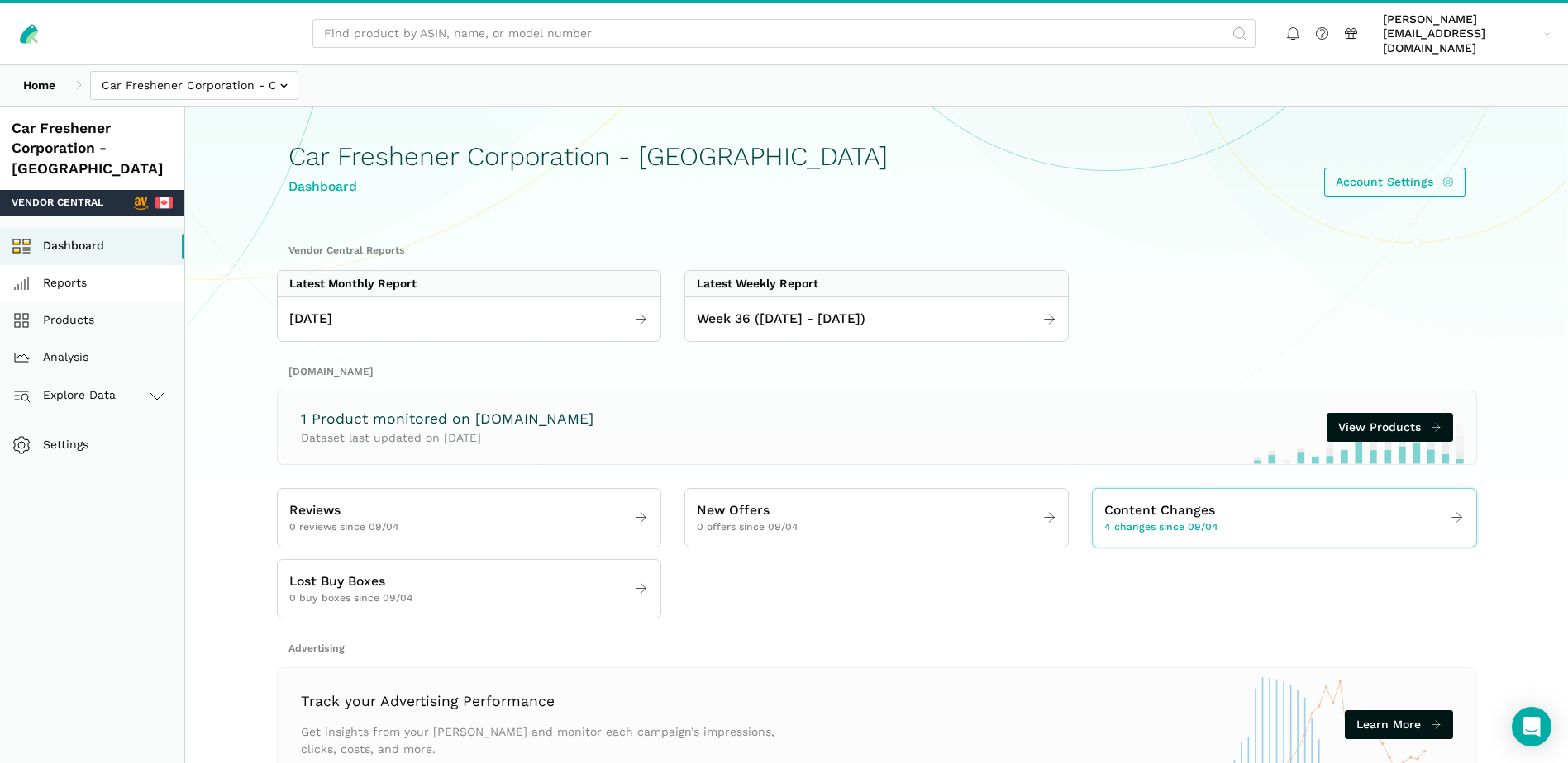
click at [112, 265] on link "Reports" at bounding box center [92, 284] width 184 height 37
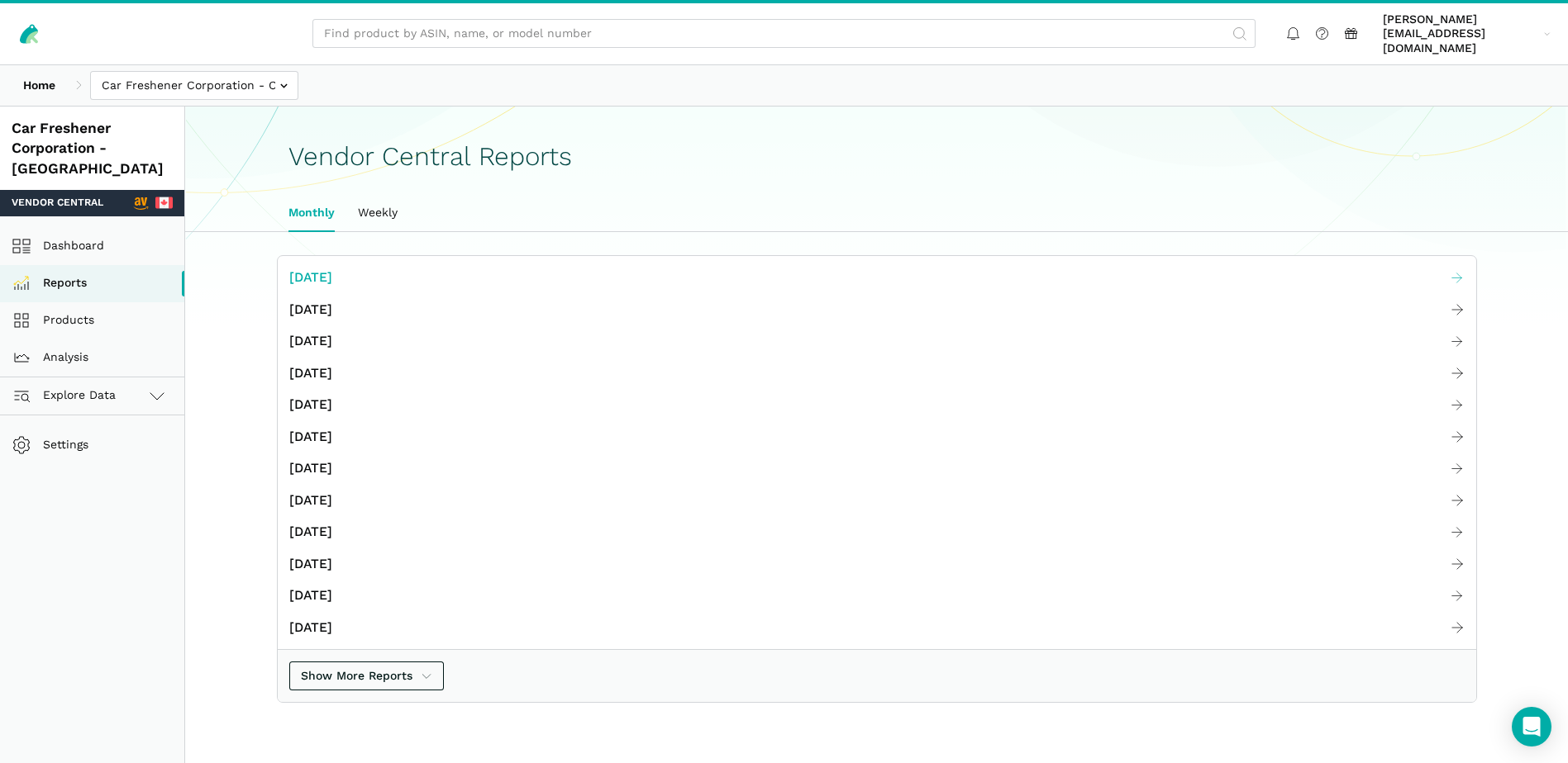
click at [307, 268] on span "[DATE]" at bounding box center [311, 278] width 43 height 21
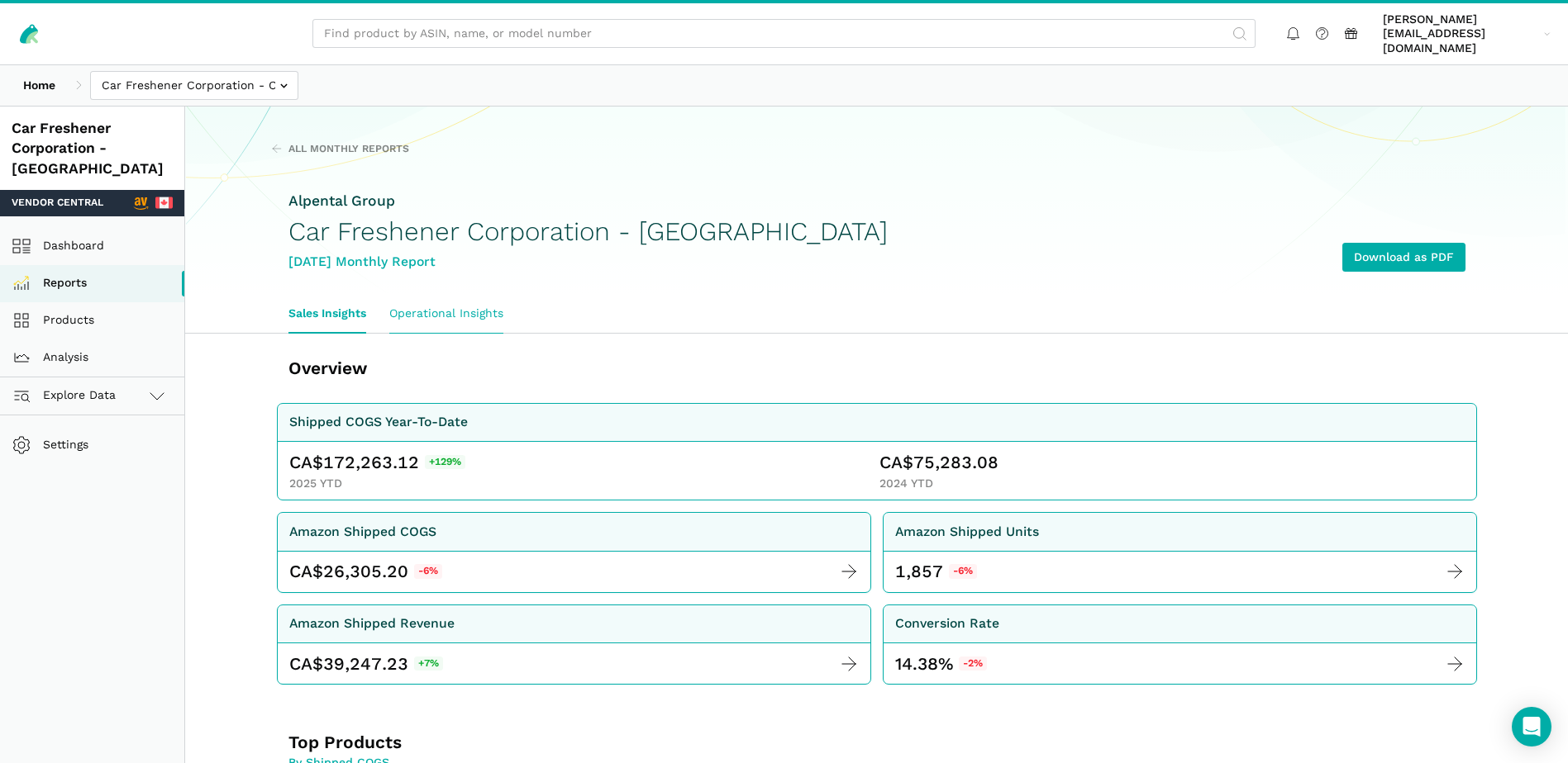
click at [486, 294] on link "Operational Insights" at bounding box center [446, 313] width 137 height 38
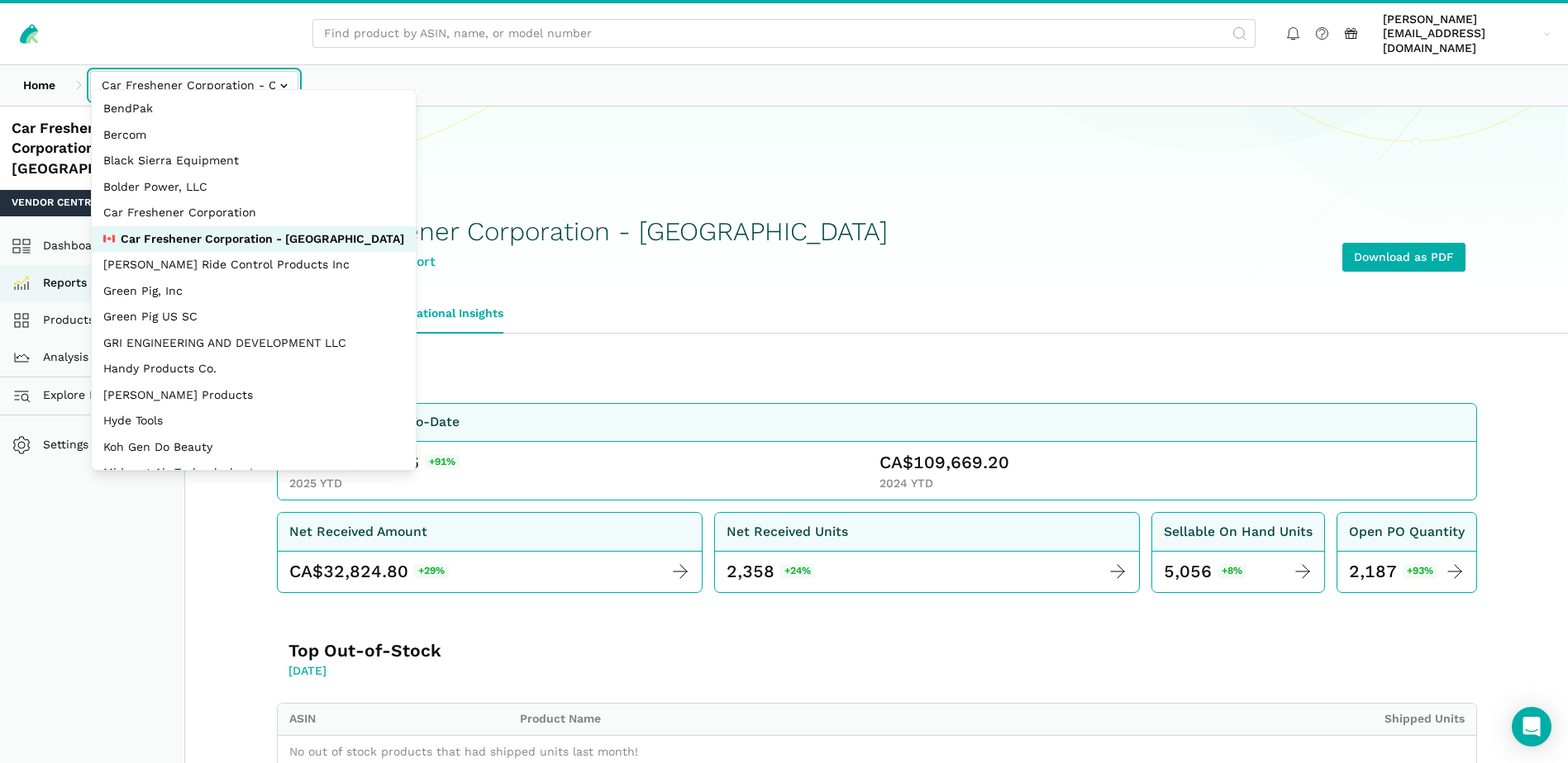
click at [292, 71] on input "text" at bounding box center [194, 85] width 208 height 29
select select "Ko8rakMGZtY1QjyruUJxwLwP"
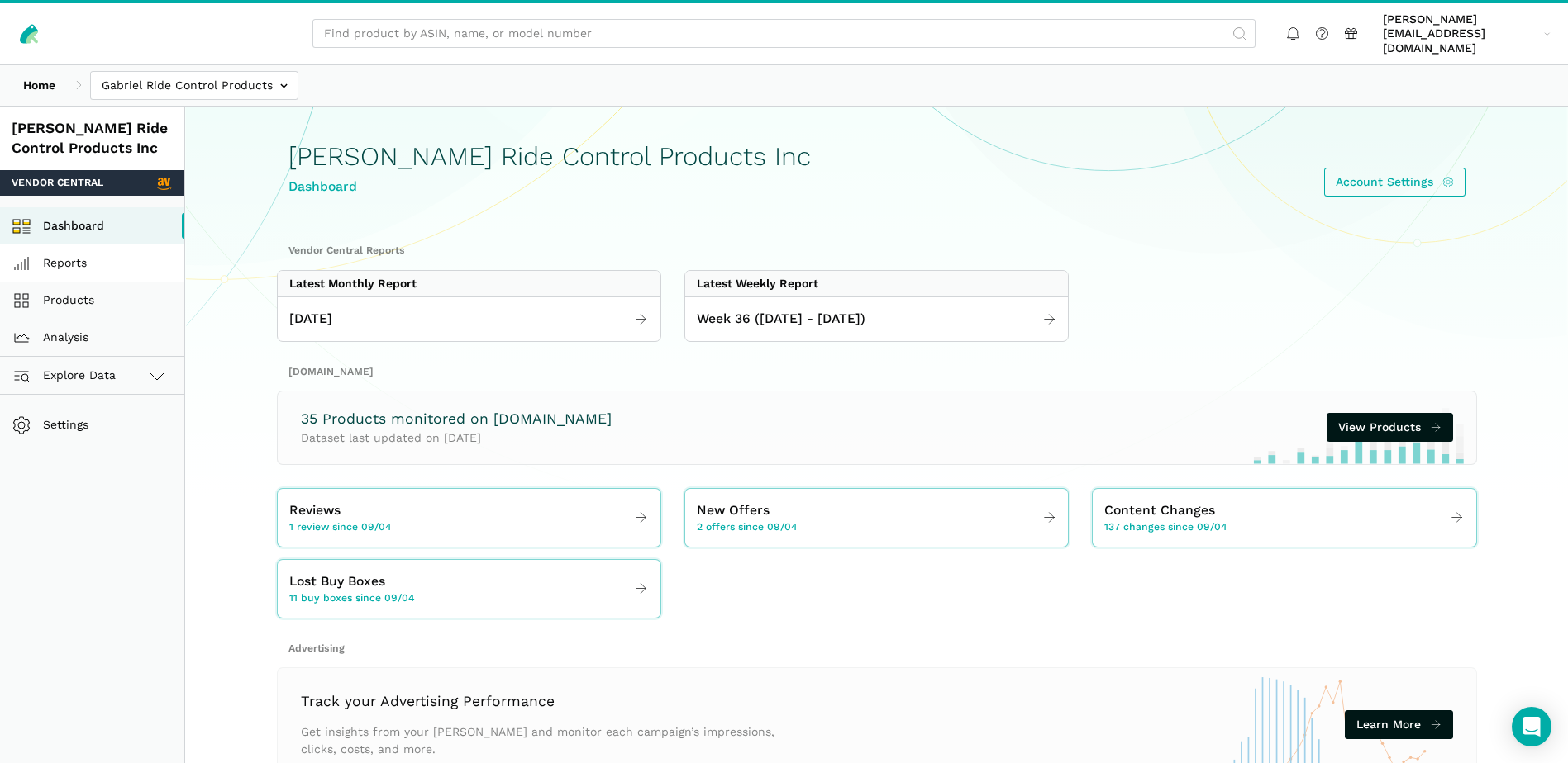
click at [93, 244] on link "Reports" at bounding box center [92, 263] width 184 height 37
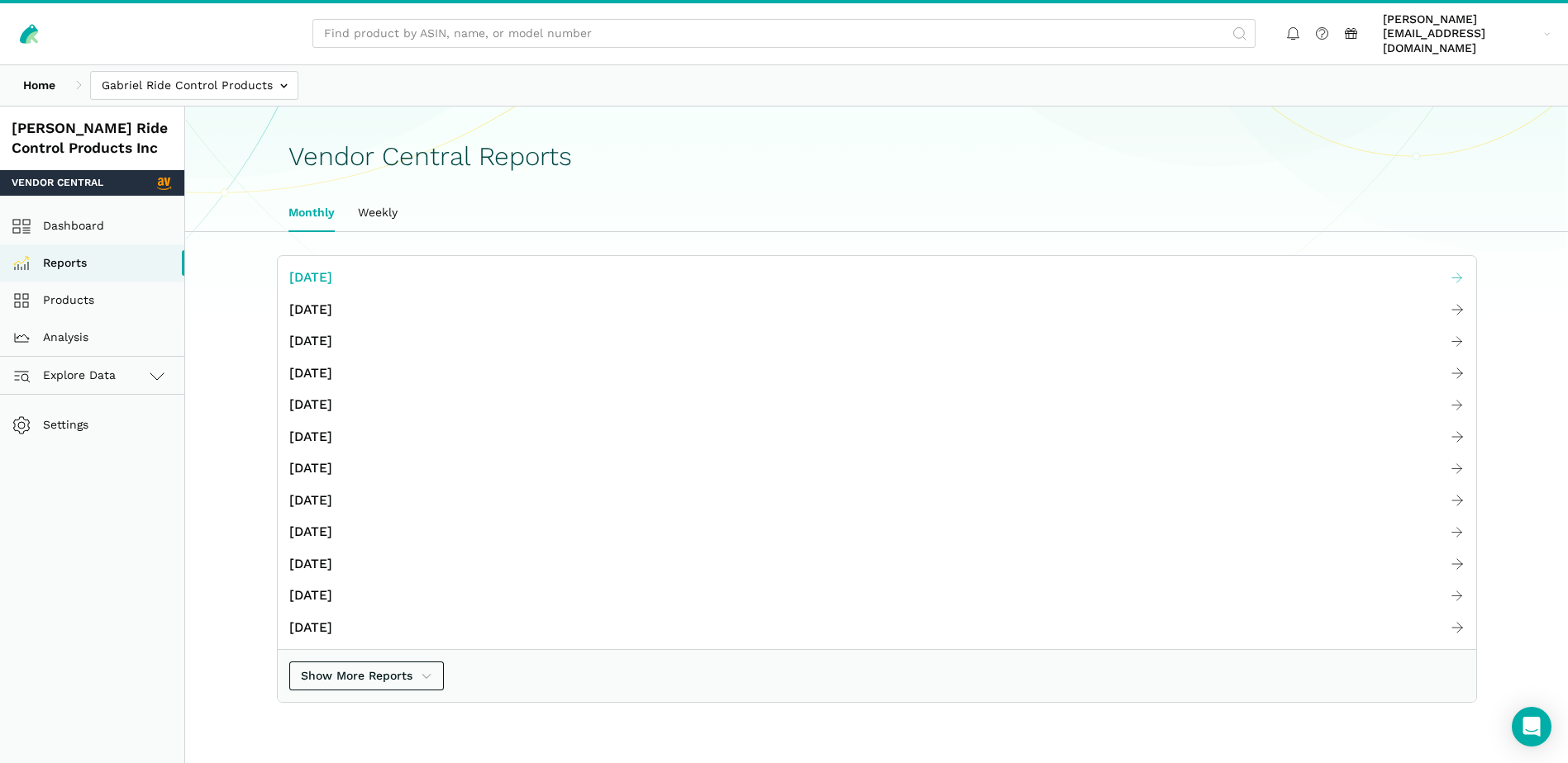
click at [324, 268] on span "[DATE]" at bounding box center [311, 278] width 43 height 21
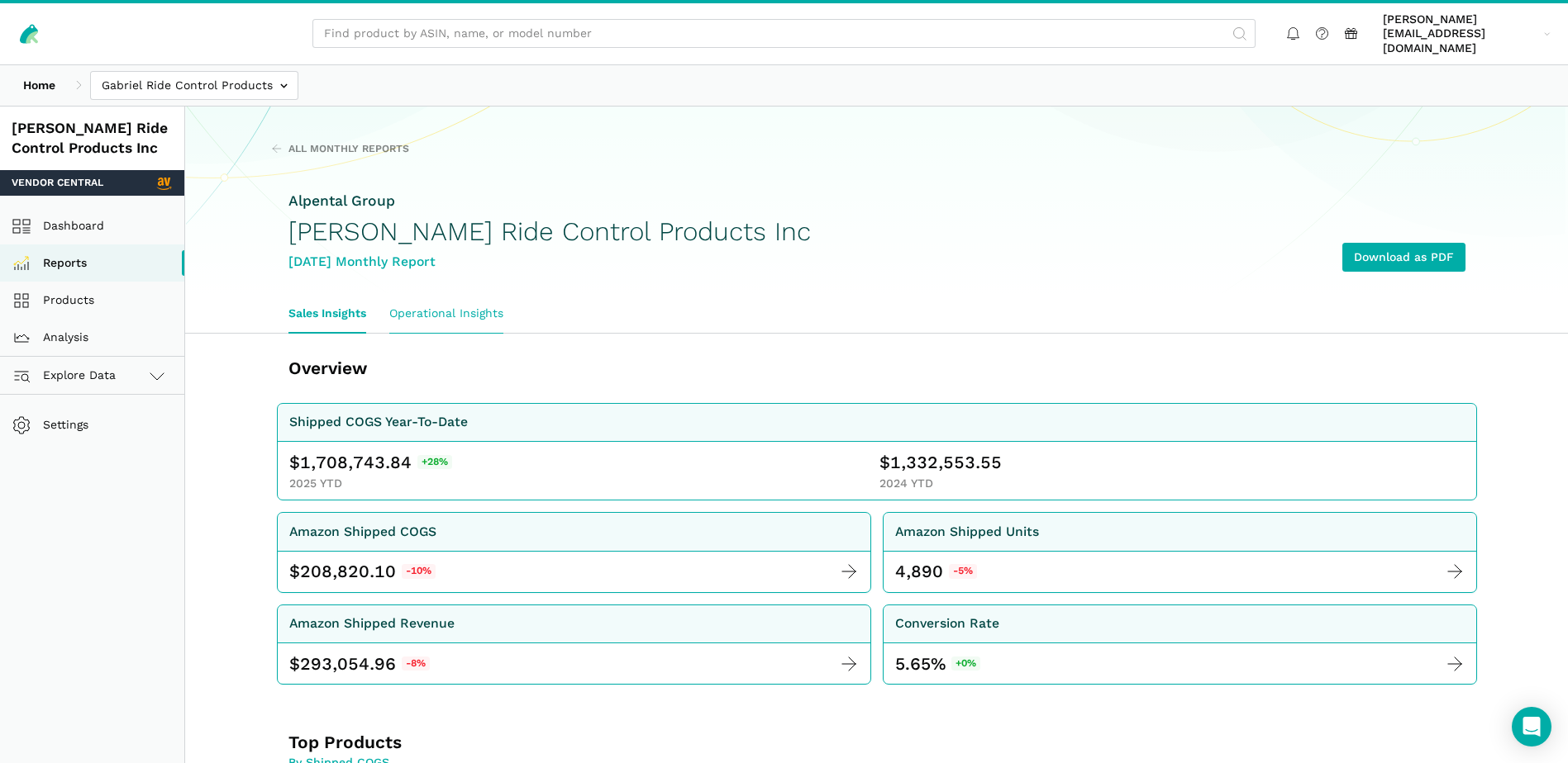
click at [446, 294] on link "Operational Insights" at bounding box center [446, 313] width 137 height 38
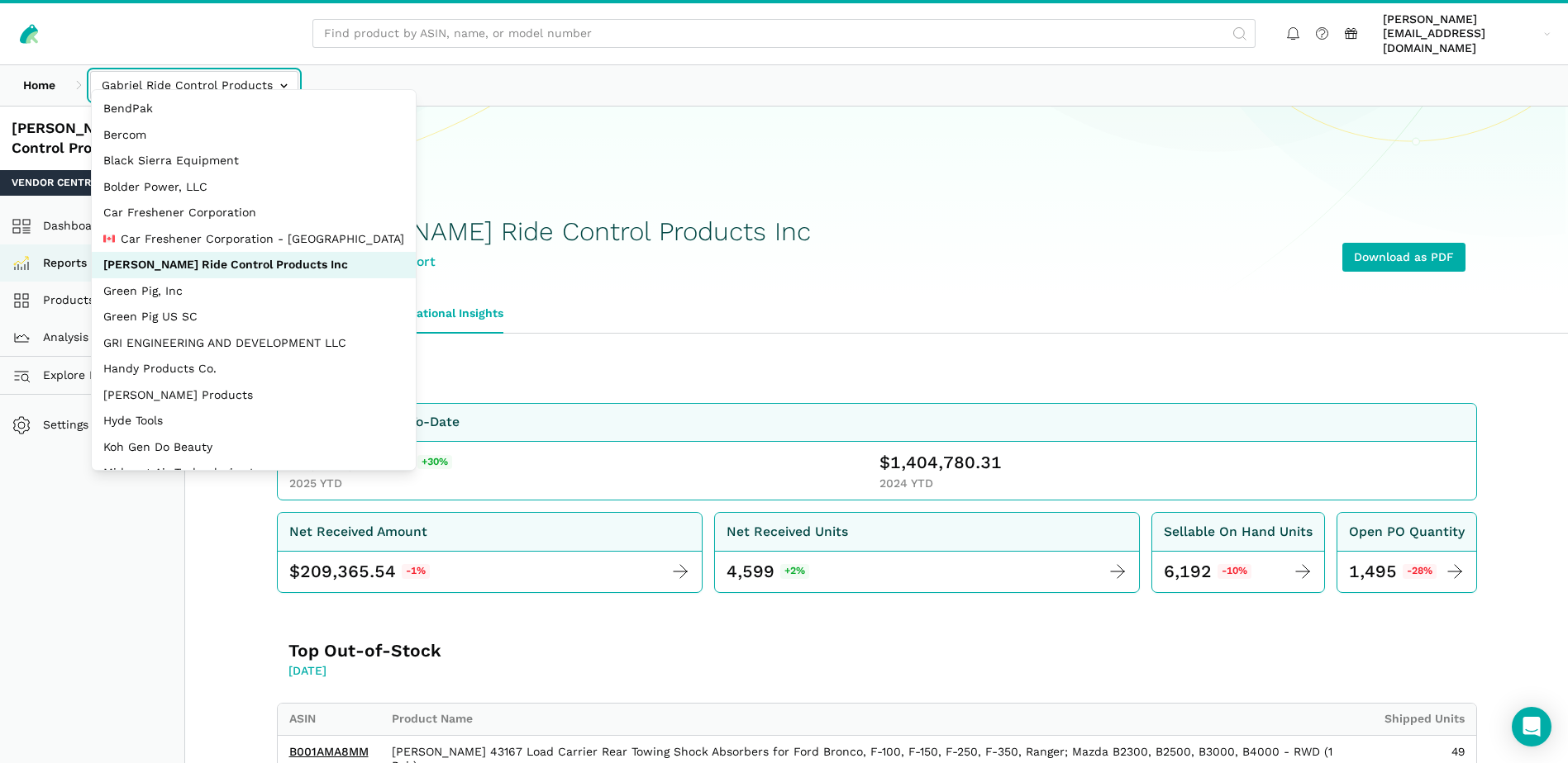
click at [230, 75] on input "text" at bounding box center [194, 85] width 208 height 29
select select "Hei8wDUEZnK8pJhs1ysxCZLc"
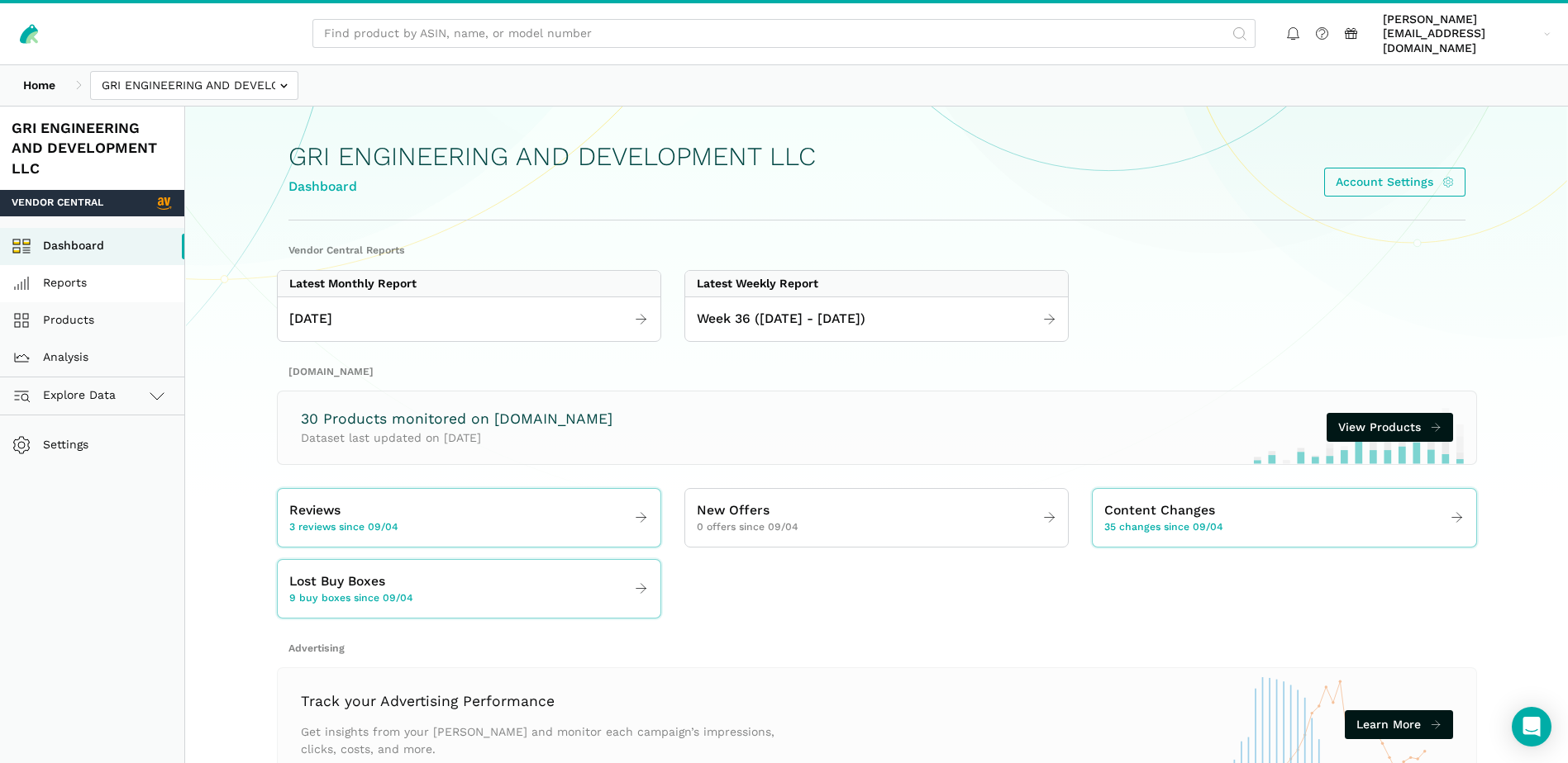
click at [62, 279] on link "Reports" at bounding box center [92, 284] width 184 height 37
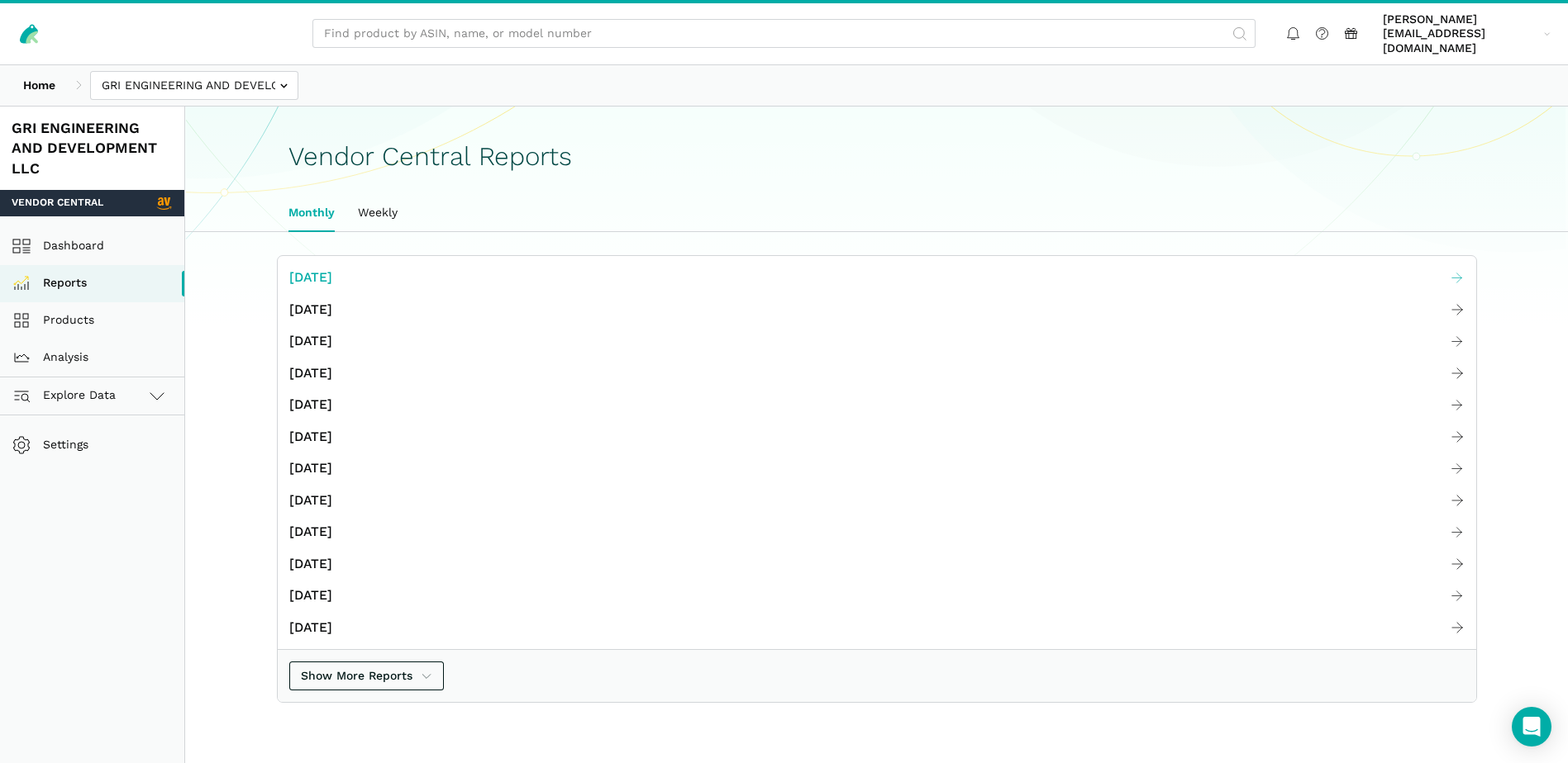
click at [295, 268] on span "[DATE]" at bounding box center [311, 278] width 43 height 21
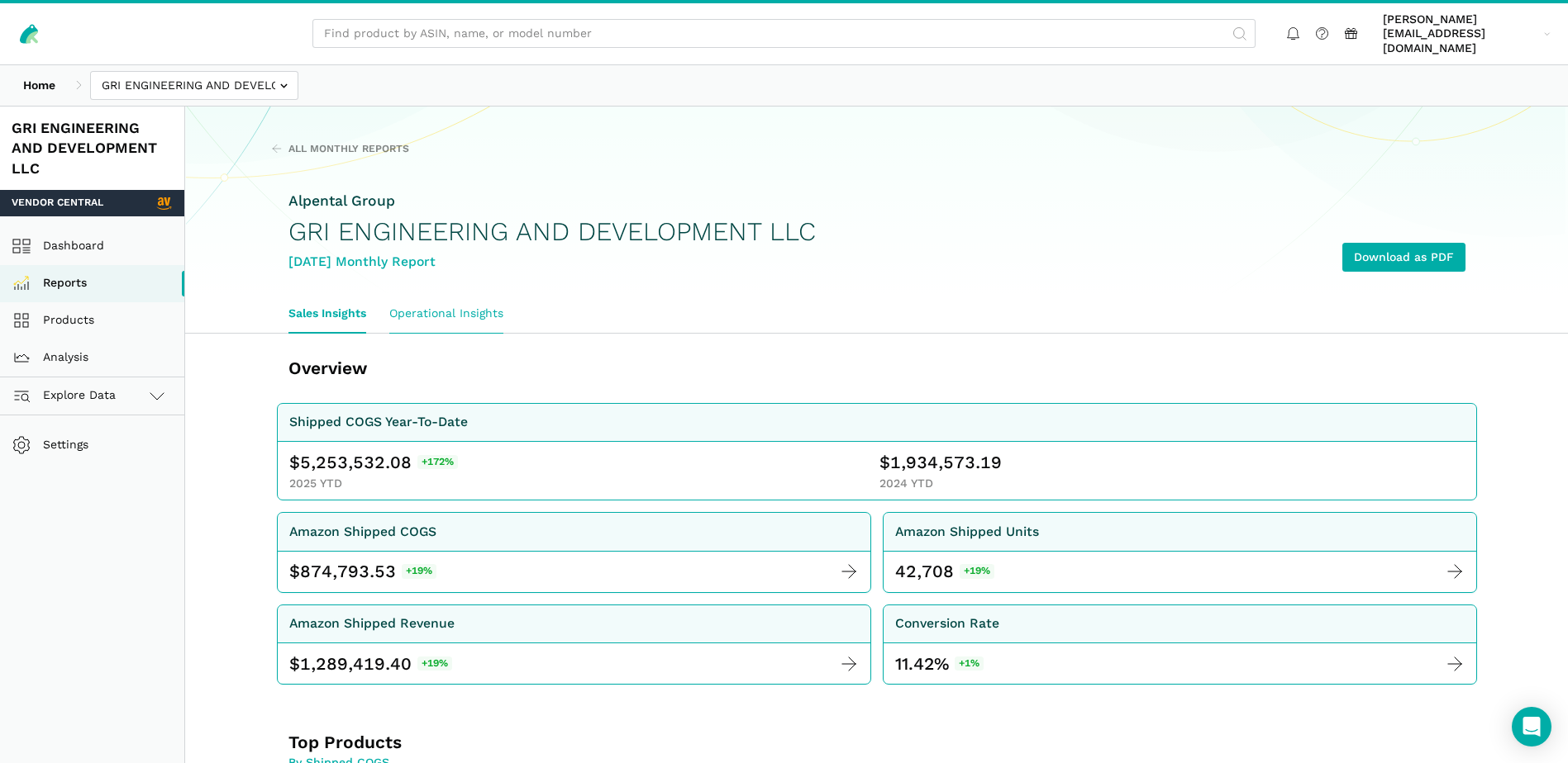
click at [481, 299] on link "Operational Insights" at bounding box center [446, 313] width 137 height 38
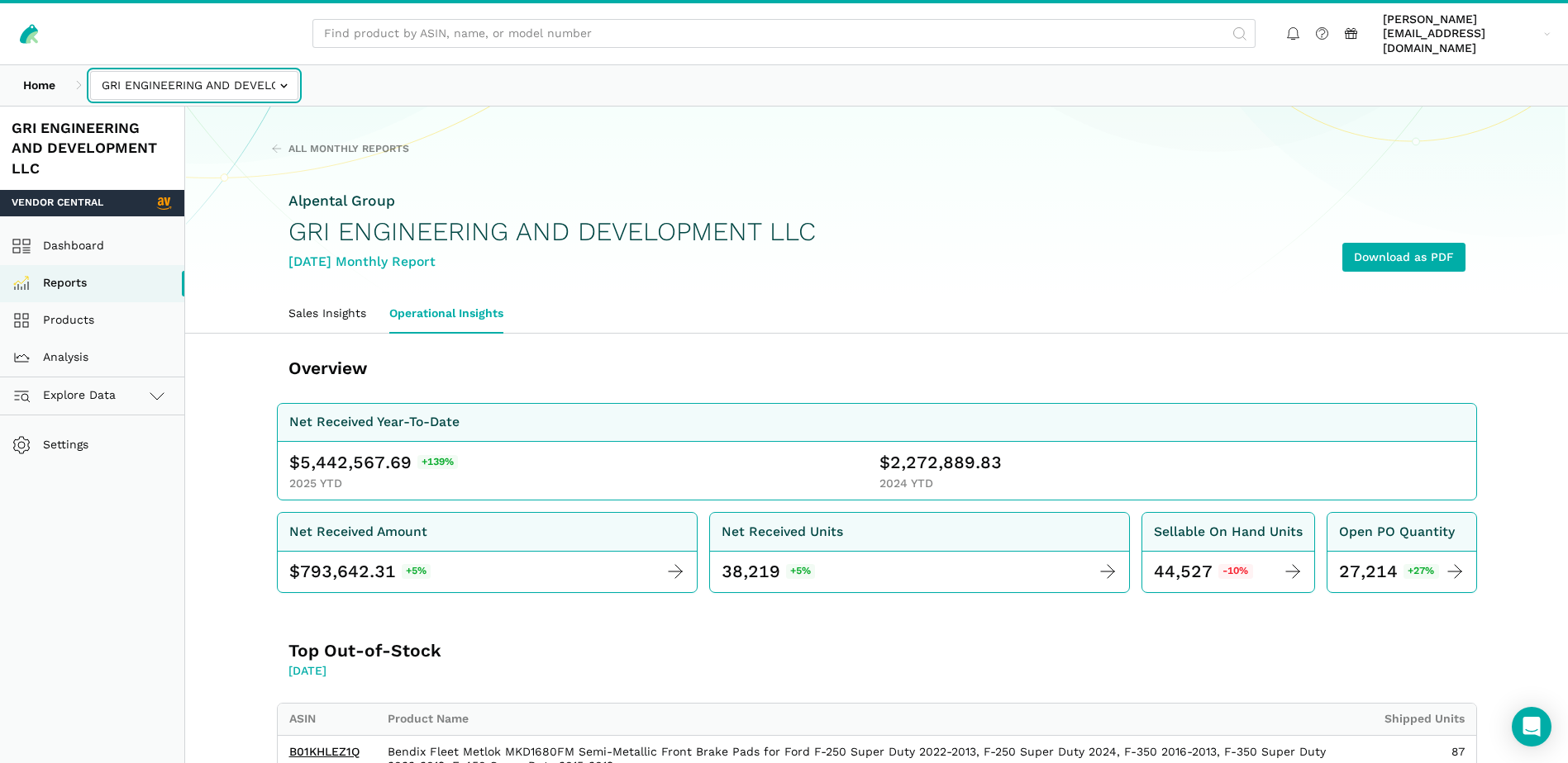
click at [280, 74] on input "text" at bounding box center [194, 85] width 208 height 29
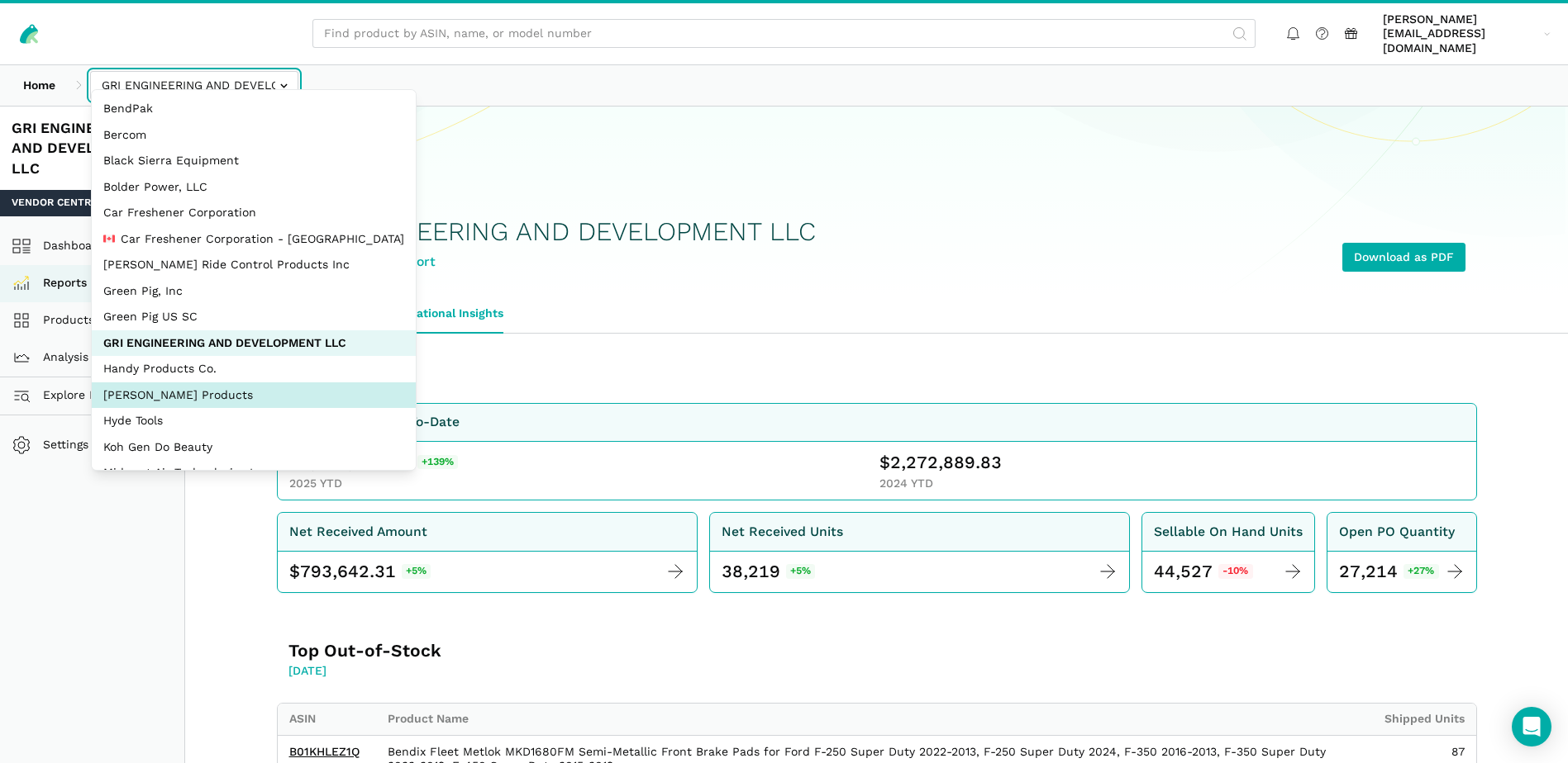
select select "bYbTYo3HXWRCsidytvYJ1e2X"
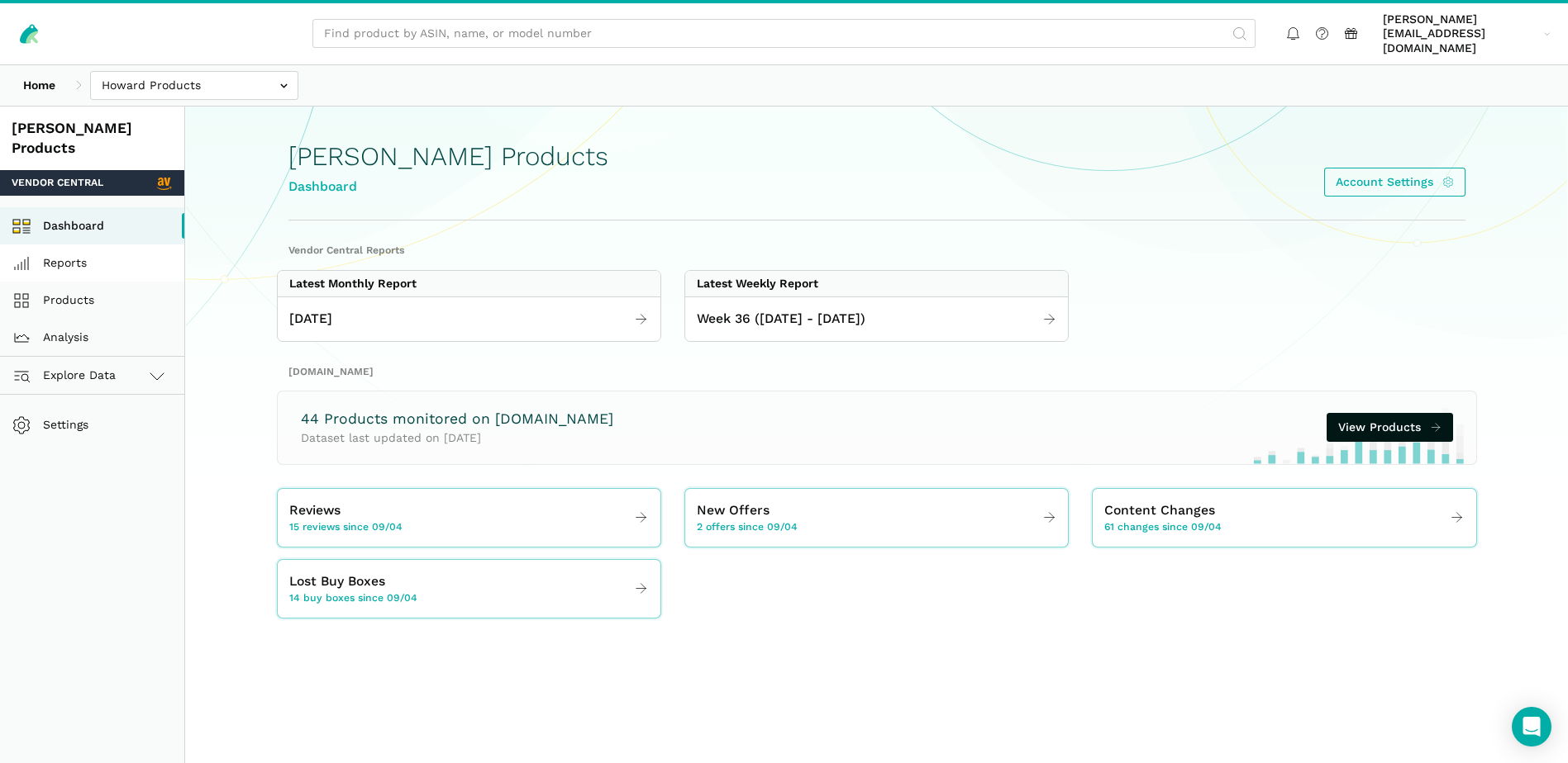
click at [95, 244] on link "Reports" at bounding box center [92, 263] width 184 height 37
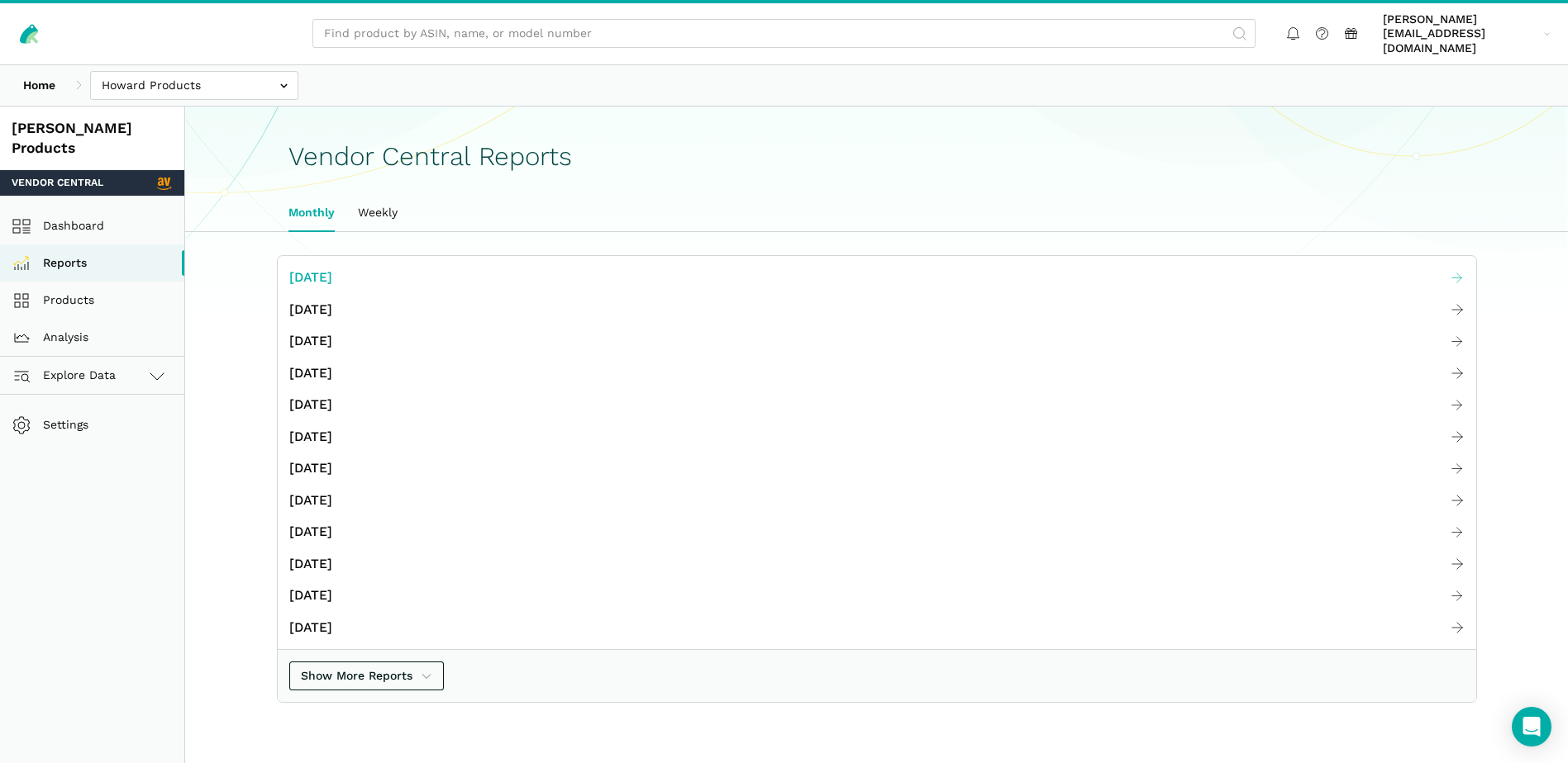
click at [332, 269] on span "[DATE]" at bounding box center [311, 278] width 43 height 21
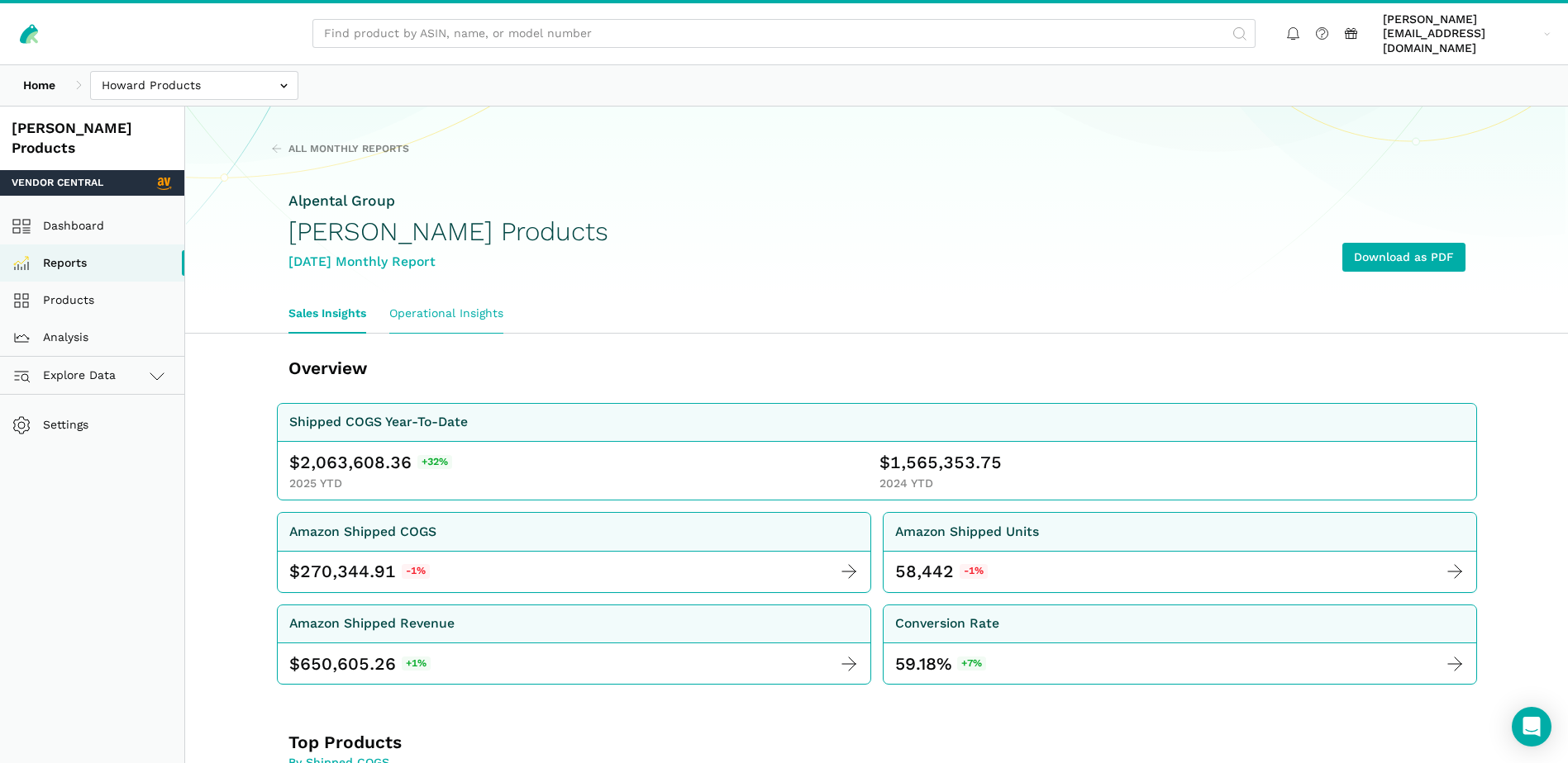
click at [484, 301] on link "Operational Insights" at bounding box center [446, 313] width 137 height 38
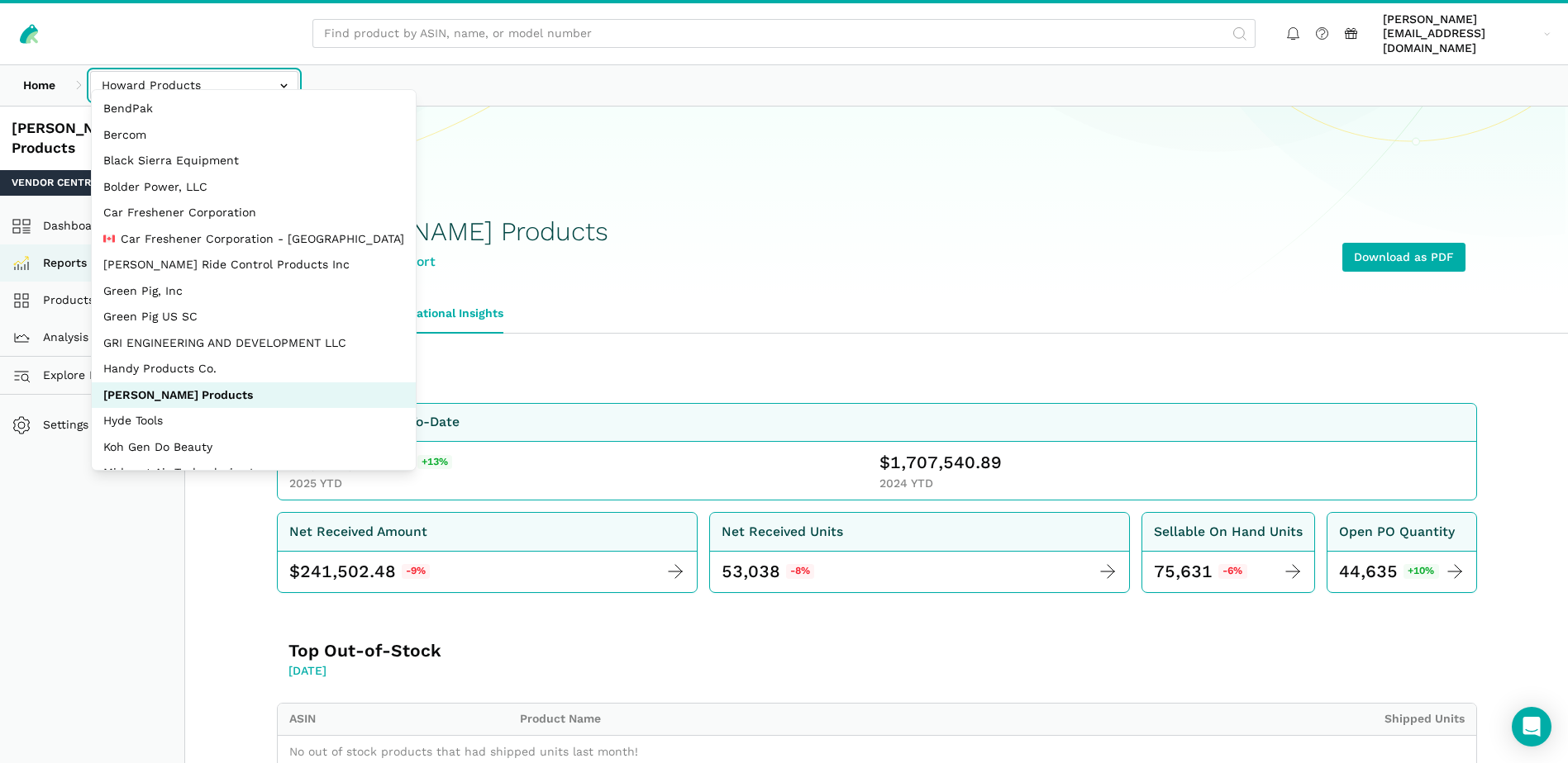
click at [288, 71] on input "text" at bounding box center [194, 85] width 208 height 29
click at [277, 81] on input "text" at bounding box center [194, 85] width 208 height 29
select select "QgUcRZ8TGAhVVPYC2ZoWPij6"
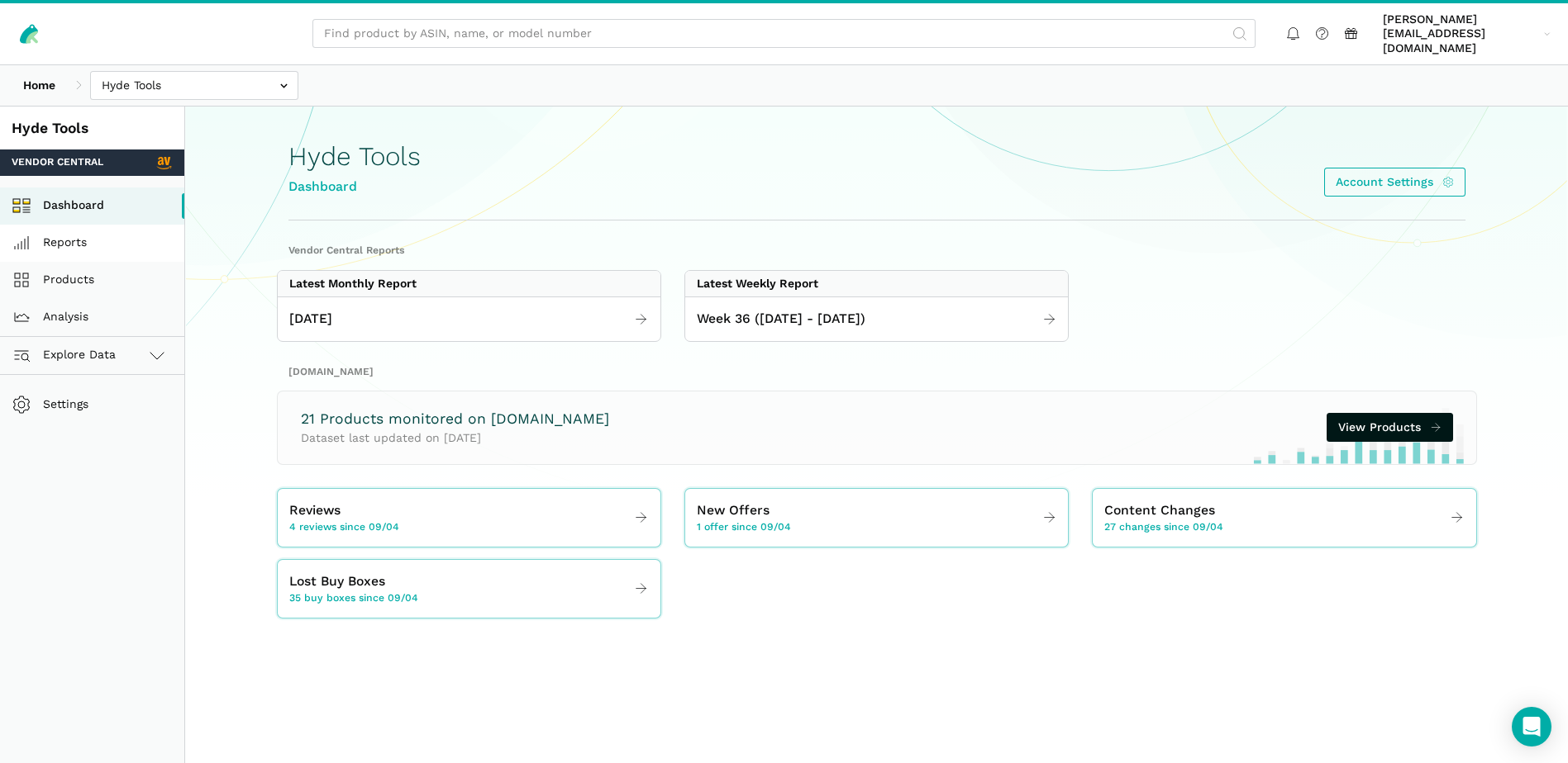
click at [85, 227] on link "Reports" at bounding box center [92, 243] width 184 height 37
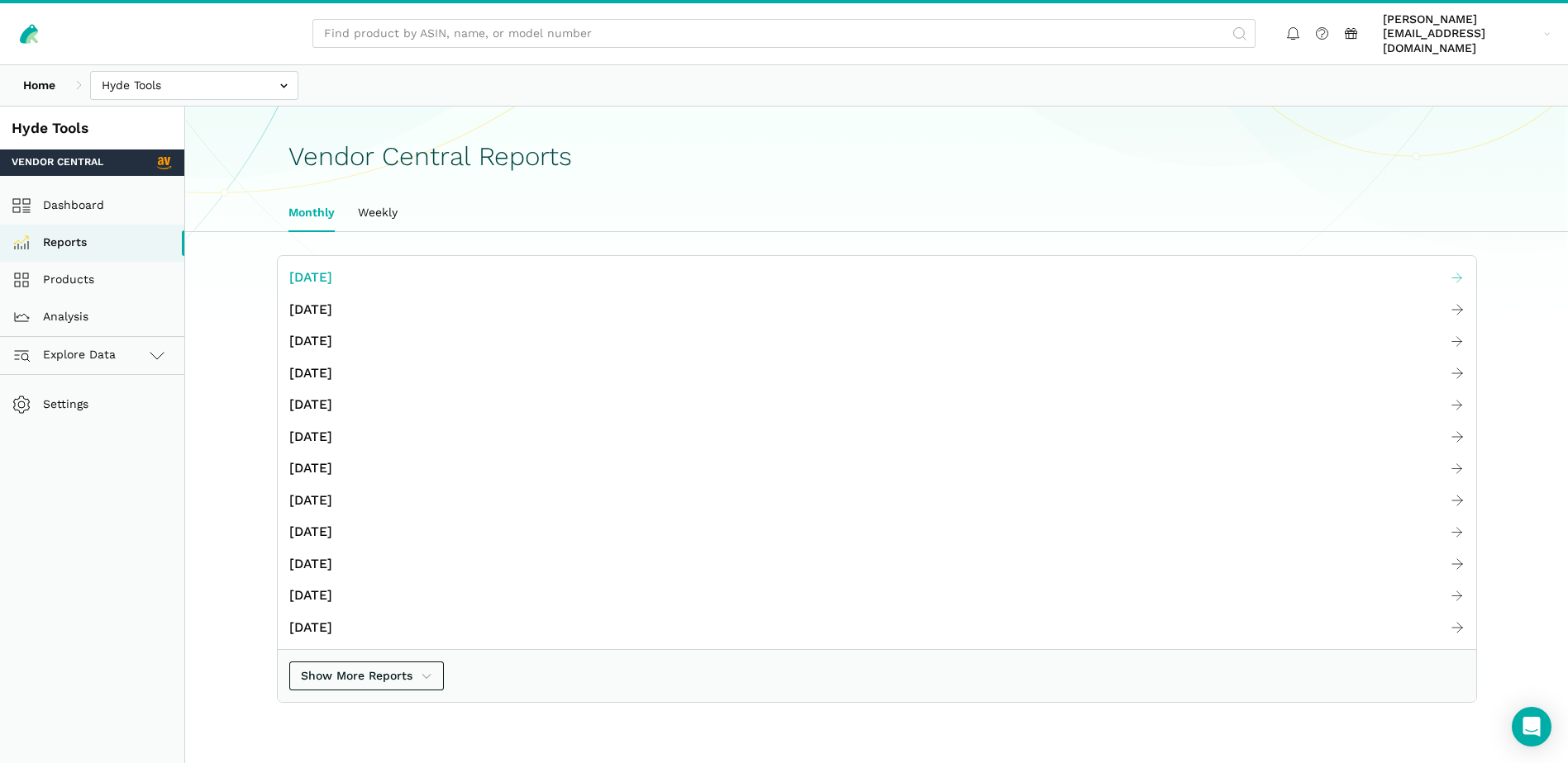
click at [331, 268] on span "[DATE]" at bounding box center [311, 278] width 43 height 21
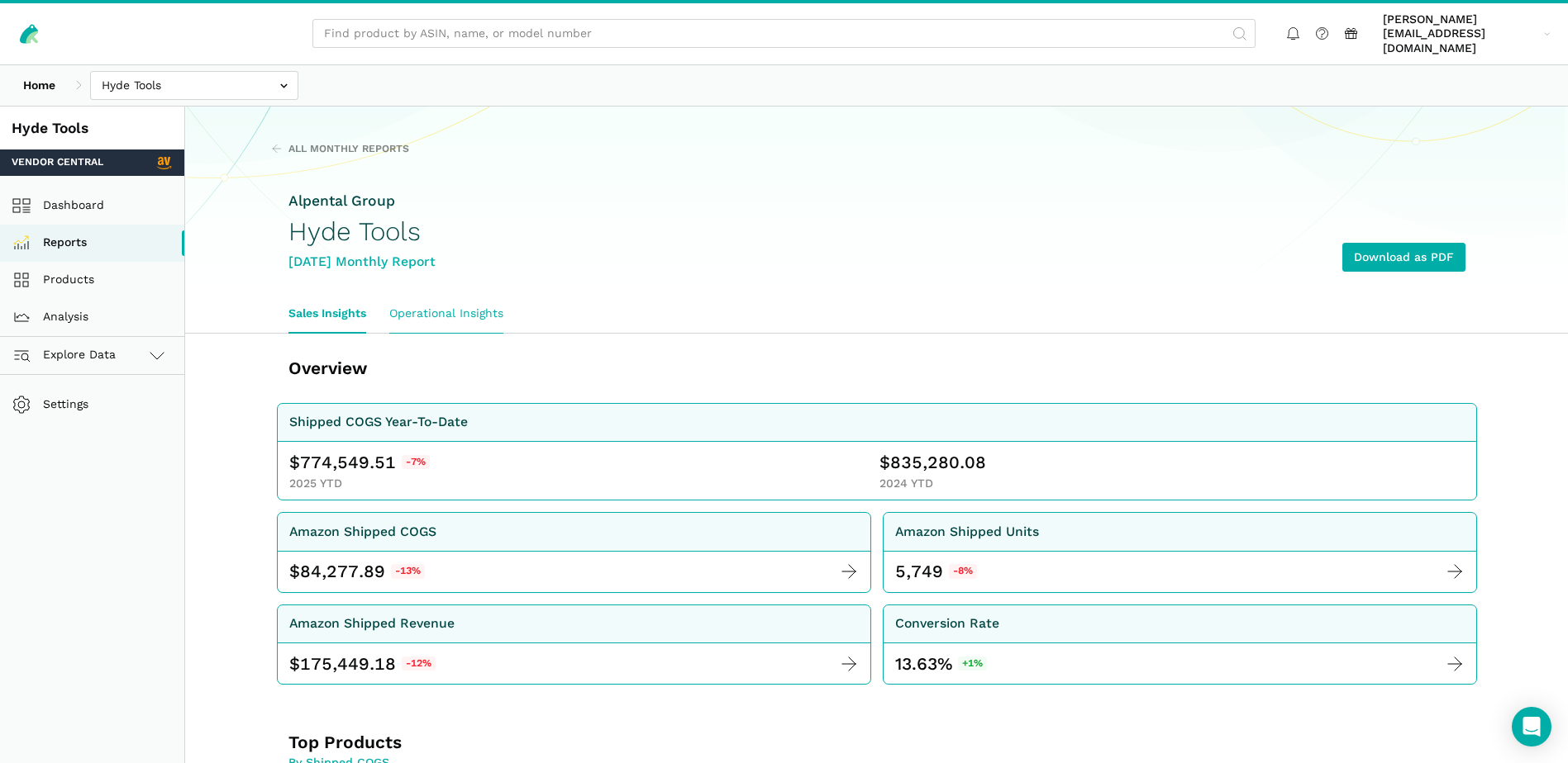
click at [466, 298] on link "Operational Insights" at bounding box center [446, 313] width 137 height 38
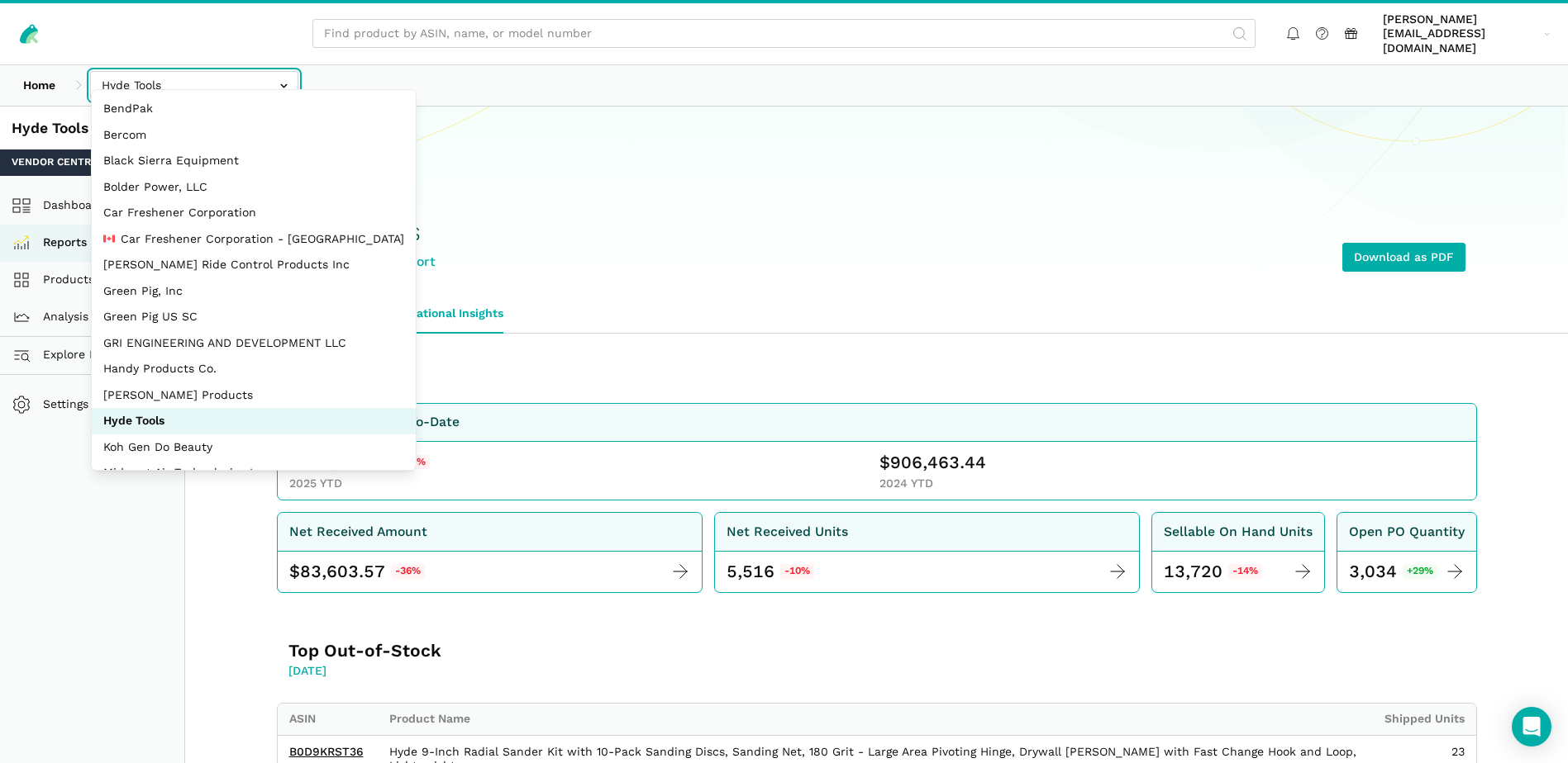
click at [277, 71] on input "text" at bounding box center [194, 85] width 208 height 29
select select "BjByxUF6sGQPKFD7ntvJPVkd"
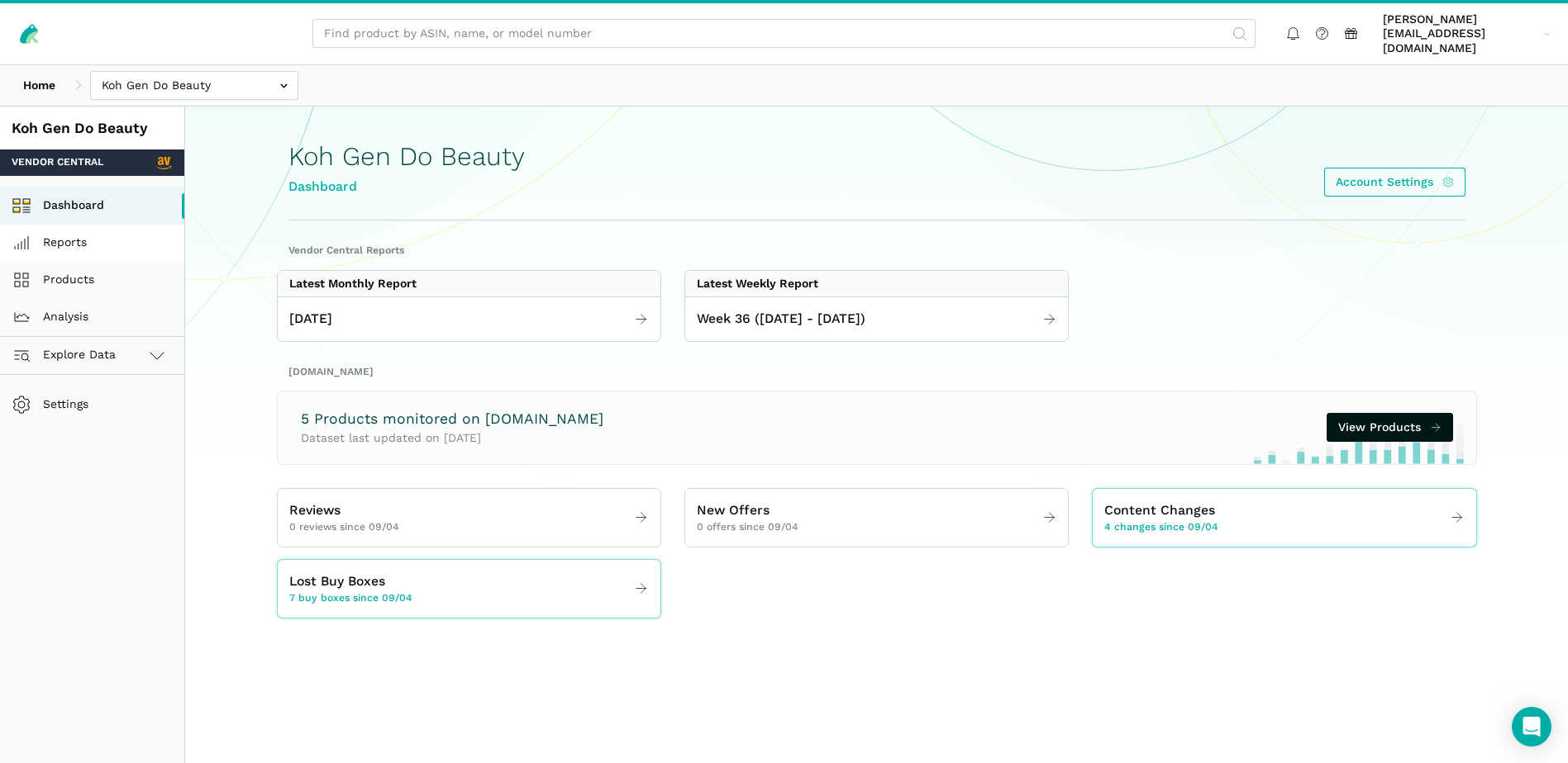
click at [69, 226] on link "Reports" at bounding box center [92, 243] width 184 height 37
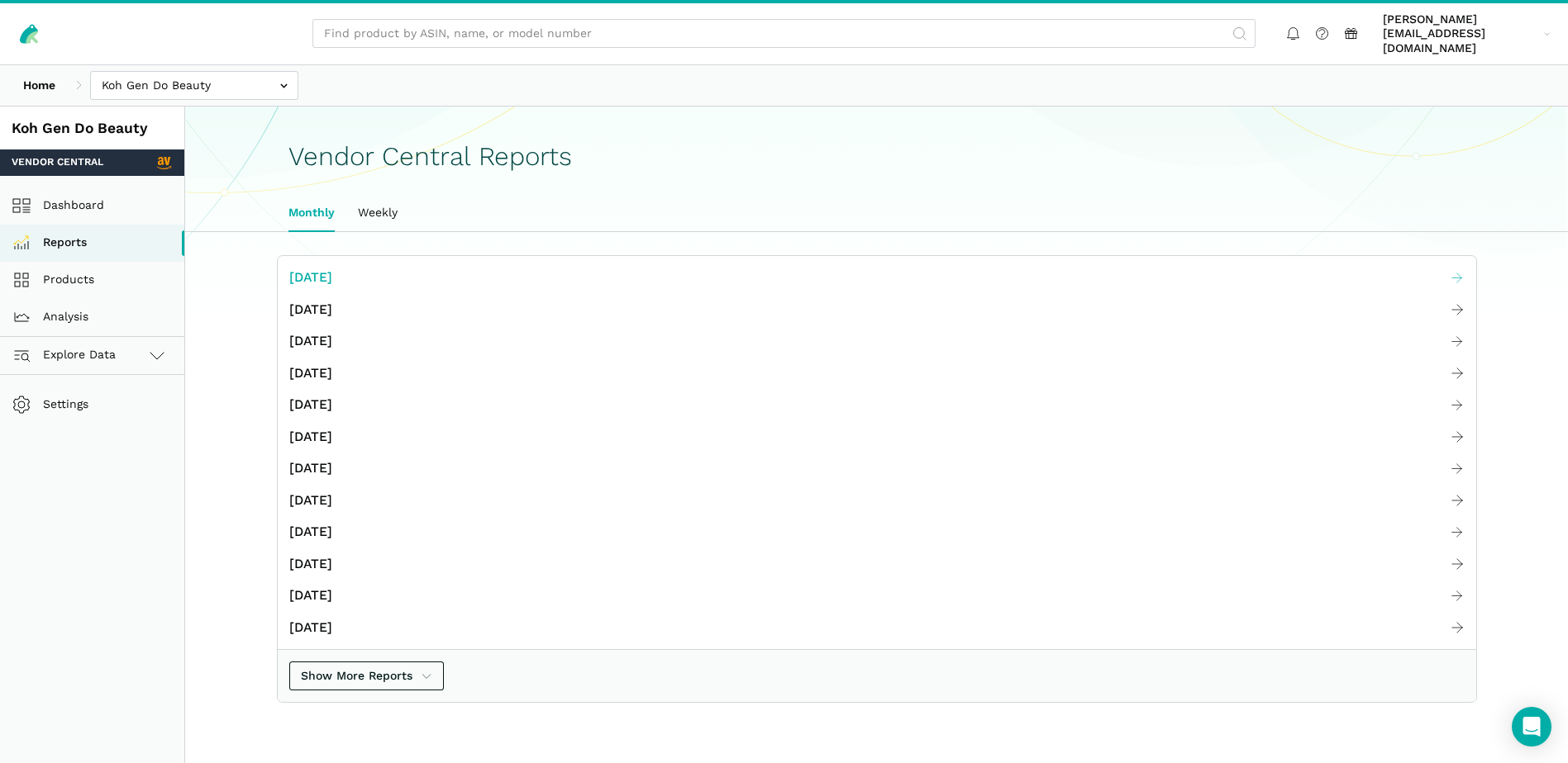
click at [363, 262] on link "[DATE]" at bounding box center [877, 278] width 1198 height 33
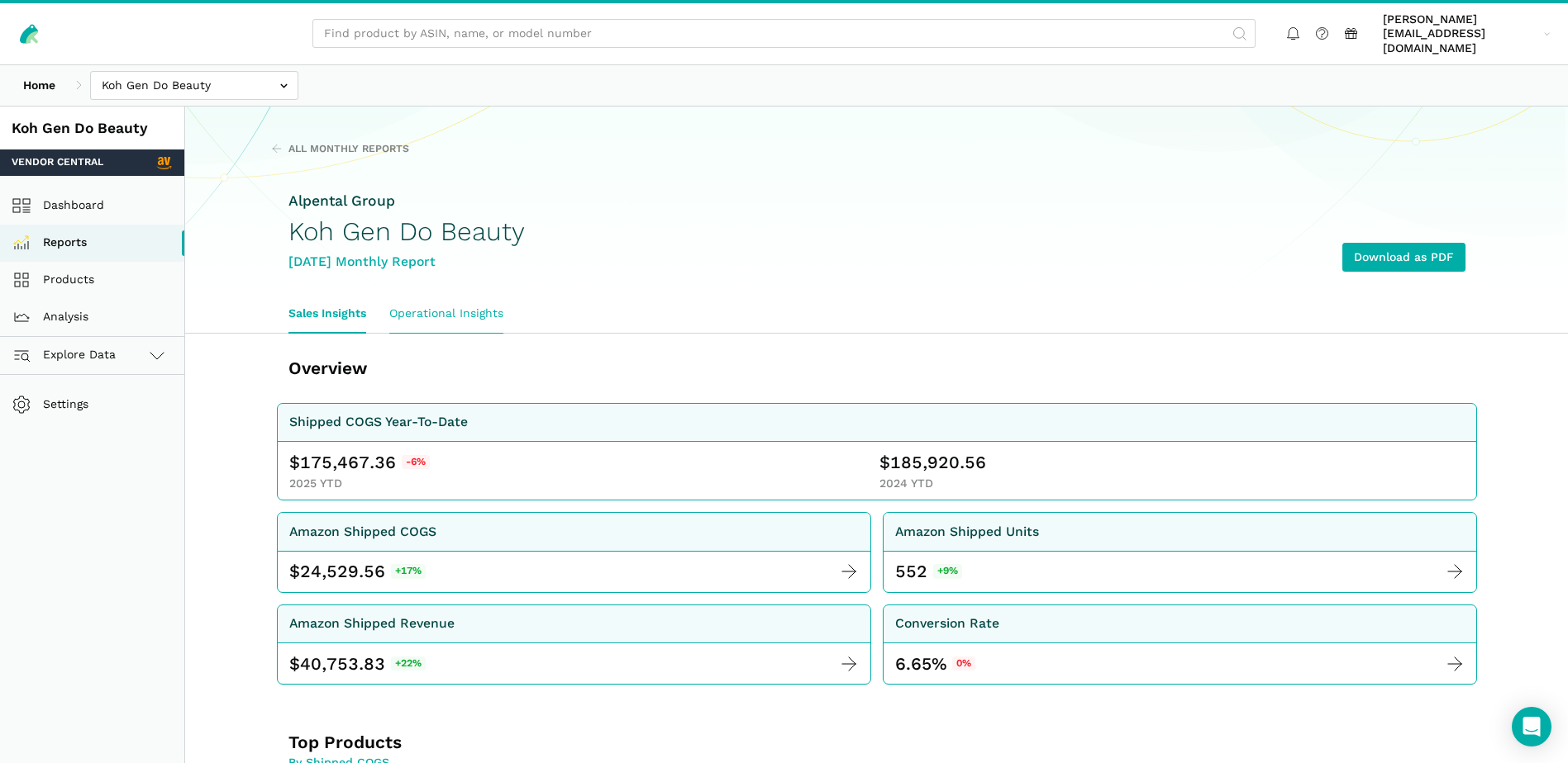
click at [498, 301] on link "Operational Insights" at bounding box center [446, 313] width 137 height 38
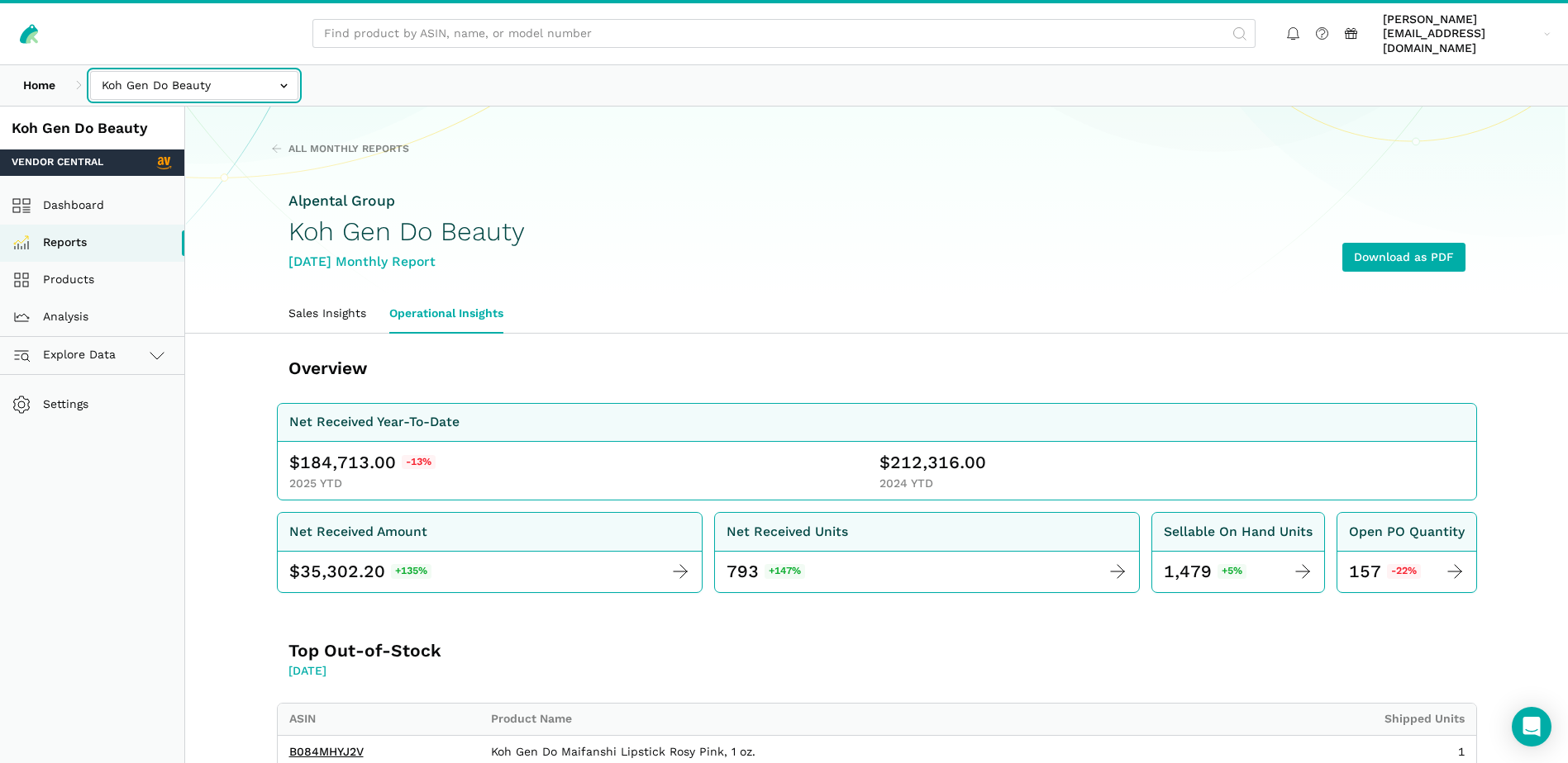
click at [233, 71] on input "text" at bounding box center [194, 85] width 208 height 29
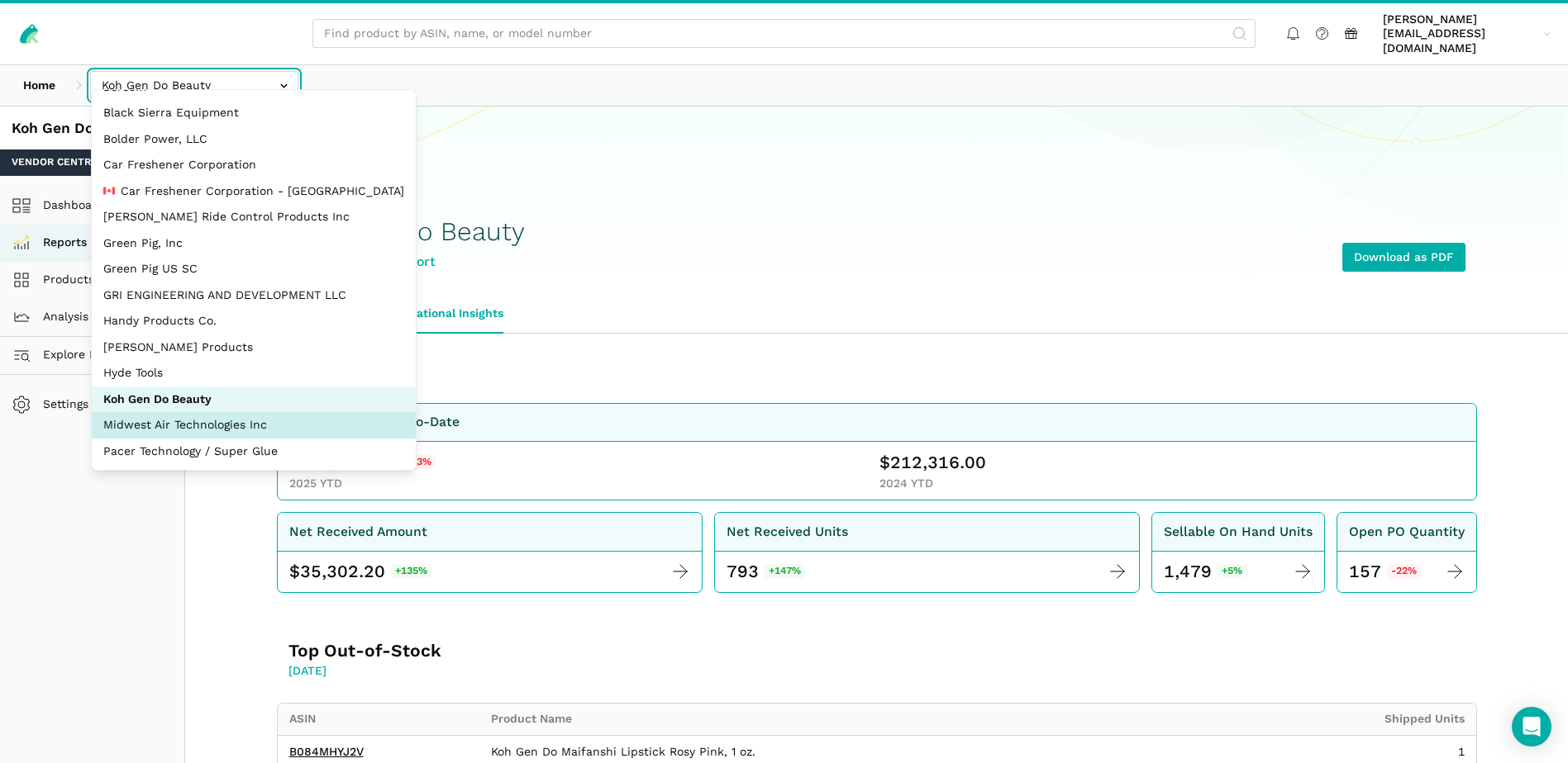
scroll to position [74, 0]
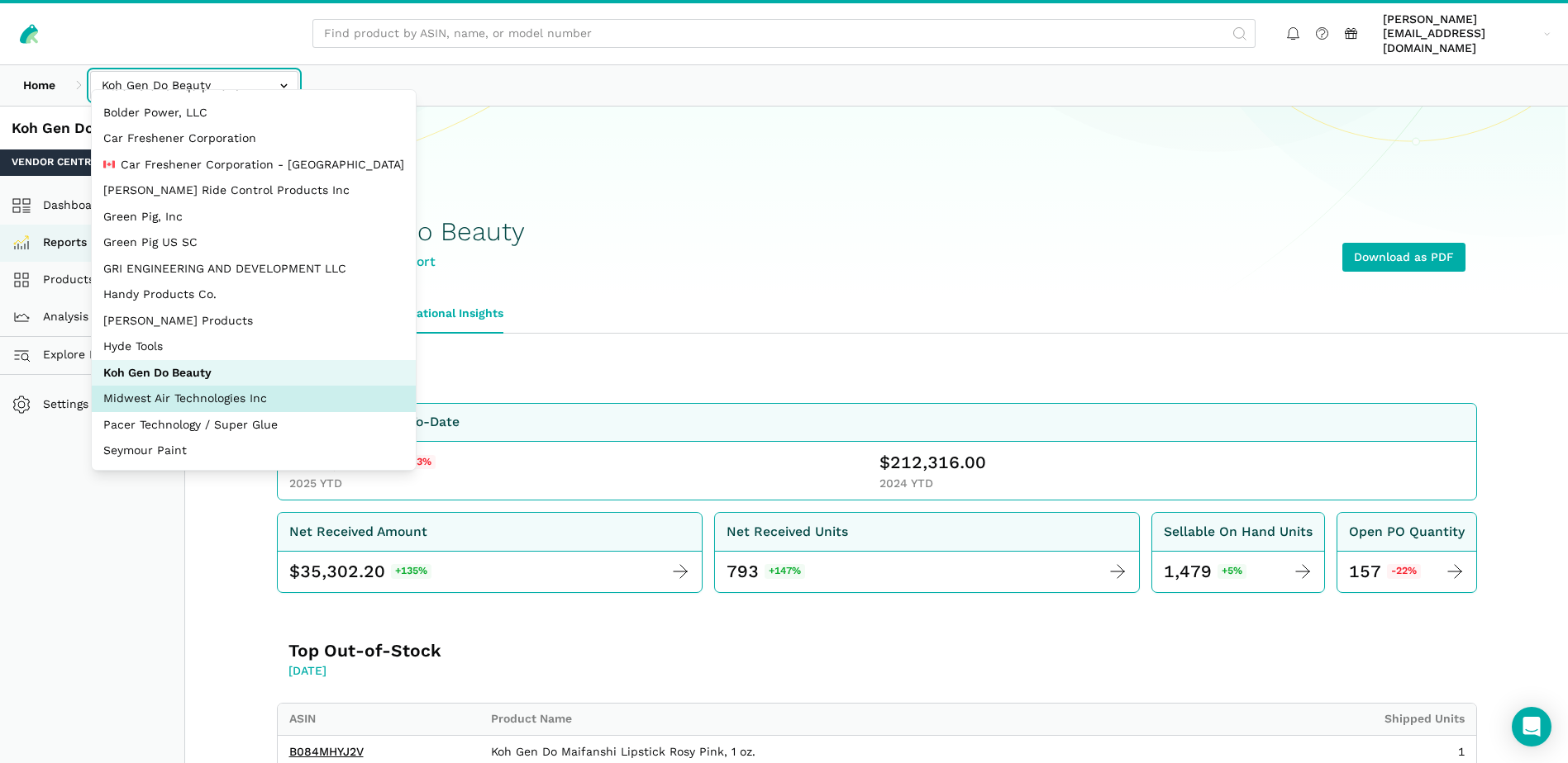
select select "zGneCySXZsNzLpqGA1m5dT8R"
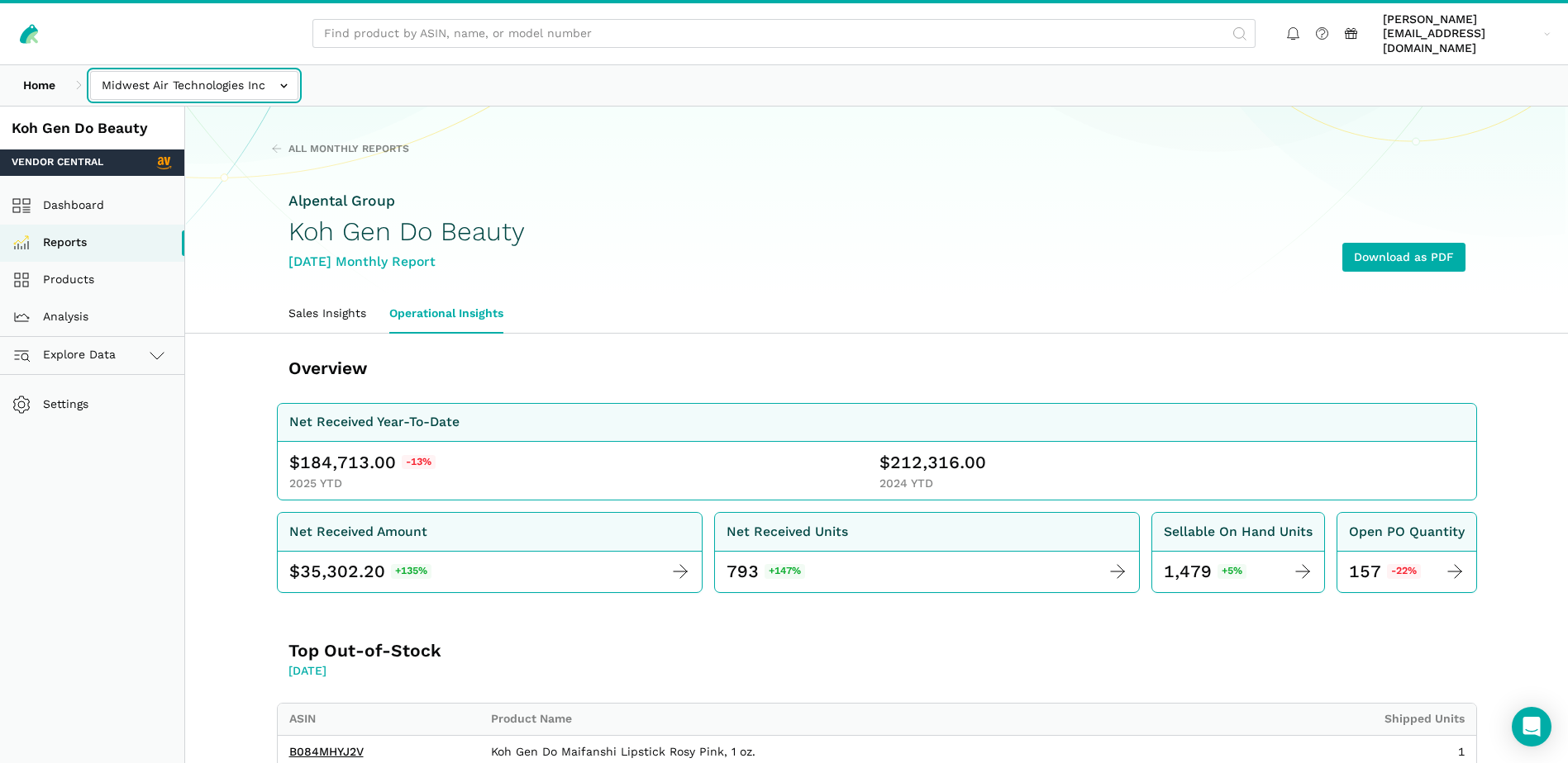
drag, startPoint x: 227, startPoint y: 398, endPoint x: 221, endPoint y: 412, distance: 15.2
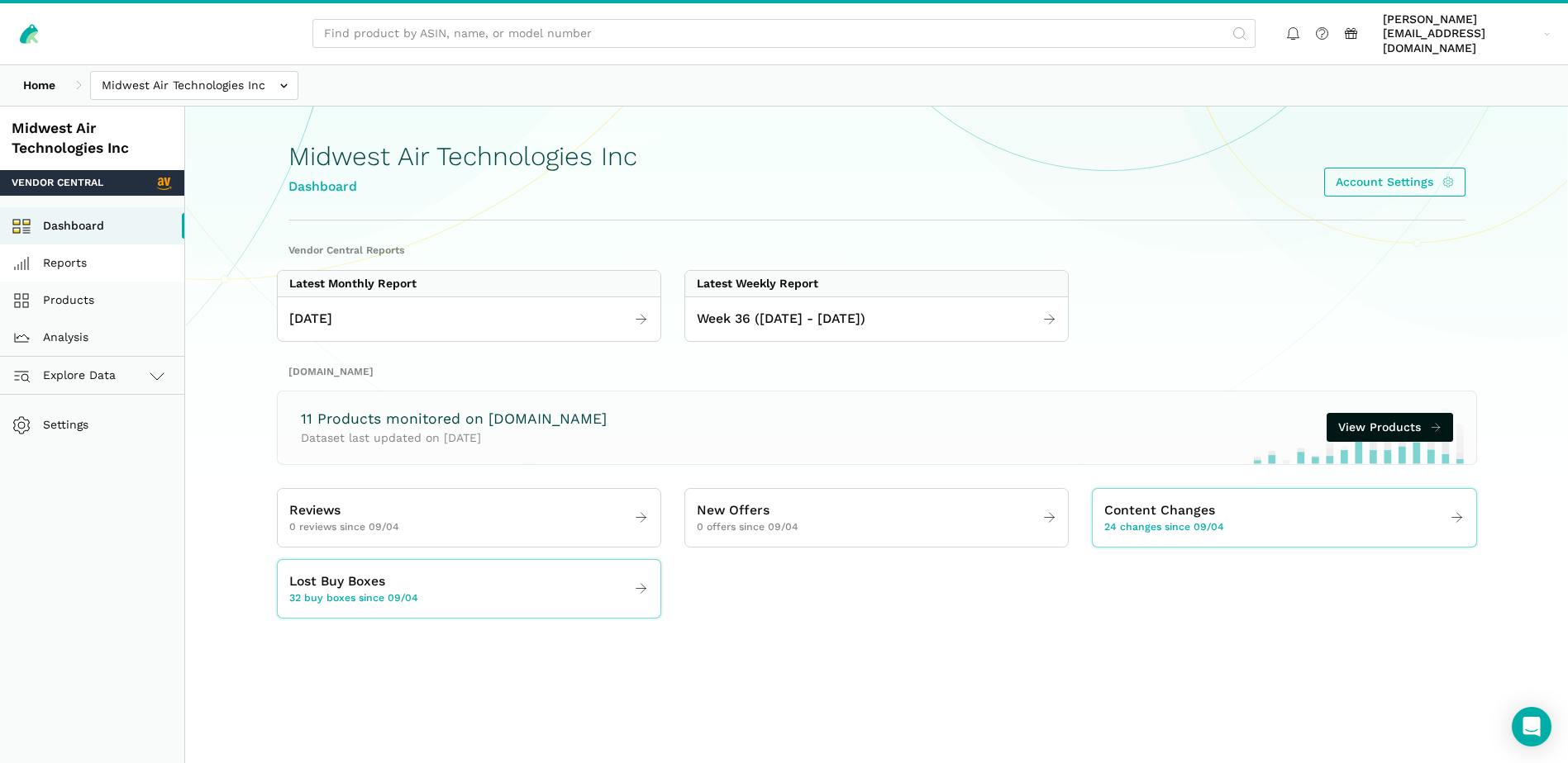
click at [85, 244] on link "Reports" at bounding box center [92, 263] width 184 height 37
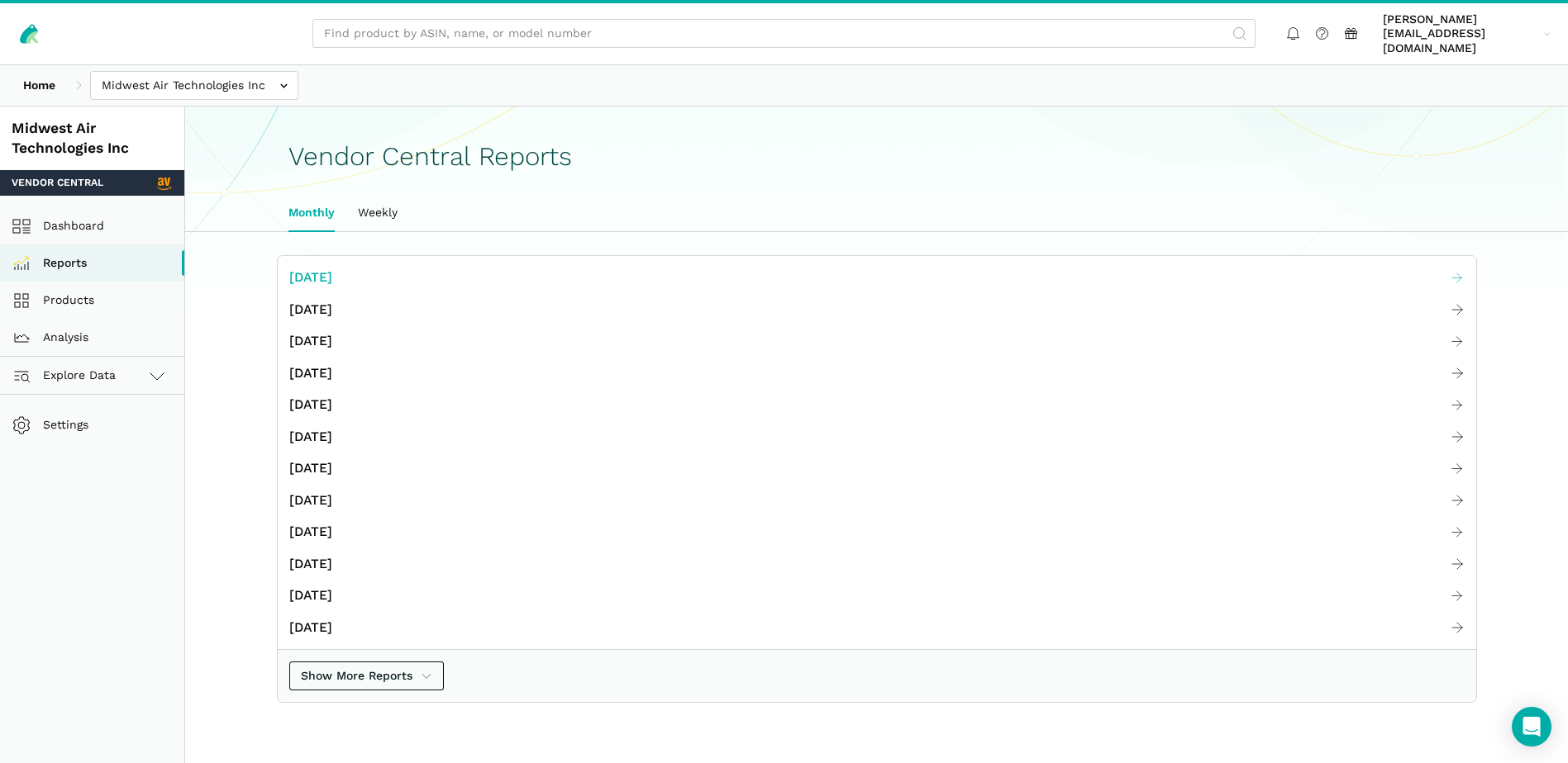
click at [290, 268] on span "[DATE]" at bounding box center [311, 278] width 43 height 21
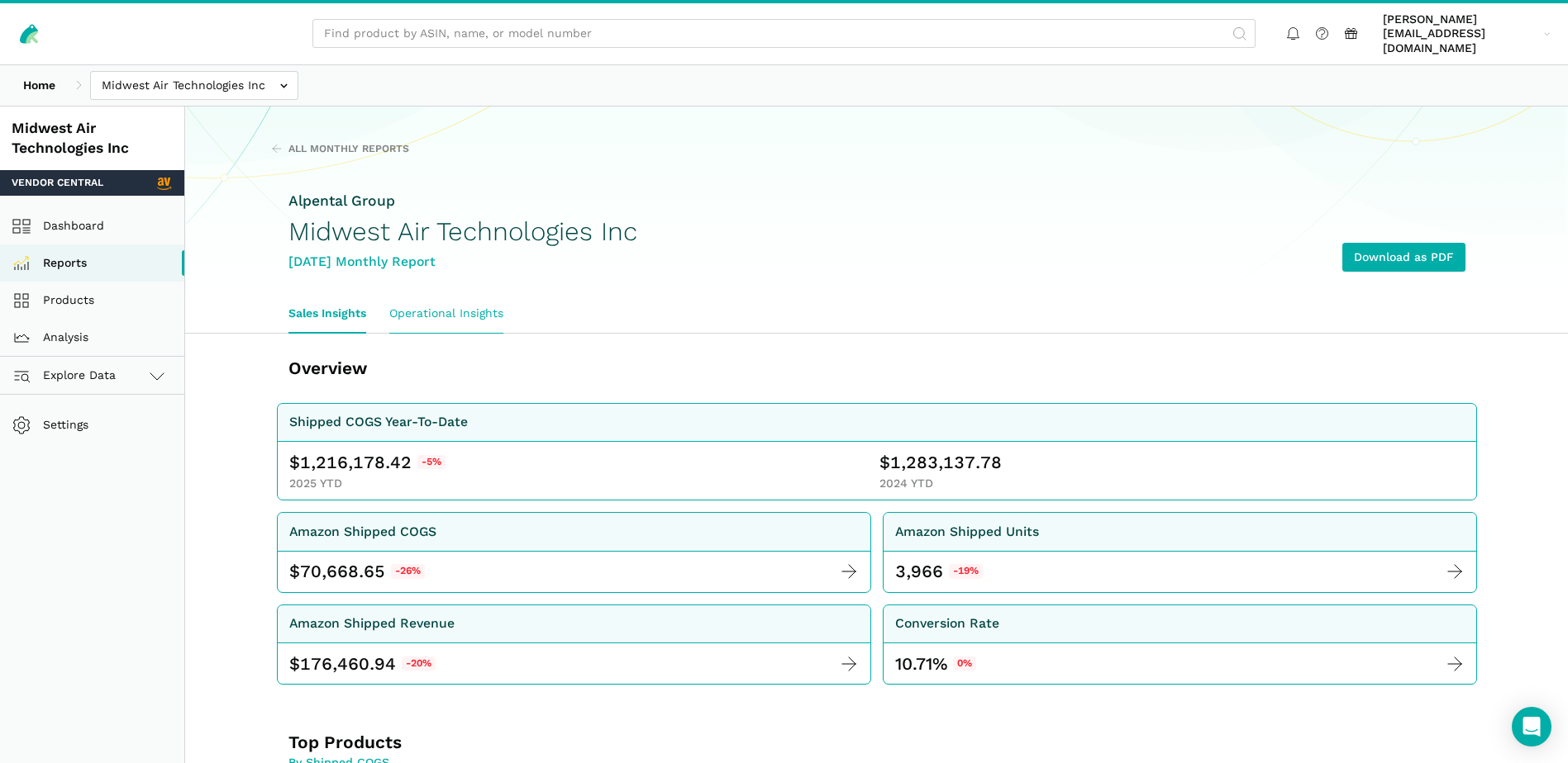
click at [470, 294] on link "Operational Insights" at bounding box center [446, 313] width 137 height 38
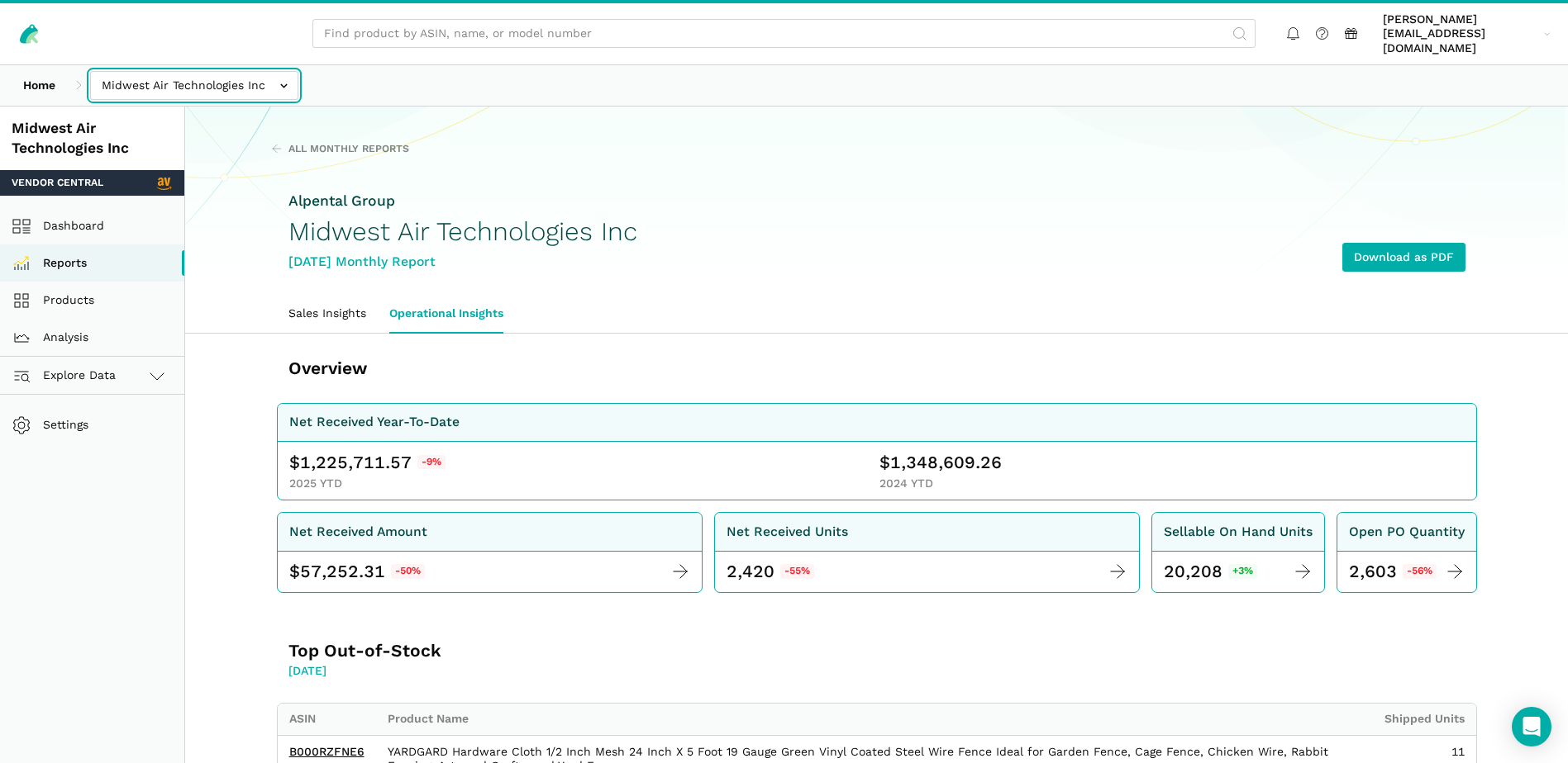
click at [260, 71] on input "text" at bounding box center [194, 85] width 208 height 29
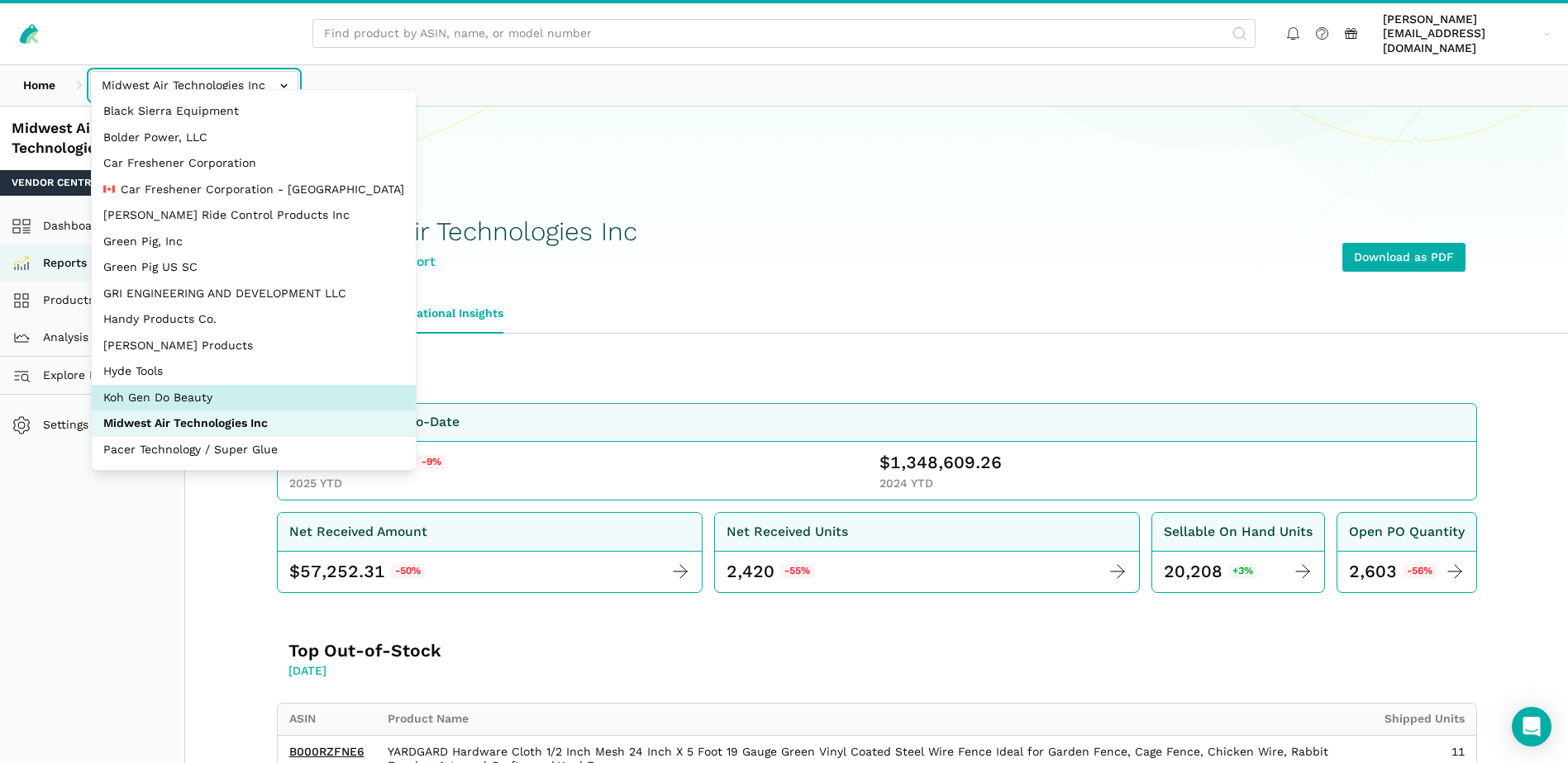
scroll to position [74, 0]
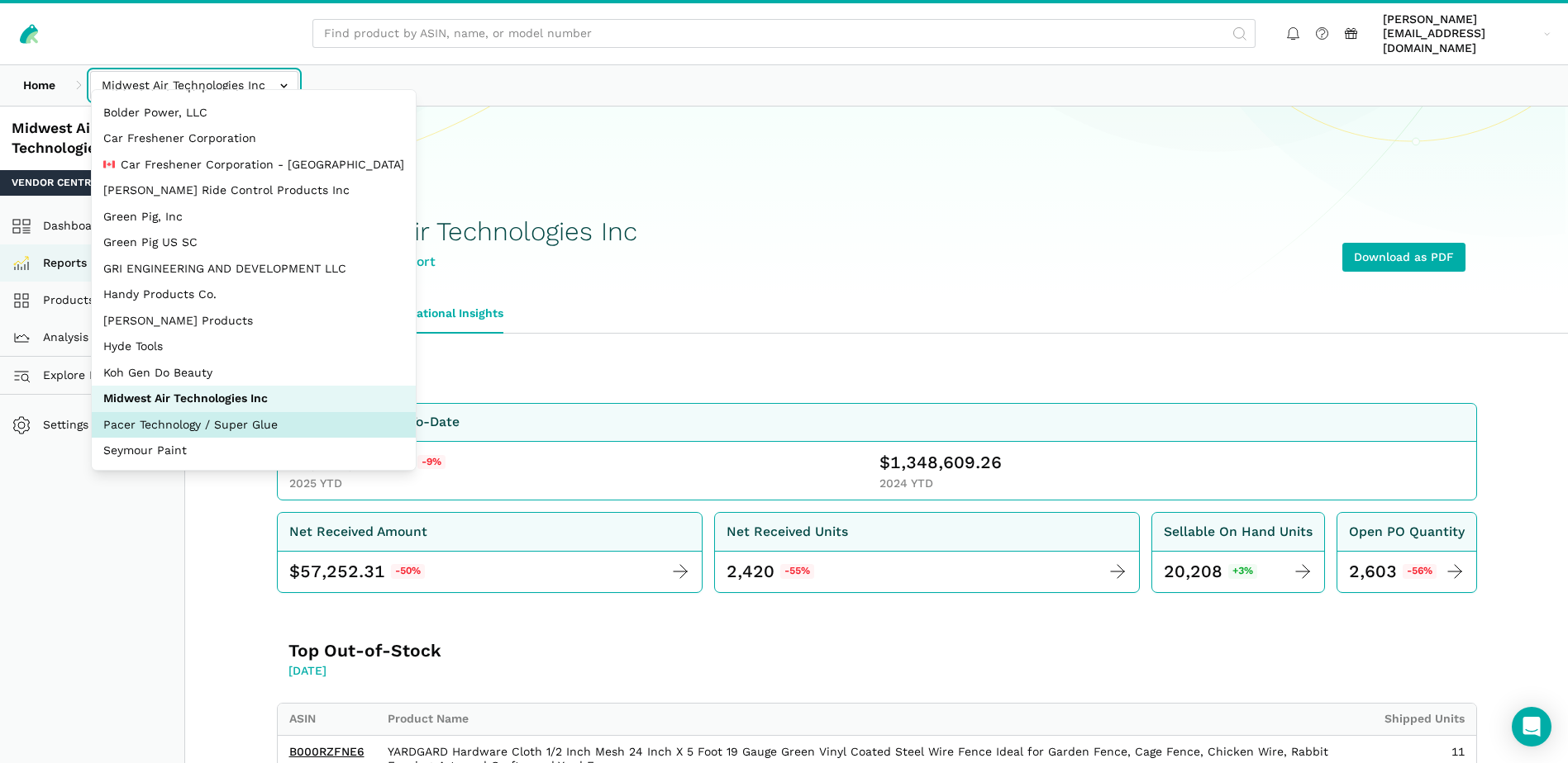
select select "fkxqHxM23aXfX8SirVafsdf2"
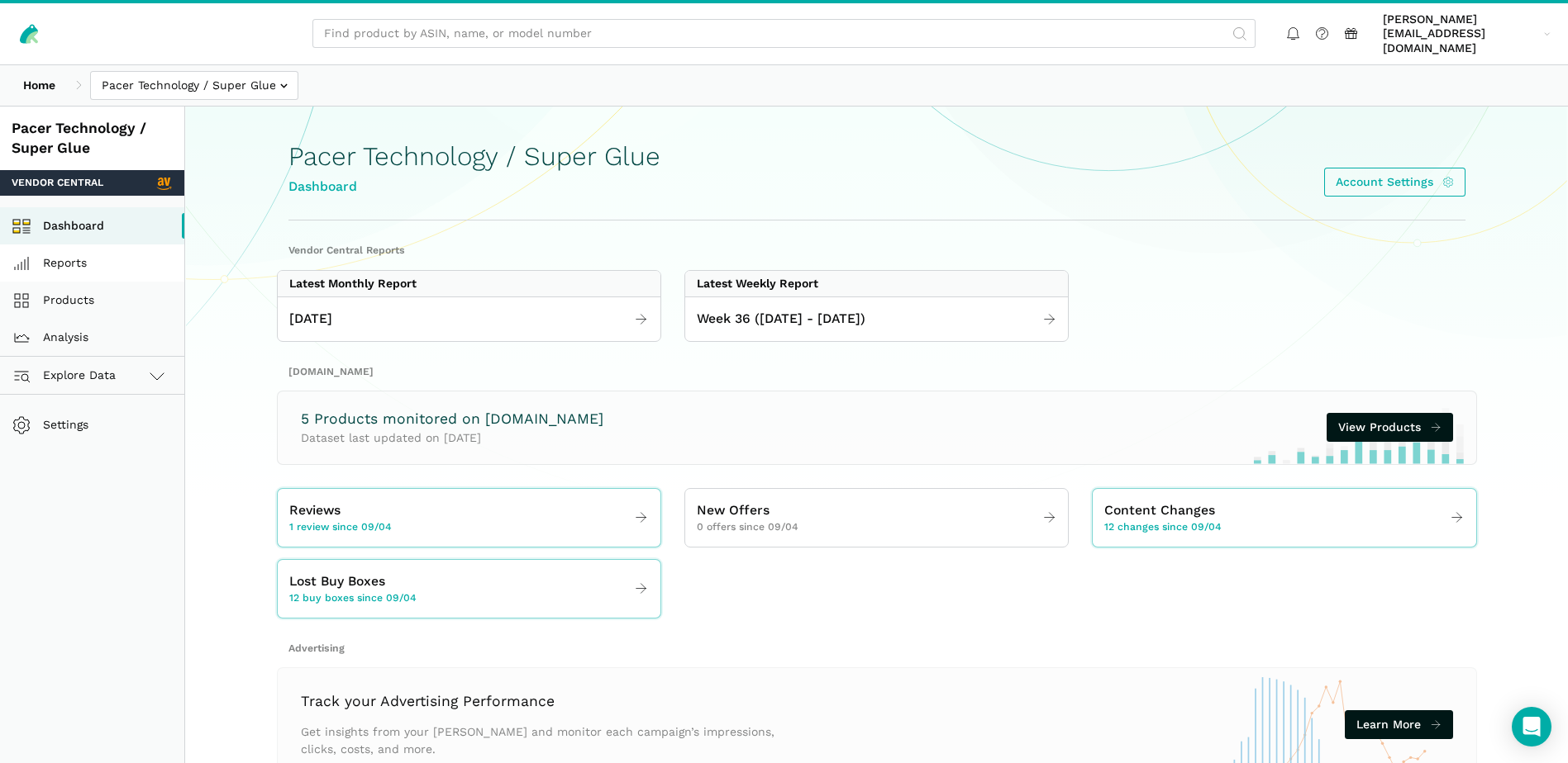
click at [93, 249] on link "Reports" at bounding box center [92, 263] width 184 height 37
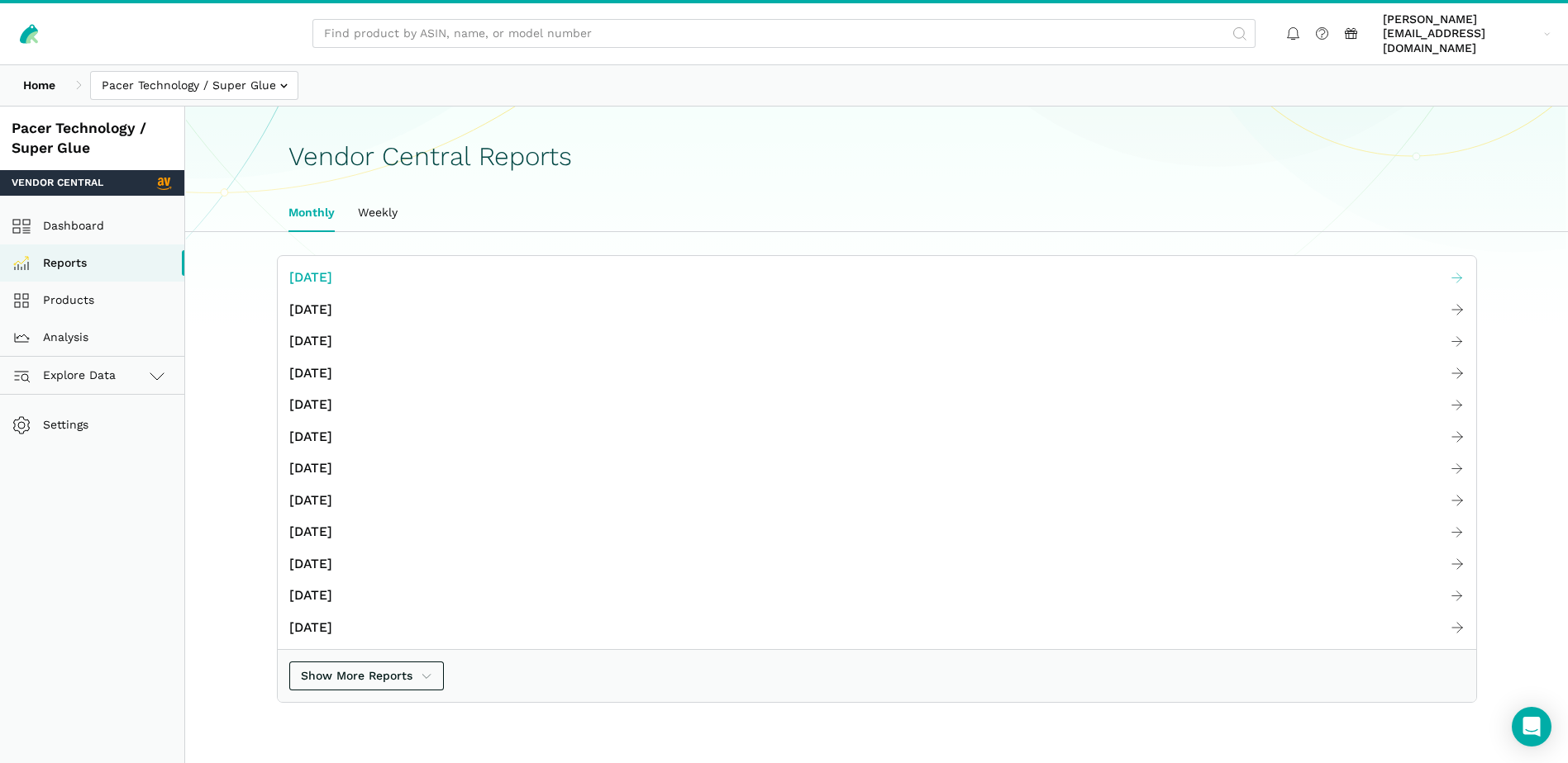
click at [332, 268] on span "[DATE]" at bounding box center [311, 278] width 43 height 21
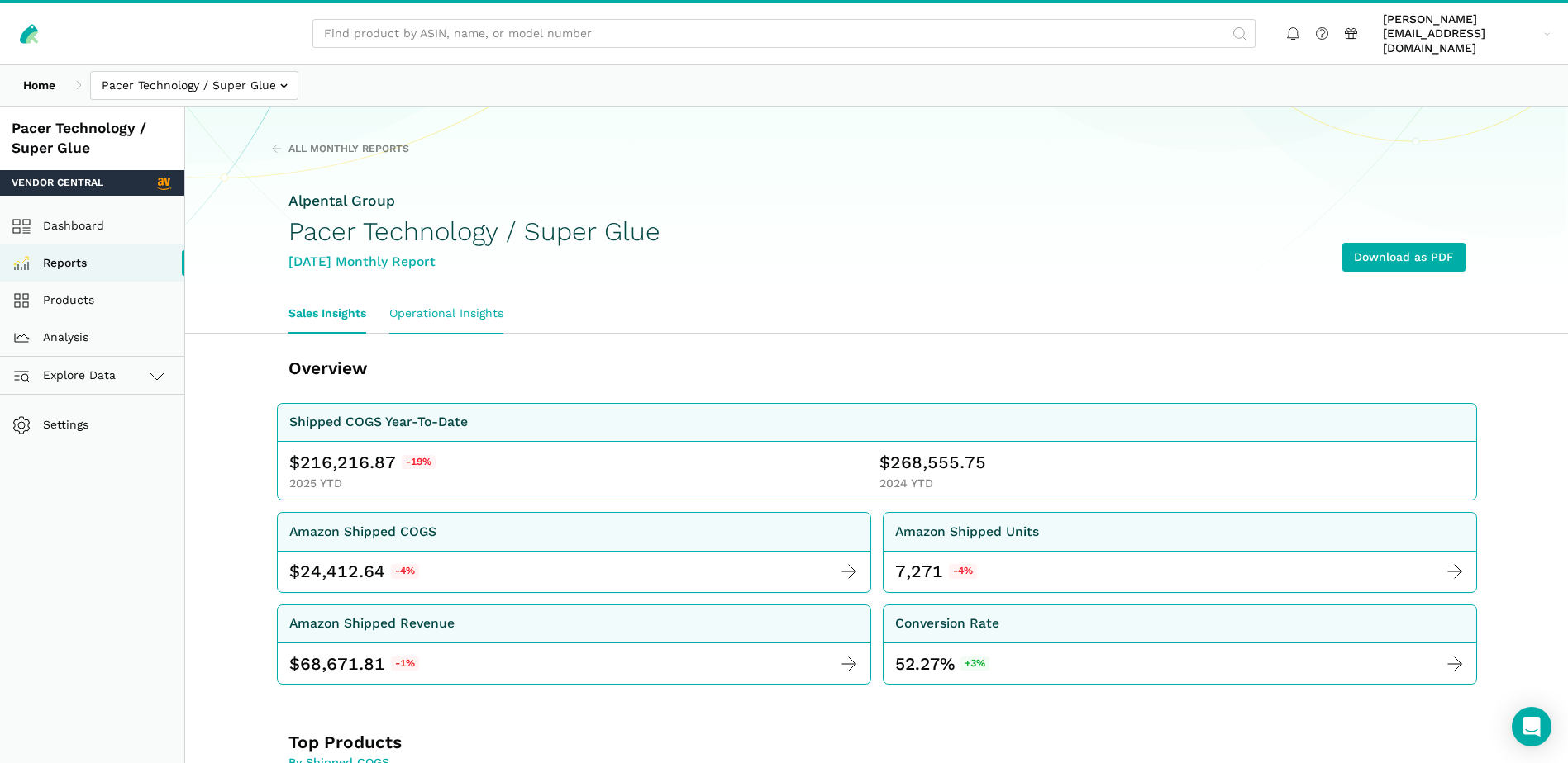
click at [492, 294] on link "Operational Insights" at bounding box center [446, 313] width 137 height 38
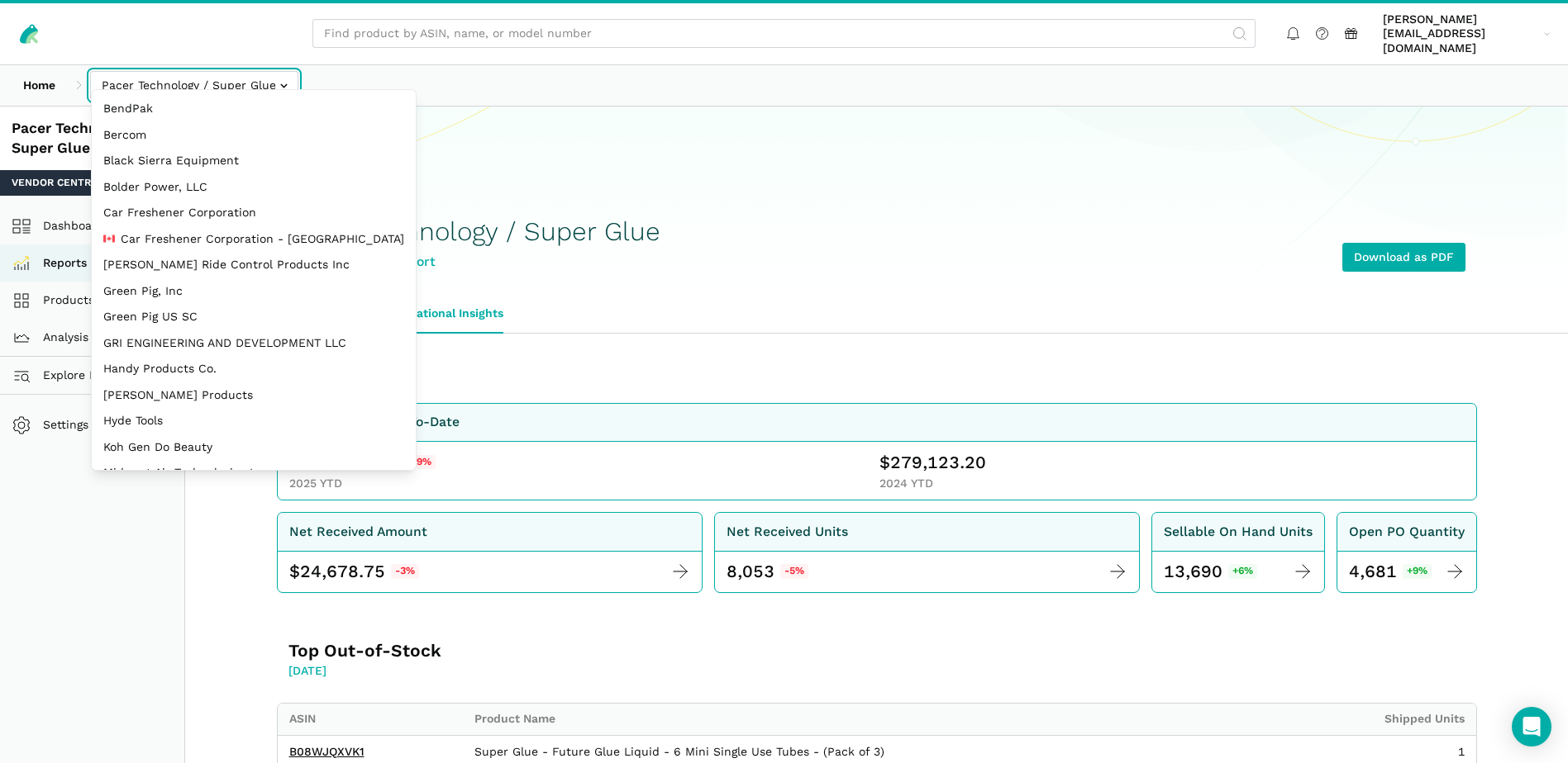
click at [282, 71] on input "text" at bounding box center [194, 85] width 208 height 29
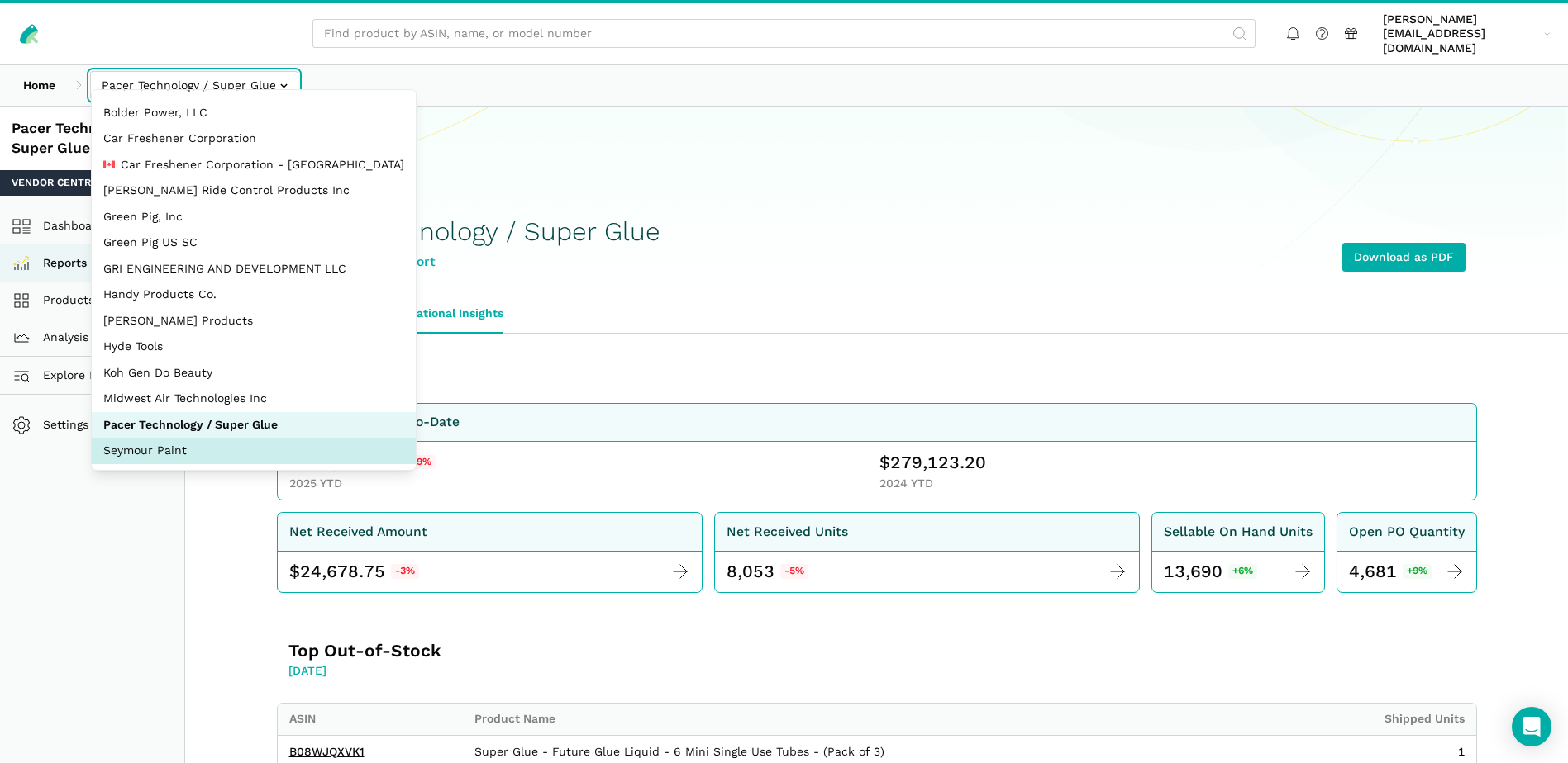
select select "JWGB2SoxgRv566CvbGME62sc"
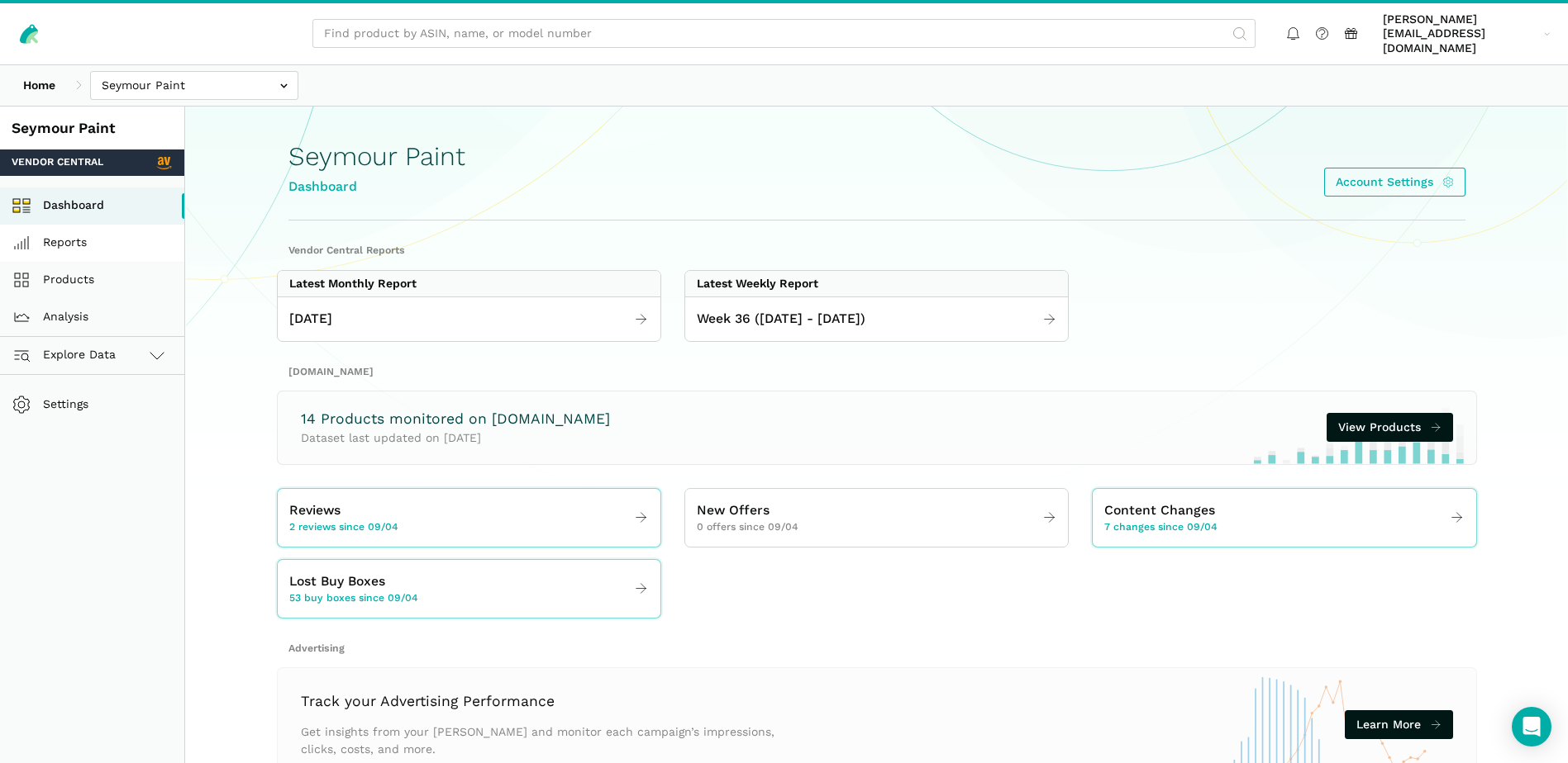
click at [64, 233] on link "Reports" at bounding box center [92, 243] width 184 height 37
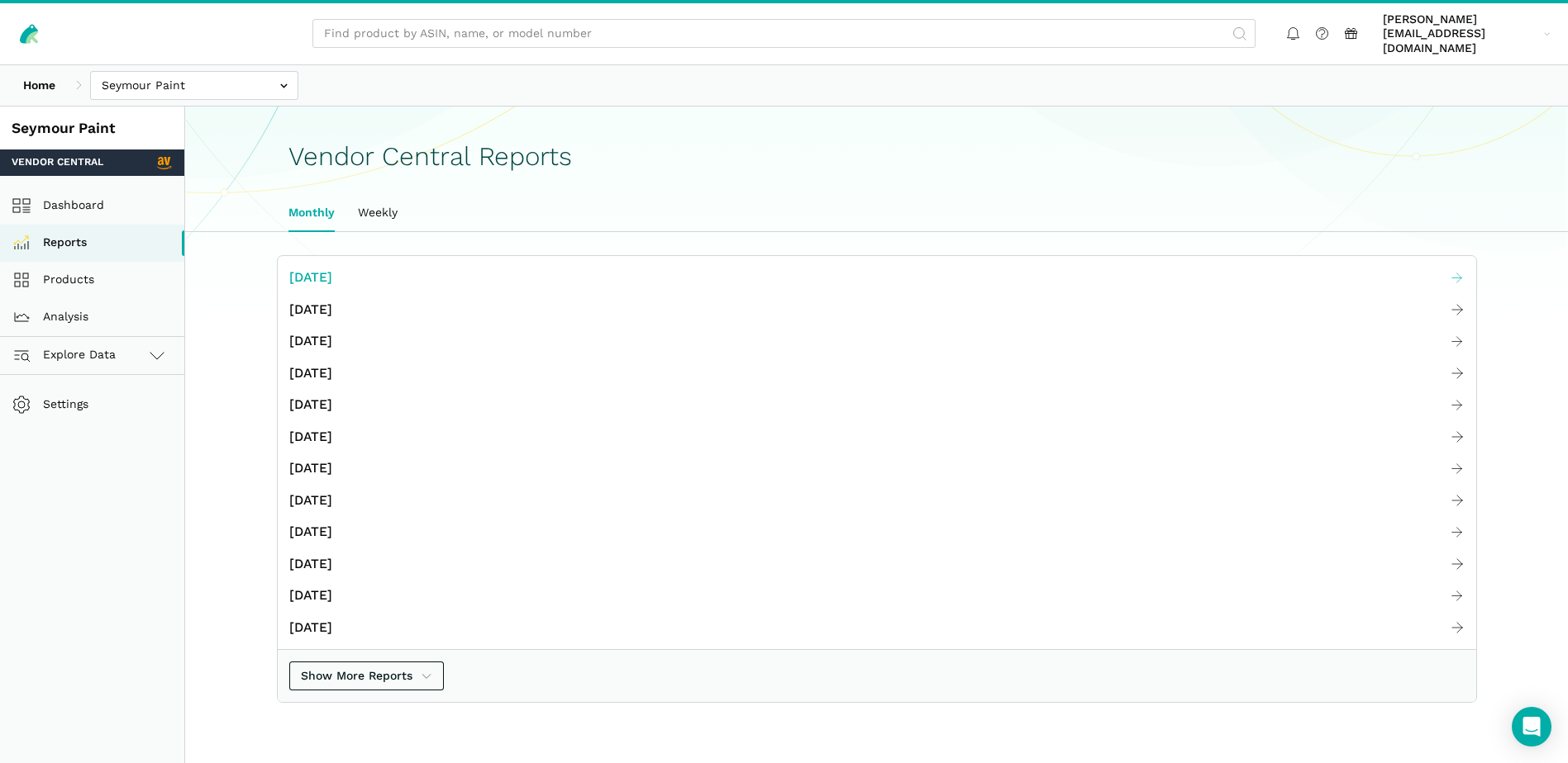
click at [332, 268] on span "[DATE]" at bounding box center [311, 278] width 43 height 21
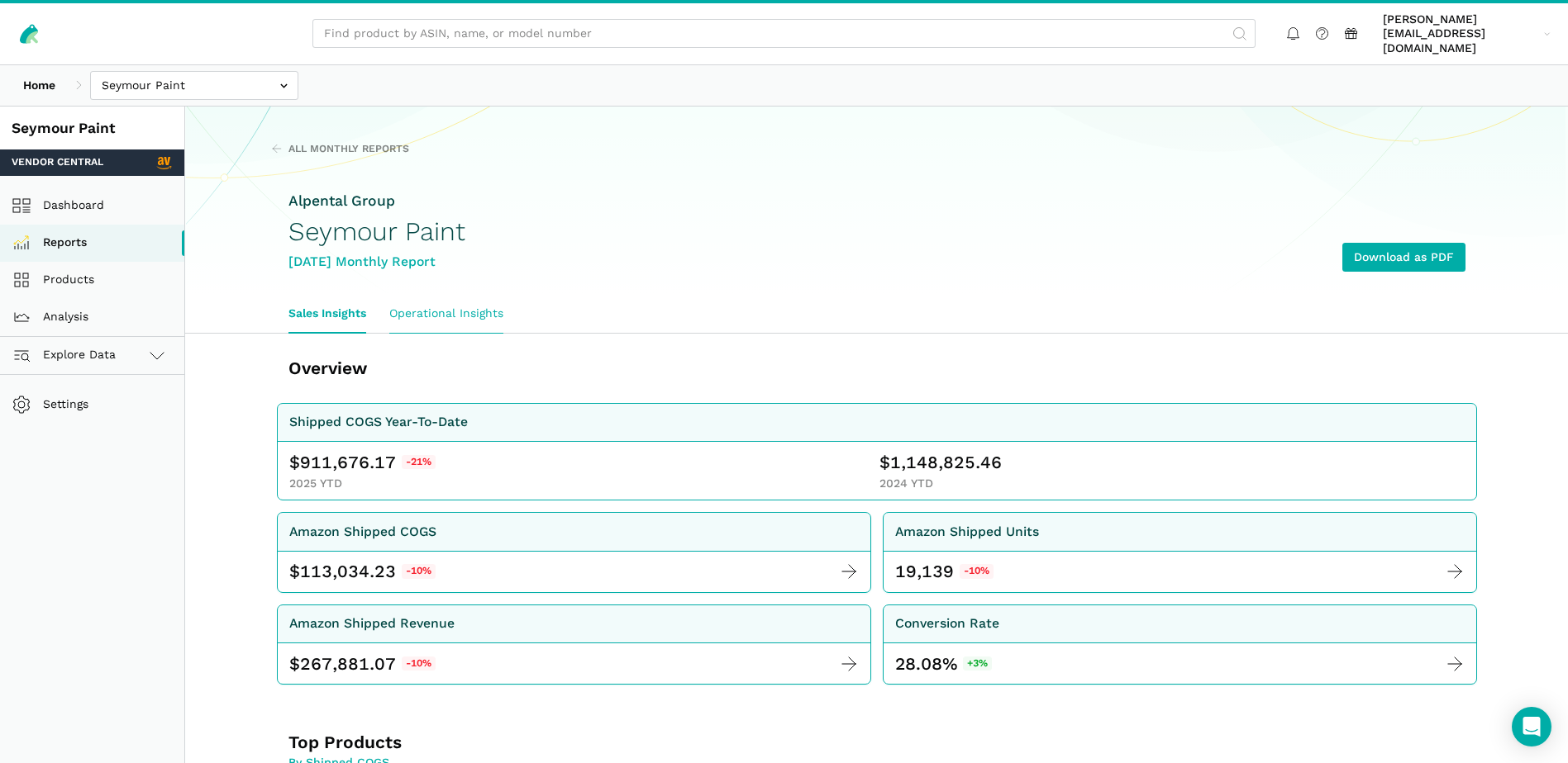
click at [499, 294] on link "Operational Insights" at bounding box center [446, 313] width 137 height 38
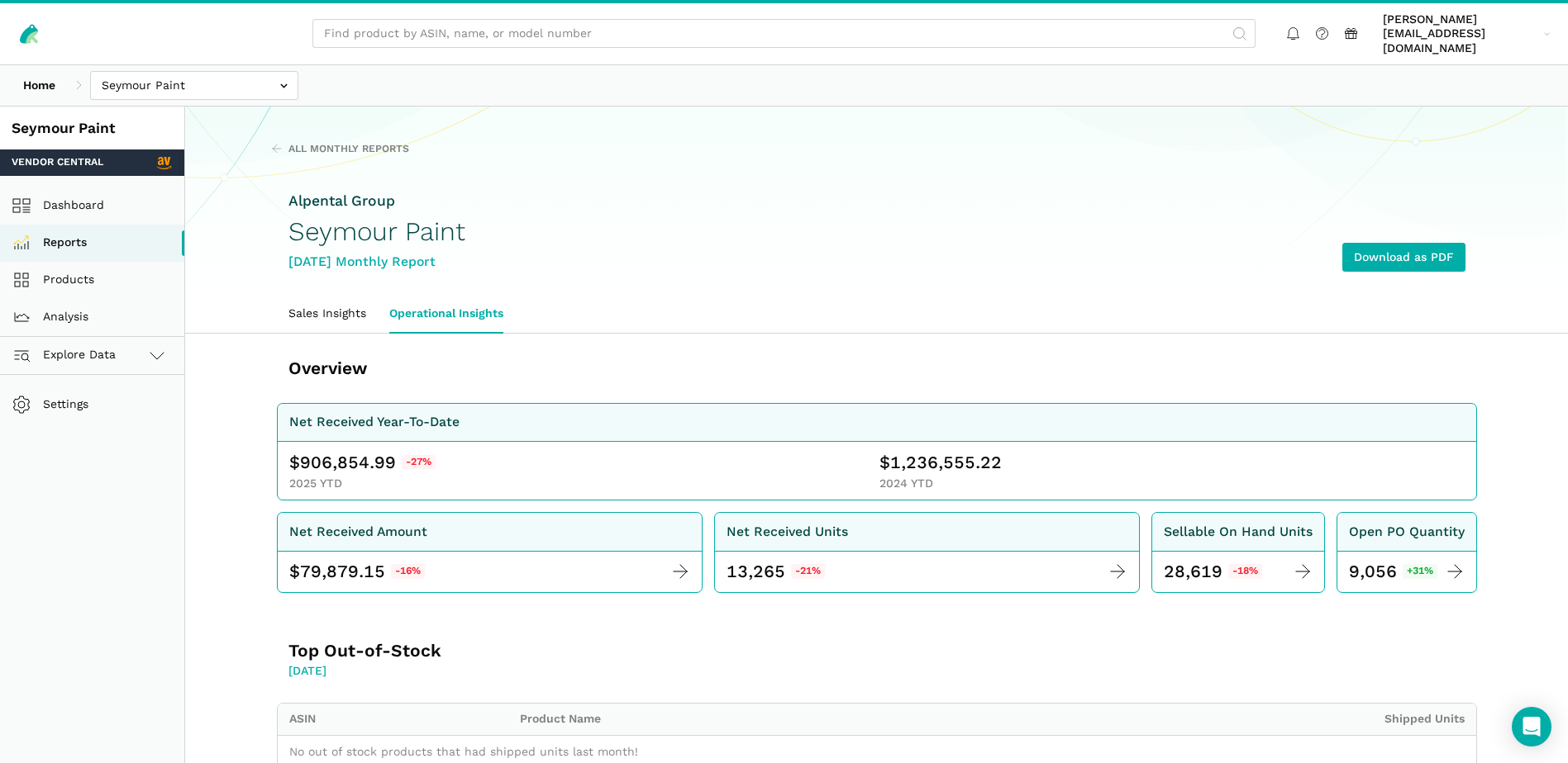
click at [239, 49] on header "arlene@alpentalgroup.com arlene@a...roup.com Settings Team Settings Log out" at bounding box center [784, 33] width 1568 height 65
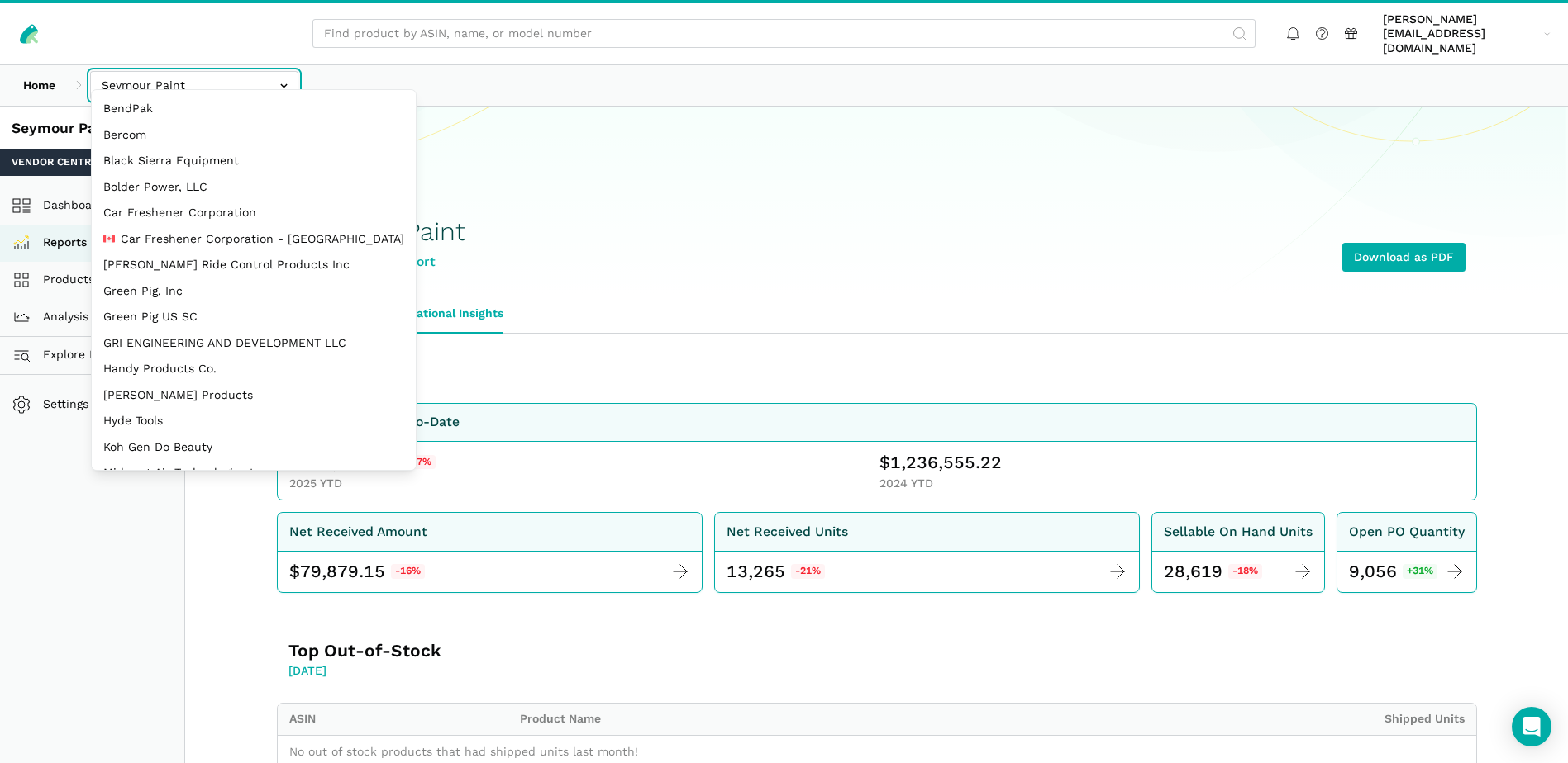
click at [240, 71] on input "text" at bounding box center [194, 85] width 208 height 29
select select "XFkGEn3V5L98GeQgAjatNhdA"
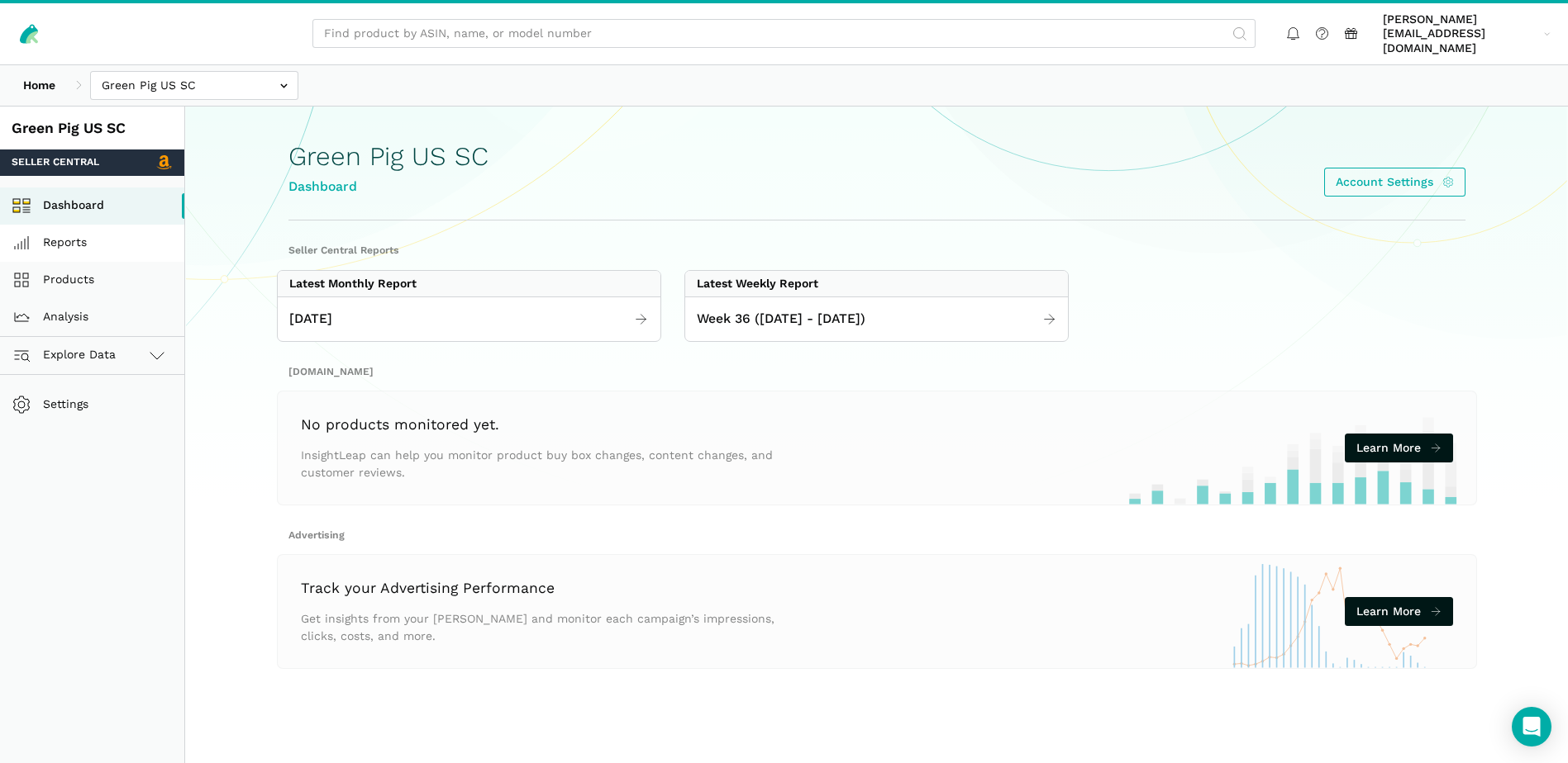
click at [78, 228] on link "Reports" at bounding box center [92, 243] width 184 height 37
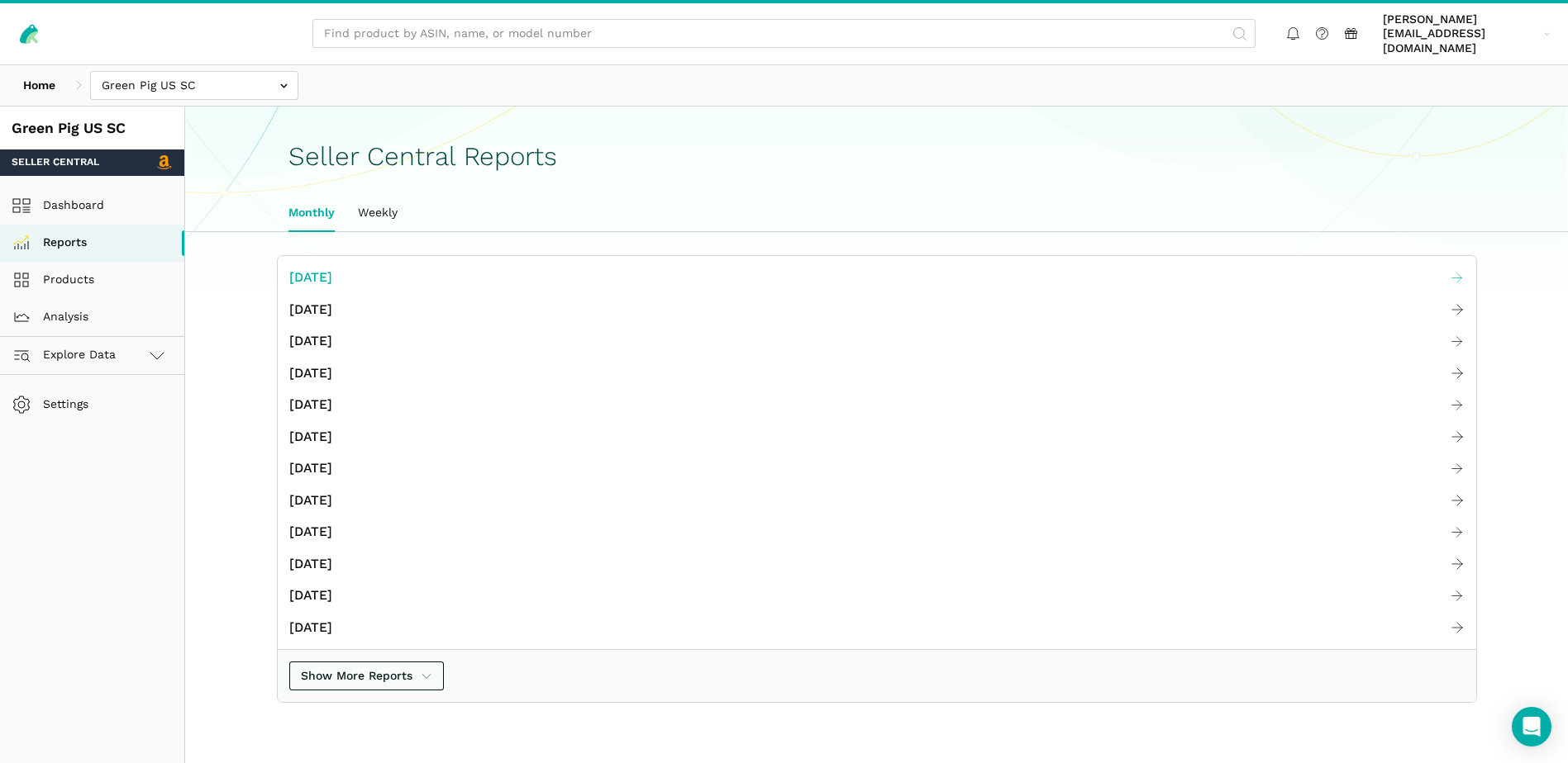
click at [327, 268] on span "[DATE]" at bounding box center [311, 278] width 43 height 21
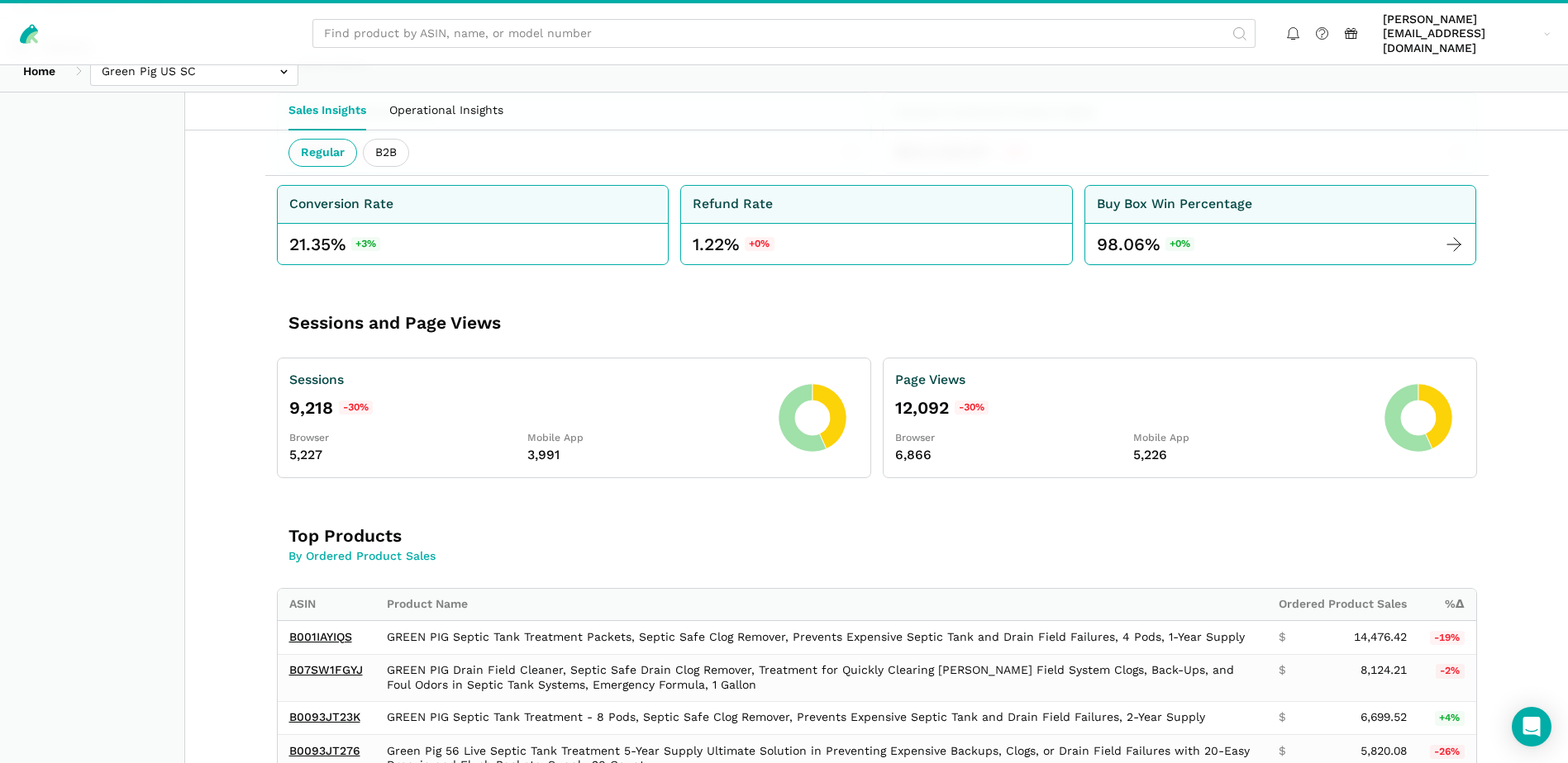
scroll to position [361, 0]
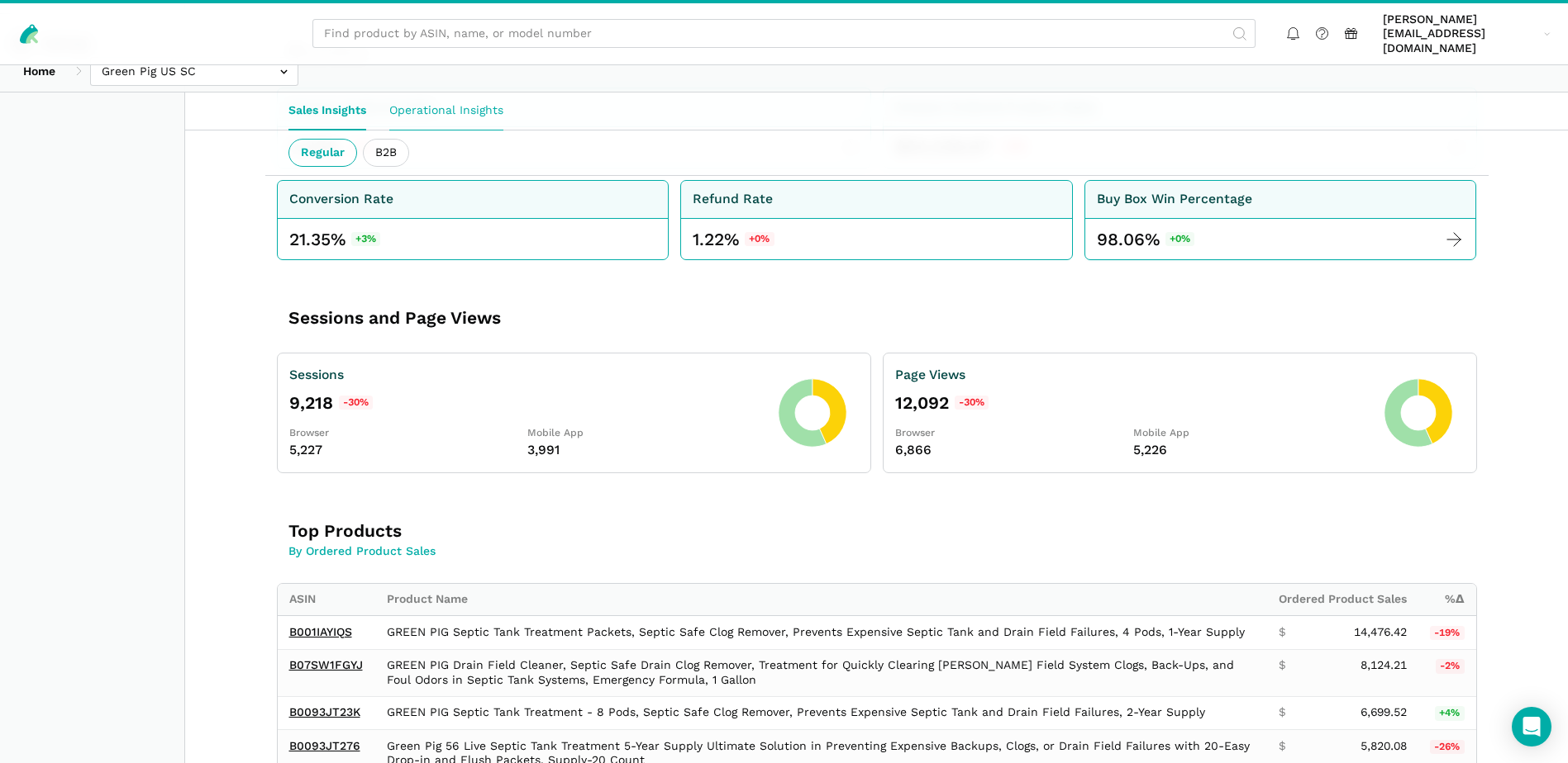
click at [468, 111] on link "Operational Insights" at bounding box center [446, 110] width 137 height 38
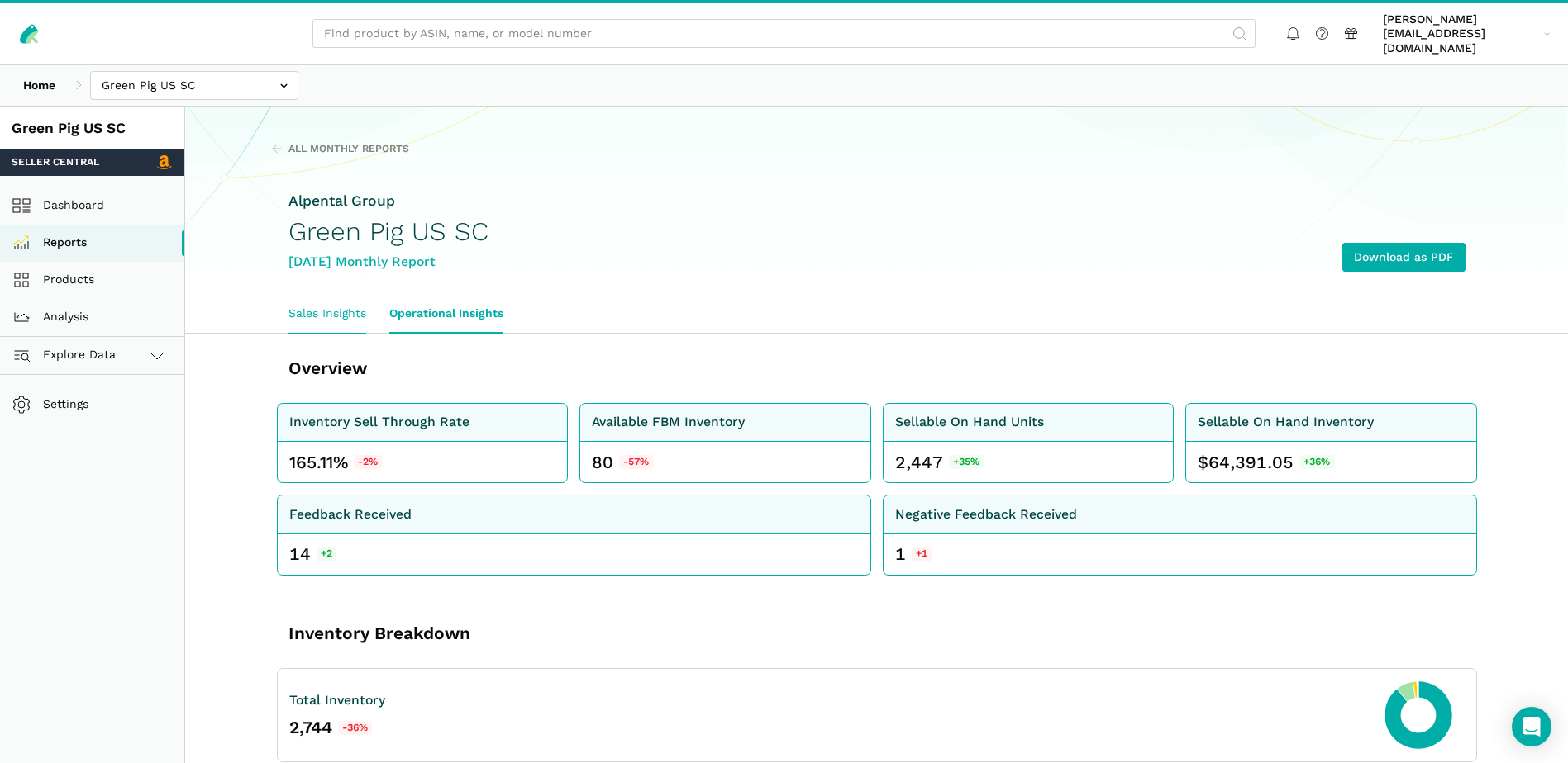
drag, startPoint x: 808, startPoint y: 97, endPoint x: 325, endPoint y: 300, distance: 523.9
click at [325, 300] on link "Sales Insights" at bounding box center [327, 313] width 100 height 38
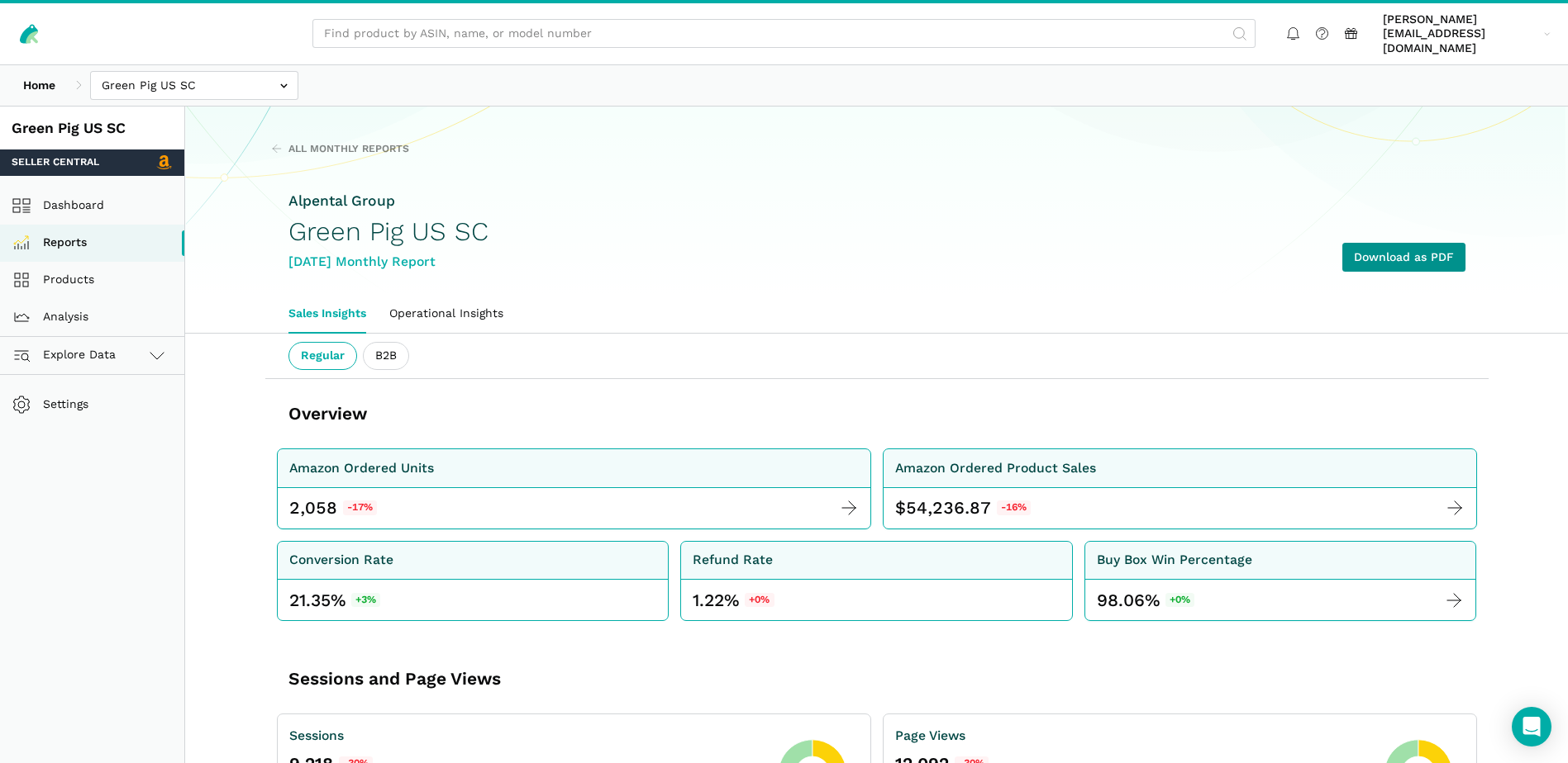
click at [1441, 244] on link "Download as PDF" at bounding box center [1403, 257] width 123 height 29
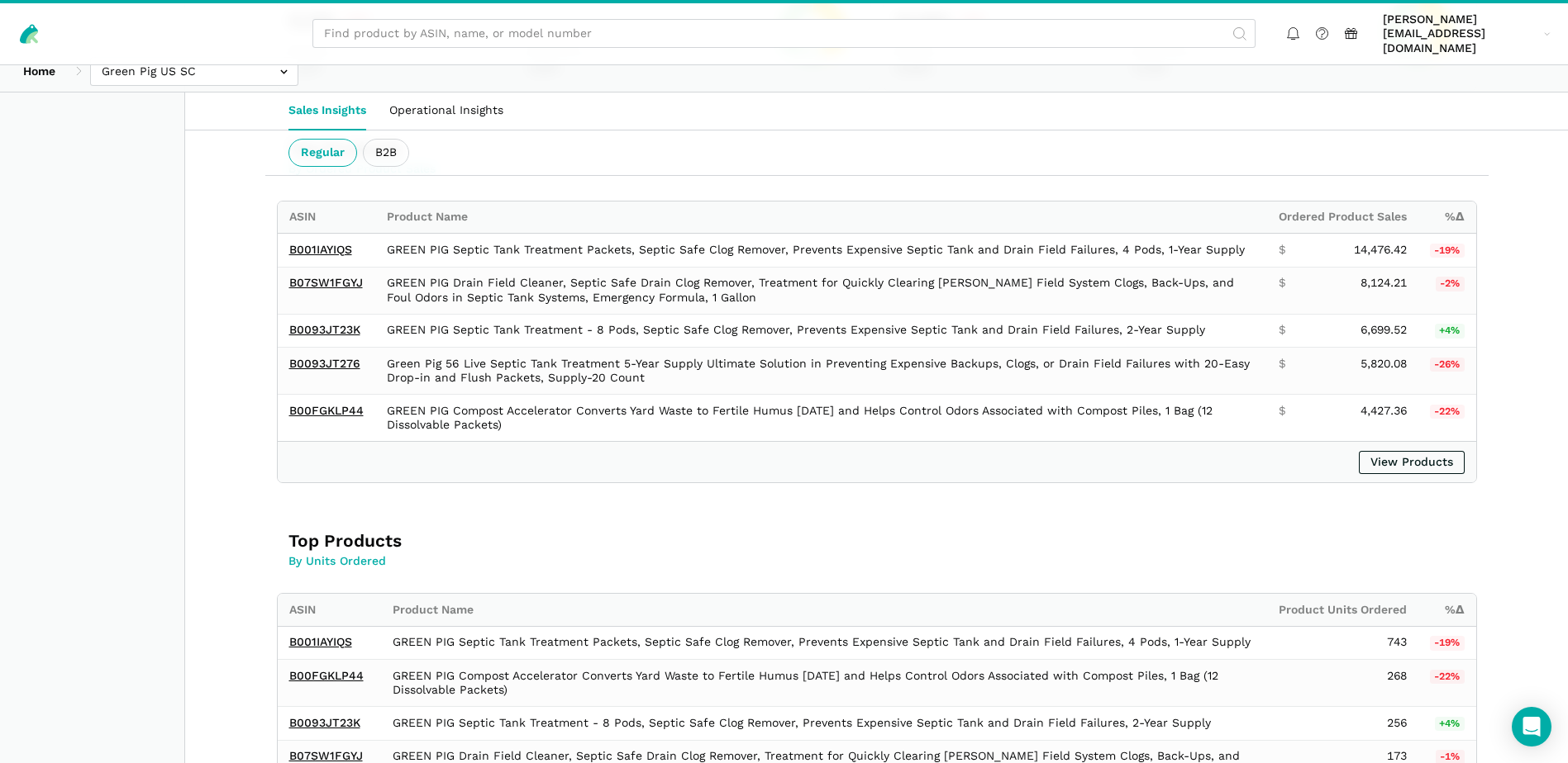
scroll to position [495, 0]
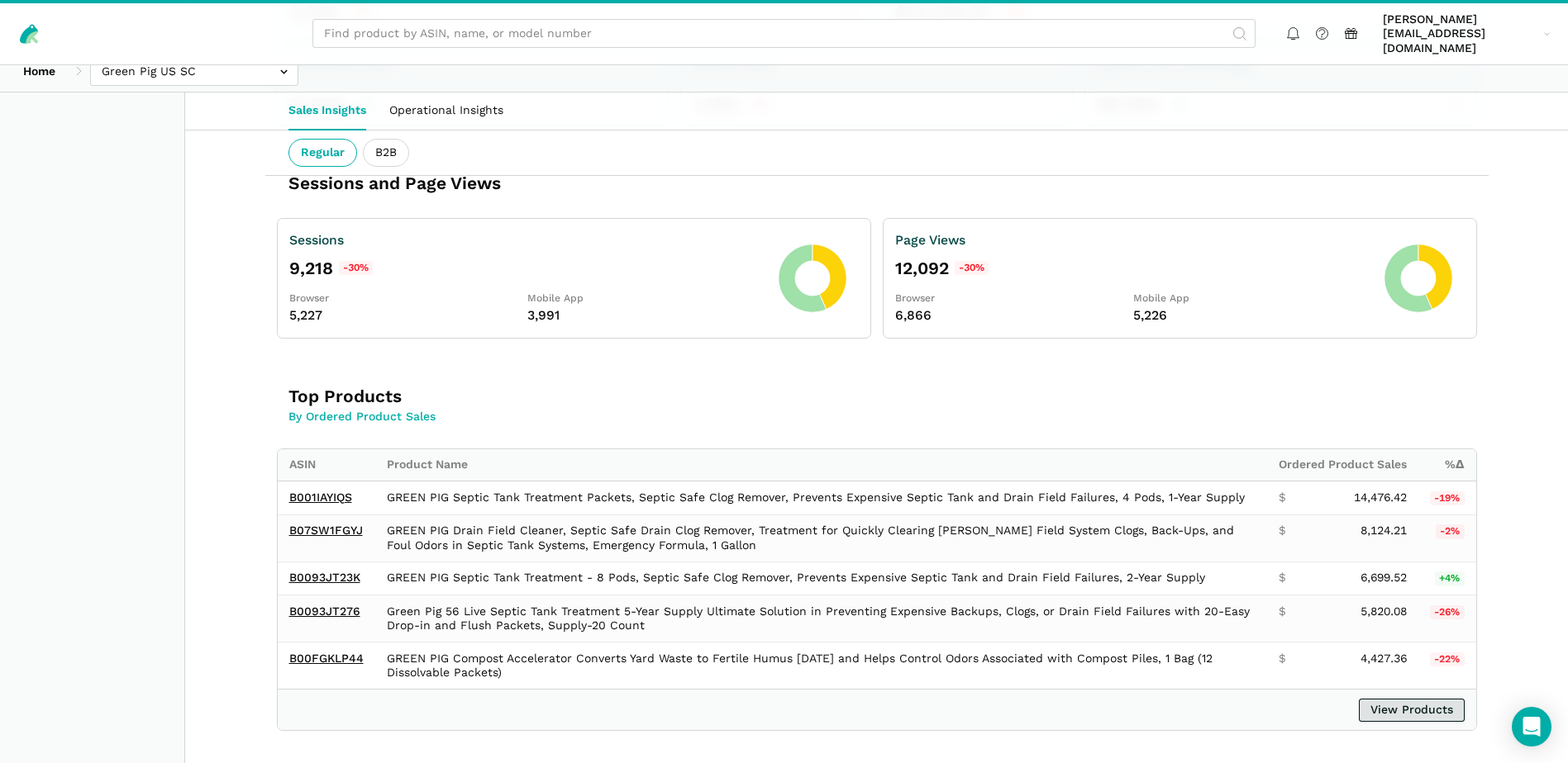
click at [1421, 699] on link "View Products" at bounding box center [1411, 710] width 105 height 23
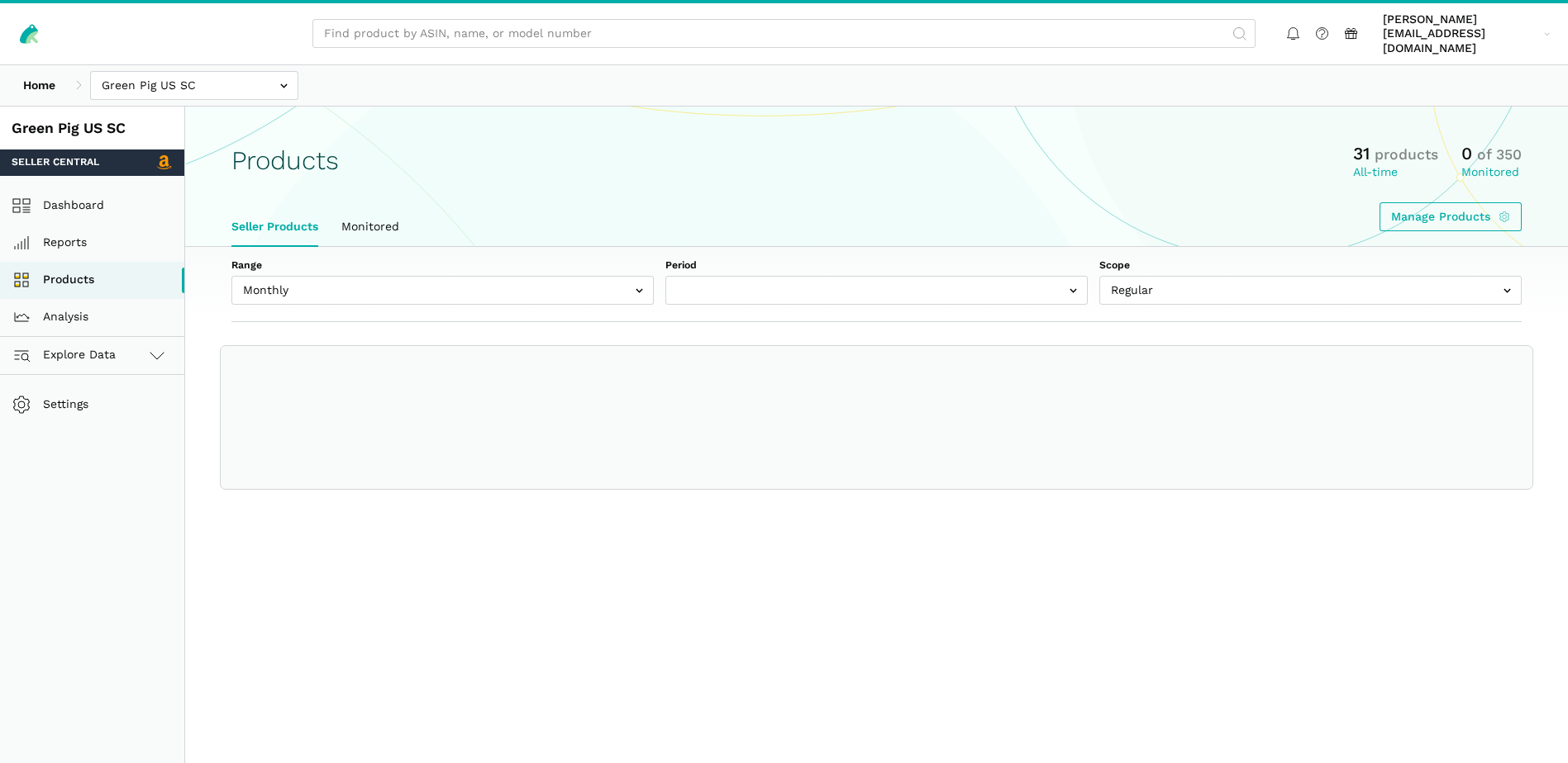
select select "Monthly|[DATE]"
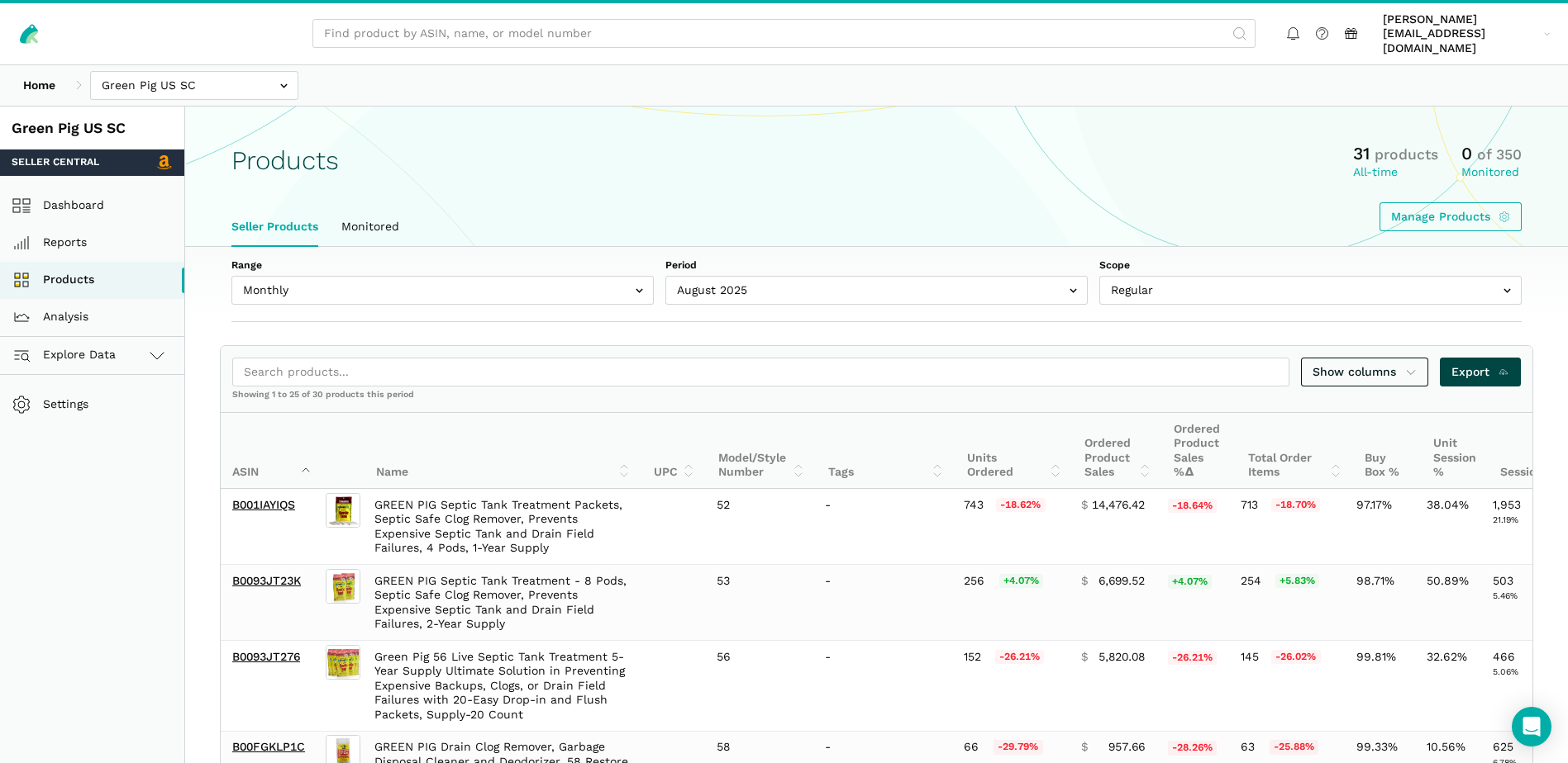
click at [1469, 363] on span "Export" at bounding box center [1480, 371] width 59 height 18
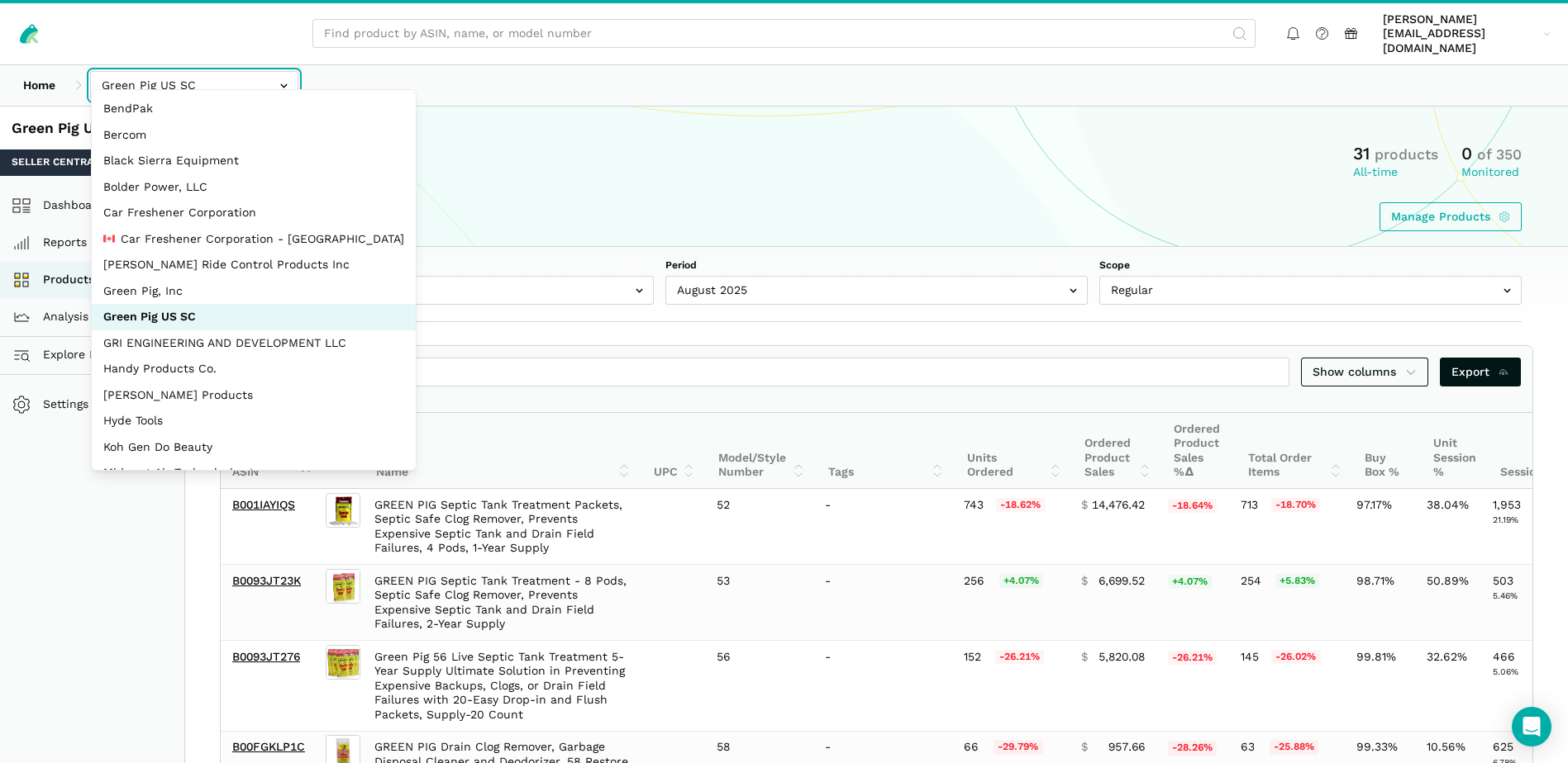
click at [281, 74] on input "text" at bounding box center [194, 85] width 208 height 29
select select "EBNioBWraXHWBq44vMSScS9n"
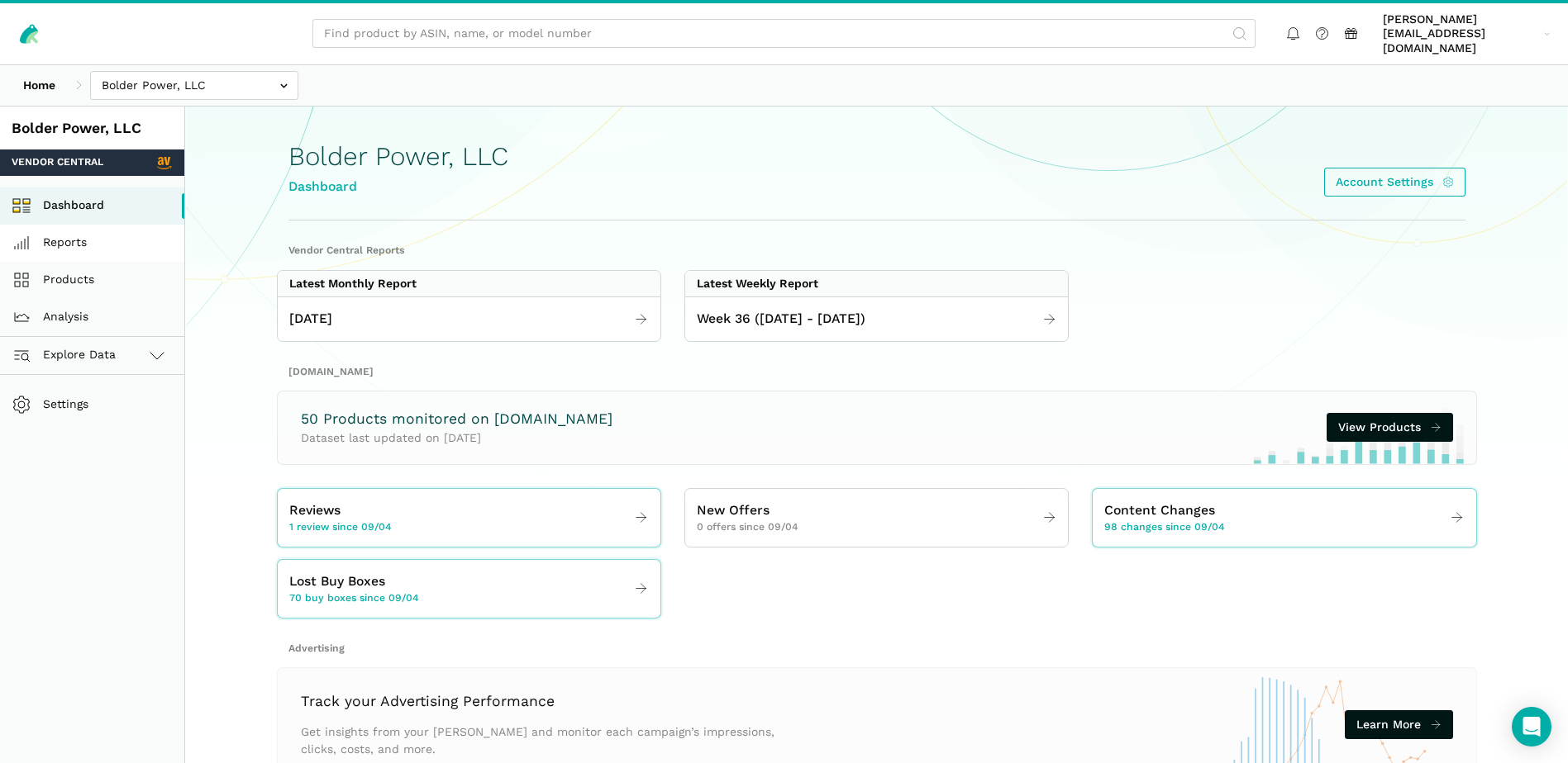
click at [64, 228] on link "Reports" at bounding box center [92, 243] width 184 height 37
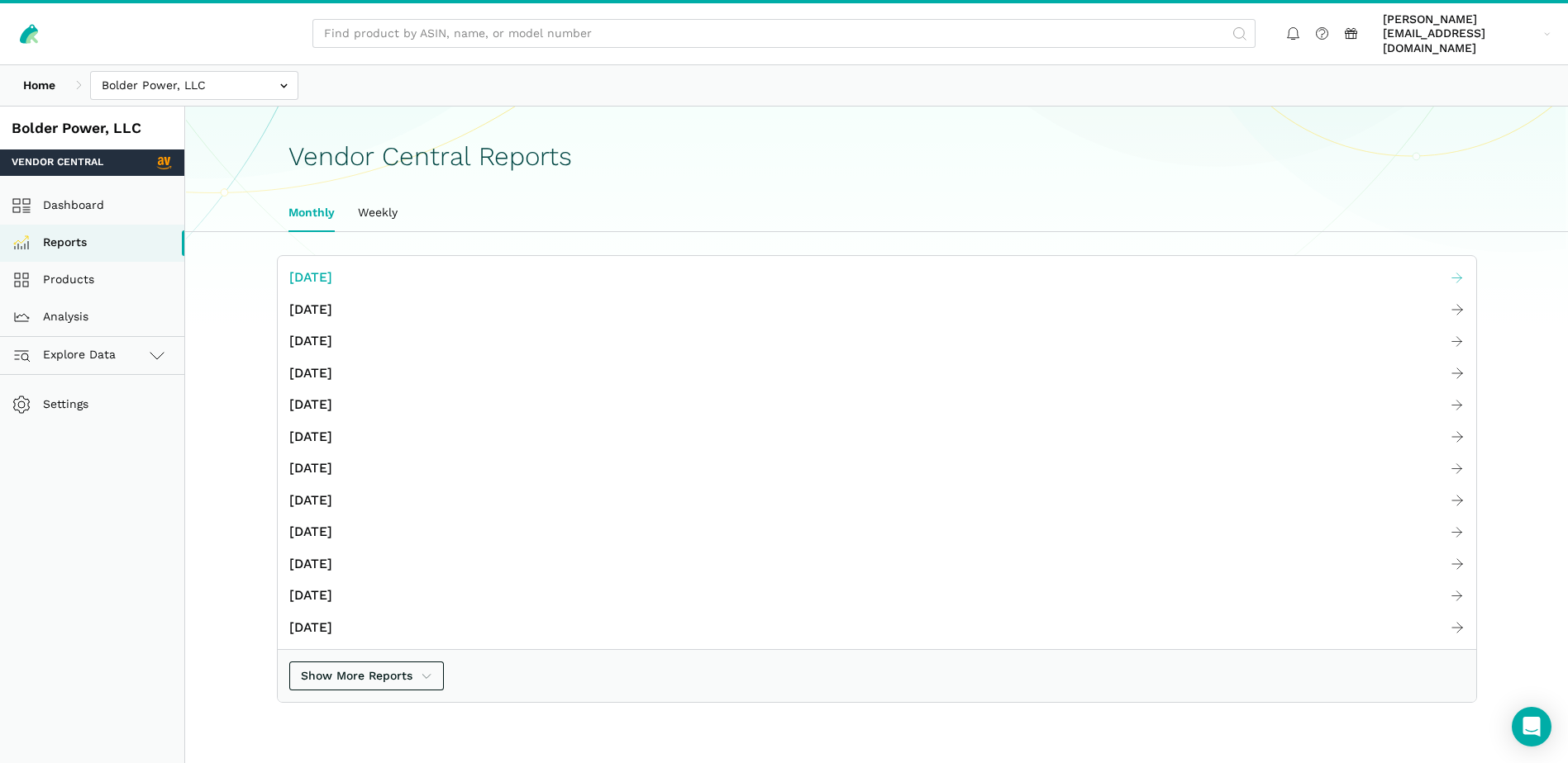
click at [306, 268] on span "[DATE]" at bounding box center [311, 278] width 43 height 21
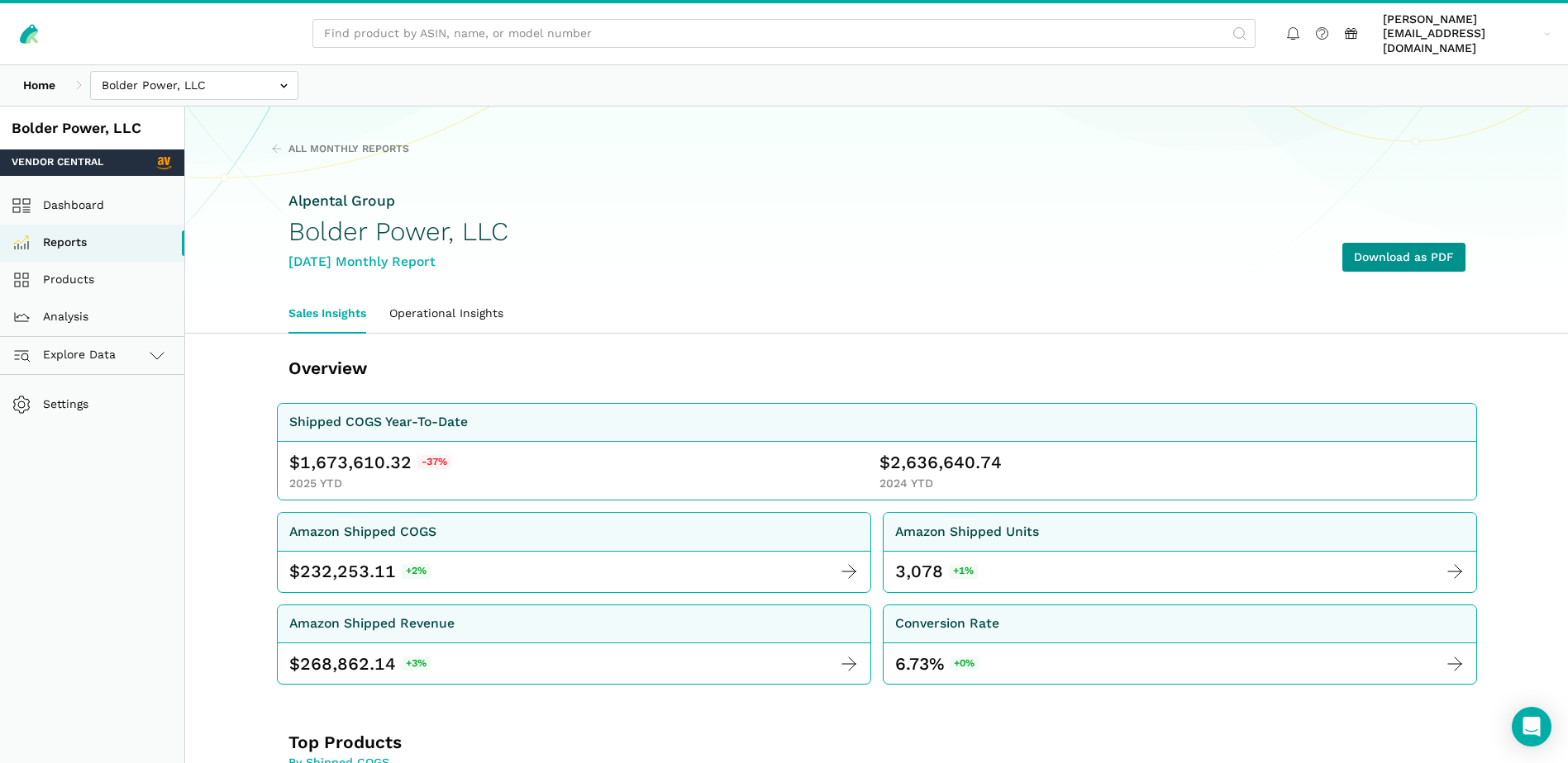
click at [1400, 254] on link "Download as PDF" at bounding box center [1403, 257] width 123 height 29
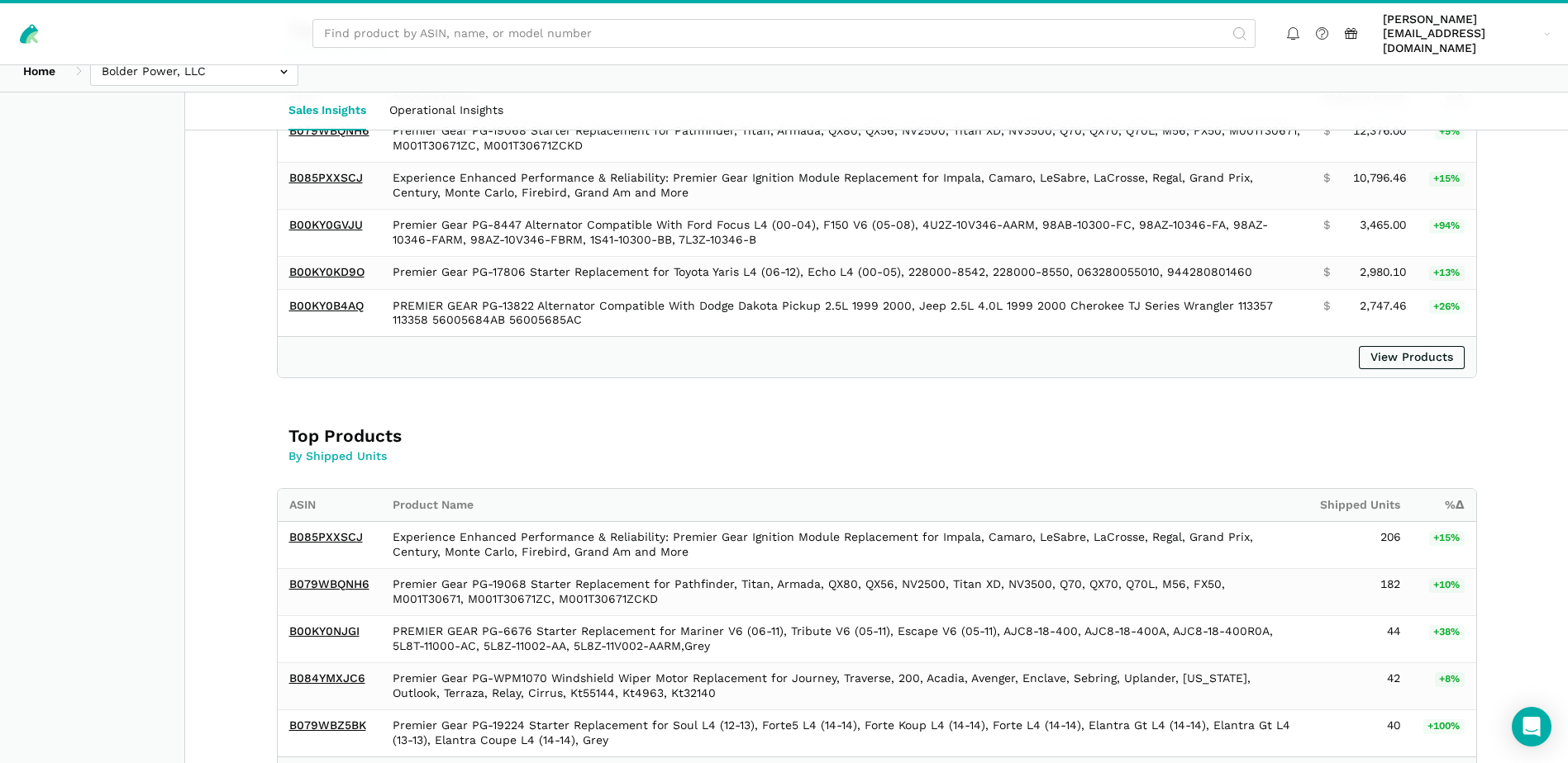
scroll to position [495, 0]
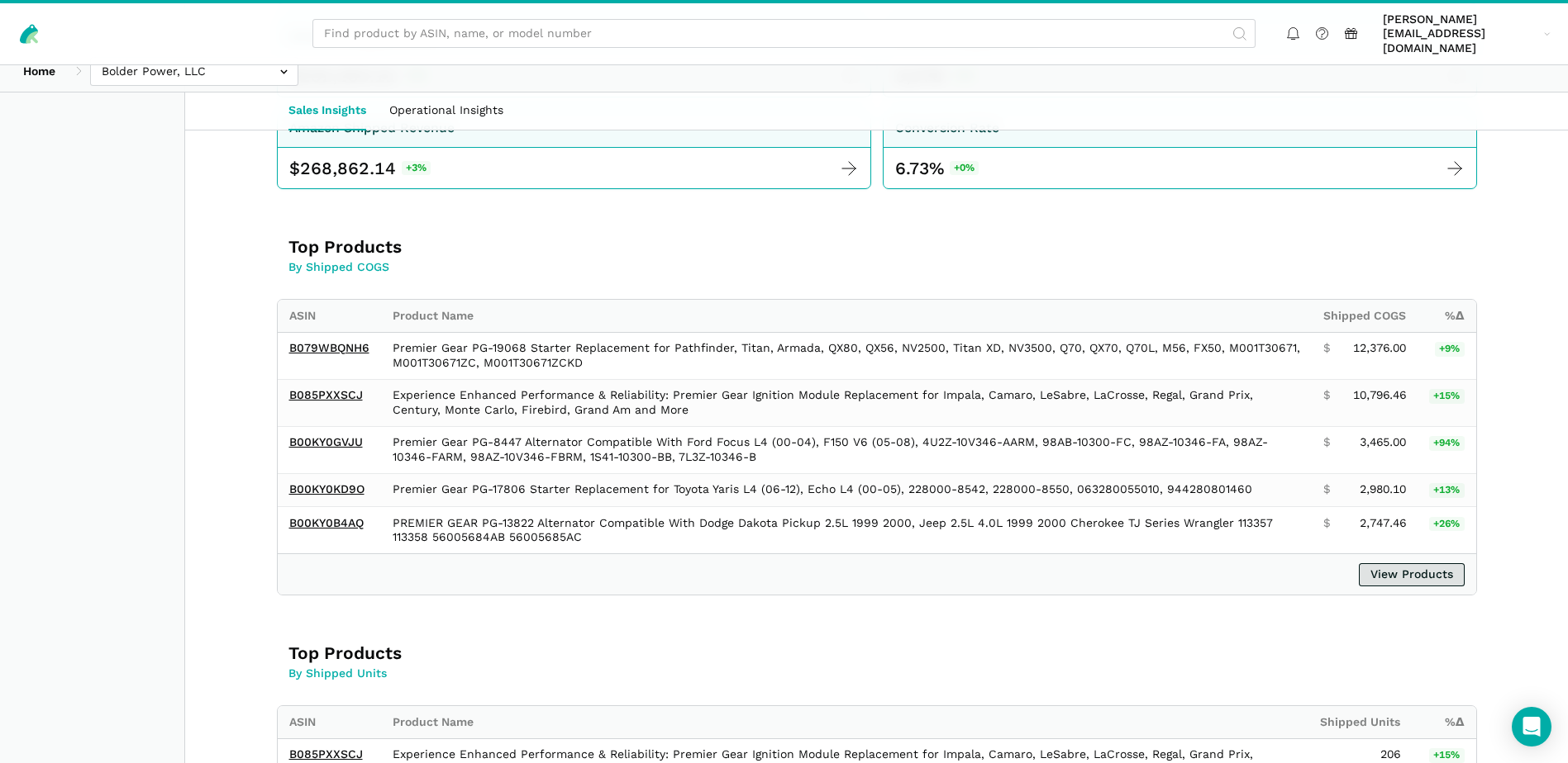
click at [1421, 566] on link "View Products" at bounding box center [1411, 575] width 105 height 23
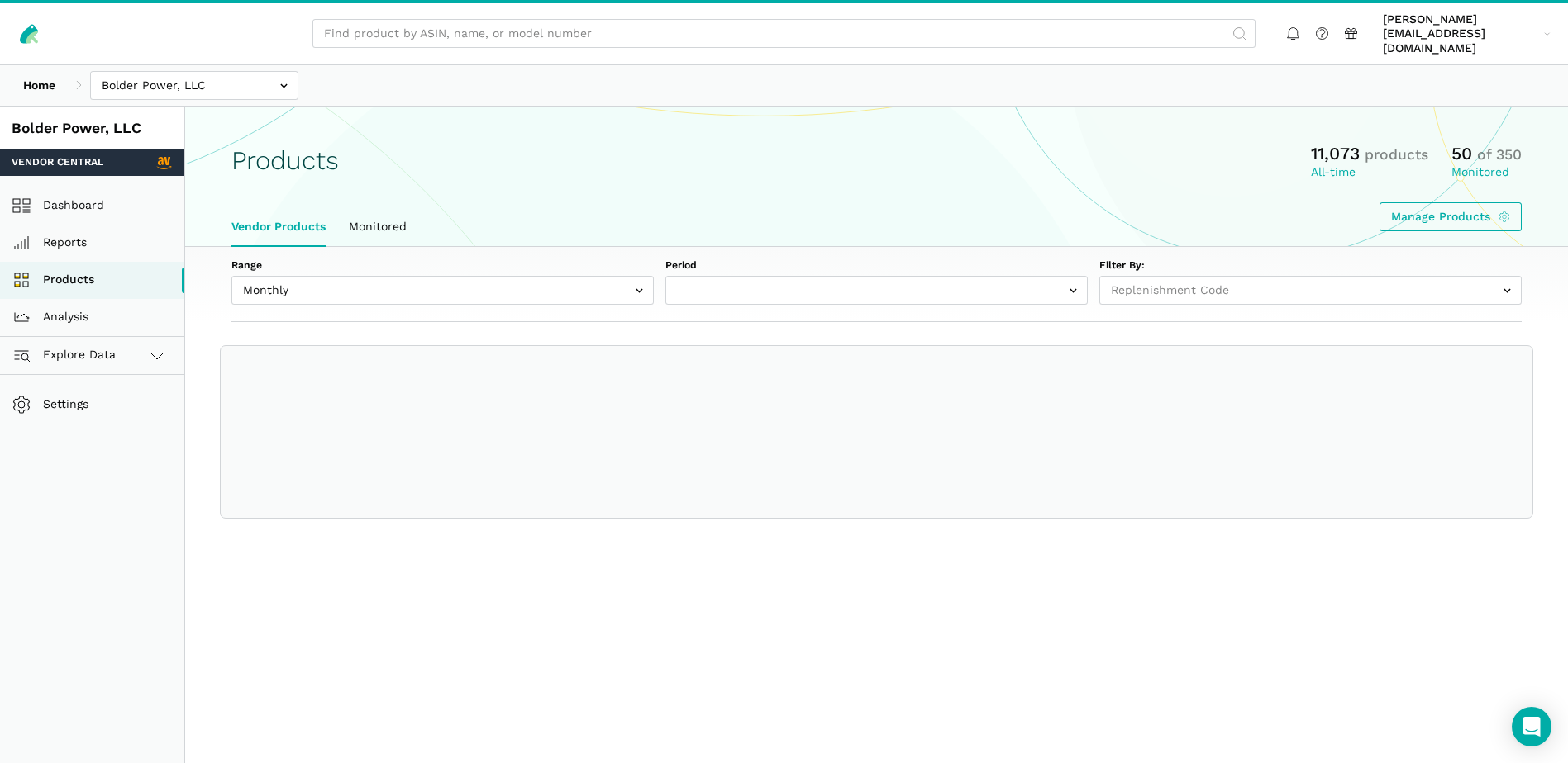
select select
select select "Monthly|[DATE]"
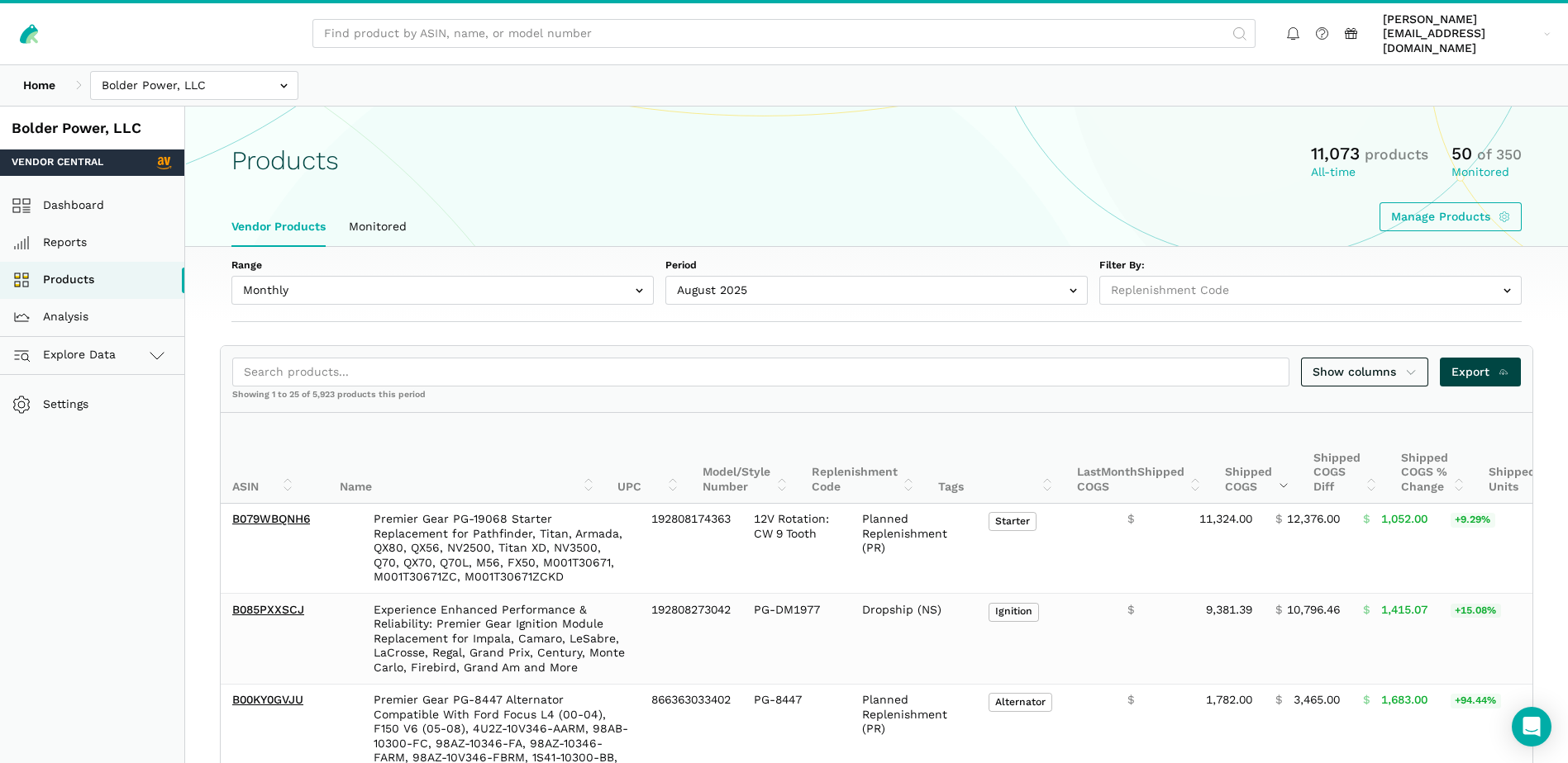
click at [1463, 363] on span "Export" at bounding box center [1480, 371] width 59 height 18
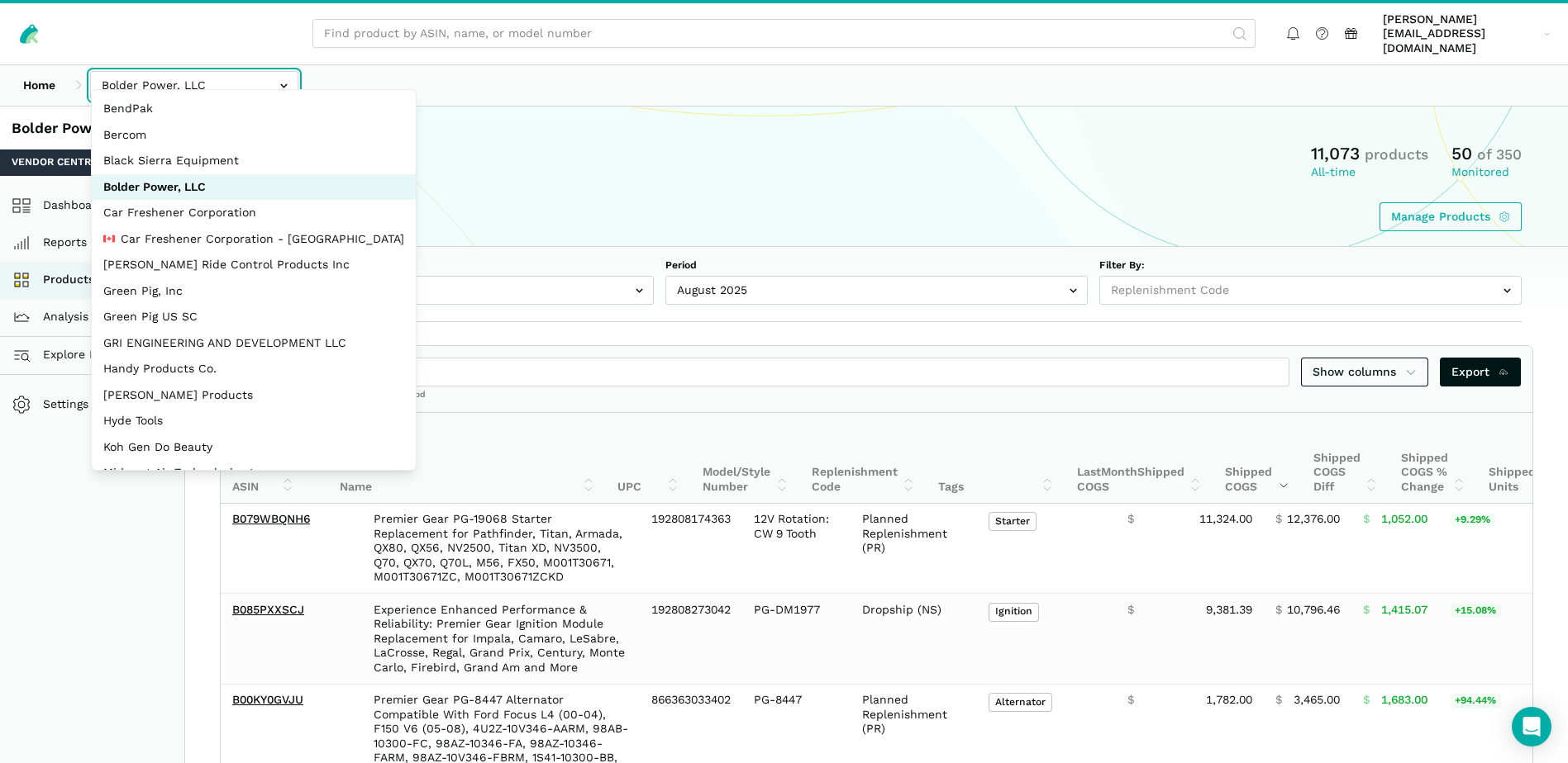
click at [279, 77] on input "text" at bounding box center [194, 85] width 208 height 29
select select "JyuZ269ZTF8CRr8zaTYc2JhH"
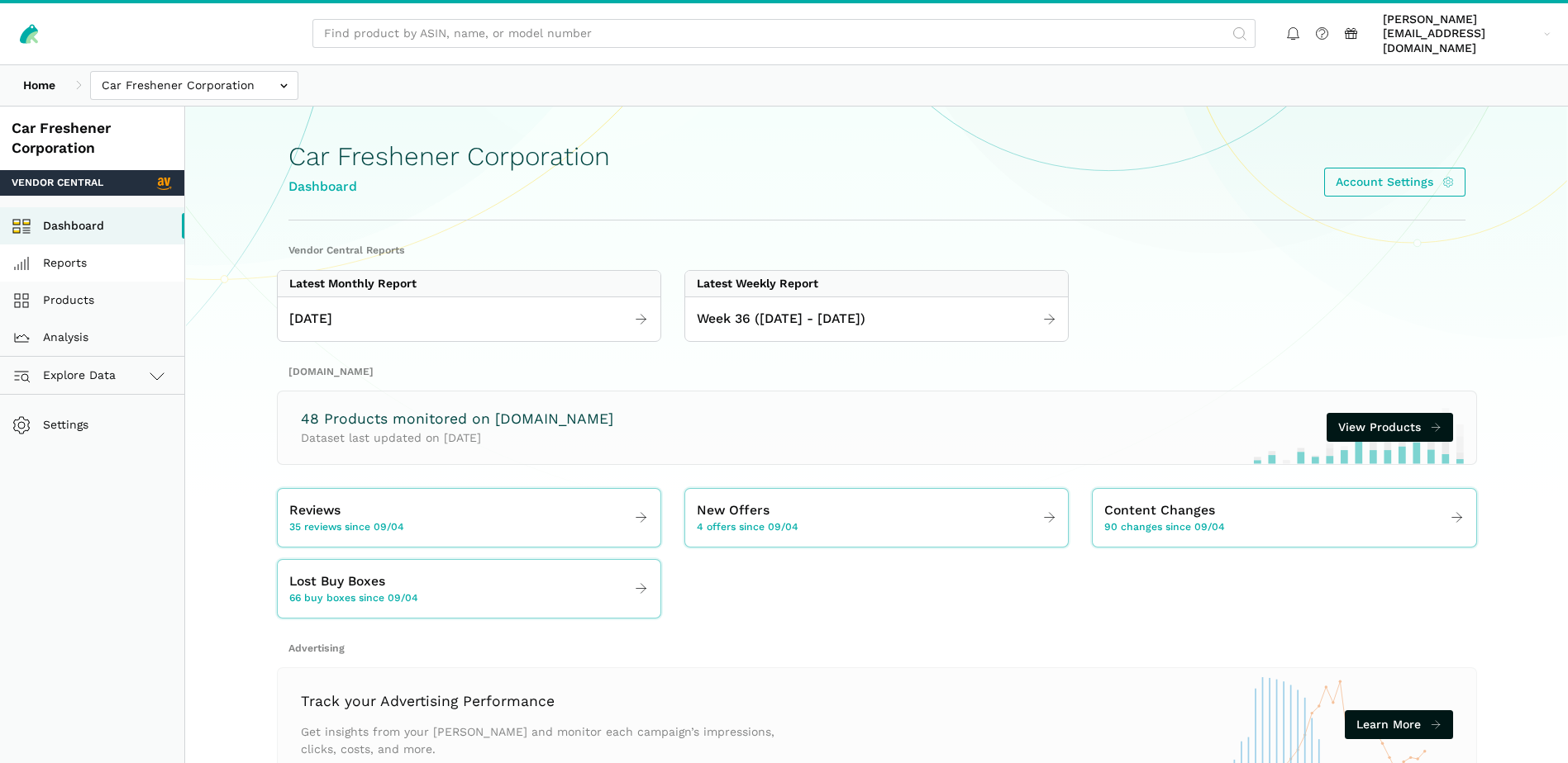
click at [82, 247] on link "Reports" at bounding box center [92, 263] width 184 height 37
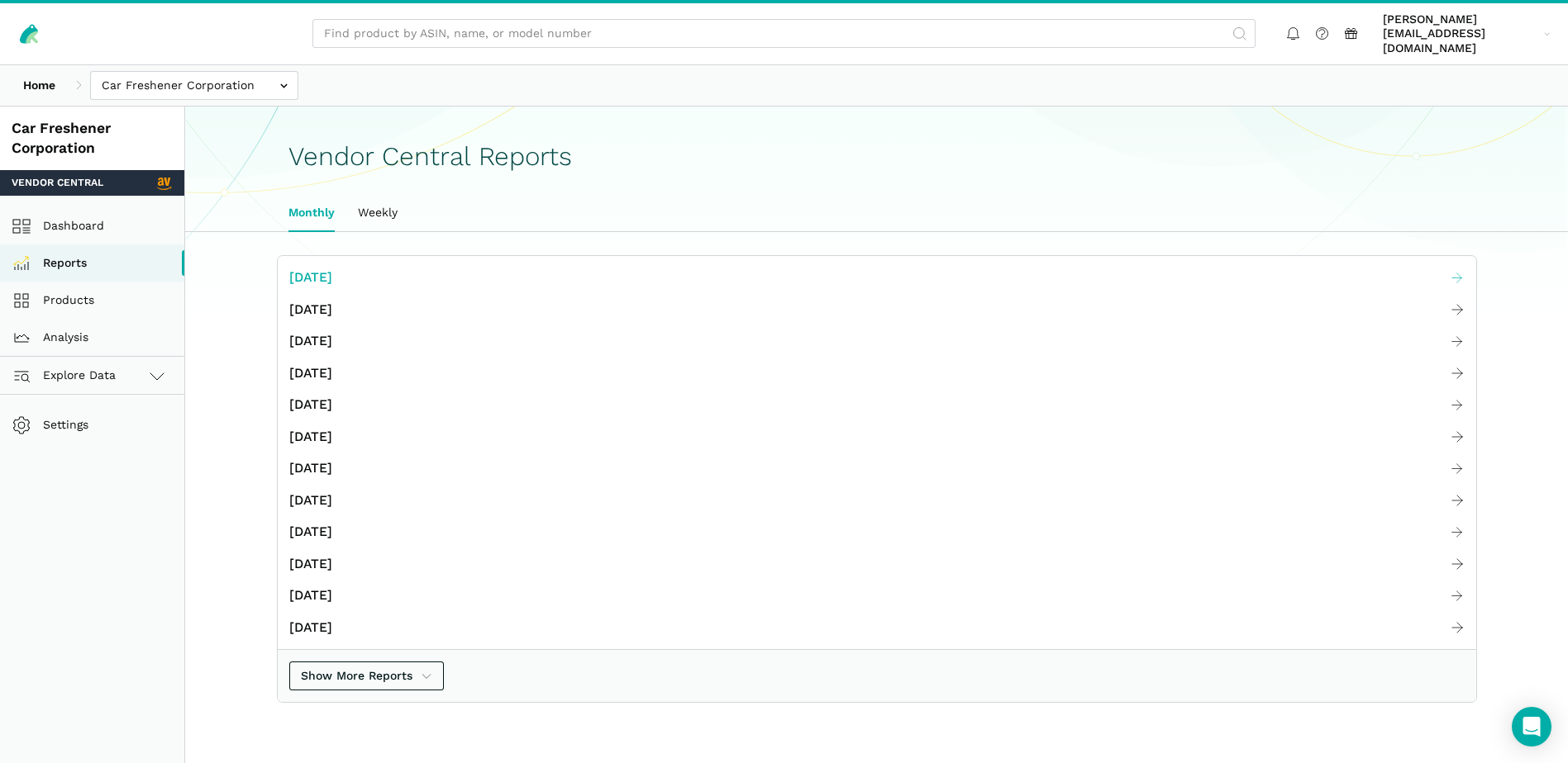
click at [323, 268] on span "[DATE]" at bounding box center [311, 278] width 43 height 21
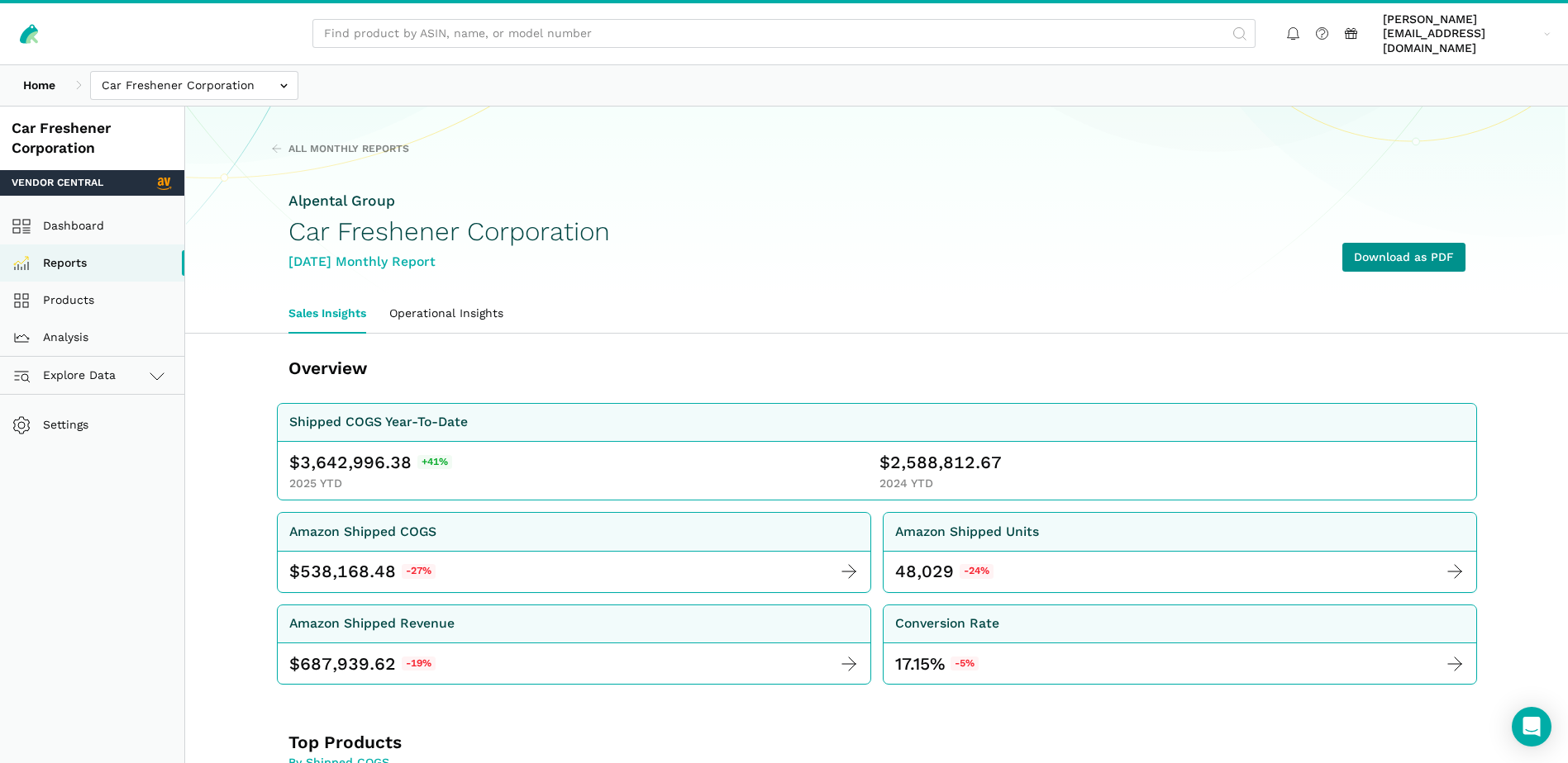
click at [1447, 243] on link "Download as PDF" at bounding box center [1403, 257] width 123 height 29
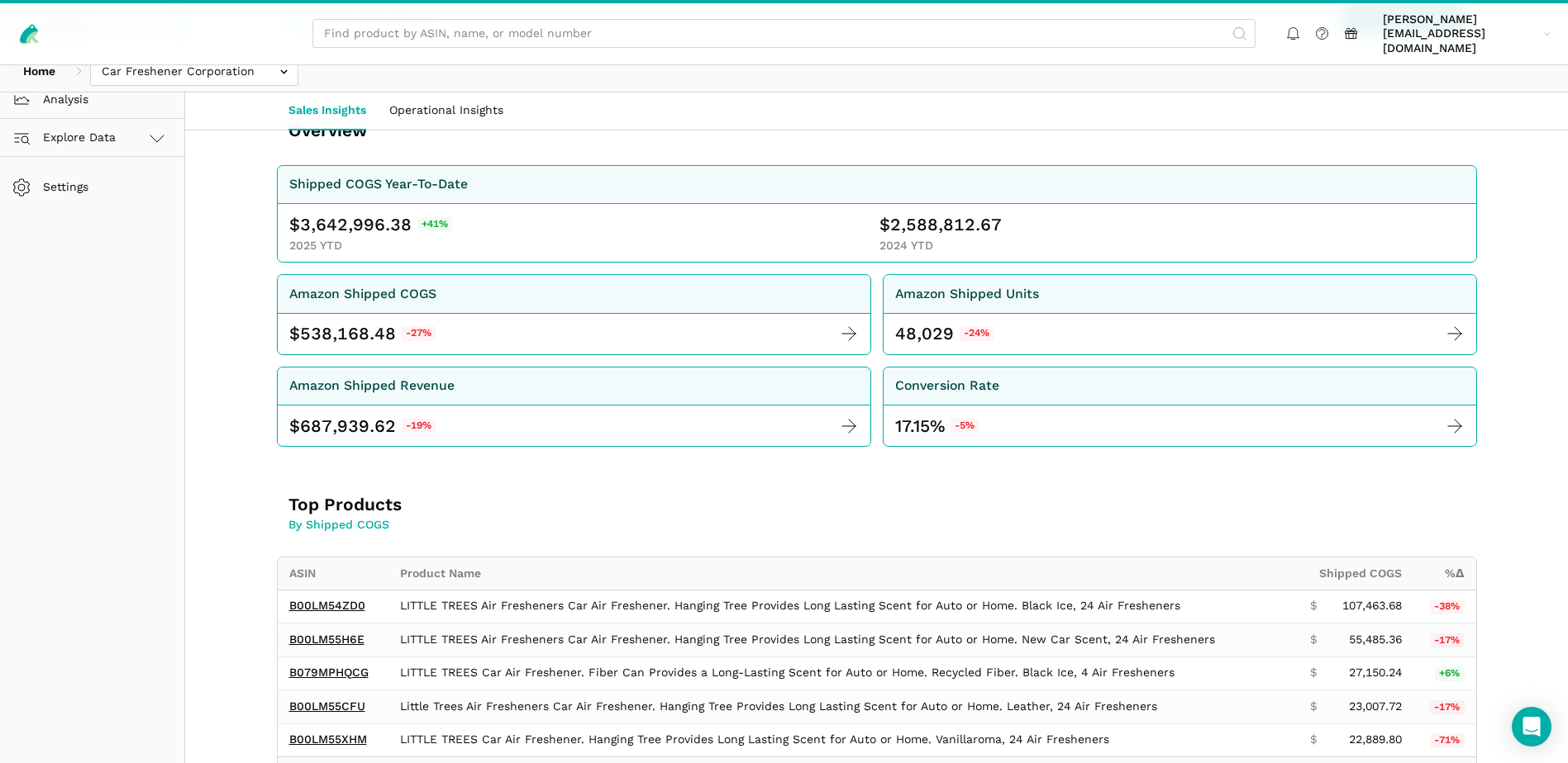
scroll to position [495, 0]
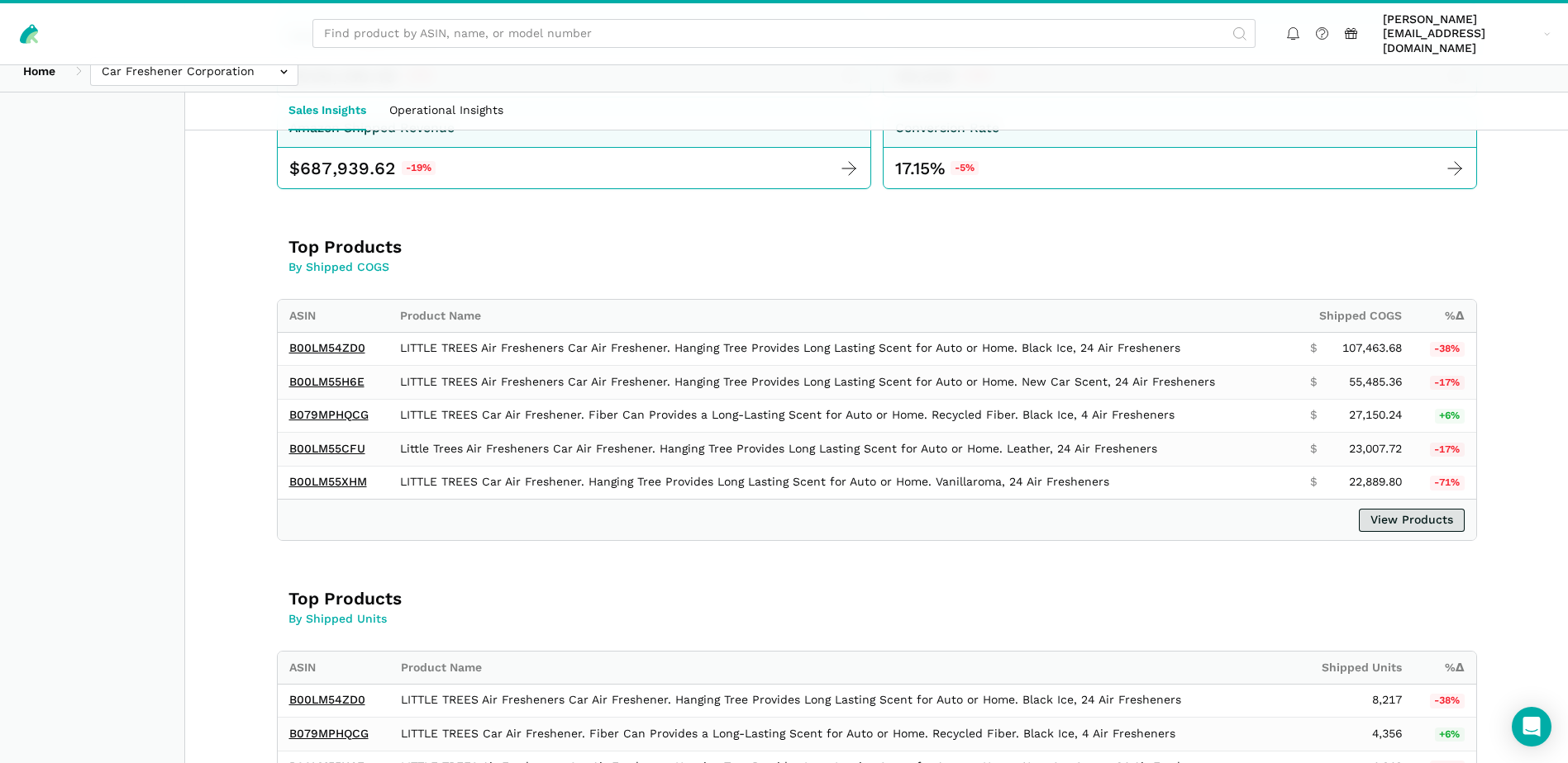
click at [1447, 510] on link "View Products" at bounding box center [1411, 520] width 105 height 23
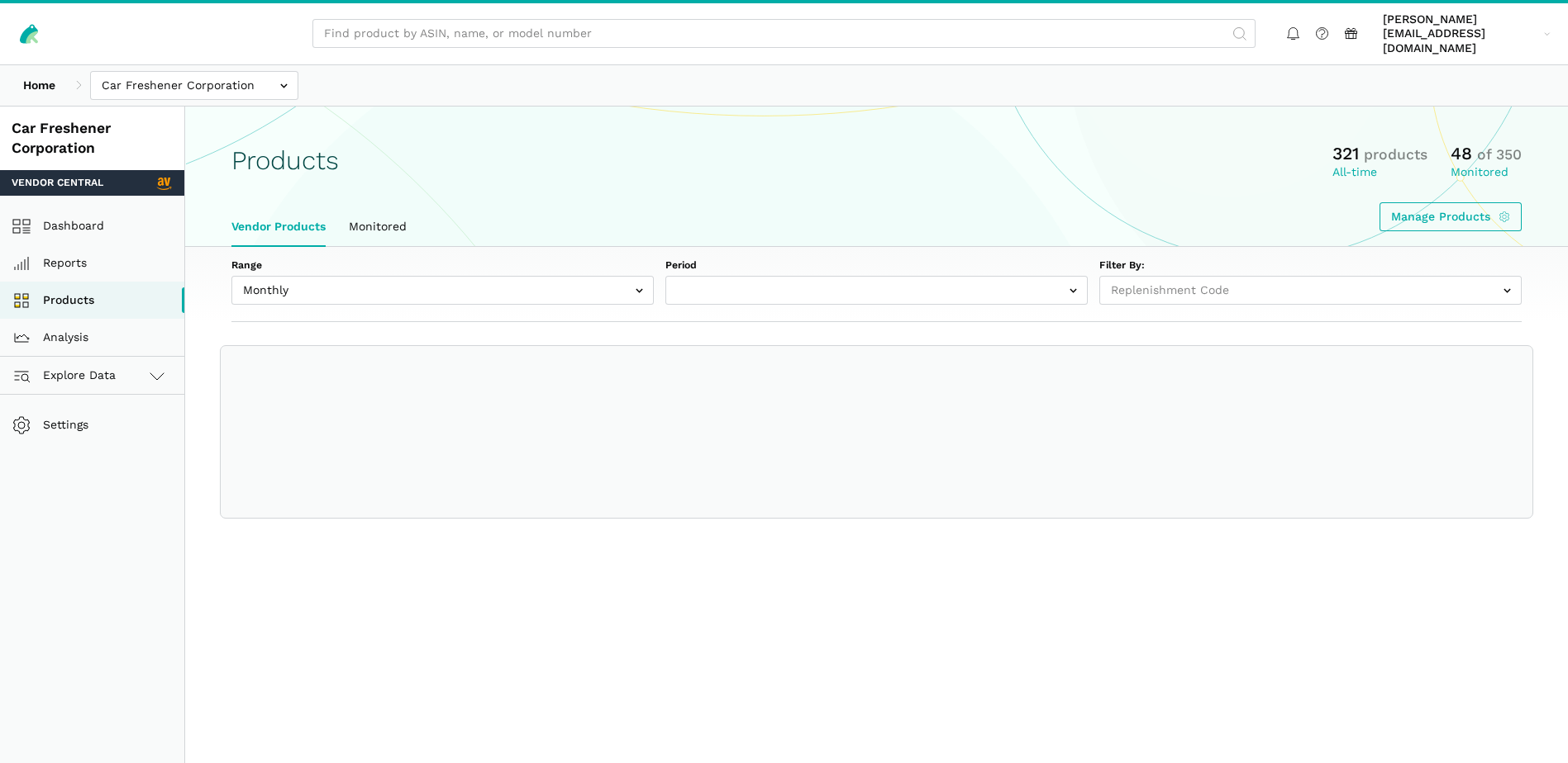
select select
select select "Monthly|[DATE]"
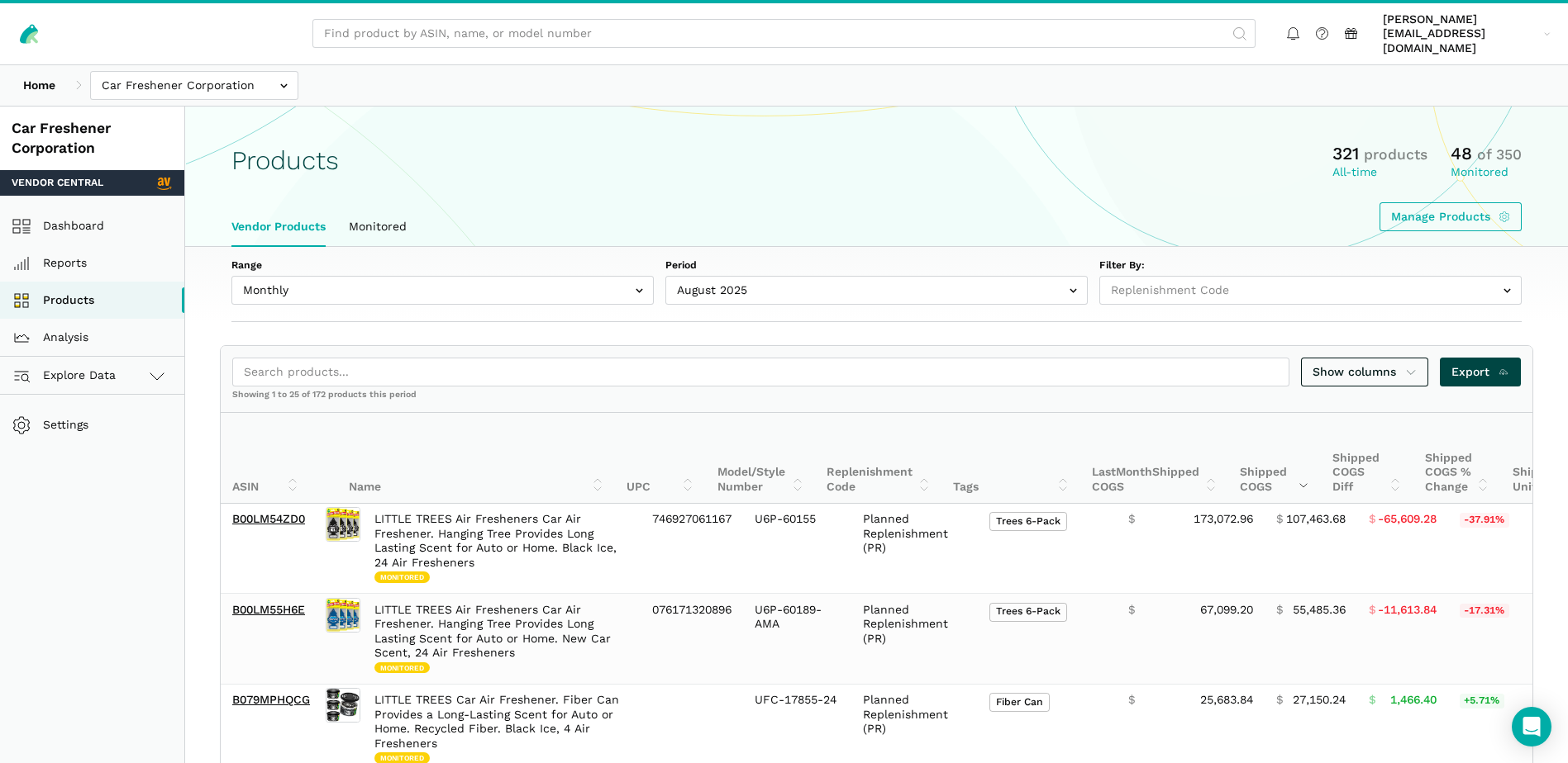
click at [1463, 363] on span "Export" at bounding box center [1480, 371] width 59 height 18
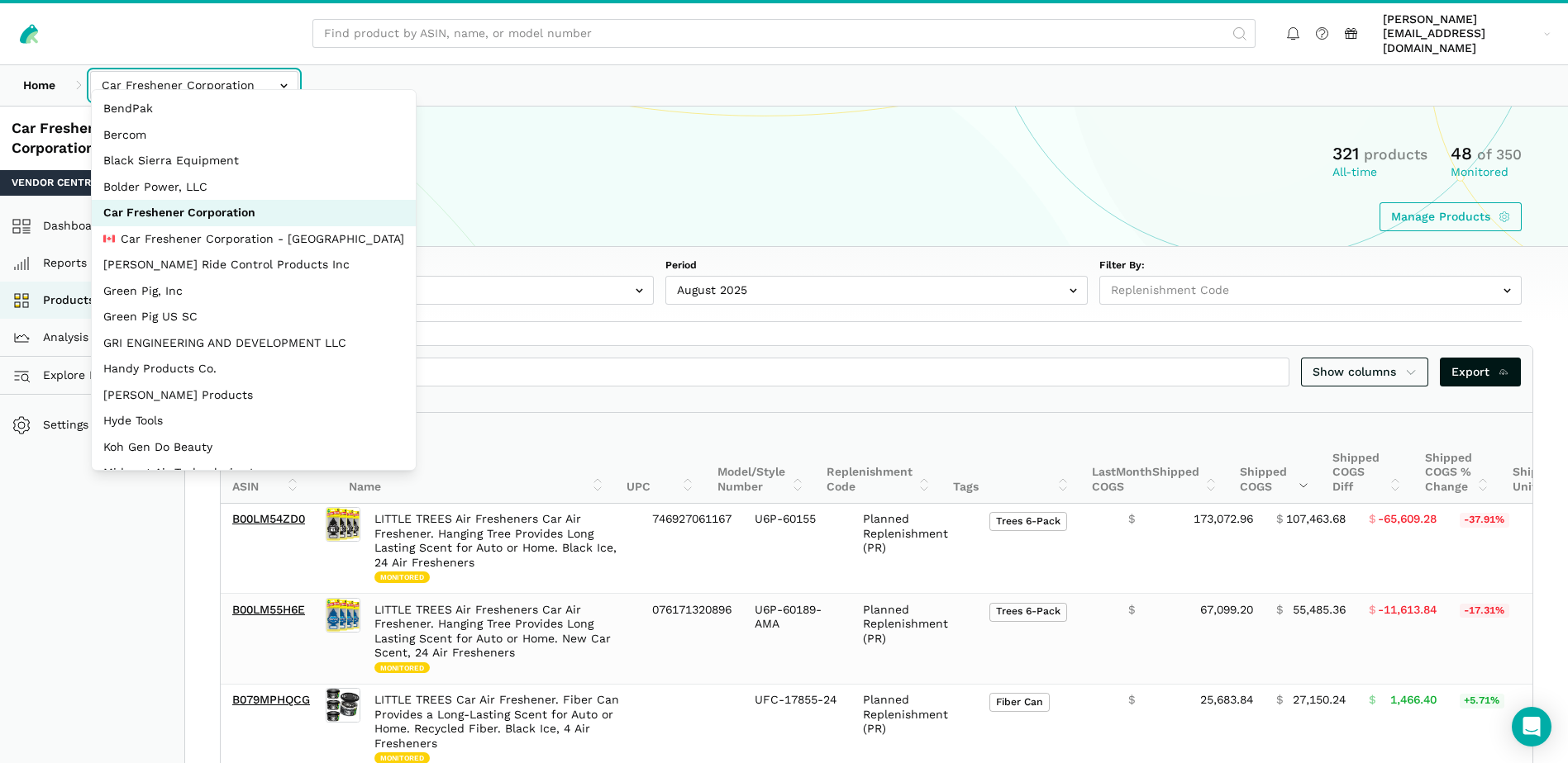
click at [270, 72] on input "text" at bounding box center [194, 85] width 208 height 29
select select "MkN8EkcaB26WsjS8pF97Wcww"
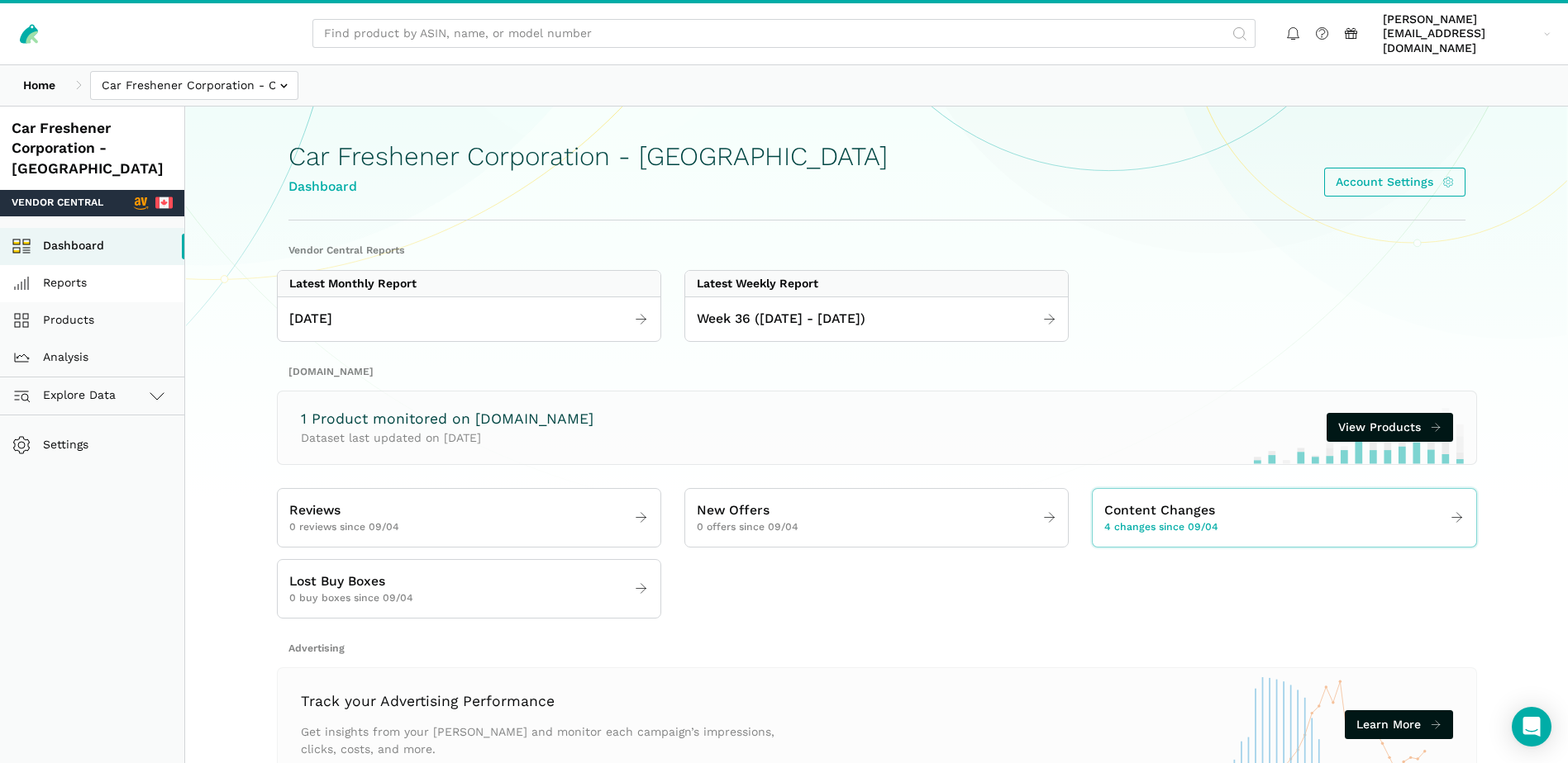
click at [74, 265] on link "Reports" at bounding box center [92, 284] width 184 height 37
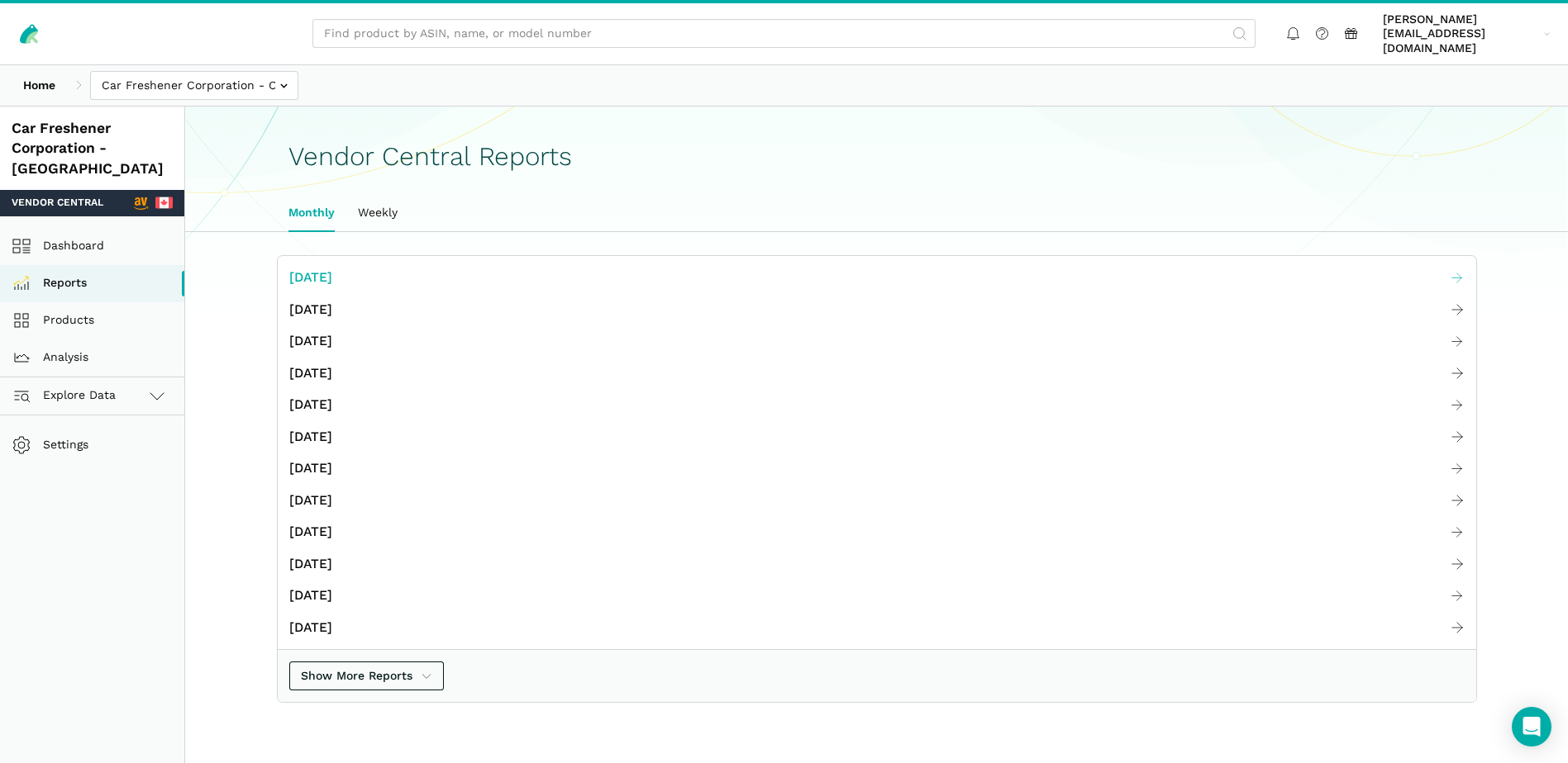
click at [332, 268] on span "[DATE]" at bounding box center [311, 278] width 43 height 21
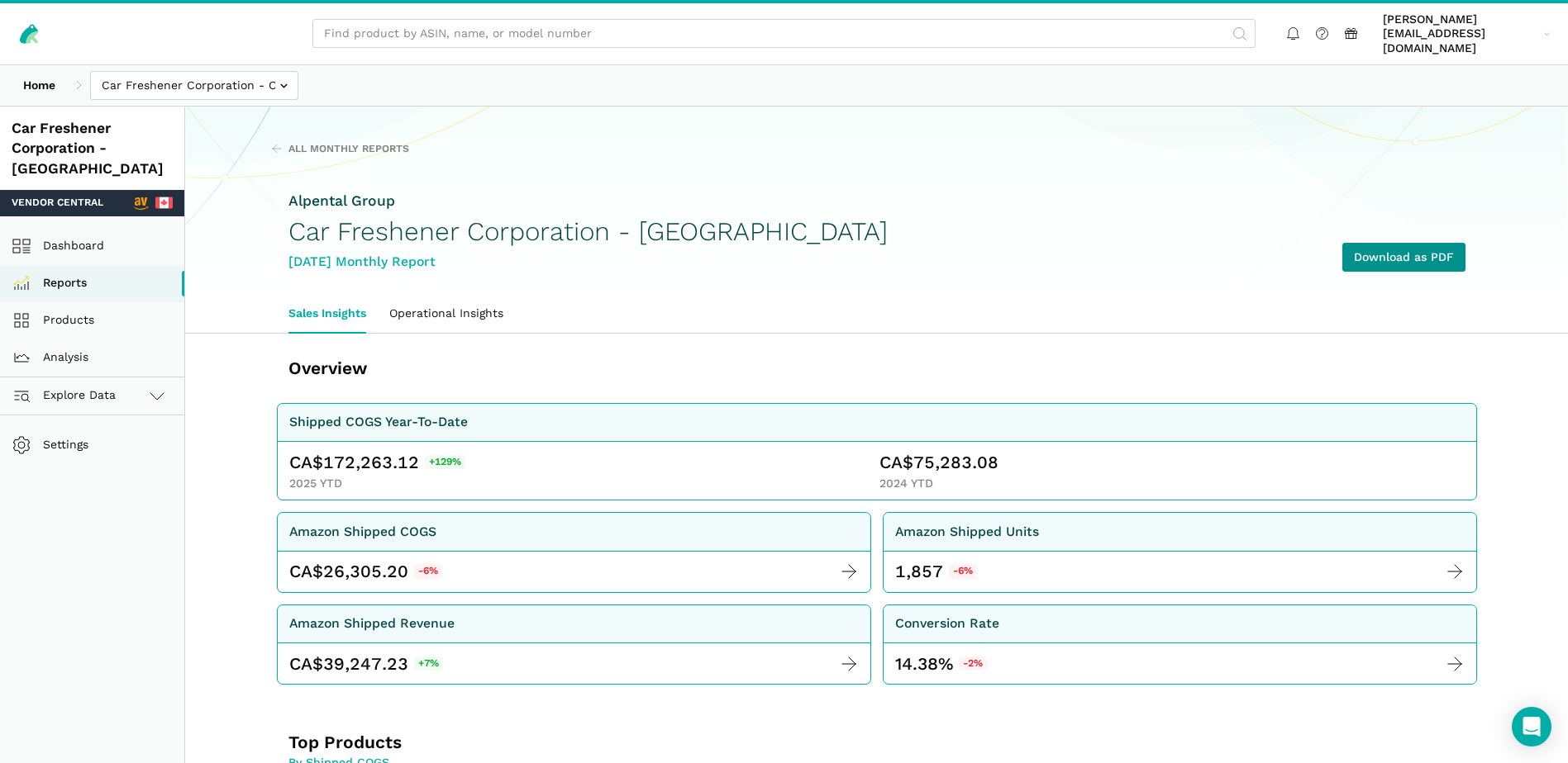
click at [1371, 243] on link "Download as PDF" at bounding box center [1403, 257] width 123 height 29
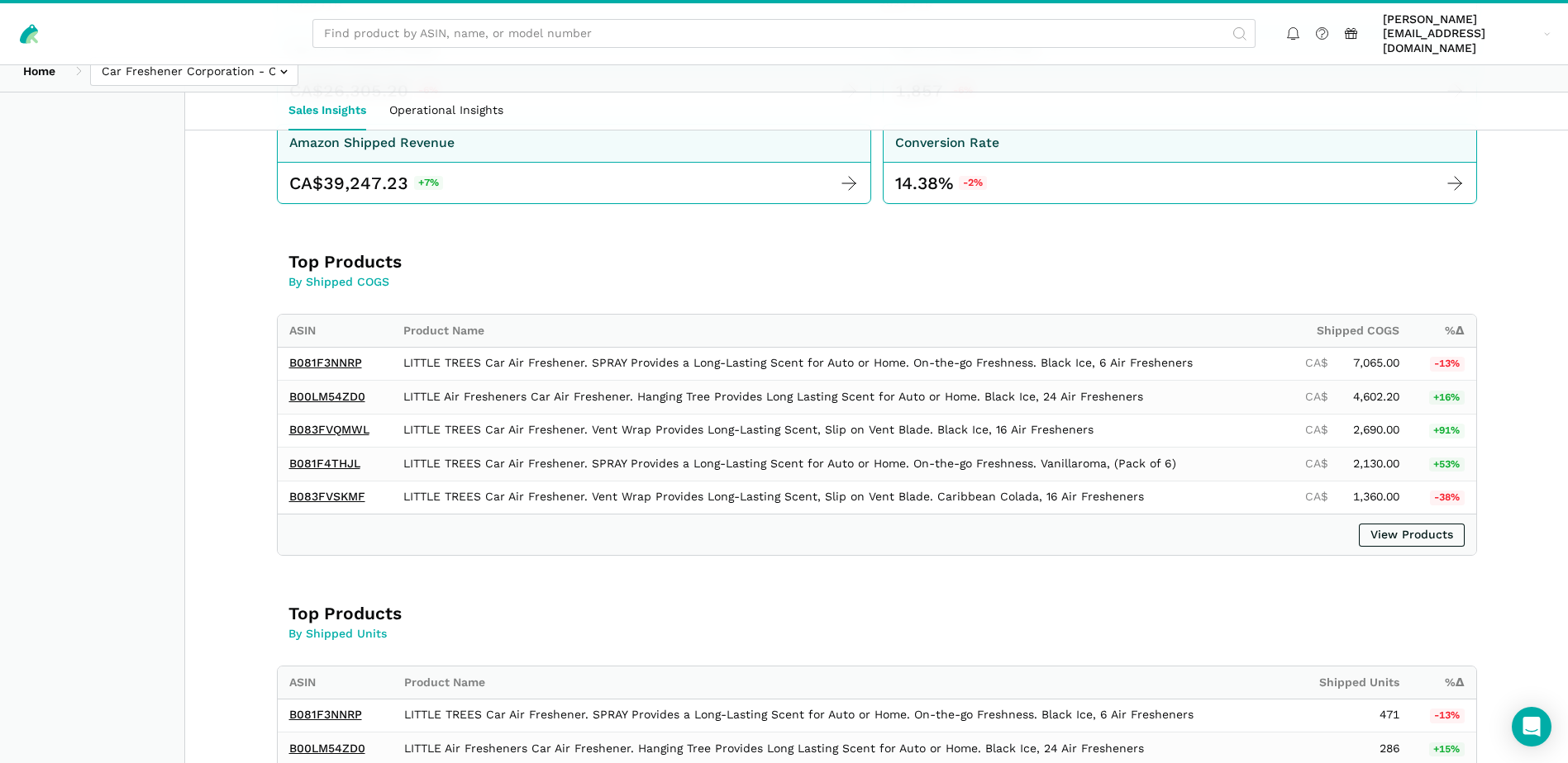
scroll to position [495, 0]
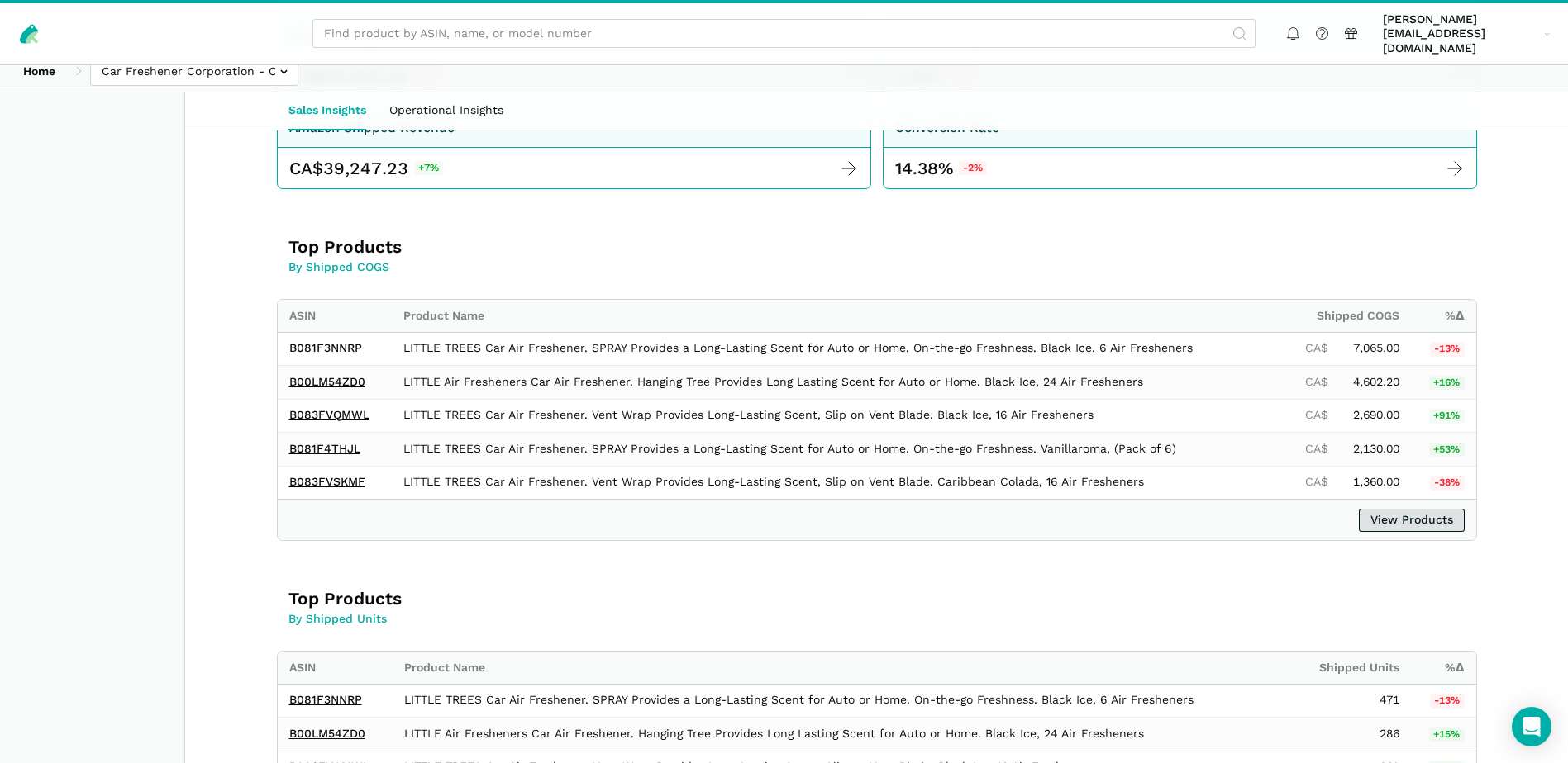
click at [1417, 509] on link "View Products" at bounding box center [1411, 520] width 105 height 23
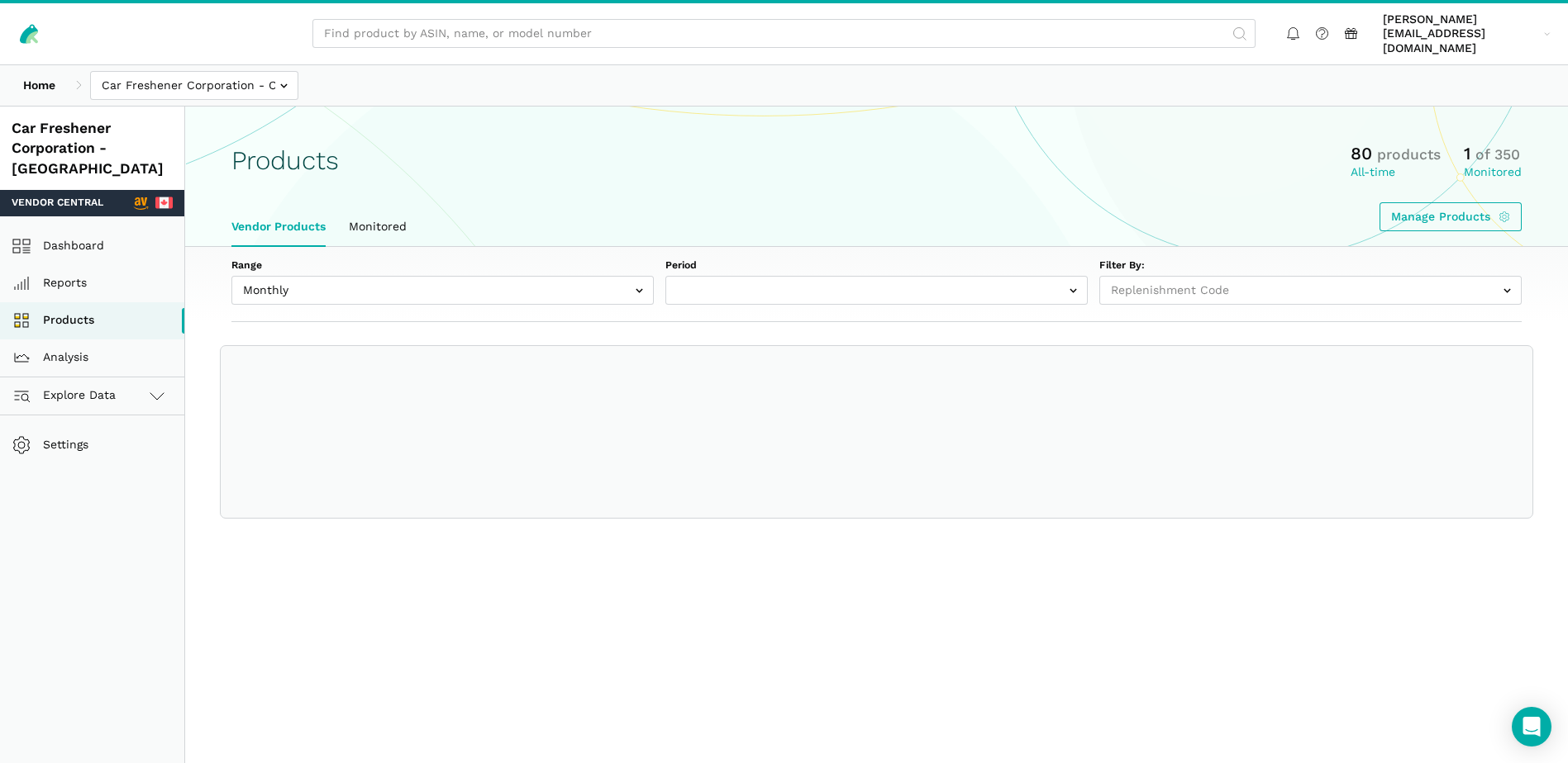
select select
select select "Monthly|[DATE]"
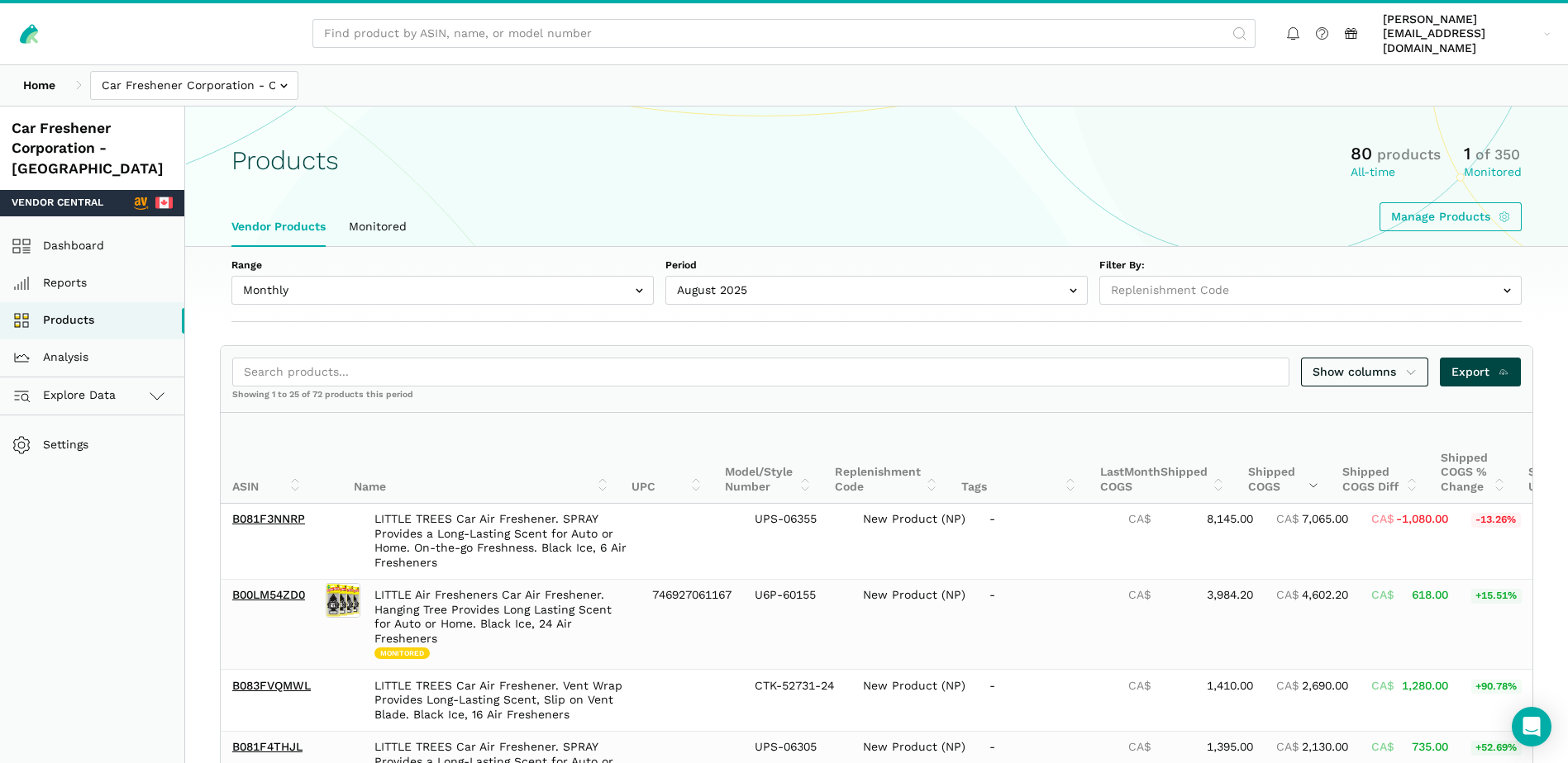
click at [1482, 363] on span "Export" at bounding box center [1480, 371] width 59 height 18
click at [280, 79] on input "text" at bounding box center [194, 85] width 208 height 29
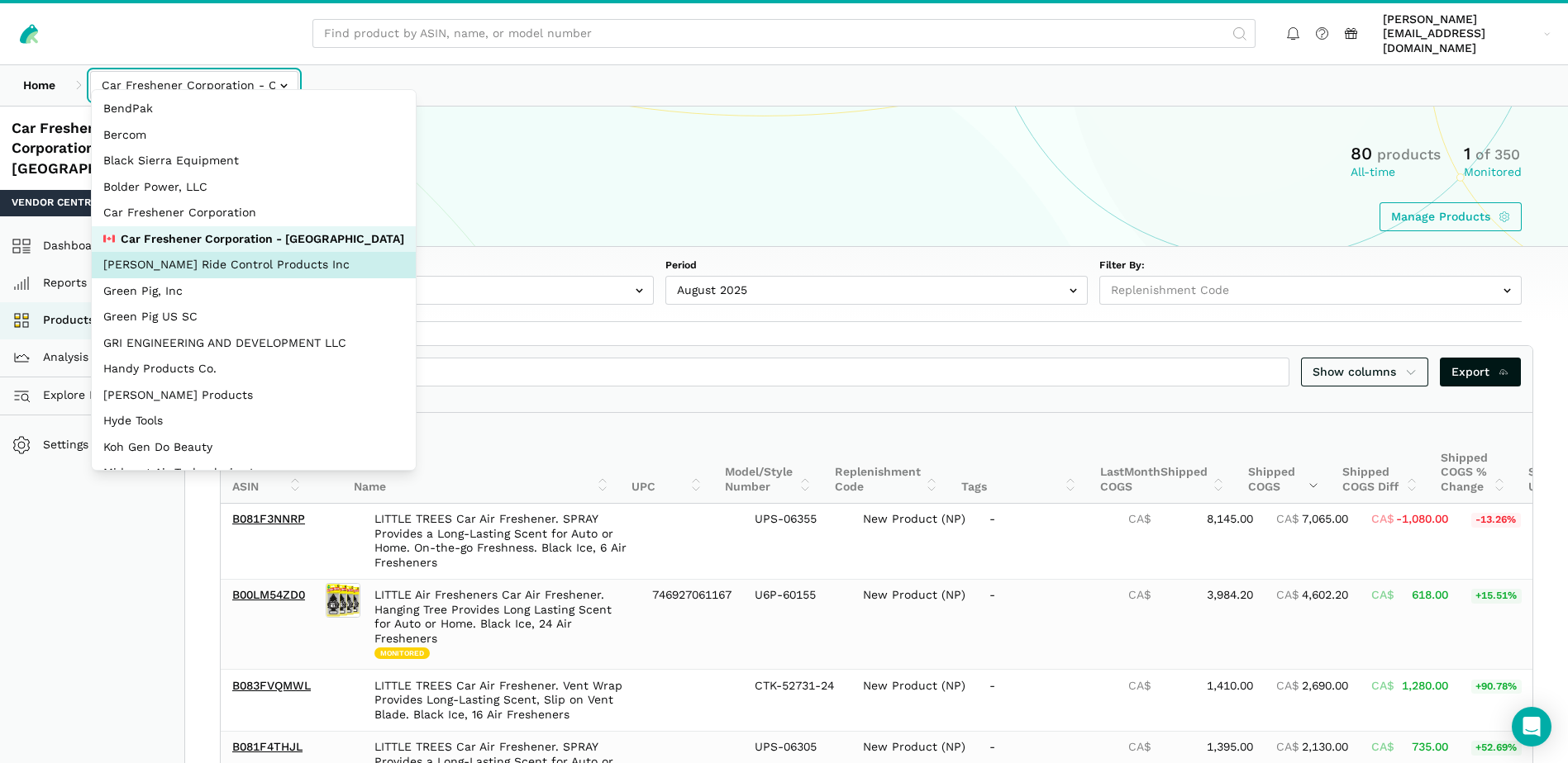
select select "Ko8rakMGZtY1QjyruUJxwLwP"
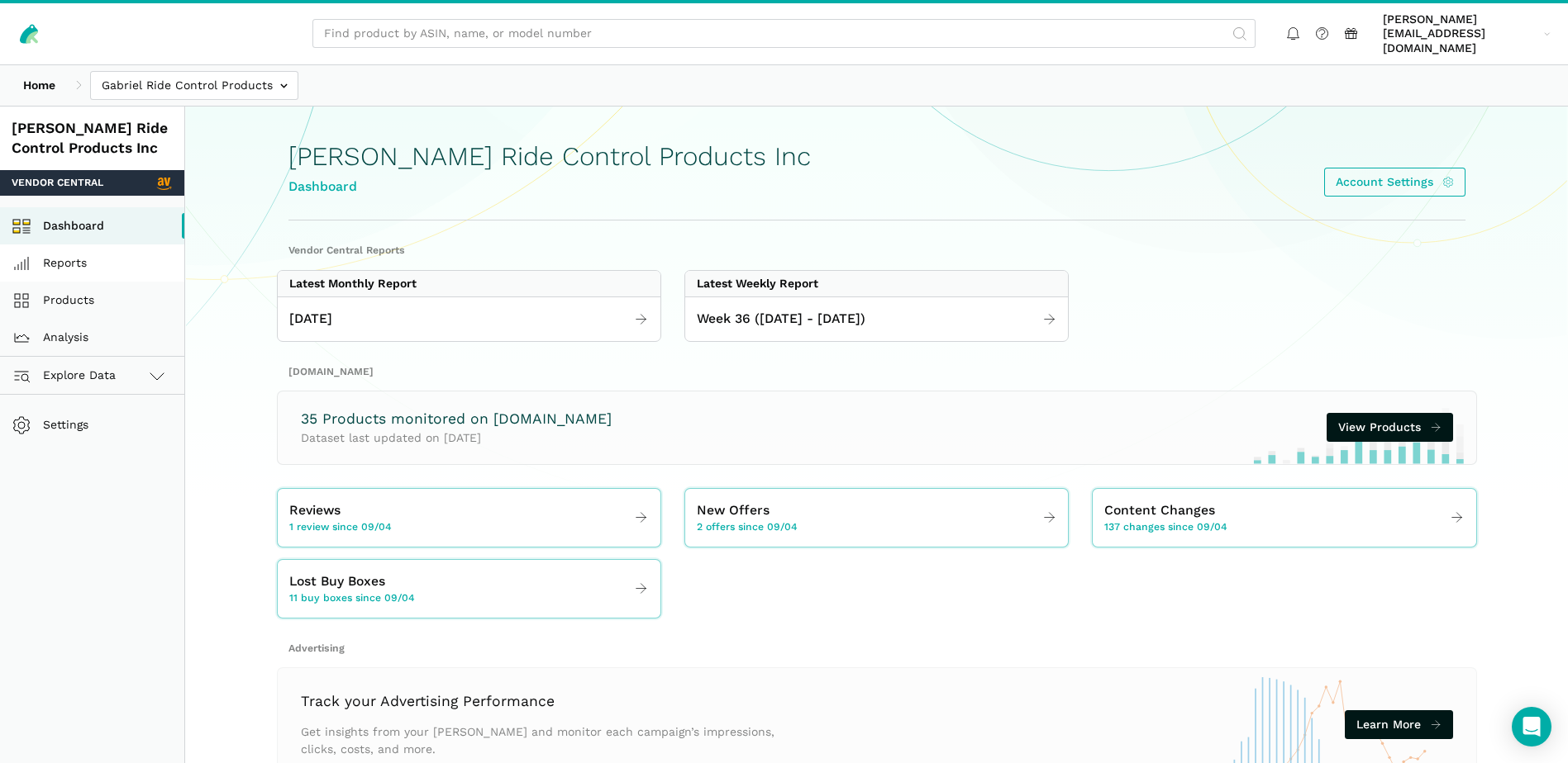
click at [47, 259] on link "Reports" at bounding box center [92, 263] width 184 height 37
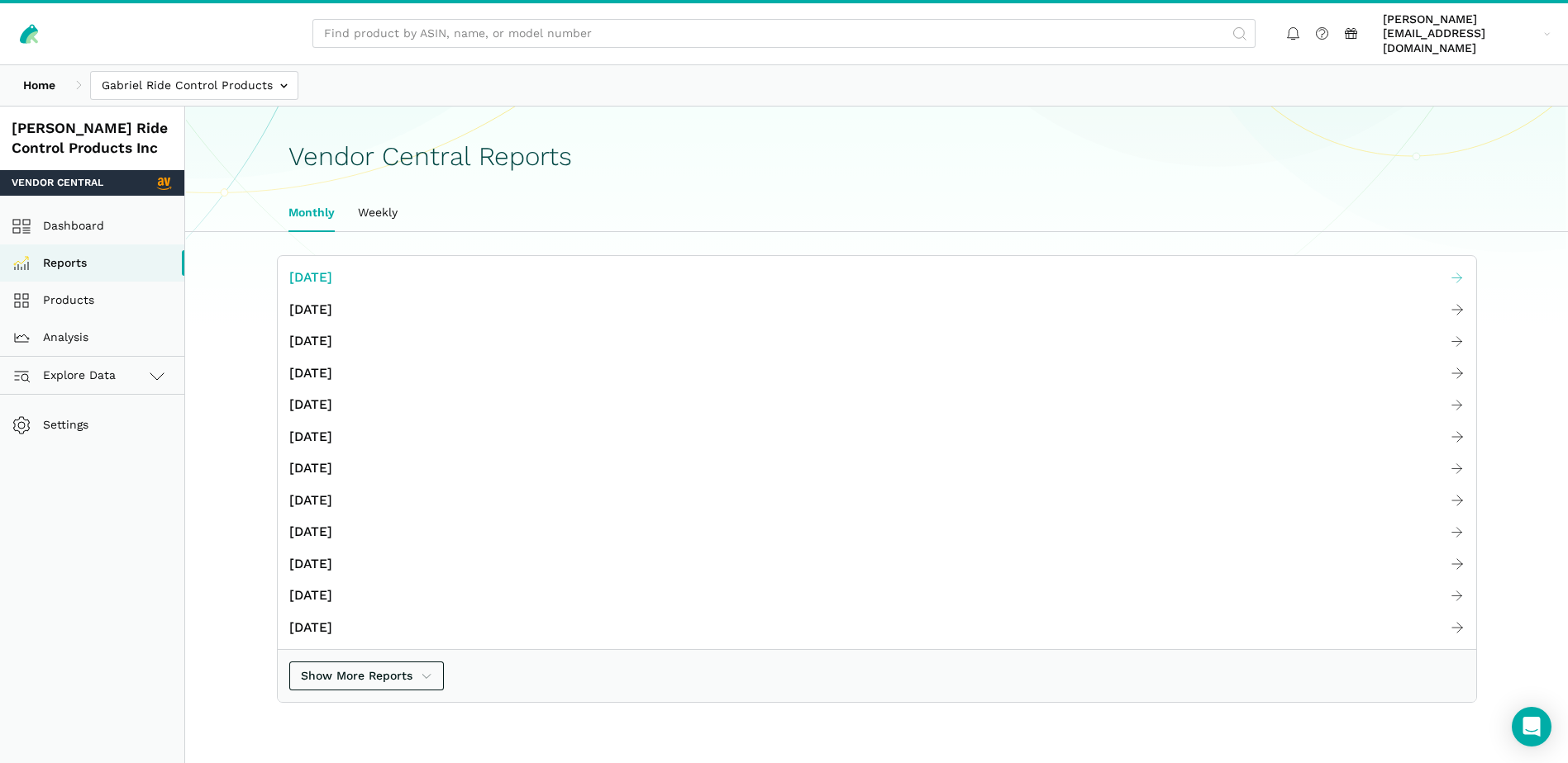
click at [332, 268] on span "[DATE]" at bounding box center [311, 278] width 43 height 21
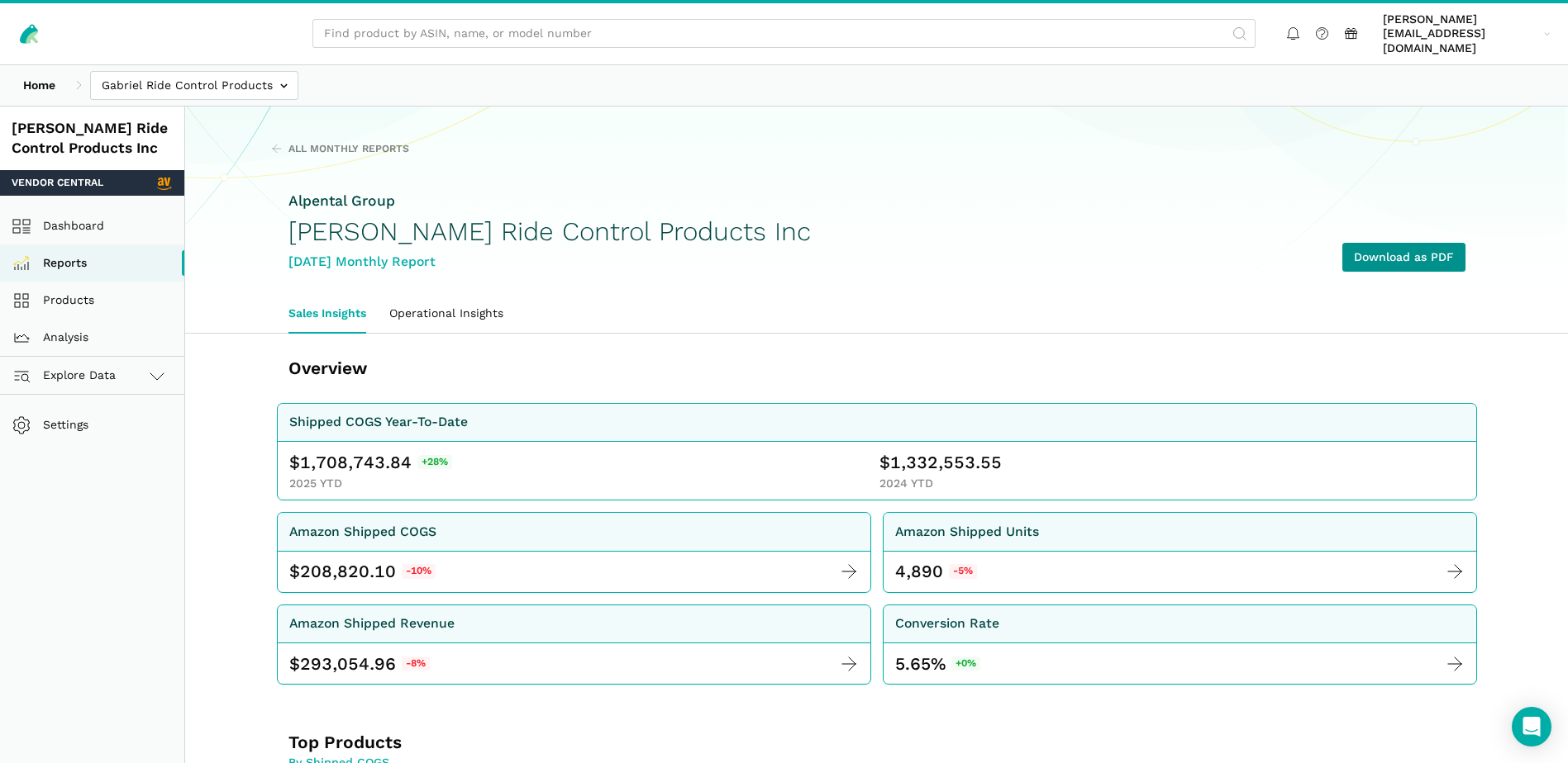
click at [1426, 243] on link "Download as PDF" at bounding box center [1403, 257] width 123 height 29
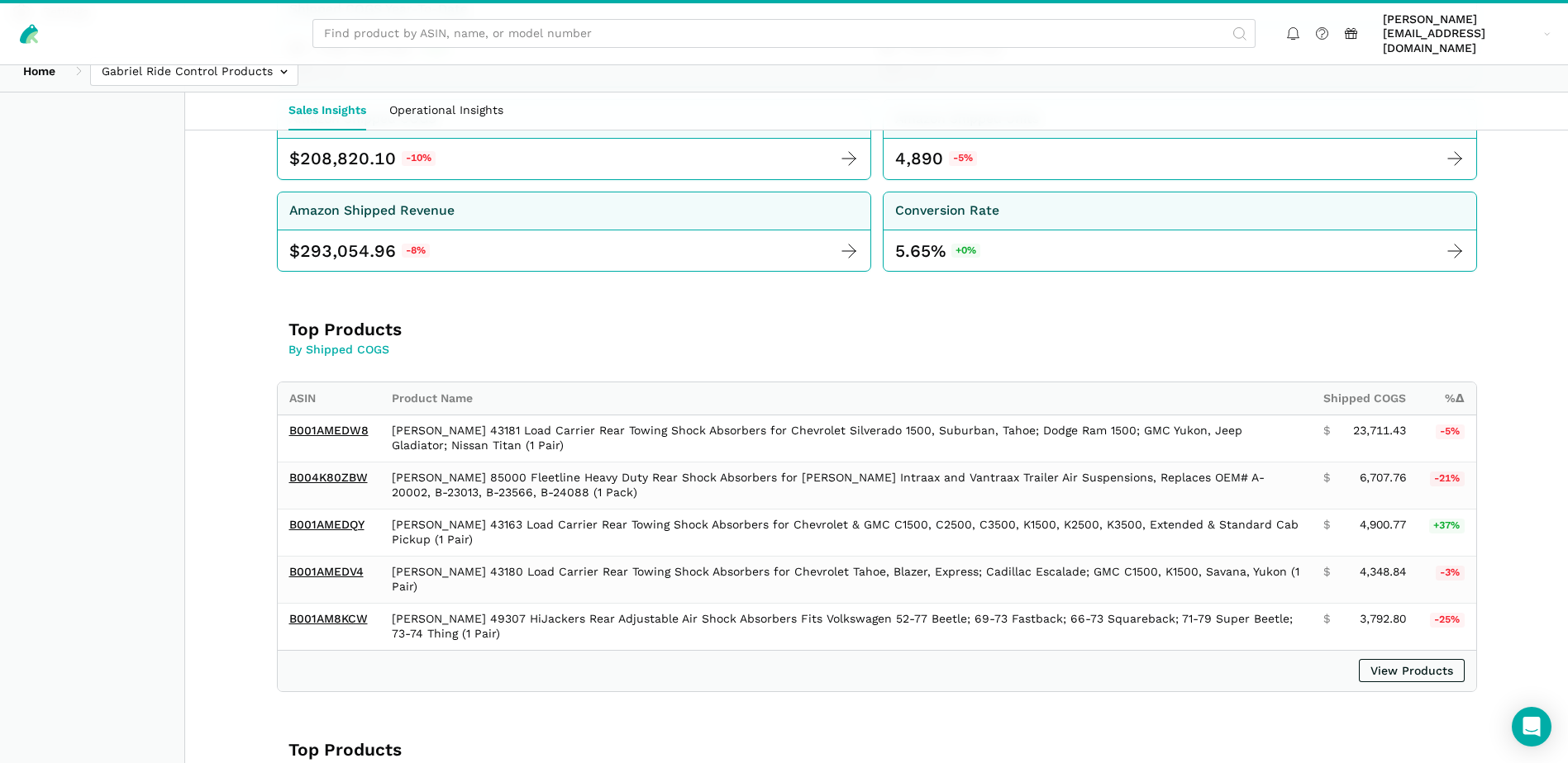
scroll to position [495, 0]
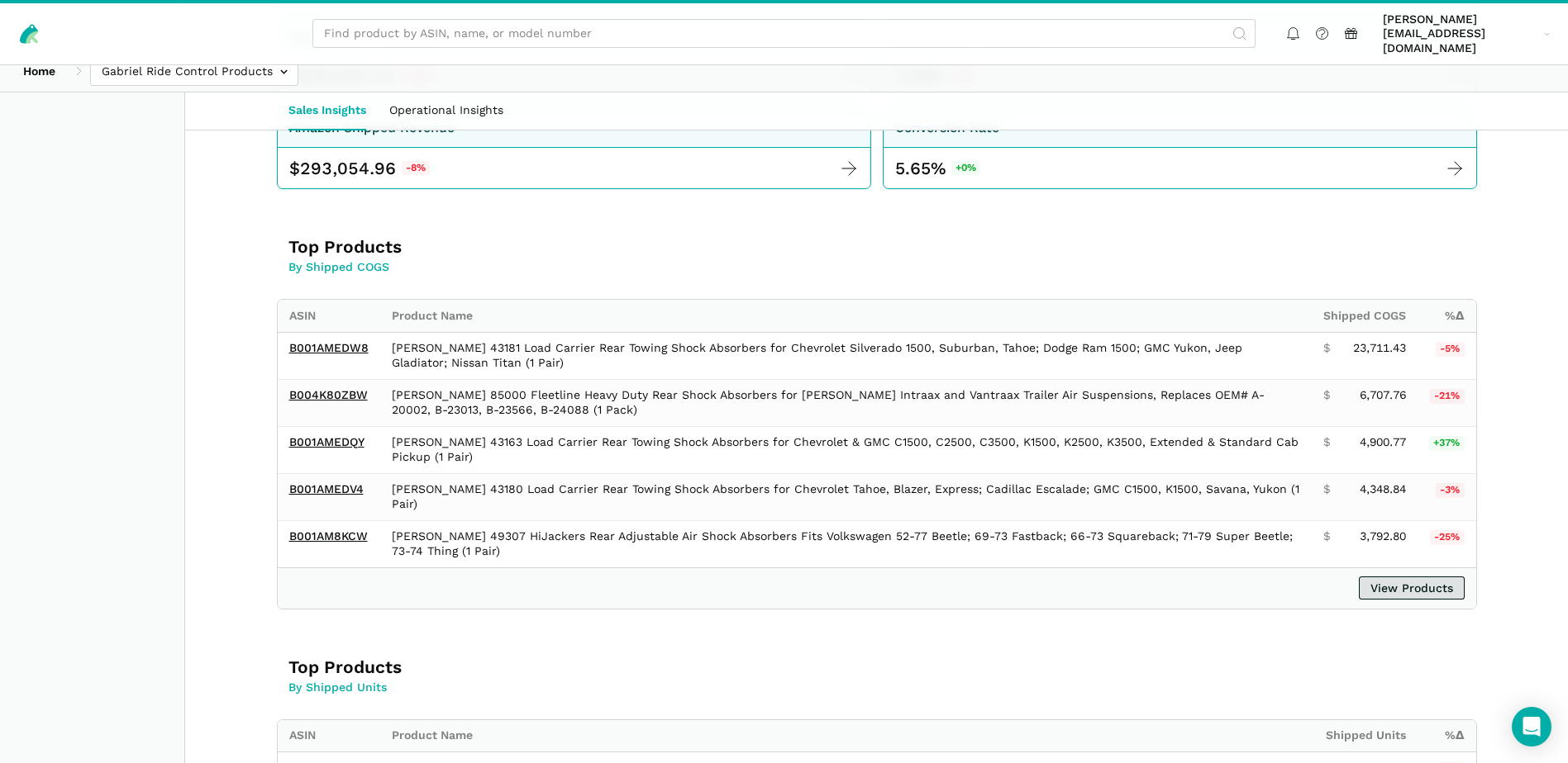
click at [1396, 576] on link "View Products" at bounding box center [1411, 588] width 105 height 23
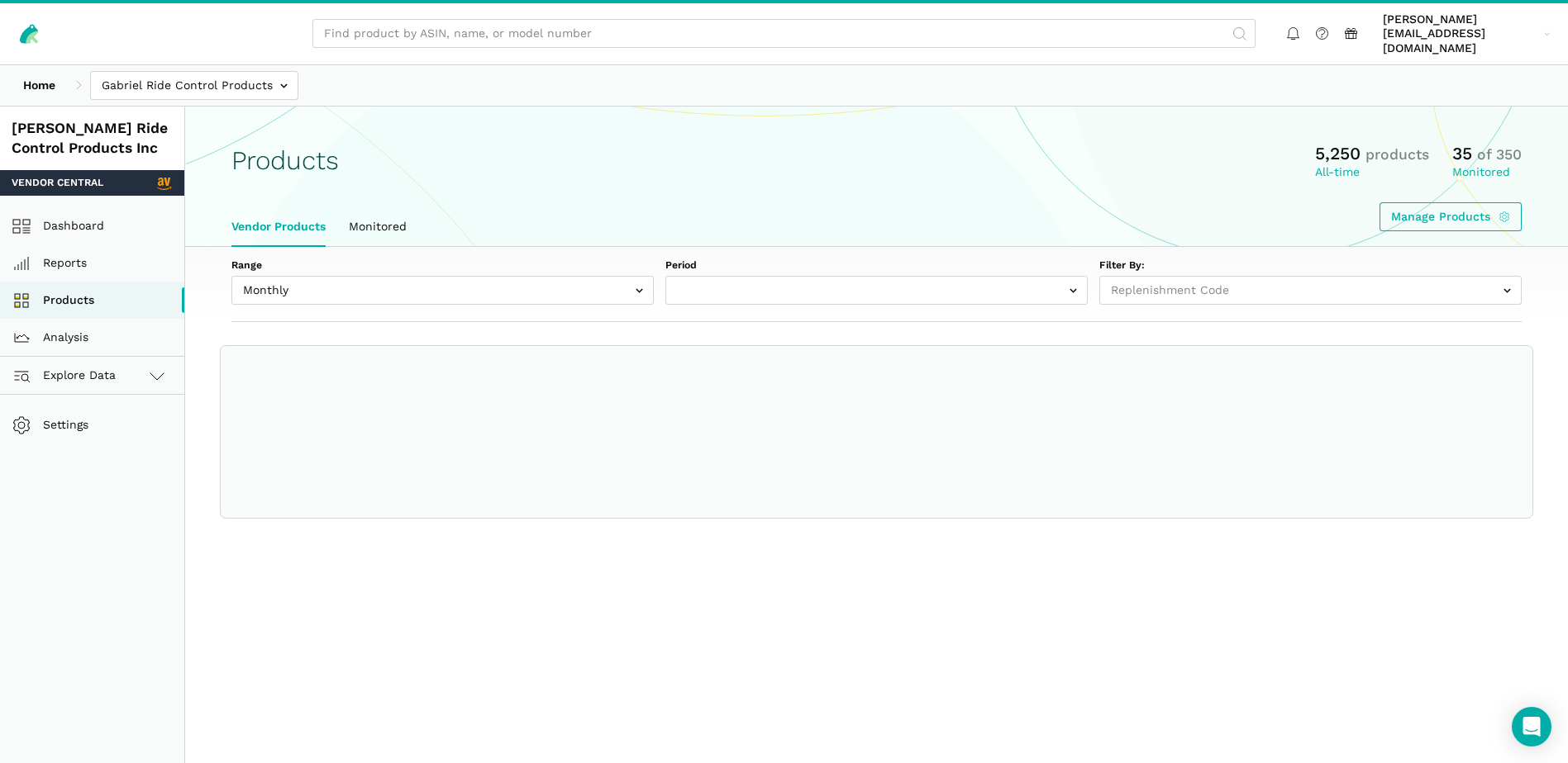
select select
select select "Monthly|[DATE]"
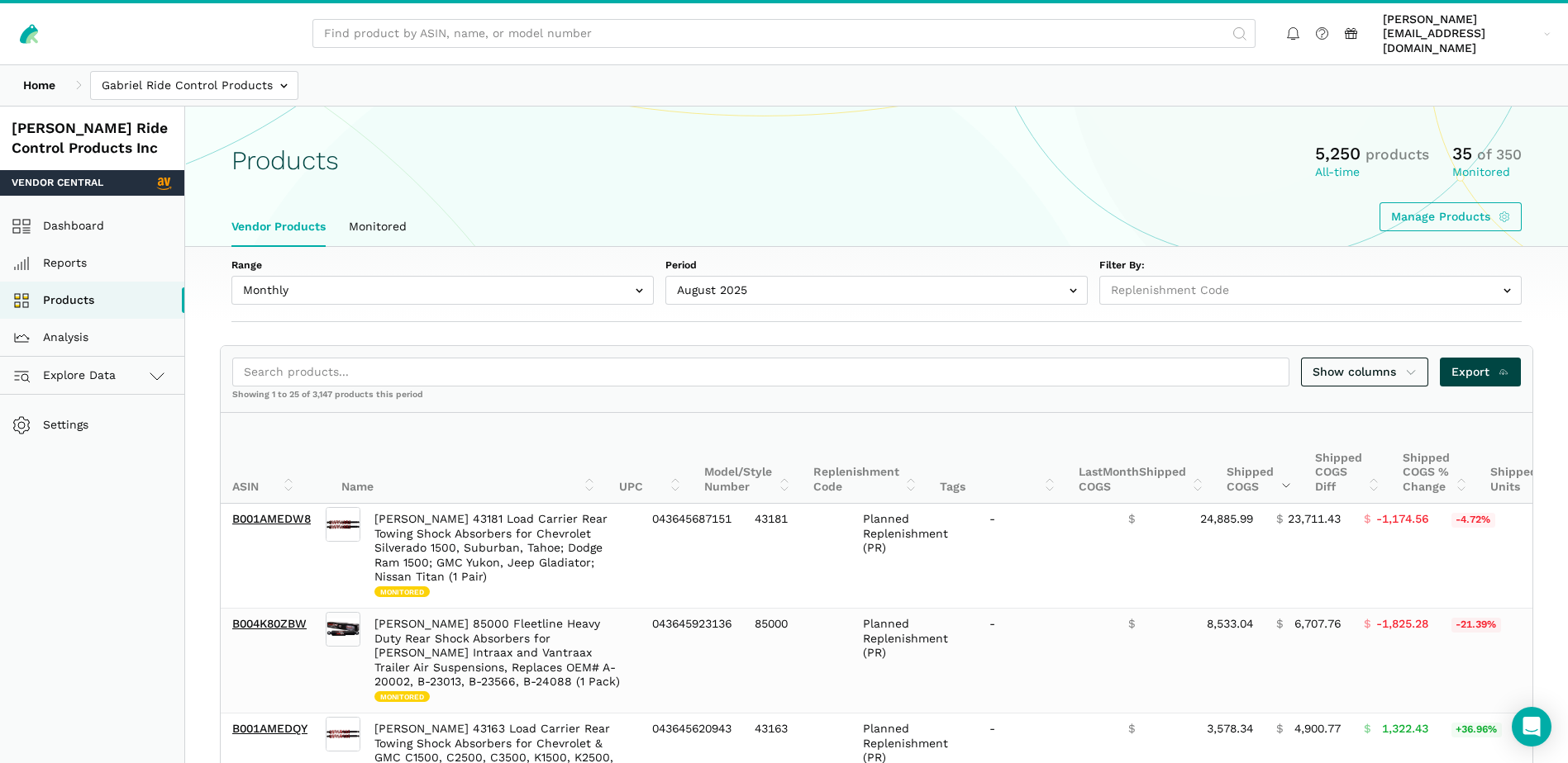
click at [1490, 365] on span "Export" at bounding box center [1480, 371] width 59 height 18
click at [260, 76] on input "text" at bounding box center [194, 85] width 208 height 29
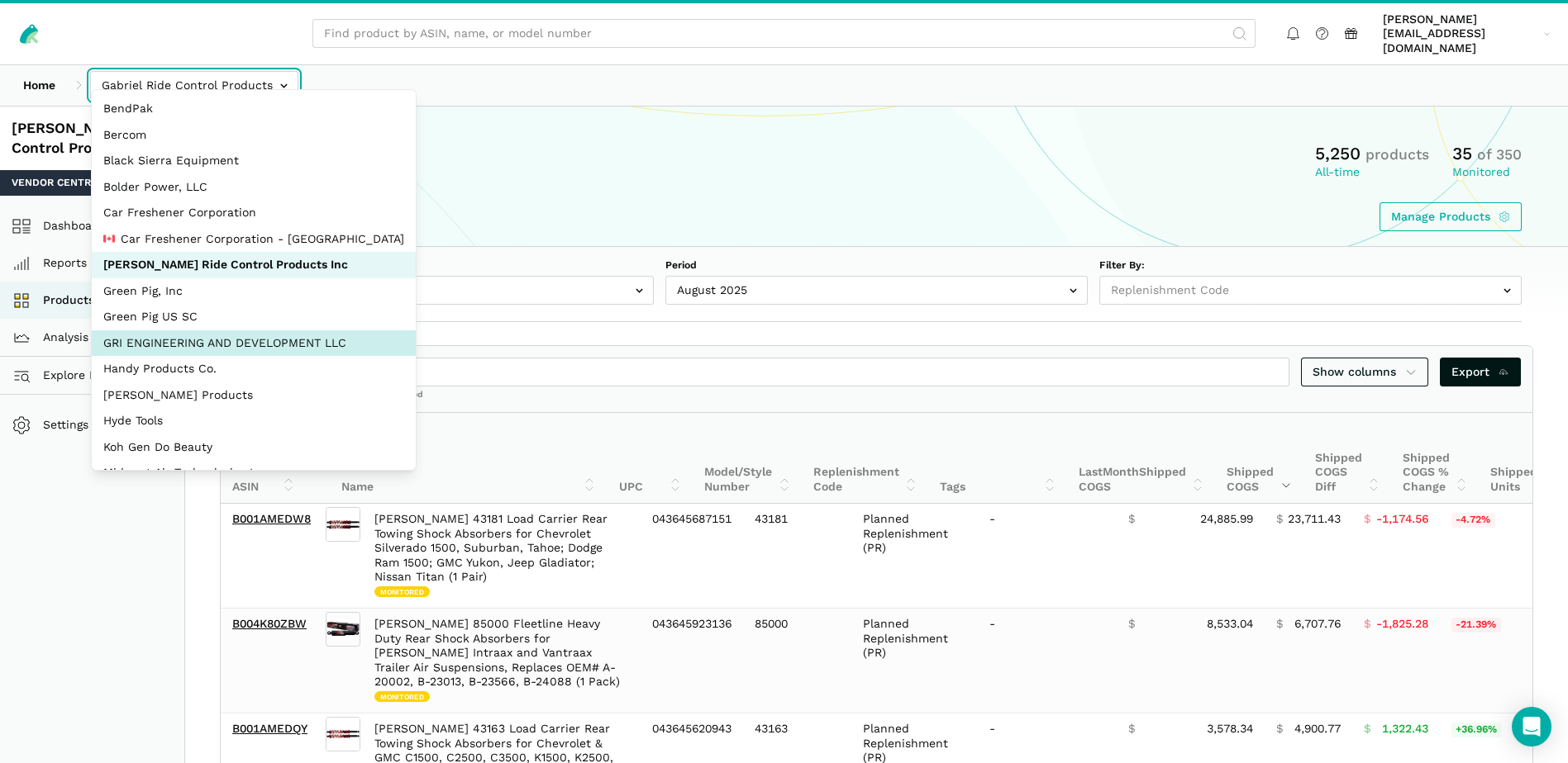
select select "Hei8wDUEZnK8pJhs1ysxCZLc"
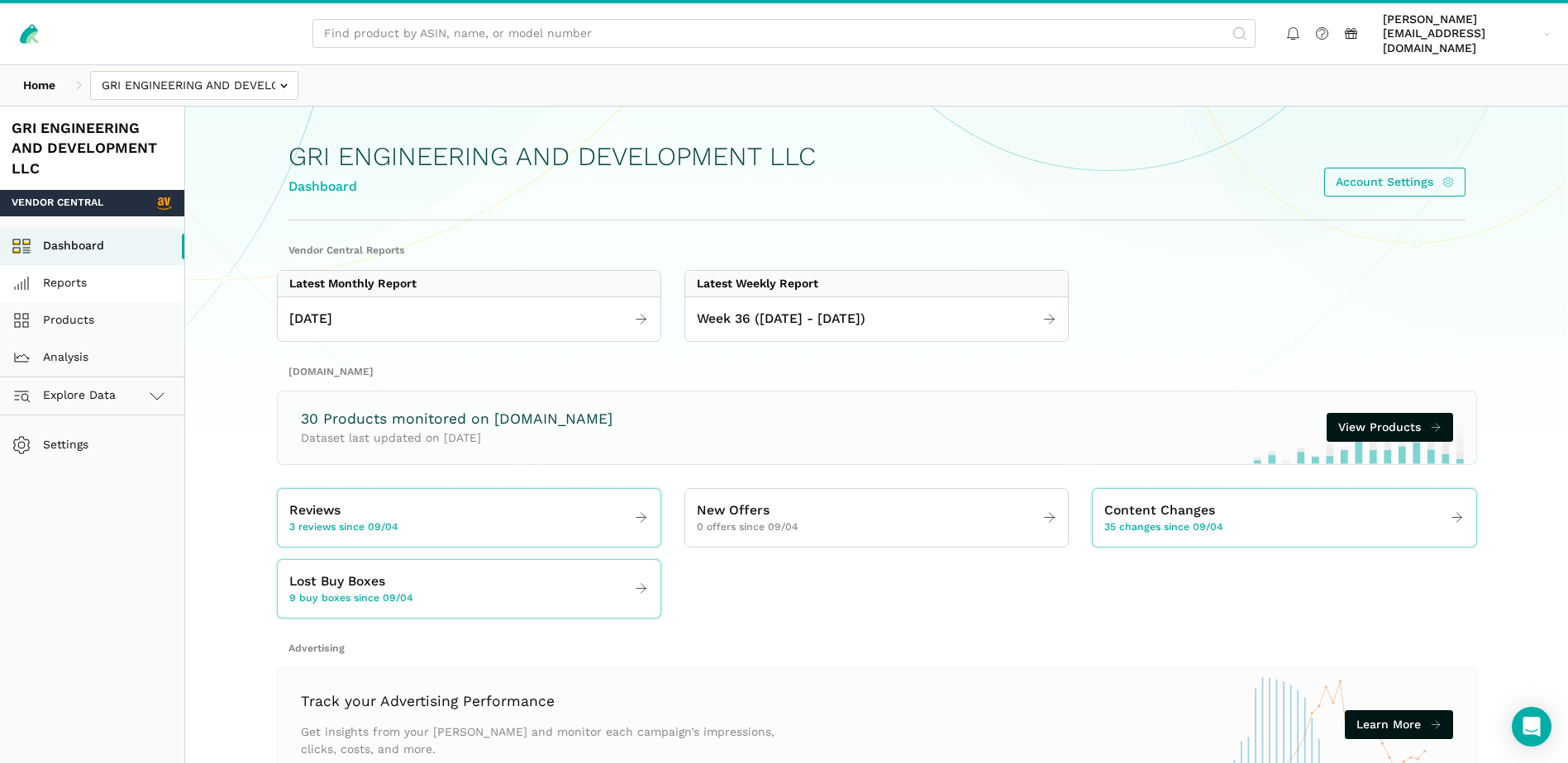
click at [66, 267] on link "Reports" at bounding box center [92, 284] width 184 height 37
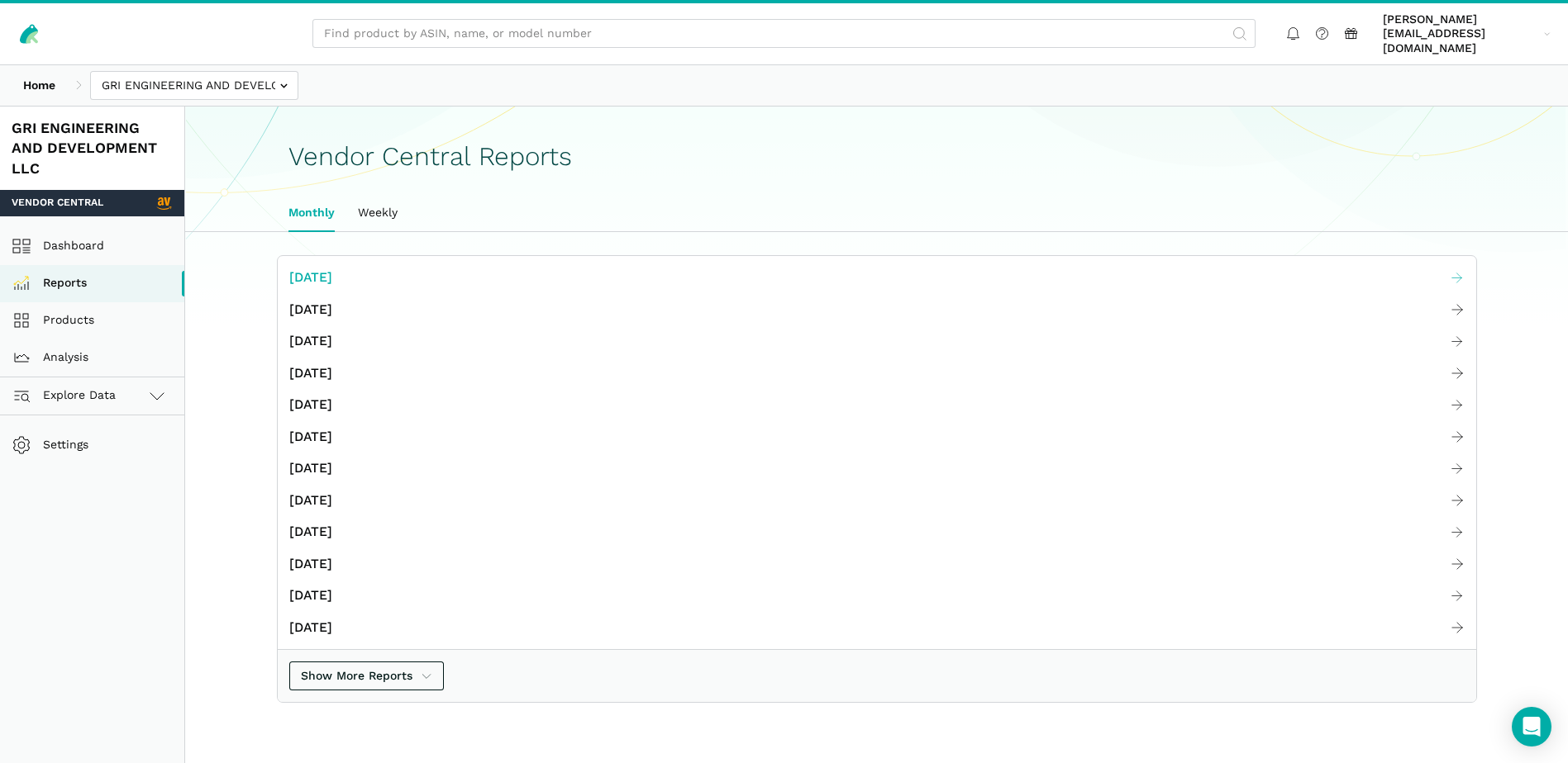
click at [332, 268] on span "[DATE]" at bounding box center [311, 278] width 43 height 21
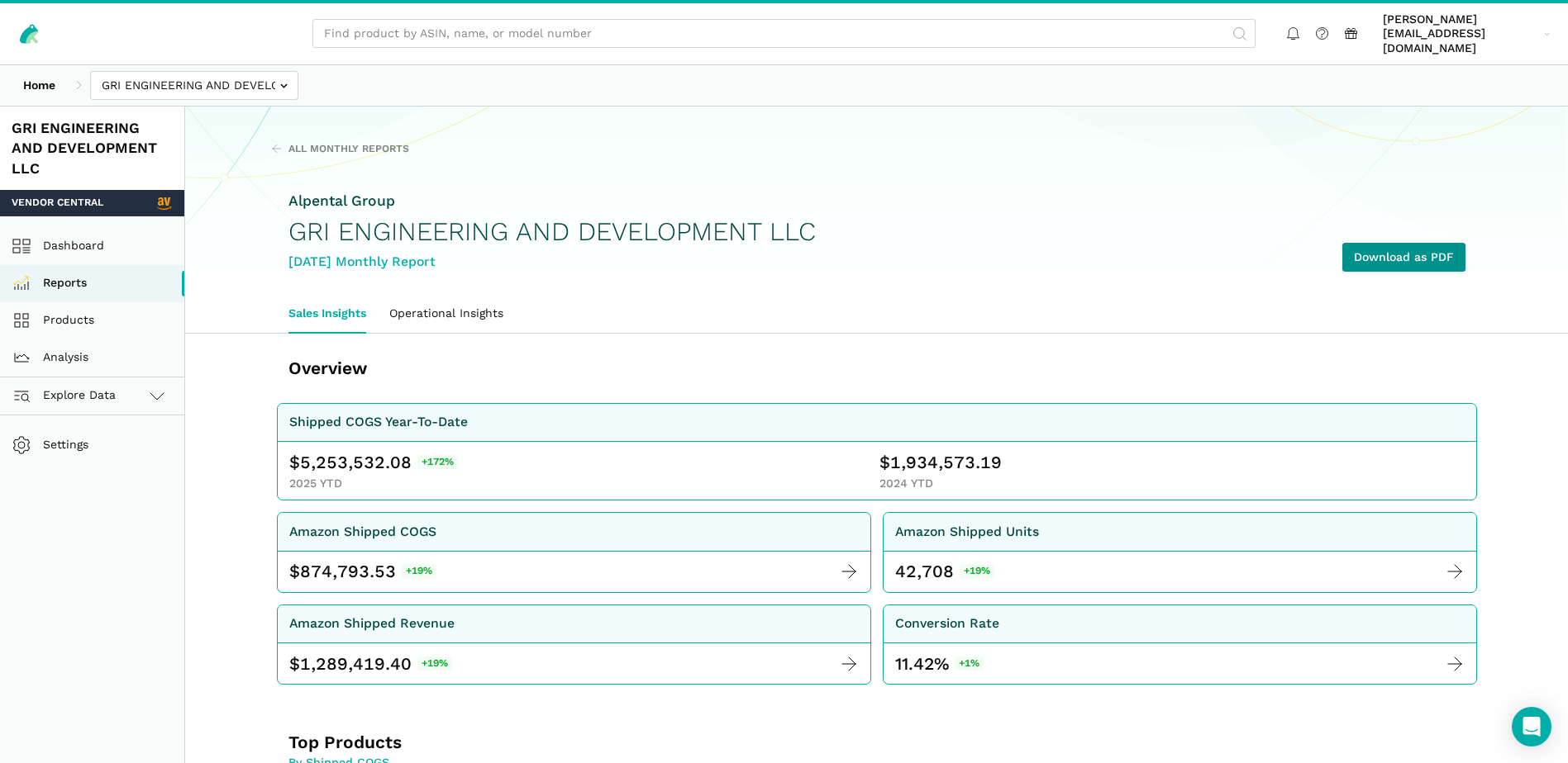
click at [1408, 243] on link "Download as PDF" at bounding box center [1403, 257] width 123 height 29
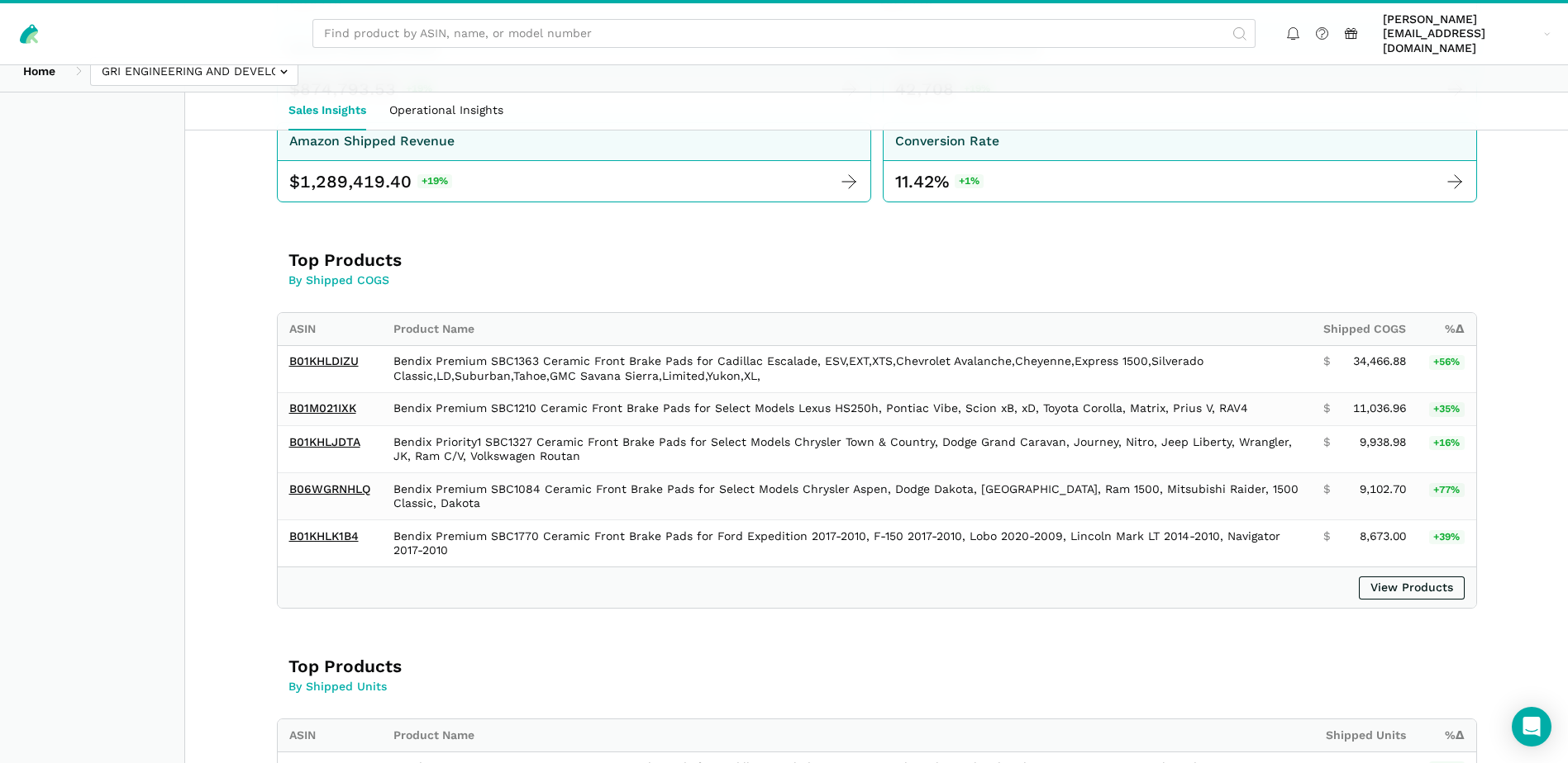
scroll to position [512, 0]
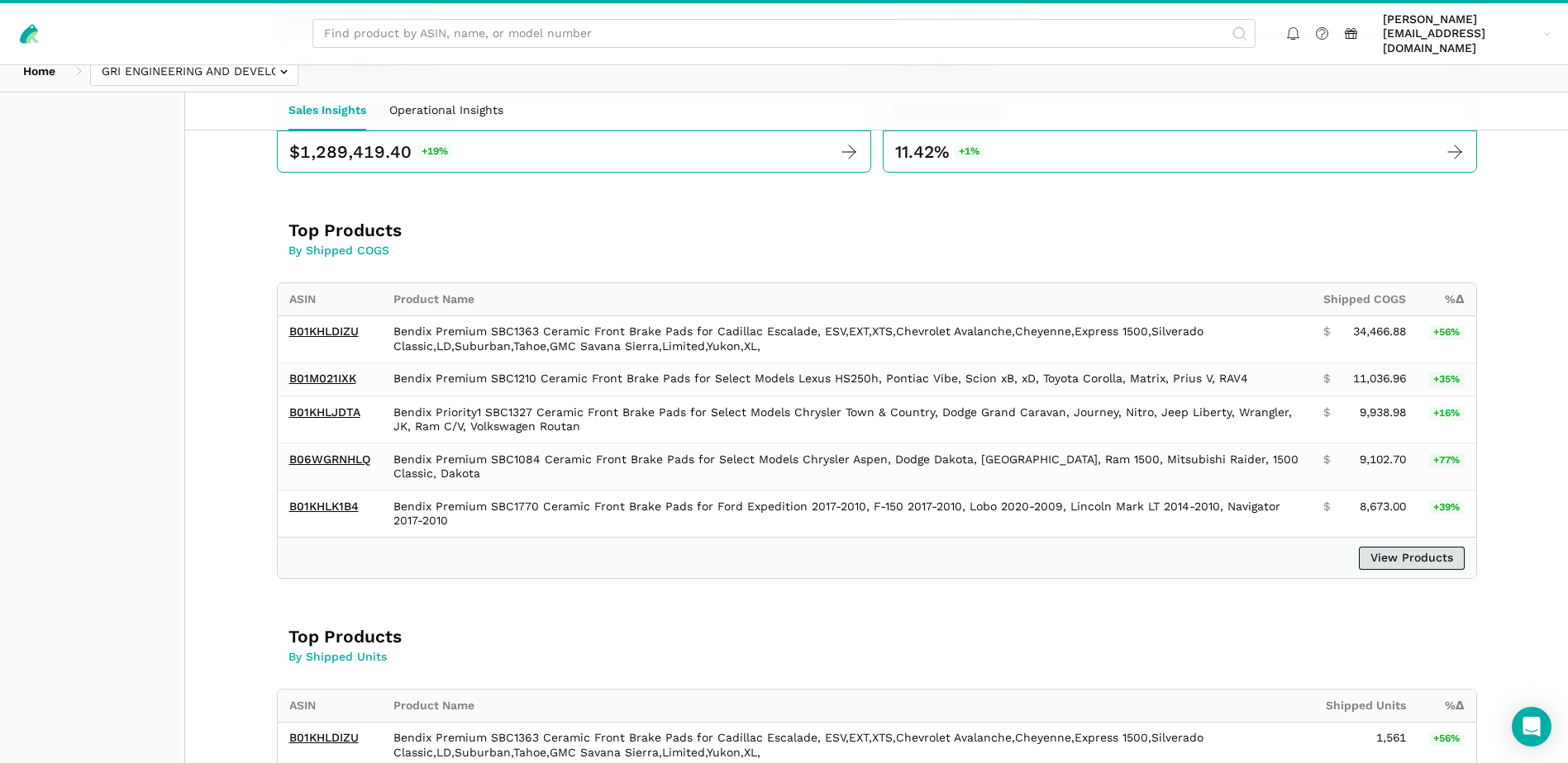
click at [1447, 547] on link "View Products" at bounding box center [1411, 559] width 105 height 23
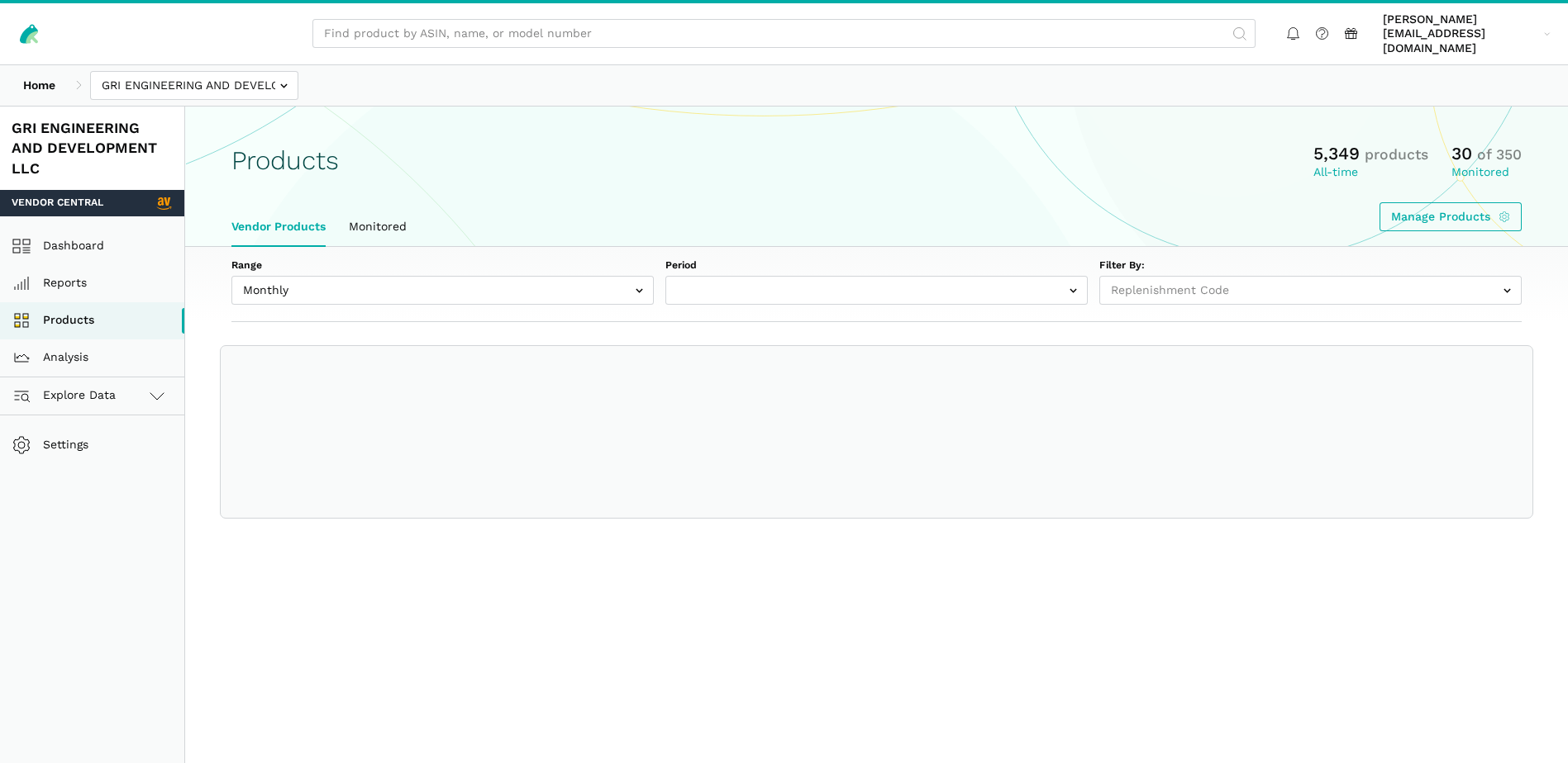
select select
select select "Monthly|[DATE]"
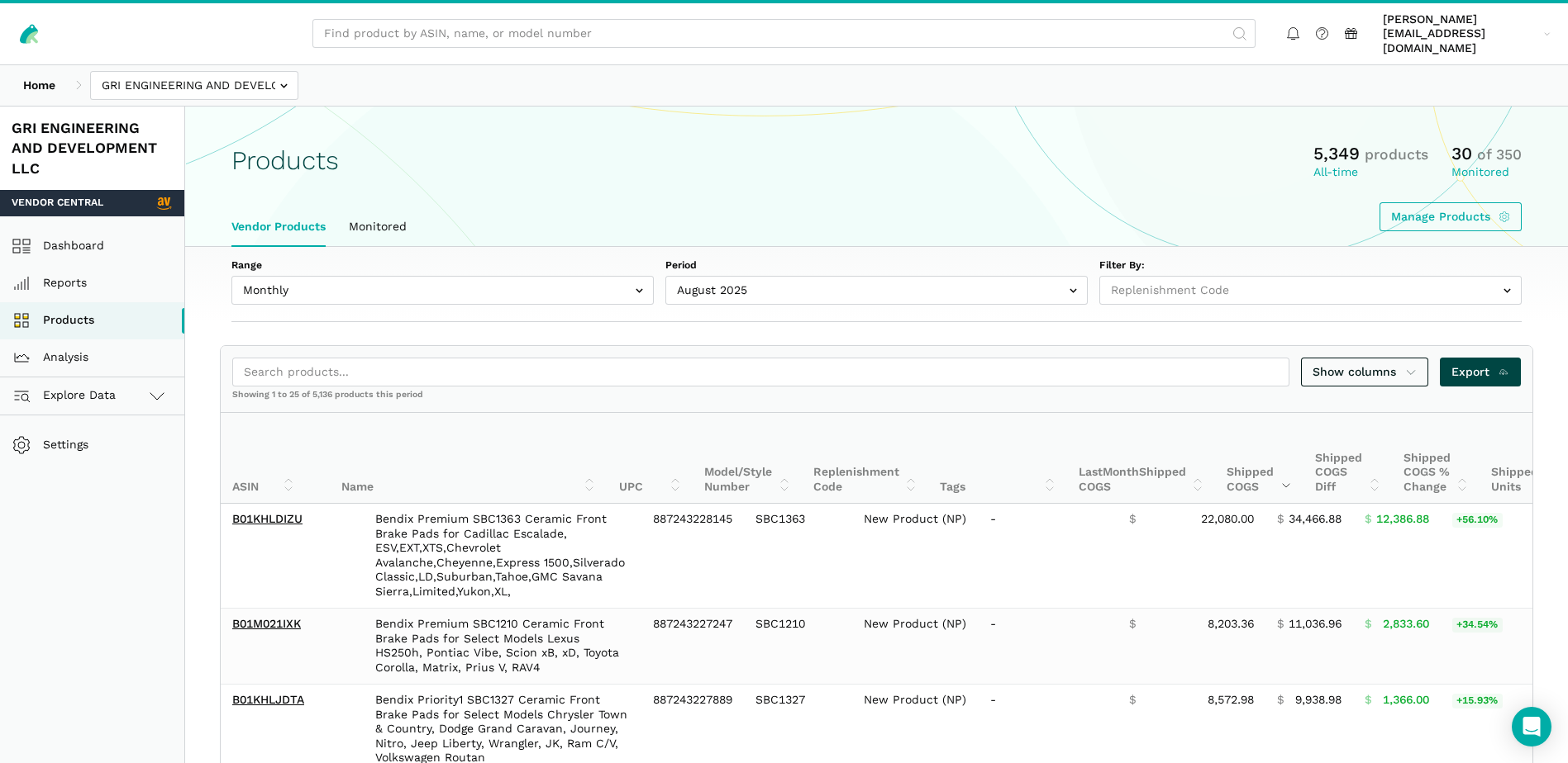
click at [1490, 363] on span "Export" at bounding box center [1480, 371] width 59 height 18
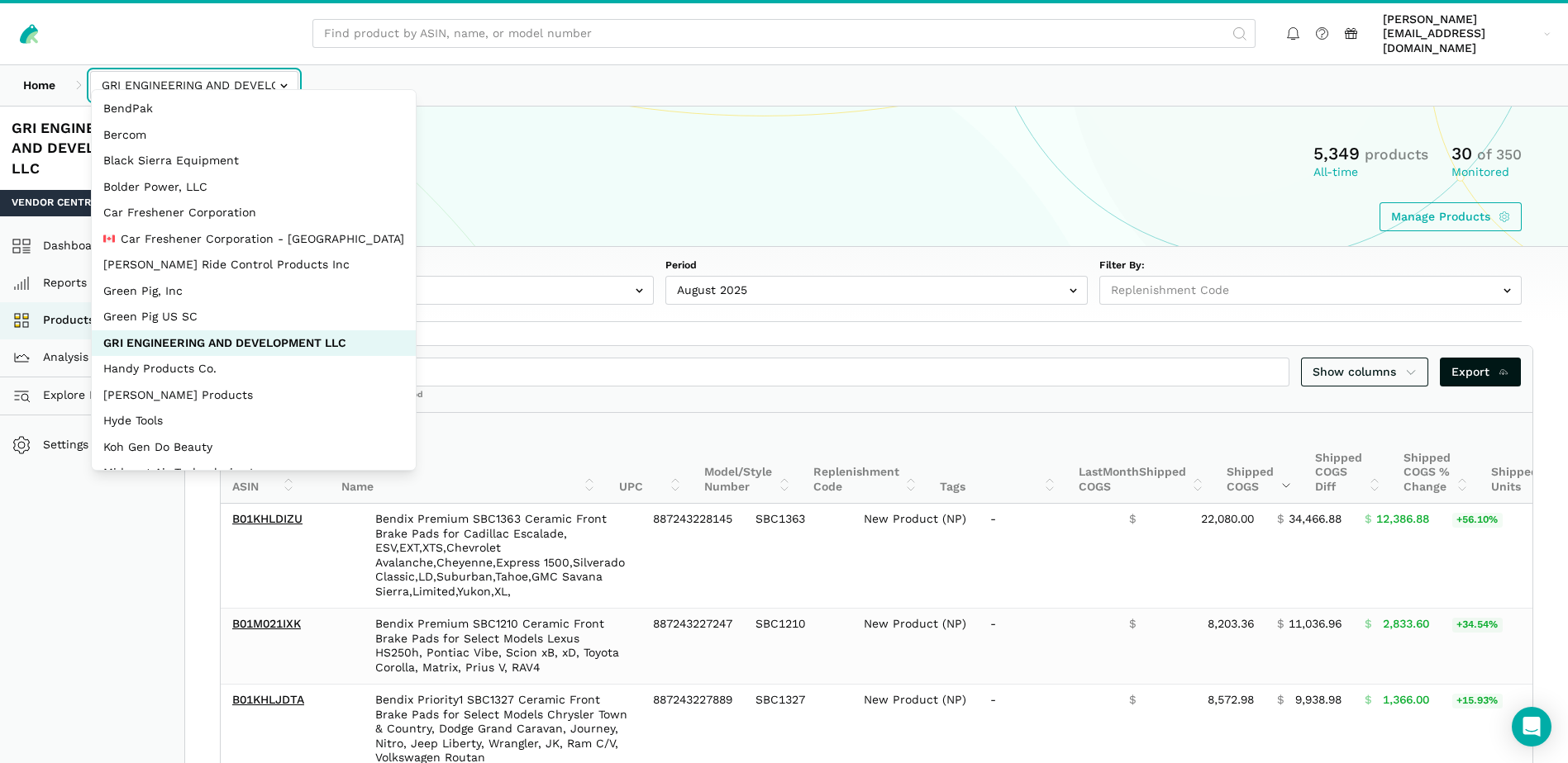
click at [282, 71] on input "text" at bounding box center [194, 85] width 208 height 29
select select "bYbTYo3HXWRCsidytvYJ1e2X"
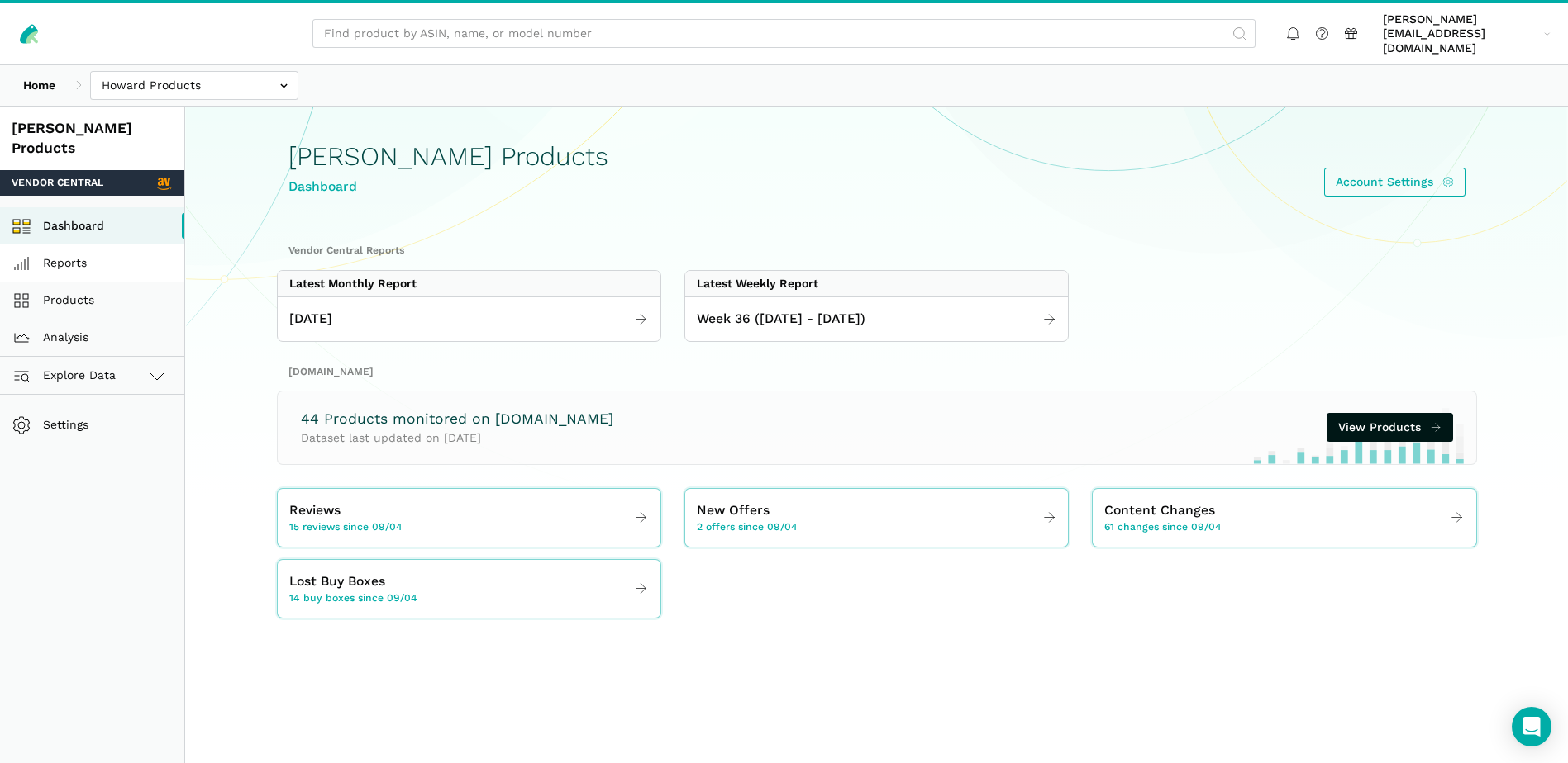
click at [70, 244] on link "Reports" at bounding box center [92, 263] width 184 height 37
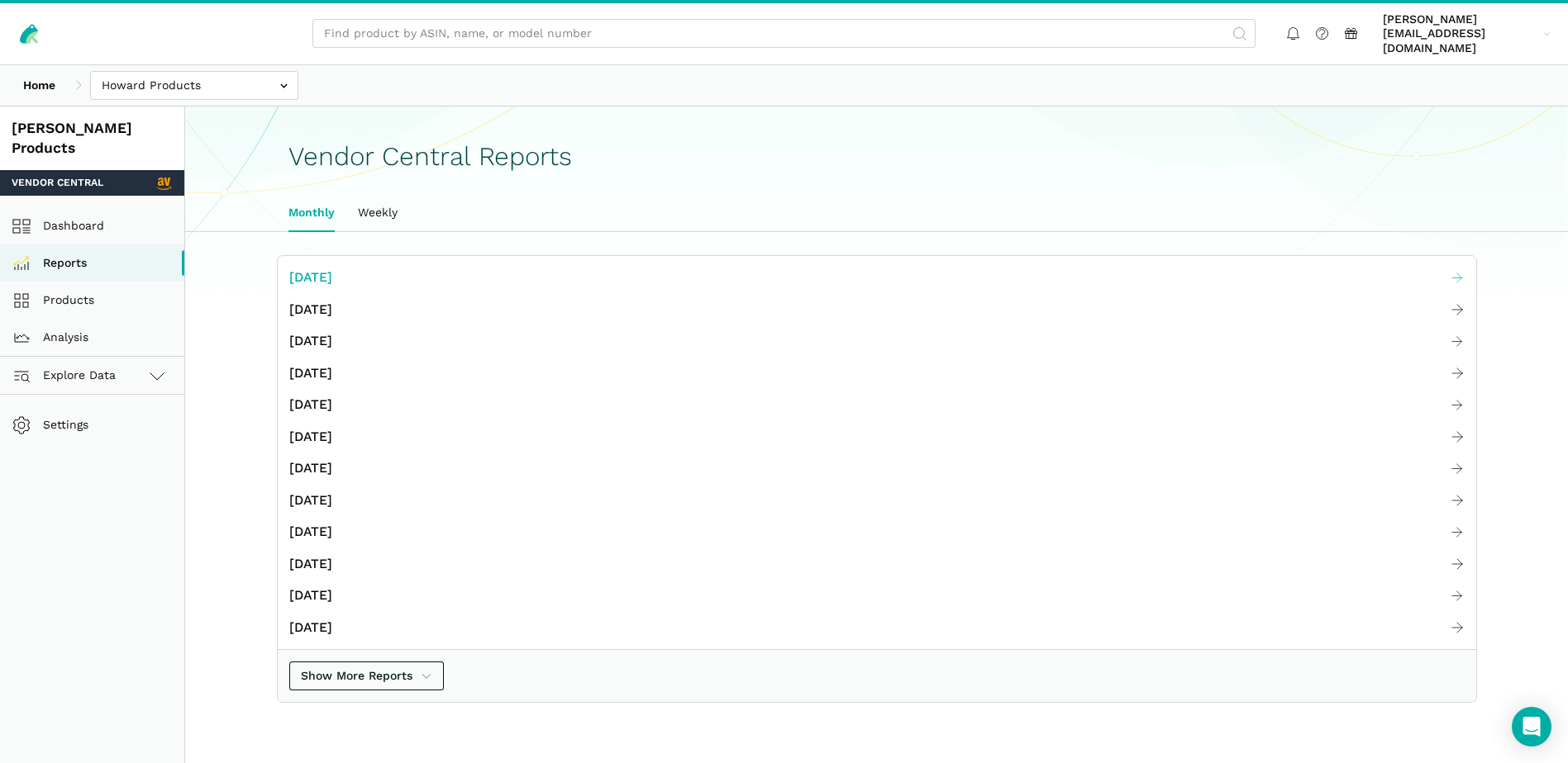
click at [332, 268] on span "[DATE]" at bounding box center [311, 278] width 43 height 21
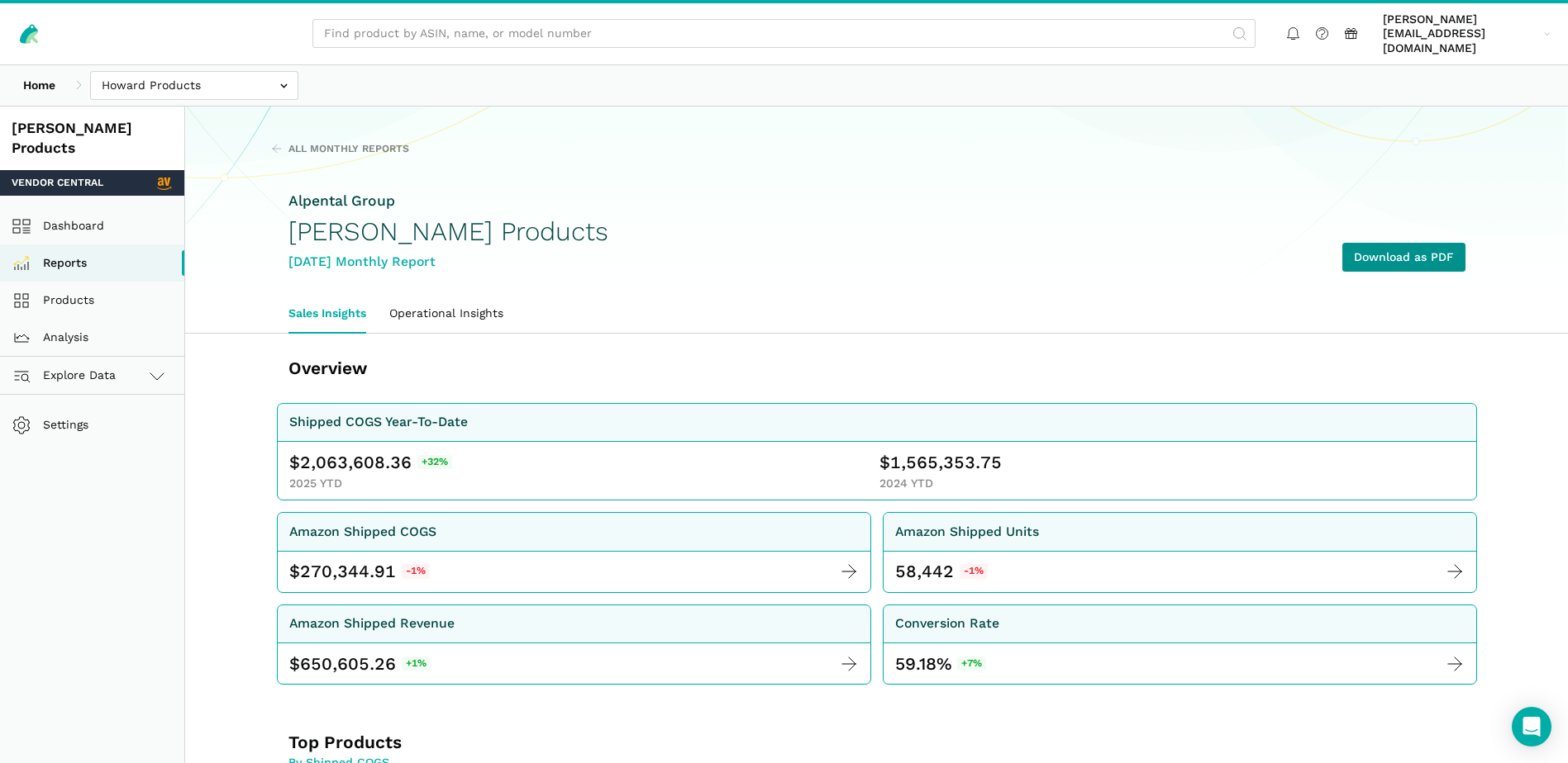
click at [1422, 228] on div "Alpental Group Howard Products August 2025 Monthly Report Download as PDF" at bounding box center [877, 231] width 1177 height 127
click at [1420, 247] on link "Download as PDF" at bounding box center [1403, 257] width 123 height 29
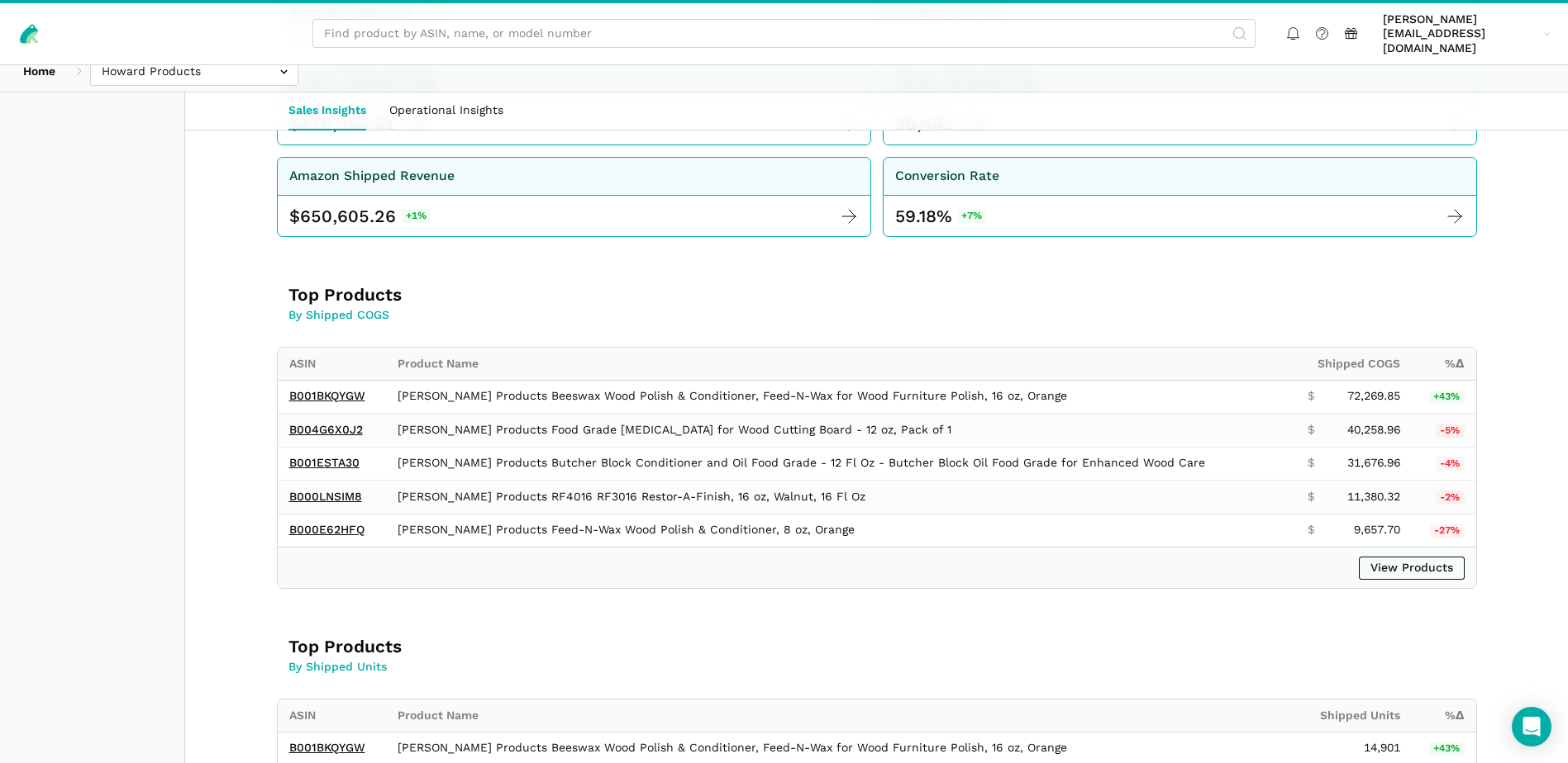
scroll to position [495, 0]
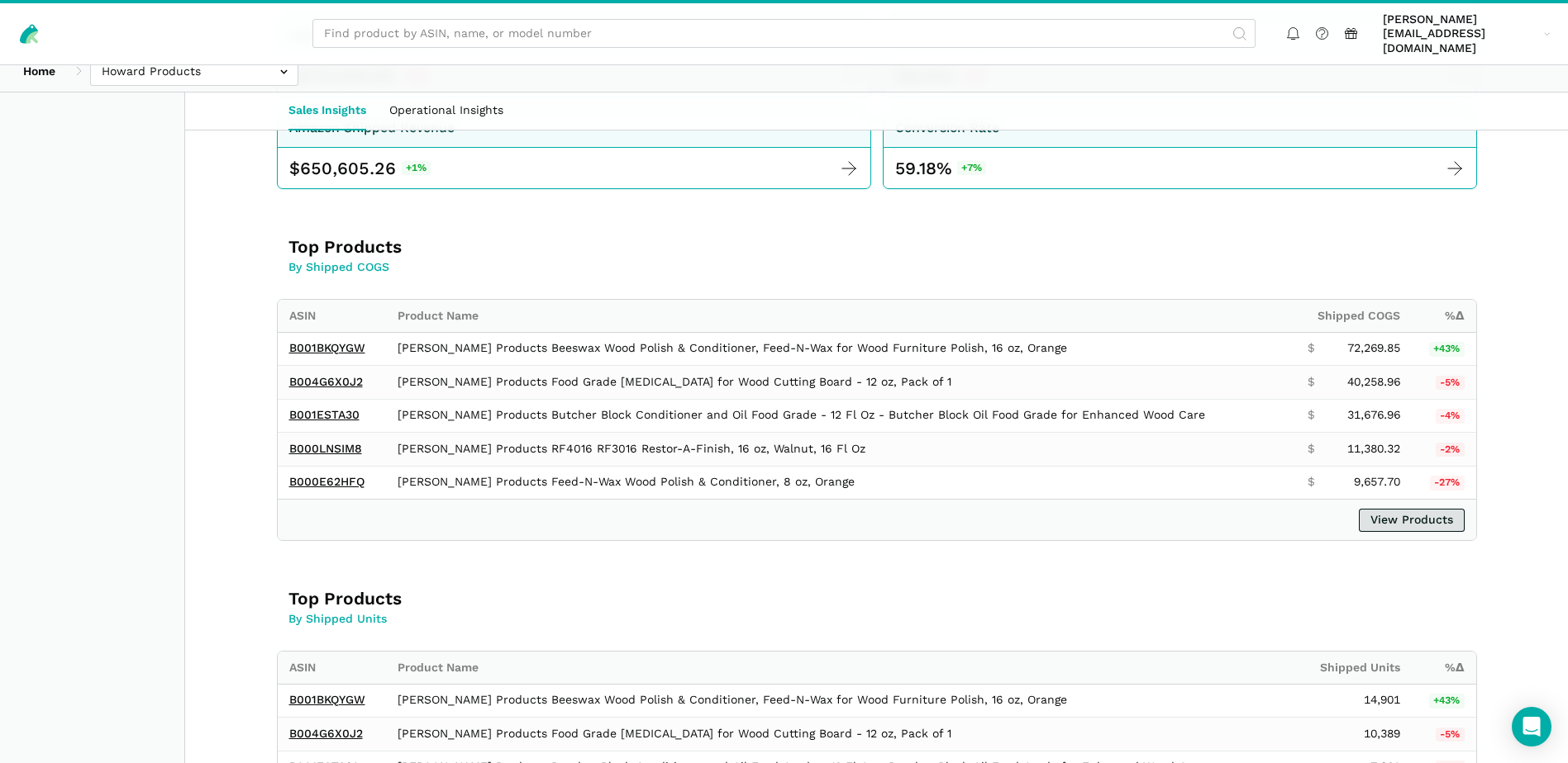
click at [1443, 509] on link "View Products" at bounding box center [1411, 520] width 105 height 23
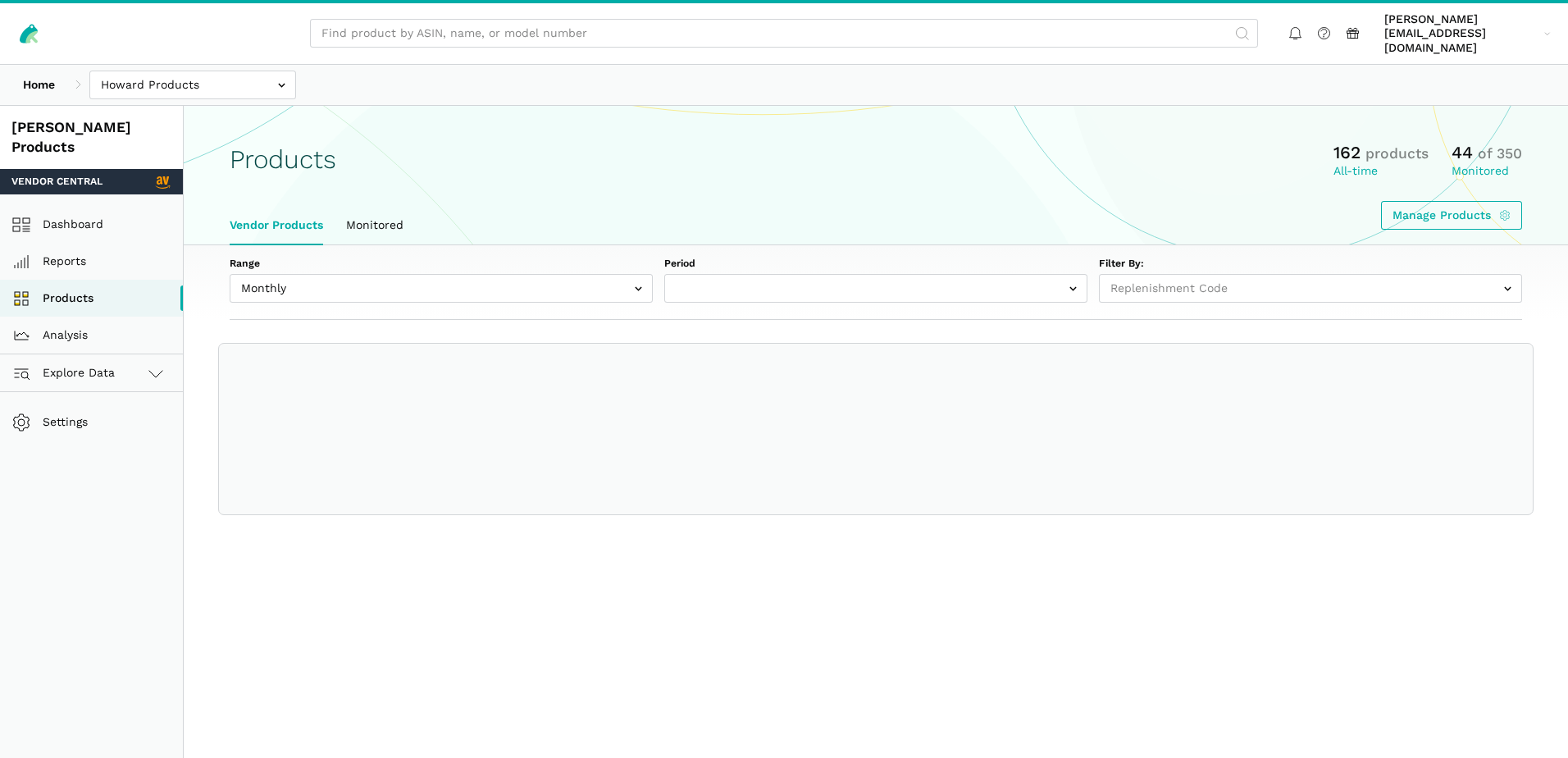
select select
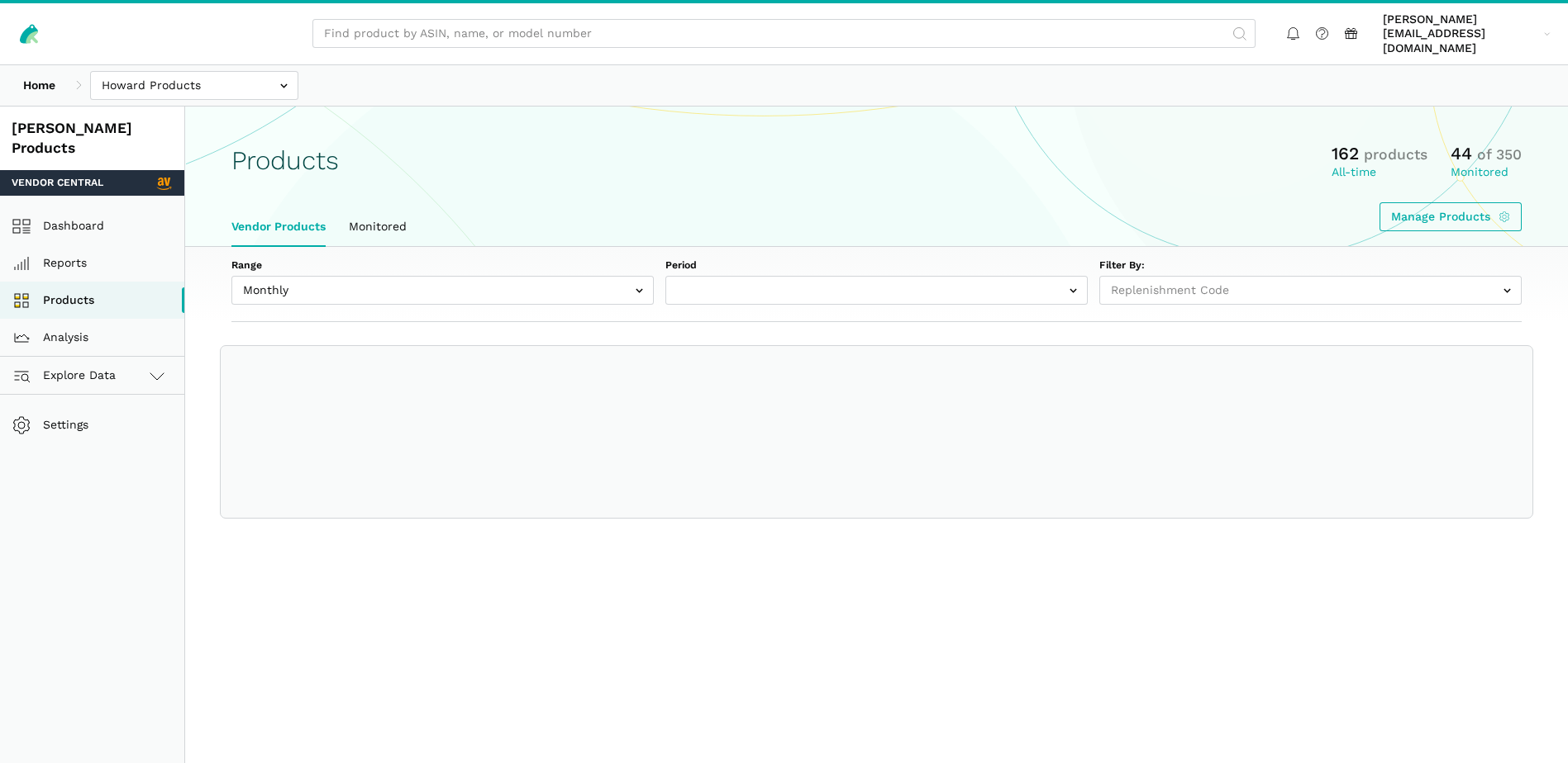
select select "Monthly|2025-08-01"
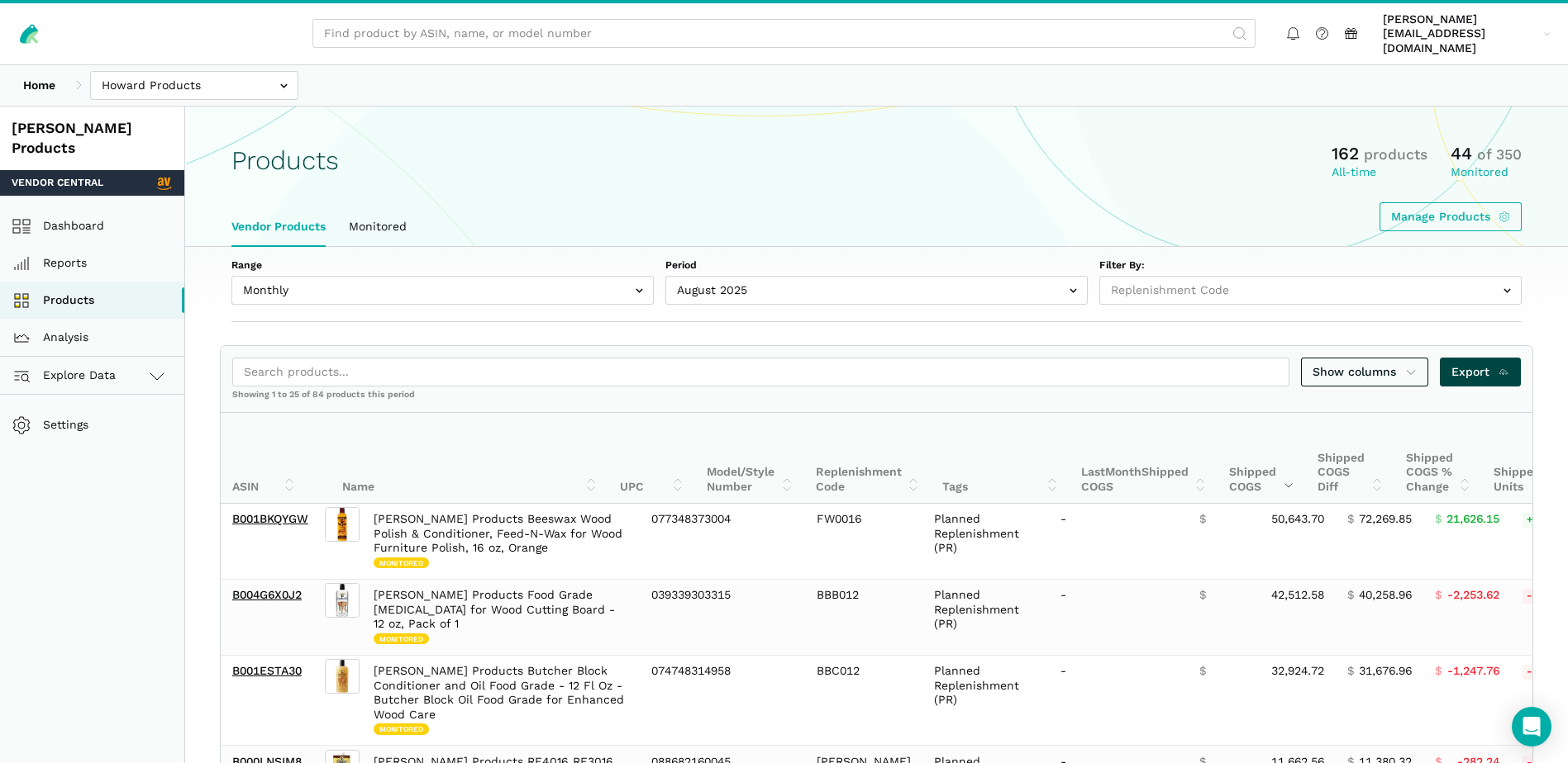
click at [1478, 363] on span "Export" at bounding box center [1480, 371] width 59 height 18
click at [277, 75] on input "text" at bounding box center [194, 85] width 208 height 29
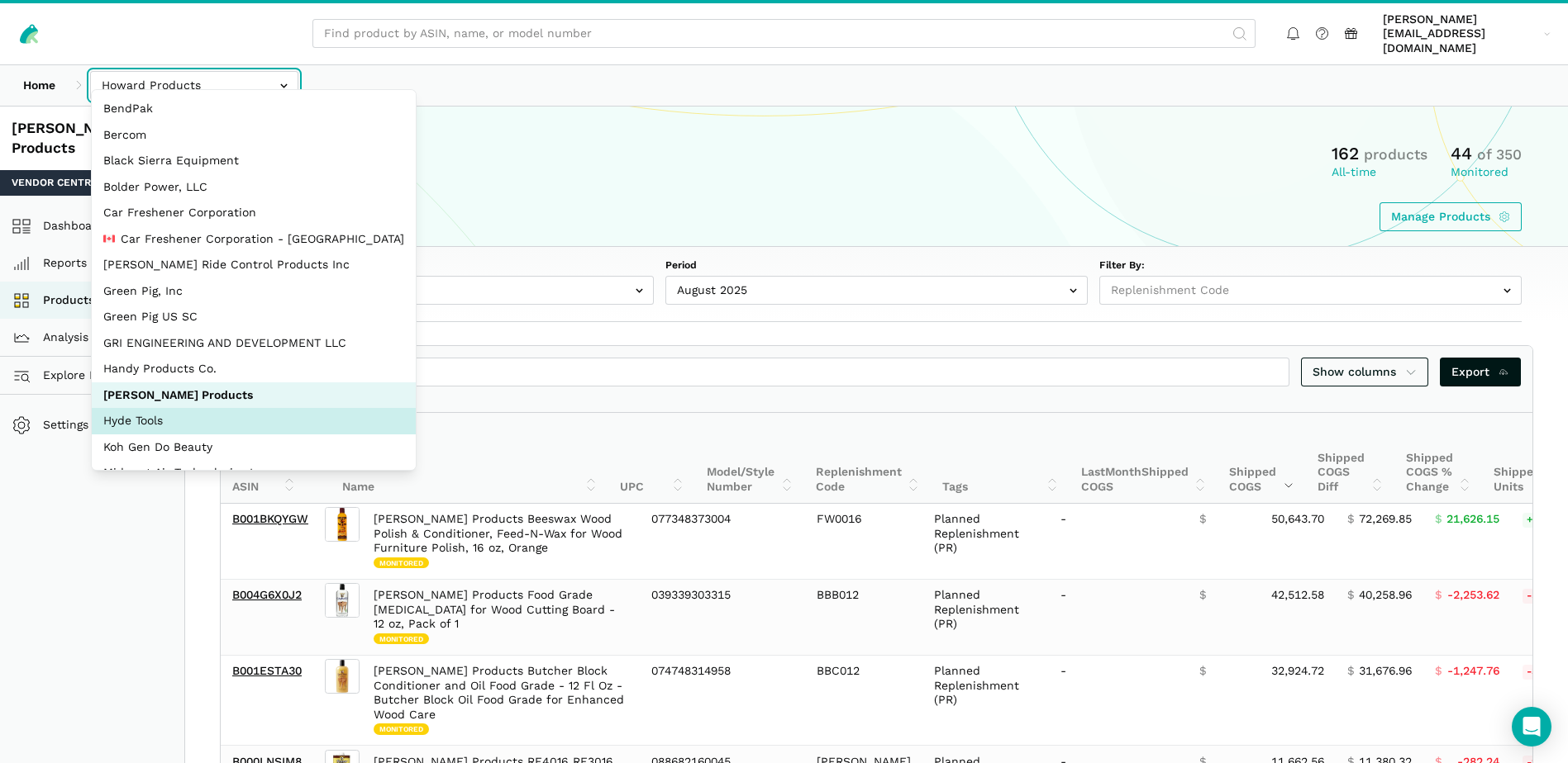
select select "QgUcRZ8TGAhVVPYC2ZoWPij6"
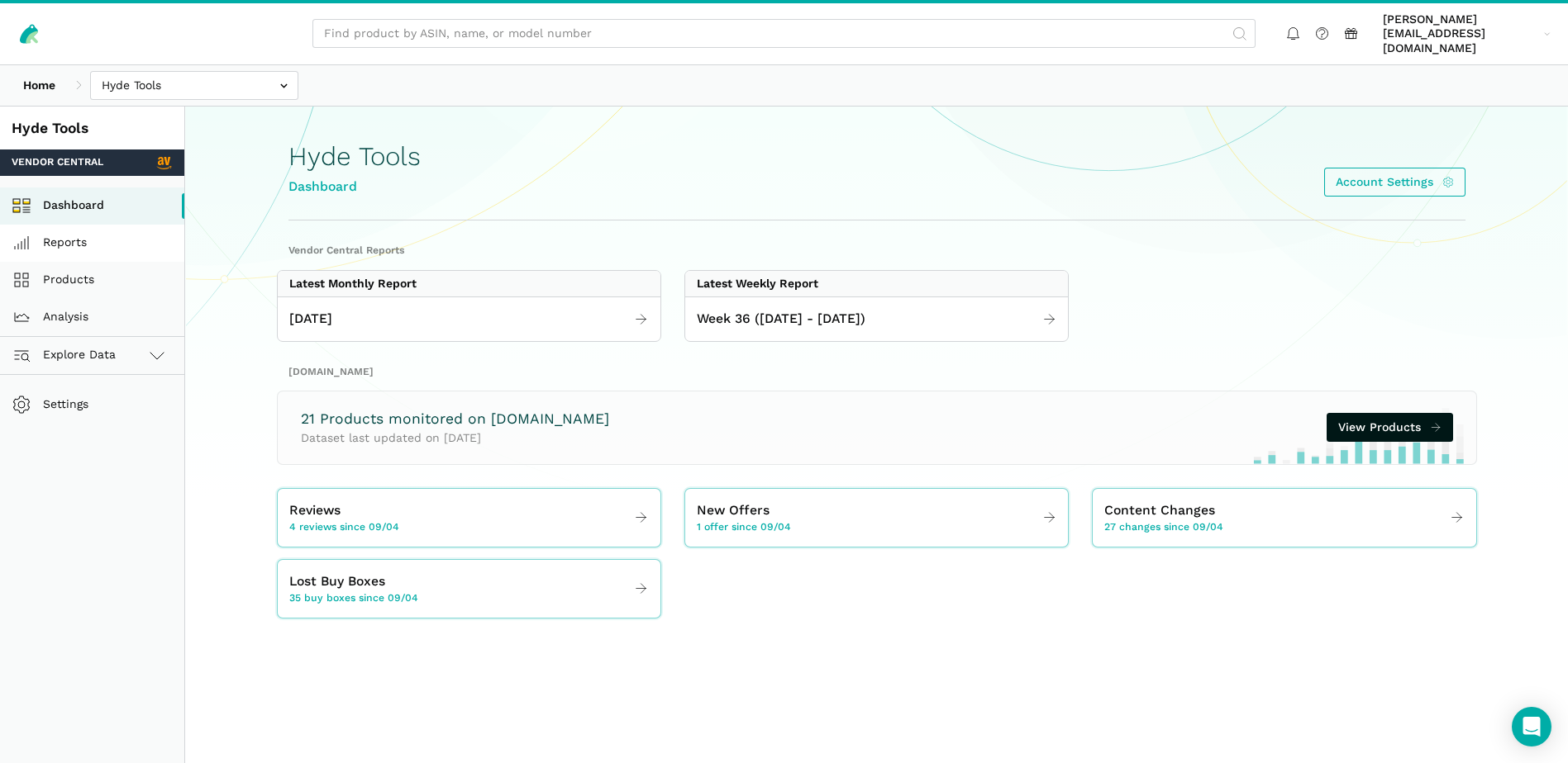
click at [81, 227] on link "Reports" at bounding box center [92, 243] width 184 height 37
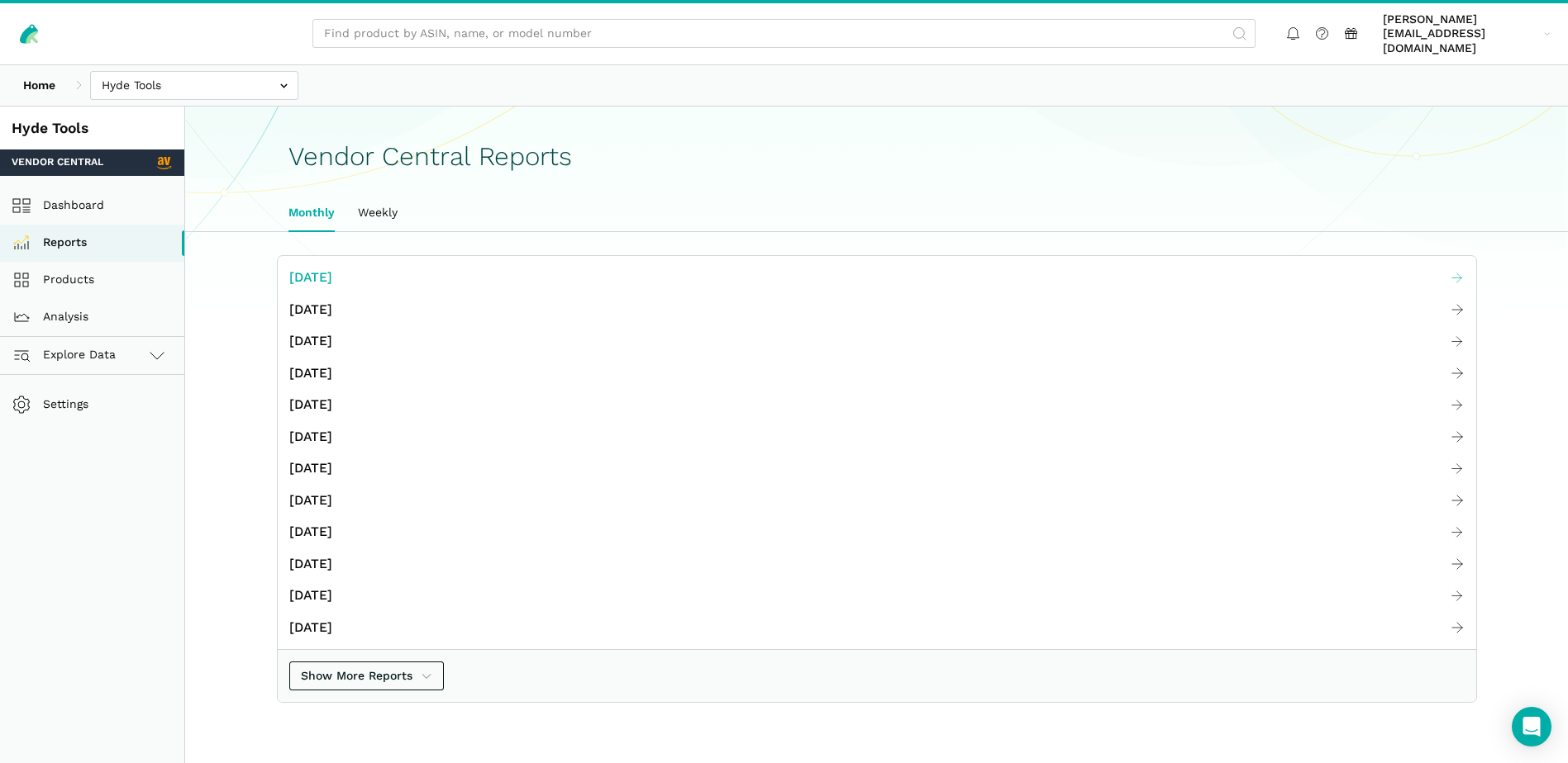
click at [320, 268] on span "[DATE]" at bounding box center [311, 278] width 43 height 21
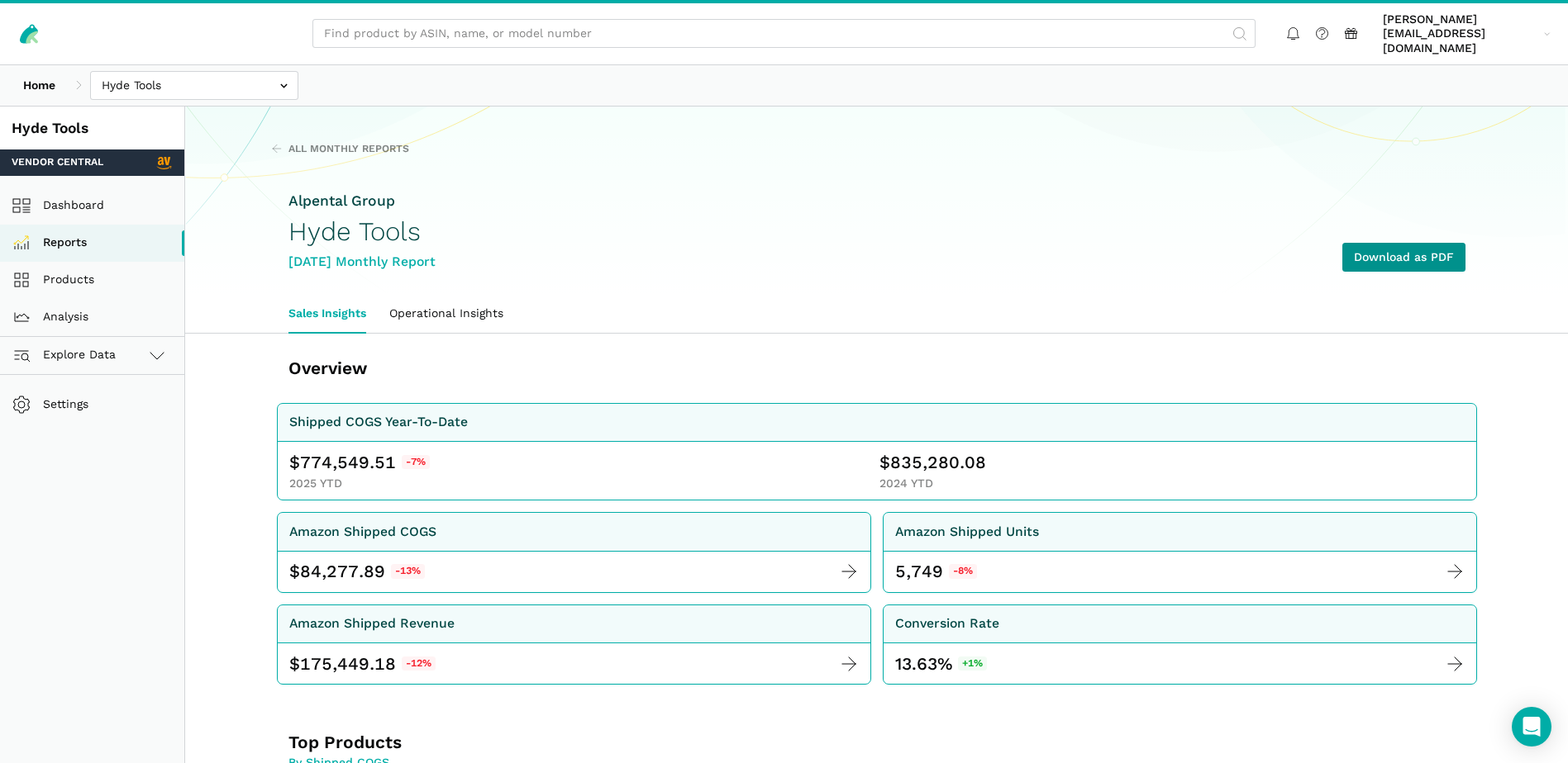
click at [1433, 243] on link "Download as PDF" at bounding box center [1403, 257] width 123 height 29
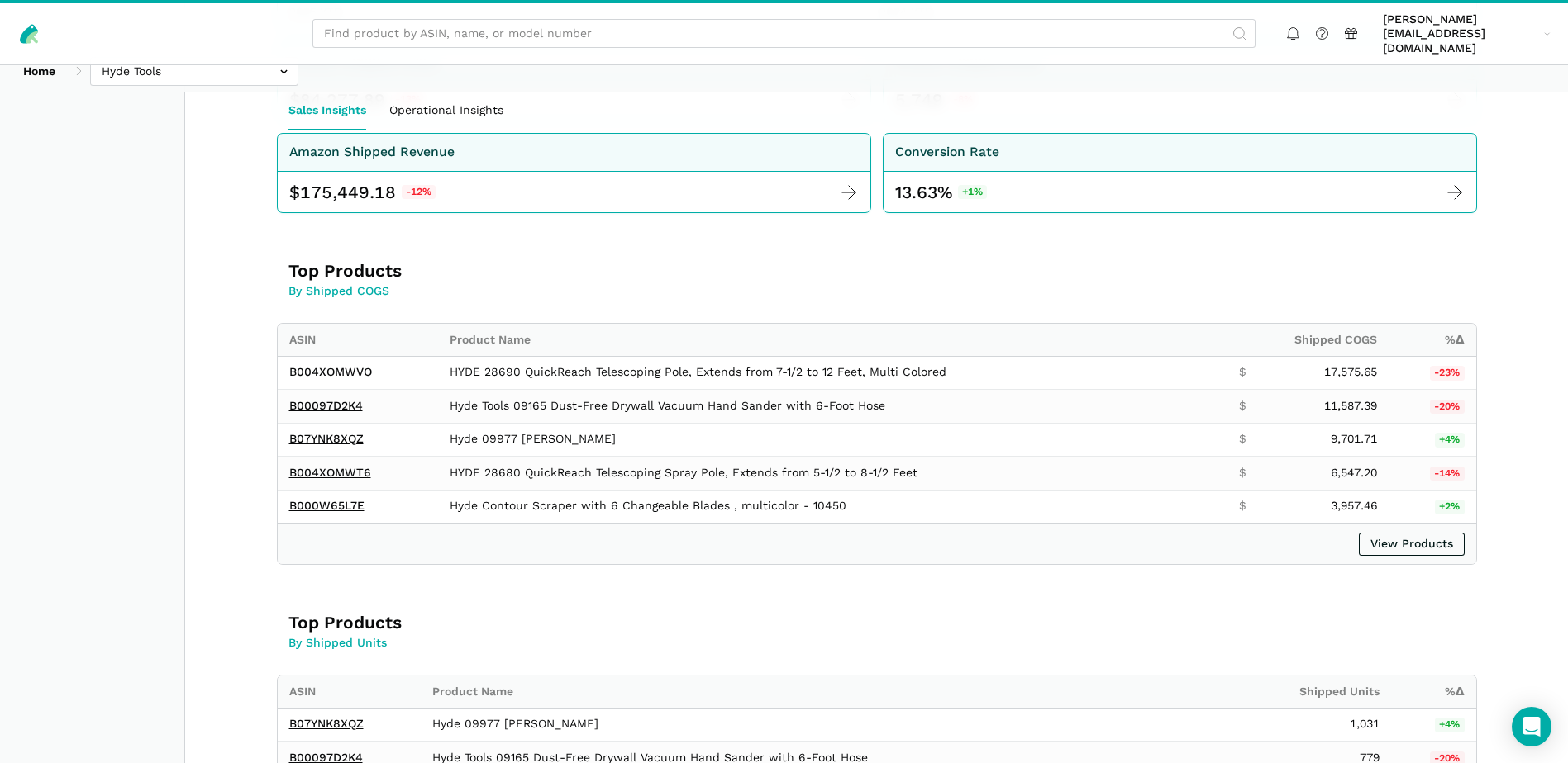
scroll to position [495, 0]
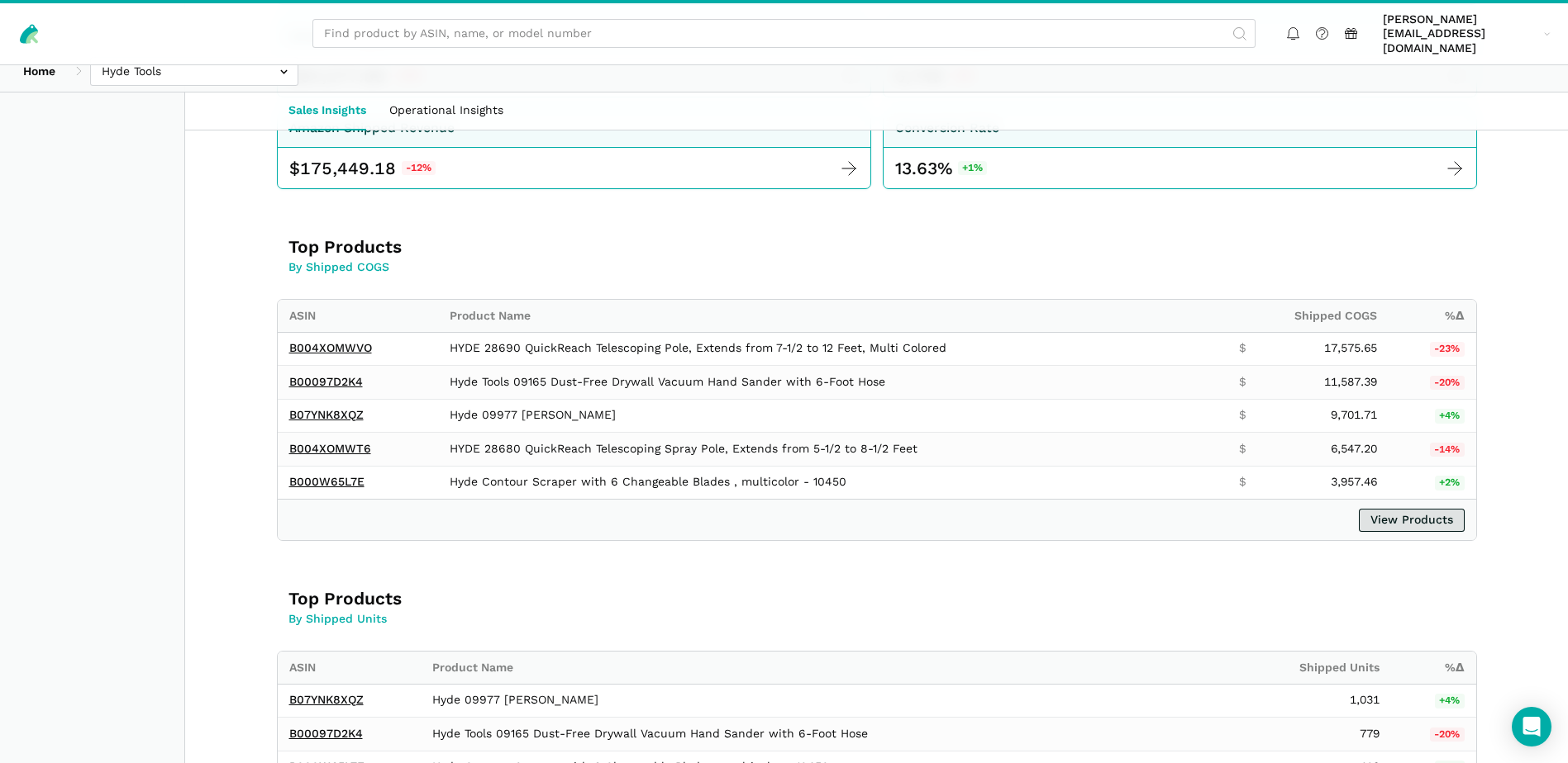
click at [1423, 514] on link "View Products" at bounding box center [1411, 520] width 105 height 23
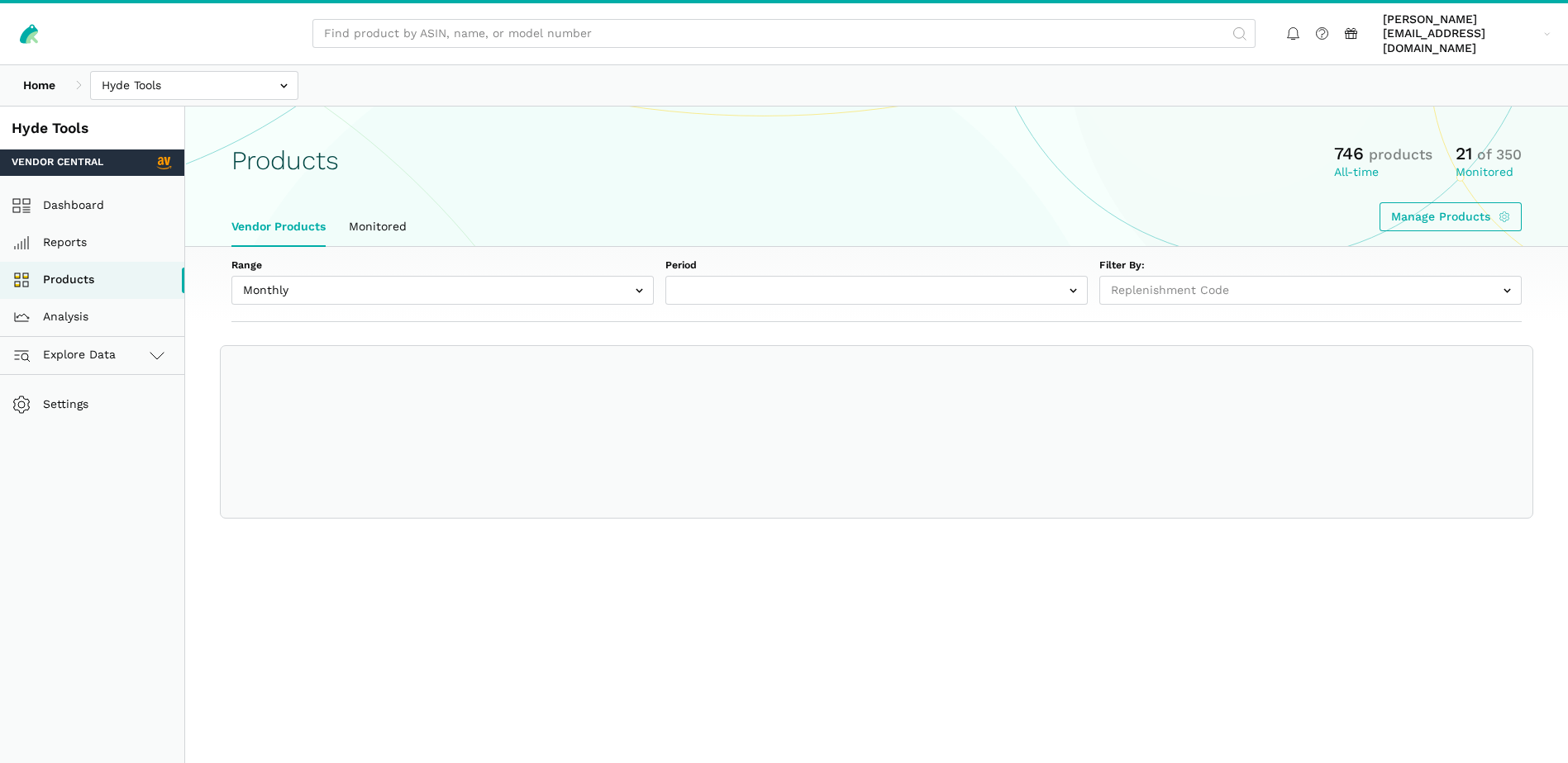
select select
select select "Monthly|[DATE]"
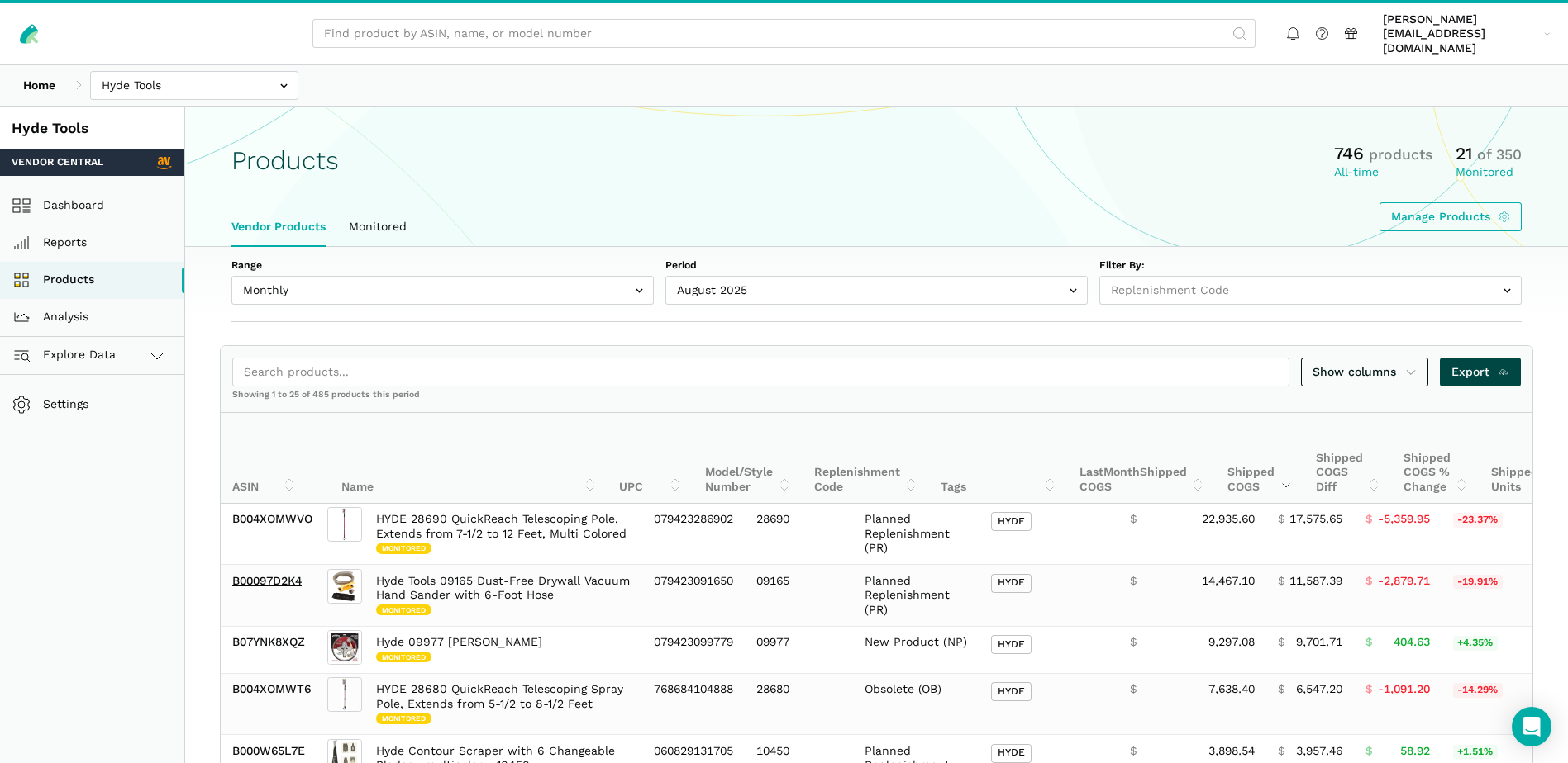
click at [1469, 363] on span "Export" at bounding box center [1480, 371] width 59 height 18
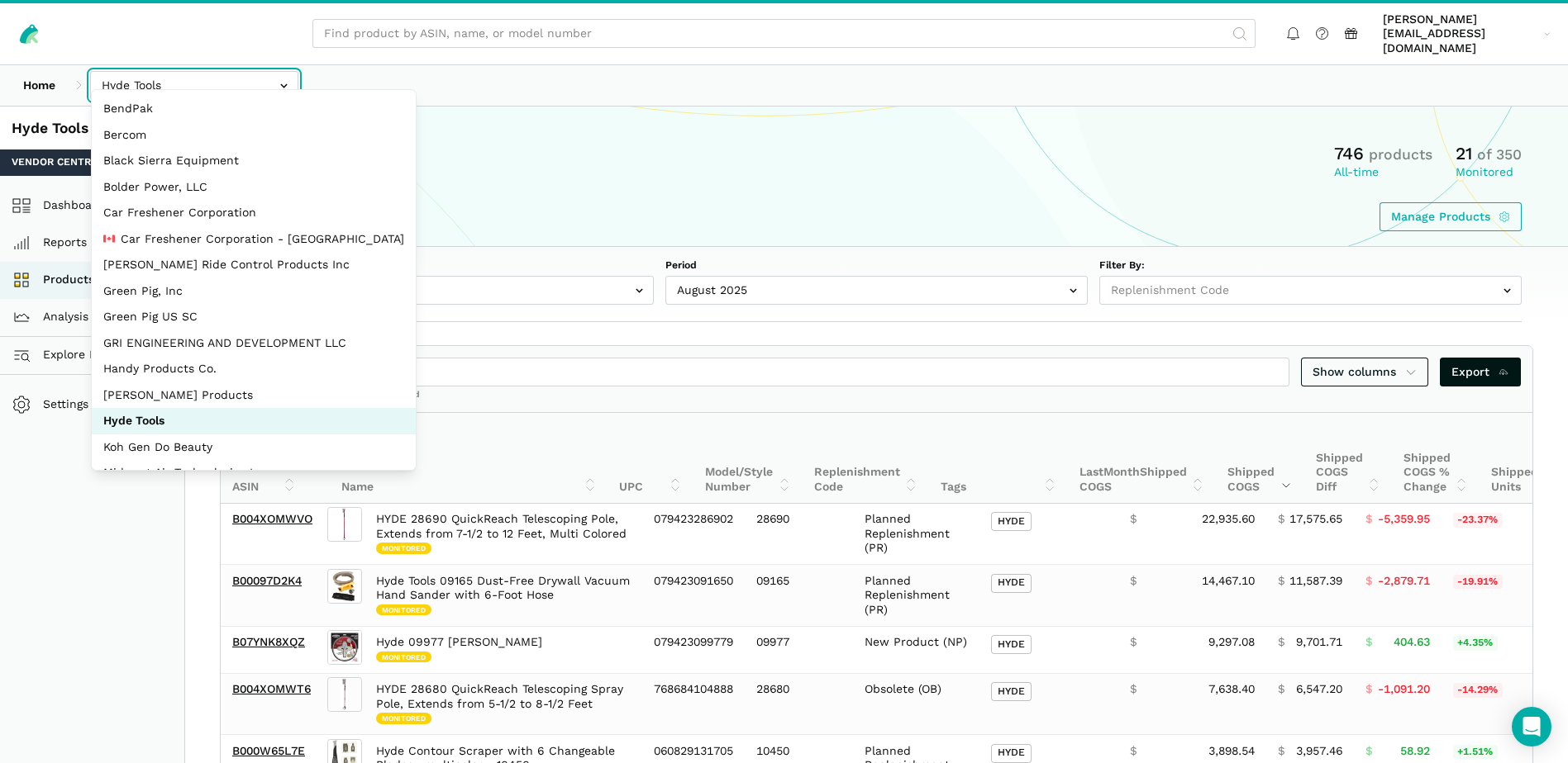
click at [276, 74] on input "text" at bounding box center [194, 85] width 208 height 29
select select "BjByxUF6sGQPKFD7ntvJPVkd"
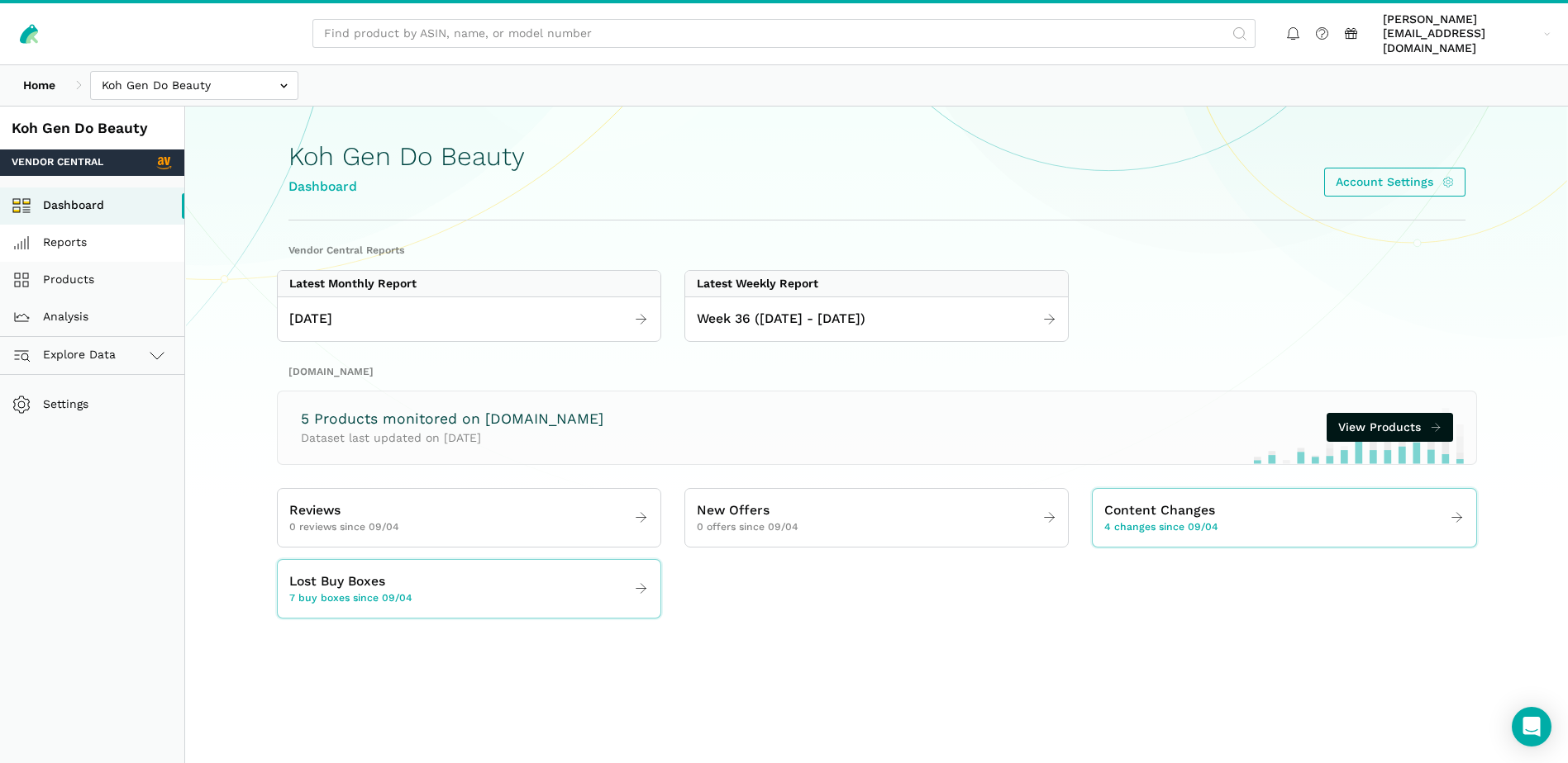
click at [69, 227] on link "Reports" at bounding box center [92, 243] width 184 height 37
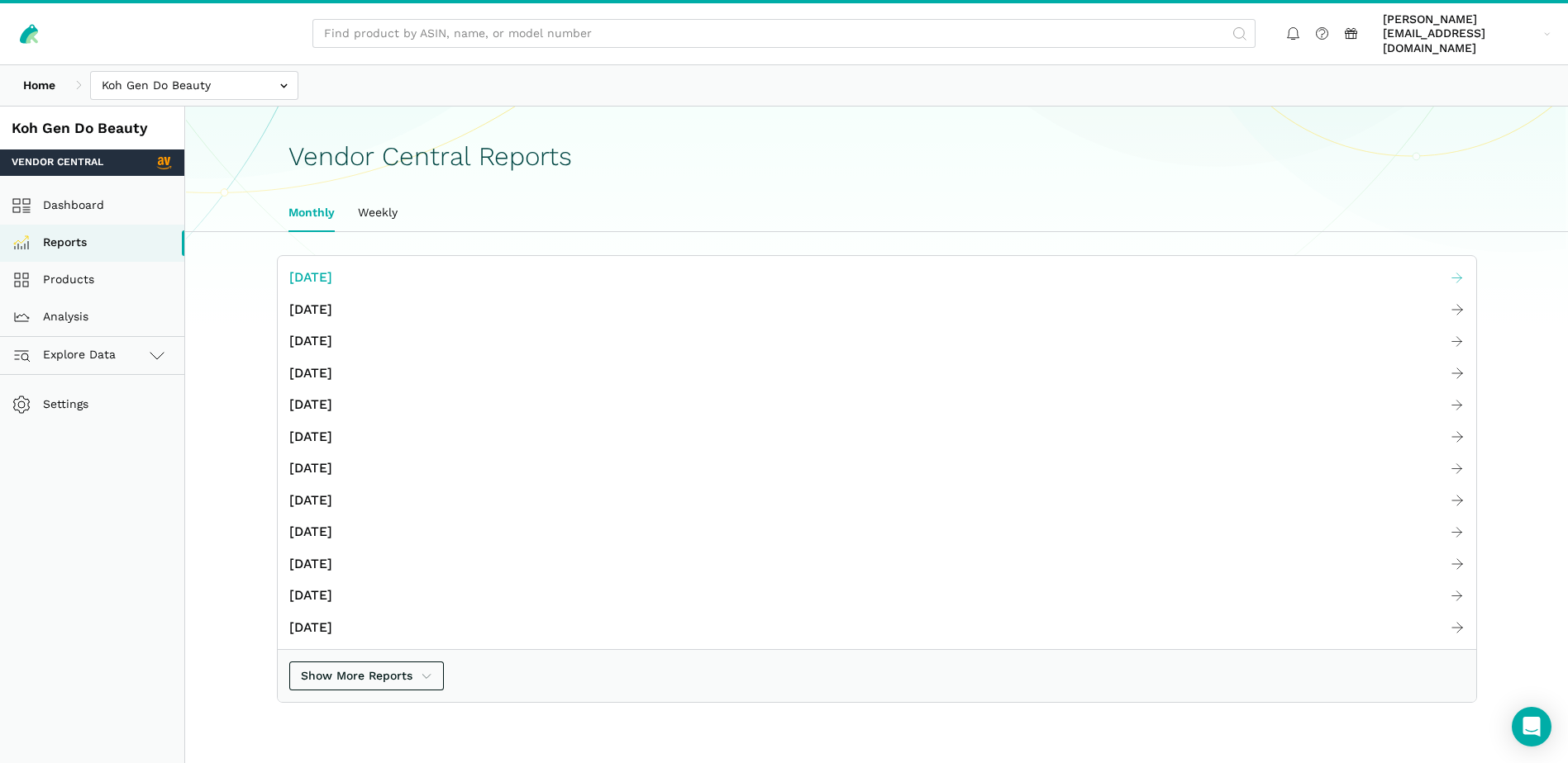
click at [332, 268] on span "[DATE]" at bounding box center [311, 278] width 43 height 21
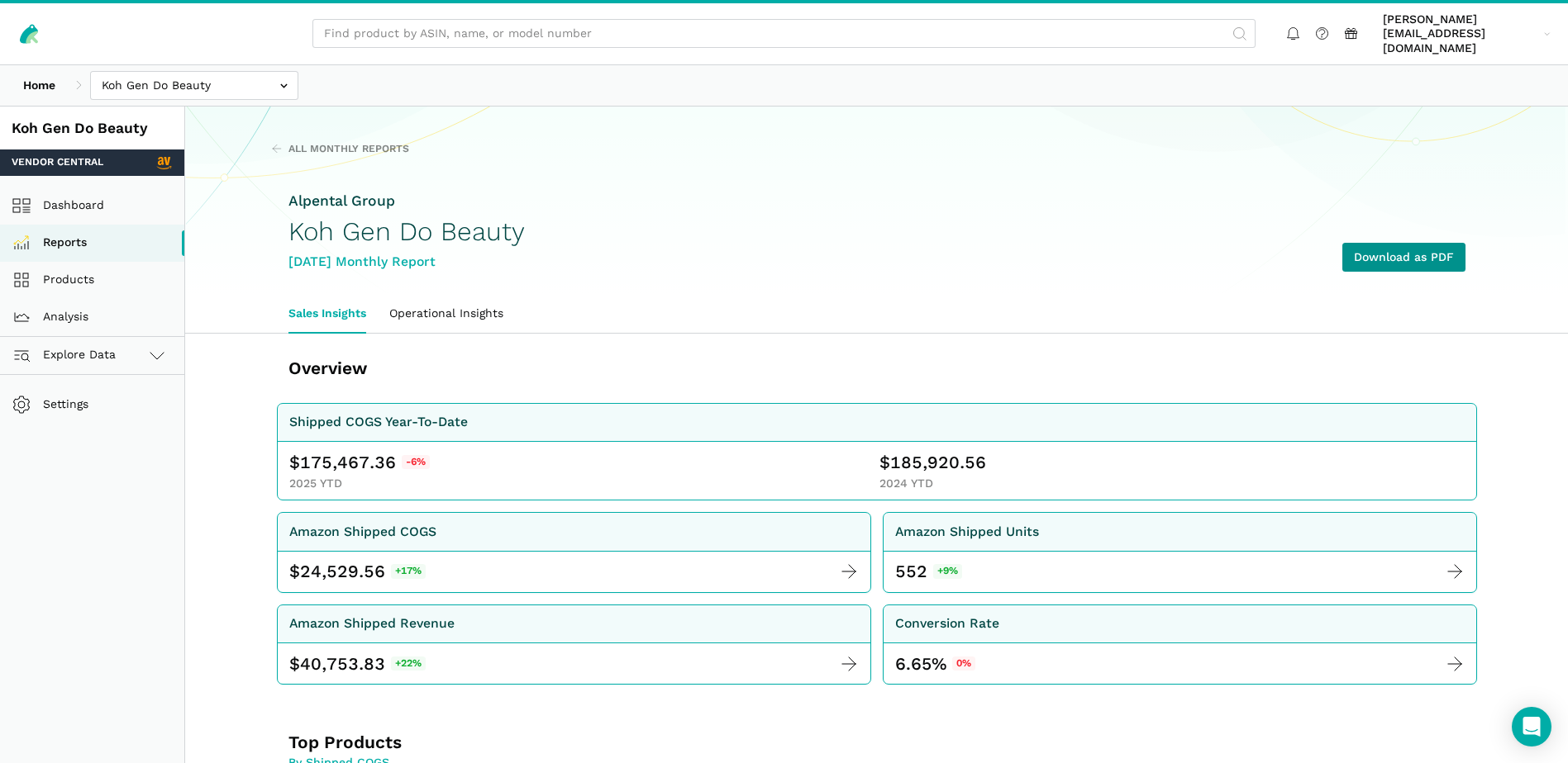
click at [1397, 243] on link "Download as PDF" at bounding box center [1403, 257] width 123 height 29
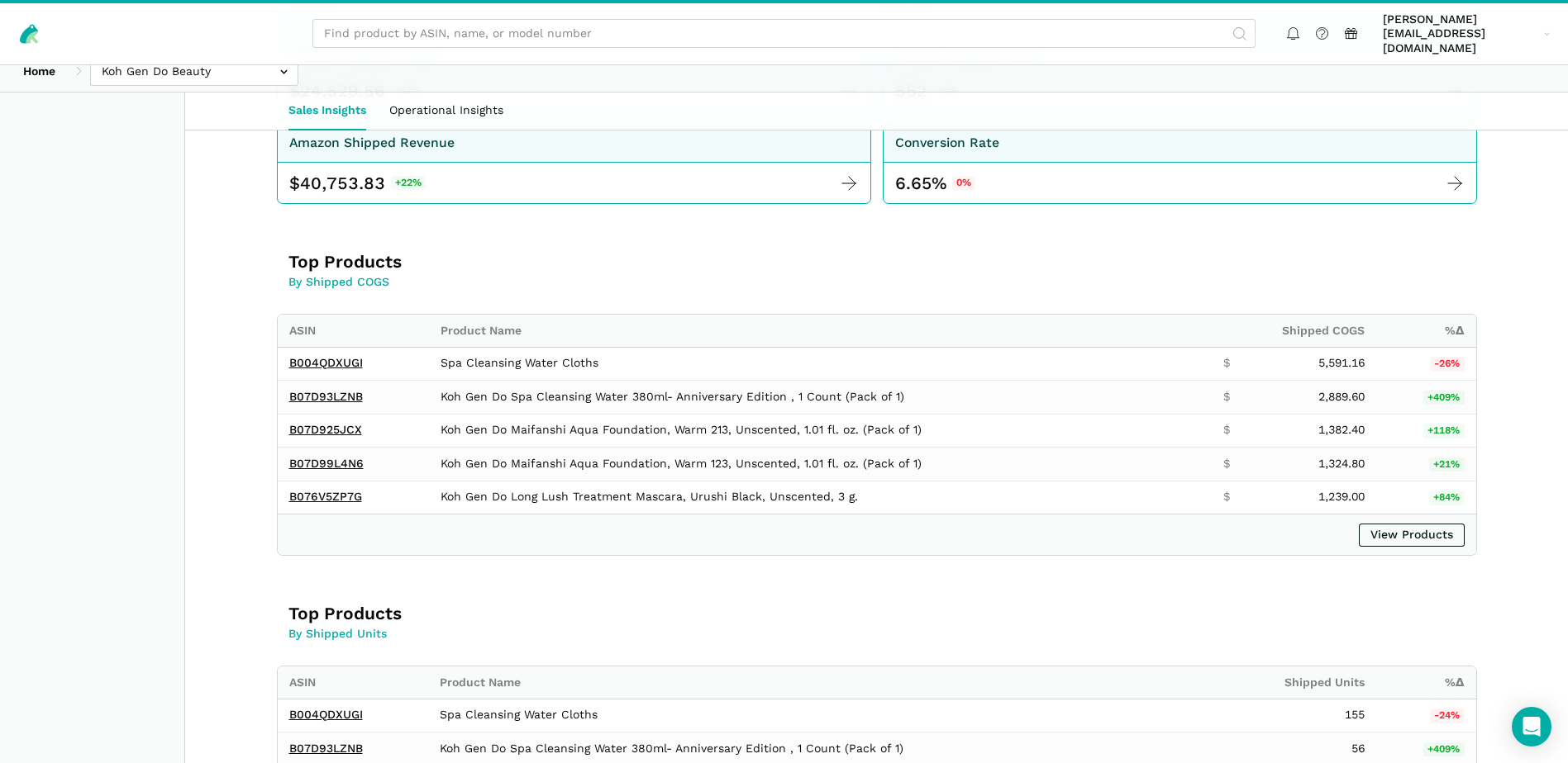
scroll to position [495, 0]
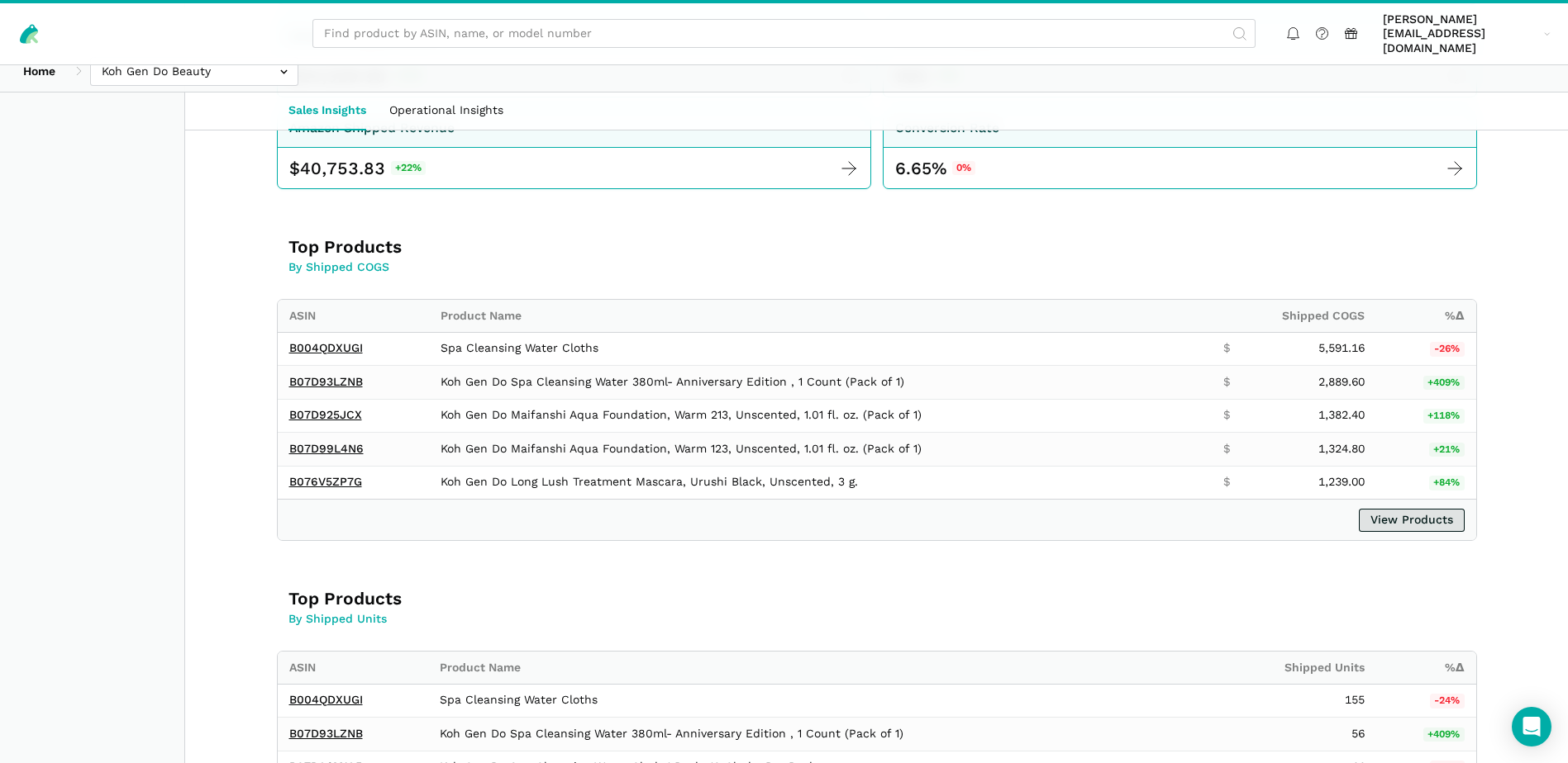
click at [1385, 510] on link "View Products" at bounding box center [1411, 520] width 105 height 23
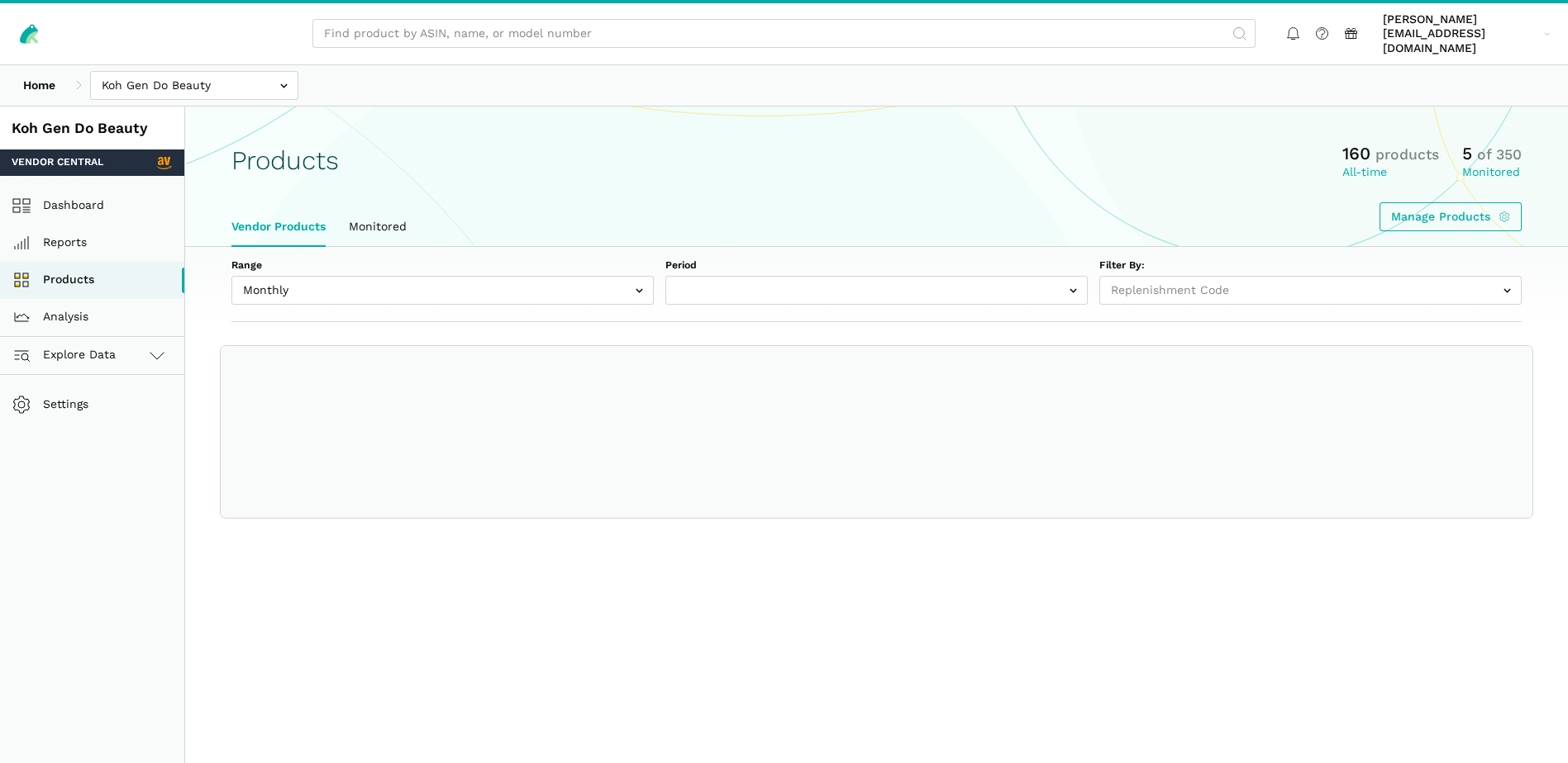
select select
select select "Monthly|[DATE]"
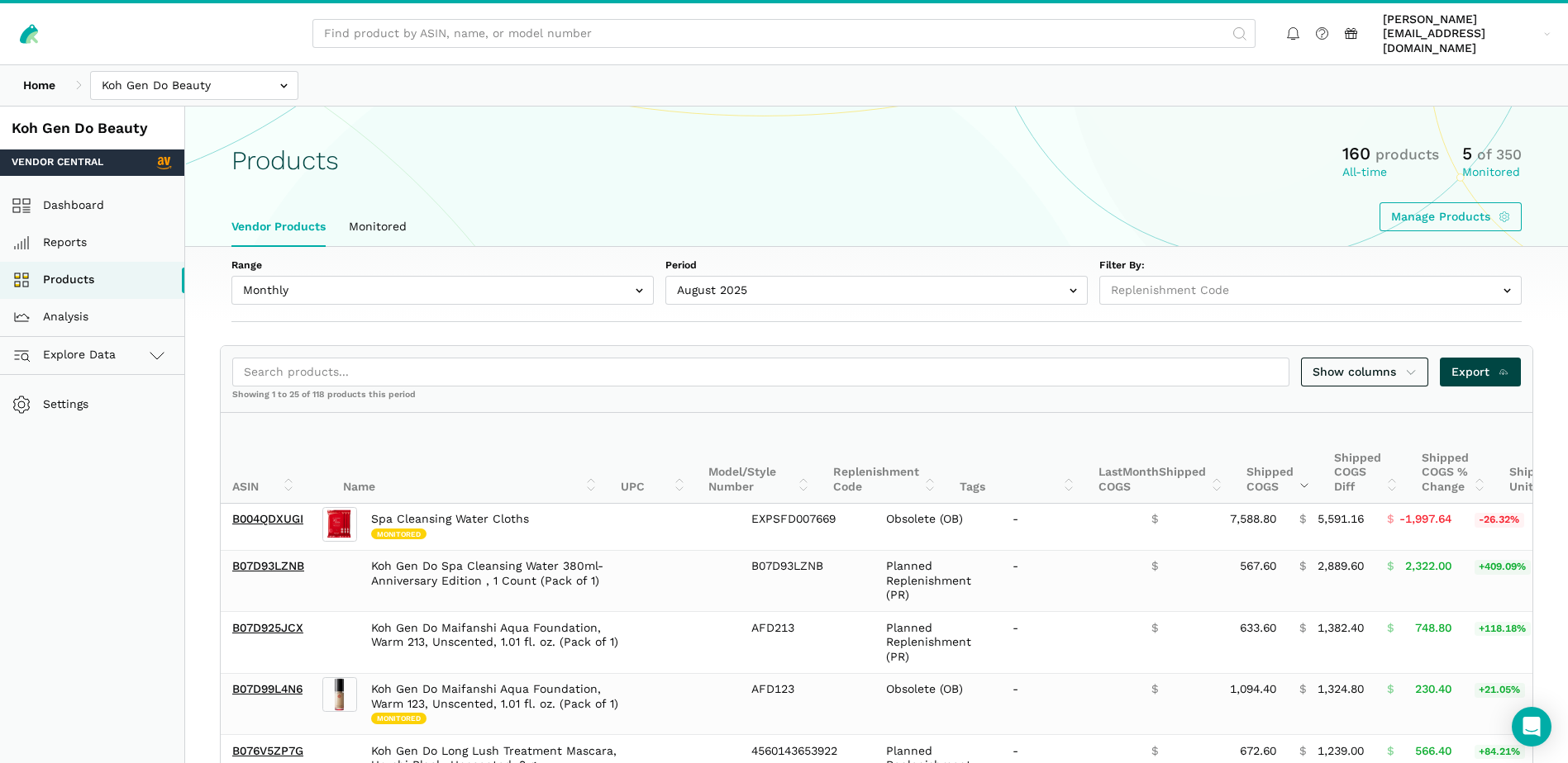
click at [1483, 363] on span "Export" at bounding box center [1480, 371] width 59 height 18
click at [270, 71] on input "text" at bounding box center [194, 85] width 208 height 29
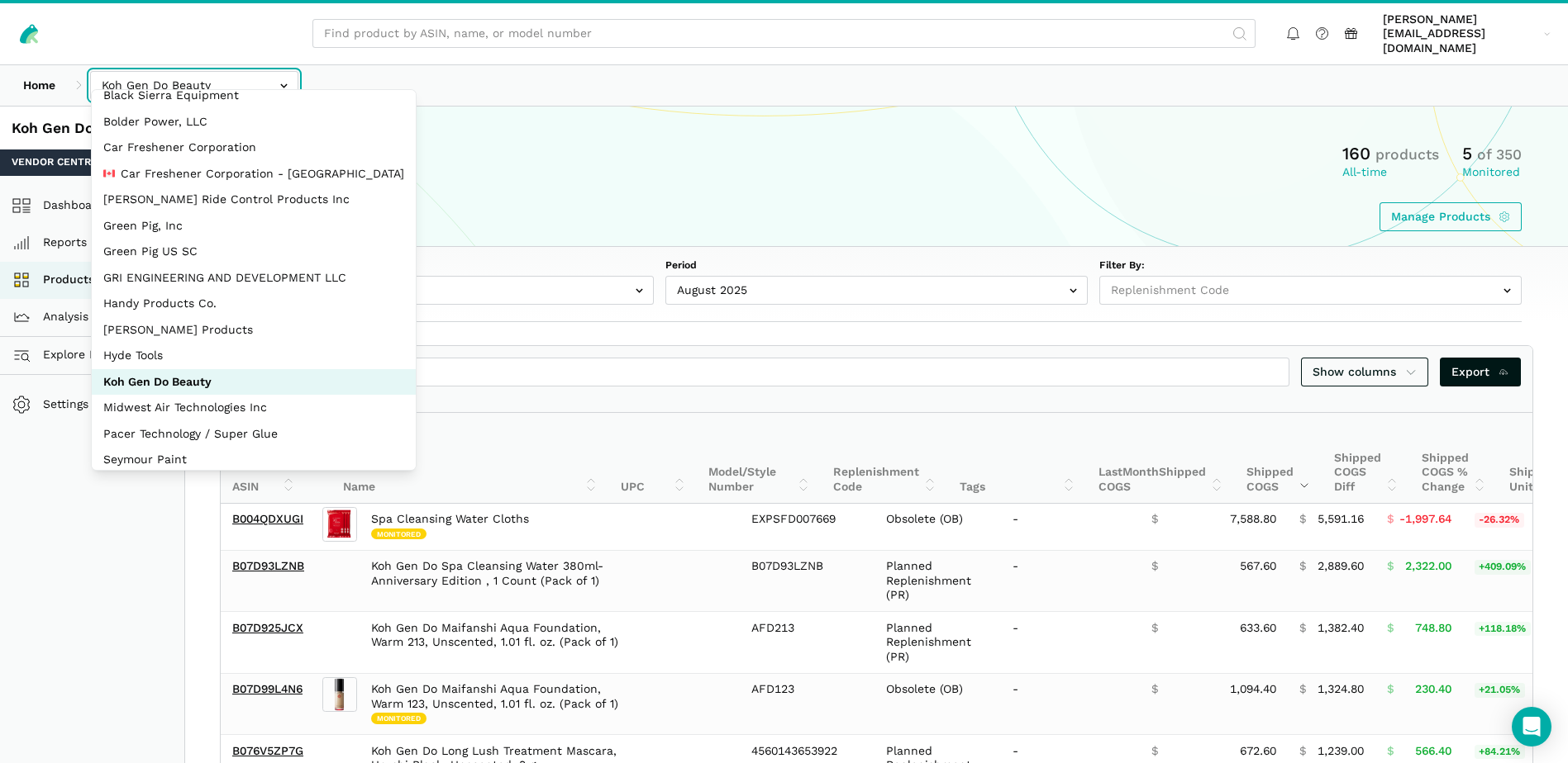
scroll to position [74, 0]
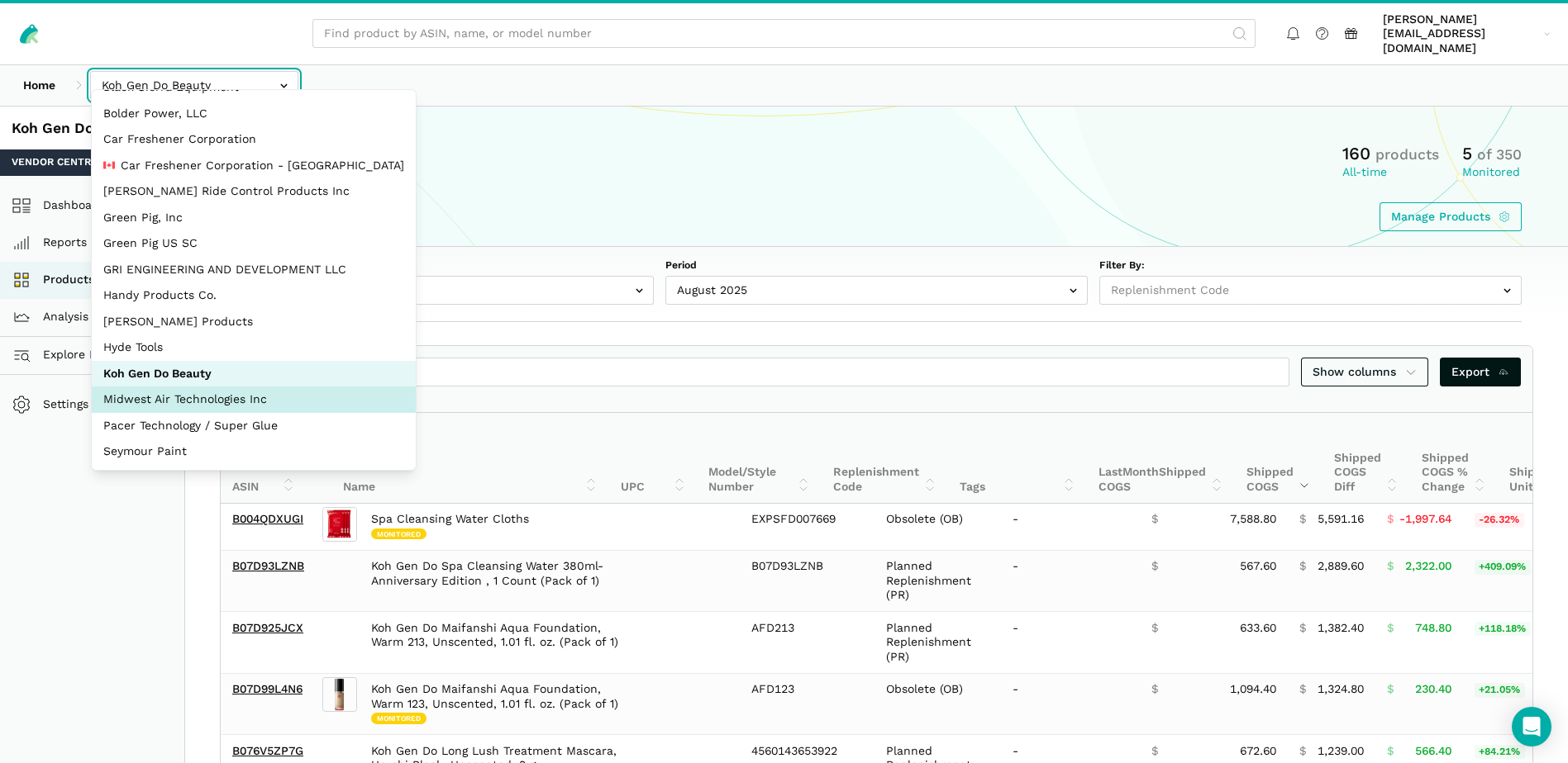
select select "zGneCySXZsNzLpqGA1m5dT8R"
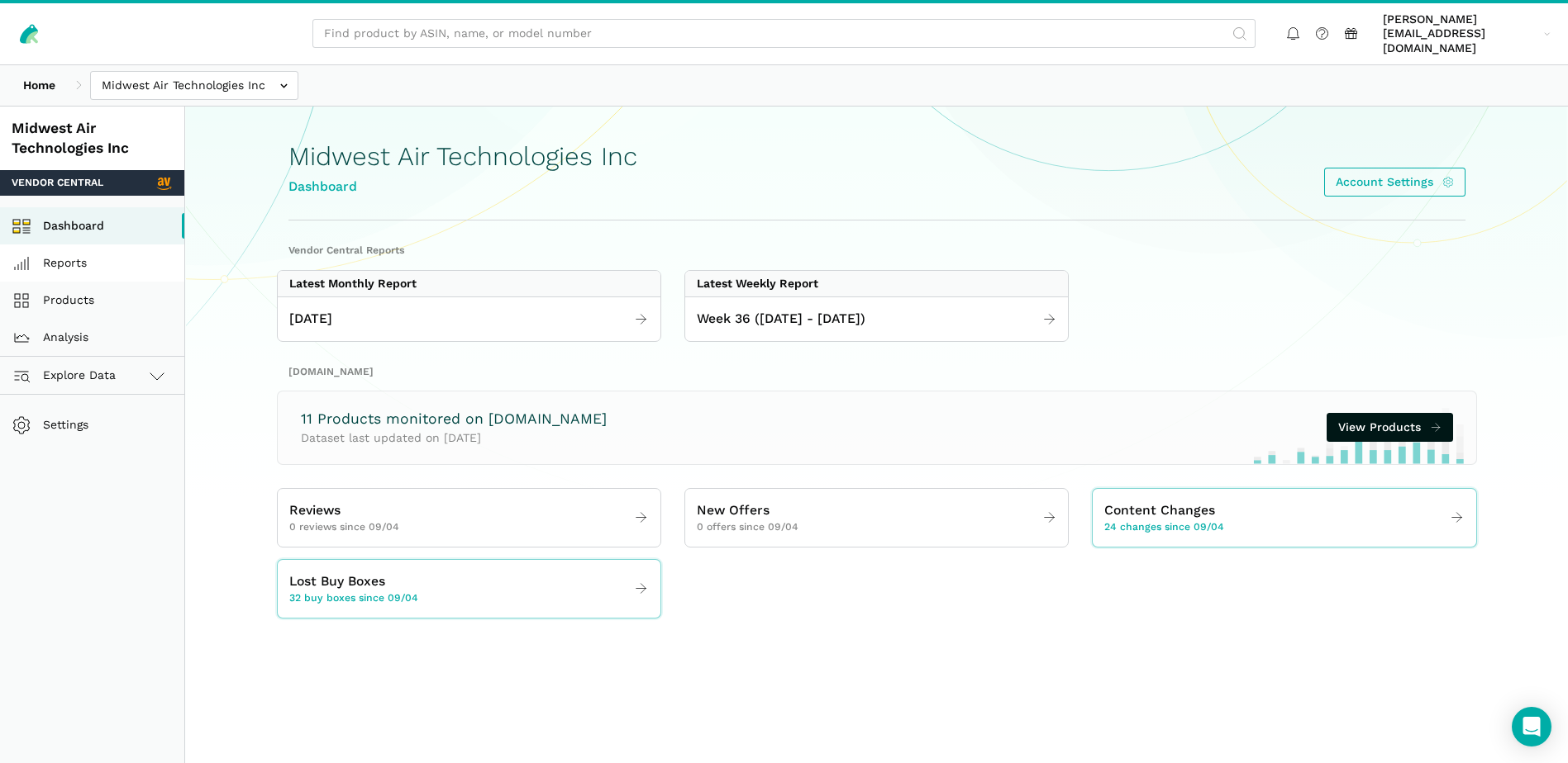
click at [75, 248] on link "Reports" at bounding box center [92, 263] width 184 height 37
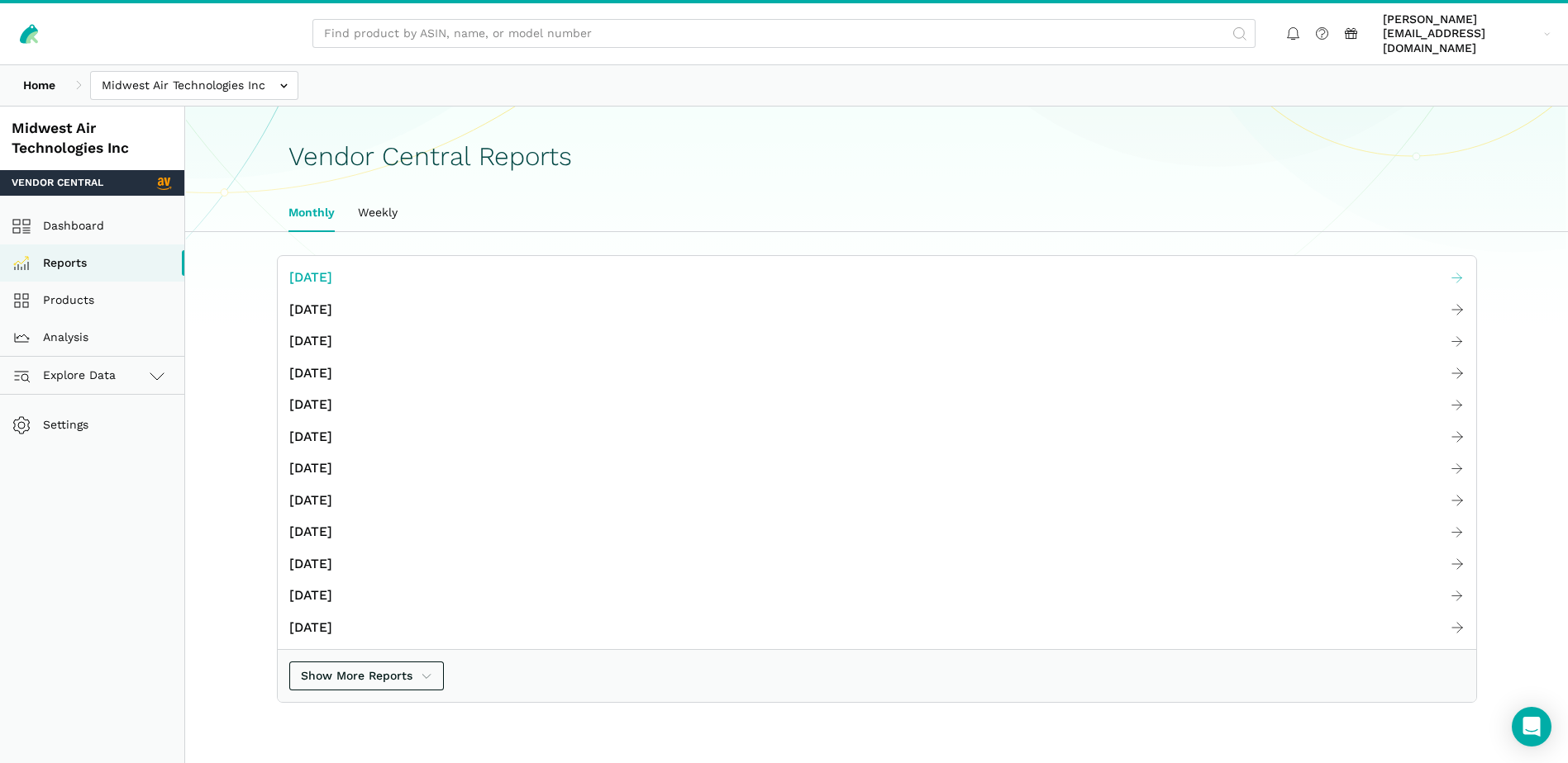
click at [332, 273] on span "[DATE]" at bounding box center [311, 278] width 43 height 21
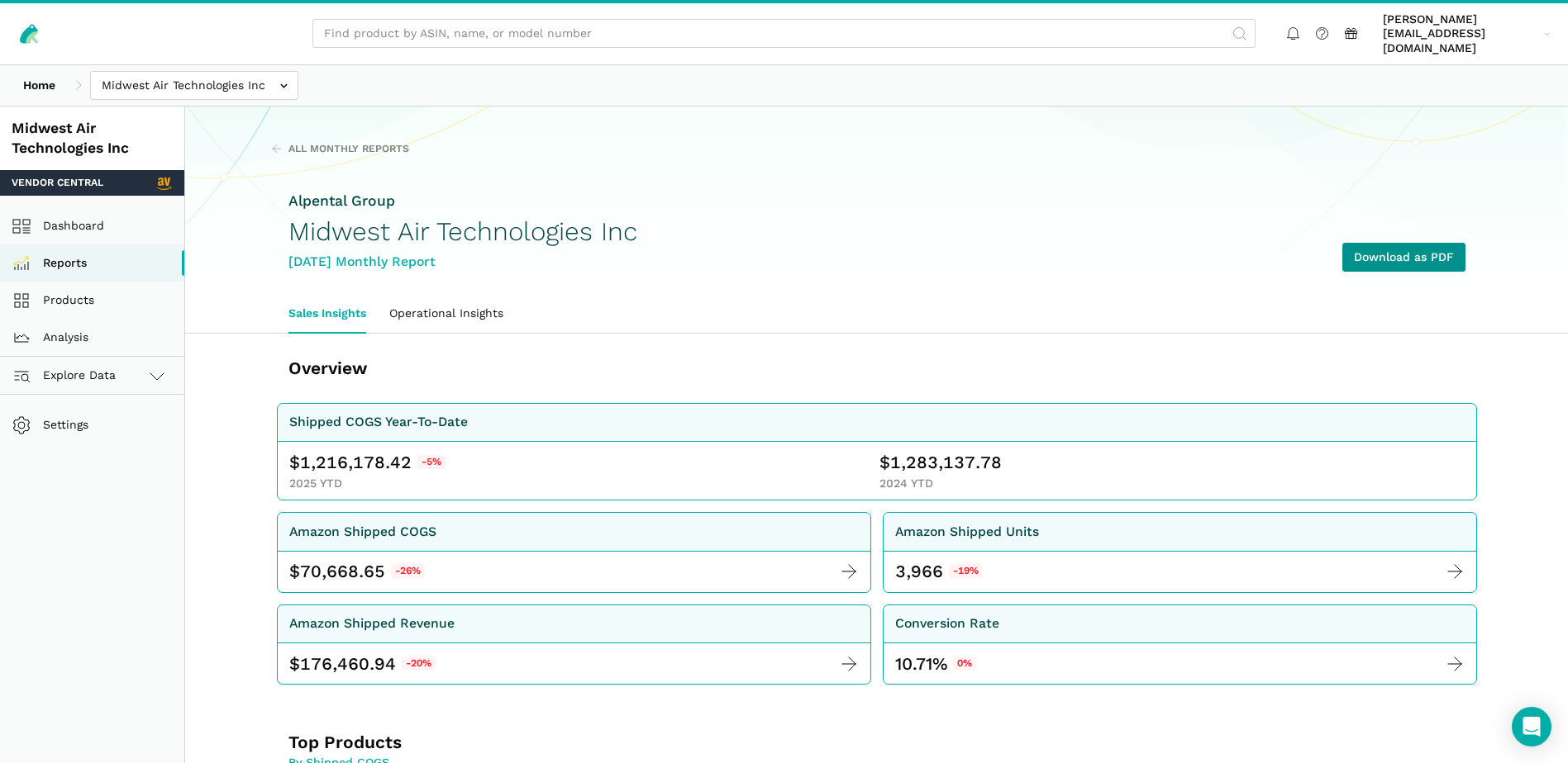
click at [1419, 244] on link "Download as PDF" at bounding box center [1403, 257] width 123 height 29
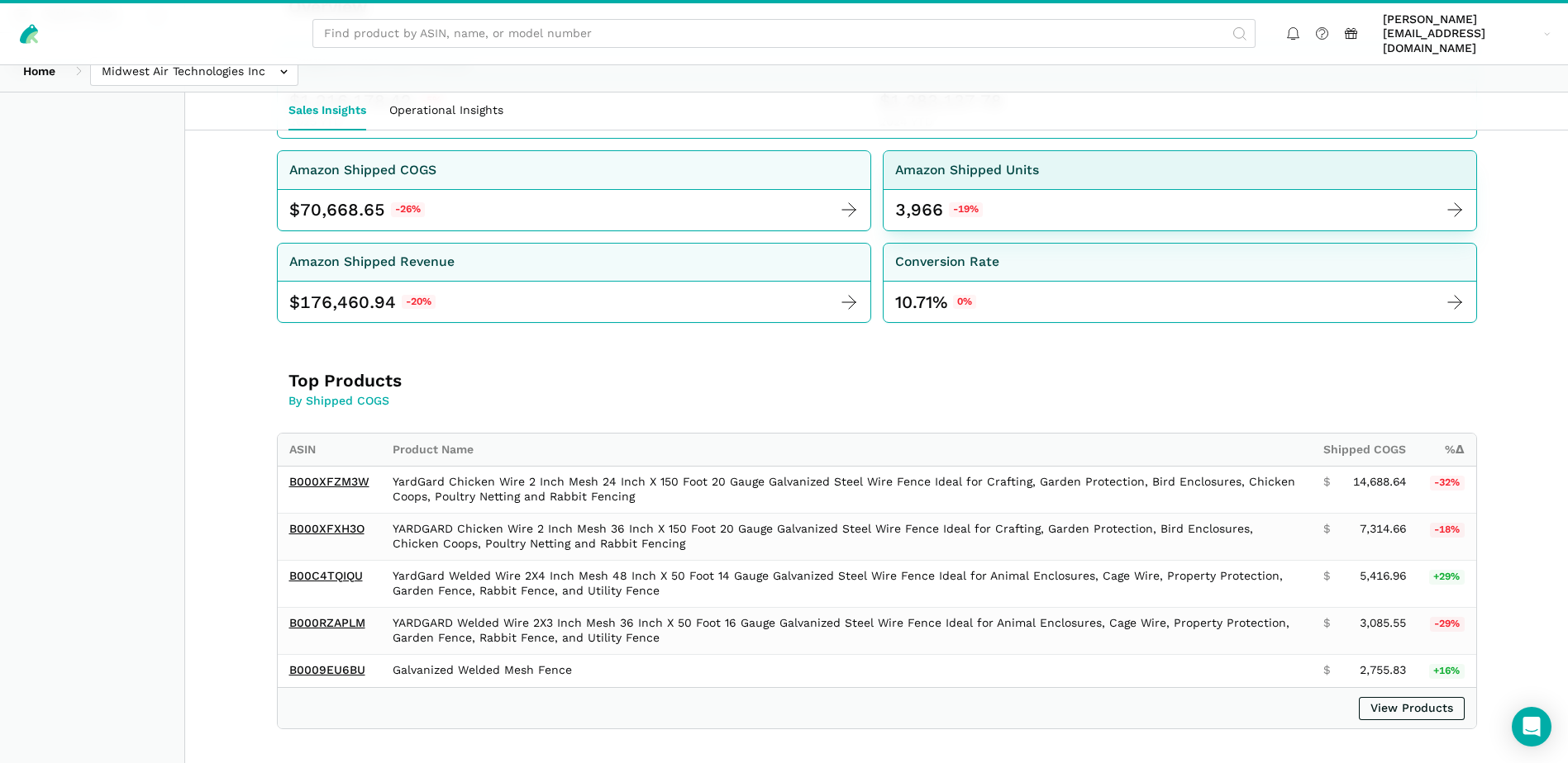
scroll to position [495, 0]
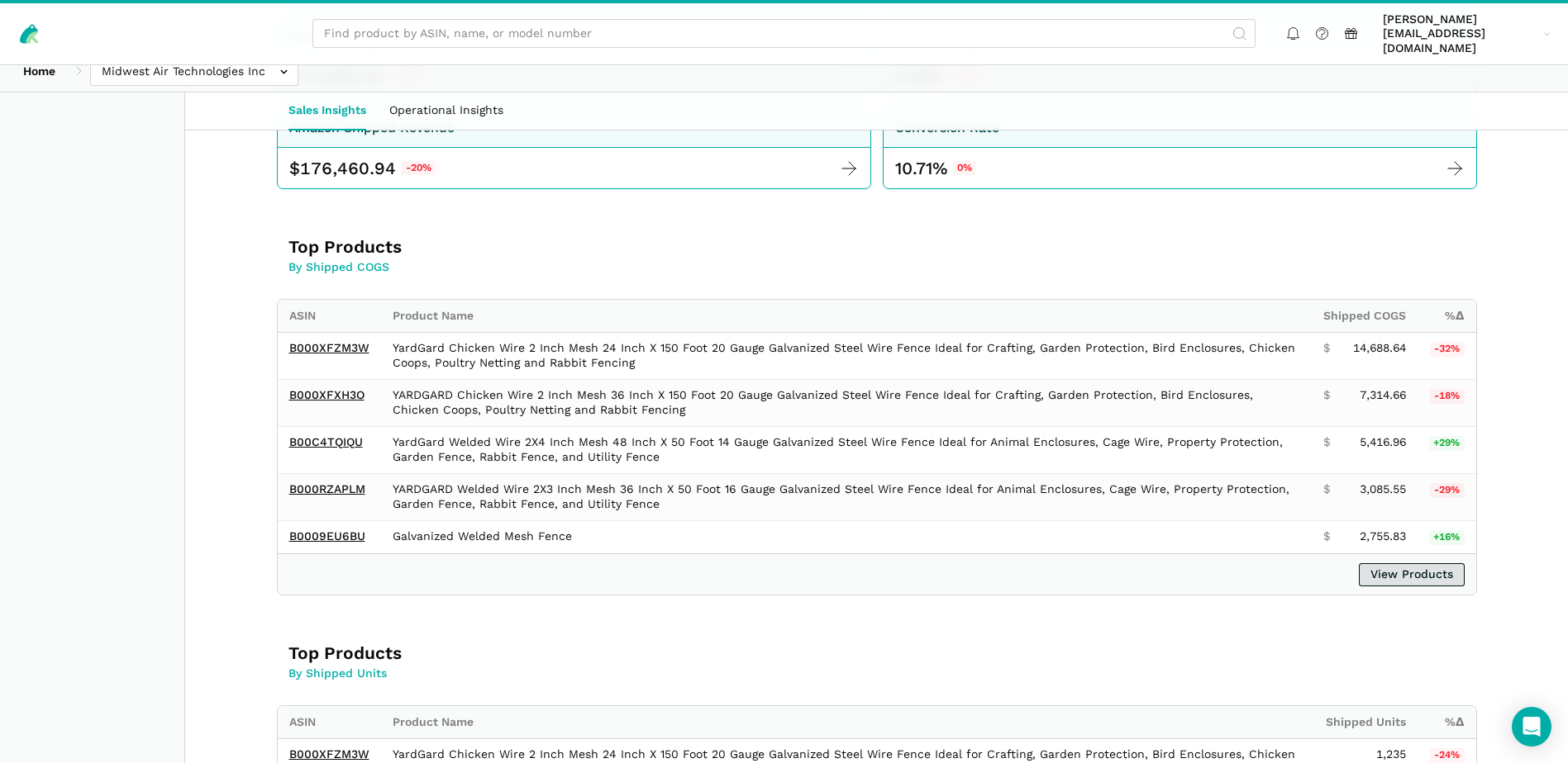
click at [1415, 563] on link "View Products" at bounding box center [1411, 575] width 105 height 23
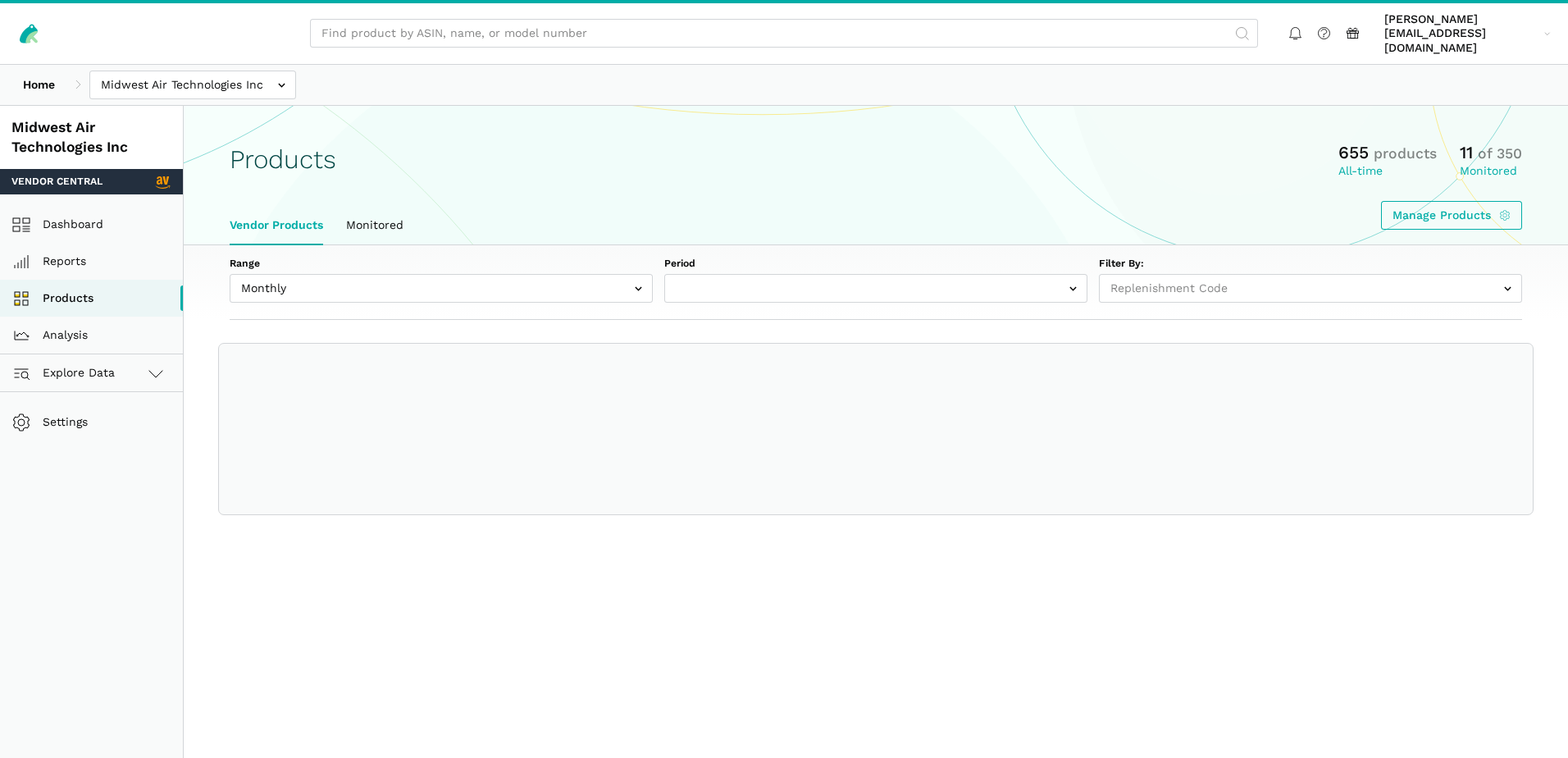
select select
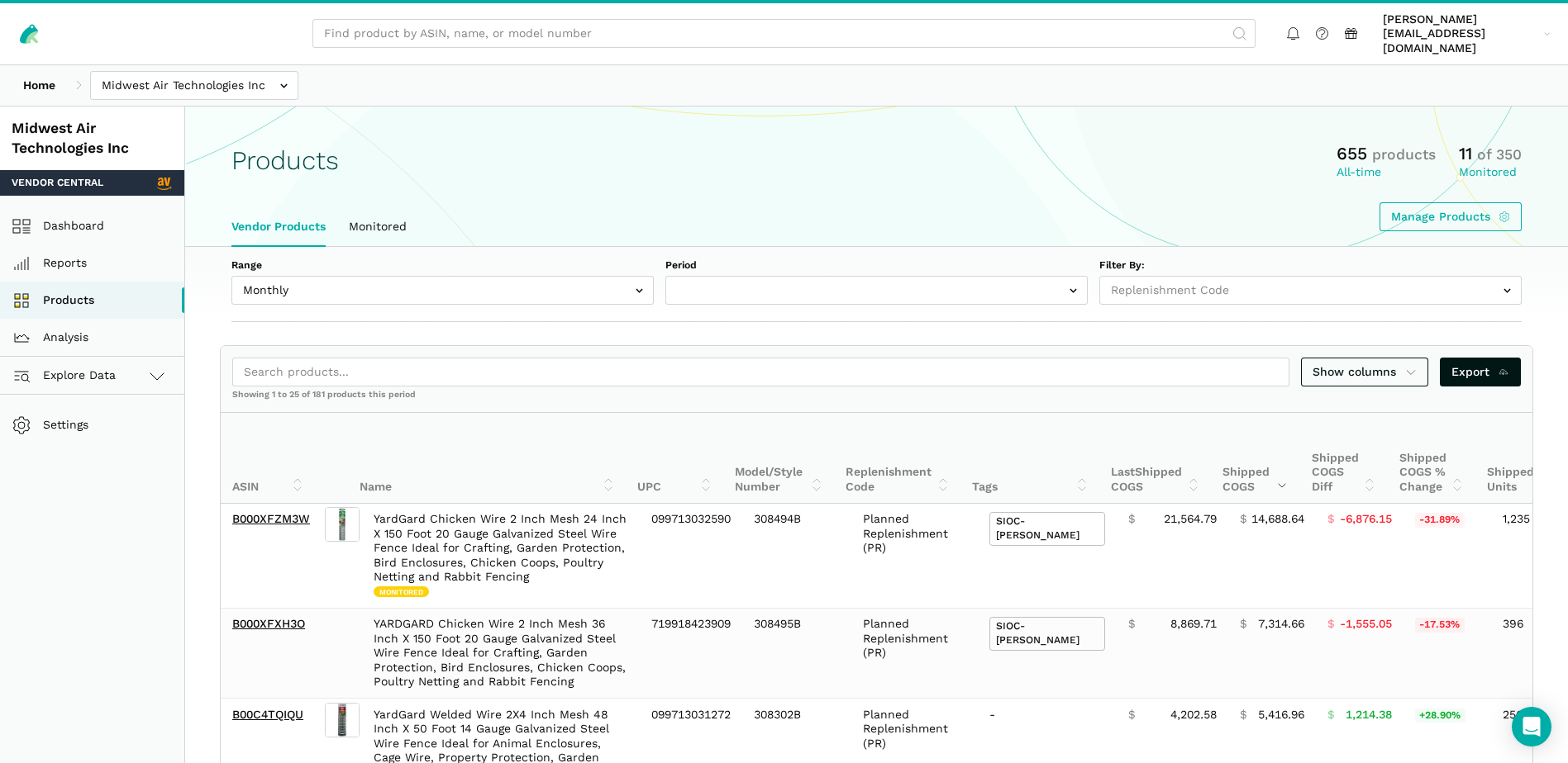
select select "Monthly|[DATE]"
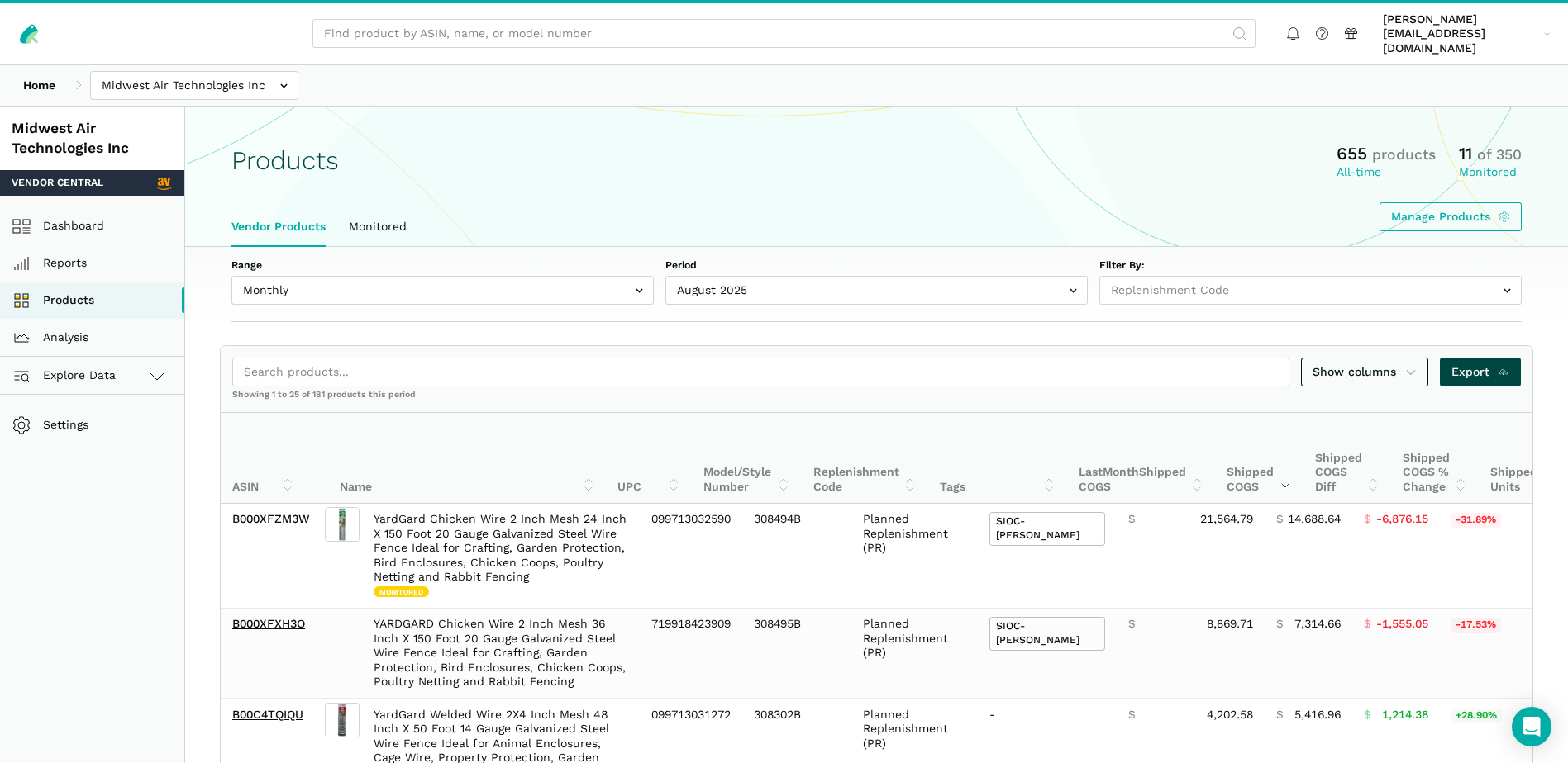
click at [1482, 363] on span "Export" at bounding box center [1480, 371] width 59 height 18
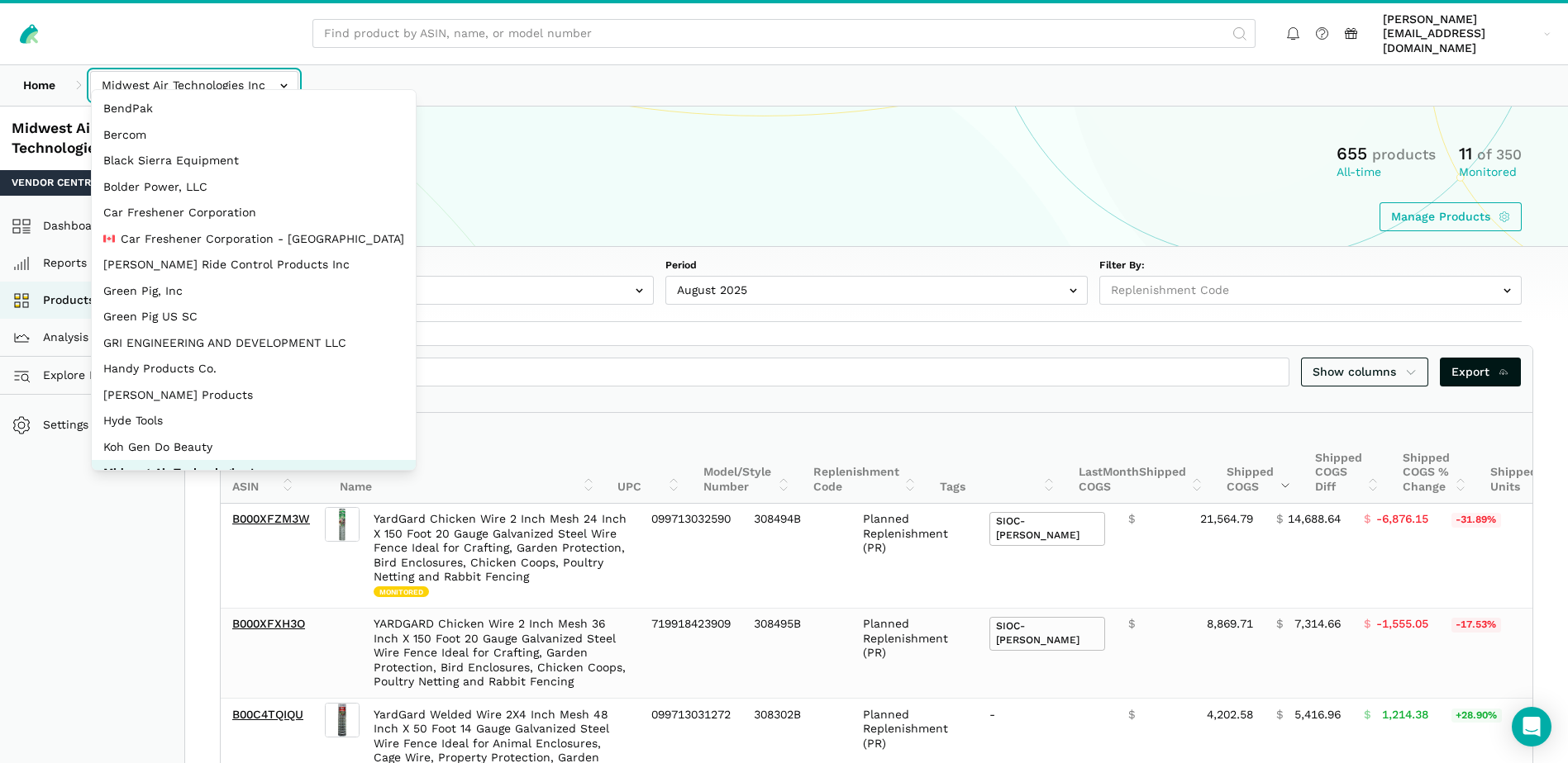
click at [260, 71] on input "text" at bounding box center [194, 85] width 208 height 29
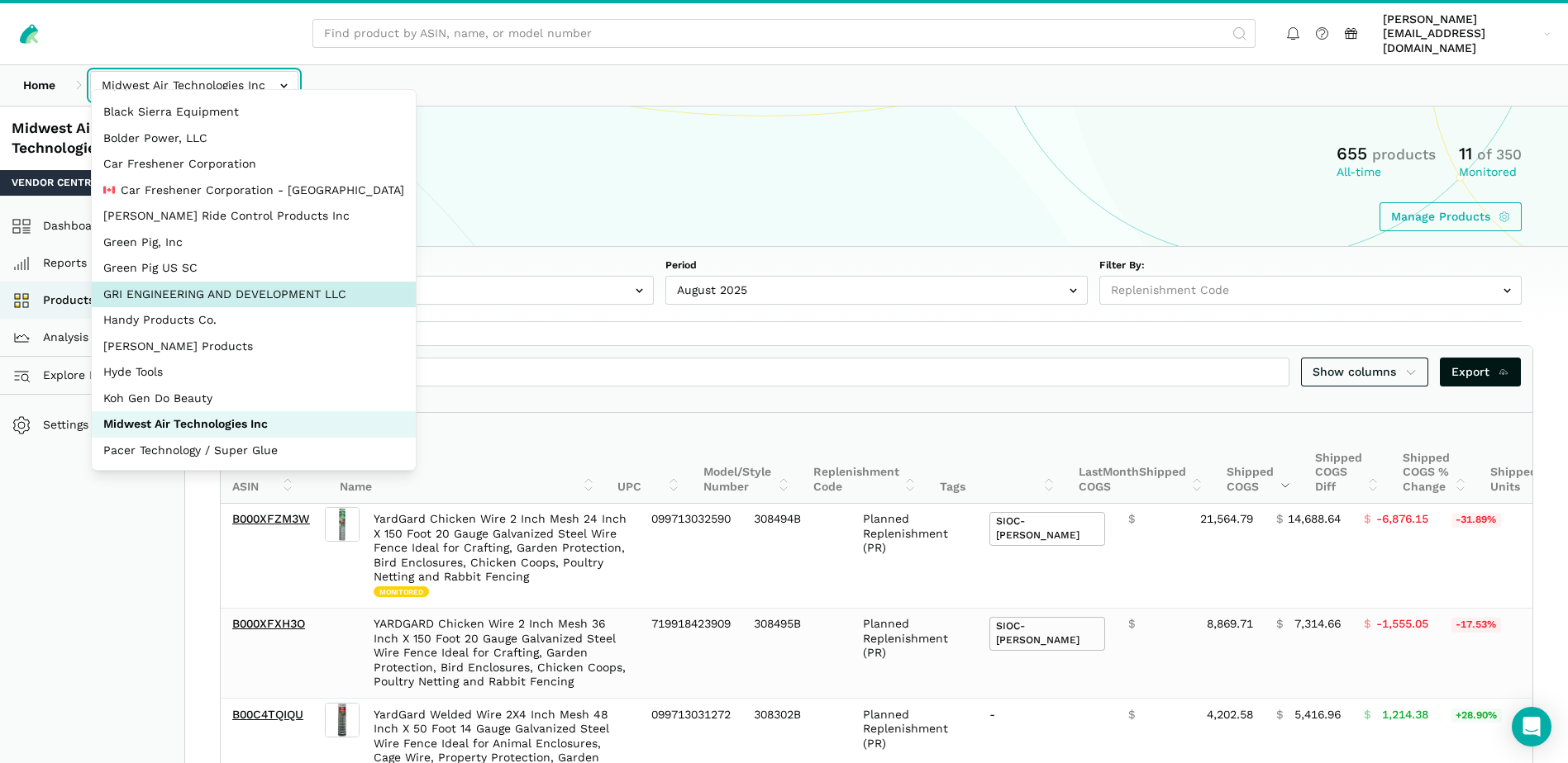
scroll to position [74, 0]
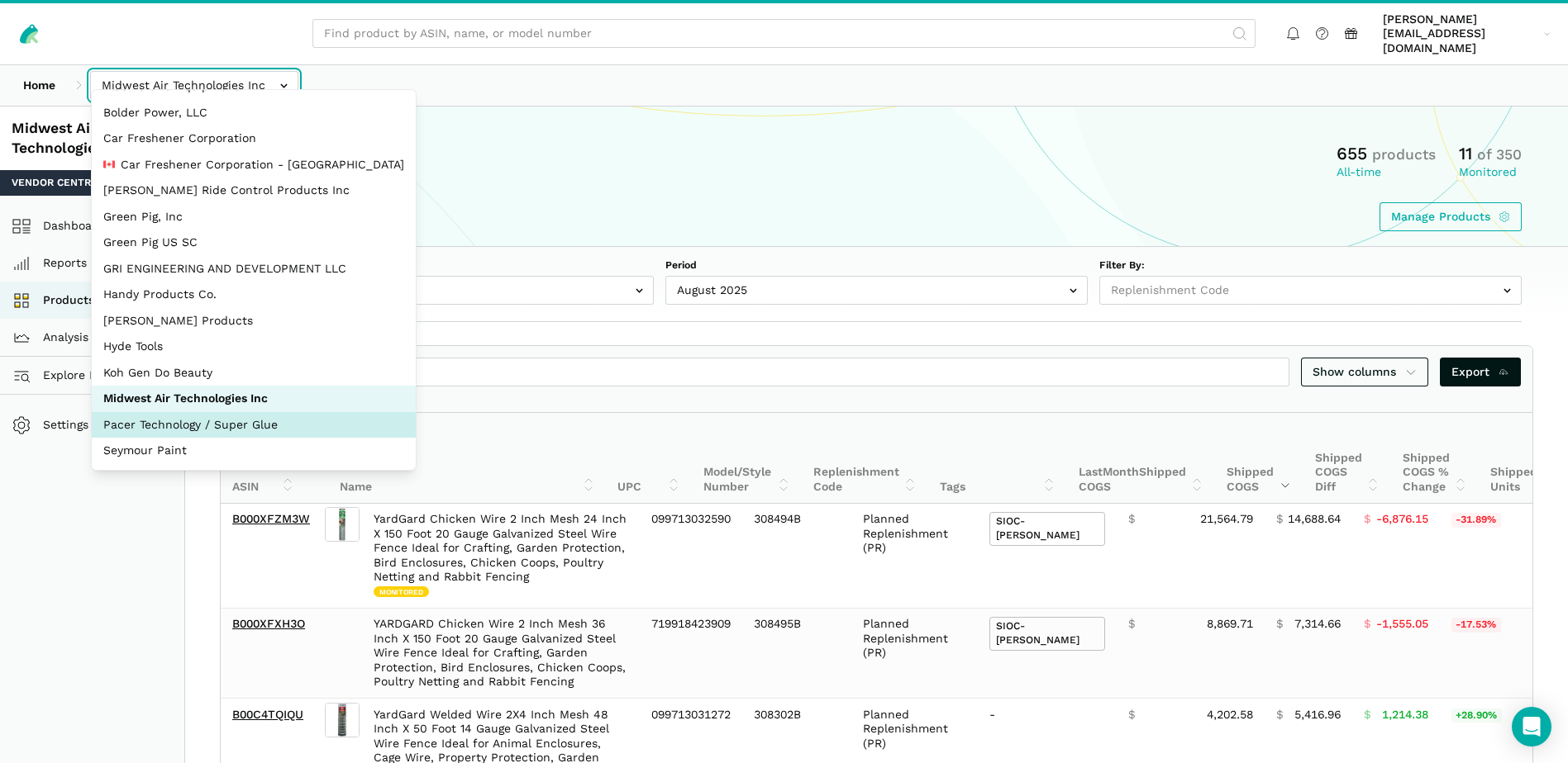
select select "fkxqHxM23aXfX8SirVafsdf2"
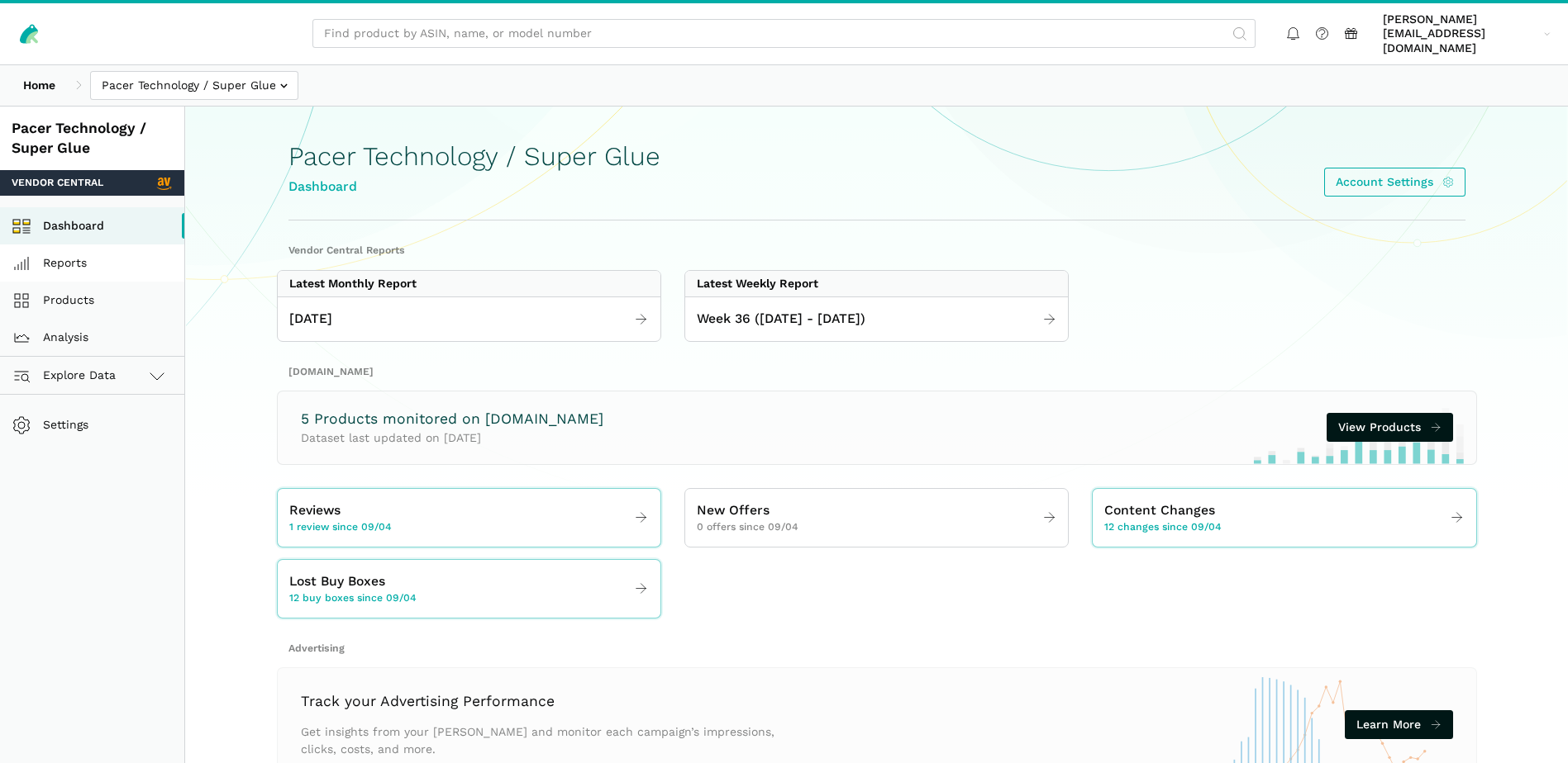
click at [75, 244] on link "Reports" at bounding box center [92, 263] width 184 height 37
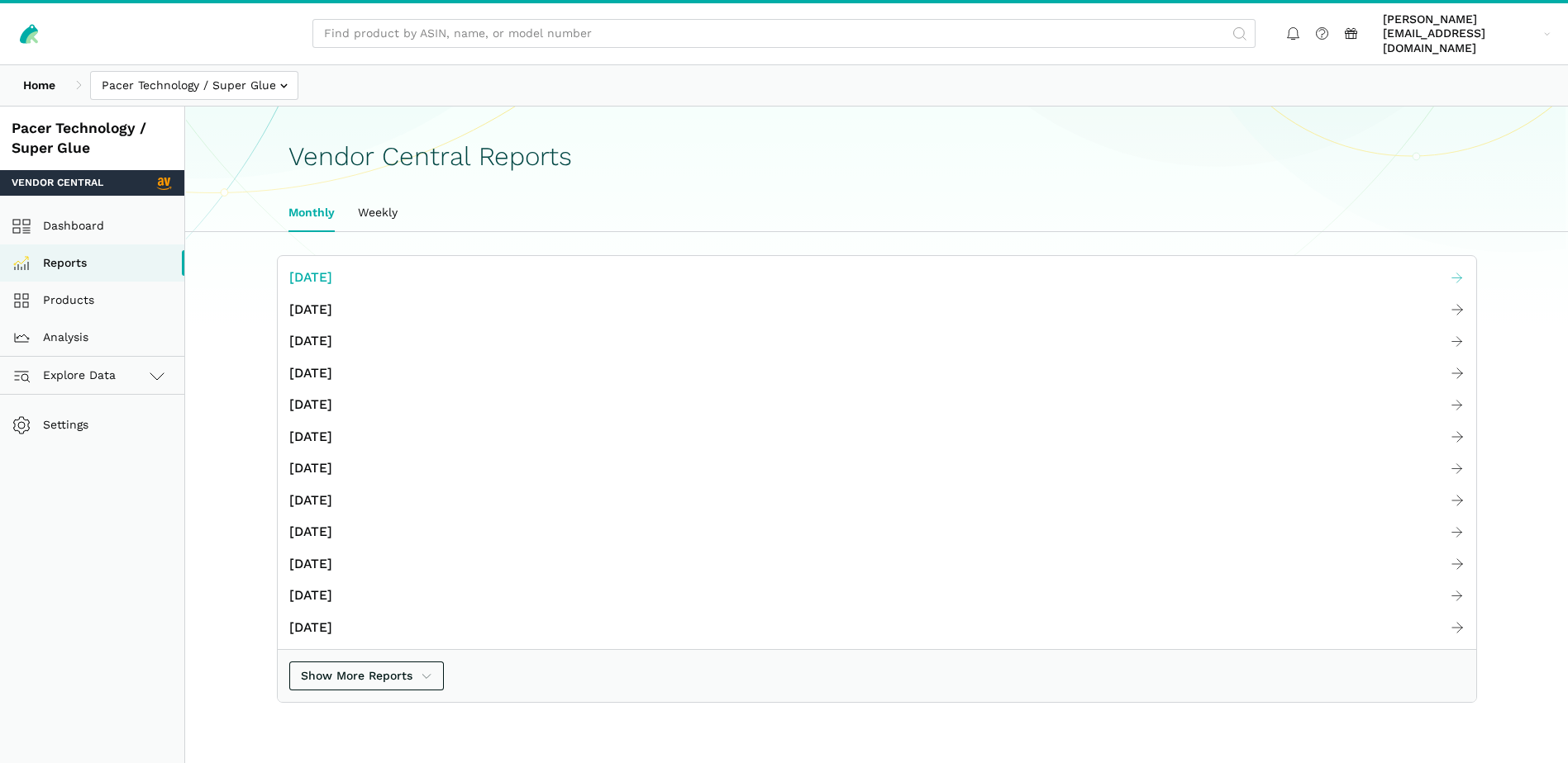
click at [326, 268] on span "[DATE]" at bounding box center [311, 278] width 43 height 21
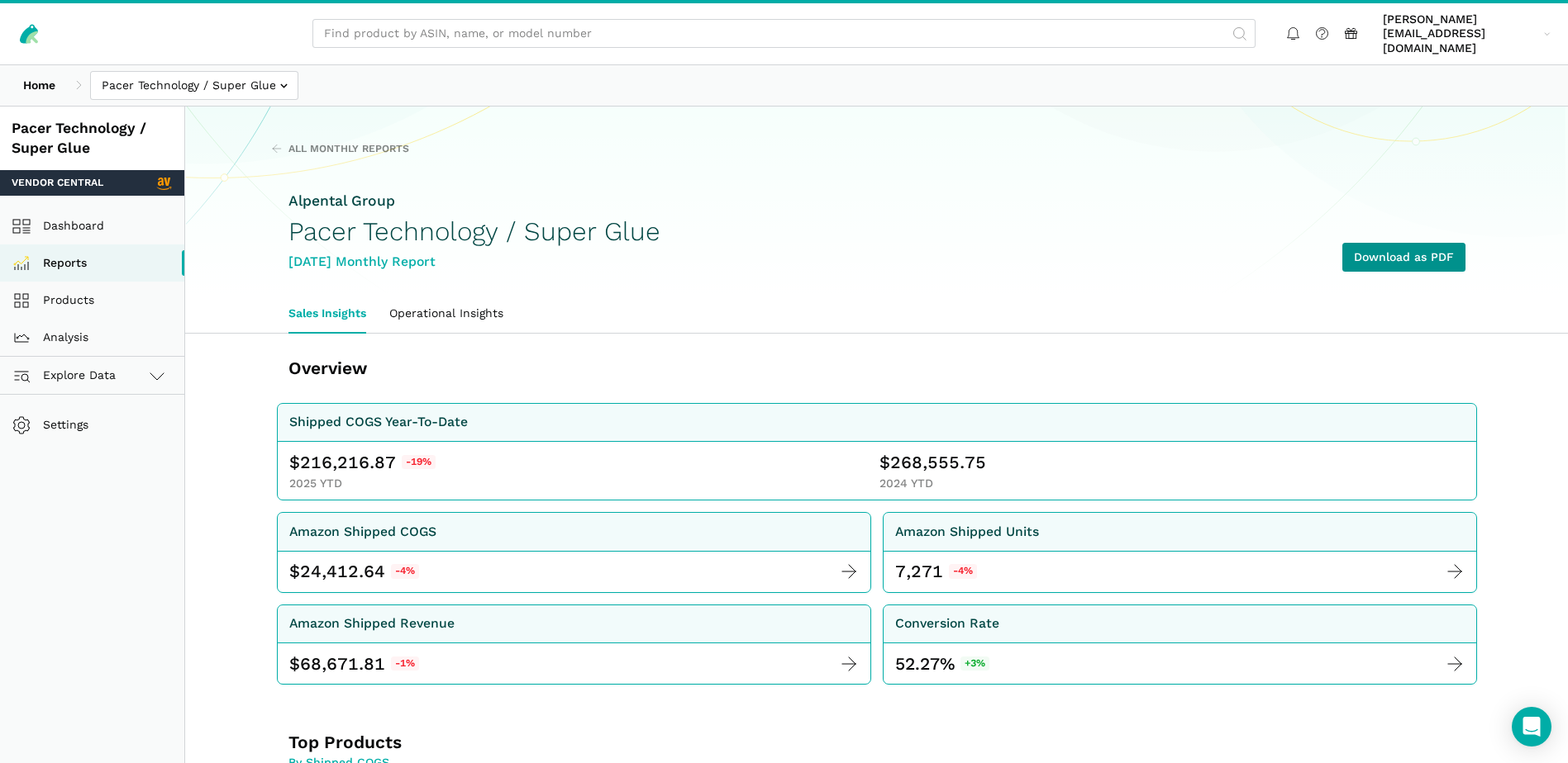
click at [1388, 244] on link "Download as PDF" at bounding box center [1403, 257] width 123 height 29
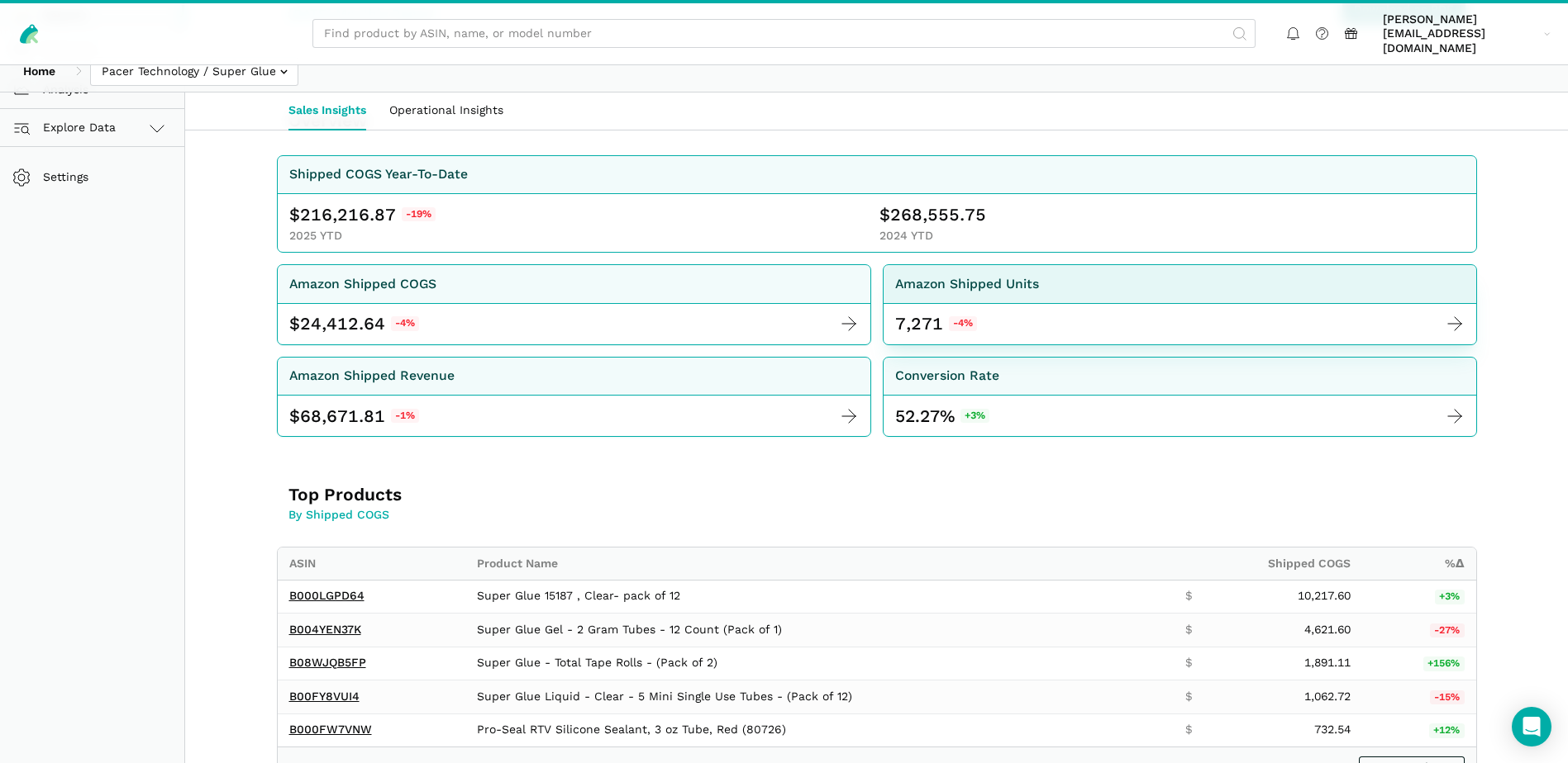
scroll to position [495, 0]
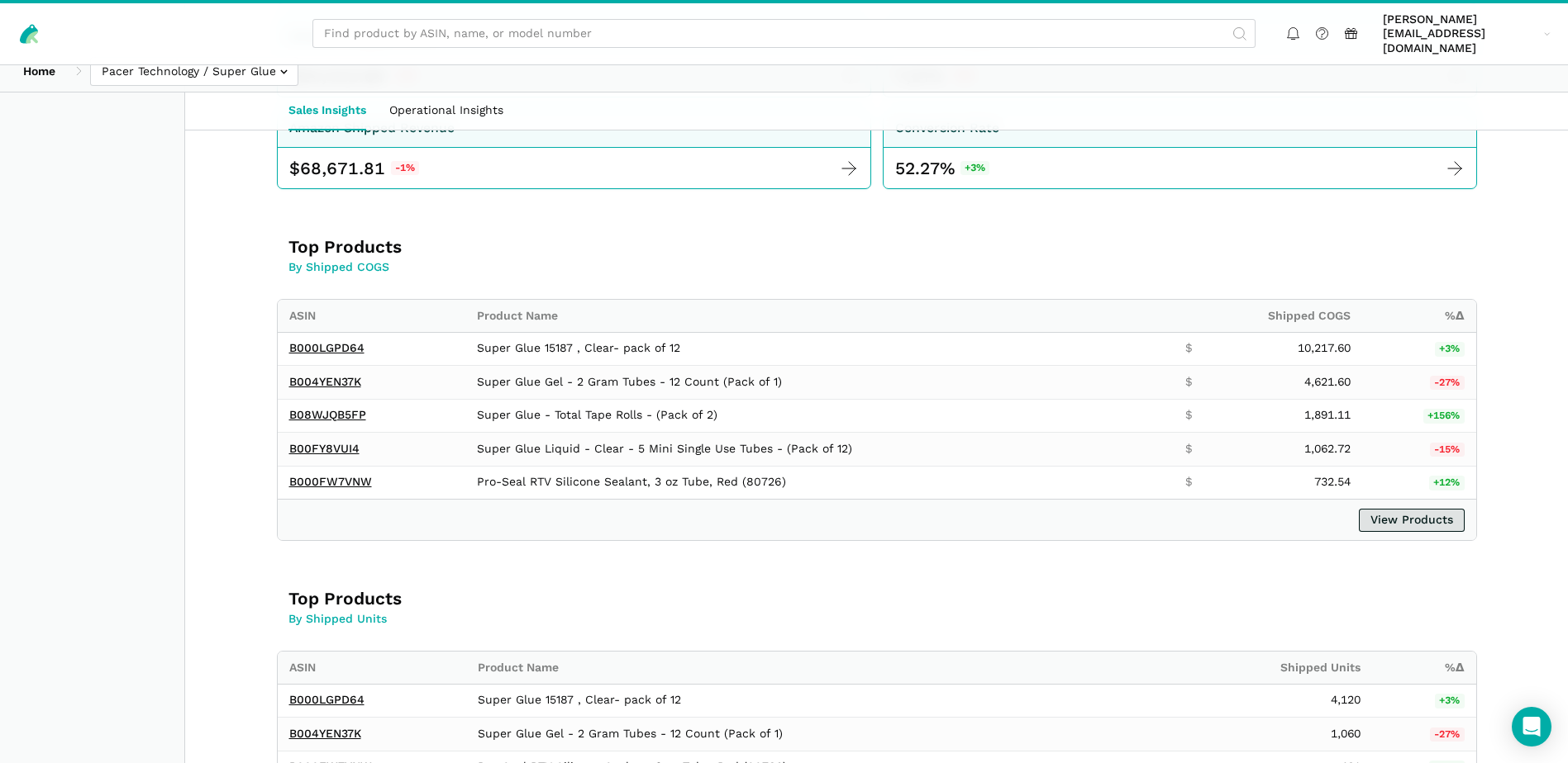
click at [1399, 509] on link "View Products" at bounding box center [1411, 520] width 105 height 23
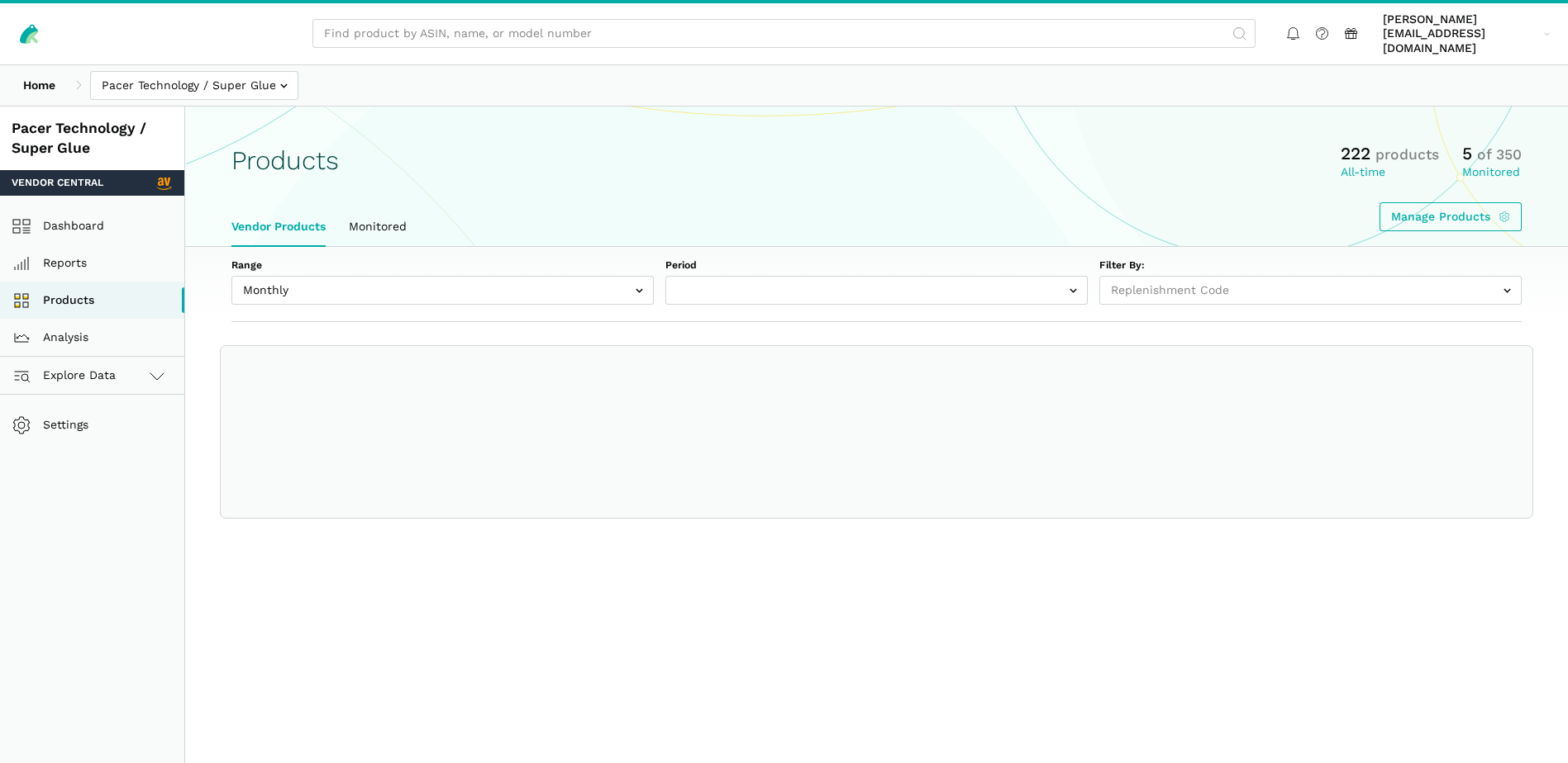
select select
select select "Monthly|2025-08-01"
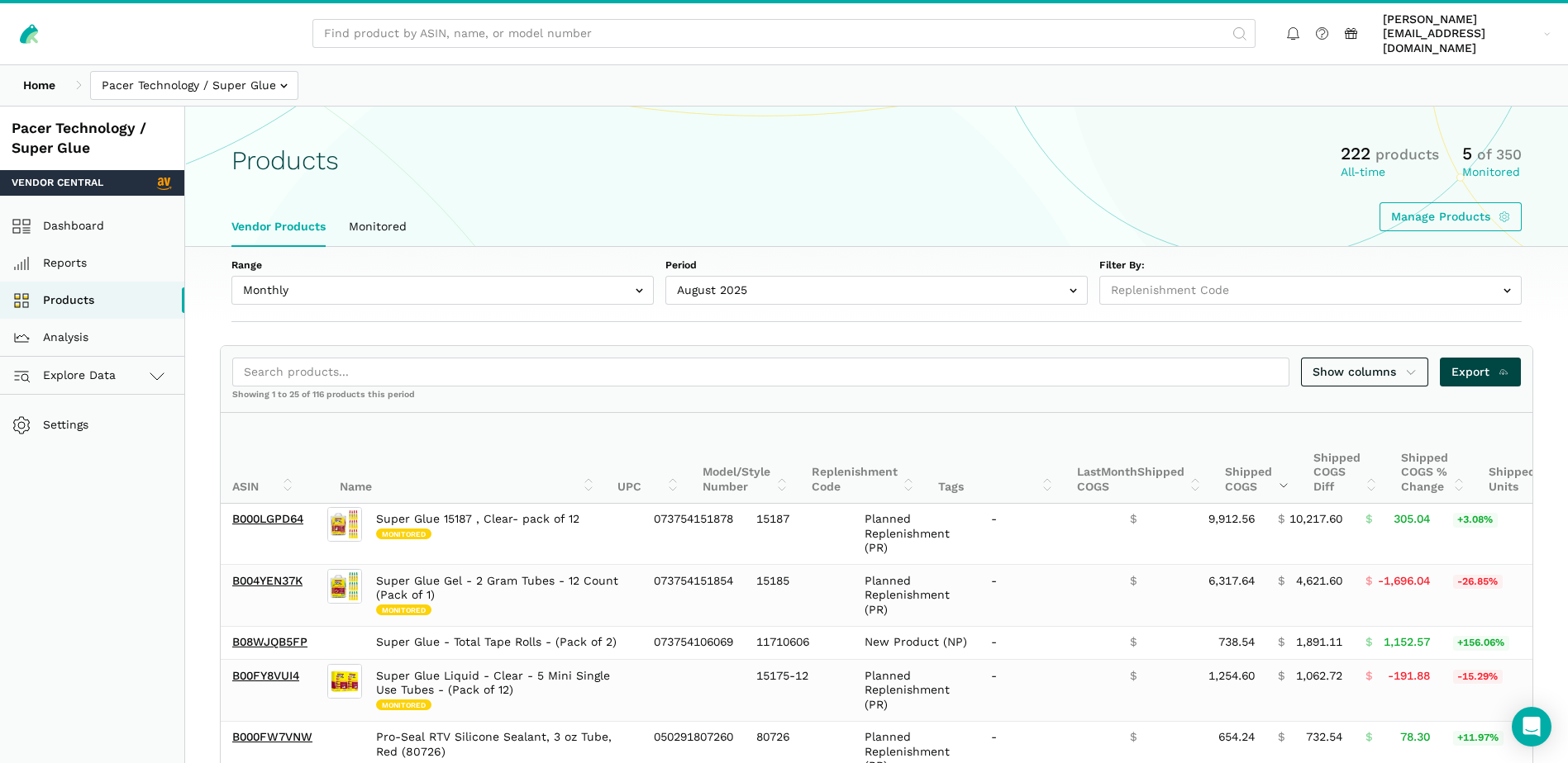
click at [1475, 363] on span "Export" at bounding box center [1480, 371] width 59 height 18
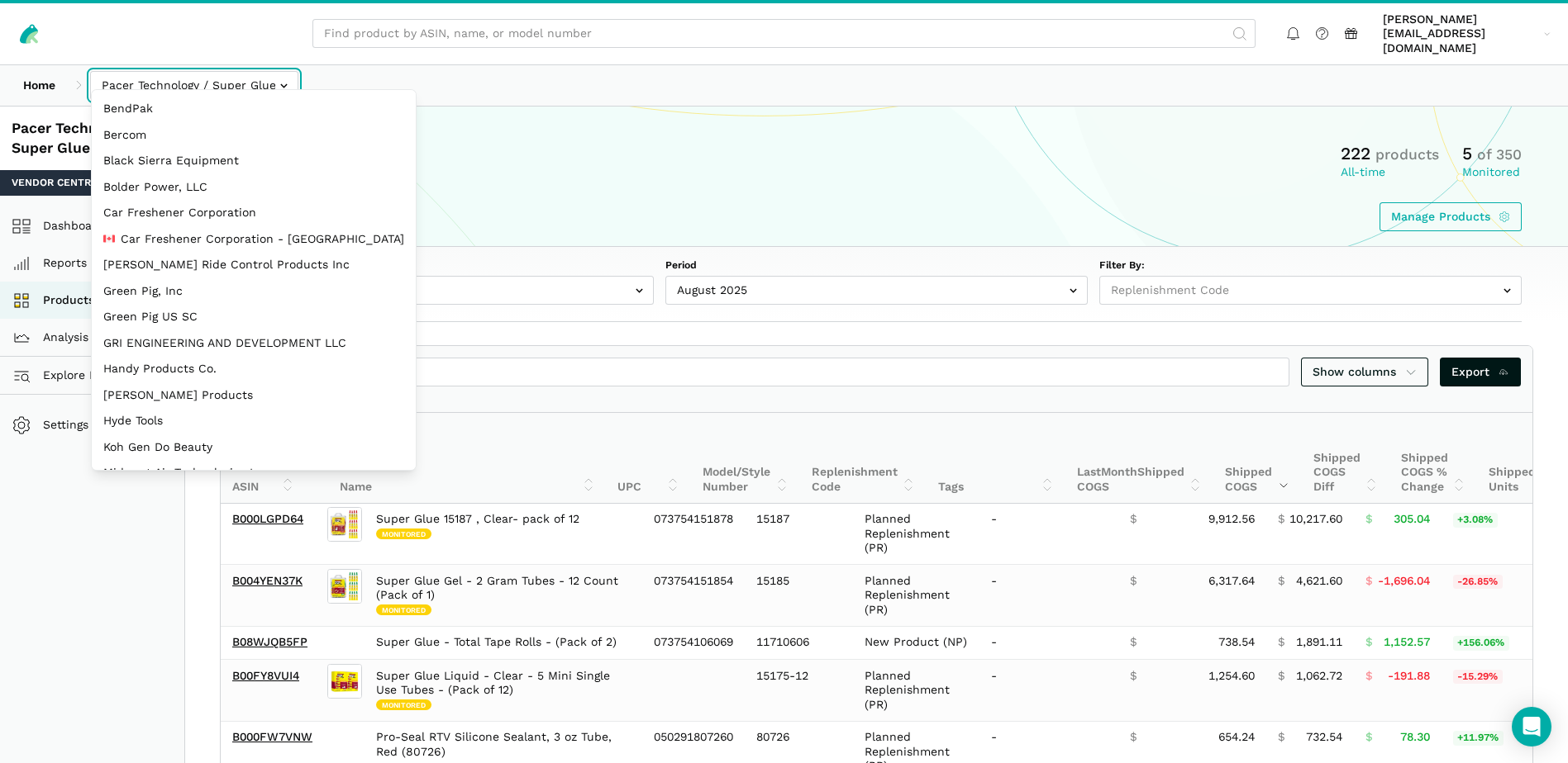
click at [270, 71] on input "text" at bounding box center [194, 85] width 208 height 29
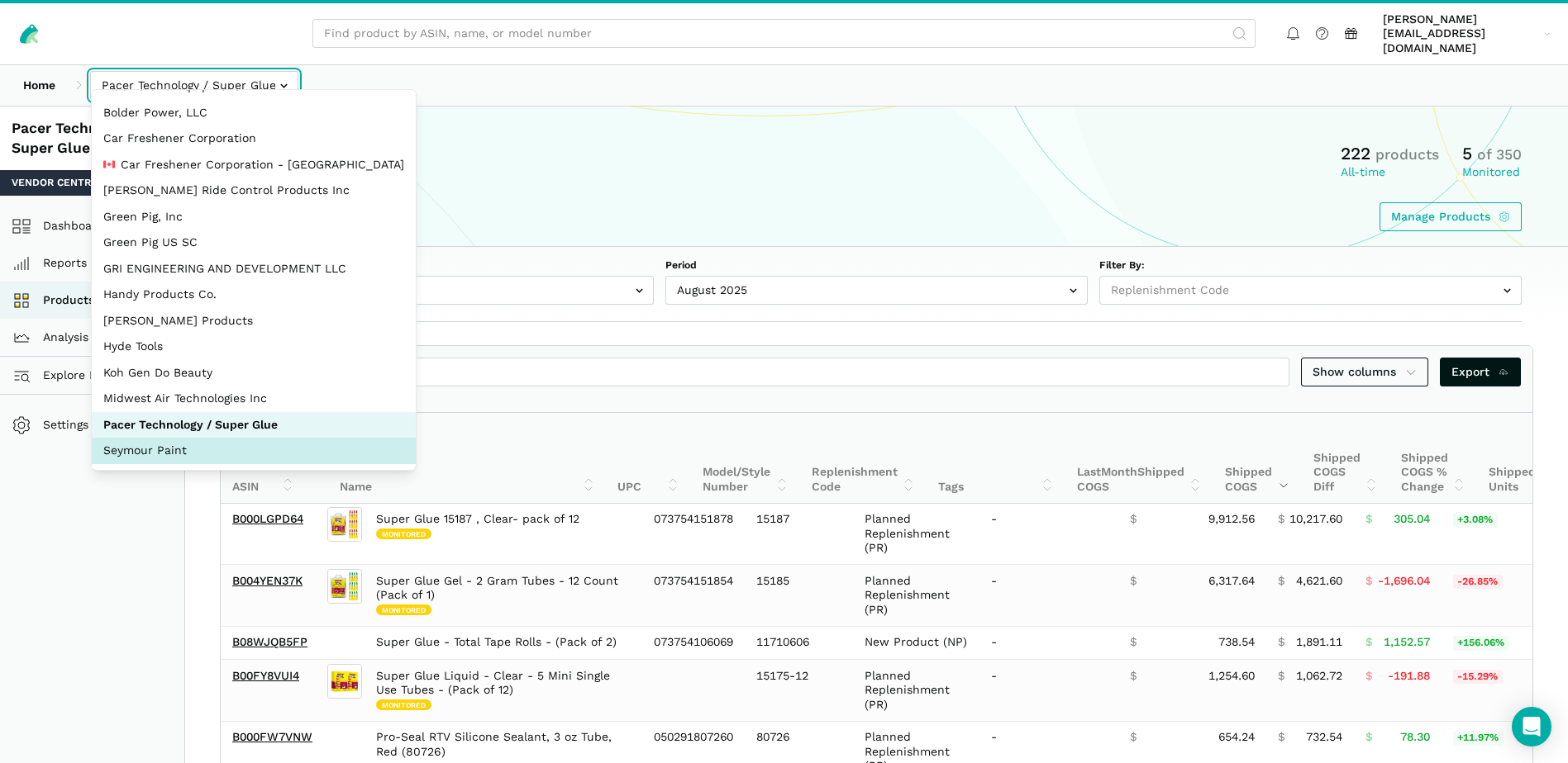
select select "JWGB2SoxgRv566CvbGME62sc"
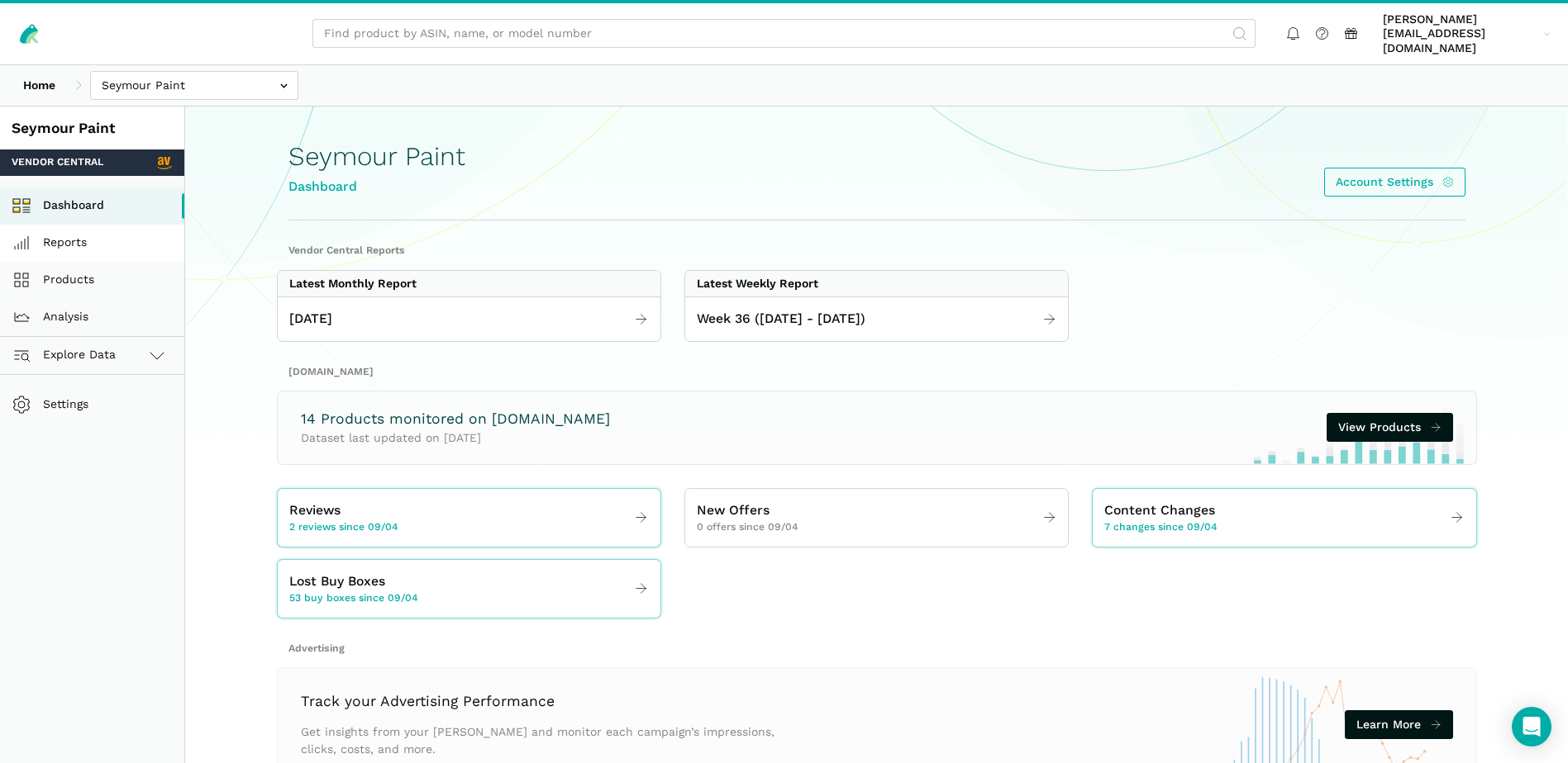
click at [74, 228] on link "Reports" at bounding box center [92, 243] width 184 height 37
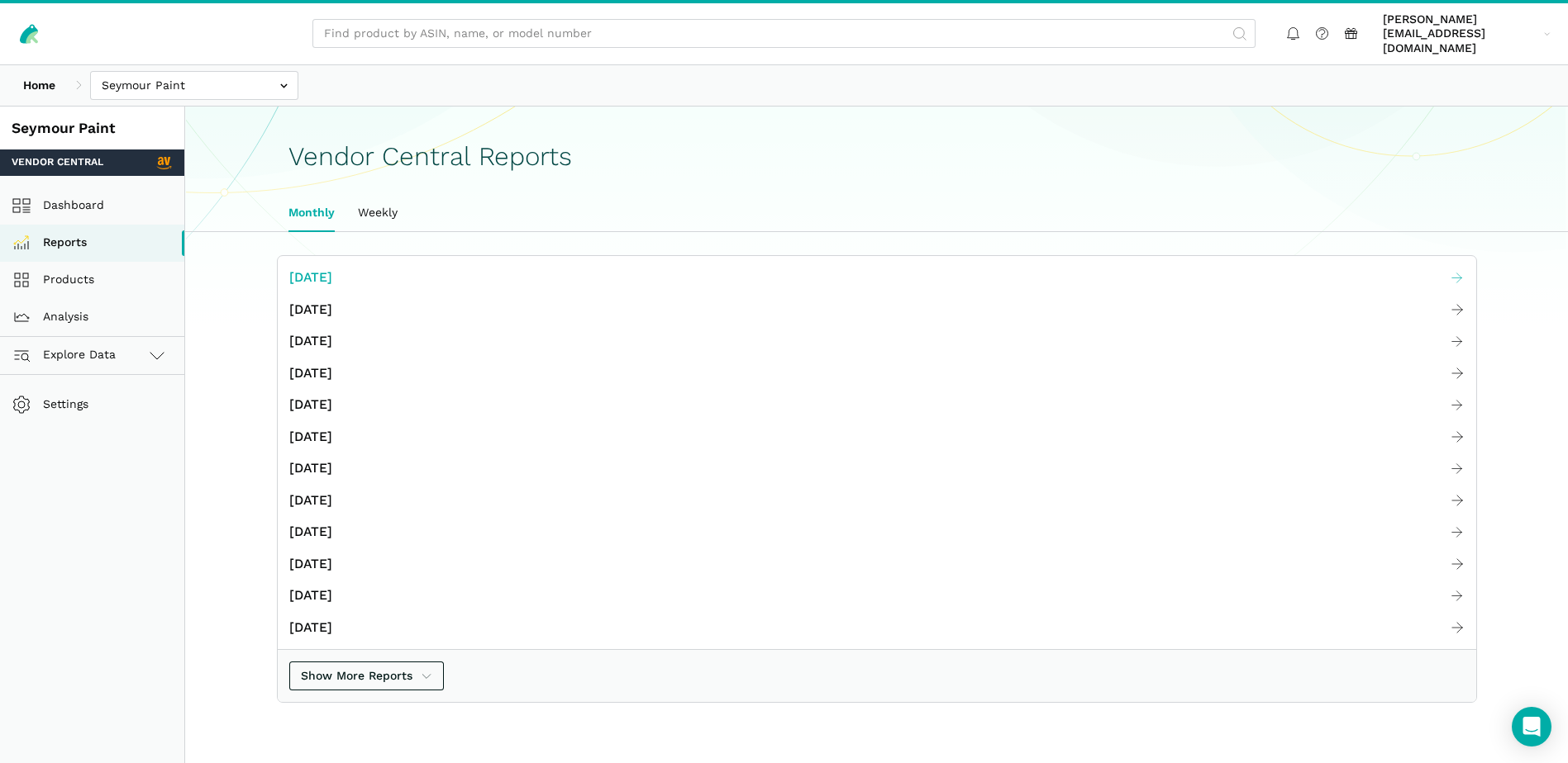
click at [332, 268] on span "[DATE]" at bounding box center [311, 278] width 43 height 21
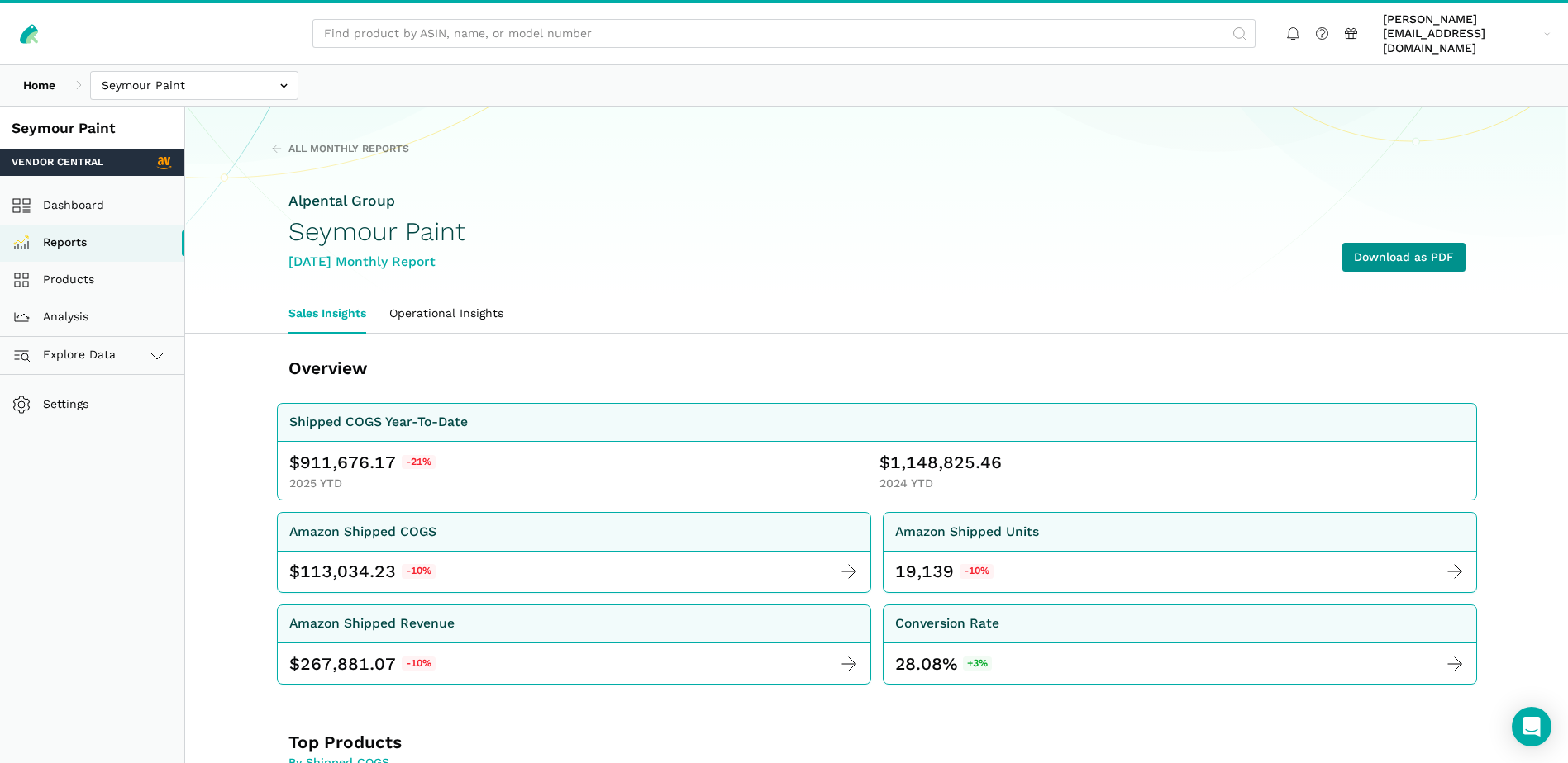
click at [1411, 252] on link "Download as PDF" at bounding box center [1403, 257] width 123 height 29
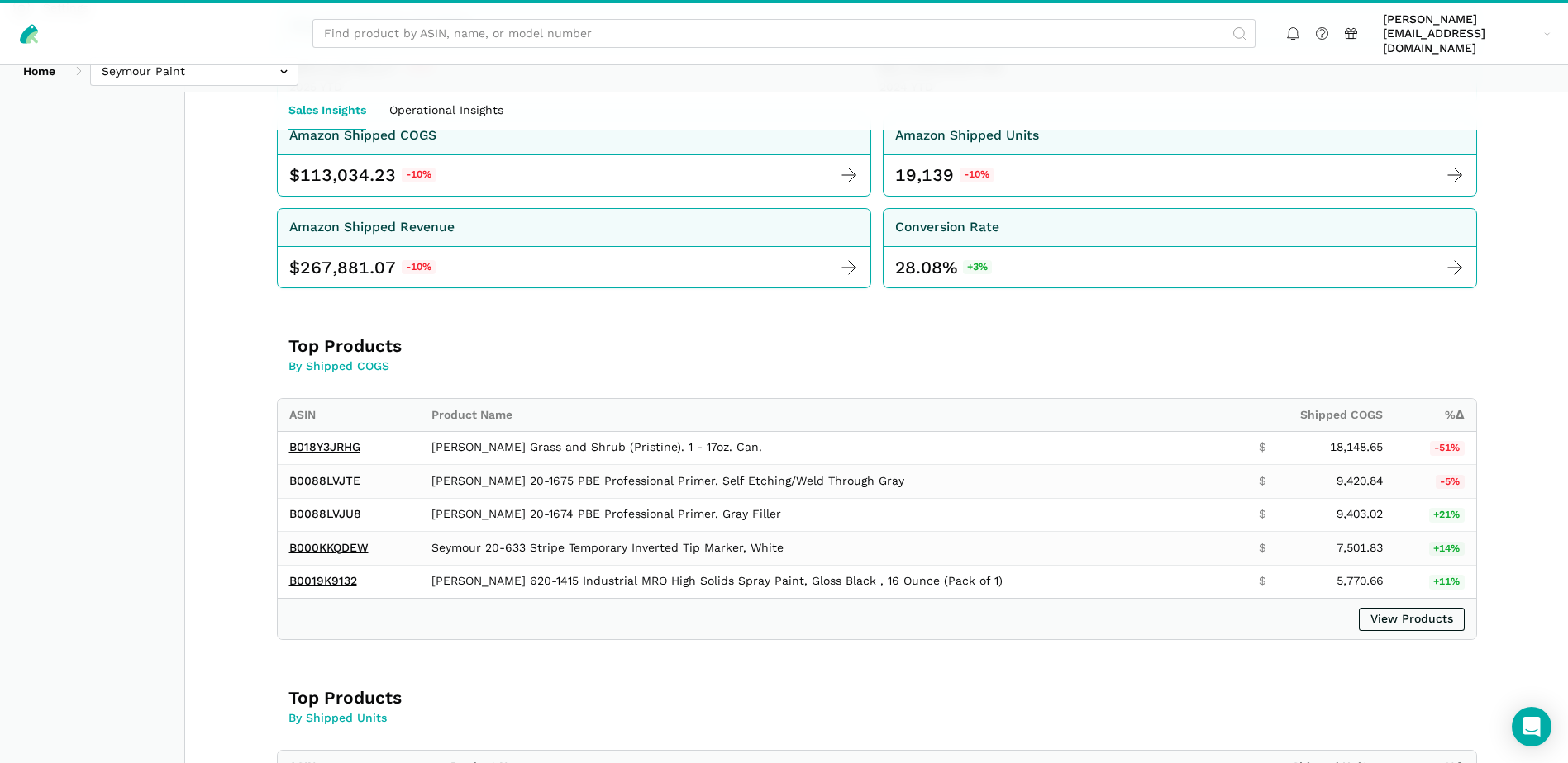
scroll to position [495, 0]
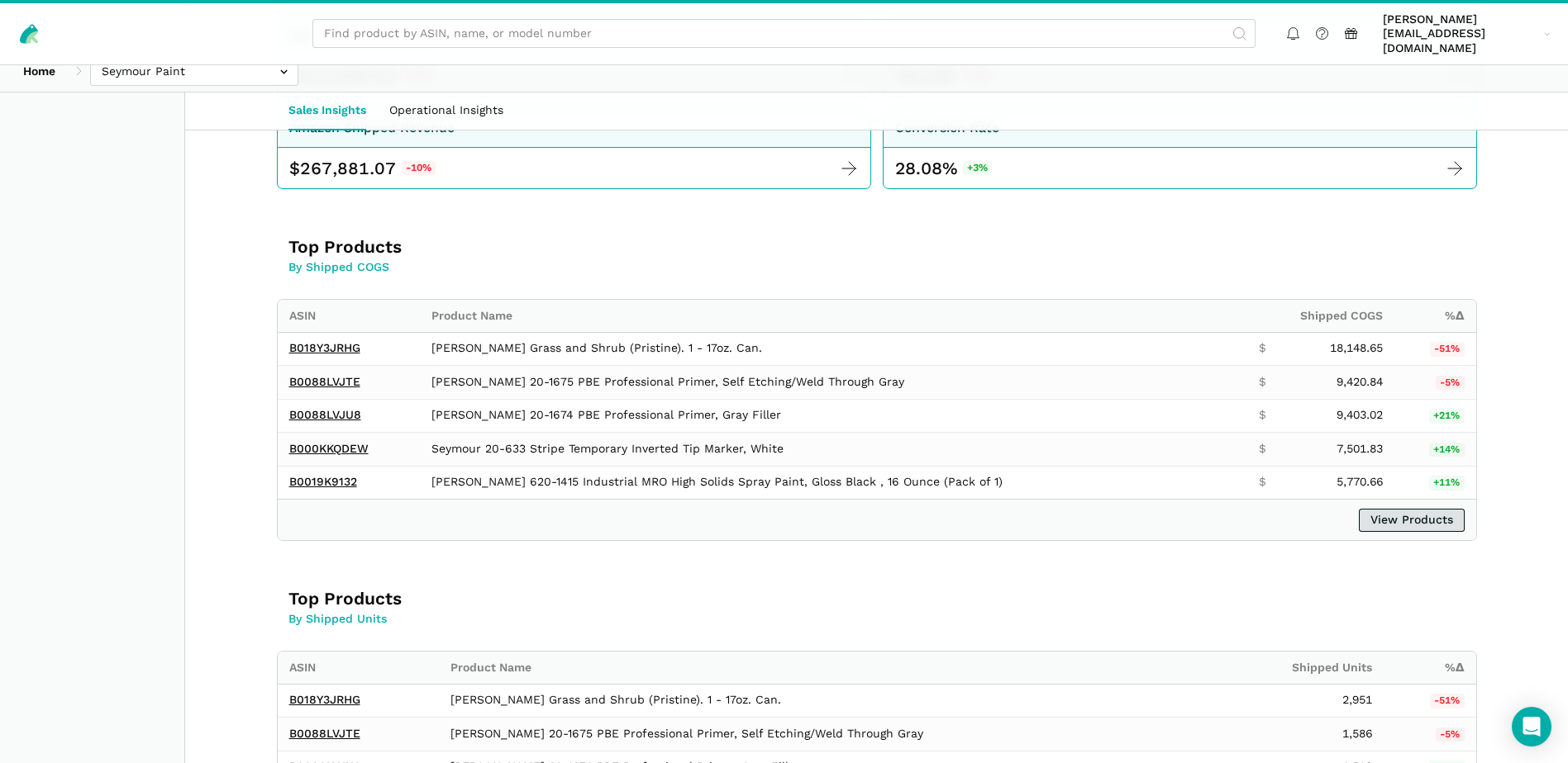
click at [1442, 509] on link "View Products" at bounding box center [1411, 520] width 105 height 23
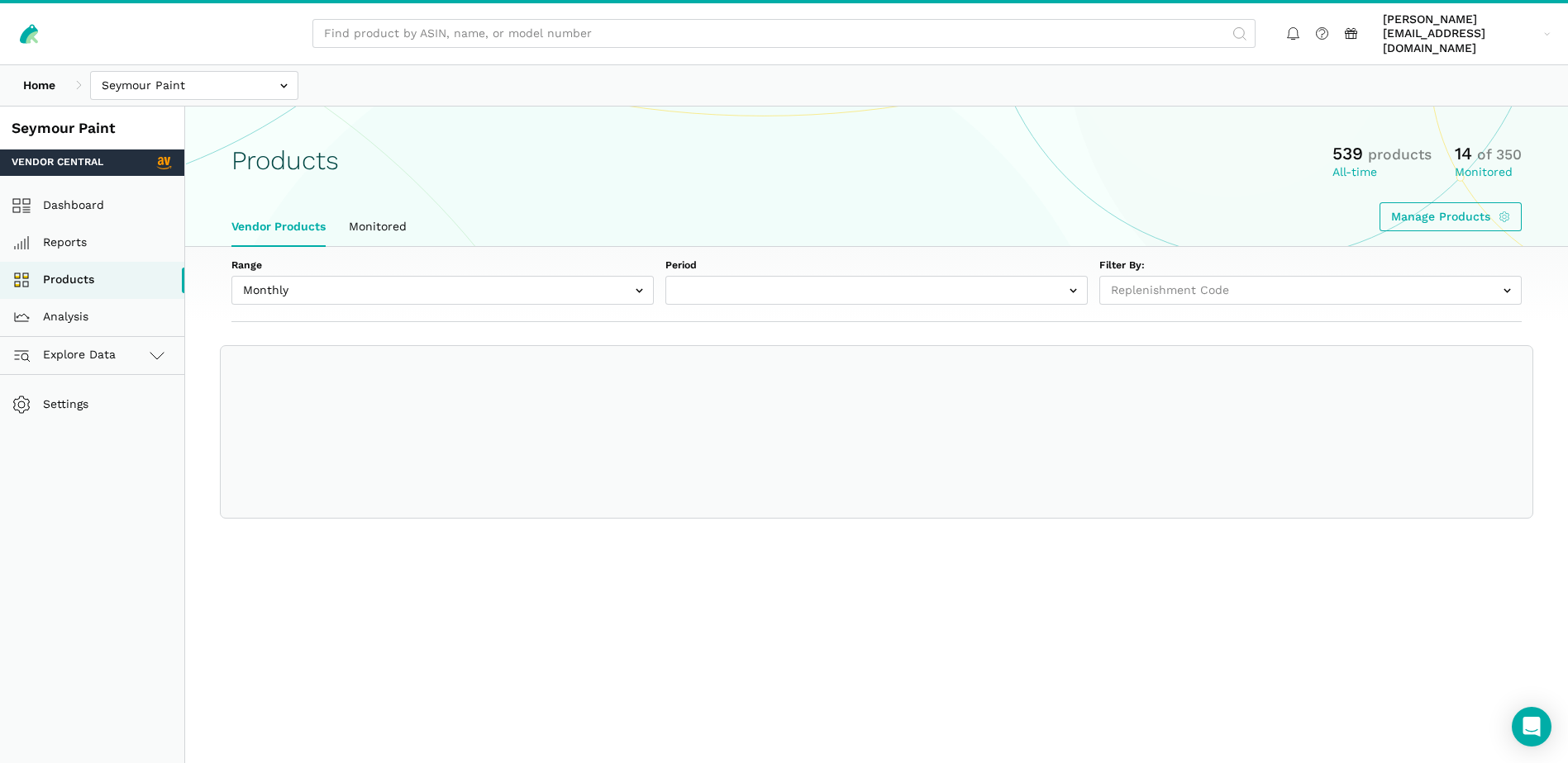
select select
select select "Monthly|[DATE]"
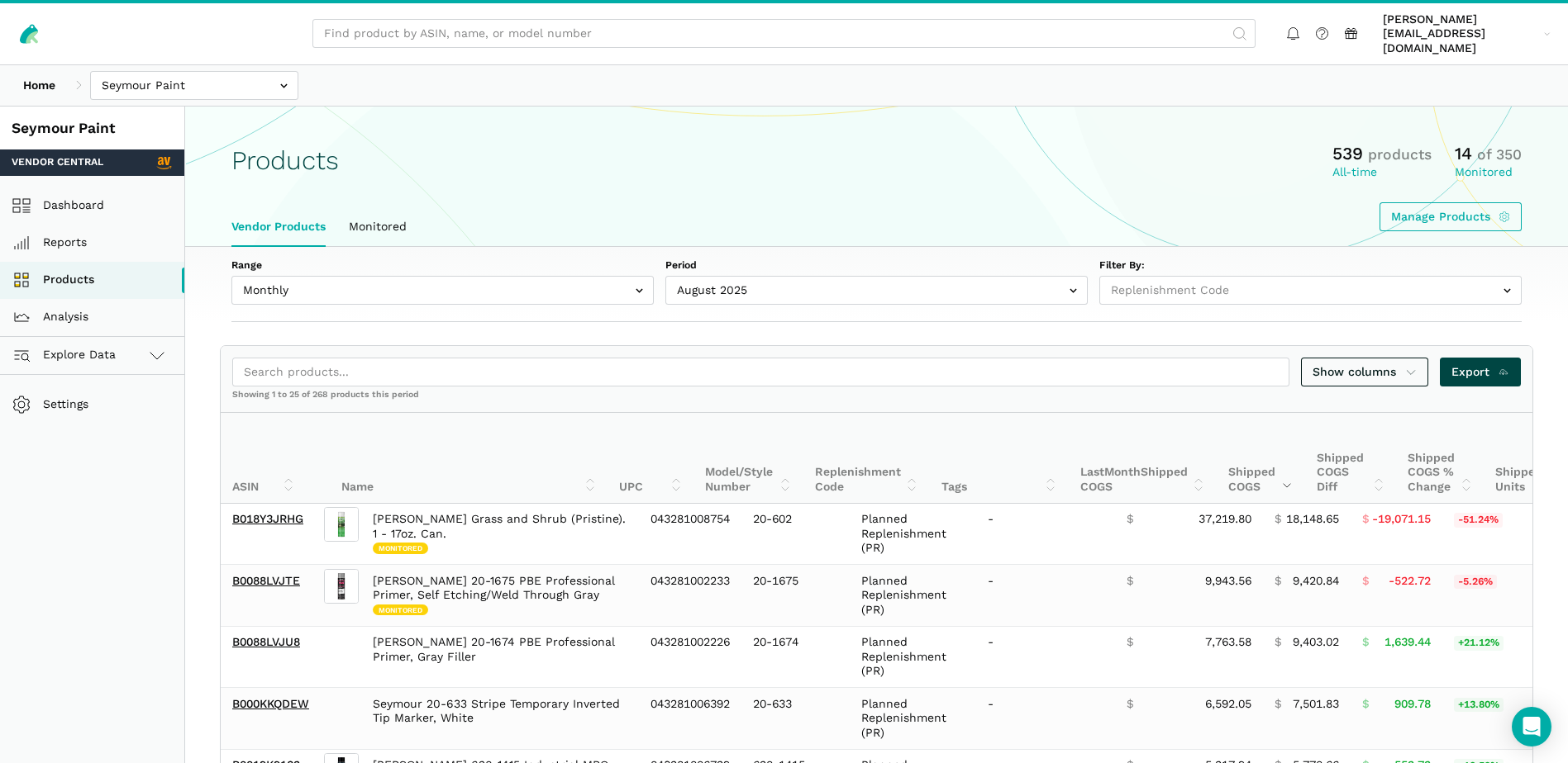
click at [1485, 363] on span "Export" at bounding box center [1480, 371] width 59 height 18
